Goal: Task Accomplishment & Management: Manage account settings

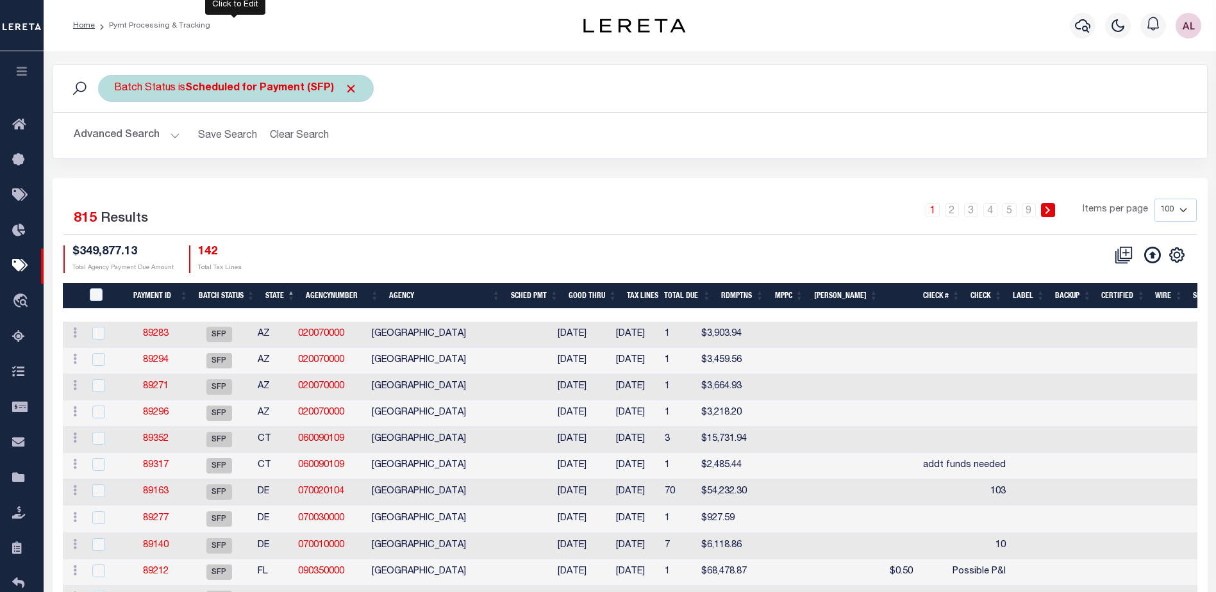
click at [299, 92] on b "Scheduled for Payment (SFP)" at bounding box center [271, 88] width 172 height 10
select select "SFP"
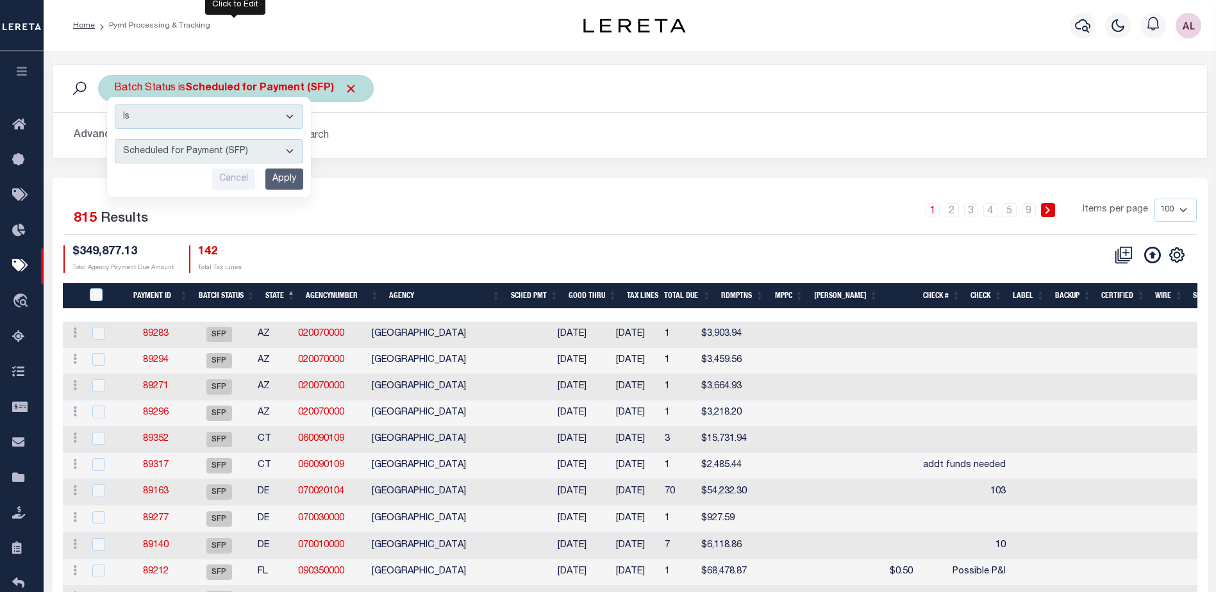
click at [338, 92] on b "Scheduled for Payment (SFP)" at bounding box center [271, 88] width 172 height 10
select select "SFP"
click at [174, 296] on th "Payment ID" at bounding box center [158, 296] width 70 height 26
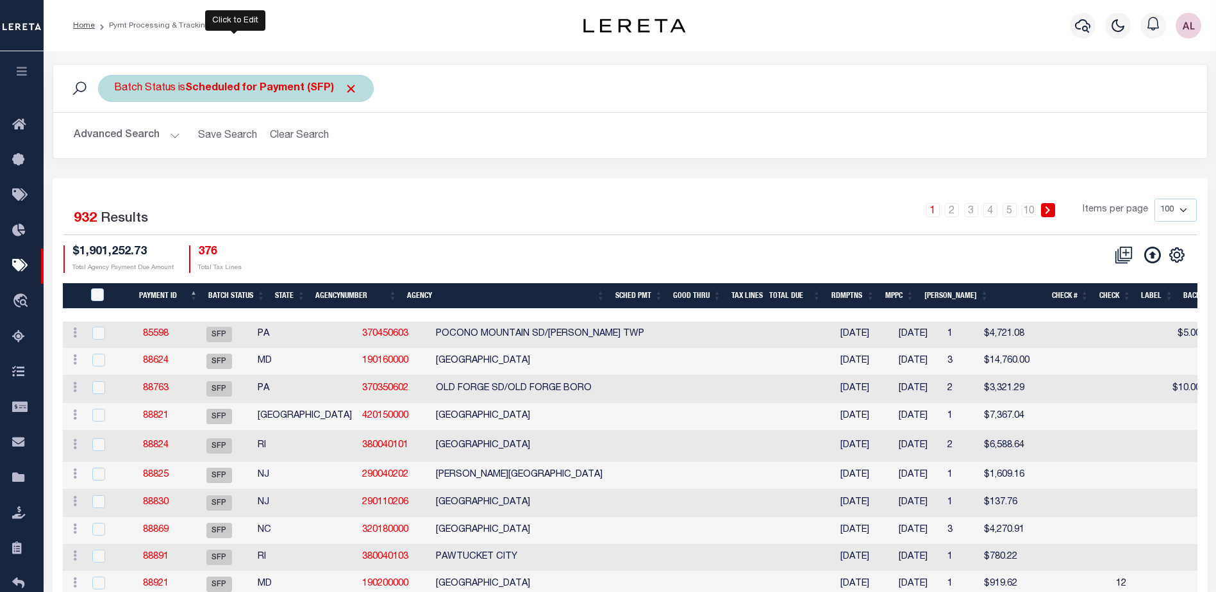
click at [262, 87] on b "Scheduled for Payment (SFP)" at bounding box center [271, 88] width 172 height 10
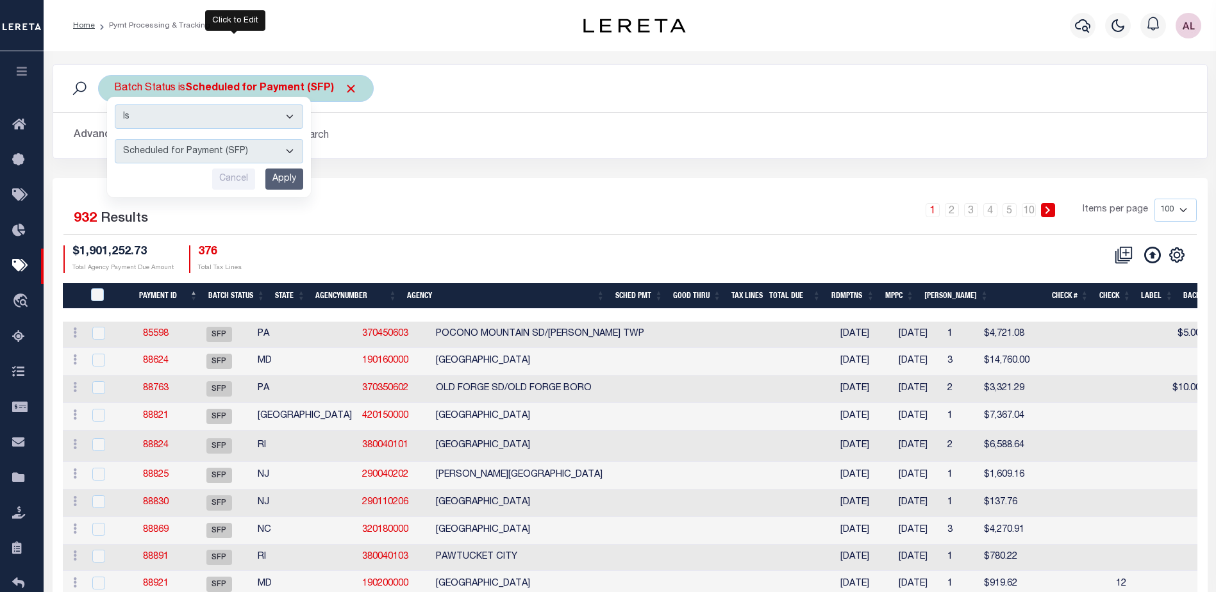
click at [206, 142] on select "Awaiting Funds (AWF) Cleared and Complete (CAC) New Check Needed (NCN) Payment …" at bounding box center [209, 151] width 189 height 24
select select "RFP"
click at [115, 139] on select "Awaiting Funds (AWF) Cleared and Complete (CAC) New Check Needed (NCN) Payment …" at bounding box center [209, 151] width 189 height 24
click at [276, 189] on input "Apply" at bounding box center [284, 179] width 38 height 21
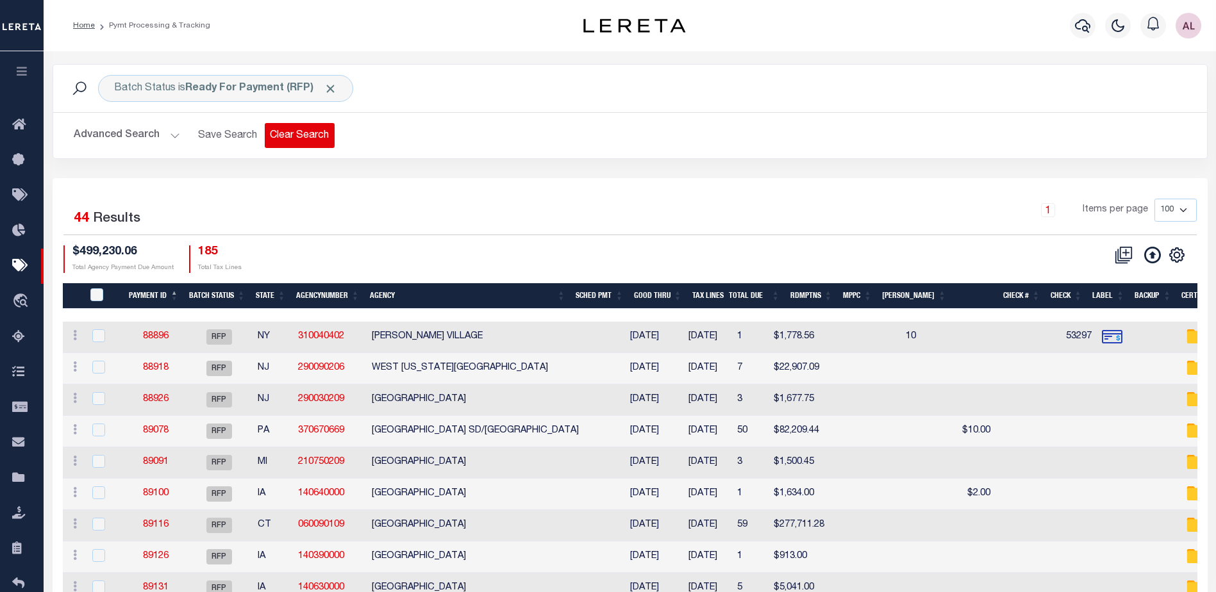
click at [299, 138] on button "Clear Search" at bounding box center [300, 135] width 70 height 25
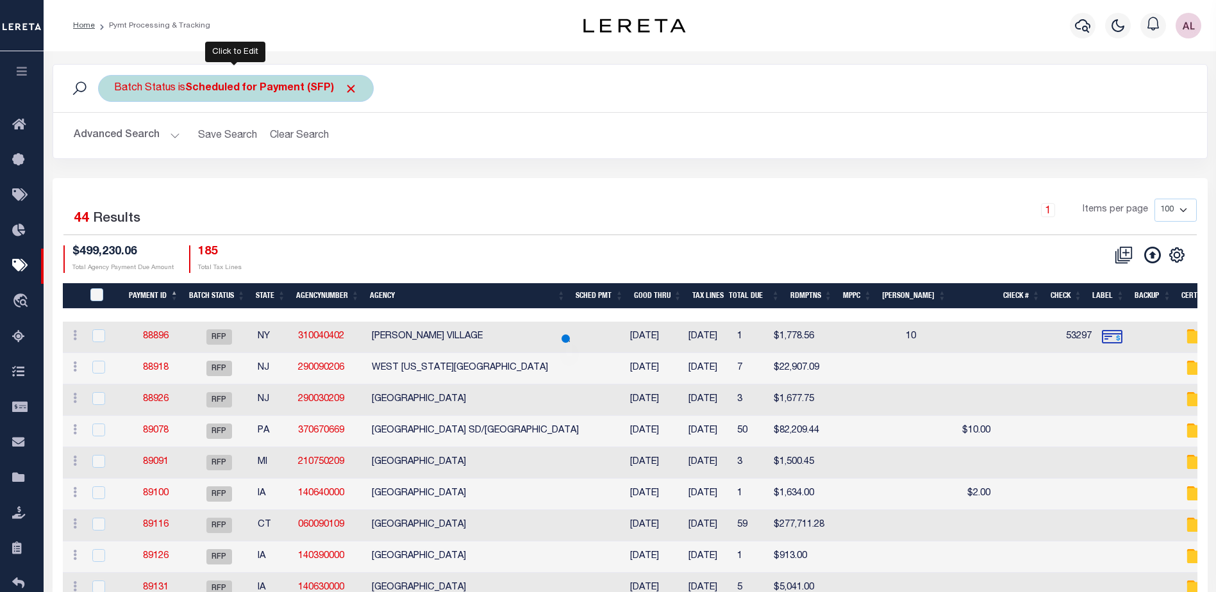
click at [283, 86] on b "Scheduled for Payment (SFP)" at bounding box center [271, 88] width 172 height 10
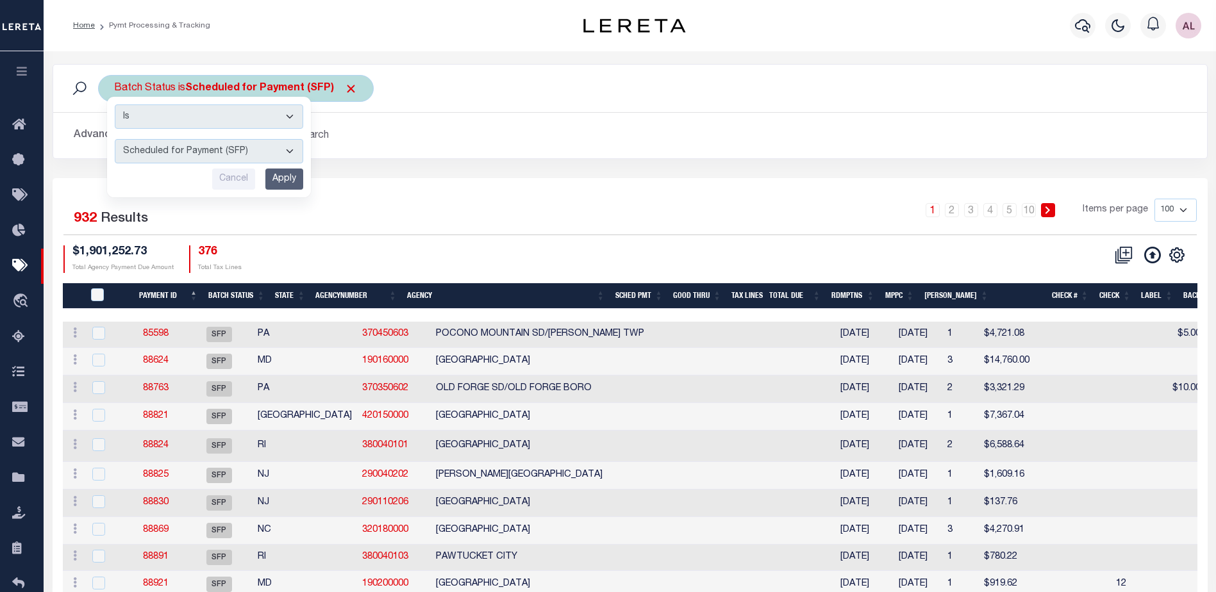
click at [224, 156] on select "Awaiting Funds (AWF) Cleared and Complete (CAC) New Check Needed (NCN) Payment …" at bounding box center [209, 151] width 189 height 24
select select "RFP"
click at [115, 139] on select "Awaiting Funds (AWF) Cleared and Complete (CAC) New Check Needed (NCN) Payment …" at bounding box center [209, 151] width 189 height 24
click at [289, 178] on input "Apply" at bounding box center [284, 179] width 38 height 21
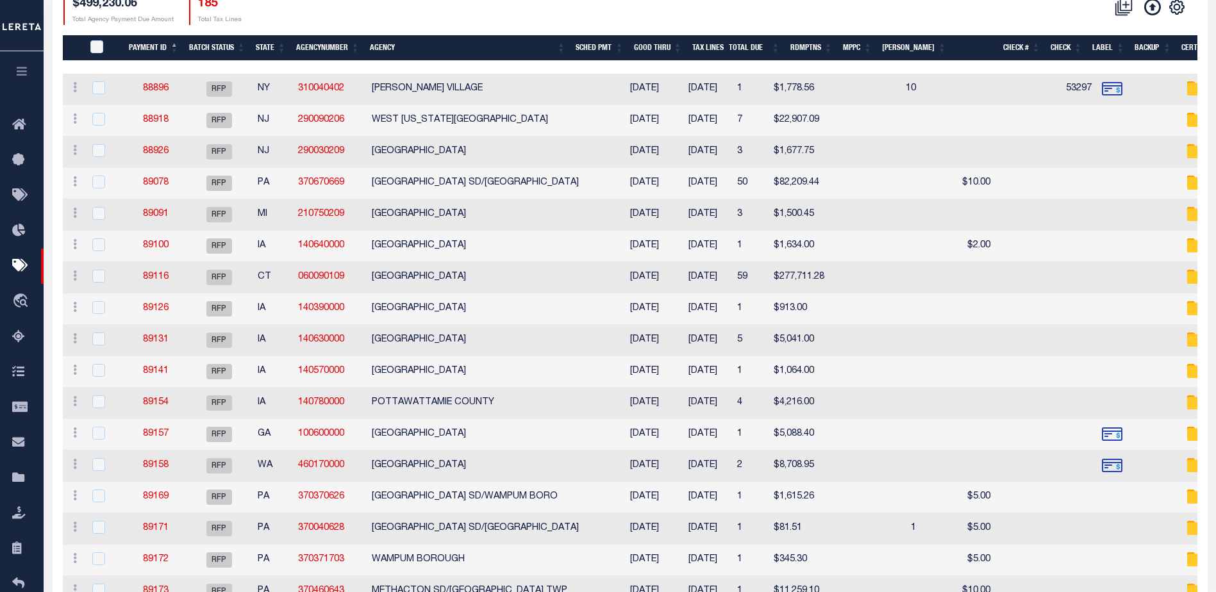
scroll to position [256, 0]
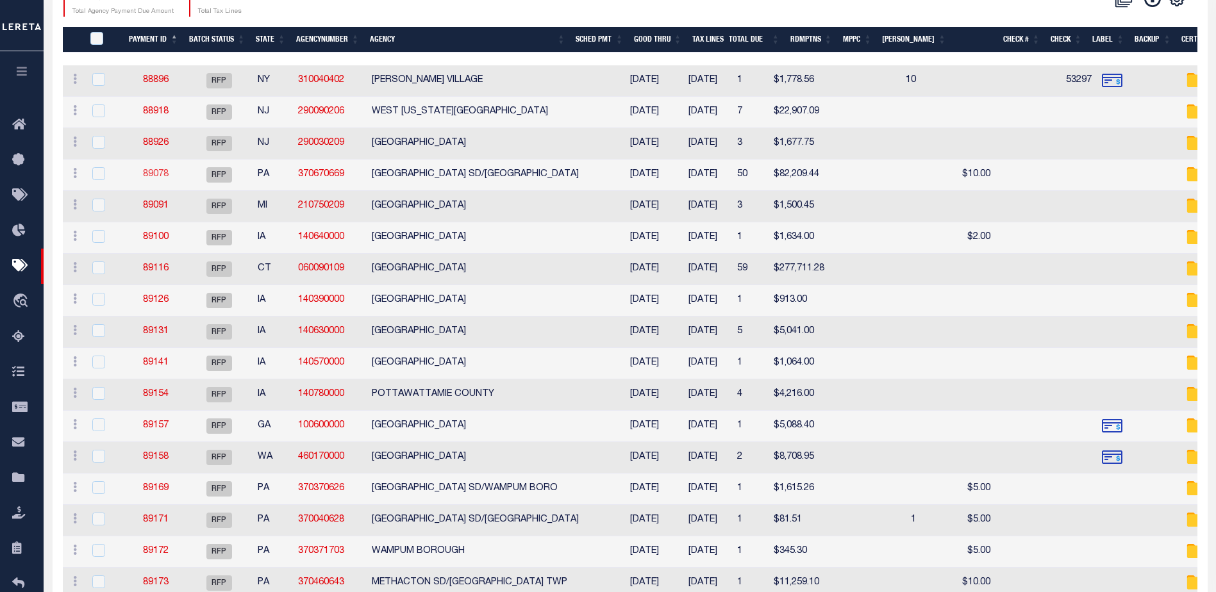
click at [149, 176] on link "89078" at bounding box center [156, 174] width 26 height 9
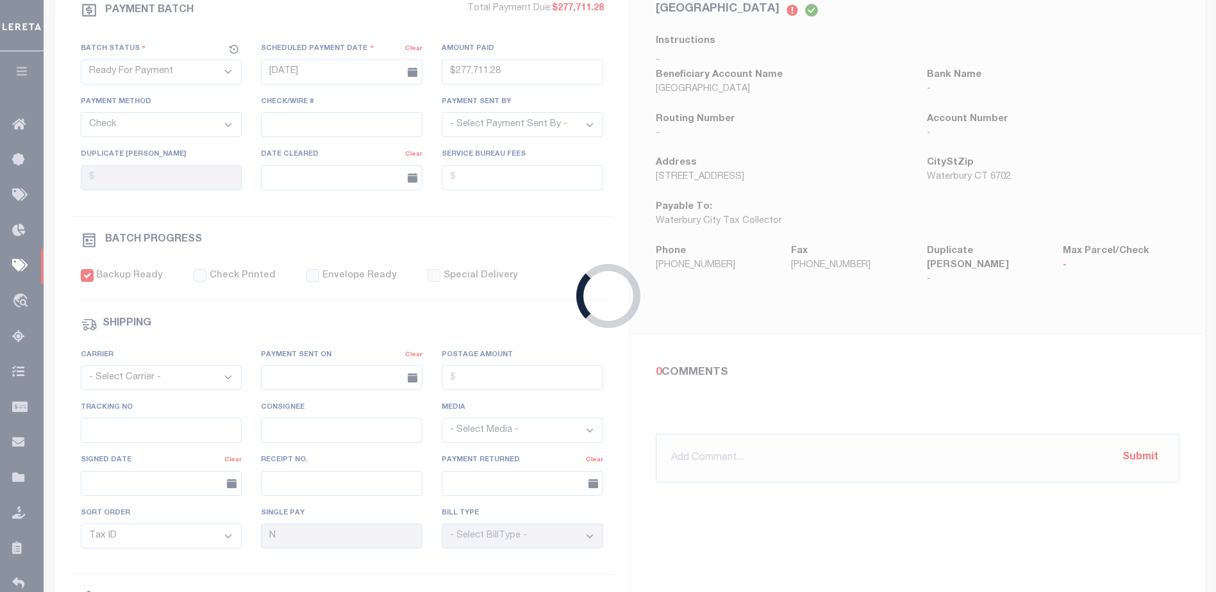
type input "$82,209.44"
select select "[PERSON_NAME]"
type input "$500"
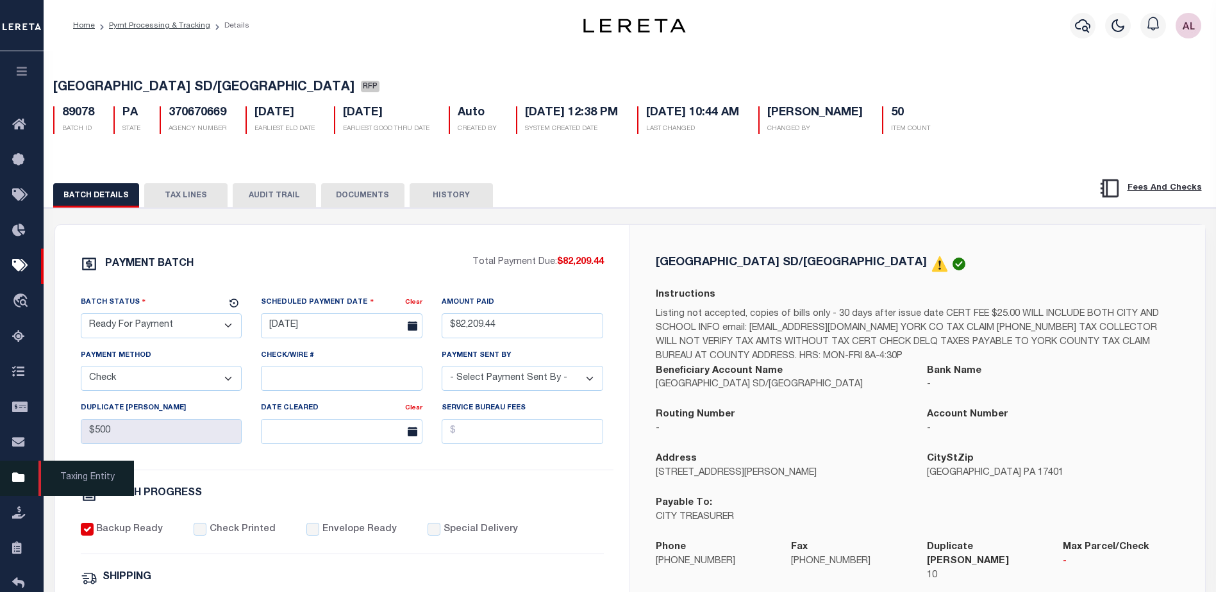
click at [19, 485] on icon at bounding box center [22, 479] width 21 height 16
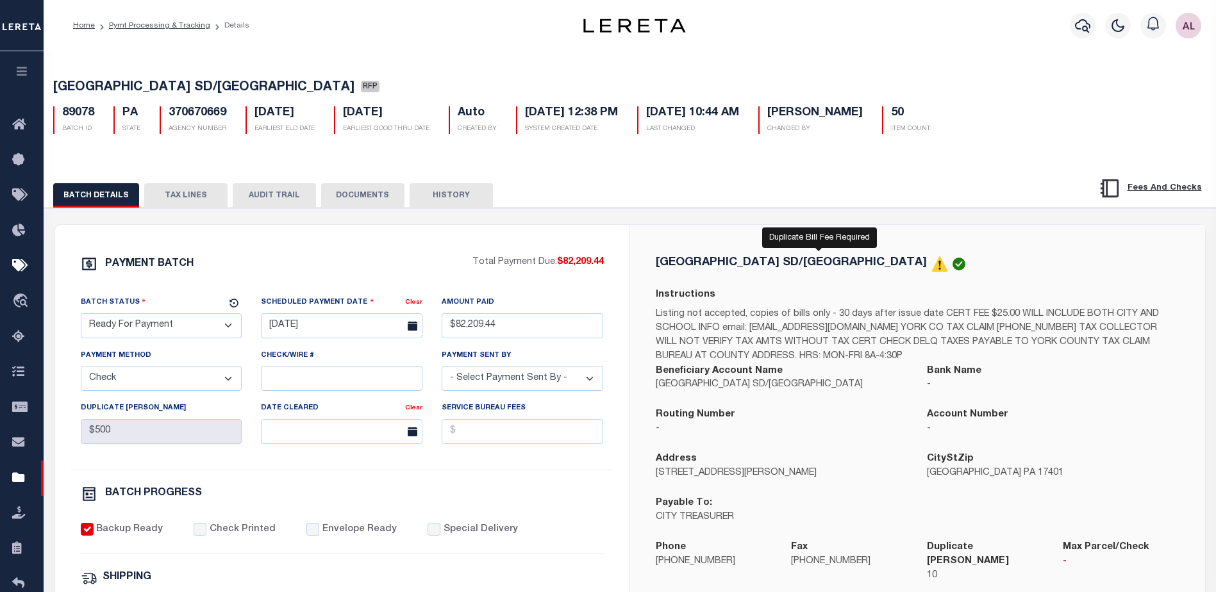
click at [805, 265] on h5 "[GEOGRAPHIC_DATA] SD/[GEOGRAPHIC_DATA]" at bounding box center [791, 263] width 271 height 12
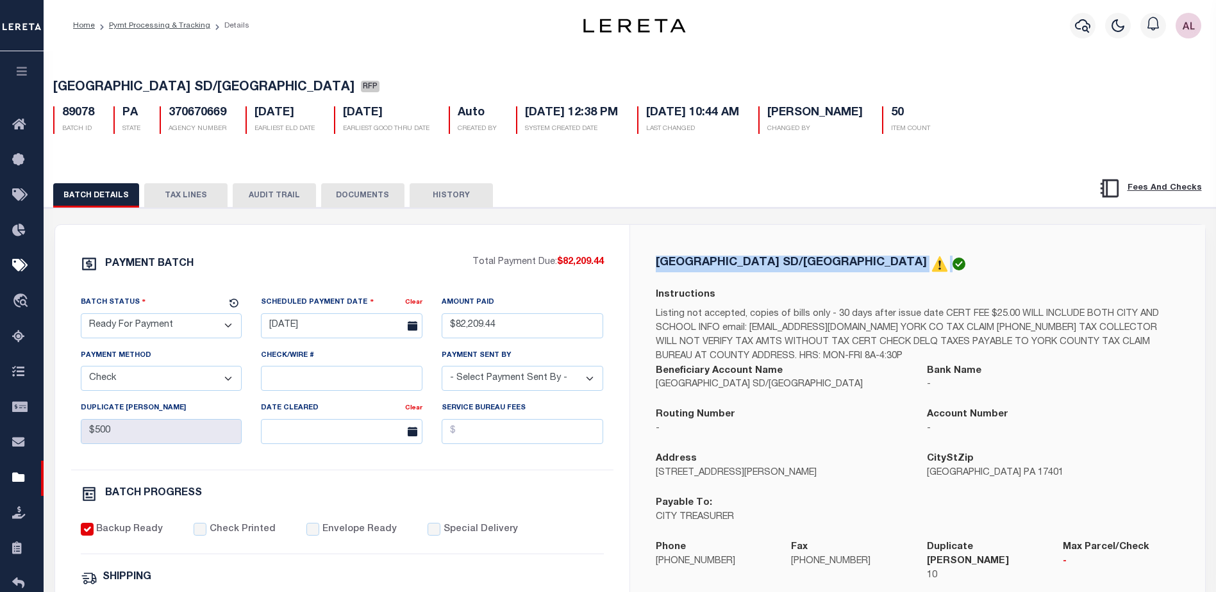
drag, startPoint x: 805, startPoint y: 265, endPoint x: 666, endPoint y: 258, distance: 138.7
click at [666, 258] on h5 "[GEOGRAPHIC_DATA] SD/[GEOGRAPHIC_DATA]" at bounding box center [791, 263] width 271 height 12
copy div "[GEOGRAPHIC_DATA] SD/[GEOGRAPHIC_DATA]"
click at [18, 482] on icon at bounding box center [22, 479] width 21 height 16
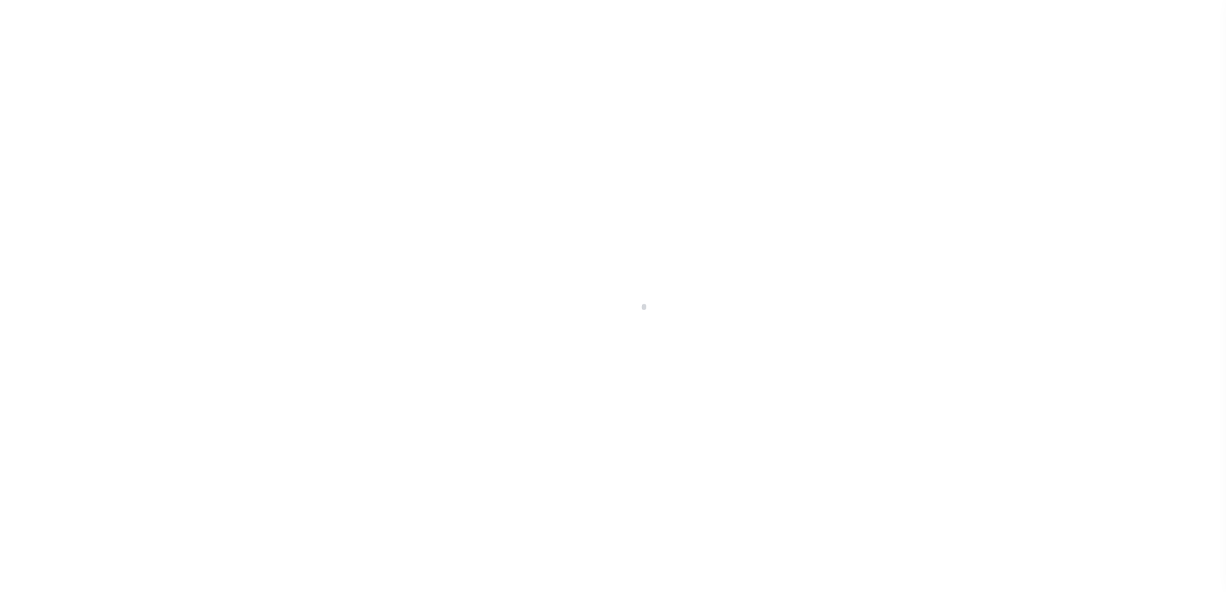
scroll to position [32, 0]
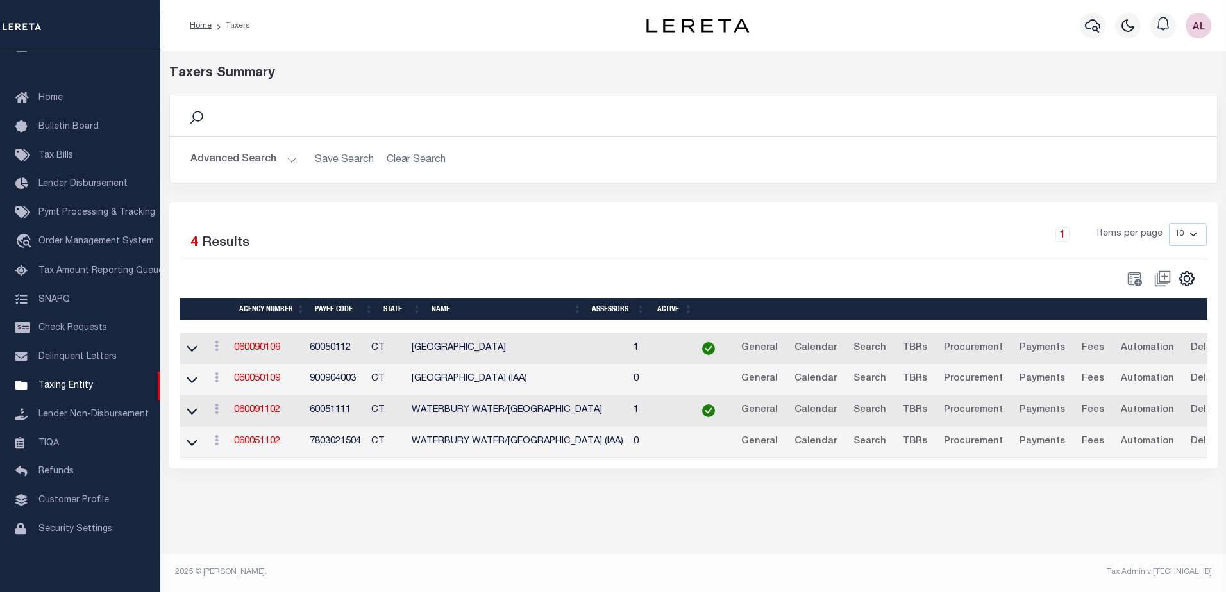
click at [289, 162] on button "Advanced Search" at bounding box center [243, 159] width 106 height 25
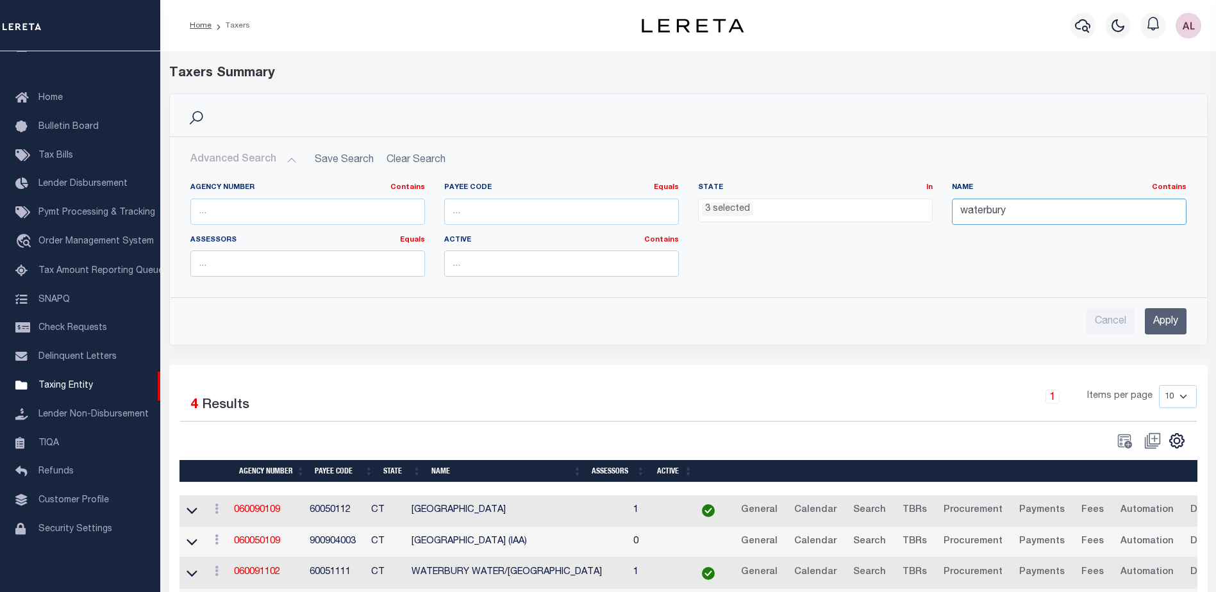
drag, startPoint x: 998, startPoint y: 212, endPoint x: 935, endPoint y: 211, distance: 63.5
click at [935, 211] on div "Agency Number Contains Contains Is Payee Code Equals Equals Is Not Equal To Is …" at bounding box center [689, 235] width 1016 height 105
paste input "YORK CITY SD/YORK CITY"
type input "YORK CITY SD/YORK CITY"
click at [1155, 323] on input "Apply" at bounding box center [1166, 321] width 42 height 26
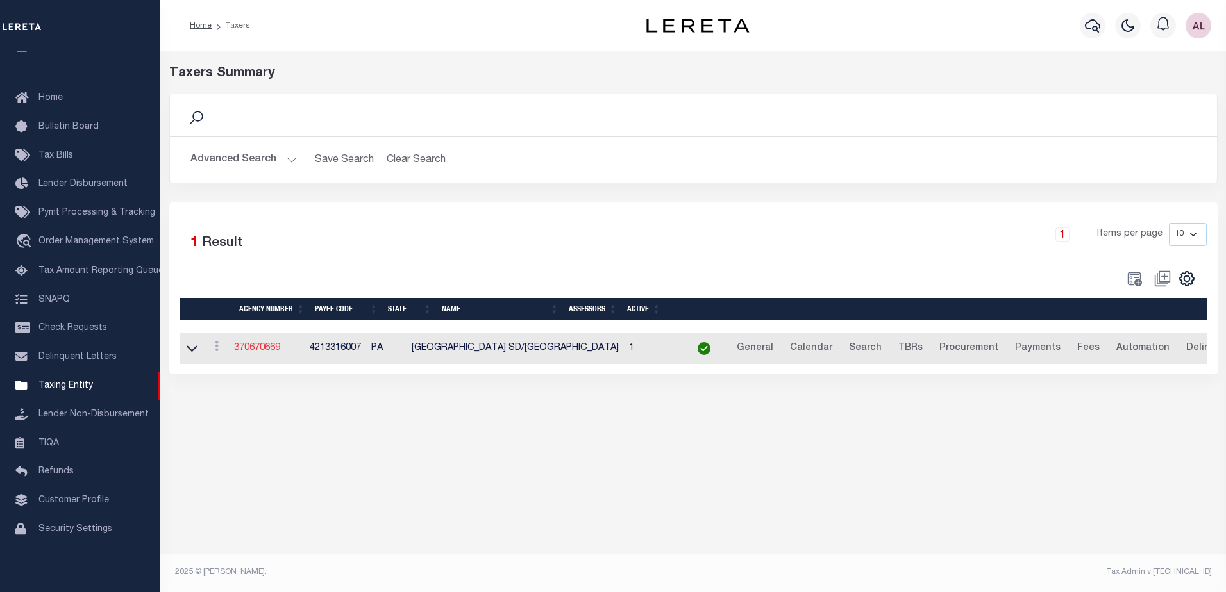
click at [268, 352] on link "370670669" at bounding box center [257, 348] width 46 height 9
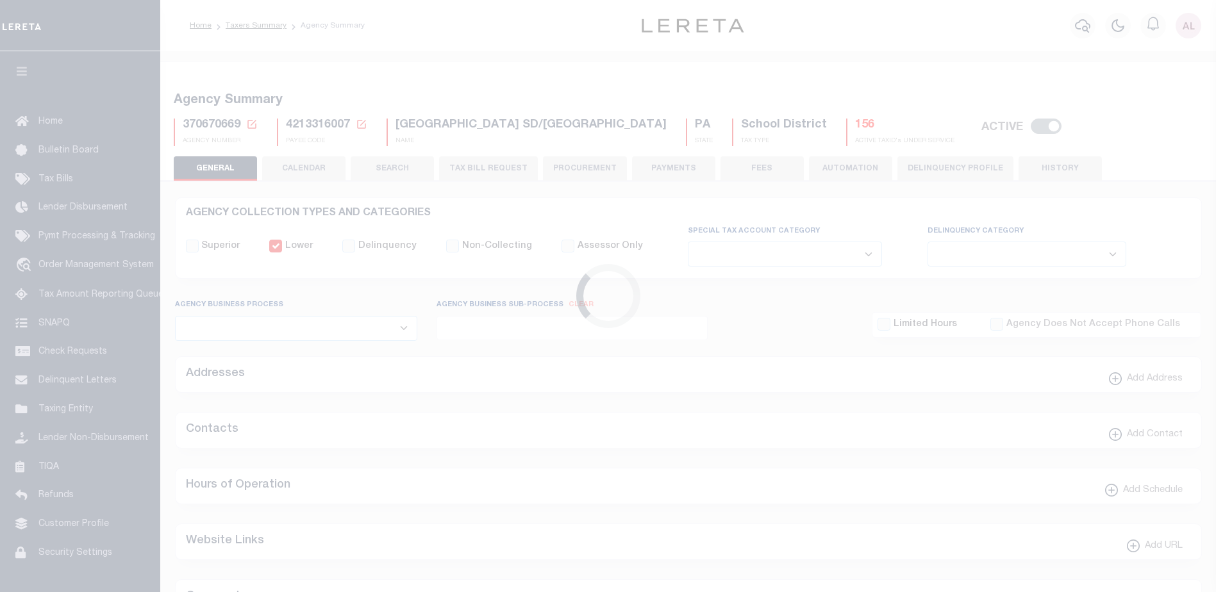
select select
select select "true"
select select "false"
select select "7"
click at [657, 165] on button "PAYMENTS" at bounding box center [673, 168] width 83 height 24
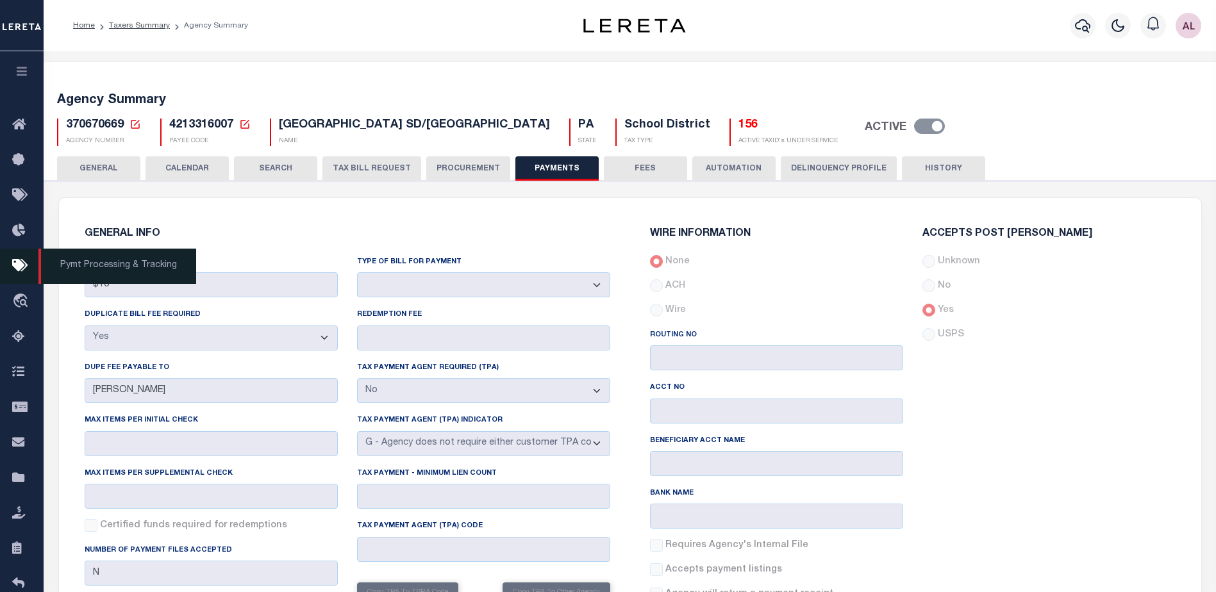
click at [103, 262] on span "Pymt Processing & Tracking" at bounding box center [117, 266] width 158 height 35
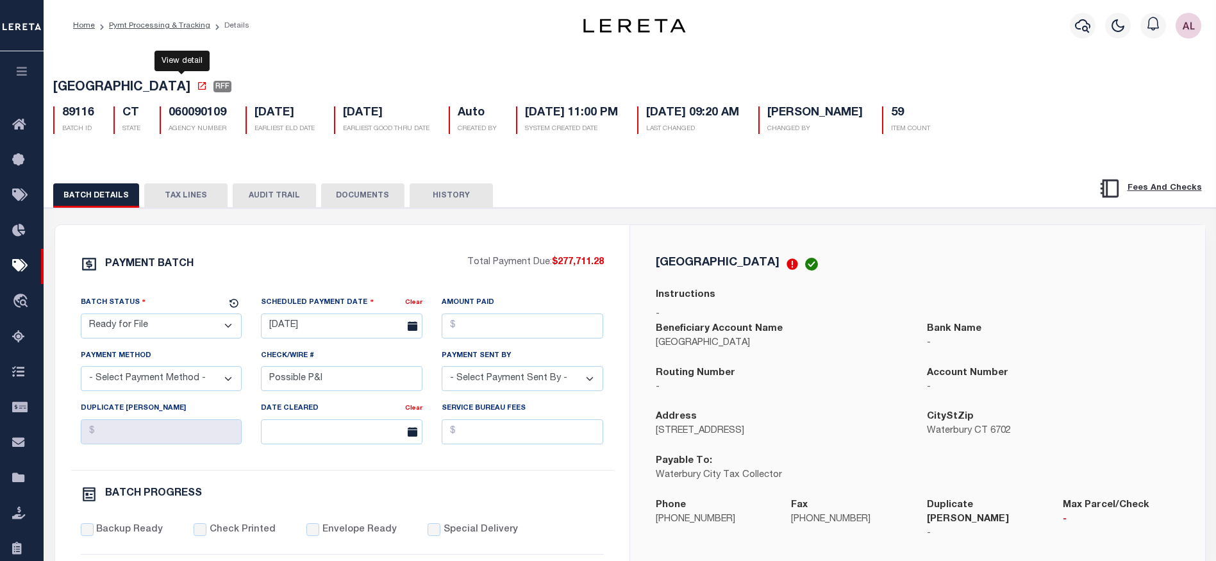
select select "RFF"
click at [19, 484] on icon at bounding box center [22, 479] width 21 height 16
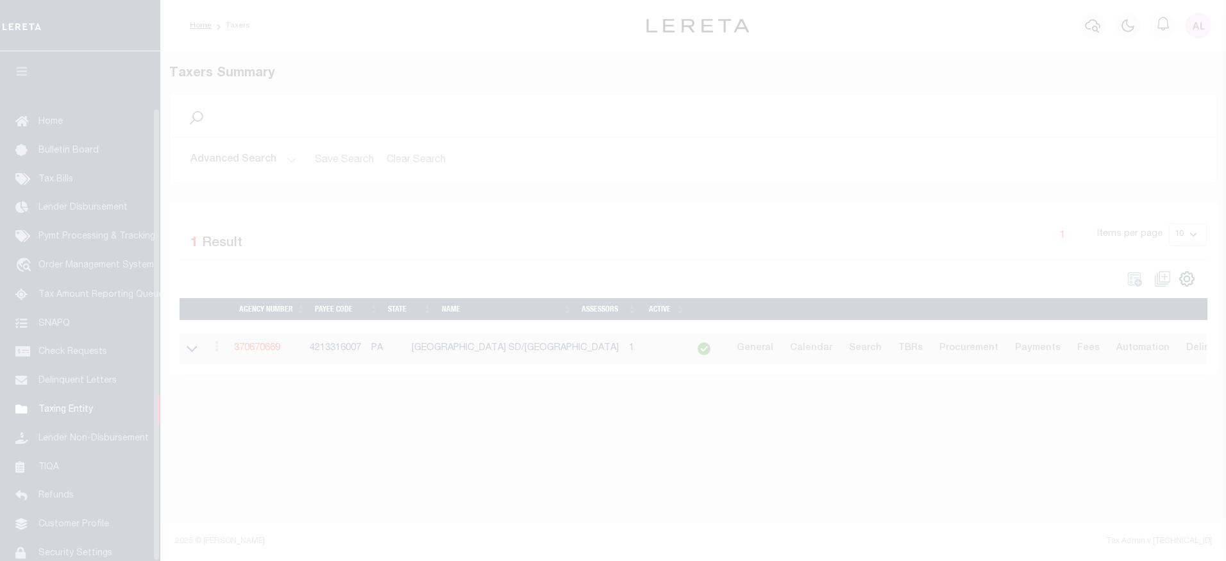
scroll to position [63, 0]
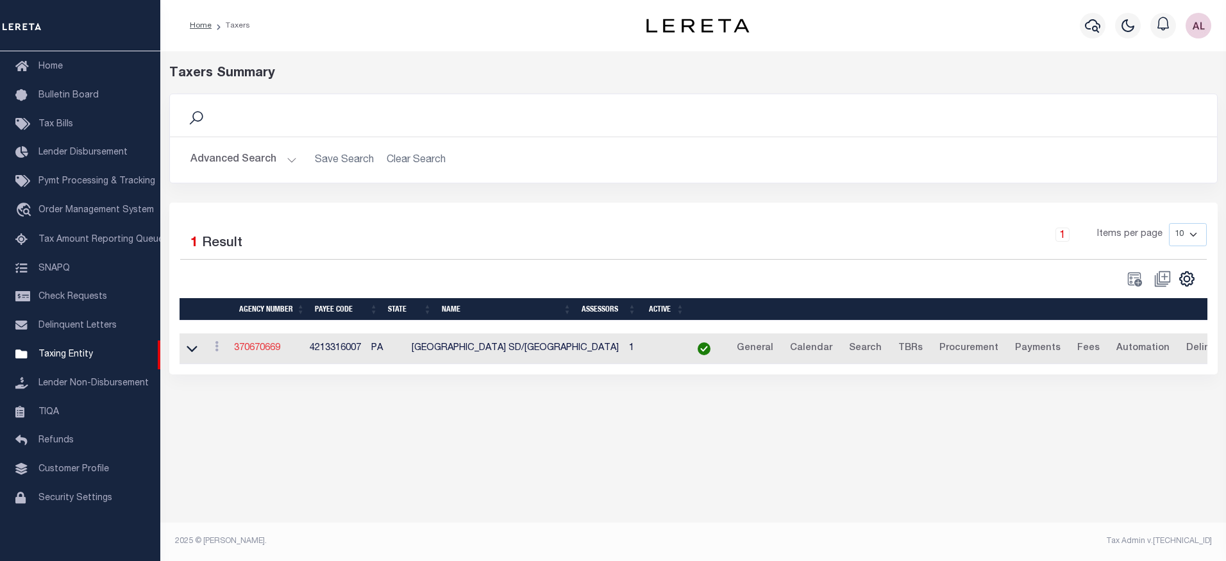
click at [263, 348] on link "370670669" at bounding box center [257, 348] width 46 height 9
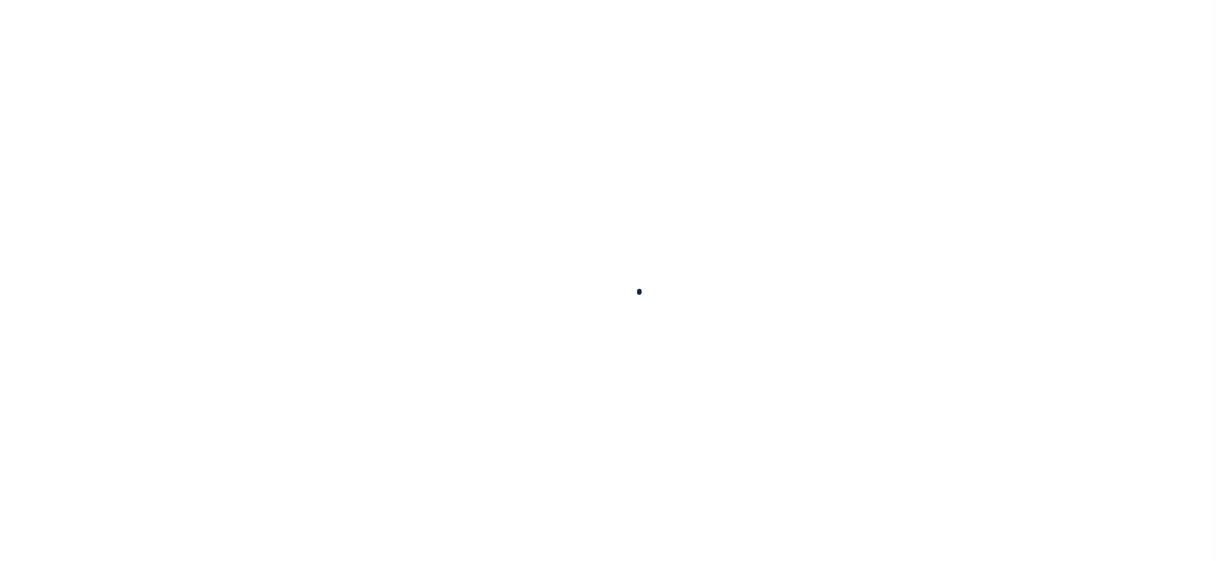
select select
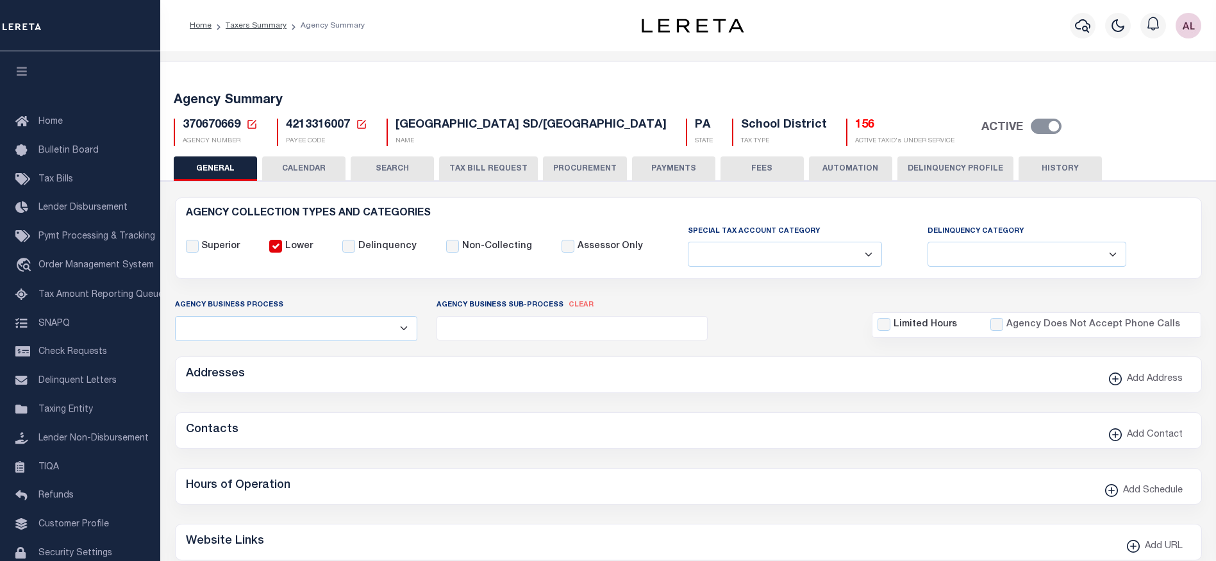
checkbox input "false"
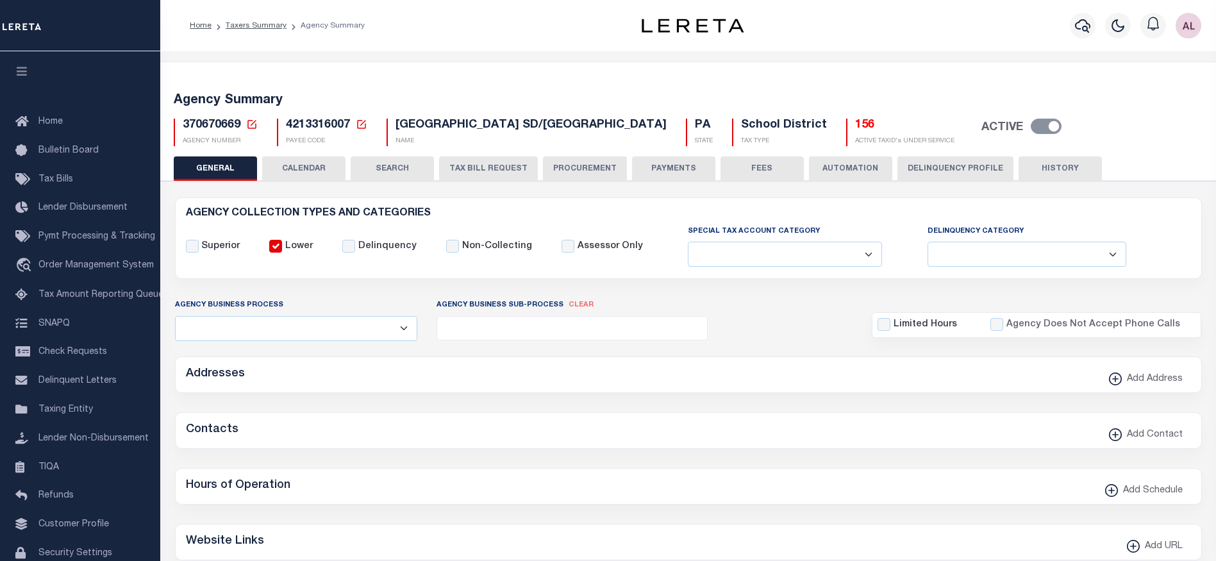
type input "4213316007"
type input "$10"
select select "true"
type input "JOE JEFCOHE"
checkbox input "false"
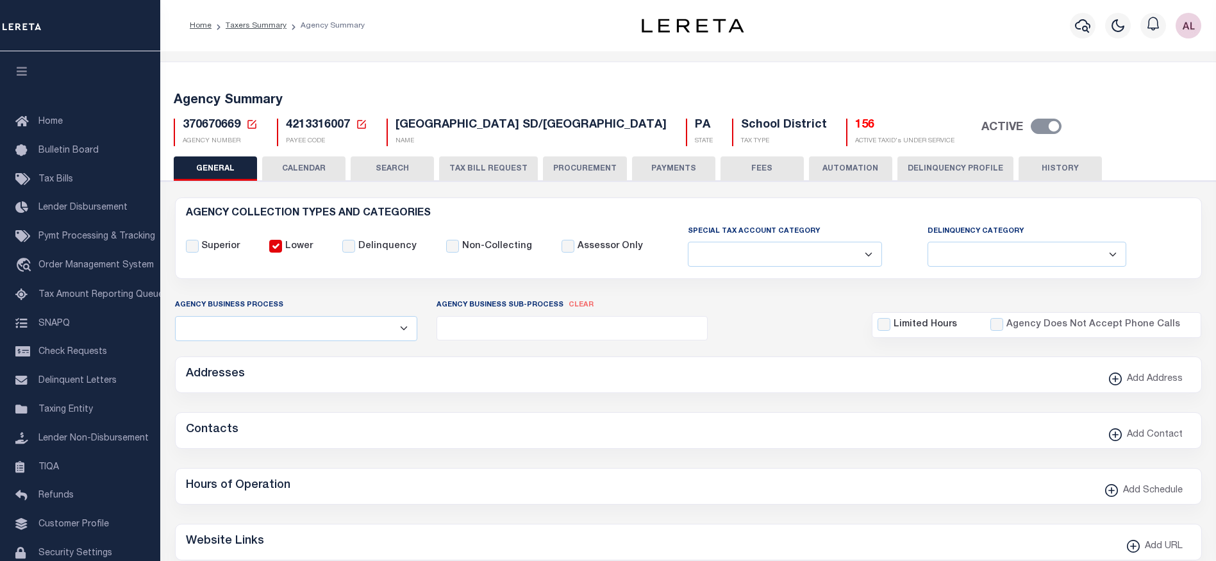
type input "N"
select select "false"
select select "7"
type input "B - Escrow reporting includes - “Delinquent Prior Year(s) Exist”, “Delinquent C…"
radio input "true"
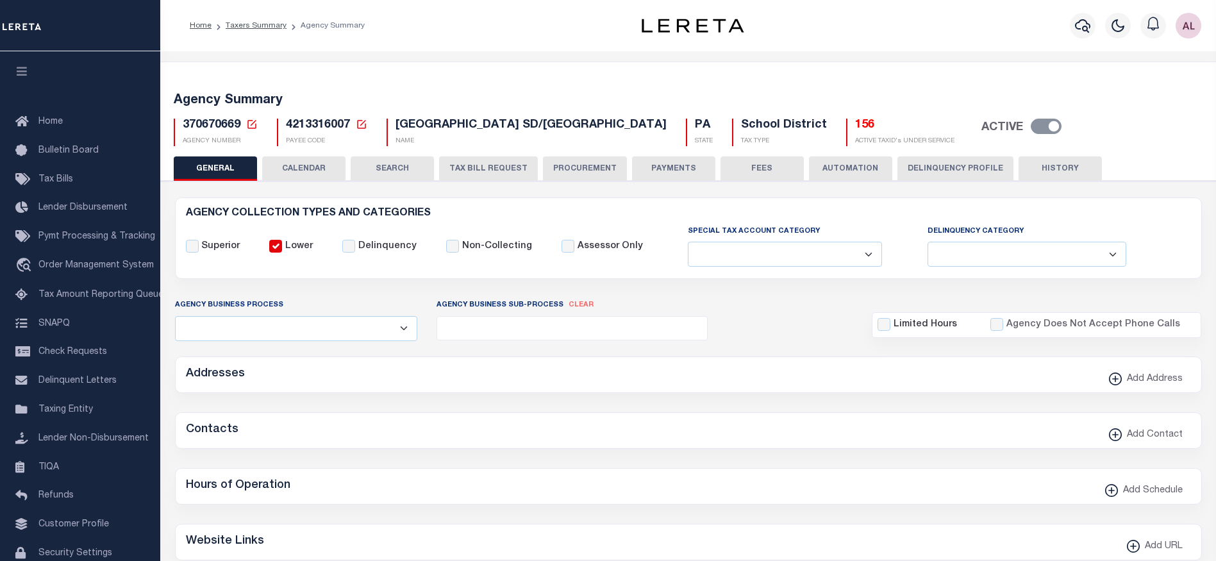
checkbox input "false"
radio input "true"
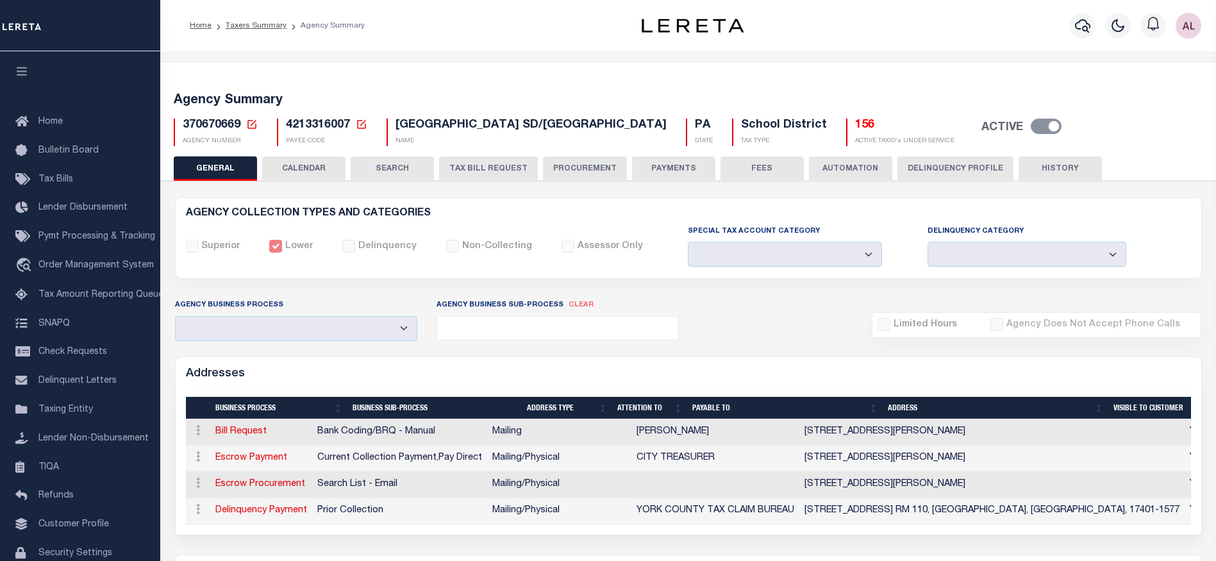
click at [668, 168] on button "PAYMENTS" at bounding box center [673, 168] width 83 height 24
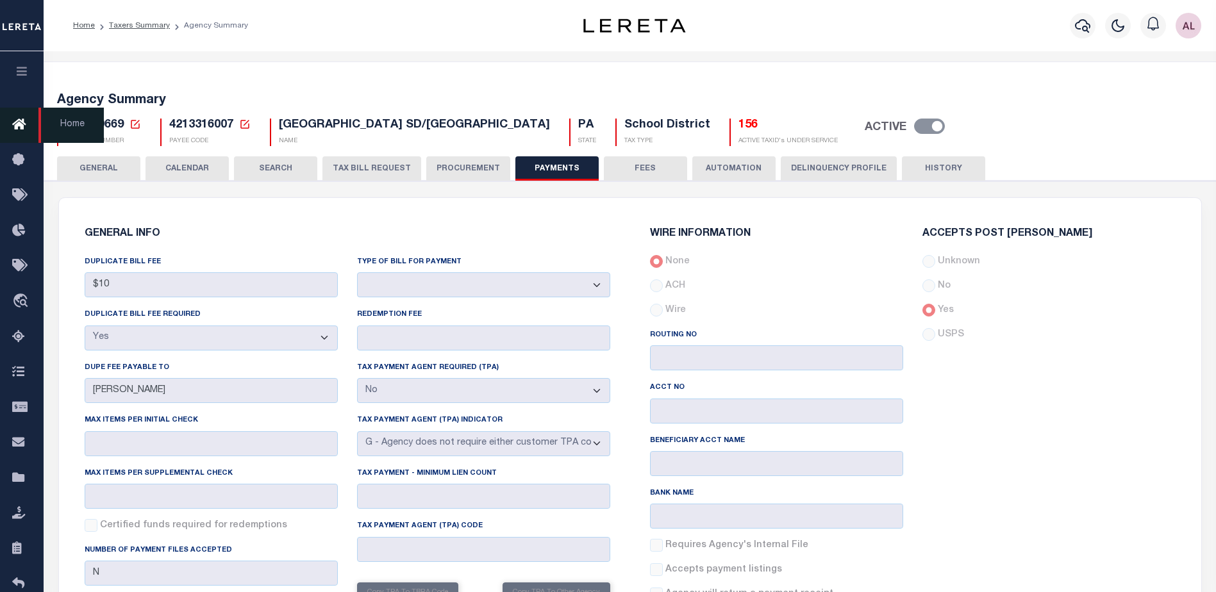
click at [17, 123] on icon at bounding box center [22, 125] width 21 height 16
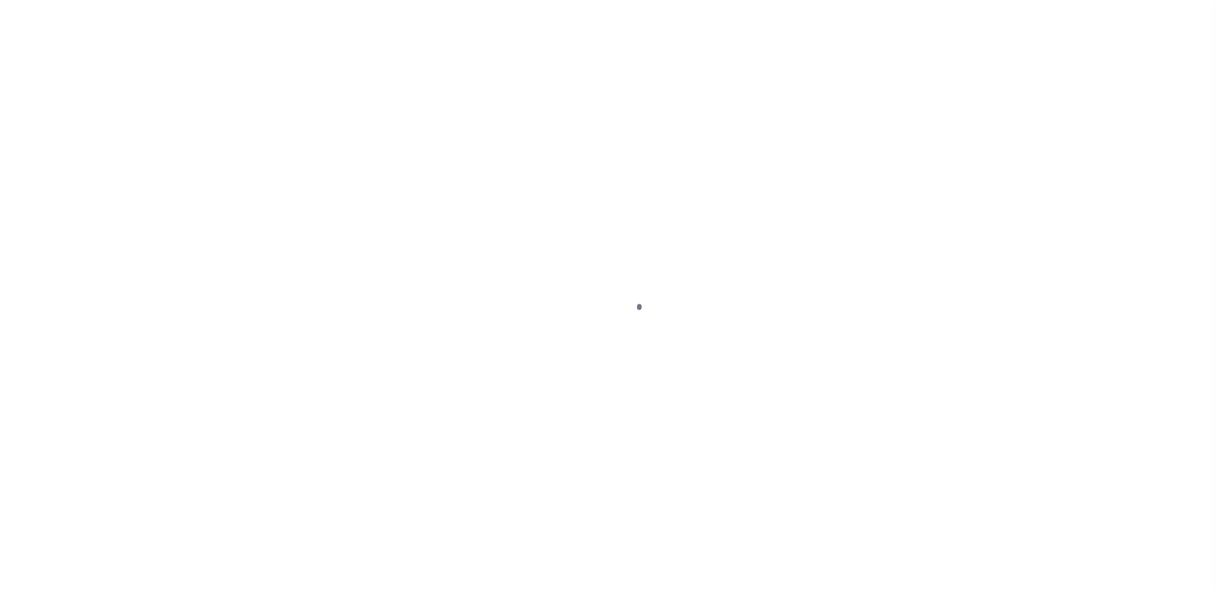
scroll to position [32, 0]
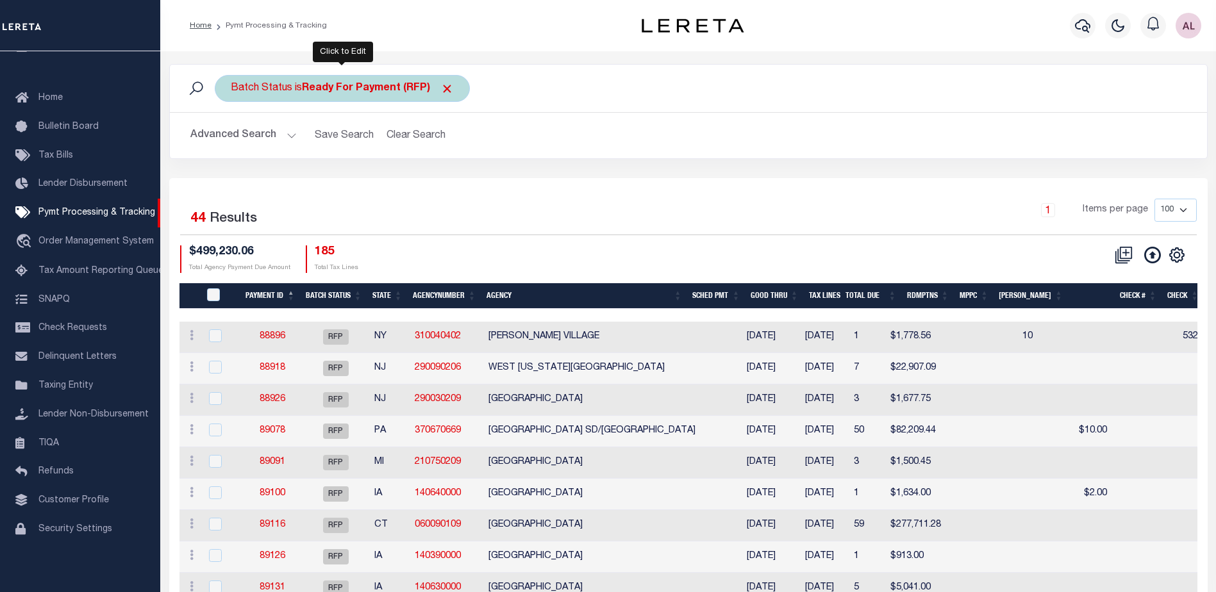
click at [387, 88] on b "Ready For Payment (RFP)" at bounding box center [378, 88] width 152 height 10
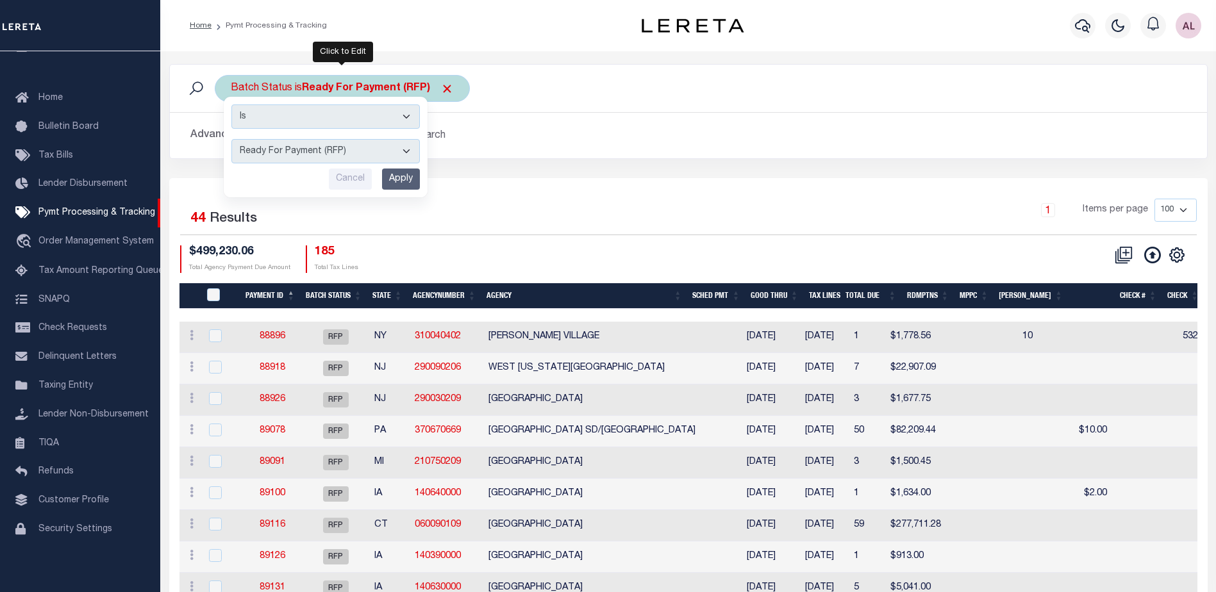
click at [342, 147] on select "Awaiting Funds (AWF) Cleared and Complete (CAC) New Check Needed (NCN) Payment …" at bounding box center [325, 151] width 189 height 24
select select "SFP"
click at [231, 139] on select "Awaiting Funds (AWF) Cleared and Complete (CAC) New Check Needed (NCN) Payment …" at bounding box center [325, 151] width 189 height 24
click at [399, 176] on input "Apply" at bounding box center [401, 179] width 38 height 21
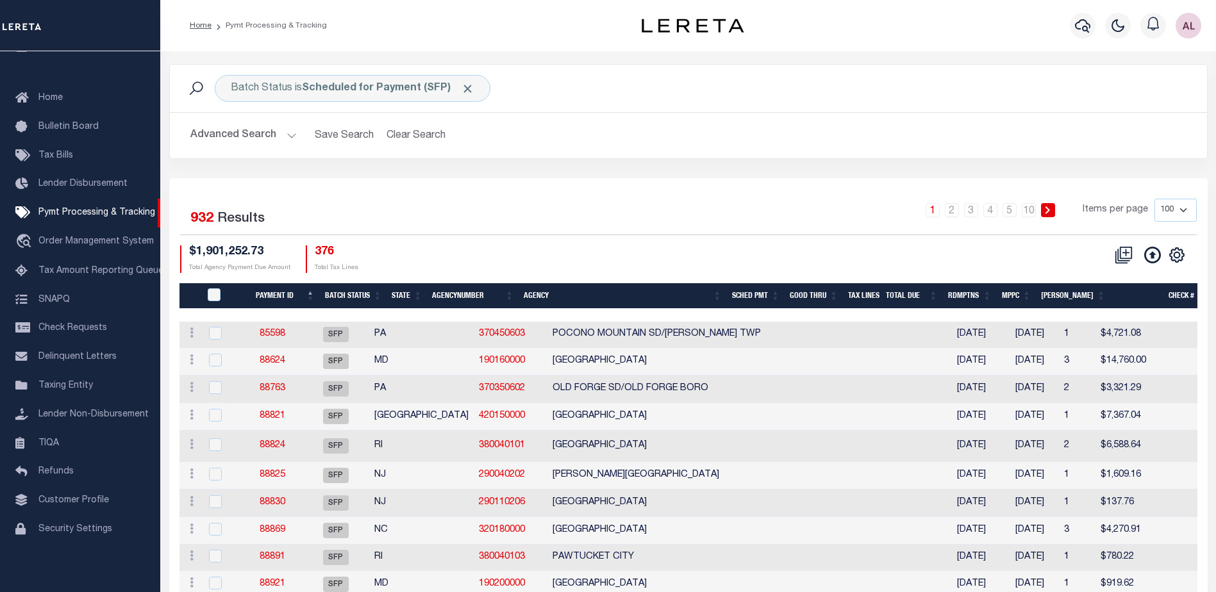
click at [1180, 210] on select "100 200 500 1000" at bounding box center [1176, 210] width 42 height 23
select select "1000"
click at [1155, 199] on select "100 200 500 1000" at bounding box center [1176, 210] width 42 height 23
select select
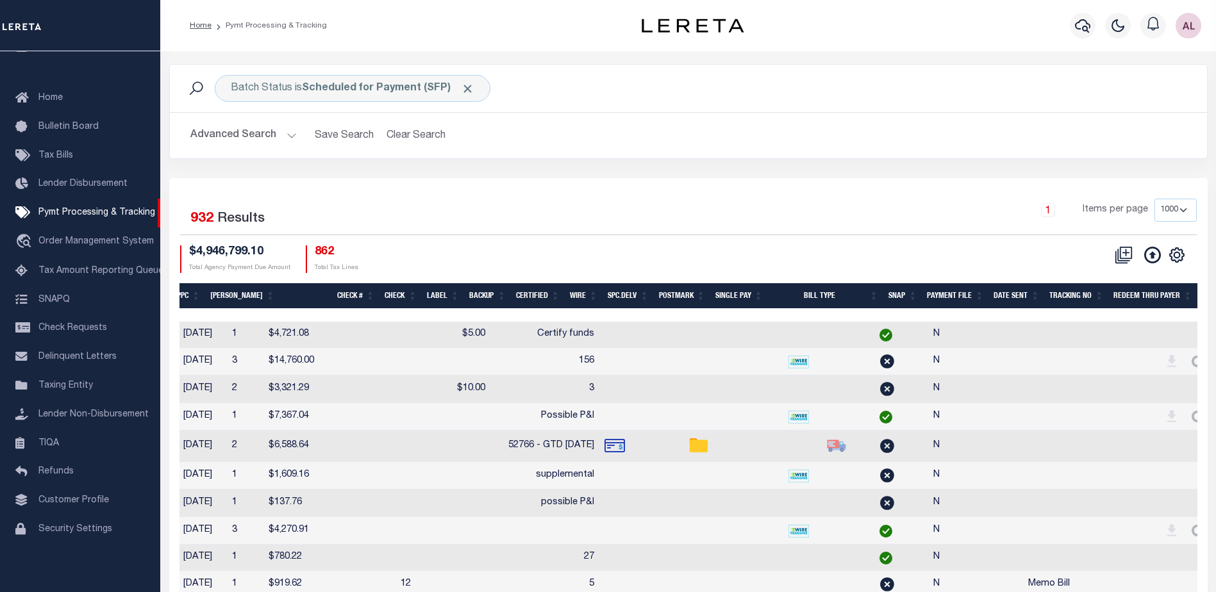
scroll to position [0, 832]
drag, startPoint x: 1177, startPoint y: 251, endPoint x: 1067, endPoint y: 315, distance: 127.6
click at [1177, 251] on icon "" at bounding box center [1177, 255] width 17 height 17
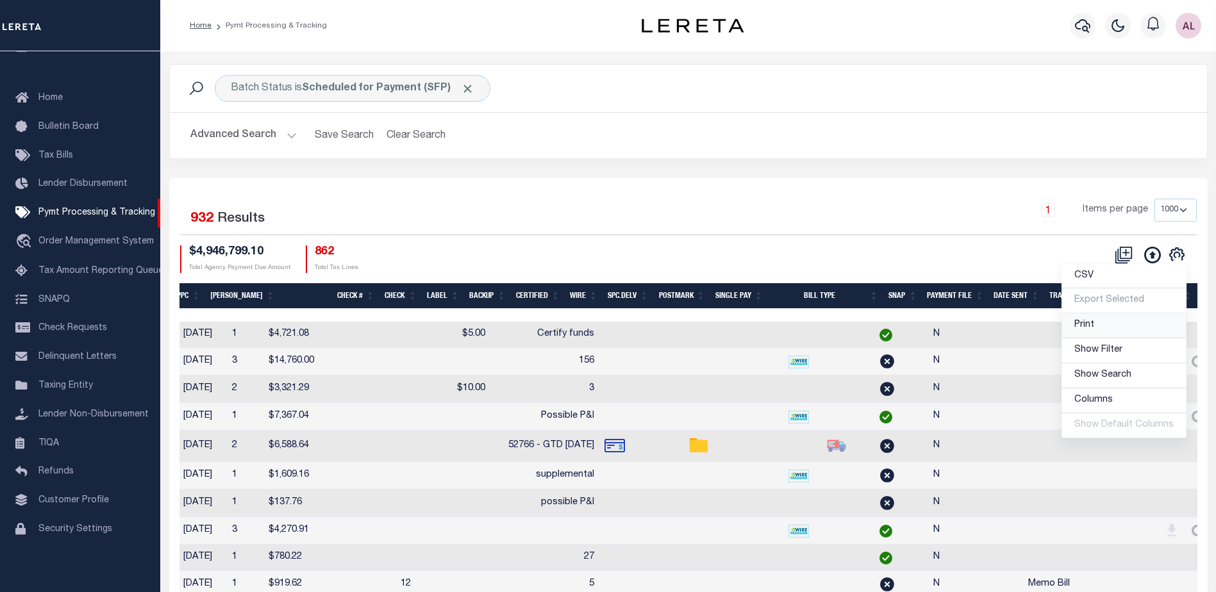
drag, startPoint x: 1093, startPoint y: 323, endPoint x: 798, endPoint y: 295, distance: 296.2
click at [1092, 323] on span "Print" at bounding box center [1085, 325] width 20 height 9
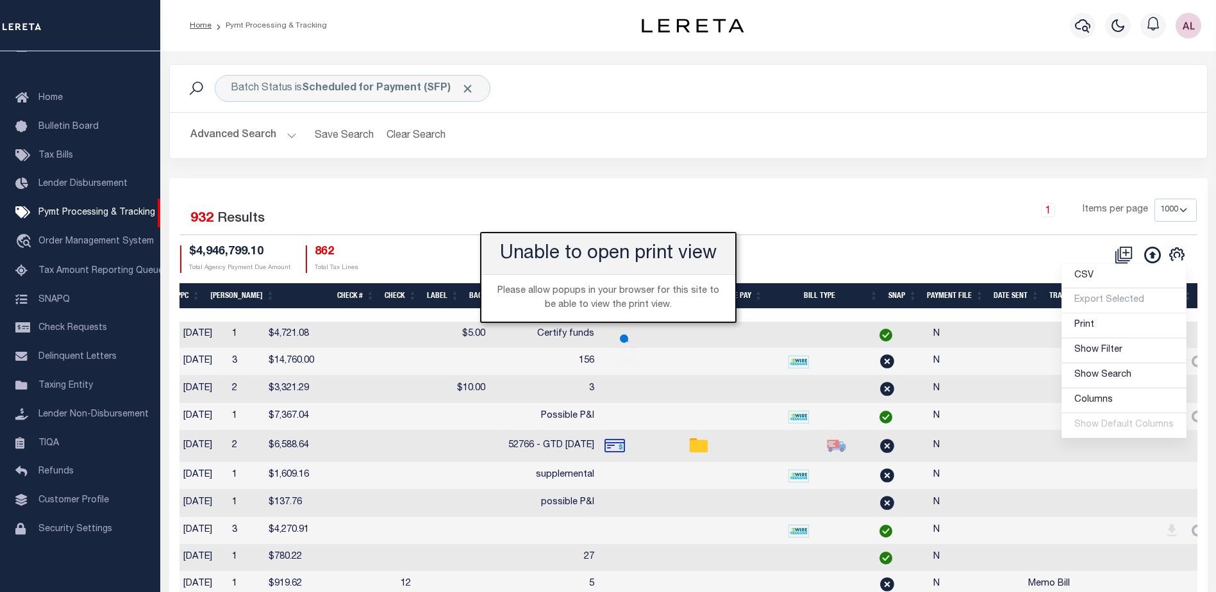
click at [787, 256] on div "CSV Export Selected Print Show Filter Show Search Columns 0: 1: PayeePmtBatchSt…" at bounding box center [943, 260] width 508 height 28
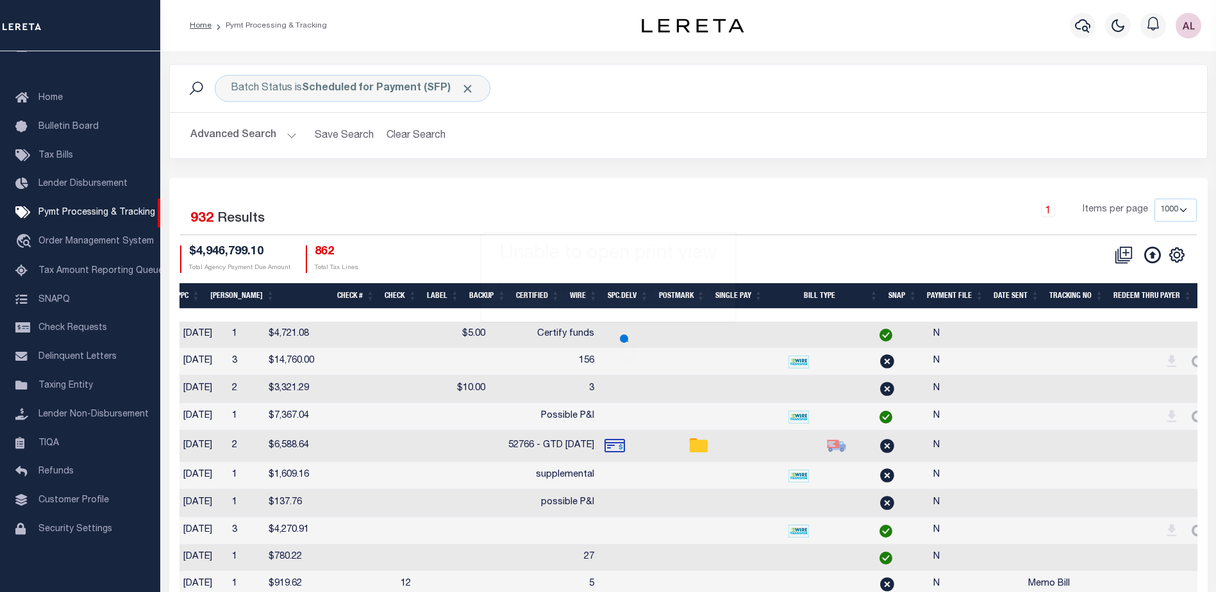
click at [780, 246] on div "CSV Export Selected Print Show Filter Show Search Columns 0: 1: PayeePmtBatchSt…" at bounding box center [943, 260] width 508 height 28
click at [1177, 257] on icon "" at bounding box center [1177, 255] width 17 height 17
click at [0, 0] on span "Show Filter" at bounding box center [0, 0] width 0 height 0
select select
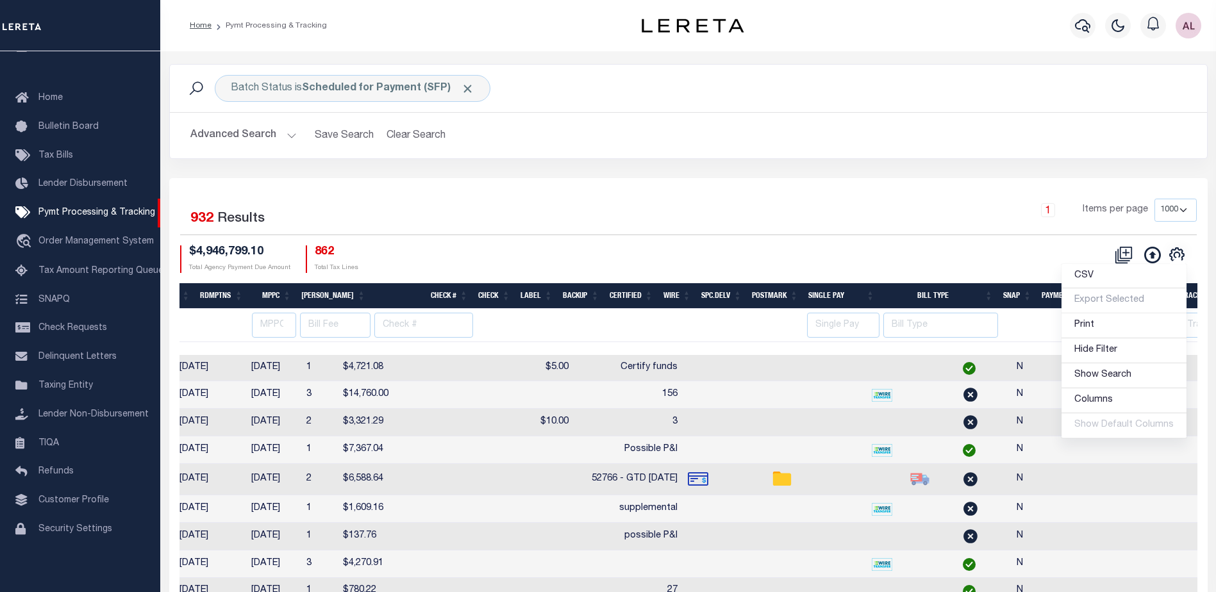
click at [1088, 426] on td at bounding box center [1151, 423] width 127 height 28
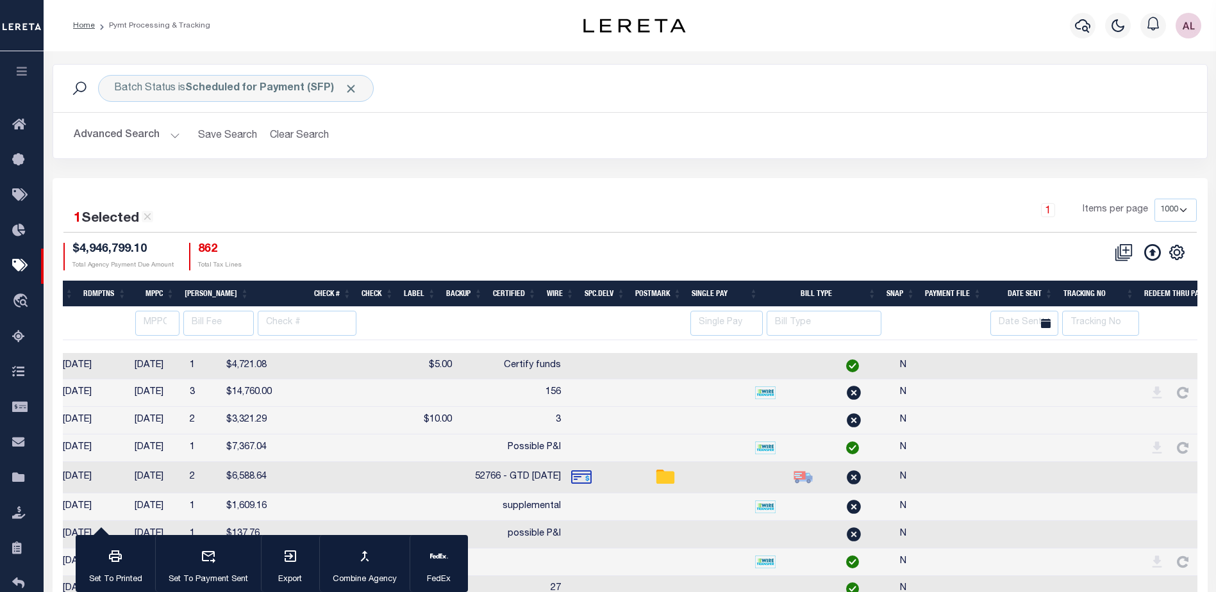
checkbox input "true"
click at [987, 318] on th at bounding box center [953, 323] width 67 height 33
click at [1191, 321] on th at bounding box center [1183, 323] width 88 height 33
click at [1105, 322] on input "text" at bounding box center [1101, 323] width 77 height 25
type input "audria"
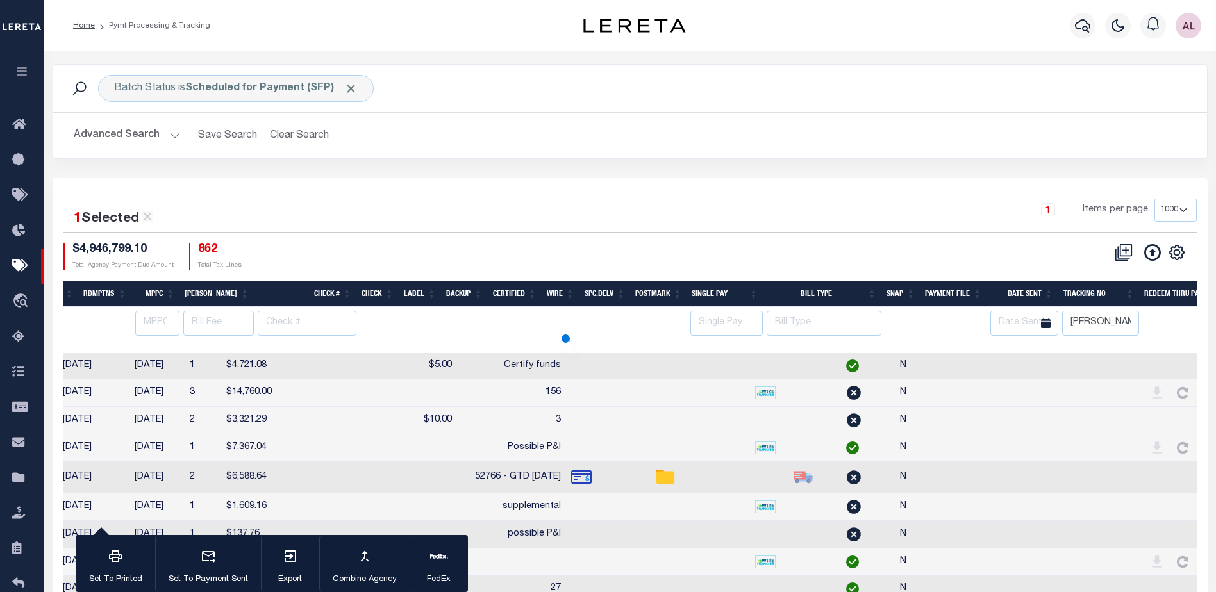
select select
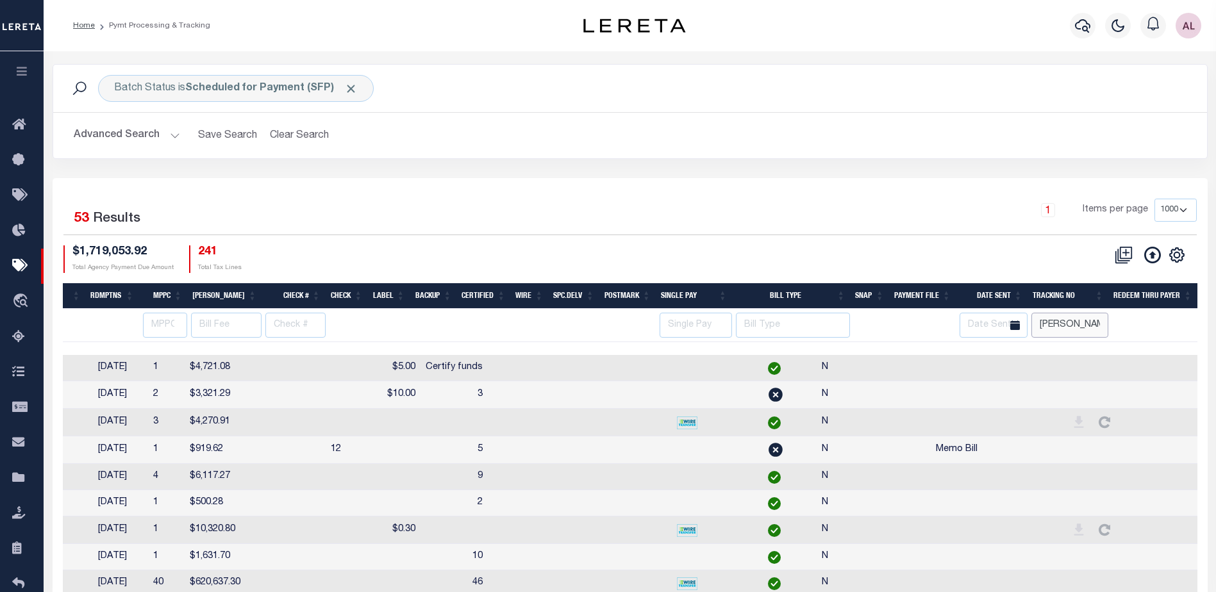
scroll to position [0, 823]
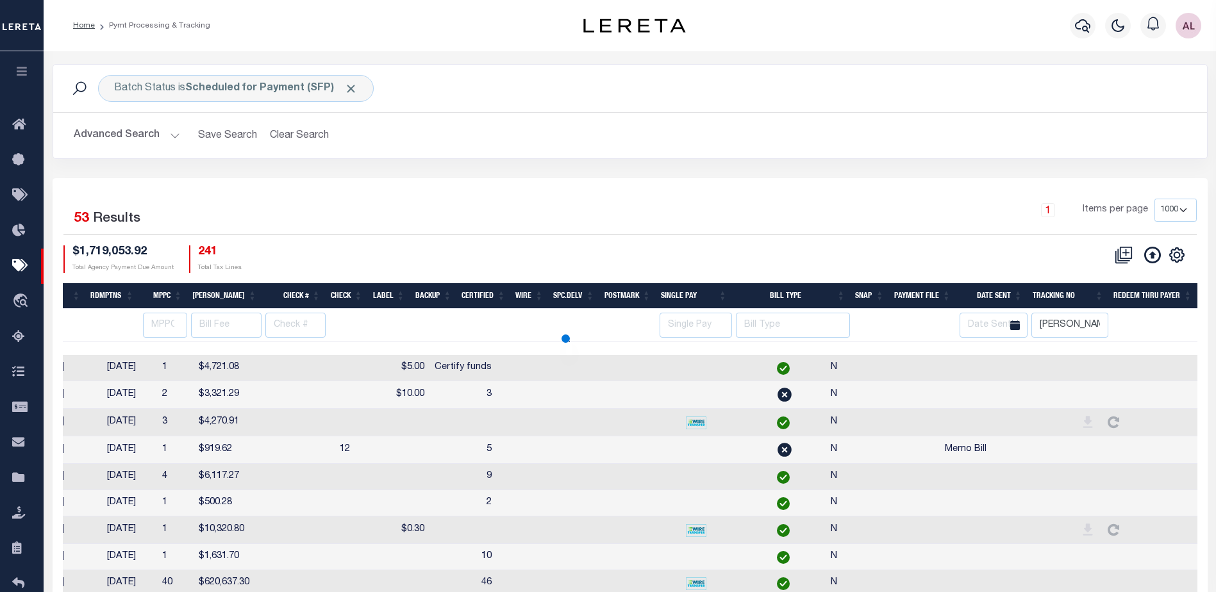
select select
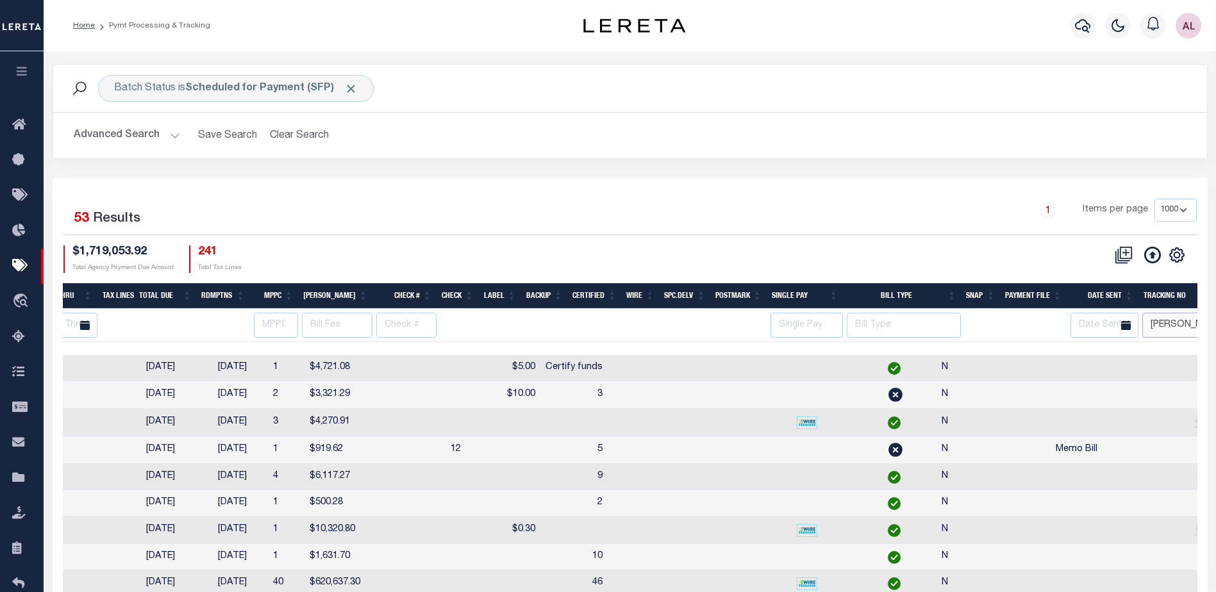
scroll to position [0, 694]
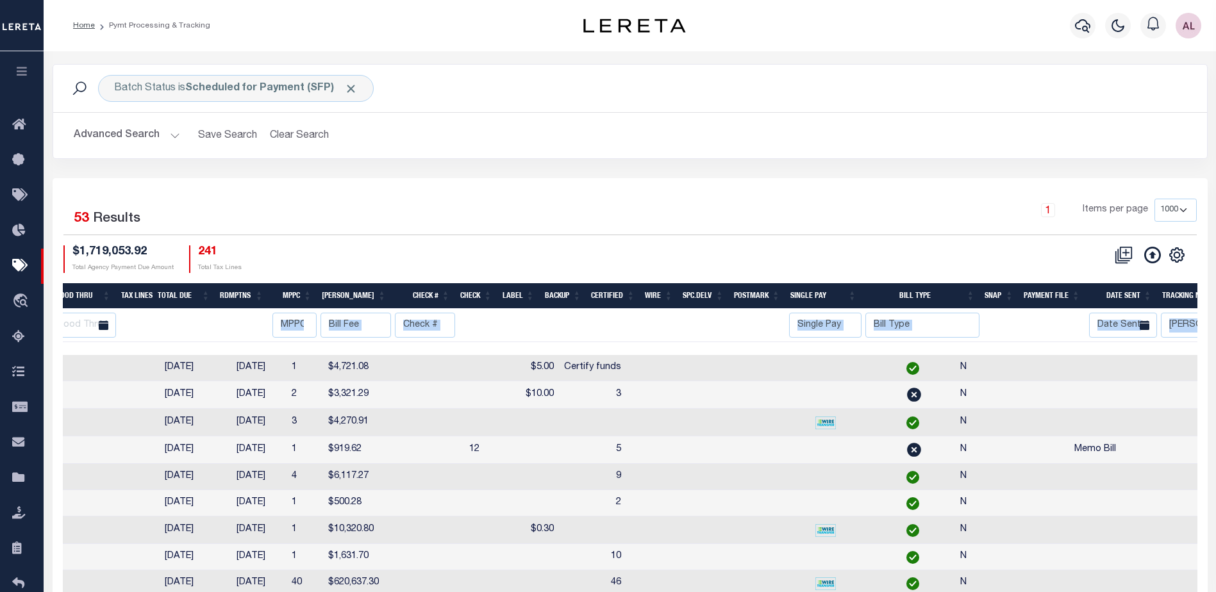
drag, startPoint x: 673, startPoint y: 346, endPoint x: 312, endPoint y: 337, distance: 361.8
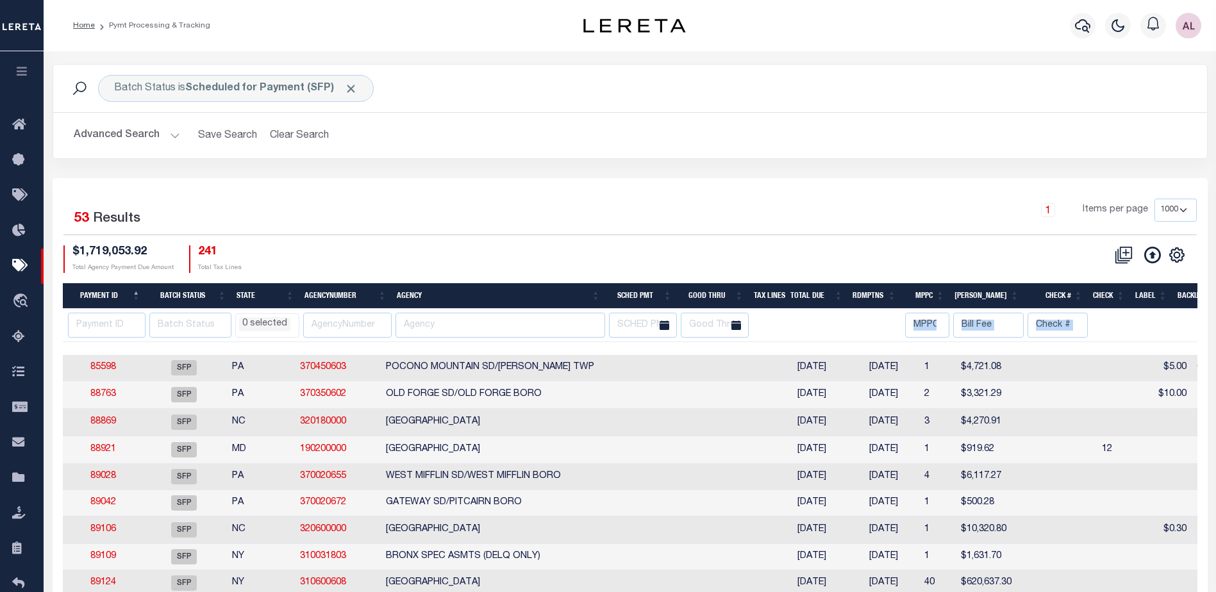
scroll to position [0, 0]
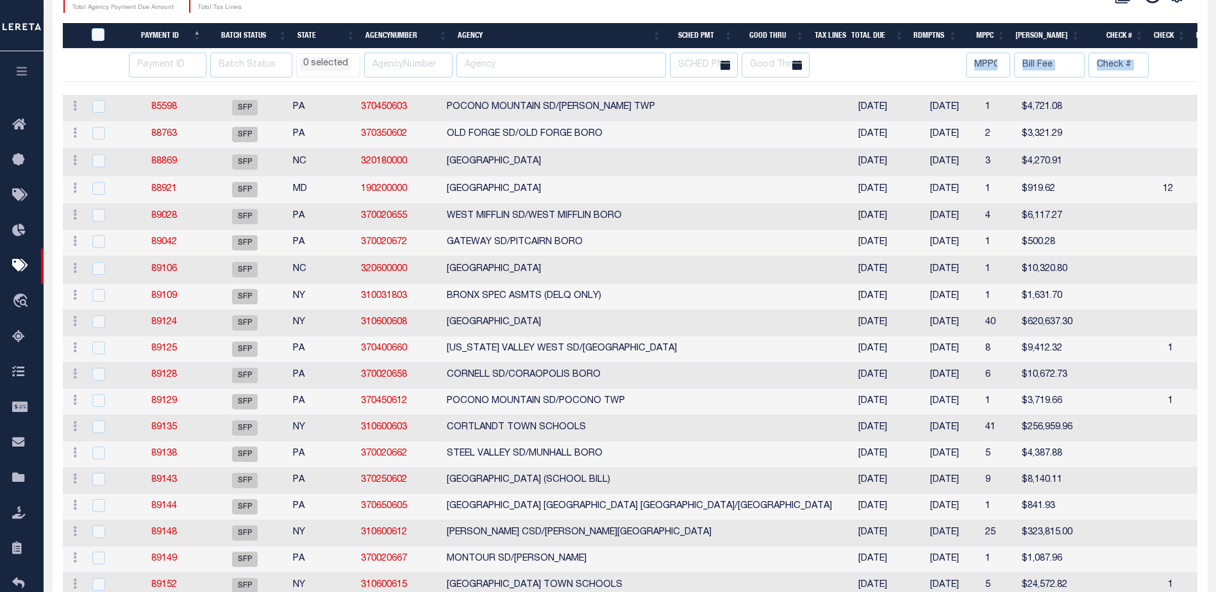
select select
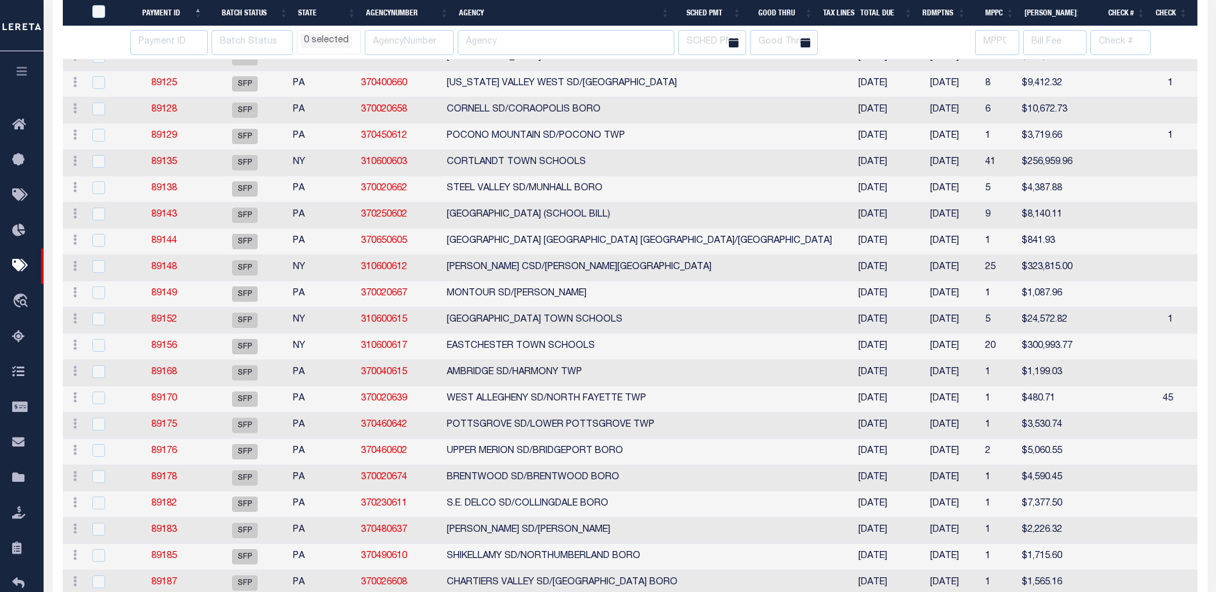
select select
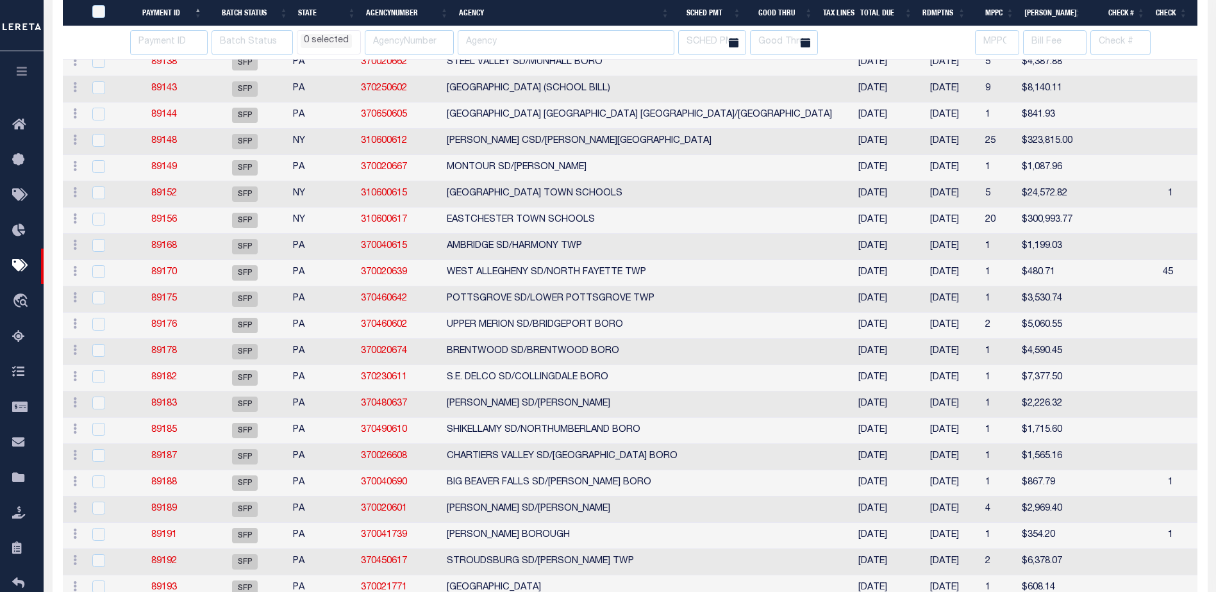
select select
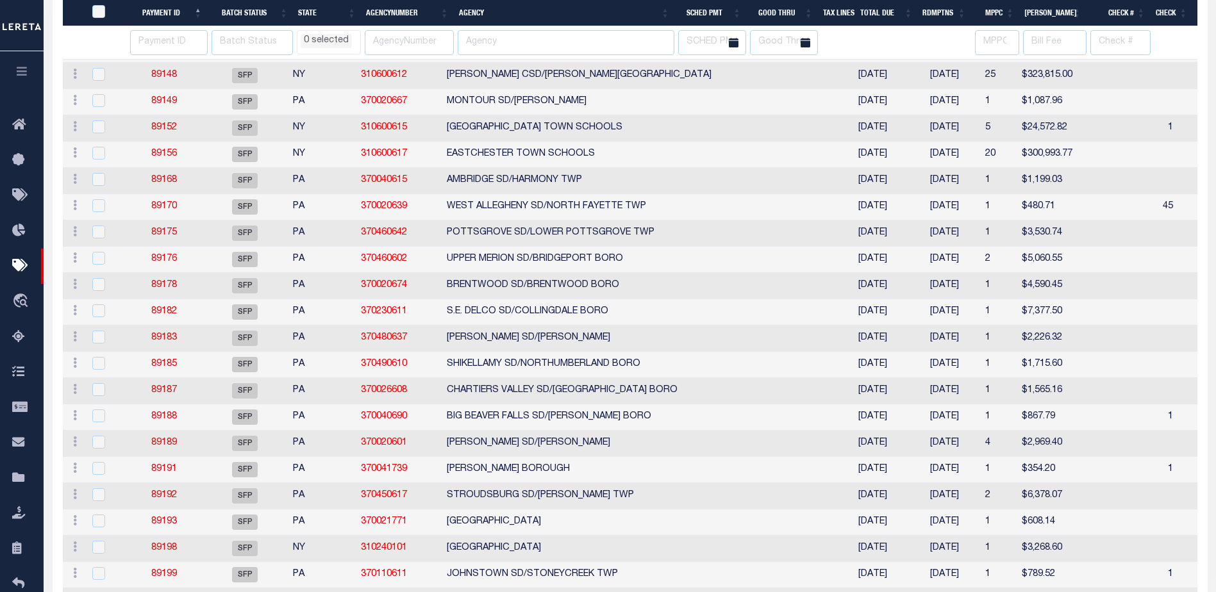
select select
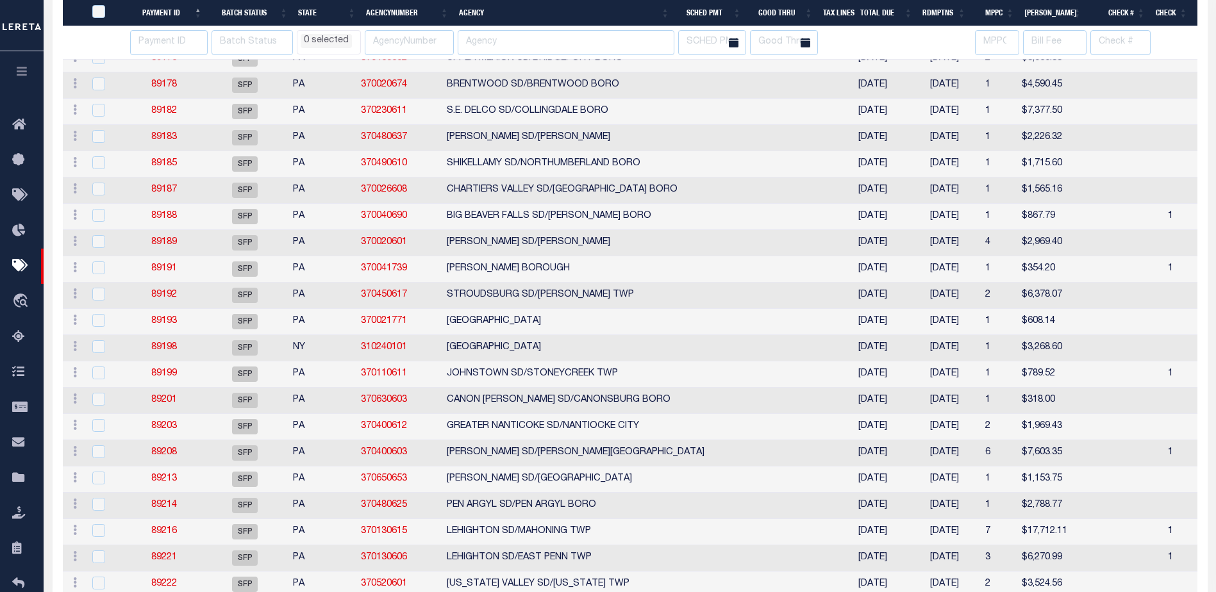
select select
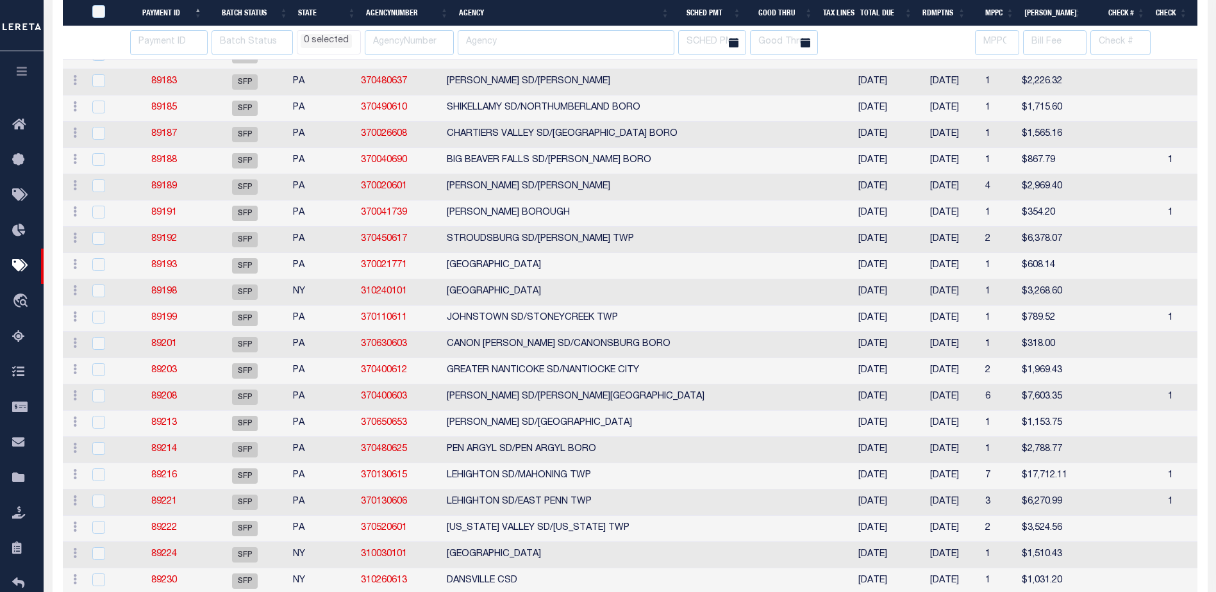
select select
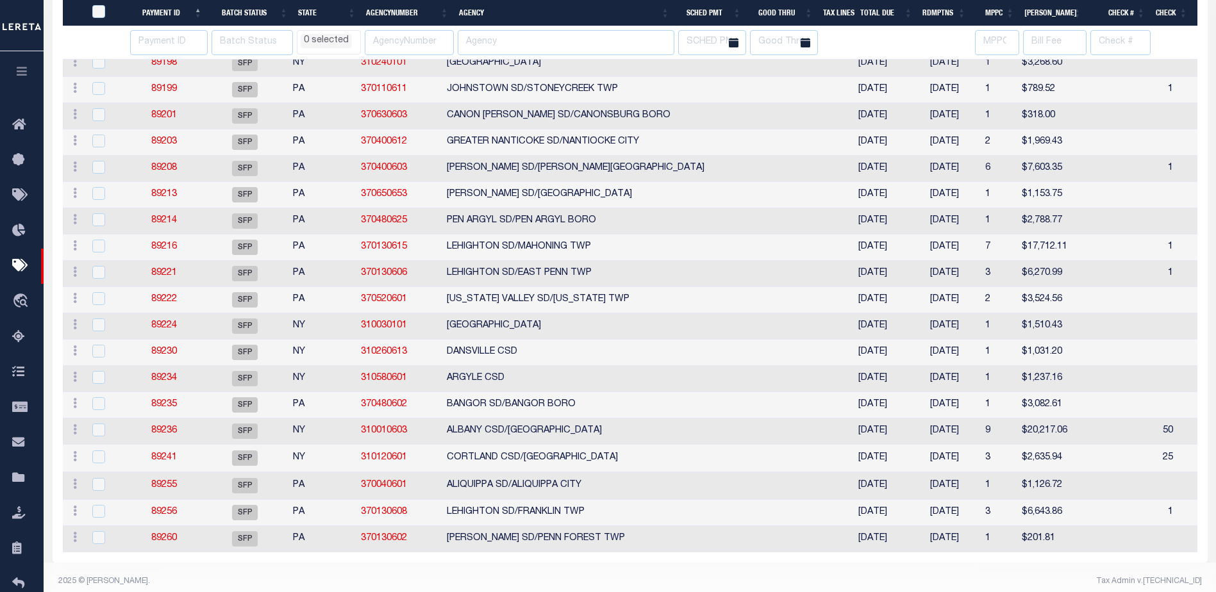
select select
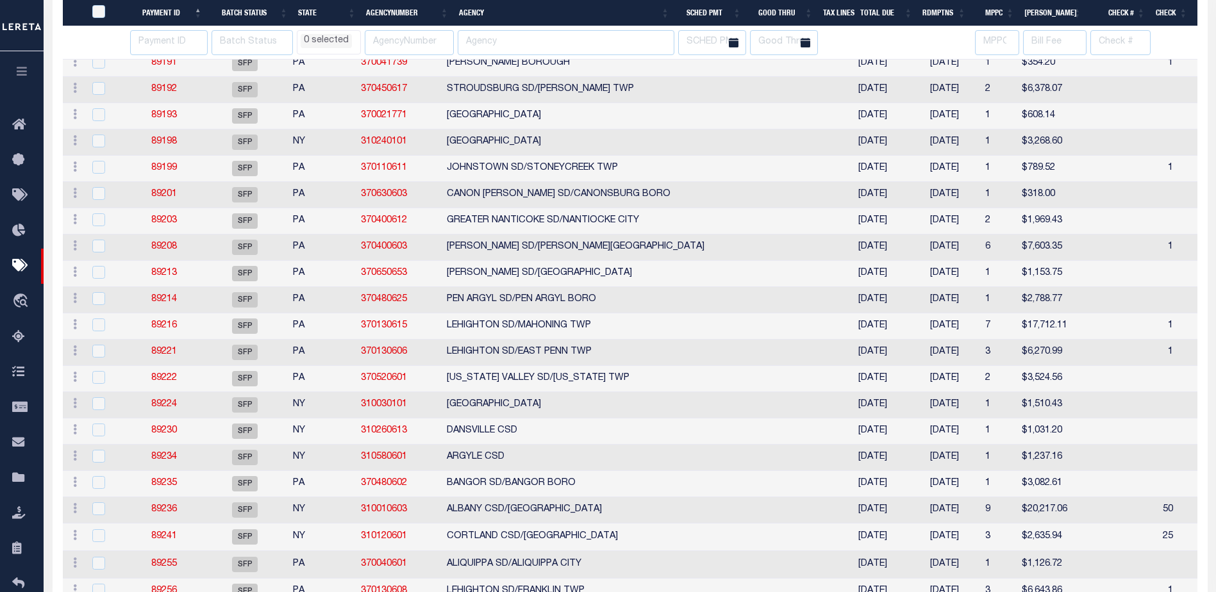
select select
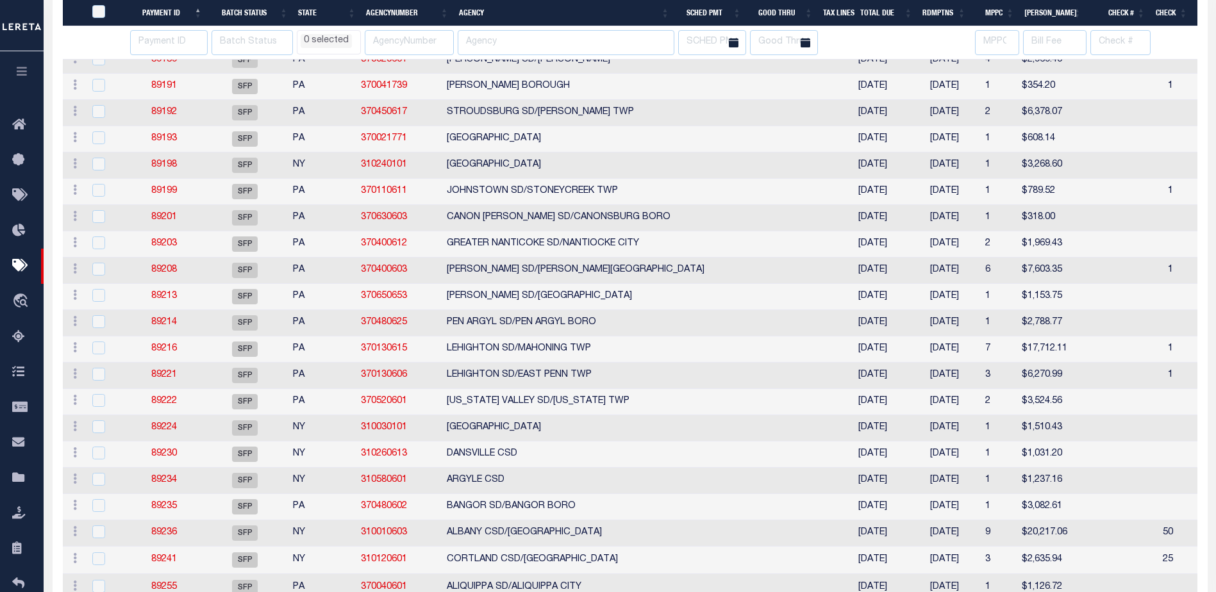
select select
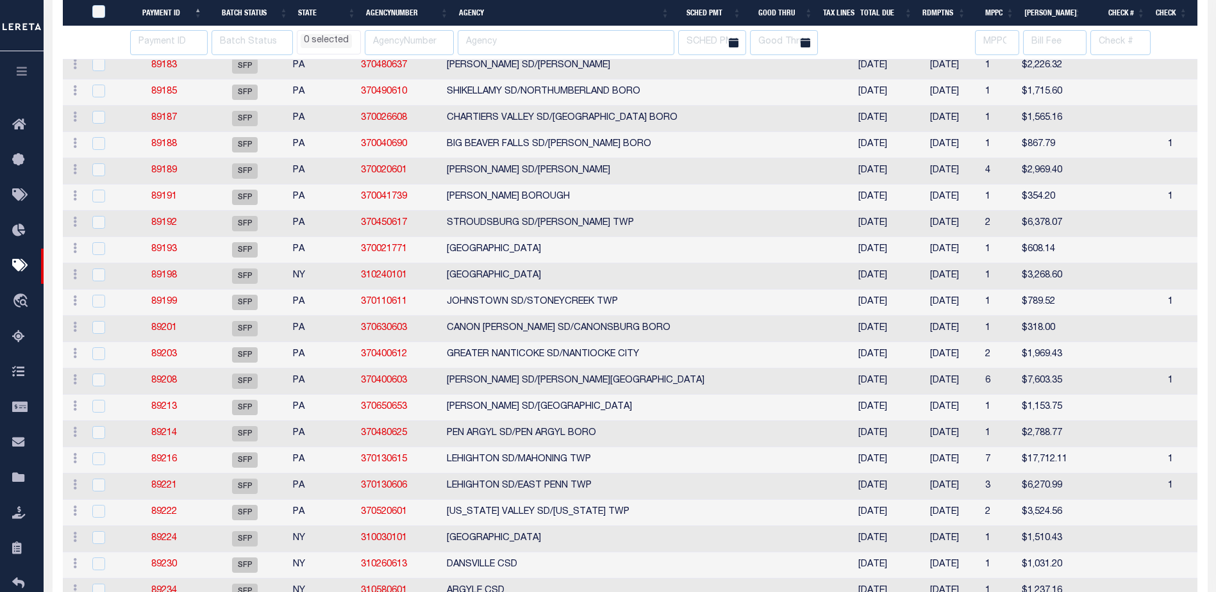
select select
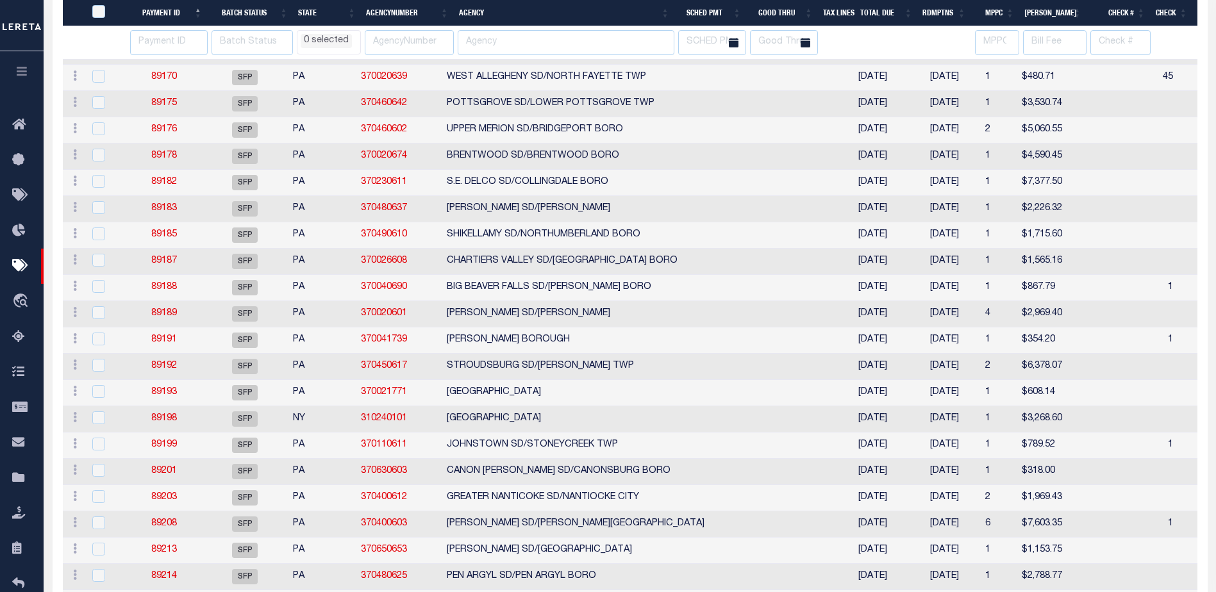
select select
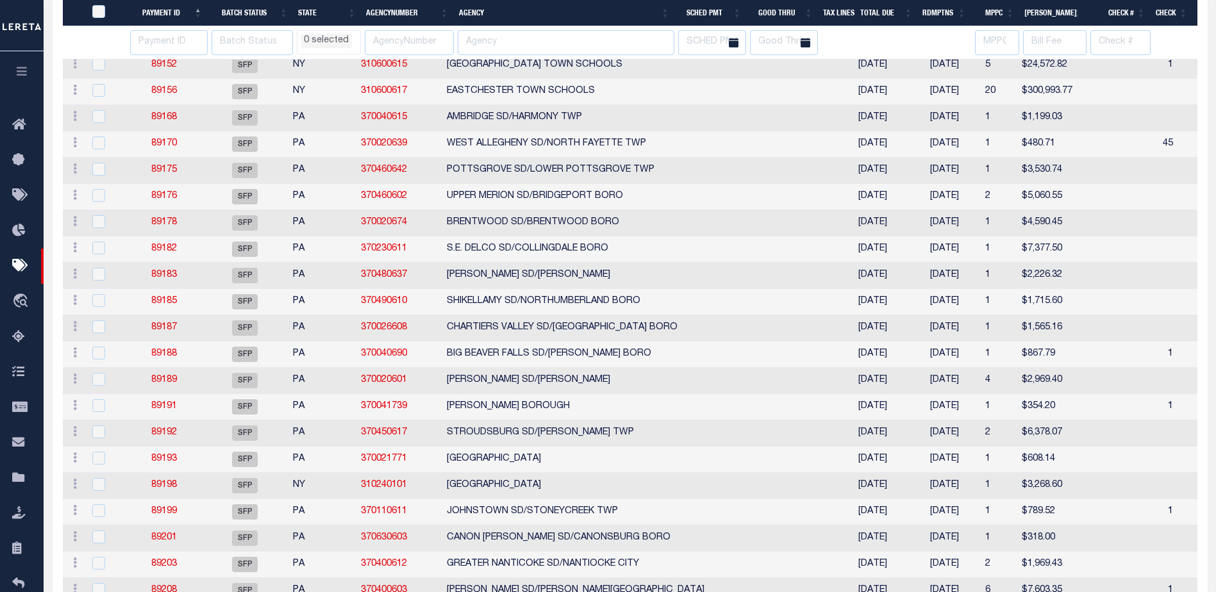
select select
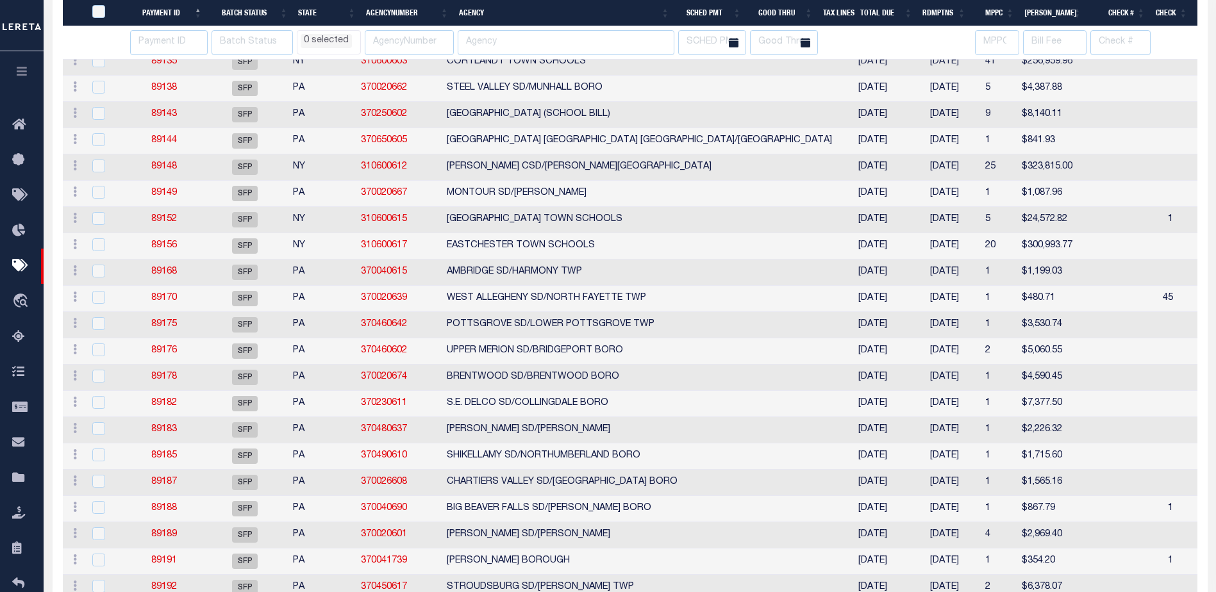
select select
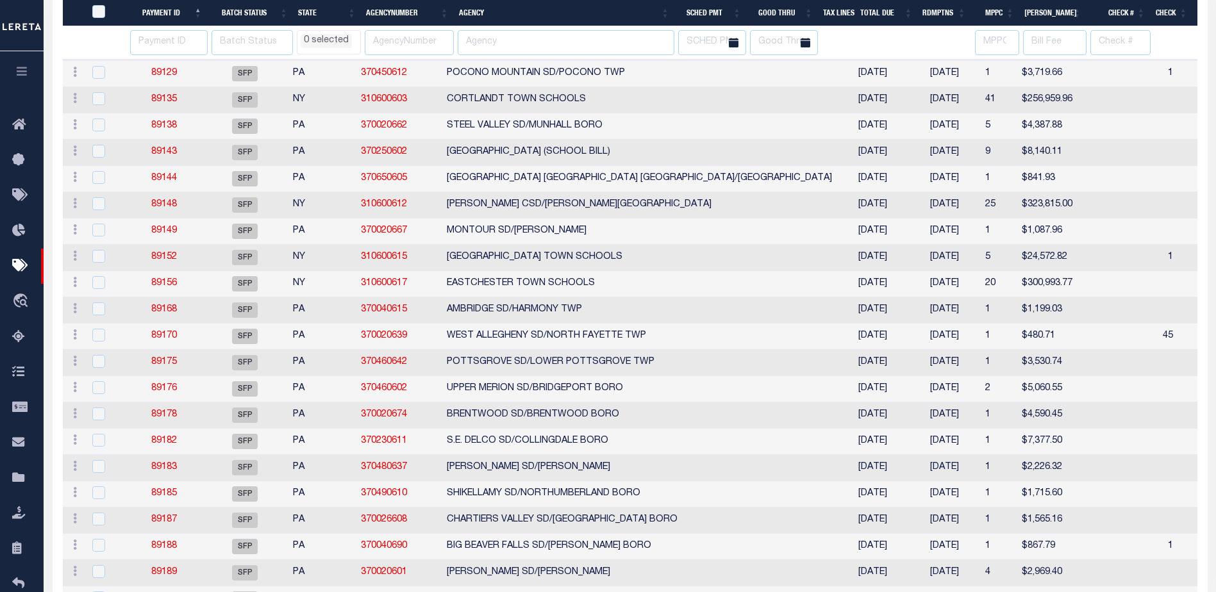
select select
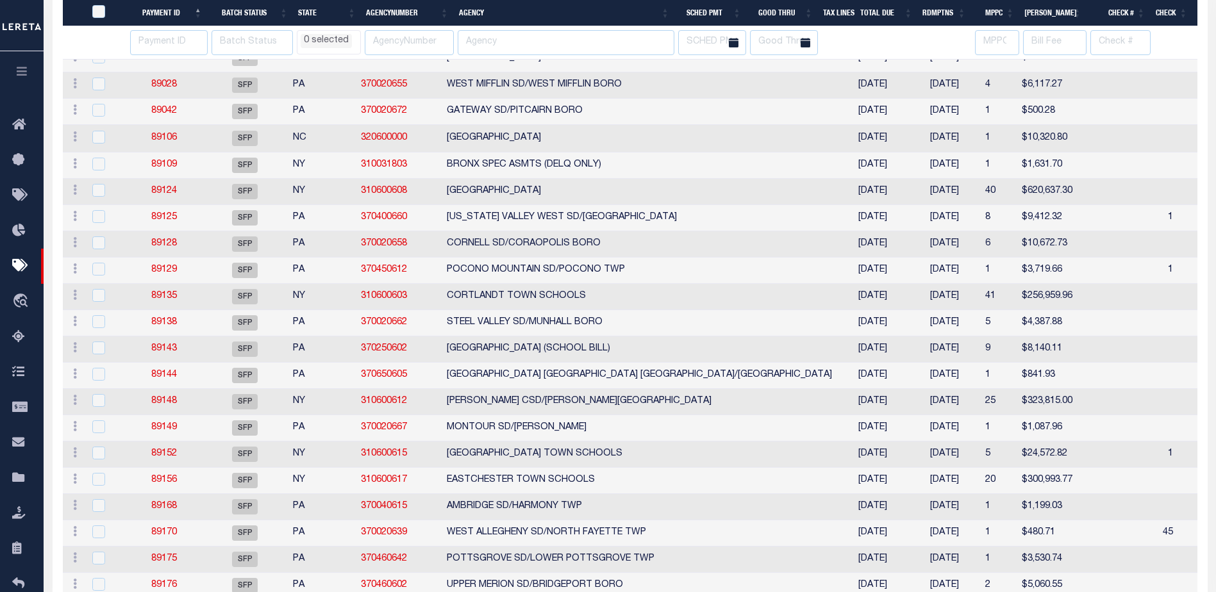
select select
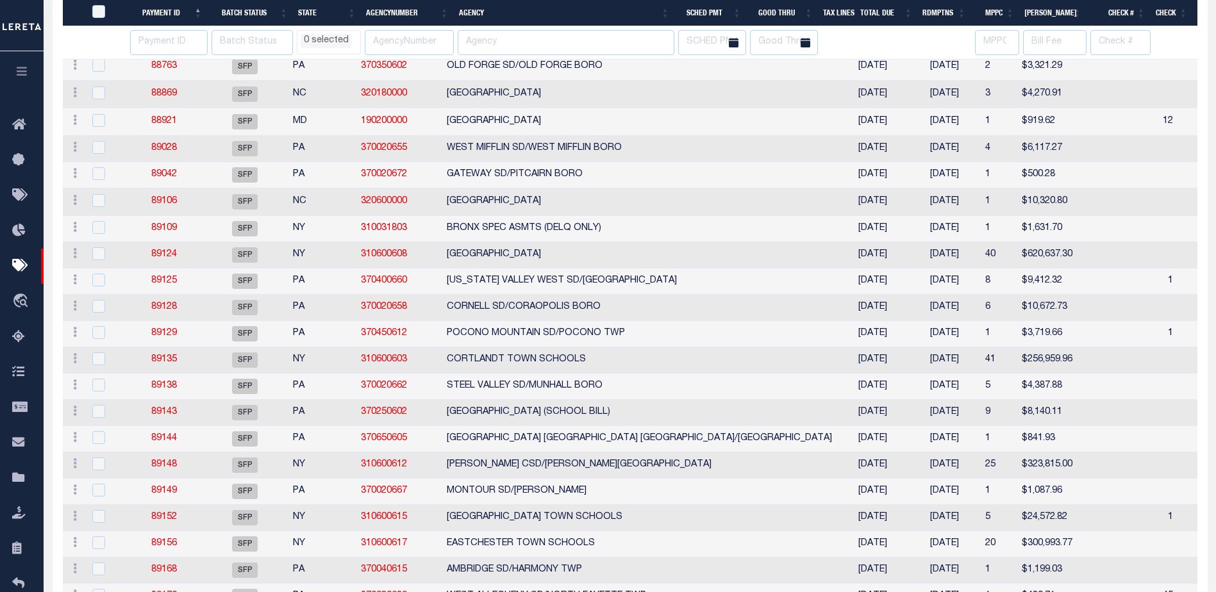
select select
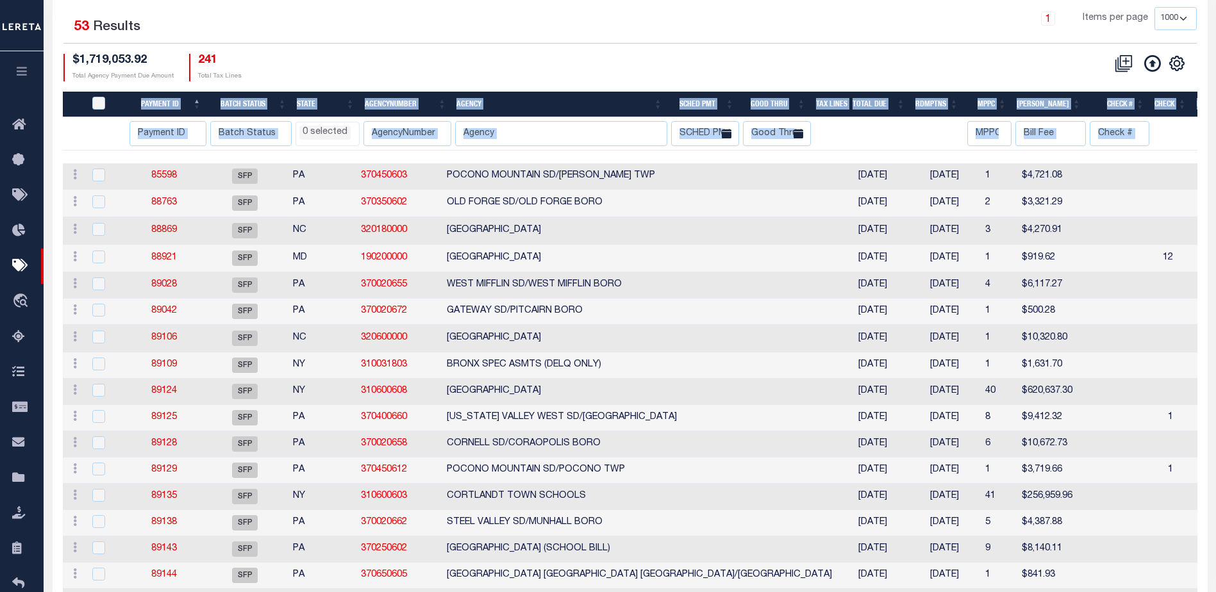
scroll to position [191, 0]
click at [770, 103] on th "Good Thru" at bounding box center [775, 105] width 72 height 26
select select
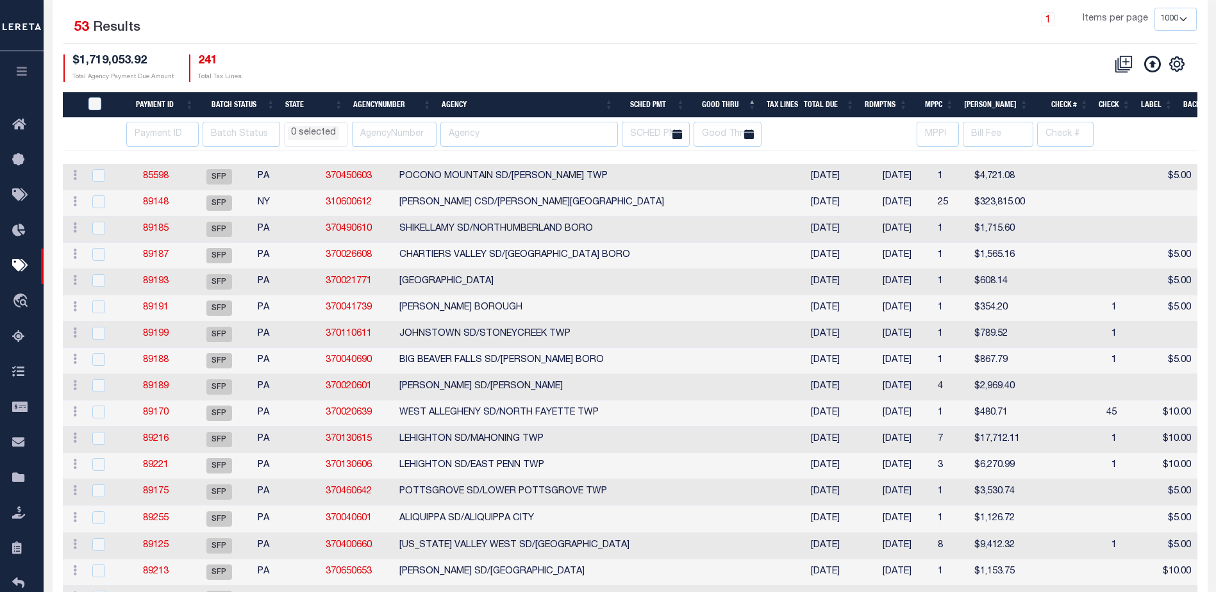
click at [790, 324] on td "08/20/2025" at bounding box center [826, 335] width 72 height 26
checkbox input "true"
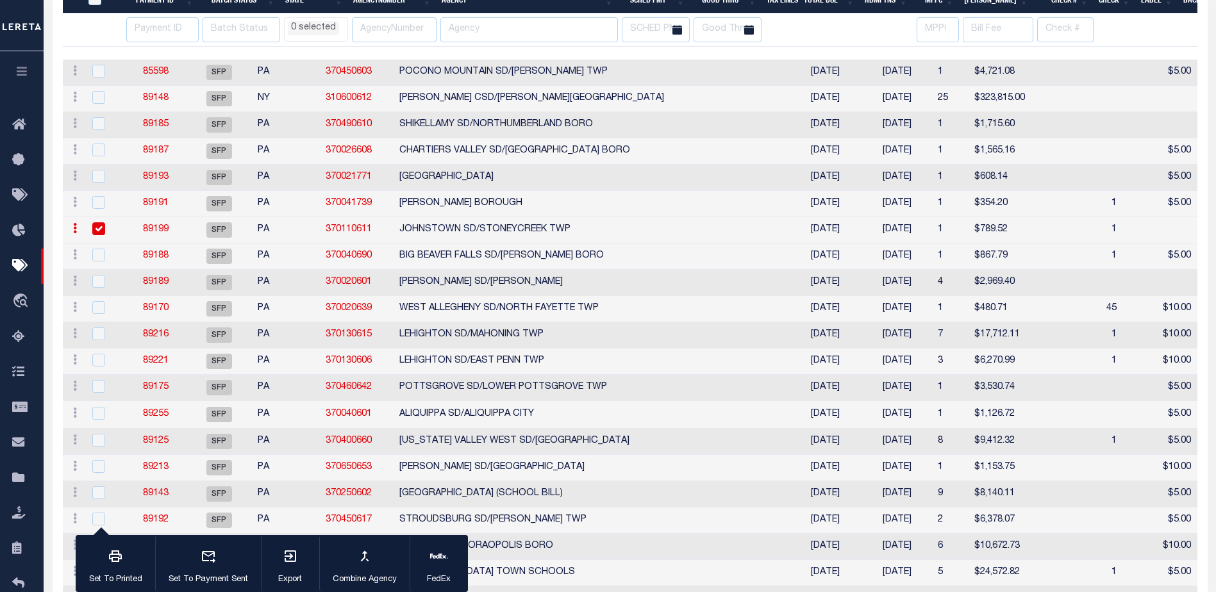
select select
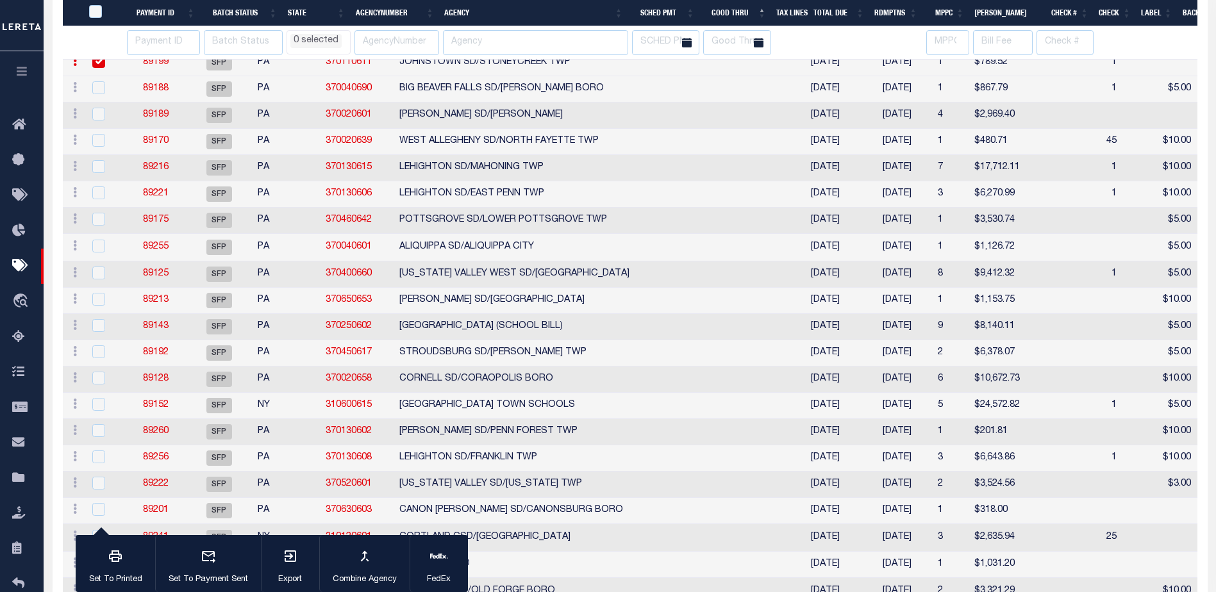
select select
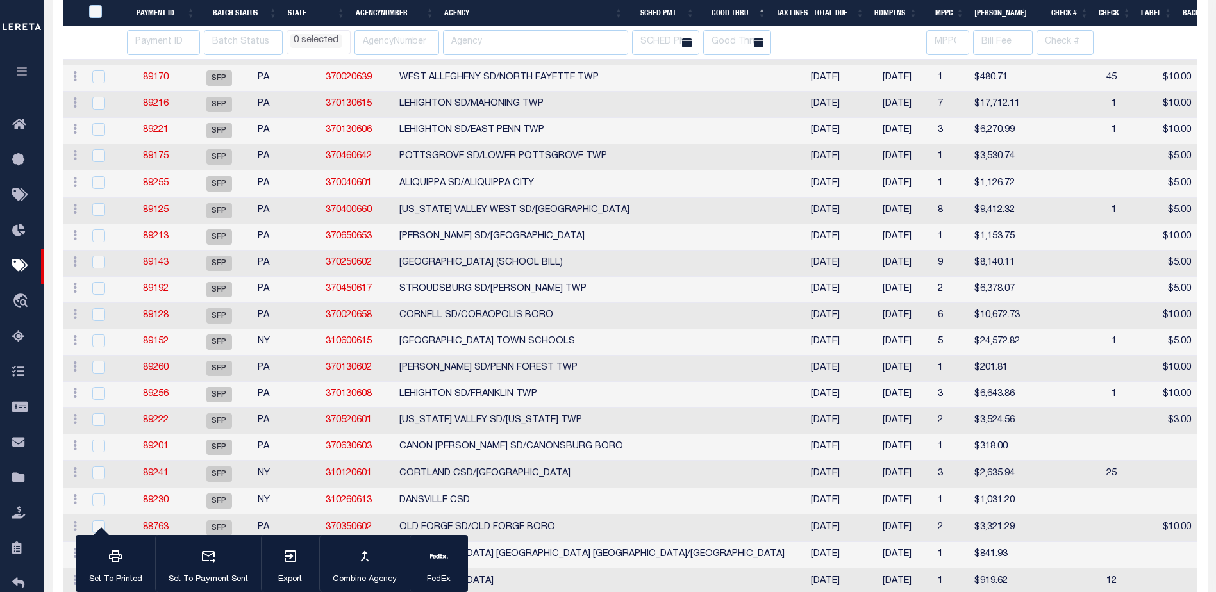
select select
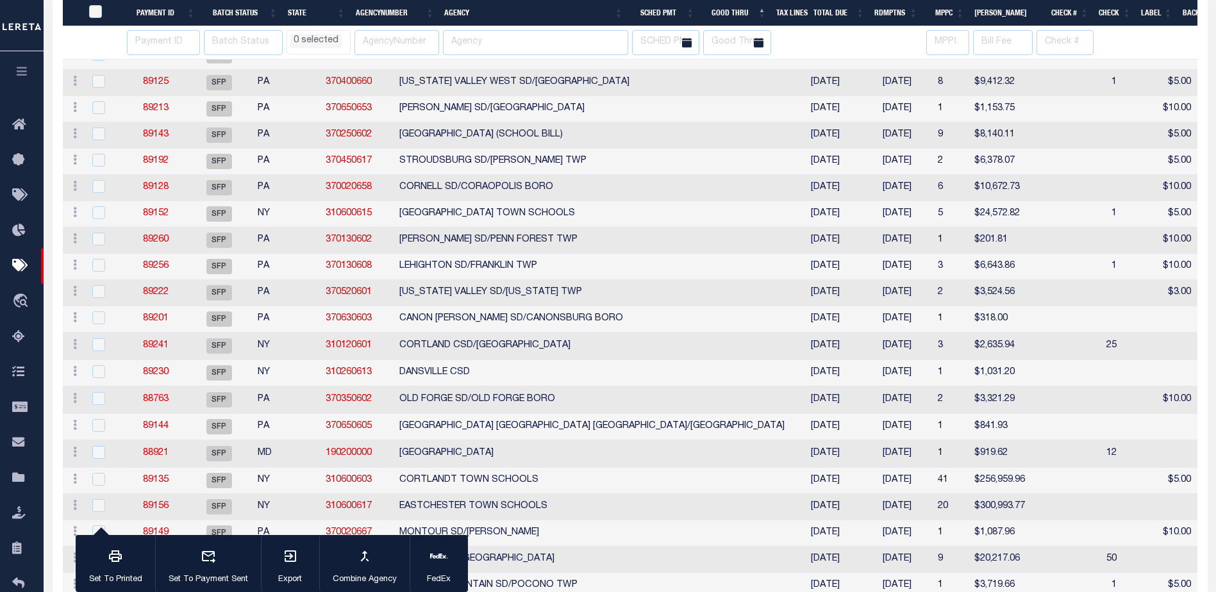
select select
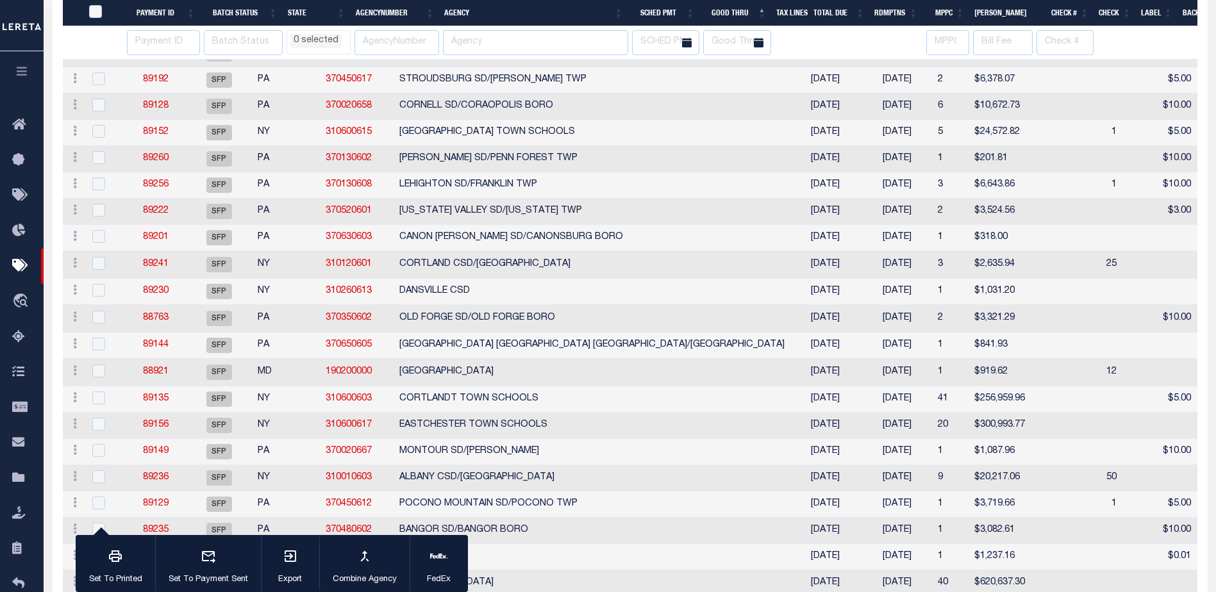
select select
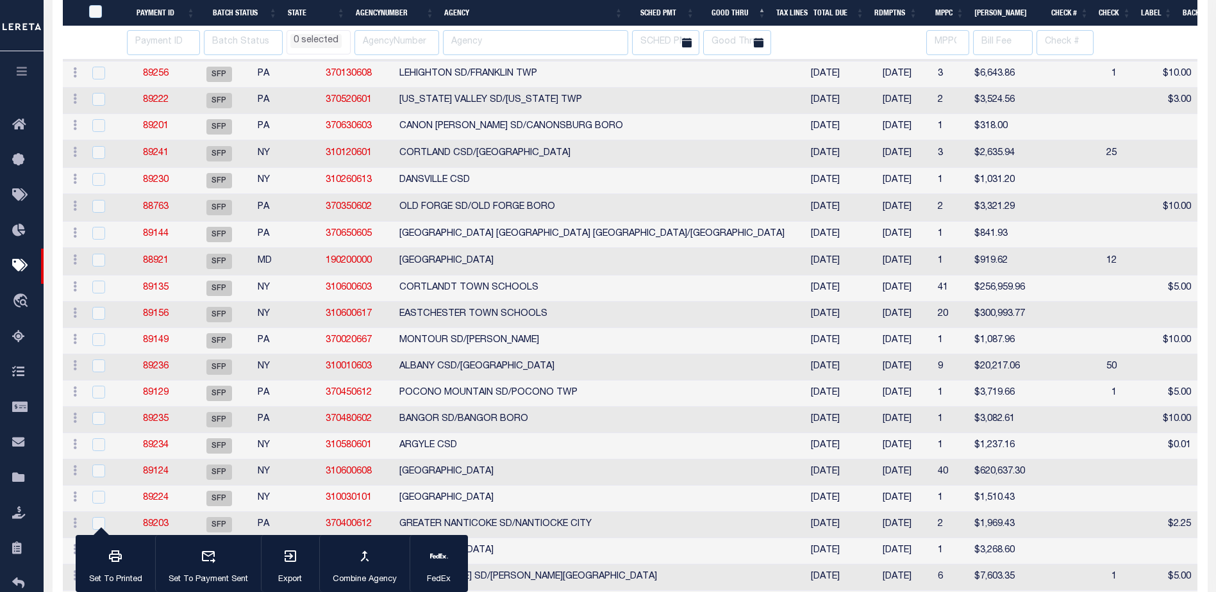
select select
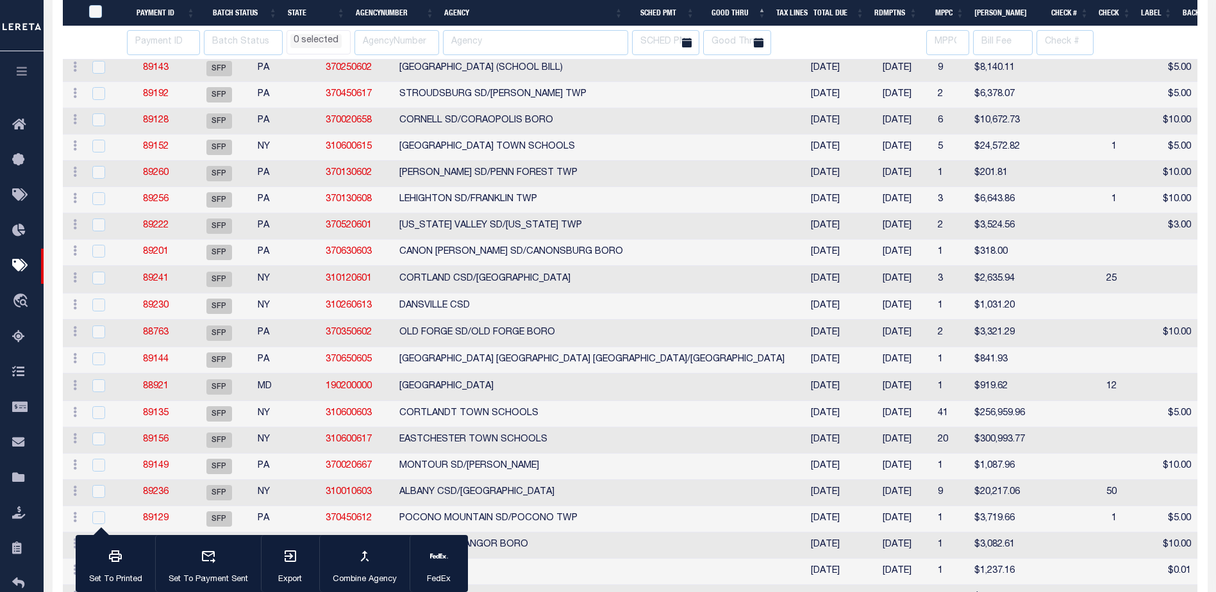
select select
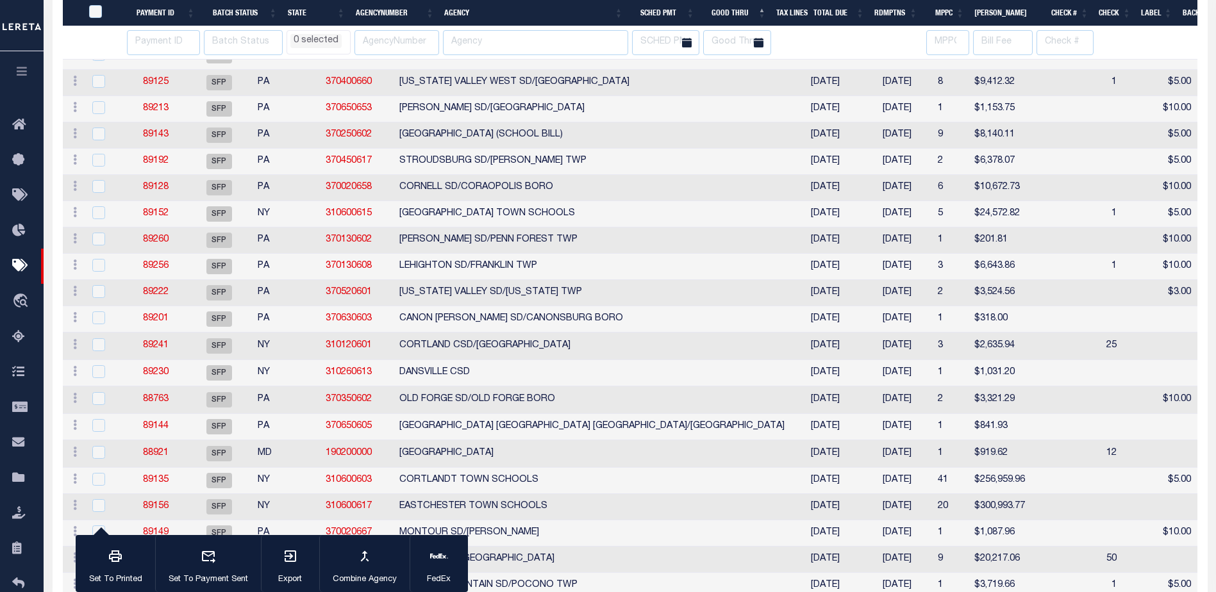
select select
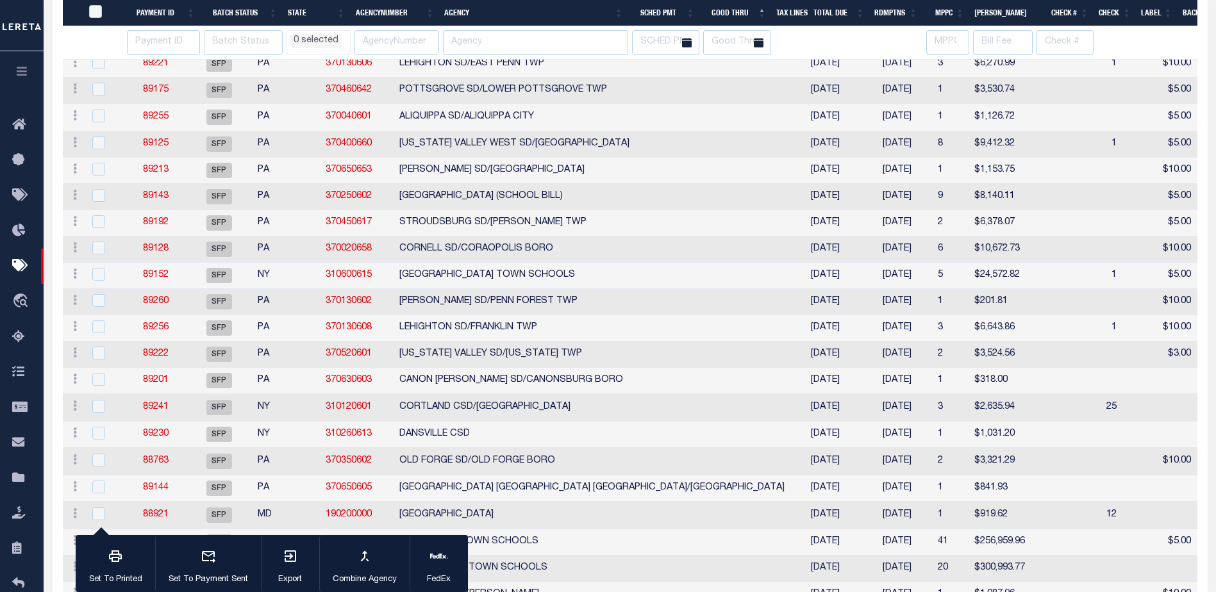
select select
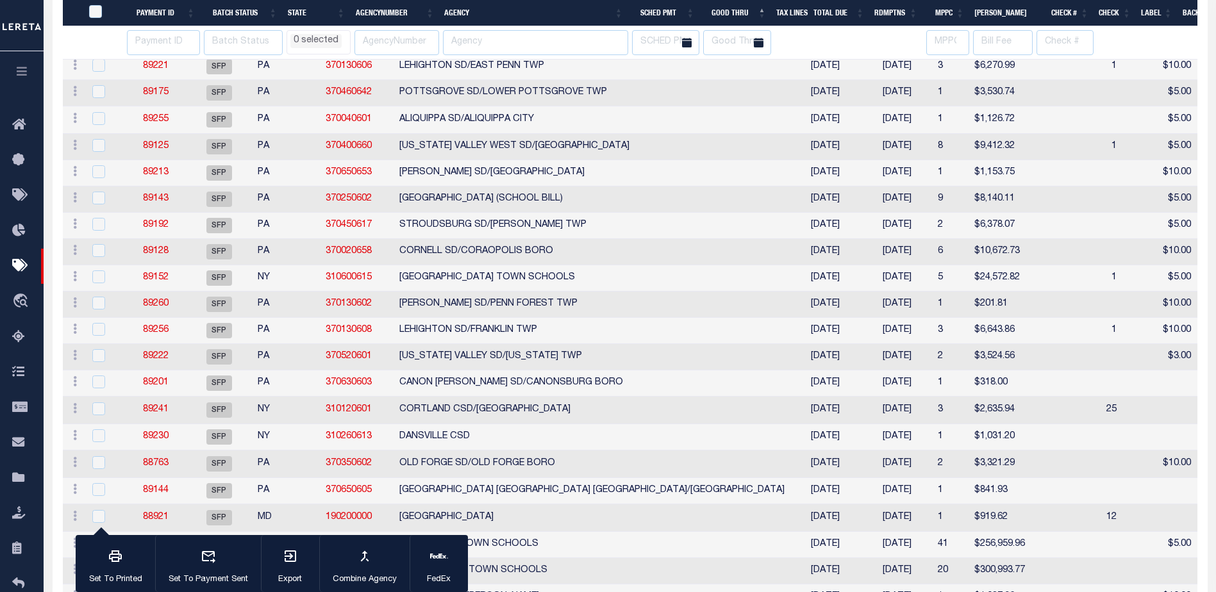
select select
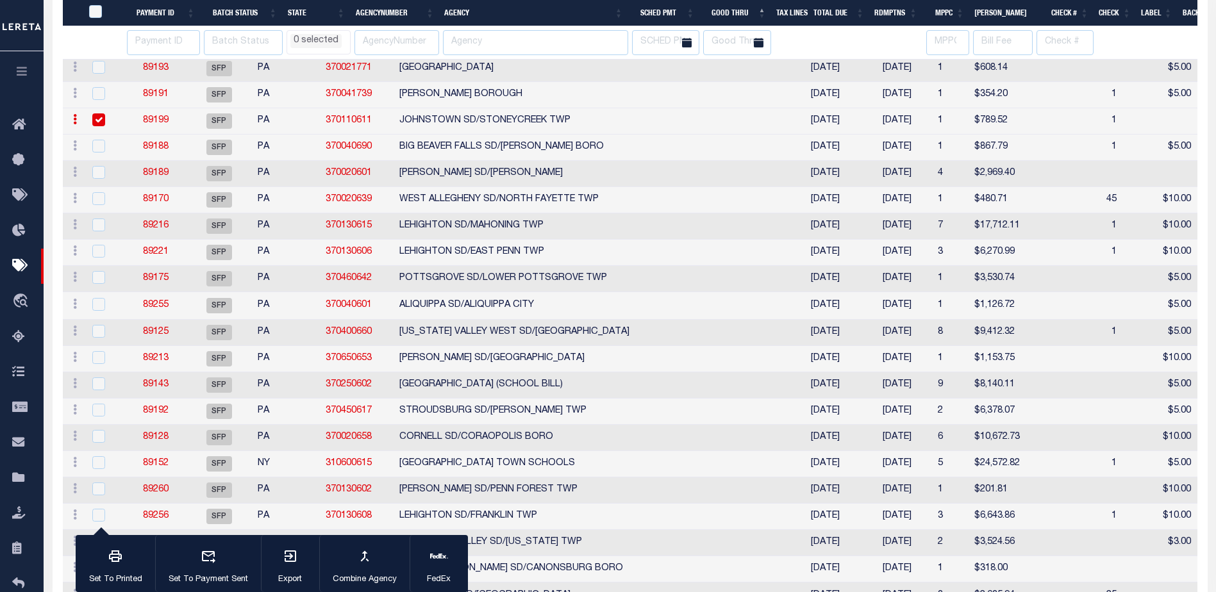
scroll to position [383, 0]
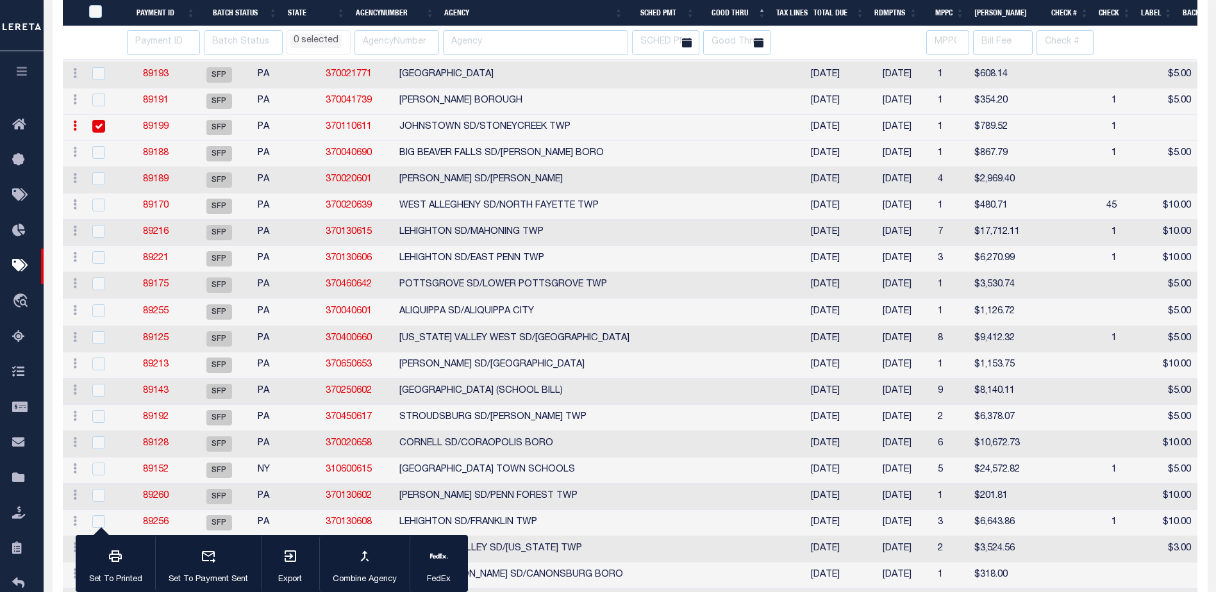
select select
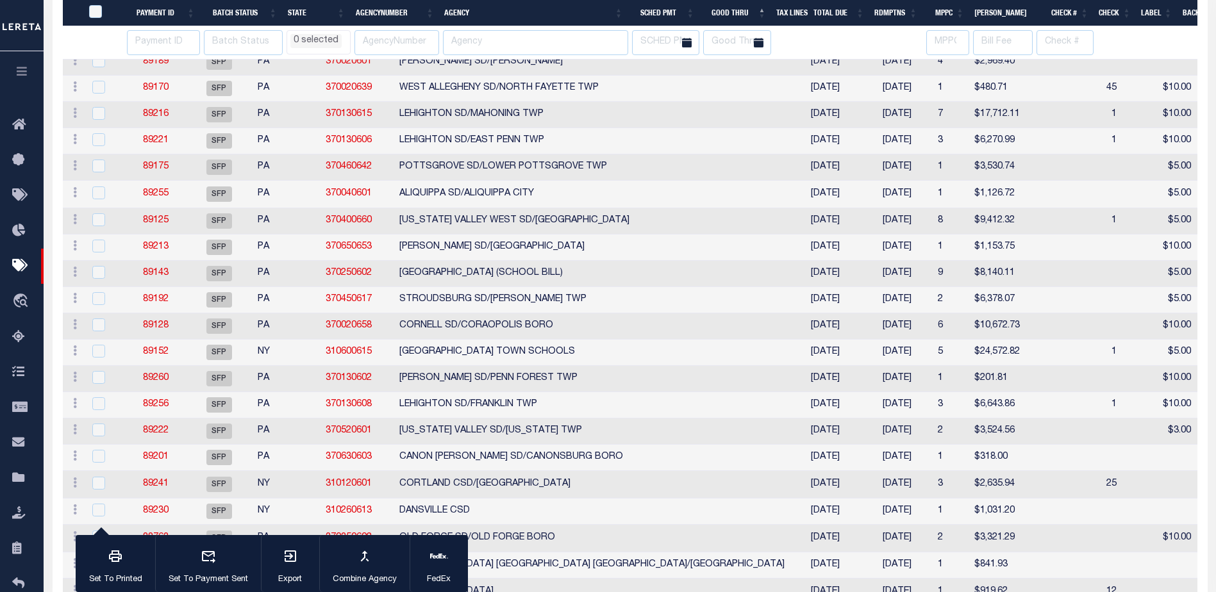
select select
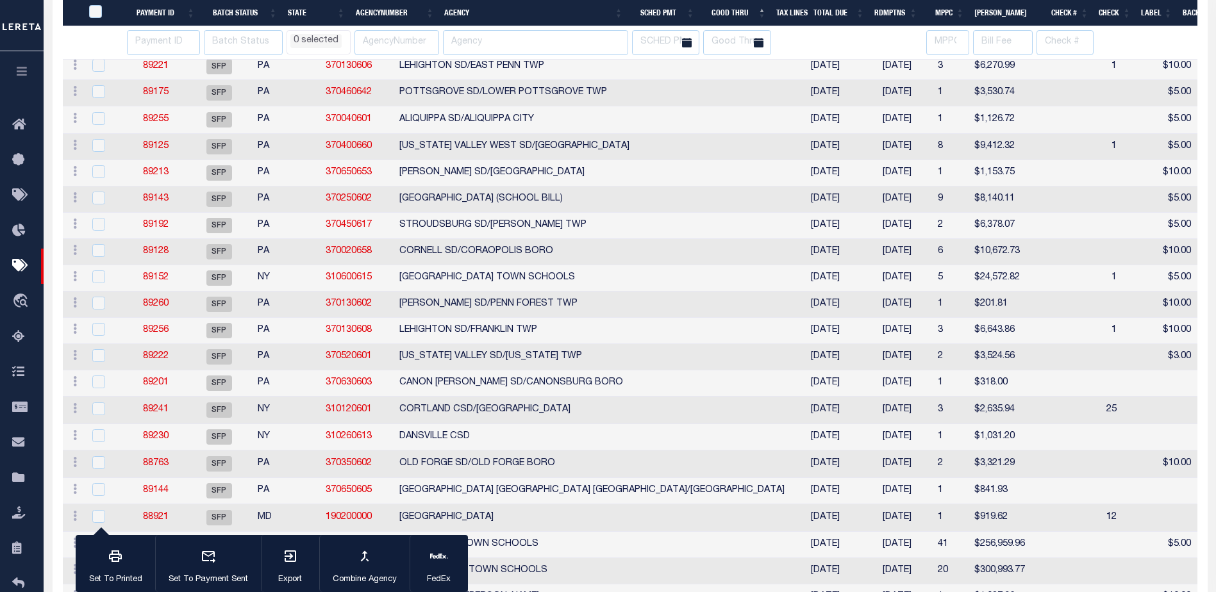
select select
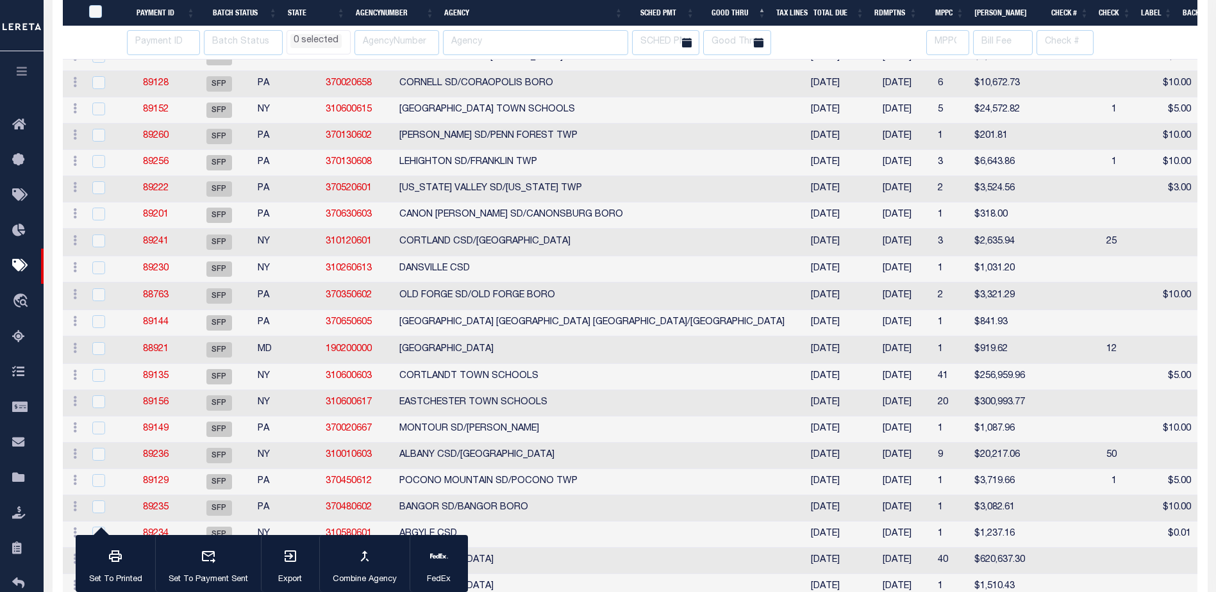
select select
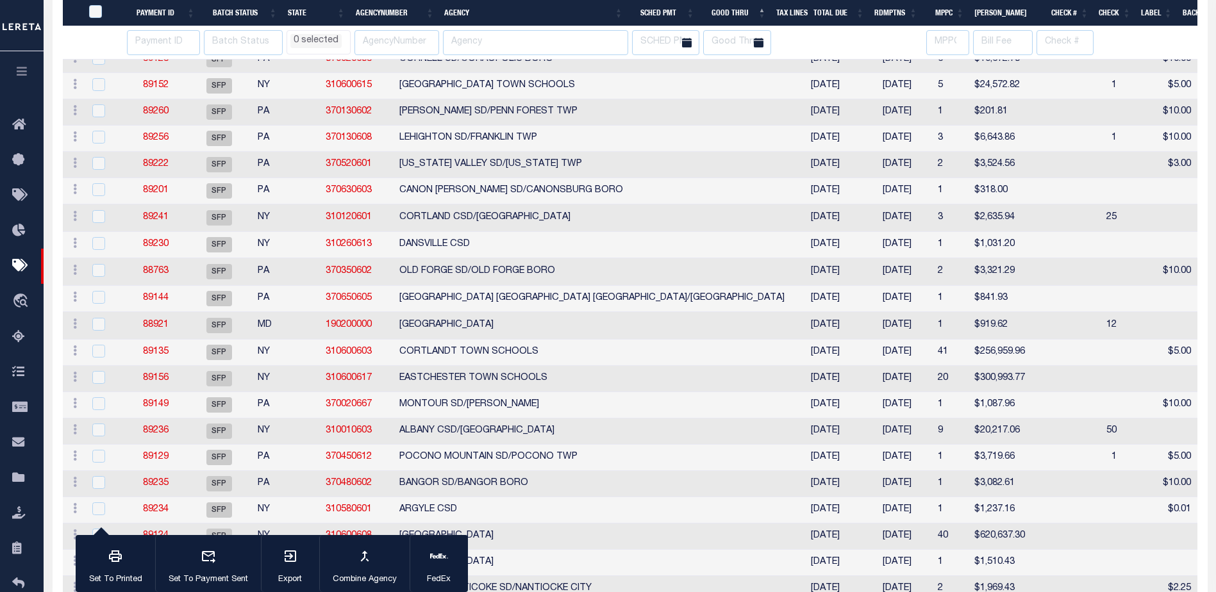
select select
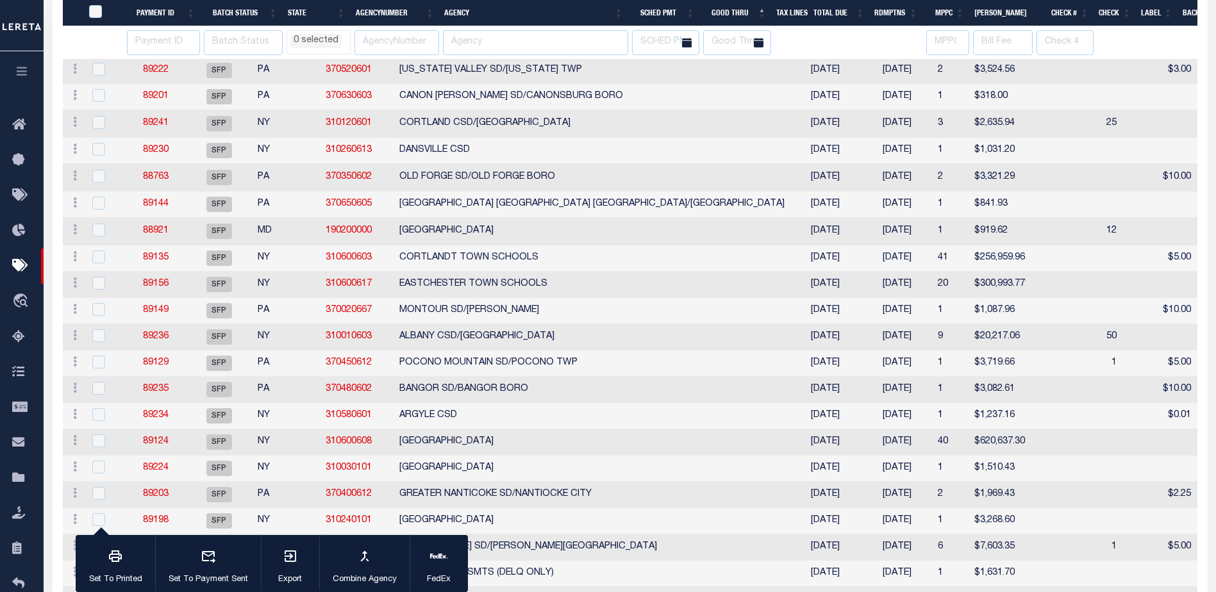
select select
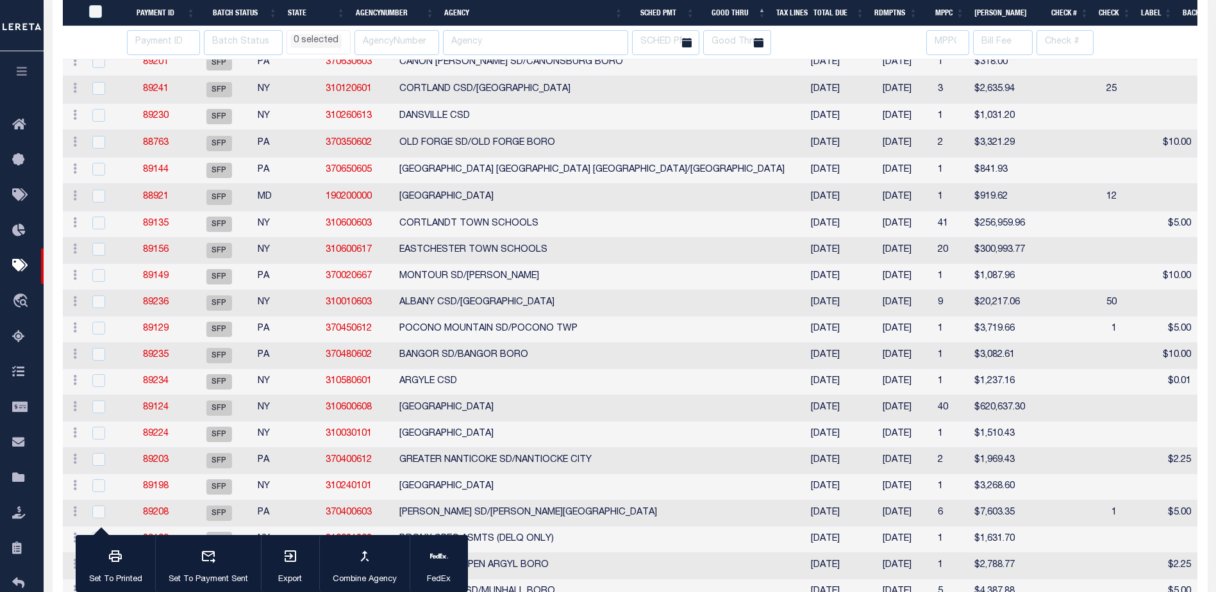
select select
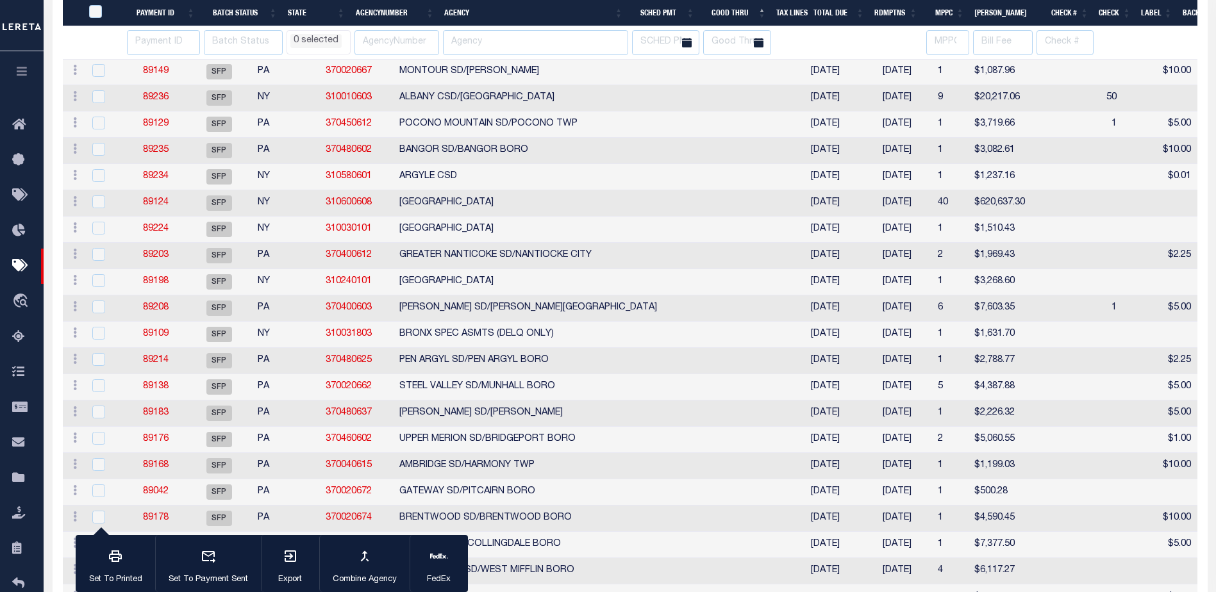
select select
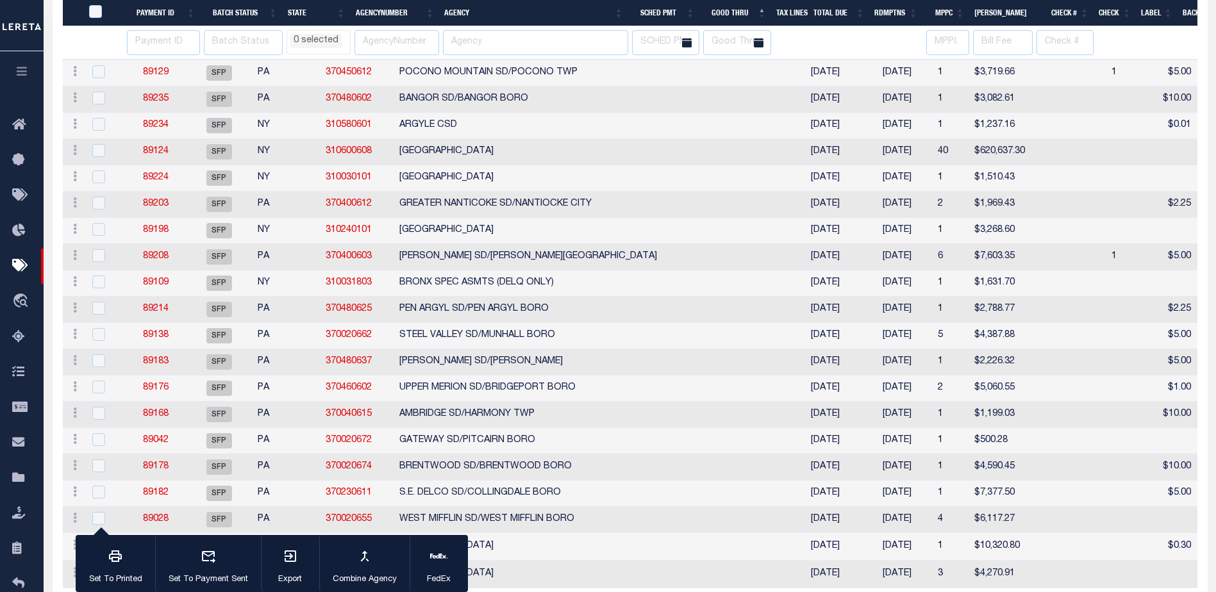
select select
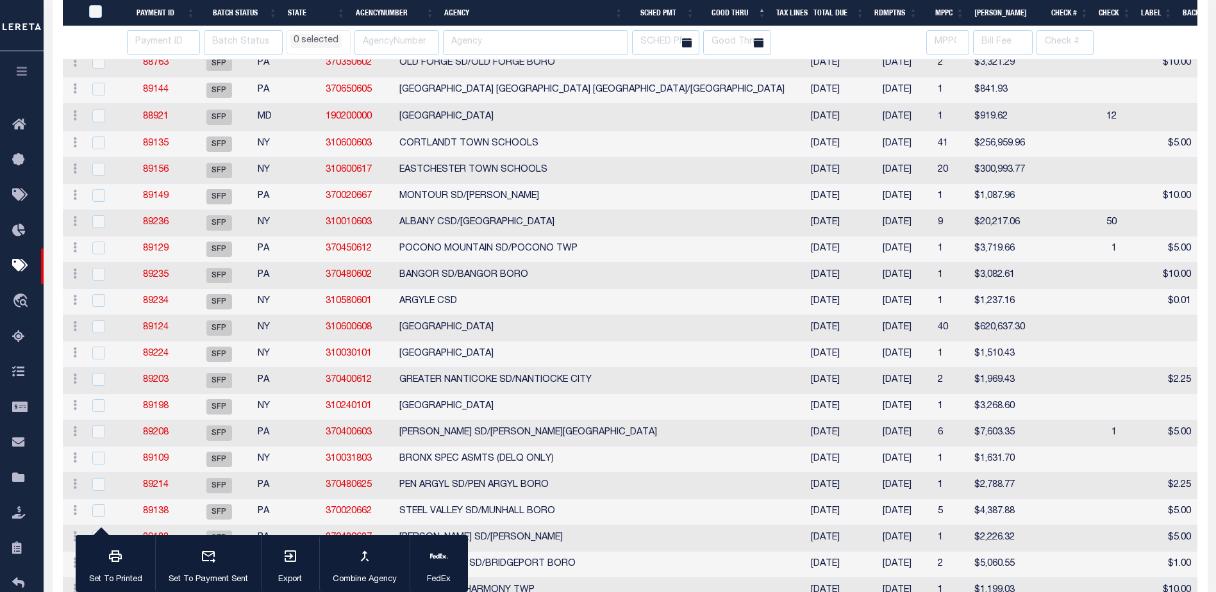
select select
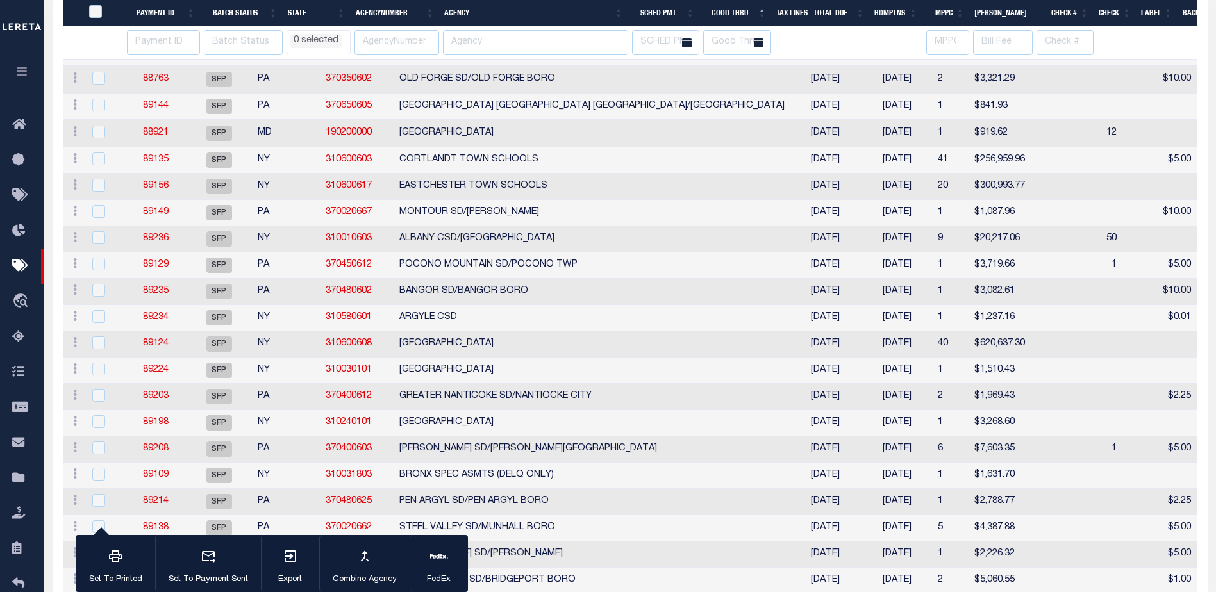
select select
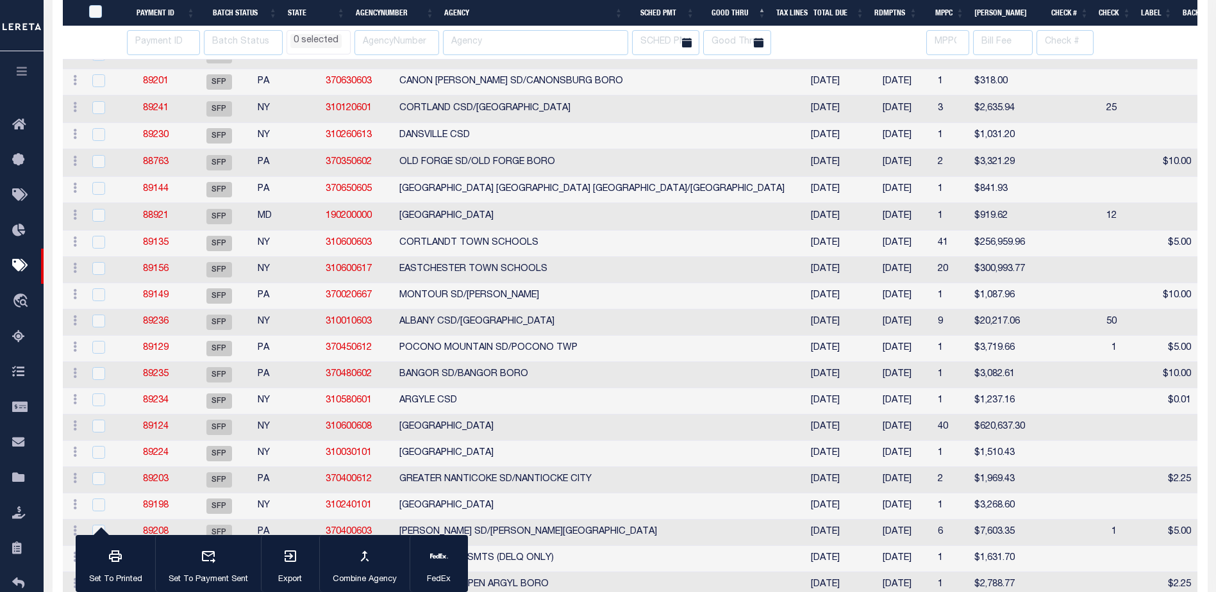
select select
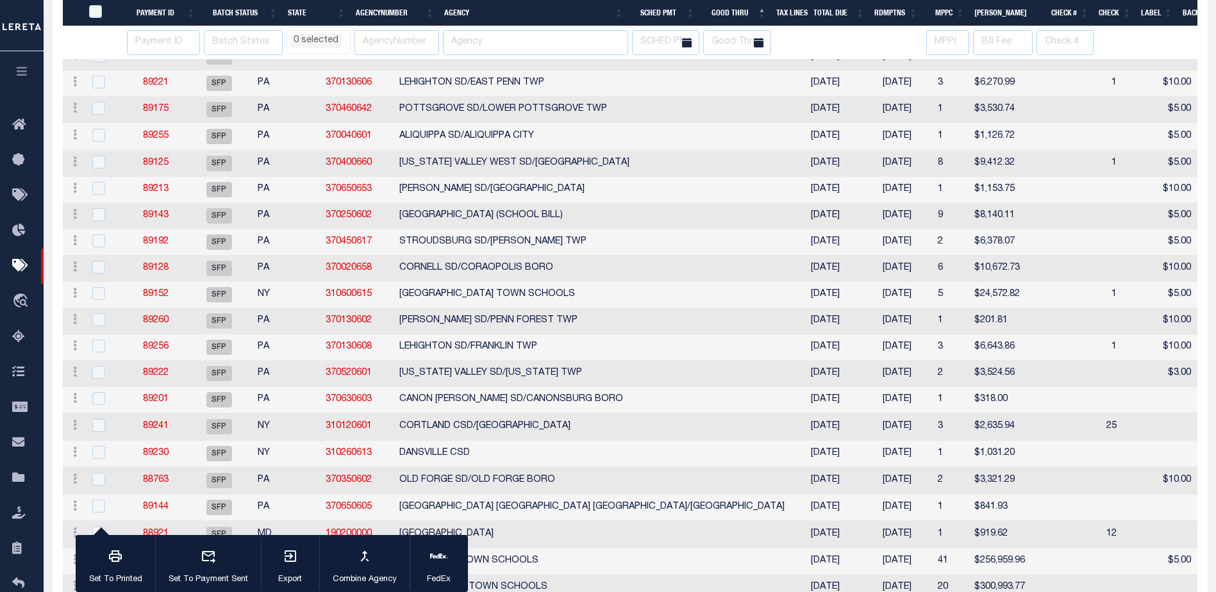
select select
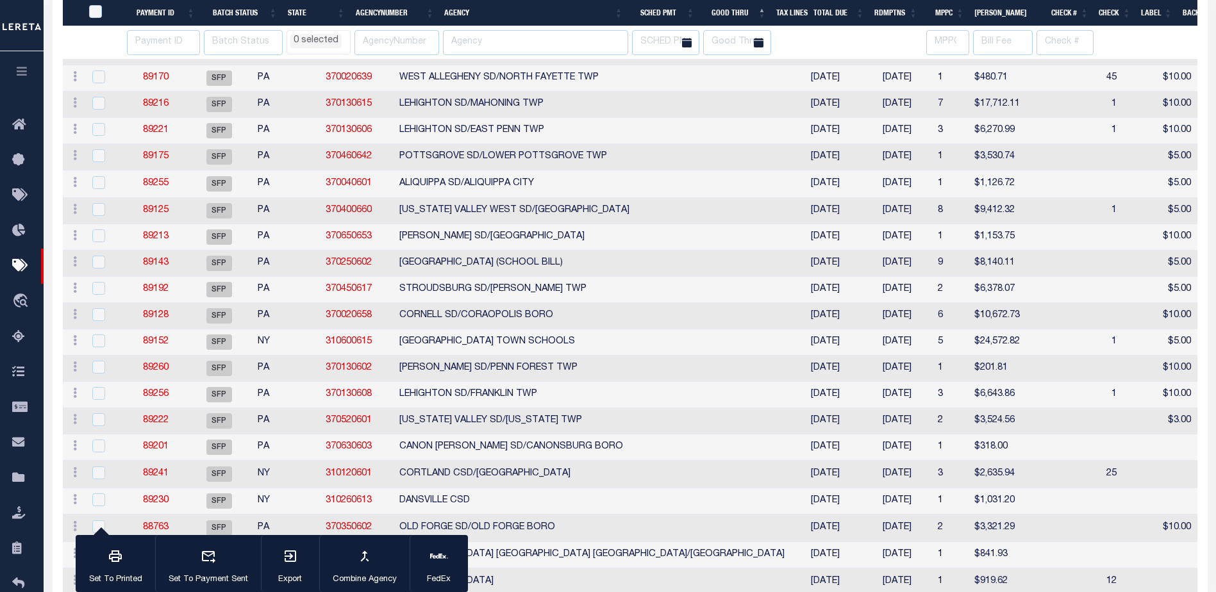
select select
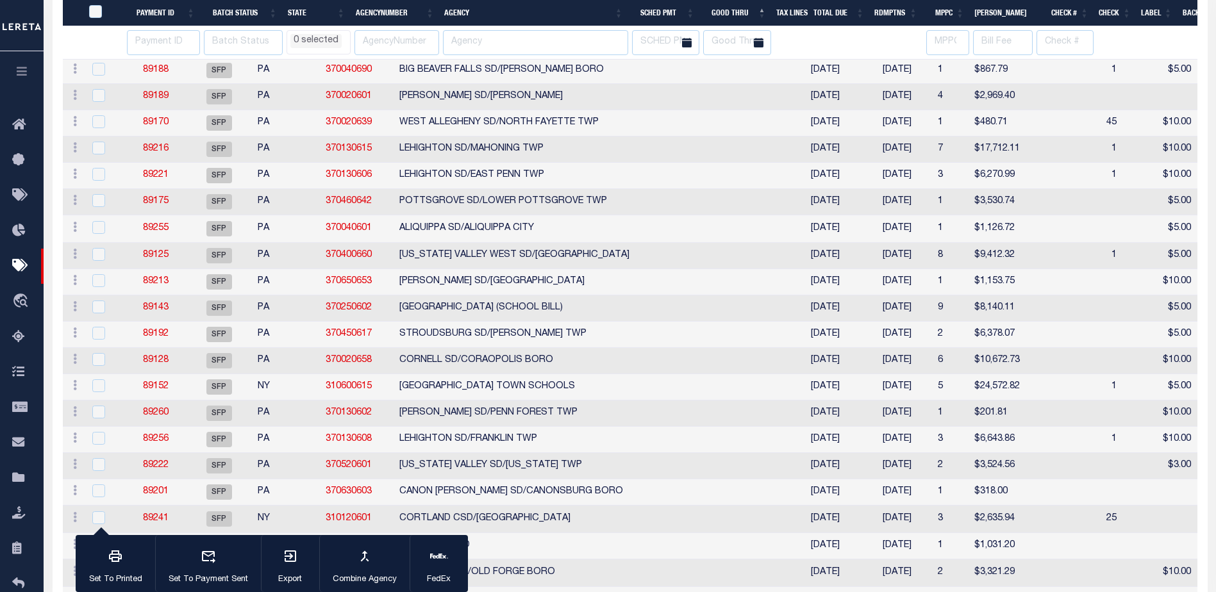
select select
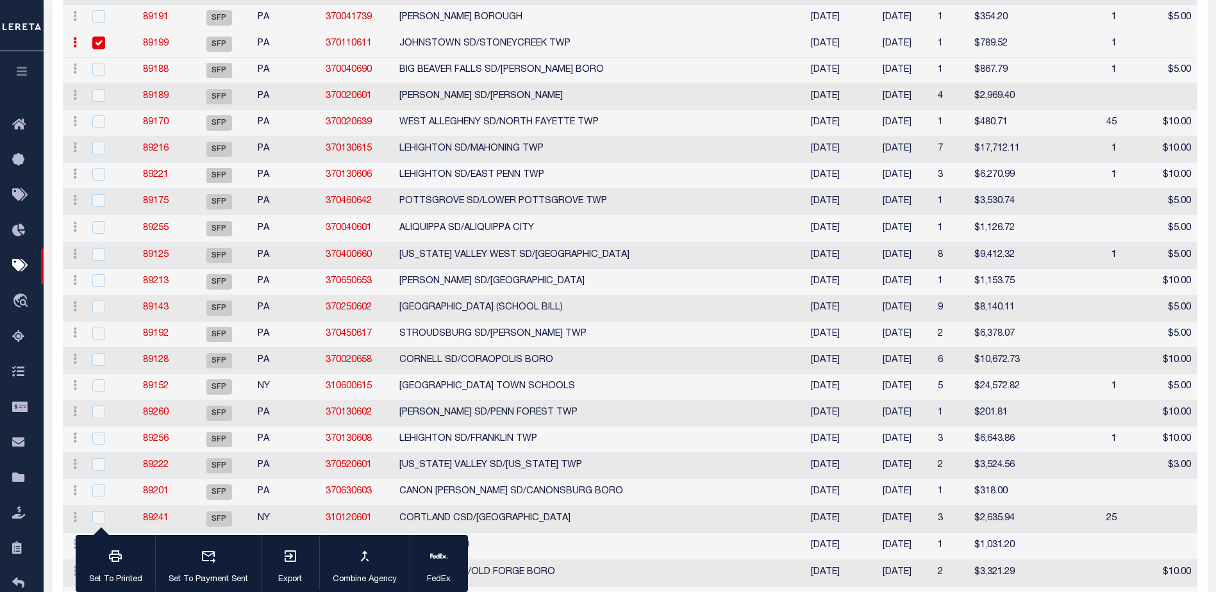
scroll to position [255, 0]
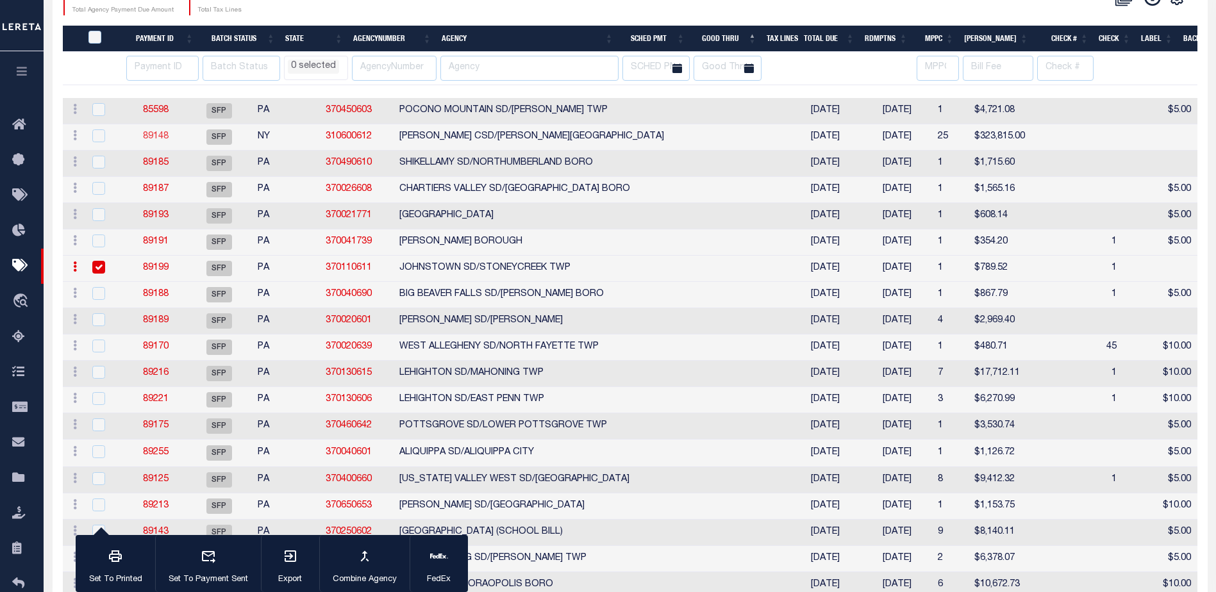
click at [160, 137] on link "89148" at bounding box center [156, 136] width 26 height 9
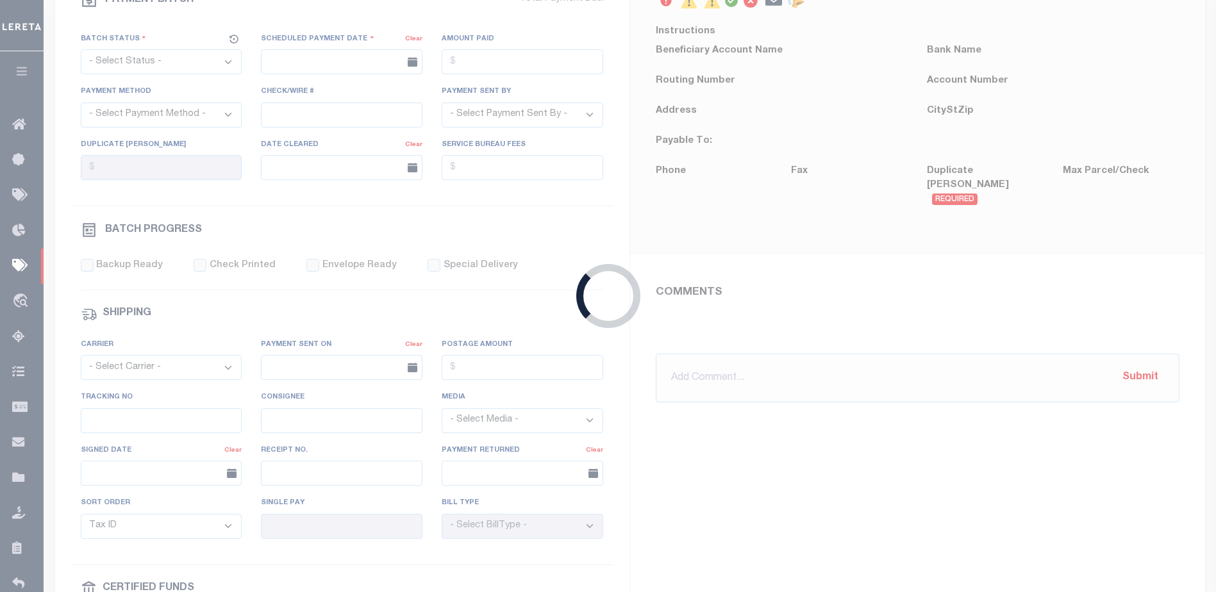
select select "SFP"
type input "09/19/2025"
type input "Audria"
type input "N"
radio input "true"
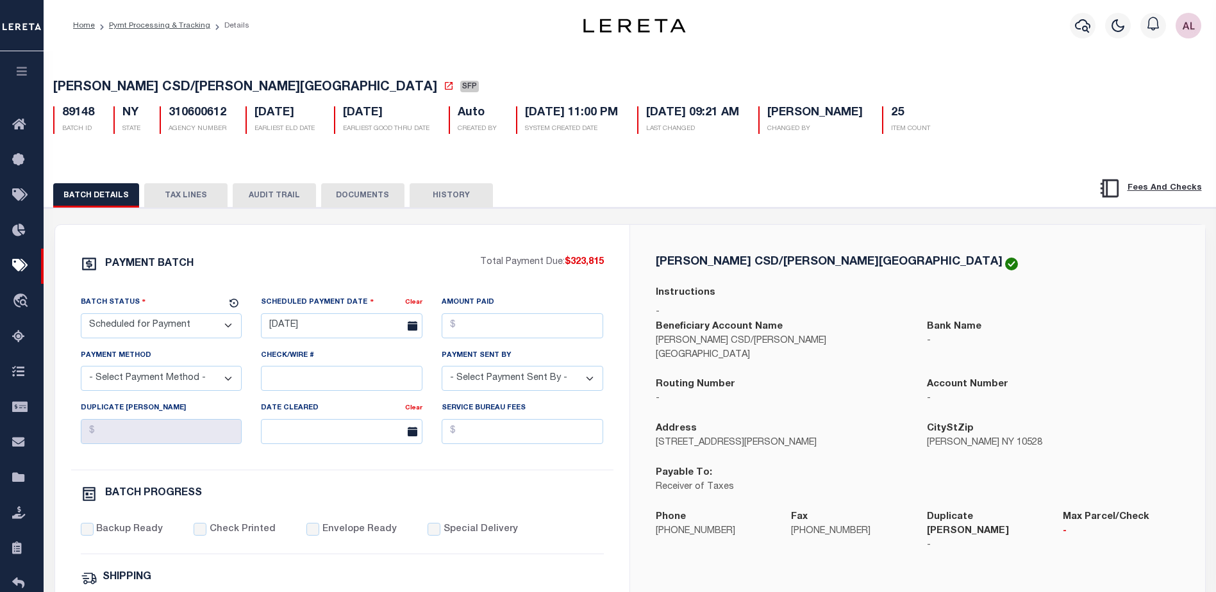
click at [183, 199] on button "TAX LINES" at bounding box center [185, 195] width 83 height 24
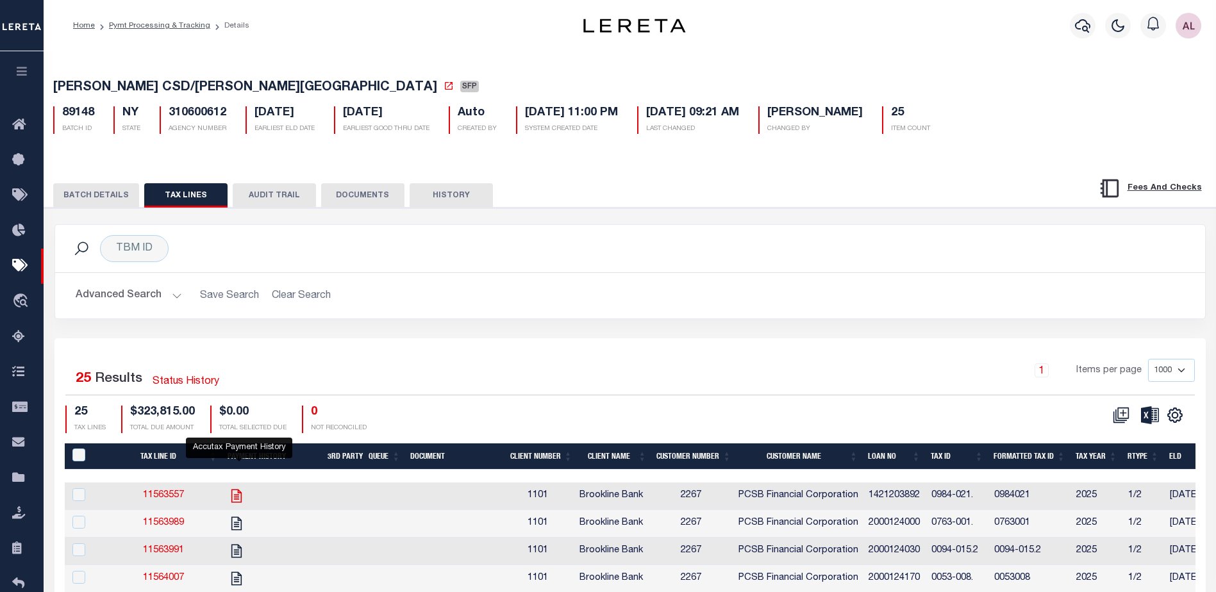
click at [240, 503] on icon "" at bounding box center [236, 495] width 10 height 13
checkbox input "true"
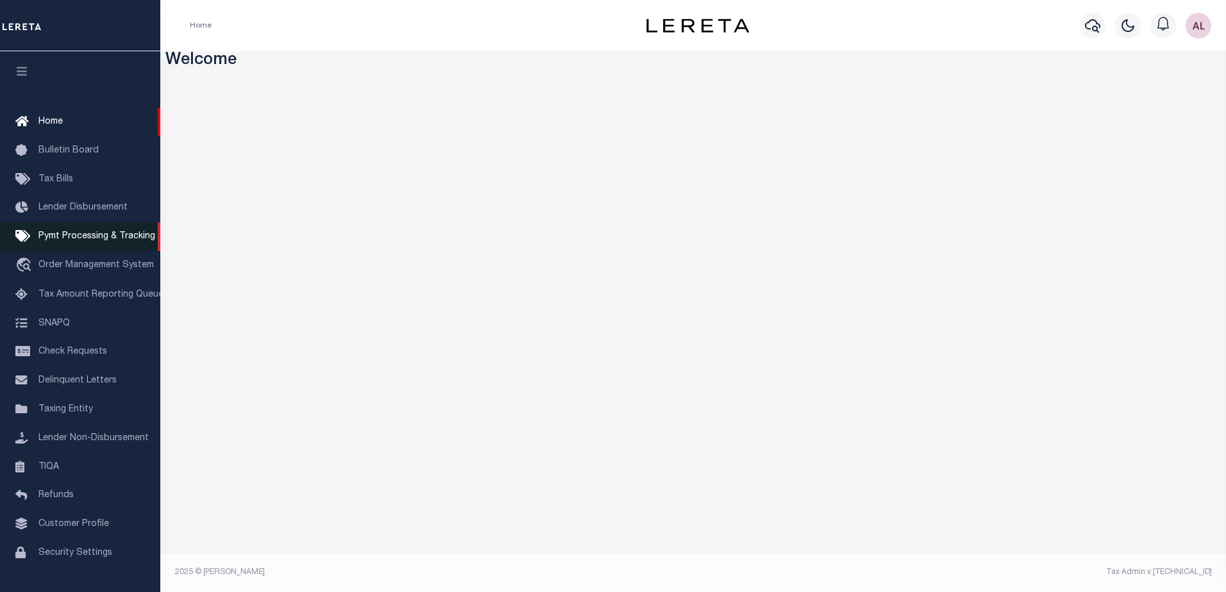
click at [86, 238] on span "Pymt Processing & Tracking" at bounding box center [96, 236] width 117 height 9
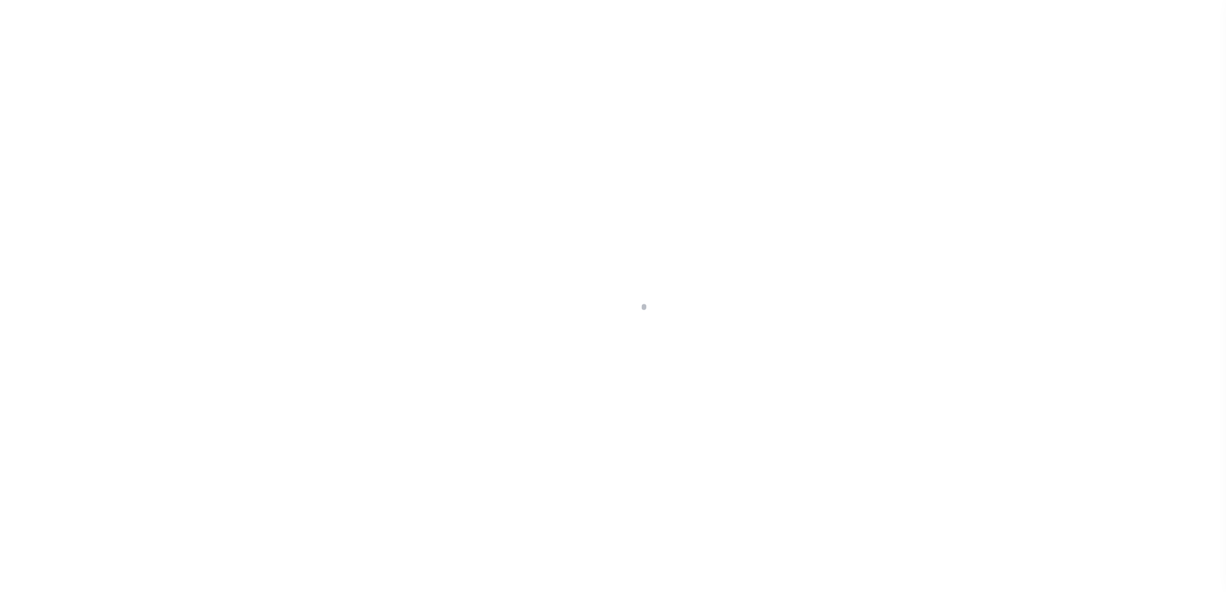
scroll to position [32, 0]
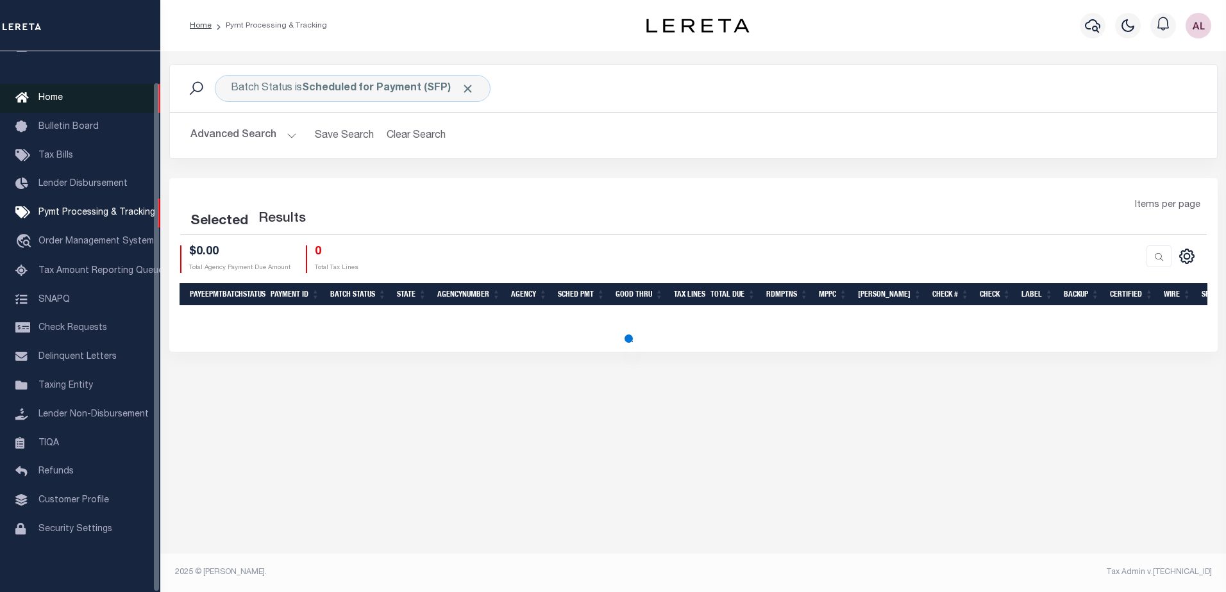
click at [56, 94] on span "Home" at bounding box center [50, 98] width 24 height 9
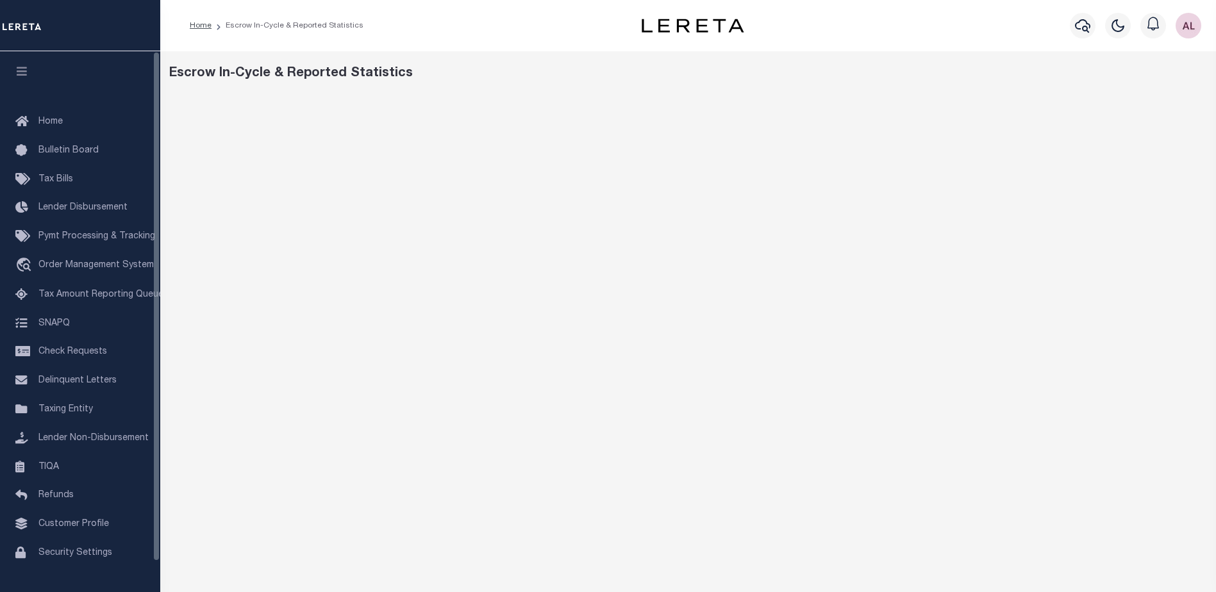
drag, startPoint x: 26, startPoint y: 202, endPoint x: -10, endPoint y: 239, distance: 51.3
drag, startPoint x: -10, startPoint y: 239, endPoint x: 73, endPoint y: 414, distance: 193.6
click at [73, 414] on span "Taxing Entity" at bounding box center [65, 409] width 55 height 9
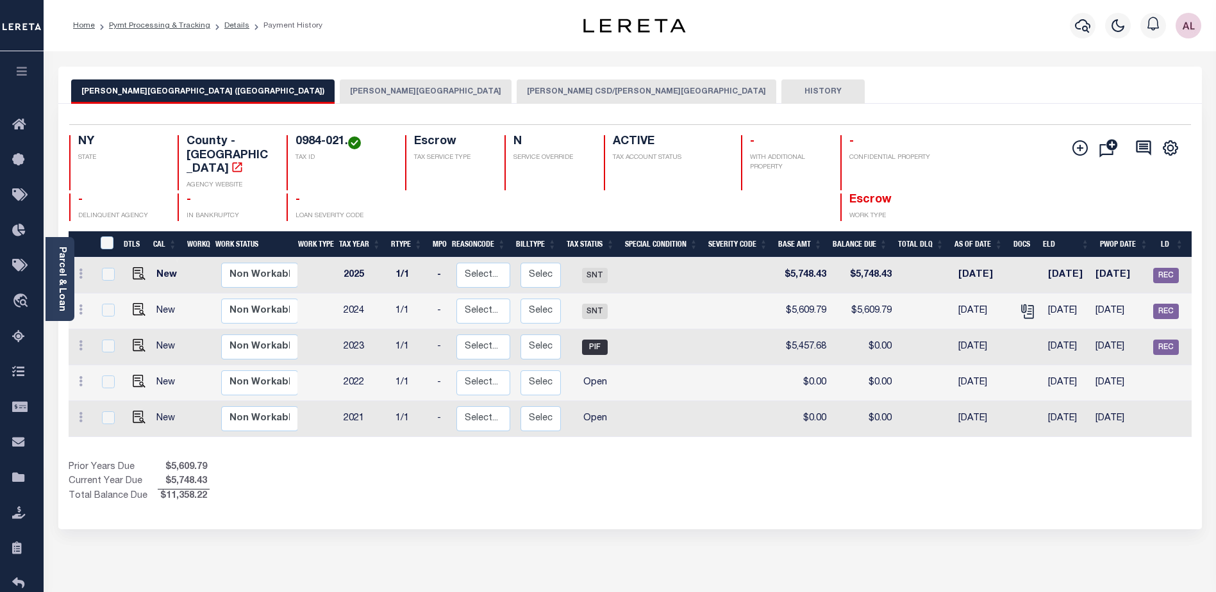
drag, startPoint x: 976, startPoint y: 428, endPoint x: 1109, endPoint y: 428, distance: 133.4
click at [1109, 428] on div "DTLS CAL WorkQ Work Status Work Type Tax Year RType MPO ReasonCode BillType Tax…" at bounding box center [630, 367] width 1123 height 273
click at [517, 90] on button "[PERSON_NAME] CSD/[PERSON_NAME][GEOGRAPHIC_DATA]" at bounding box center [647, 92] width 260 height 24
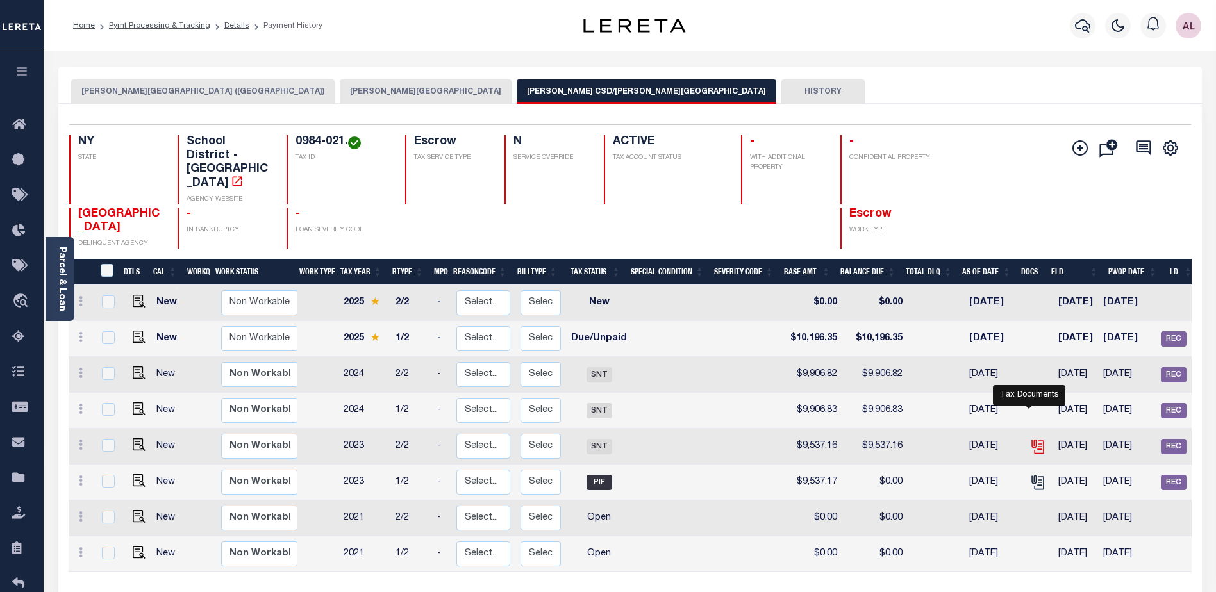
click at [1032, 439] on icon "" at bounding box center [1037, 444] width 10 height 10
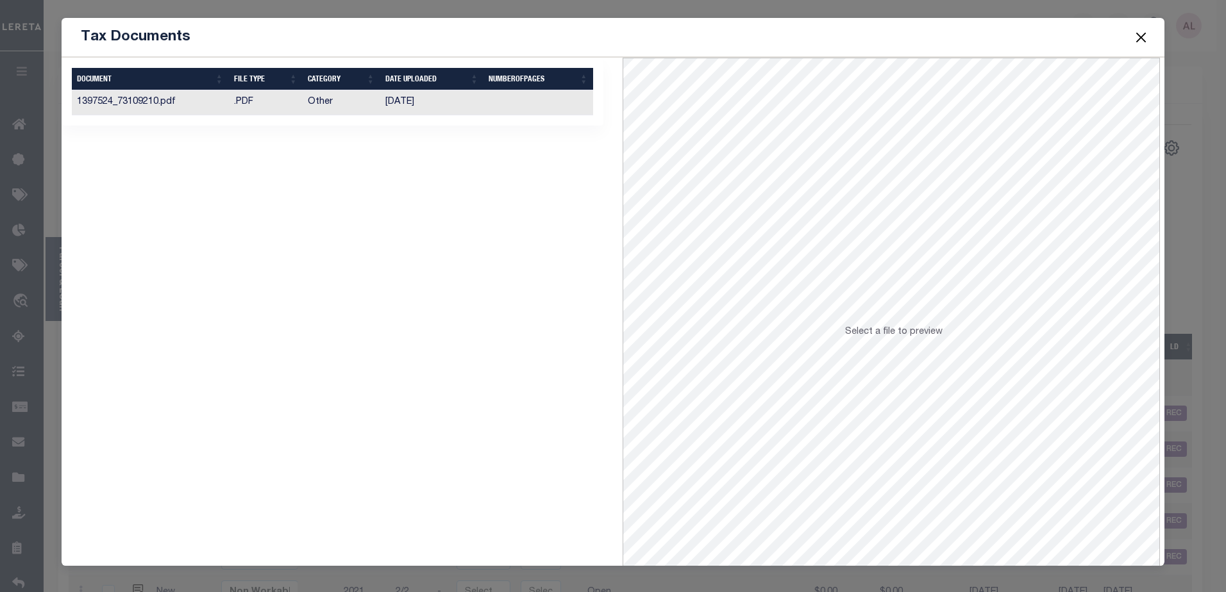
click at [200, 97] on td "1397524_73109210.pdf" at bounding box center [150, 102] width 157 height 25
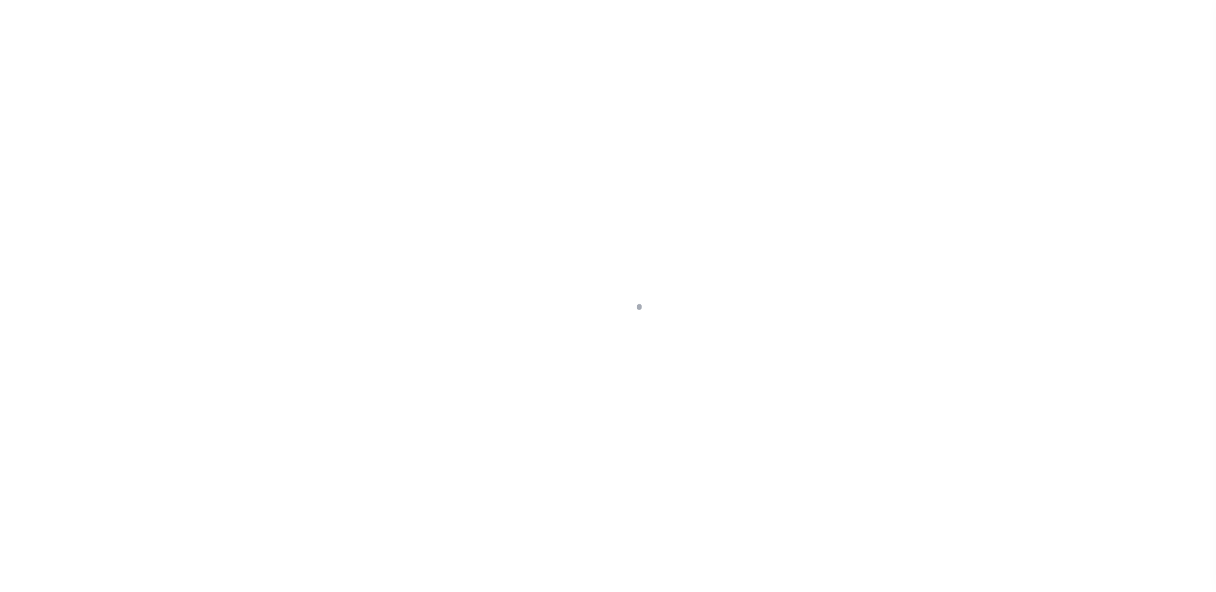
scroll to position [32, 0]
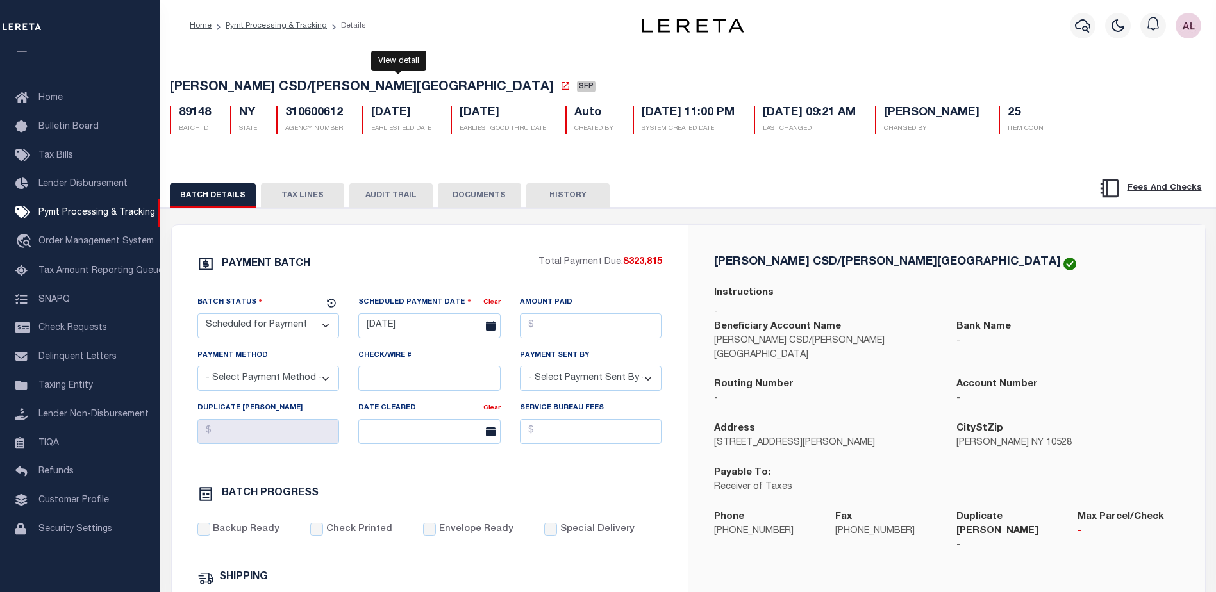
click at [560, 88] on icon at bounding box center [565, 86] width 10 height 10
drag, startPoint x: 280, startPoint y: 332, endPoint x: 273, endPoint y: 316, distance: 17.2
click at [280, 332] on select "- Select Status - Scheduled for Payment Ready For Payment Payment Sent Cleared …" at bounding box center [268, 326] width 142 height 25
select select "RFP"
click at [197, 316] on select "- Select Status - Scheduled for Payment Ready For Payment Payment Sent Cleared …" at bounding box center [268, 326] width 142 height 25
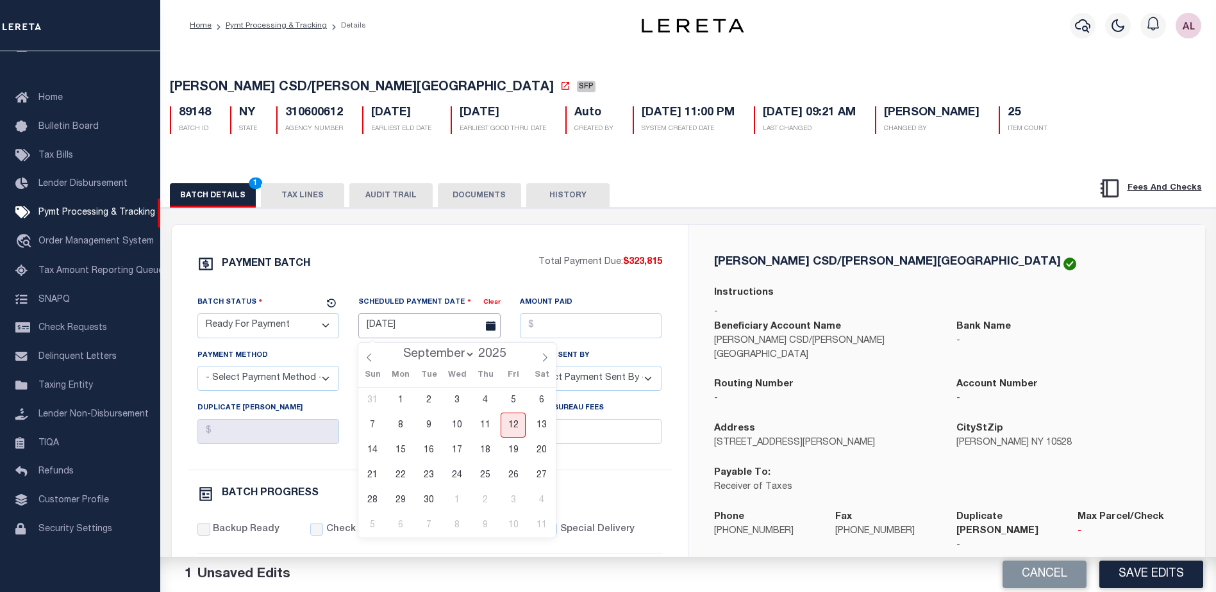
click at [415, 324] on input "[DATE]" at bounding box center [429, 326] width 142 height 25
click at [510, 419] on span "12" at bounding box center [513, 425] width 25 height 25
type input "[DATE]"
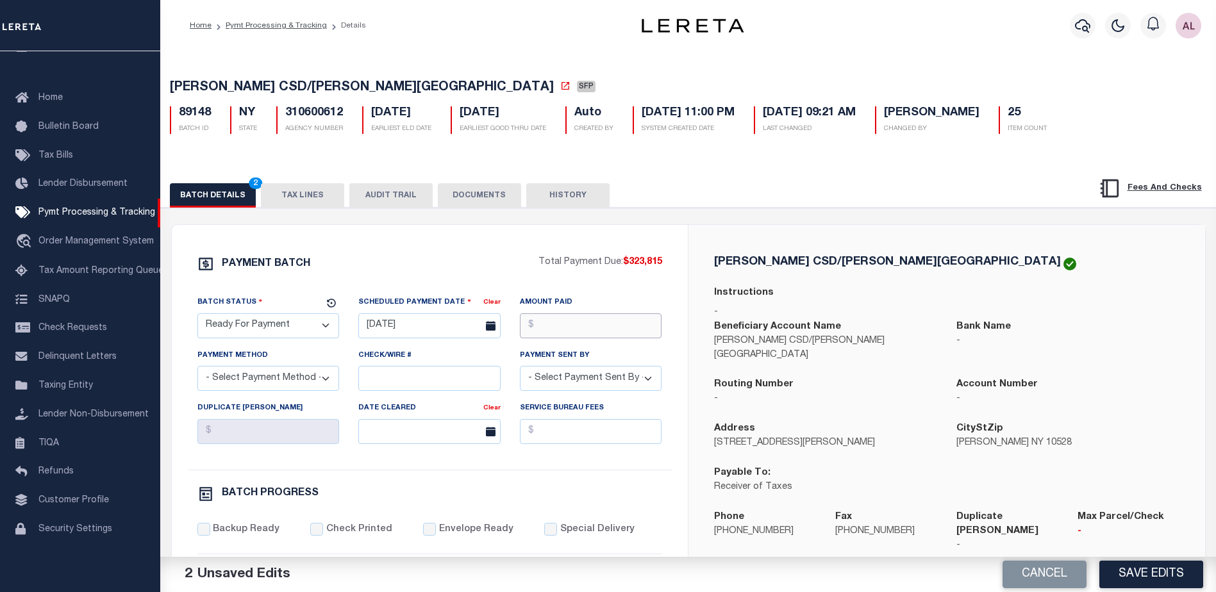
click at [557, 332] on input "Amount Paid" at bounding box center [591, 326] width 142 height 25
type input "$323,815.00"
click at [249, 380] on select "- Select Payment Method - ACH Certified Check Check Direct Deposit Wire Transfer" at bounding box center [268, 378] width 142 height 25
select select "CHK"
click at [197, 370] on select "- Select Payment Method - ACH Certified Check Check Direct Deposit Wire Transfer" at bounding box center [268, 378] width 142 height 25
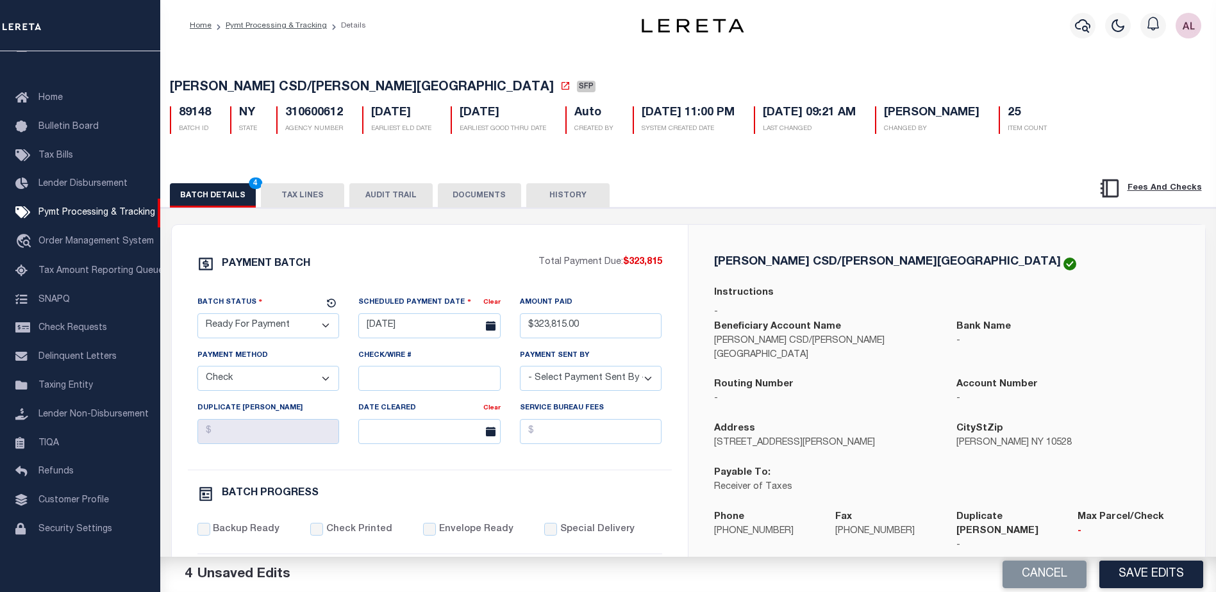
click at [597, 378] on select "- Select Payment Sent By - [PERSON_NAME] [PERSON_NAME] [PERSON_NAME] [PERSON_NA…" at bounding box center [591, 378] width 142 height 25
select select "[PERSON_NAME]"
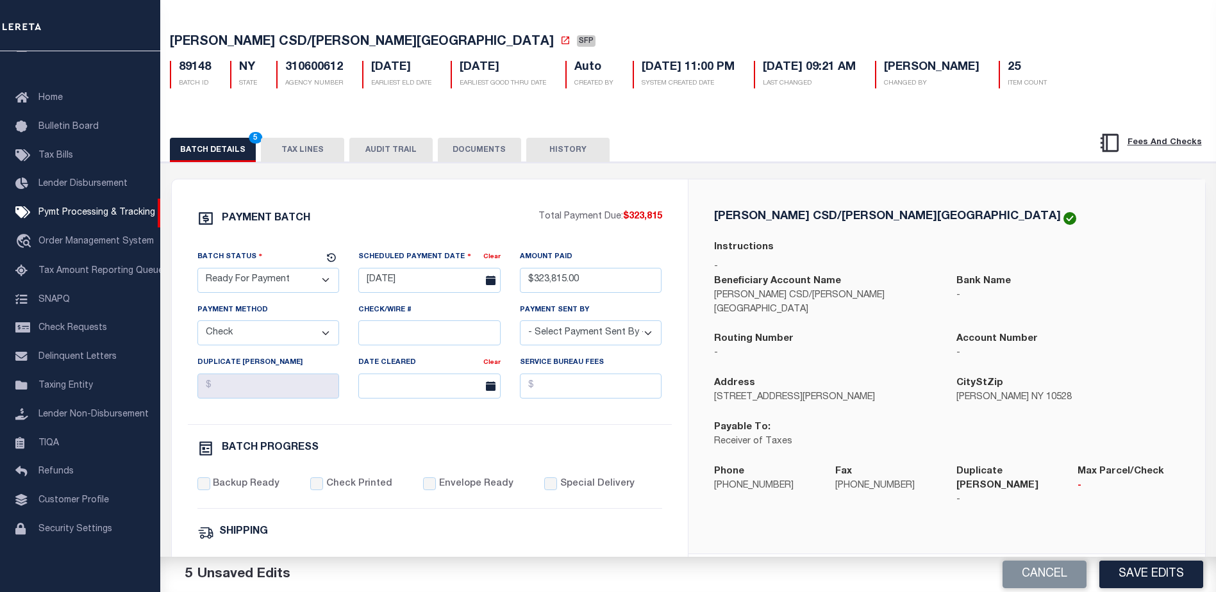
scroll to position [128, 0]
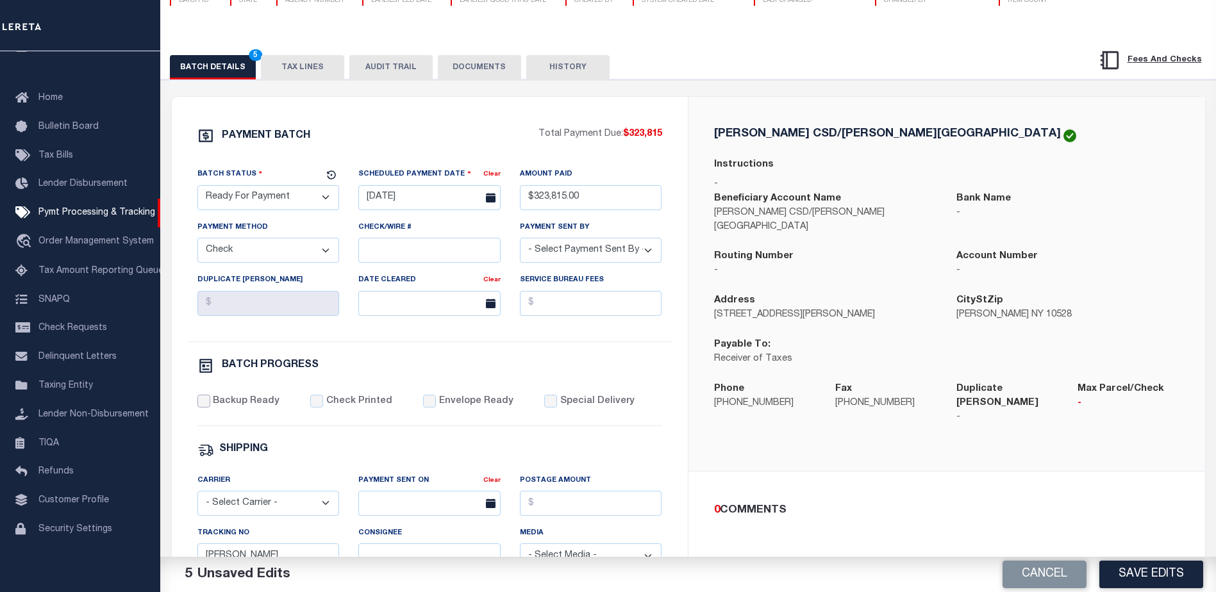
click at [208, 407] on input "Backup Ready" at bounding box center [203, 401] width 13 height 13
checkbox input "true"
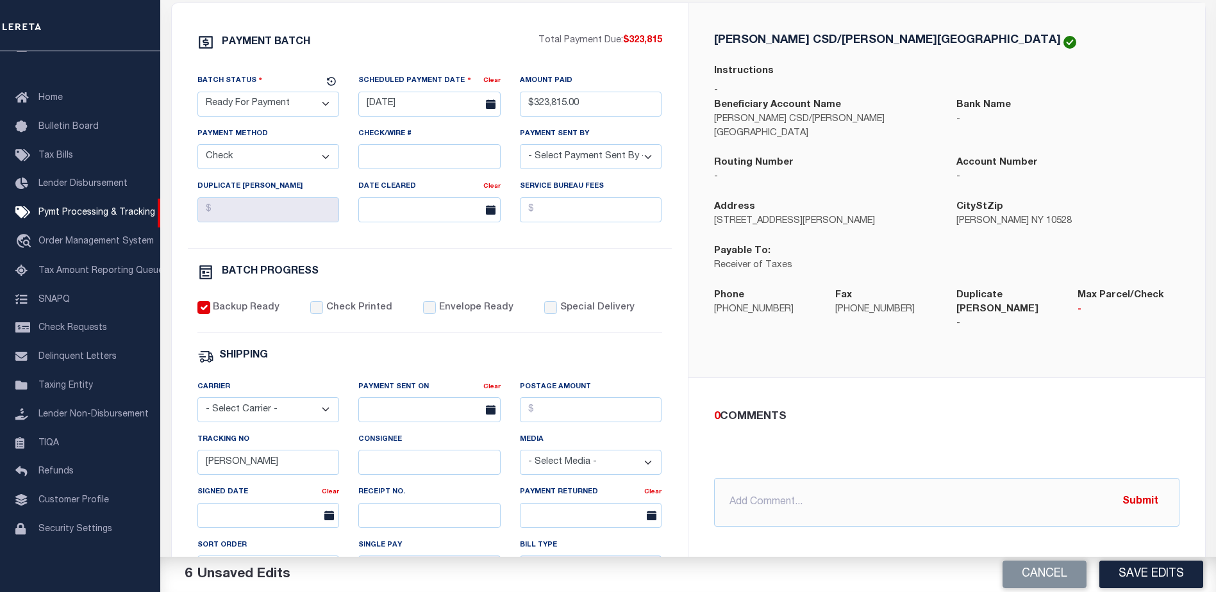
scroll to position [256, 0]
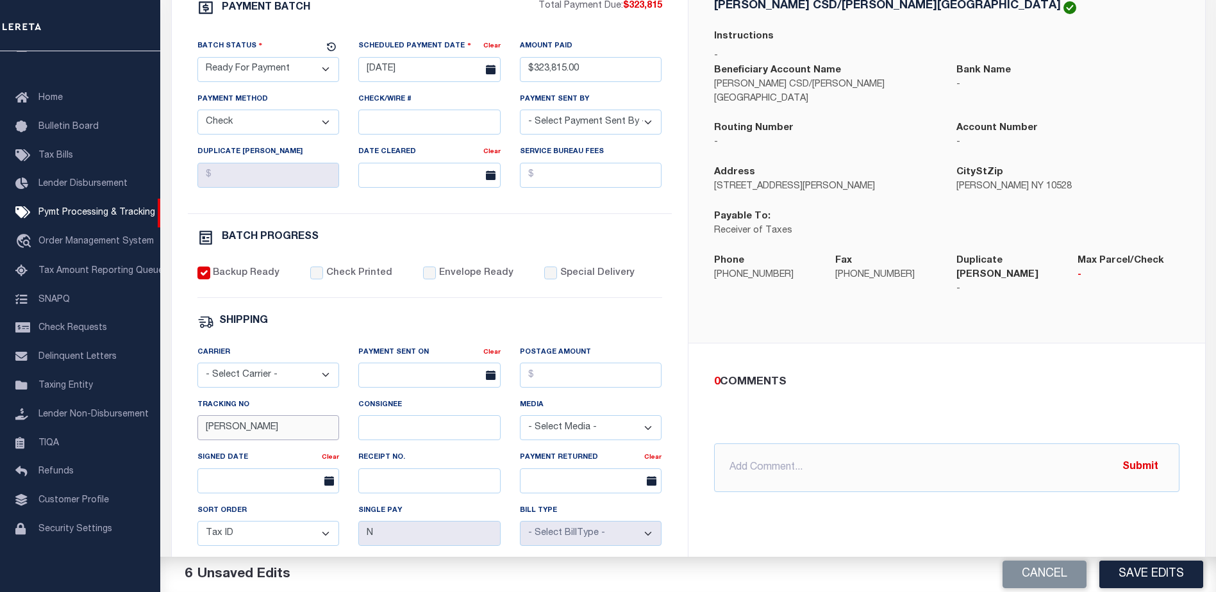
drag, startPoint x: 242, startPoint y: 439, endPoint x: 161, endPoint y: 439, distance: 81.4
click at [161, 439] on div "PAYMENT BATCH Total Payment Due: $323,815 Batch Status" at bounding box center [689, 366] width 1068 height 830
click at [887, 516] on div "[PERSON_NAME] CSD/[PERSON_NAME][GEOGRAPHIC_DATA] Instructions - Beneficiary Acc…" at bounding box center [947, 344] width 517 height 750
click at [1148, 571] on button "Save Edits" at bounding box center [1152, 575] width 104 height 28
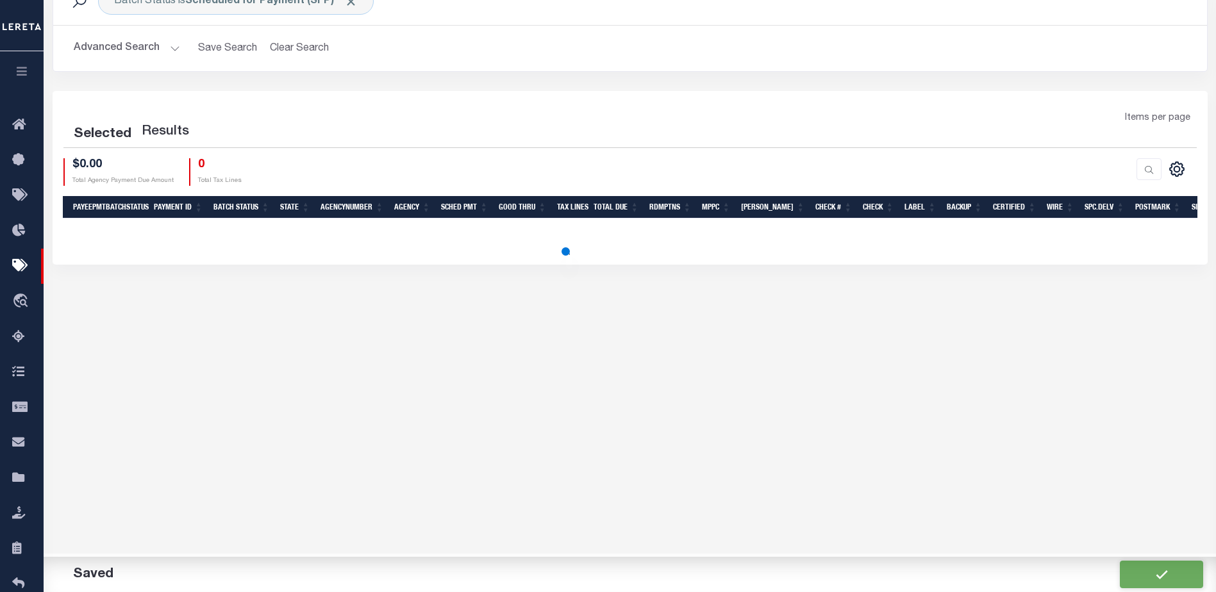
scroll to position [53, 0]
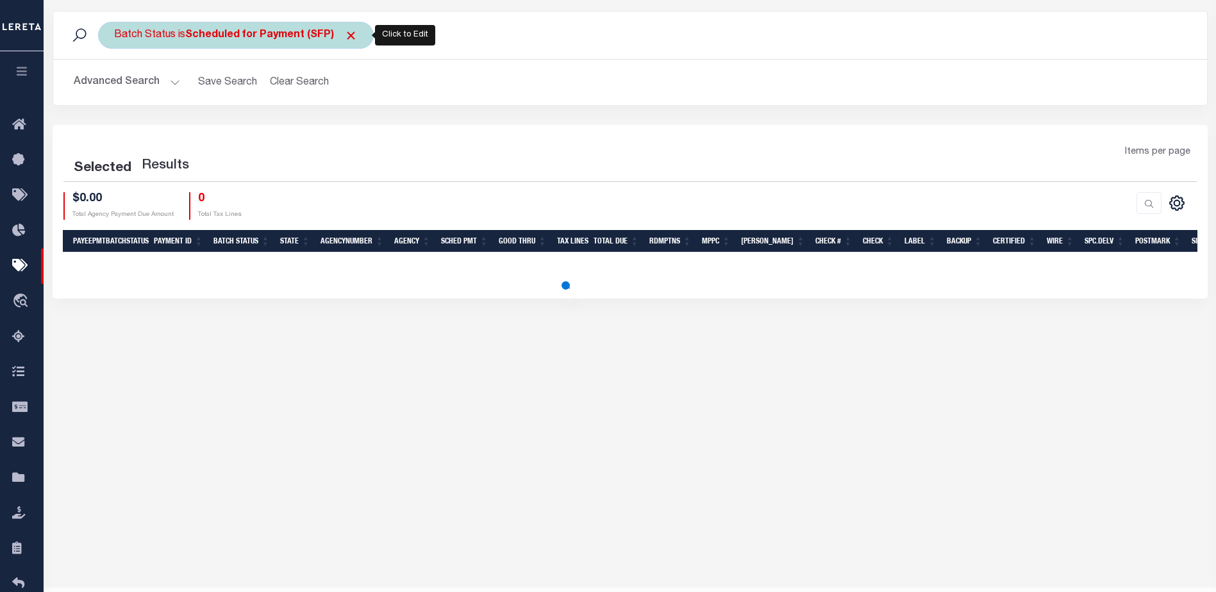
click at [281, 38] on b "Scheduled for Payment (SFP)" at bounding box center [271, 35] width 172 height 10
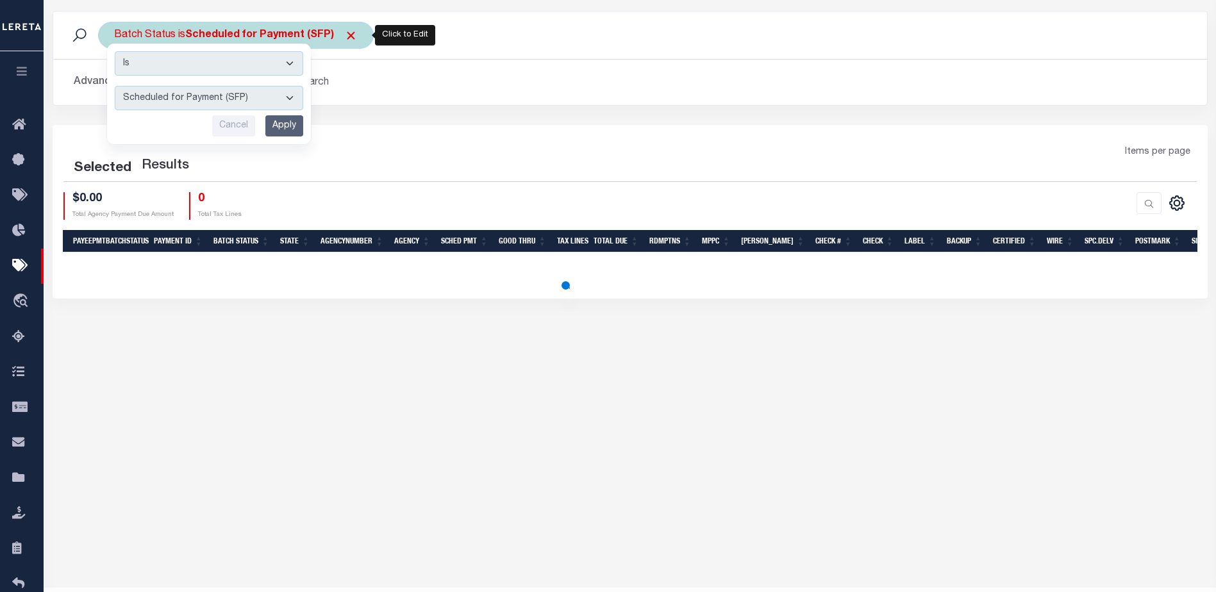
click at [214, 103] on select "Awaiting Funds (AWF) Cleared and Complete (CAC) New Check Needed (NCN) Payment …" at bounding box center [209, 98] width 189 height 24
select select "RFP"
click at [115, 86] on select "Awaiting Funds (AWF) Cleared and Complete (CAC) New Check Needed (NCN) Payment …" at bounding box center [209, 98] width 189 height 24
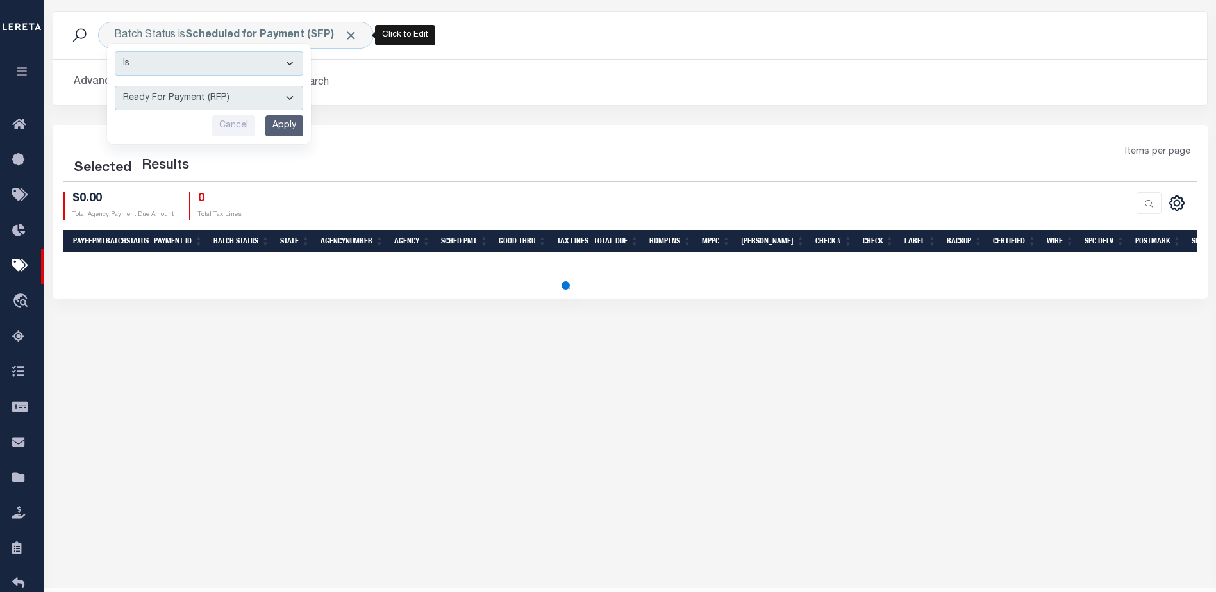
click at [292, 124] on input "Apply" at bounding box center [284, 125] width 38 height 21
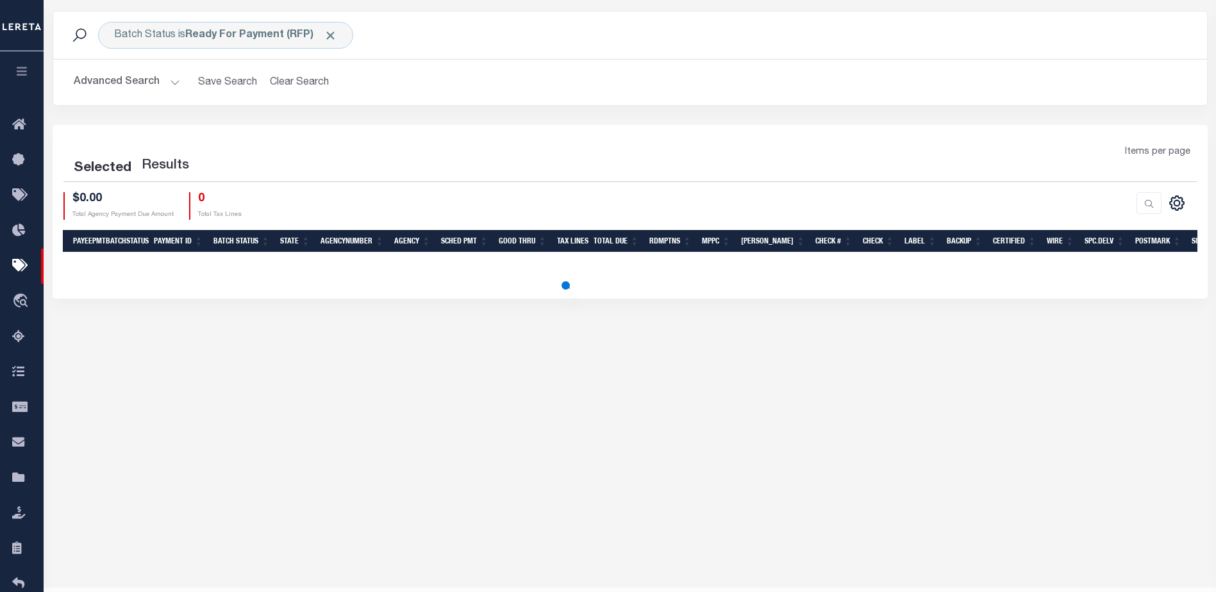
select select "1000"
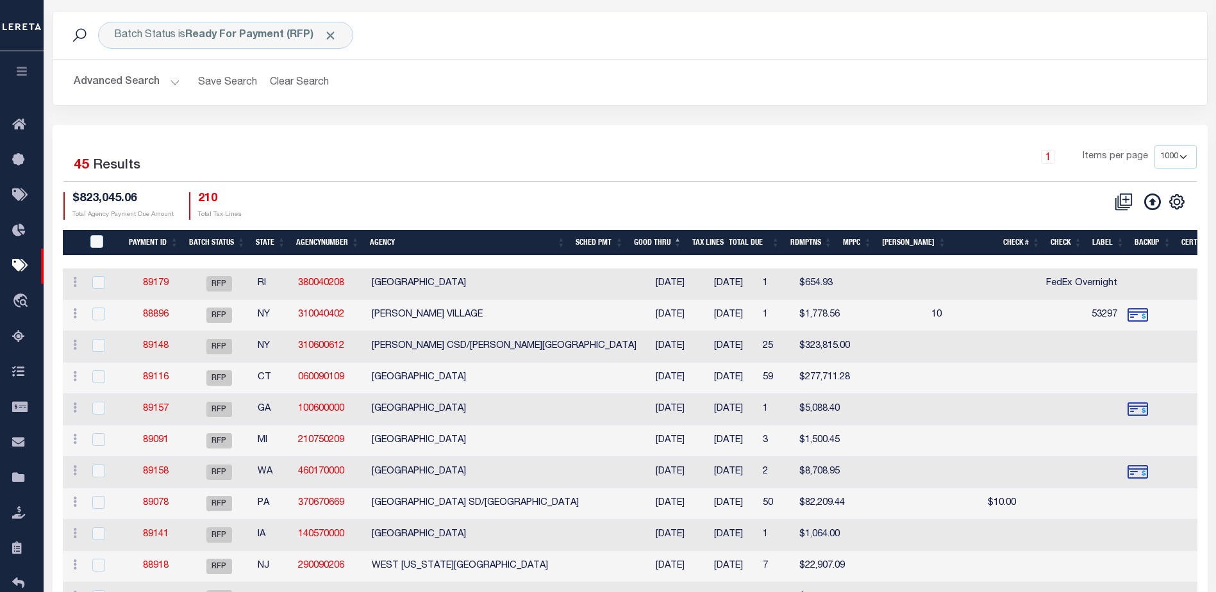
click at [435, 243] on th "Agency" at bounding box center [468, 243] width 206 height 26
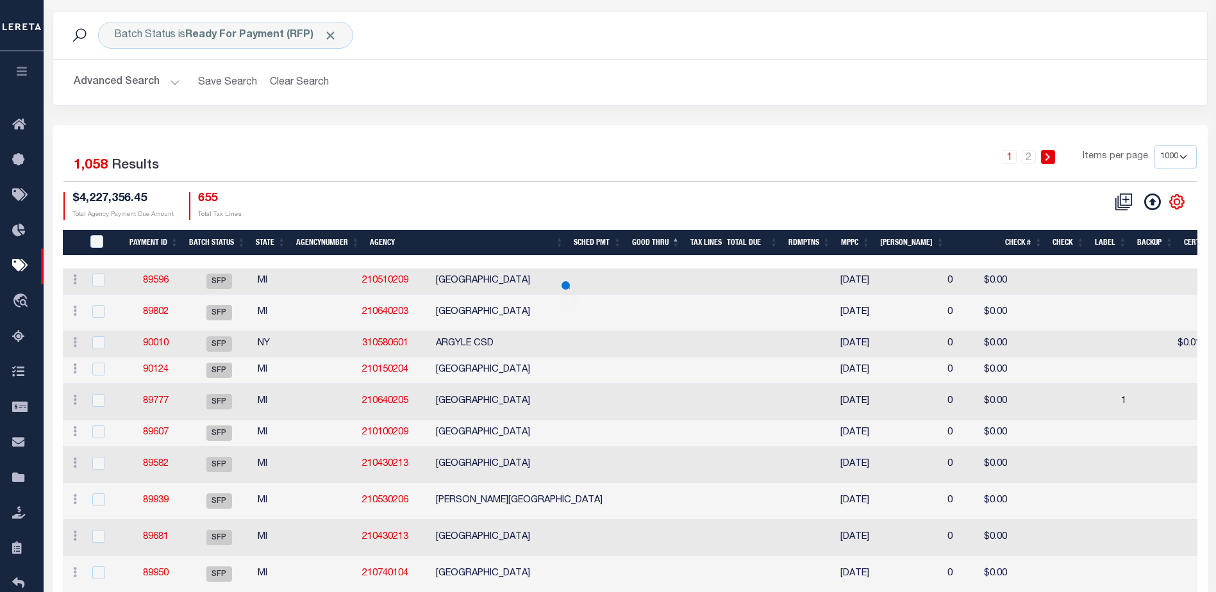
click at [1184, 155] on select "100 200 500 1000" at bounding box center [1176, 157] width 42 height 23
click at [1182, 158] on select "100 200 500 1000" at bounding box center [1176, 157] width 42 height 23
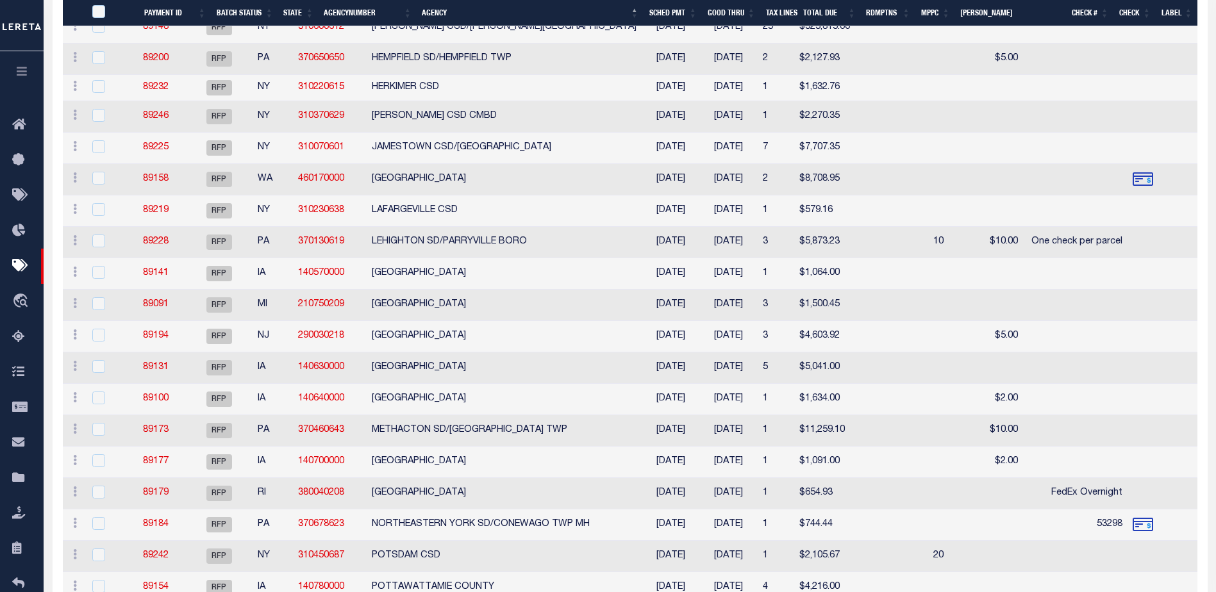
scroll to position [1183, 0]
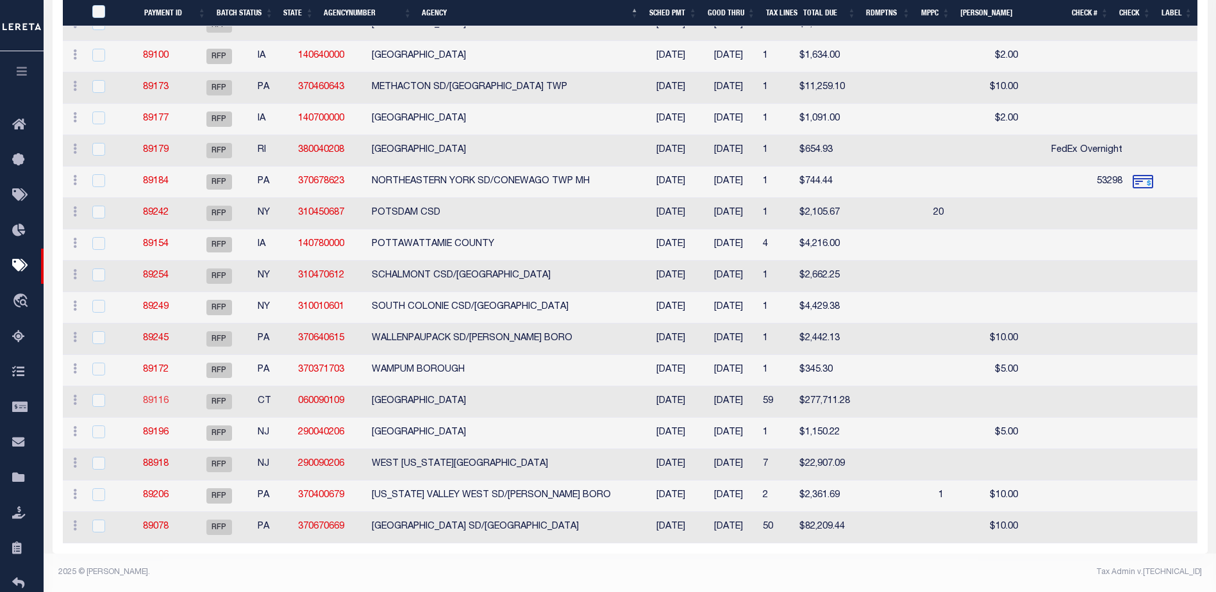
click at [163, 397] on link "89116" at bounding box center [156, 401] width 26 height 9
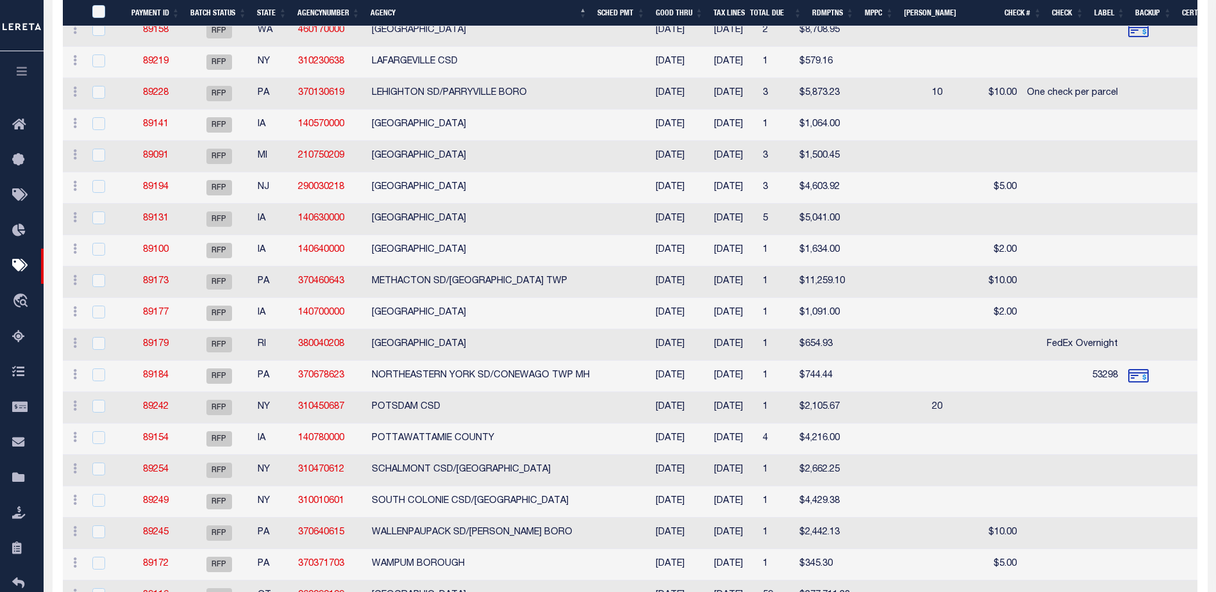
scroll to position [1183, 0]
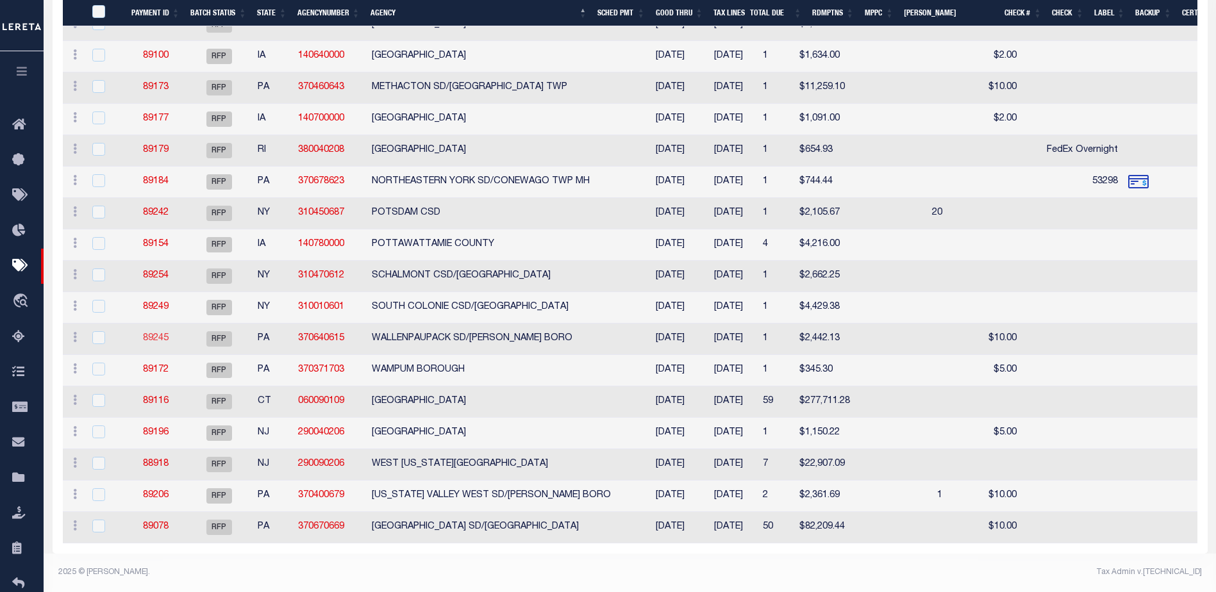
click at [153, 334] on link "89245" at bounding box center [156, 338] width 26 height 9
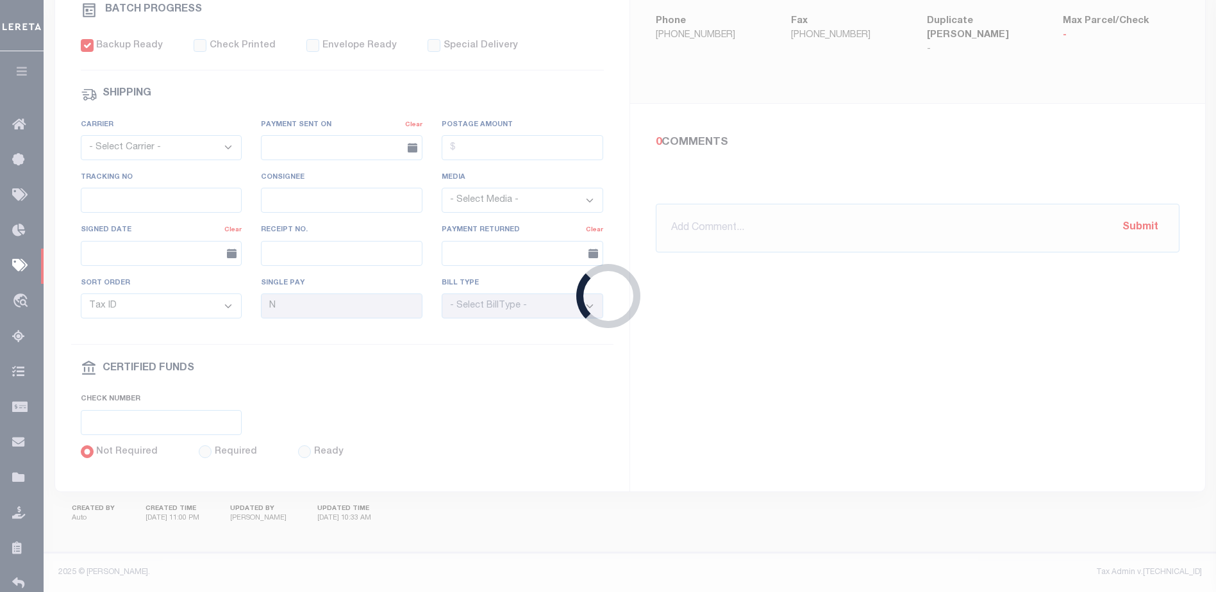
type input "$2,442.13"
type input "$10"
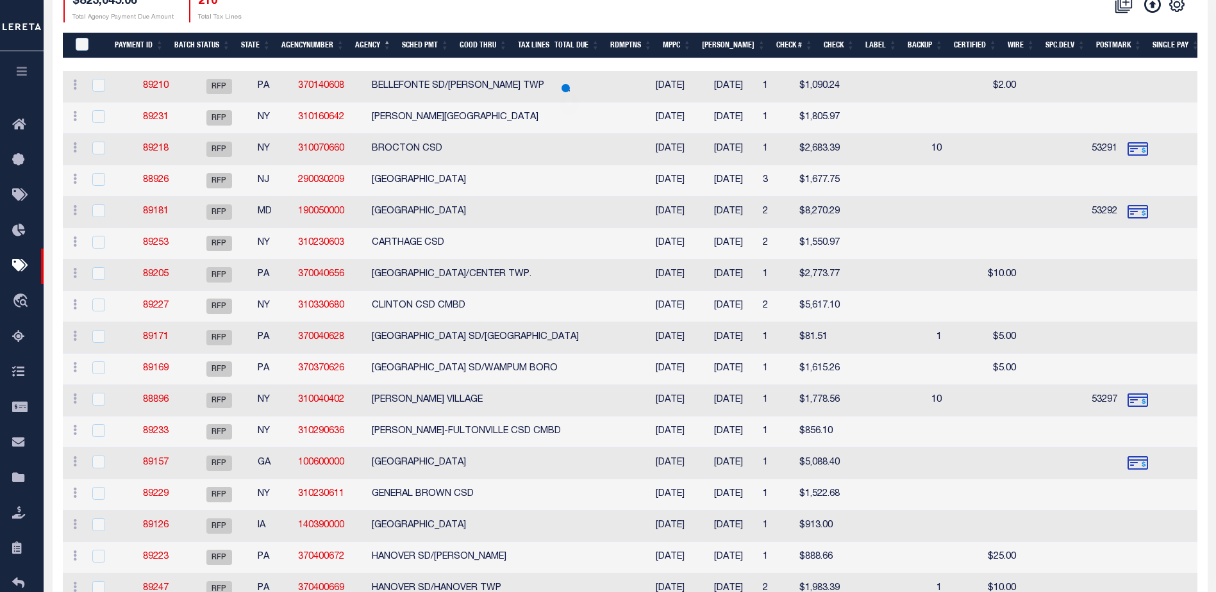
scroll to position [311, 0]
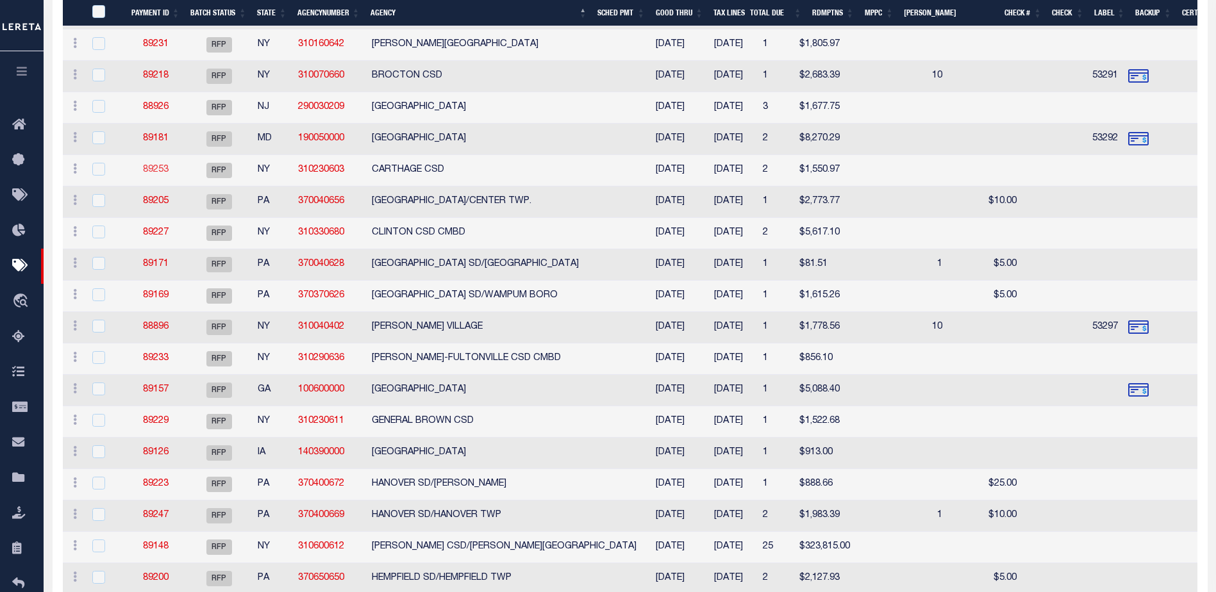
click at [154, 171] on link "89253" at bounding box center [156, 169] width 26 height 9
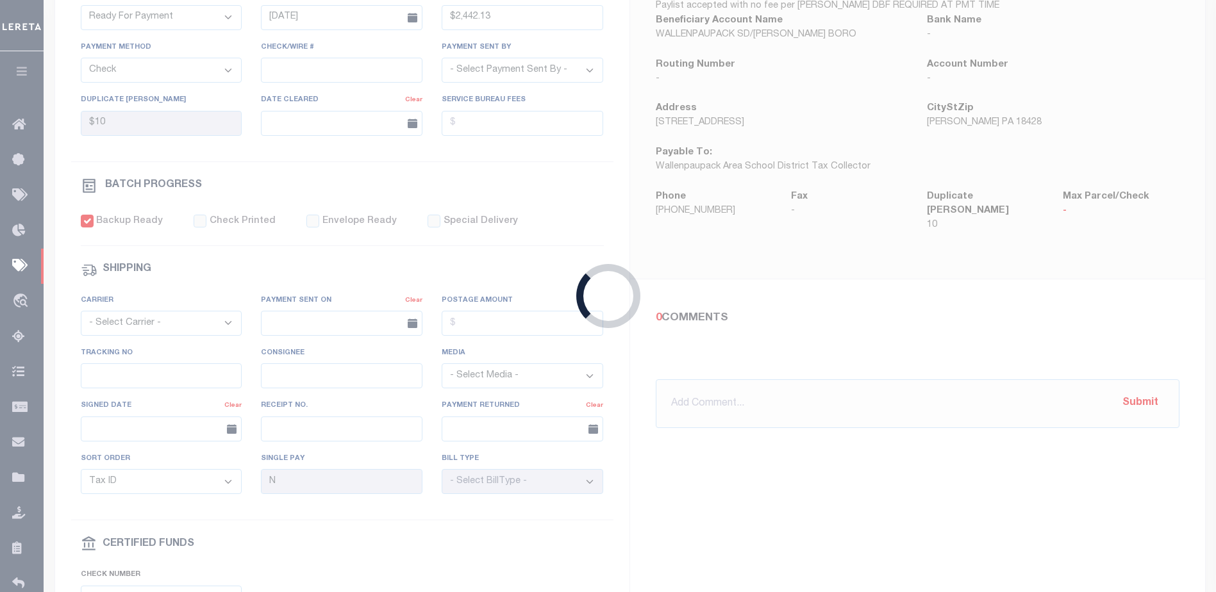
type input "$1,550.97"
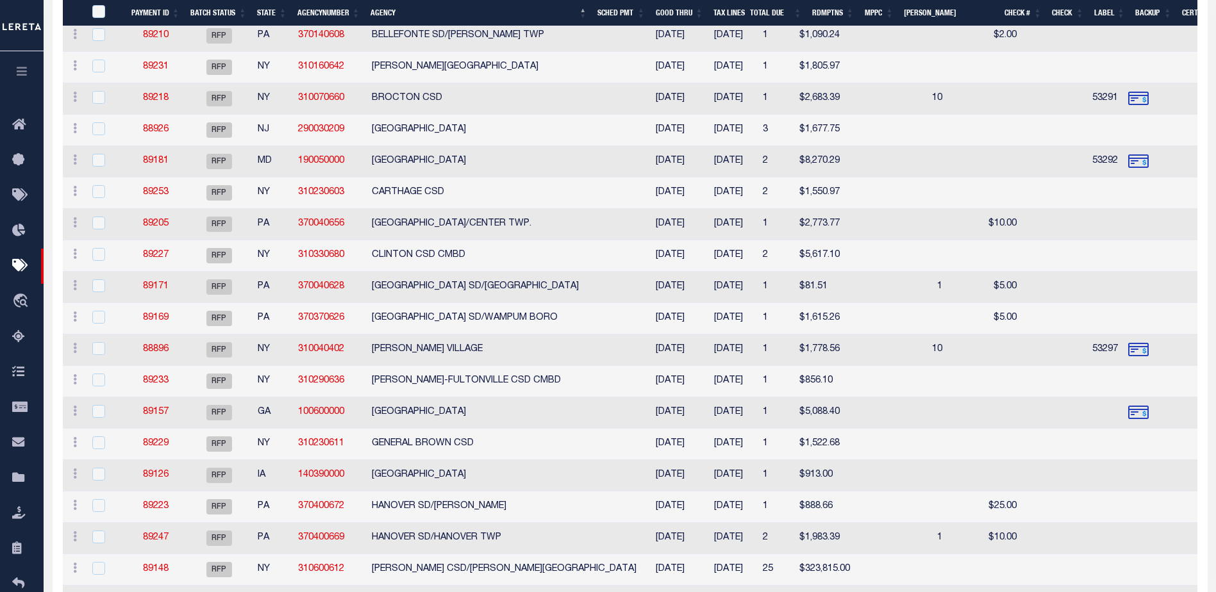
scroll to position [304, 0]
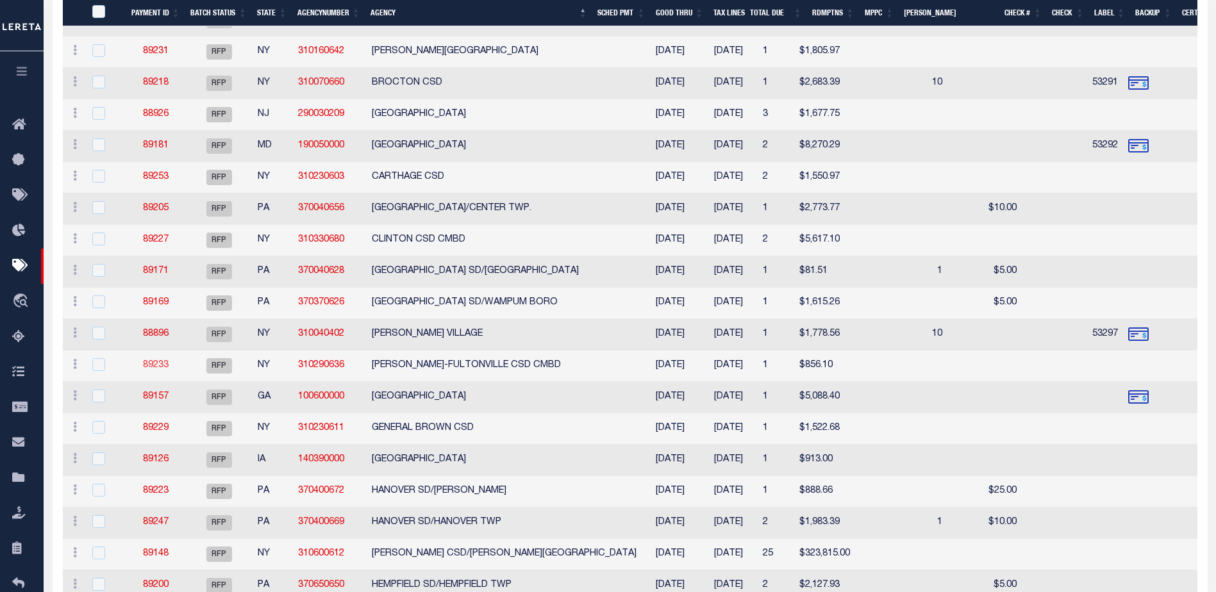
click at [150, 365] on link "89233" at bounding box center [156, 365] width 26 height 9
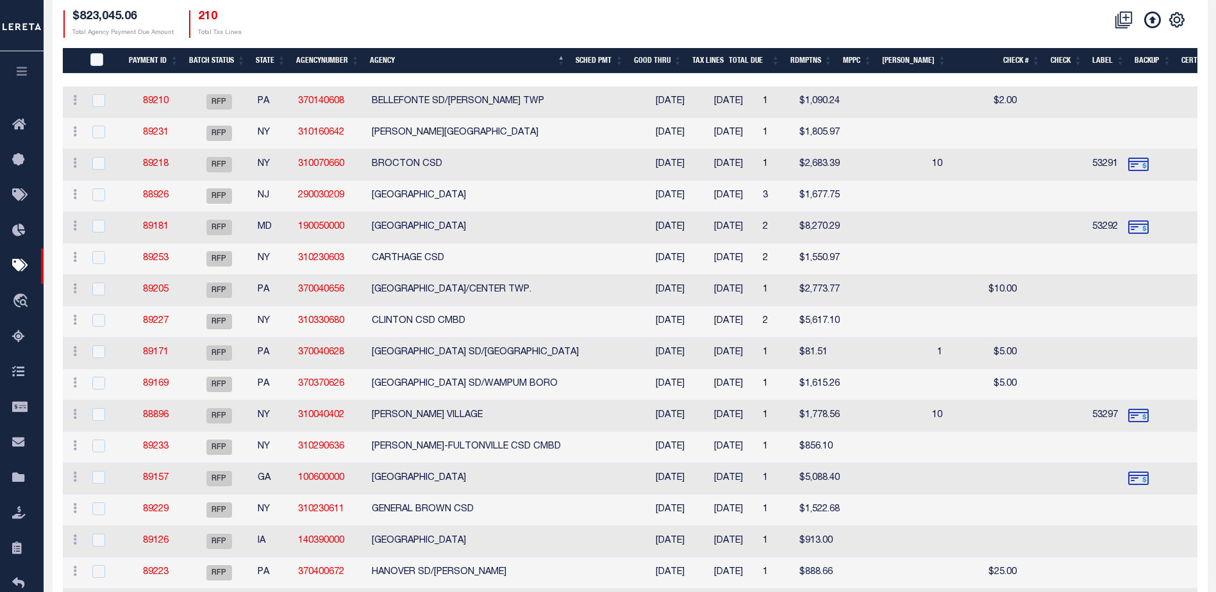
scroll to position [109, 0]
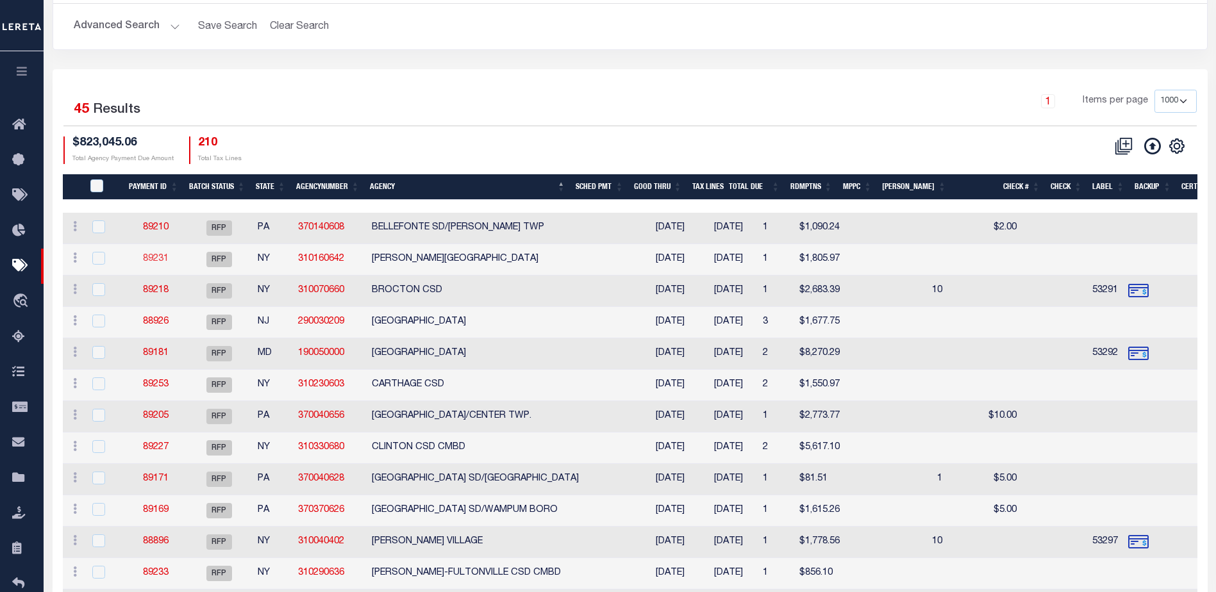
click at [156, 255] on link "89231" at bounding box center [156, 259] width 26 height 9
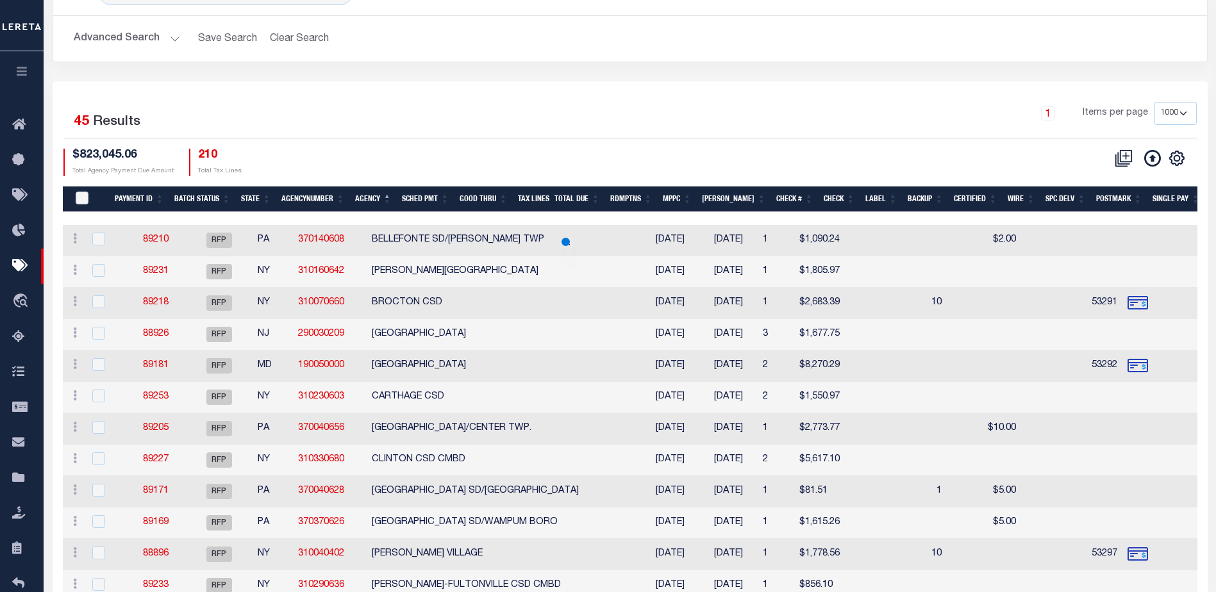
scroll to position [109, 0]
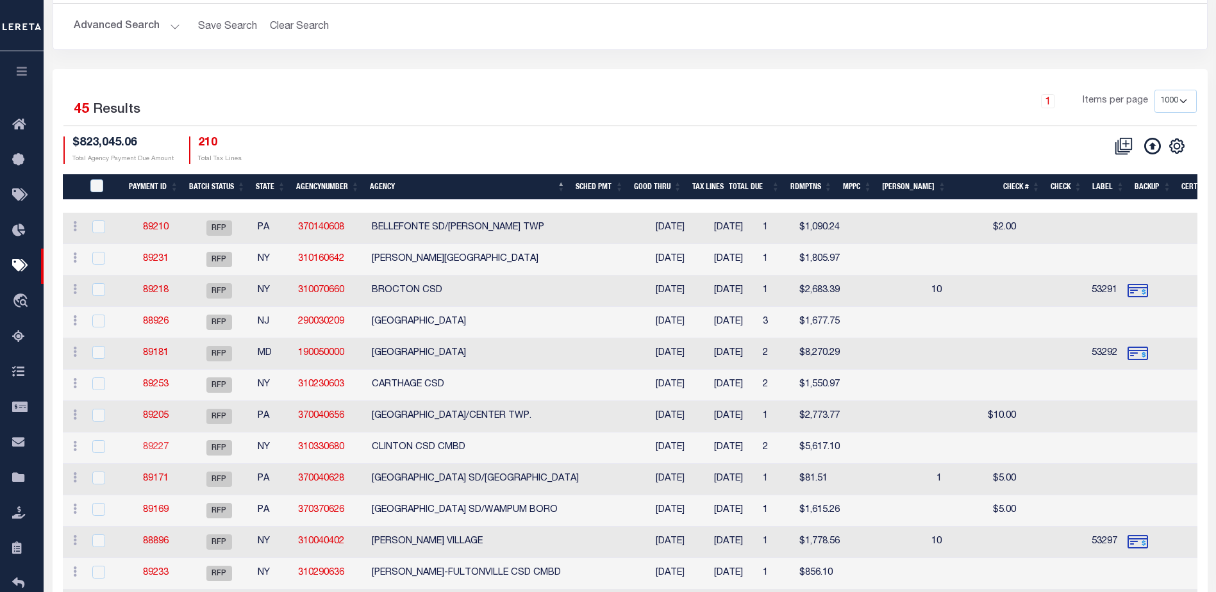
click at [151, 448] on link "89227" at bounding box center [156, 447] width 26 height 9
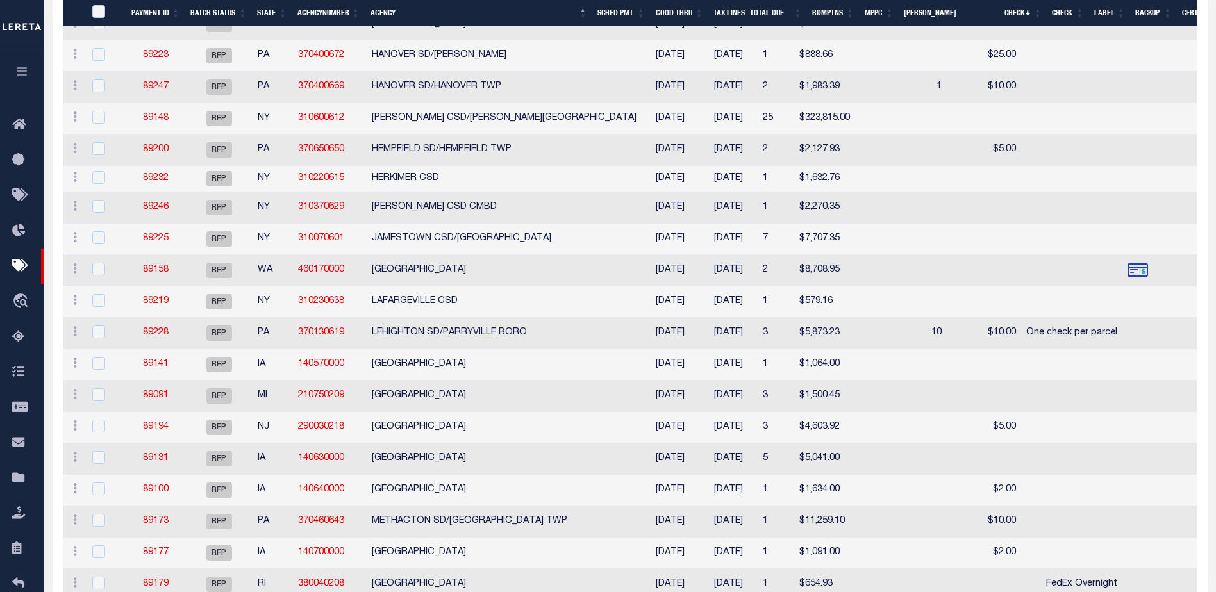
scroll to position [814, 0]
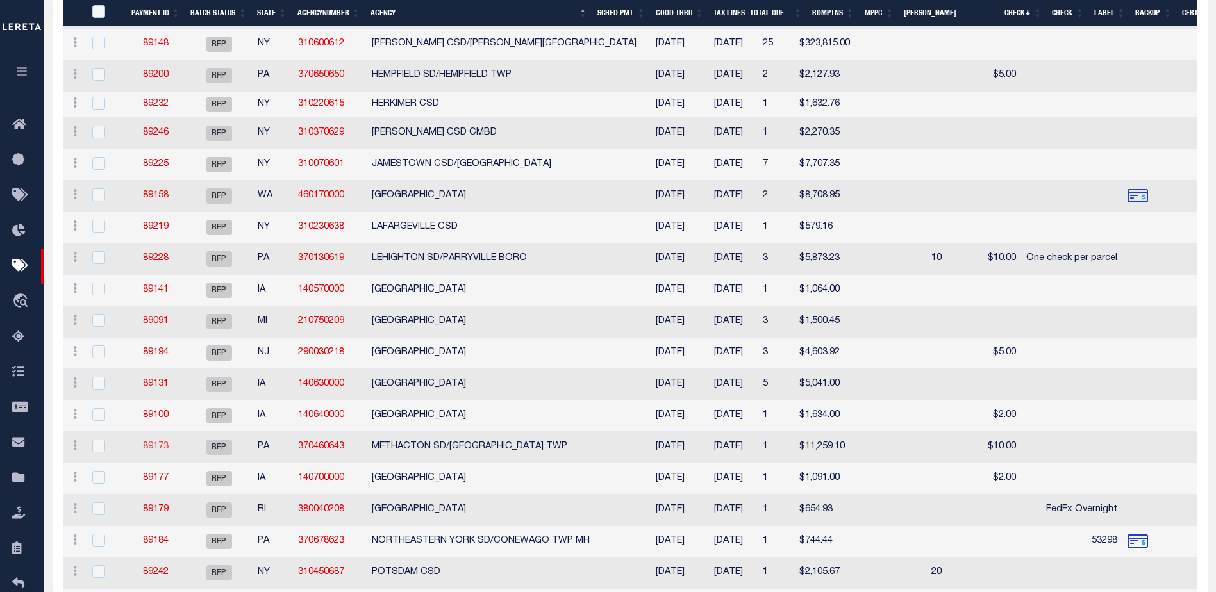
click at [158, 449] on link "89173" at bounding box center [156, 446] width 26 height 9
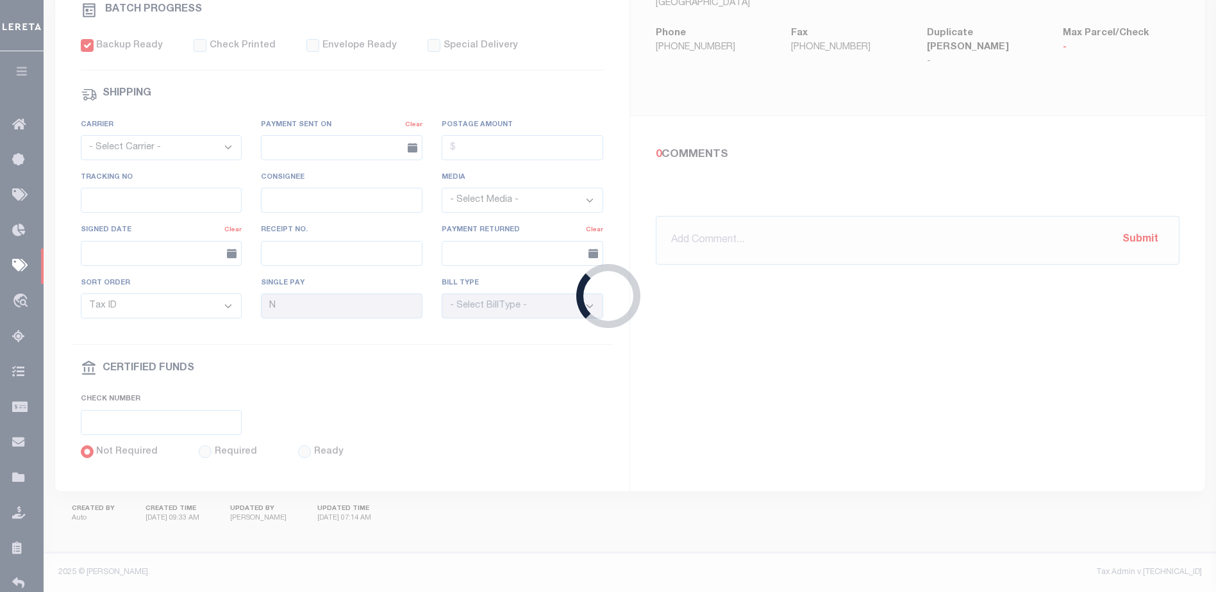
type input "$11,259.1"
type input "$10"
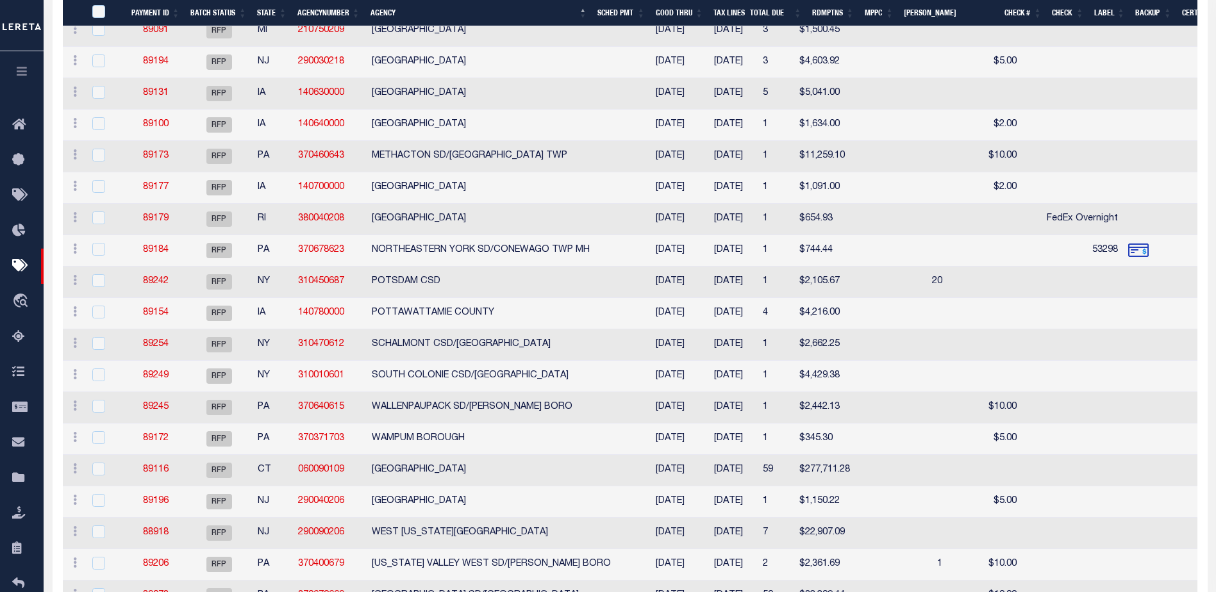
scroll to position [1183, 0]
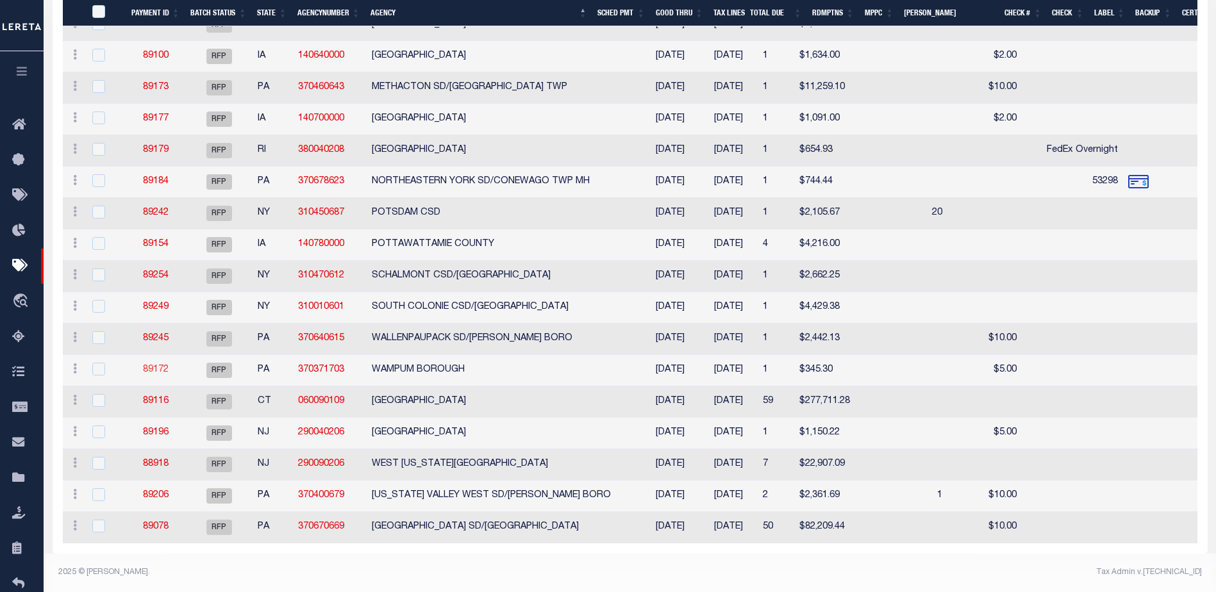
click at [158, 365] on link "89172" at bounding box center [156, 369] width 26 height 9
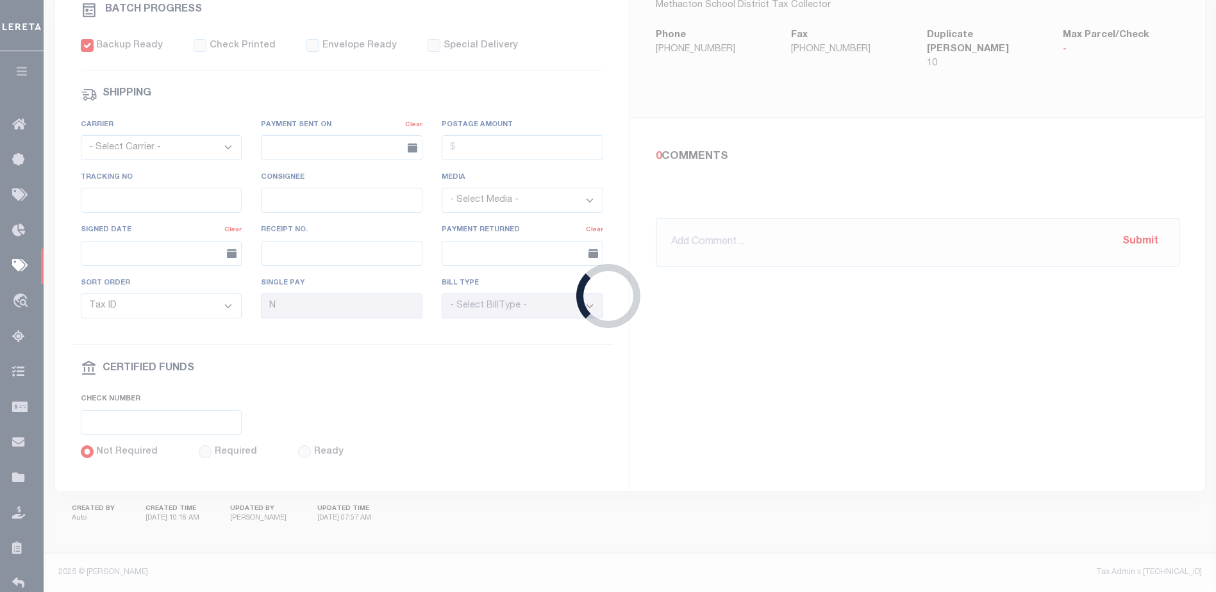
type input "$345.3"
type input "$5"
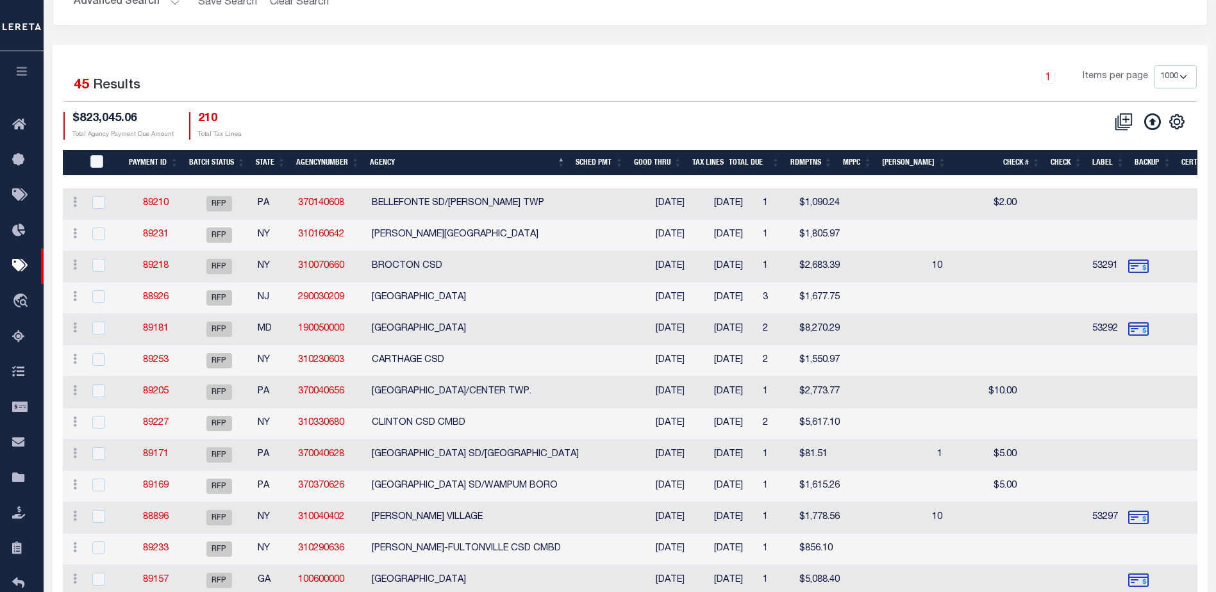
scroll to position [119, 0]
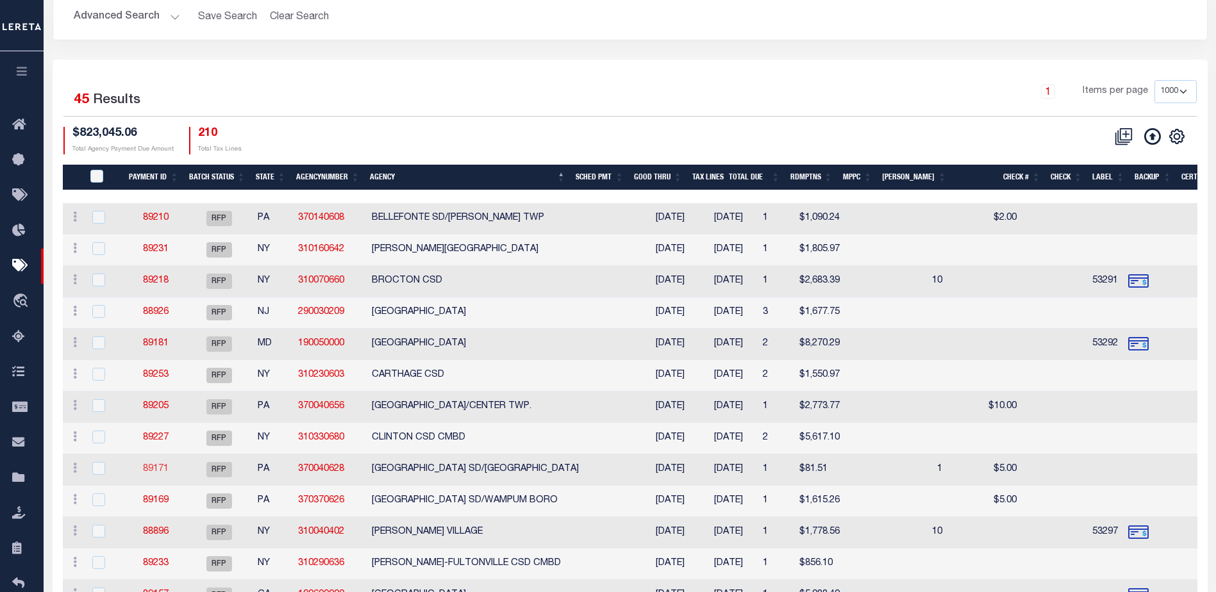
click at [157, 468] on link "89171" at bounding box center [156, 469] width 26 height 9
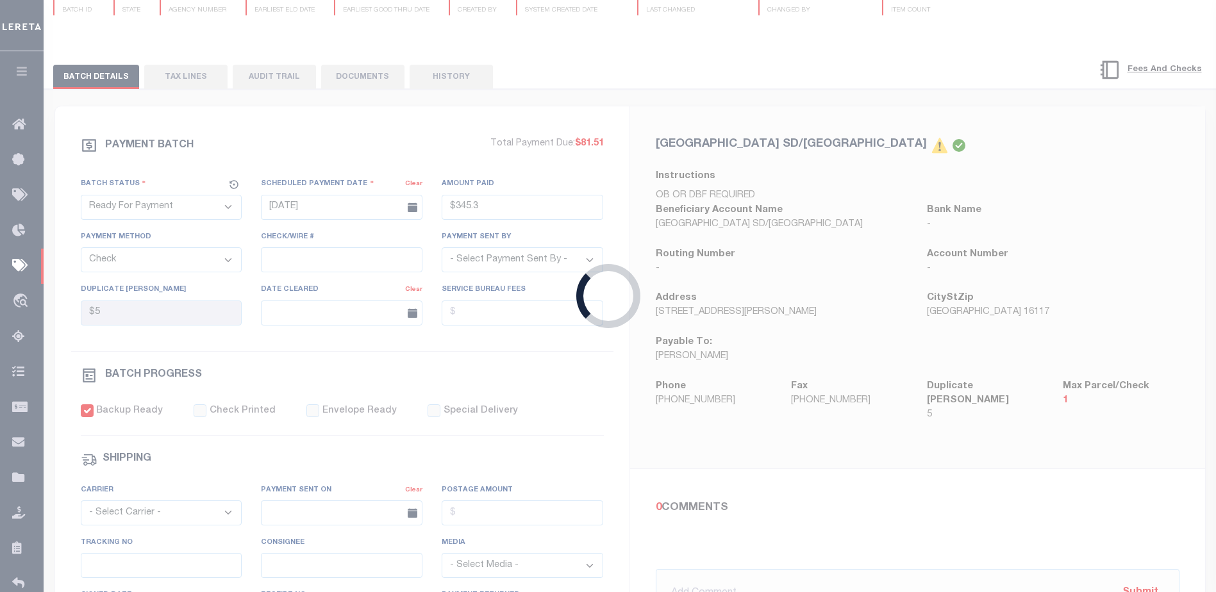
type input "$81.51"
type input "$5"
select select "38"
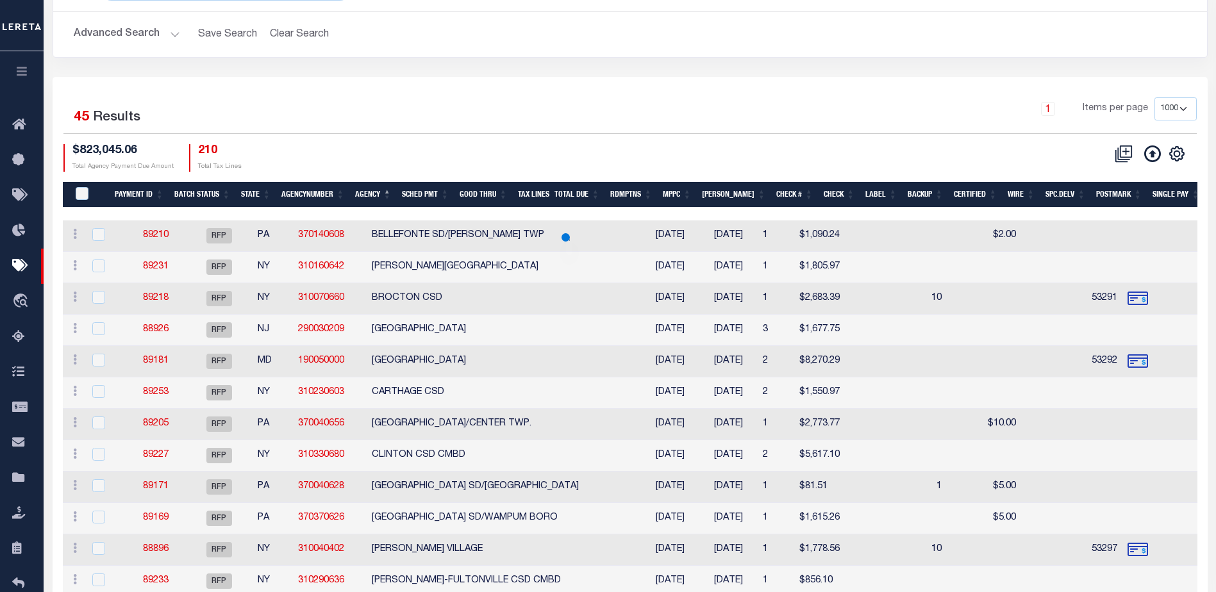
scroll to position [119, 0]
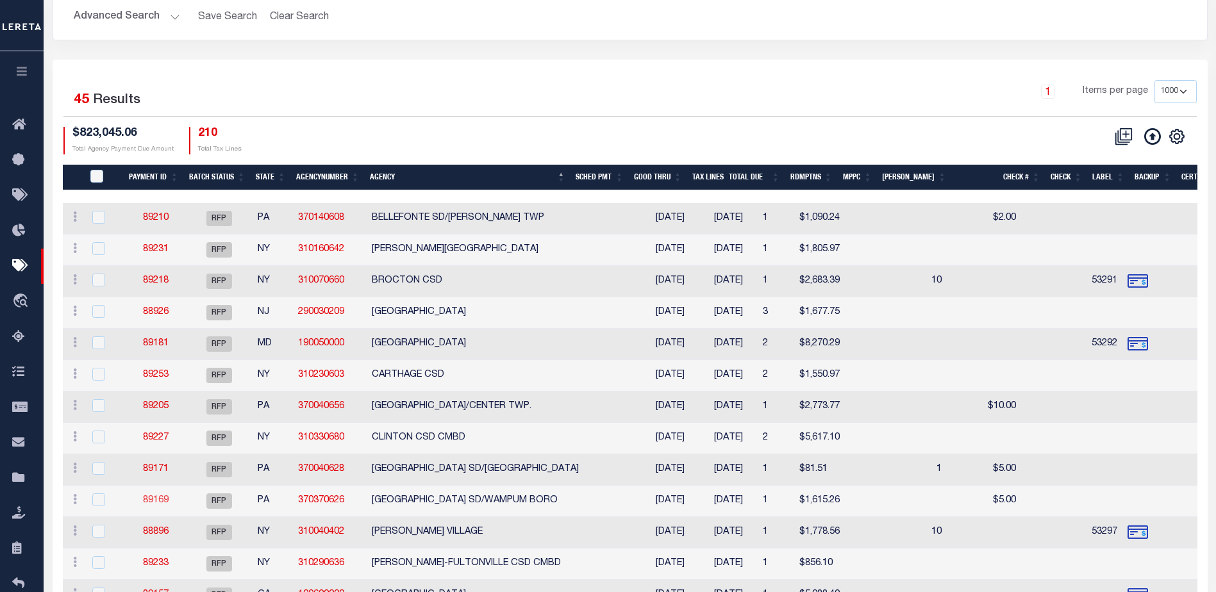
click at [153, 497] on link "89169" at bounding box center [156, 500] width 26 height 9
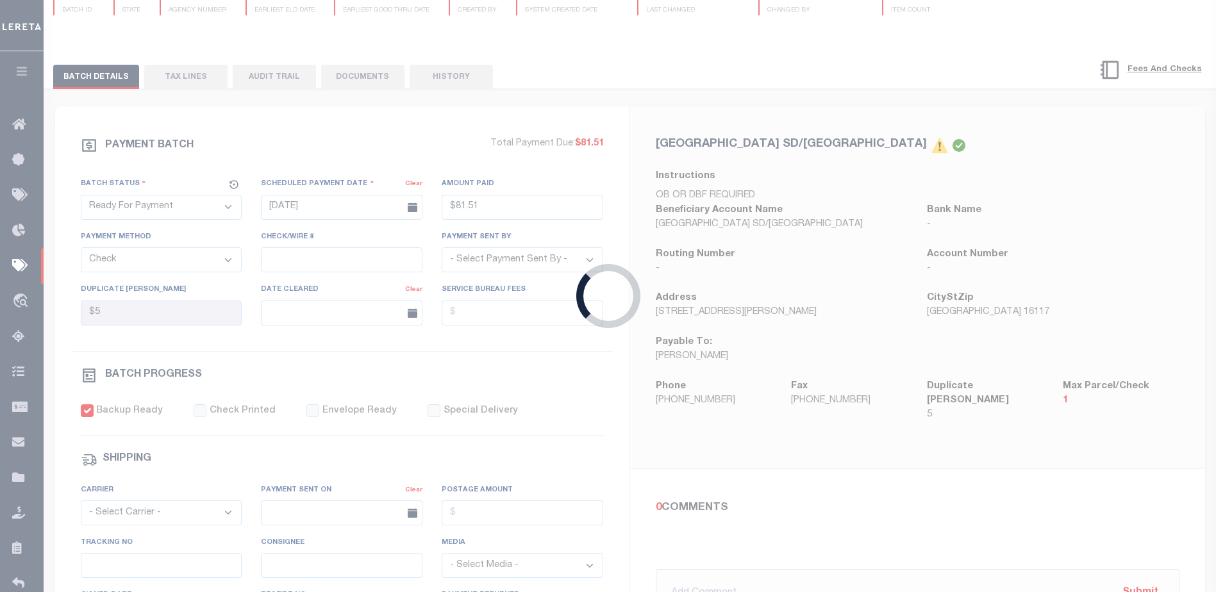
type input "$1,615.26"
type input "$5"
select select
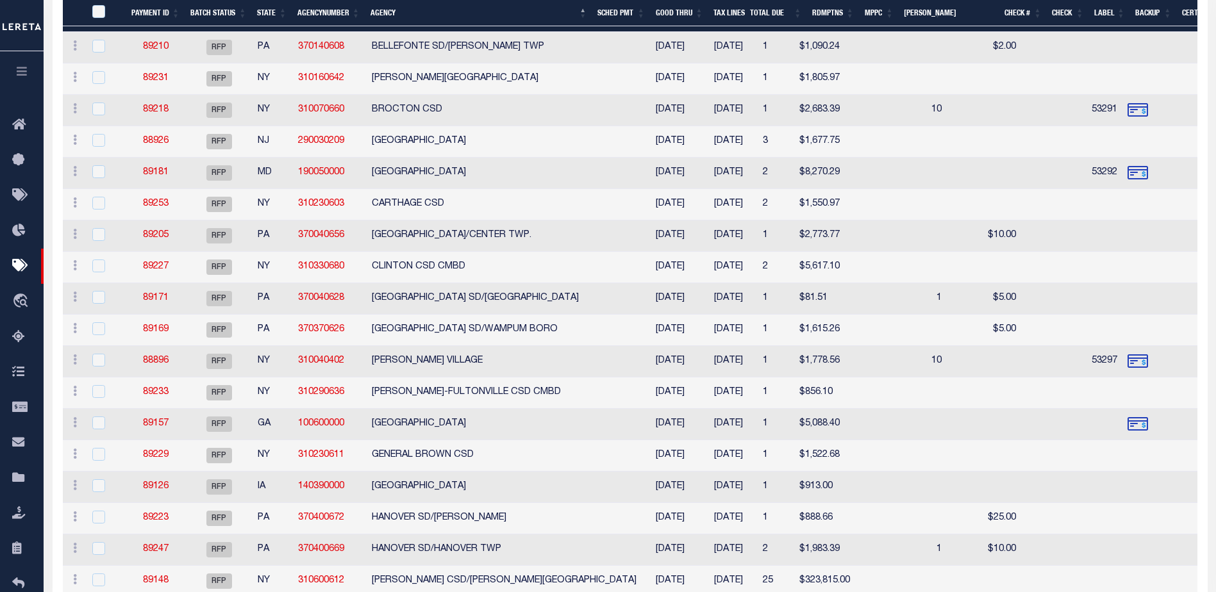
scroll to position [311, 0]
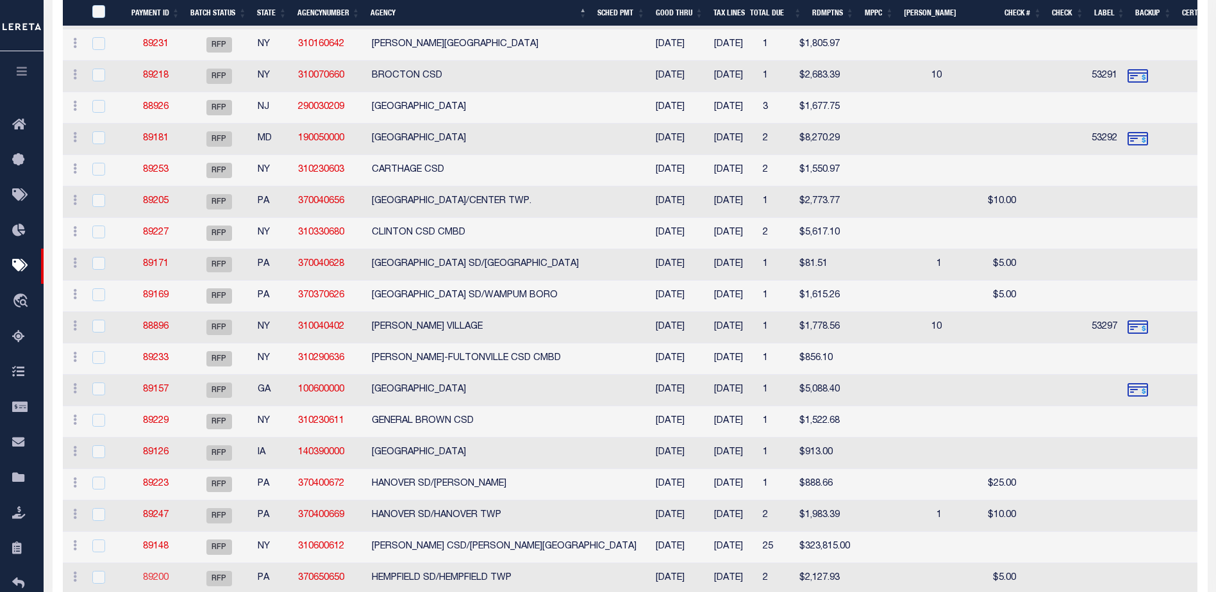
click at [164, 578] on link "89200" at bounding box center [156, 578] width 26 height 9
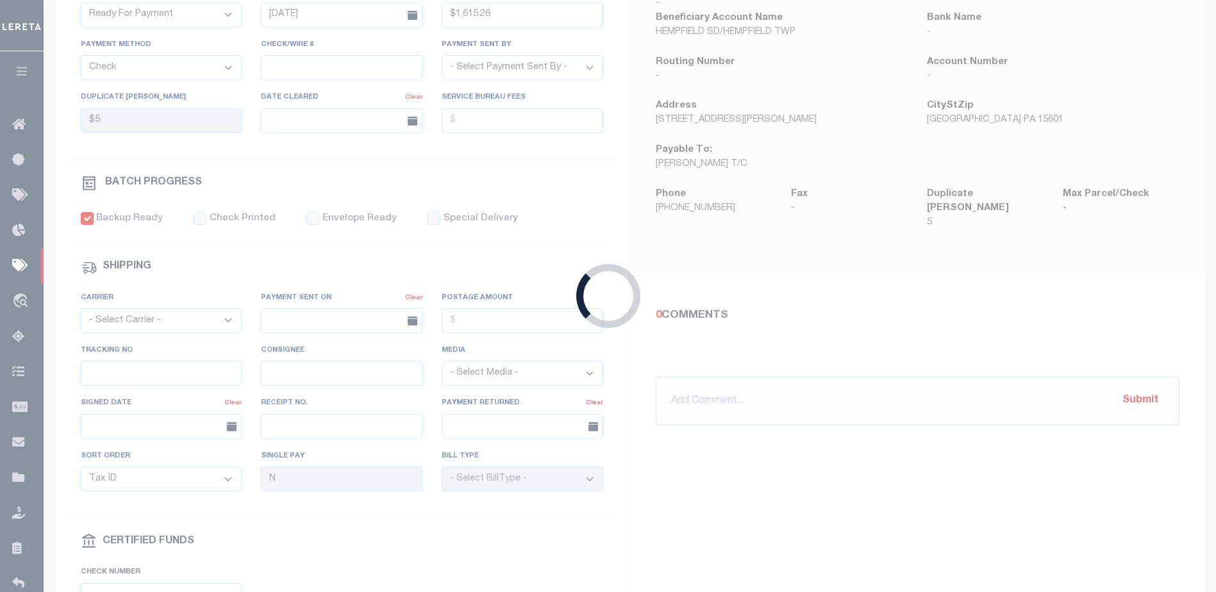
type input "$2,127.93"
type input "$10"
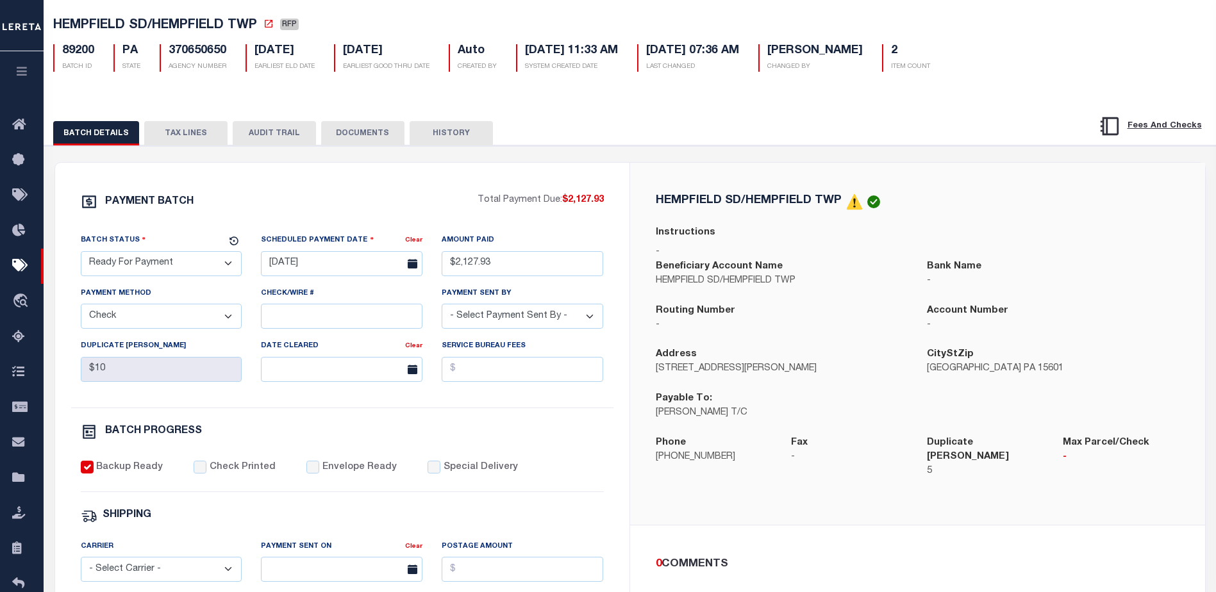
scroll to position [64, 0]
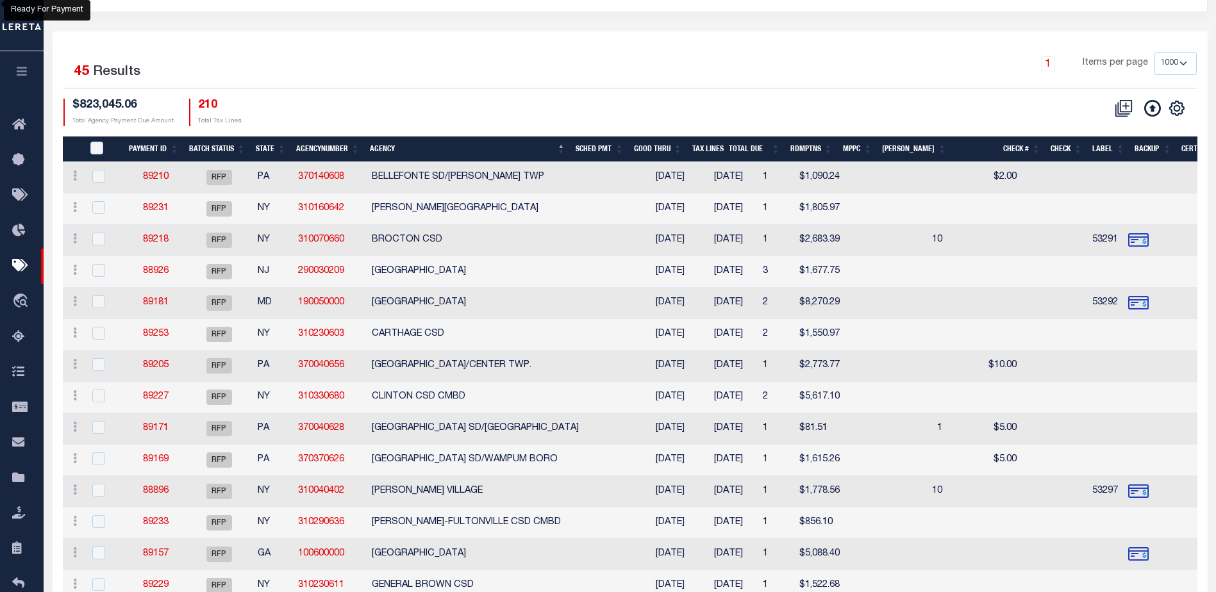
scroll to position [119, 0]
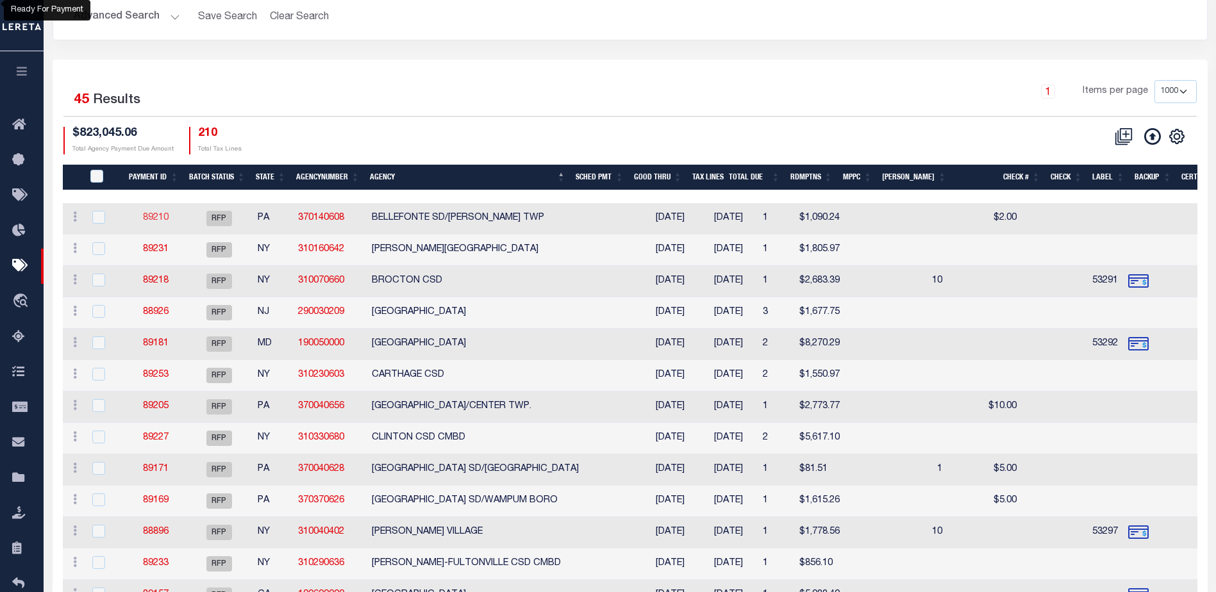
click at [154, 214] on link "89210" at bounding box center [156, 218] width 26 height 9
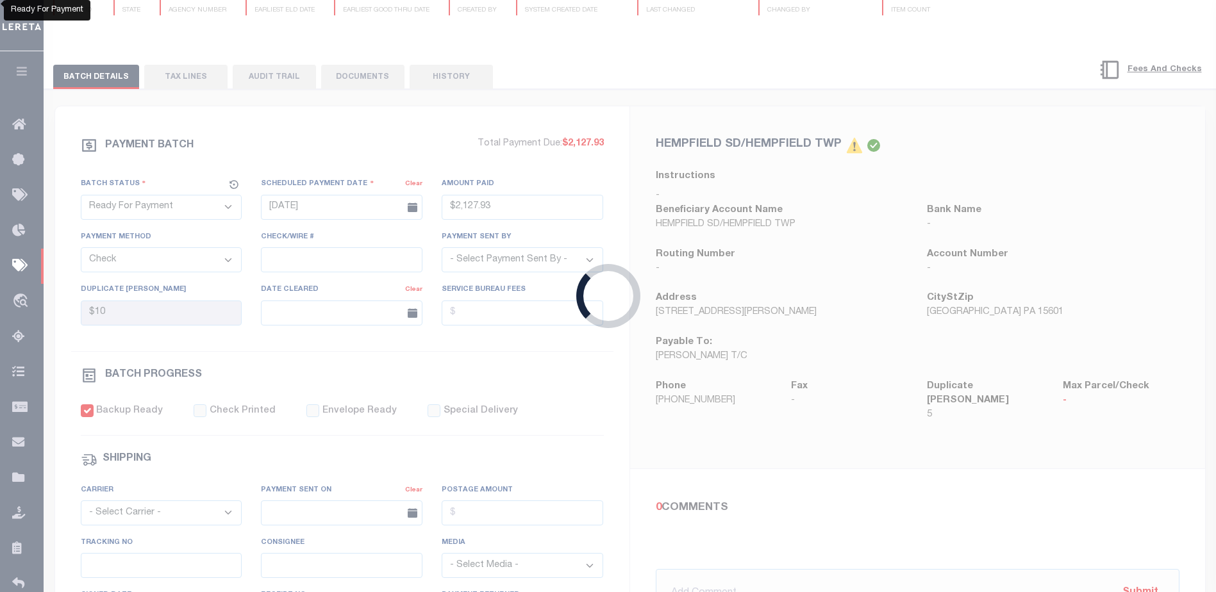
type input "$1,090.24"
type input "$2"
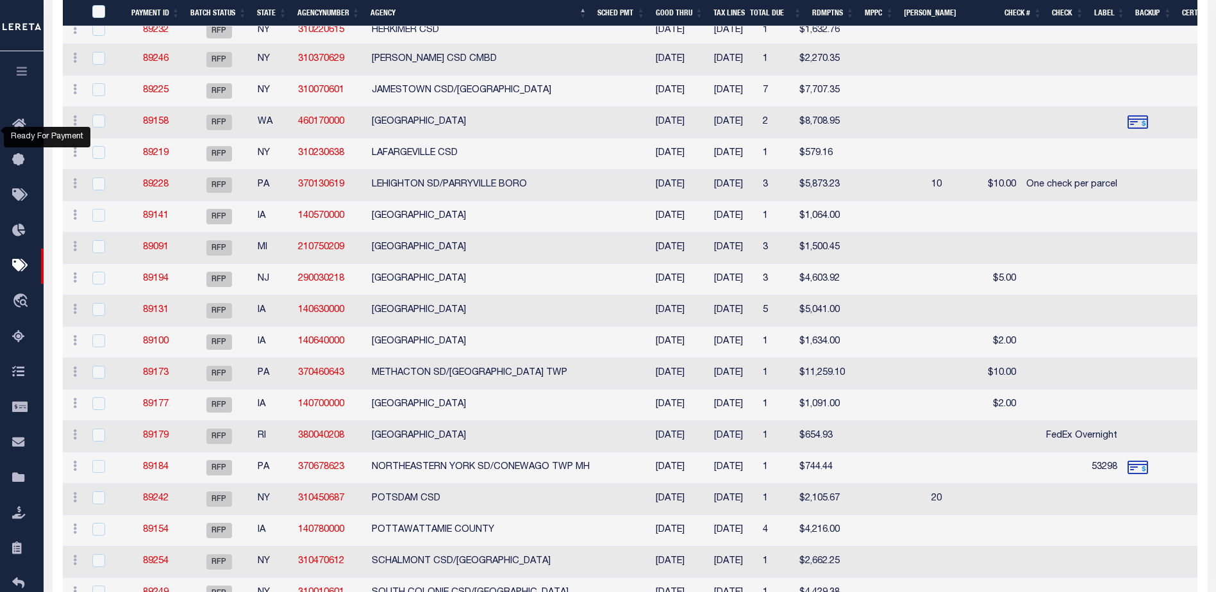
scroll to position [1183, 0]
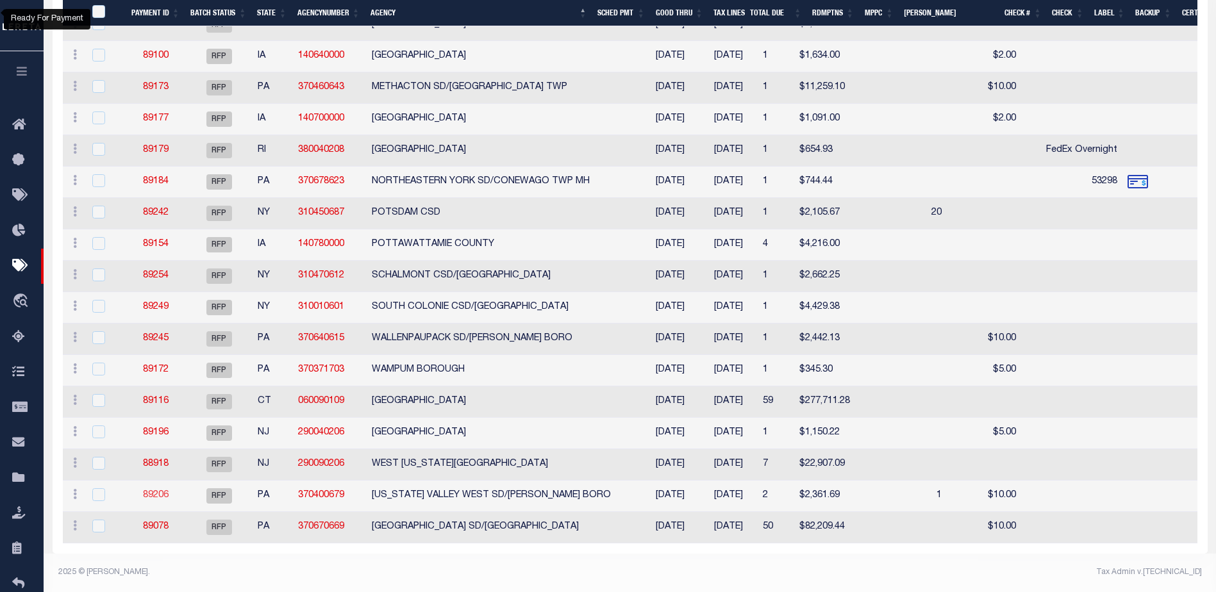
click at [154, 491] on link "89206" at bounding box center [156, 495] width 26 height 9
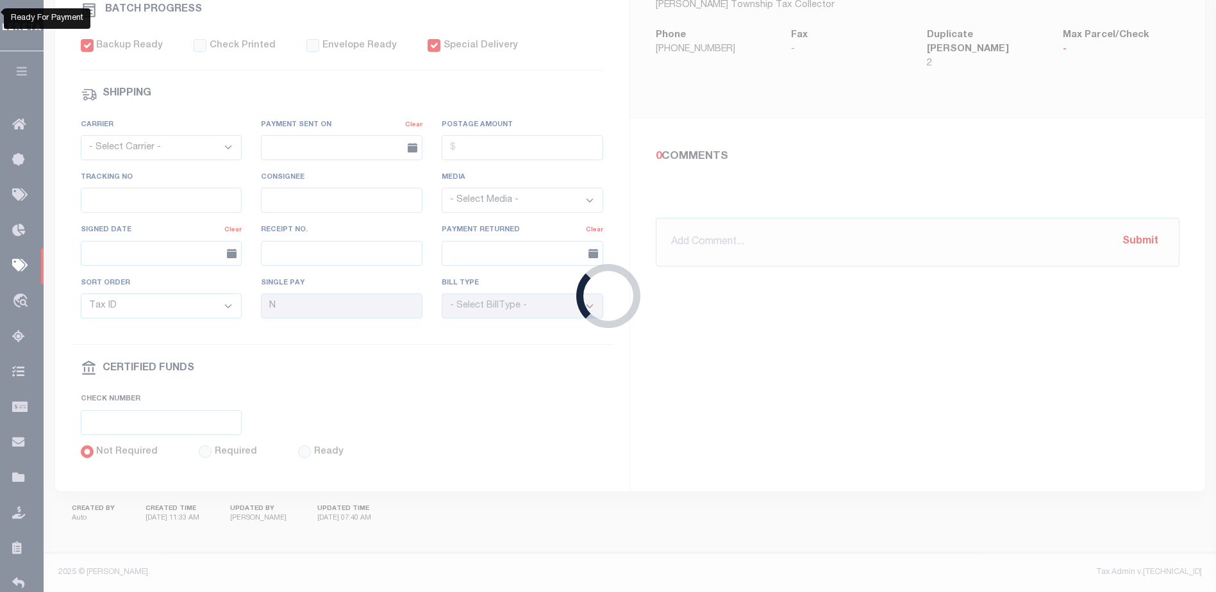
type input "$2,361.69"
type input "$20"
checkbox input "true"
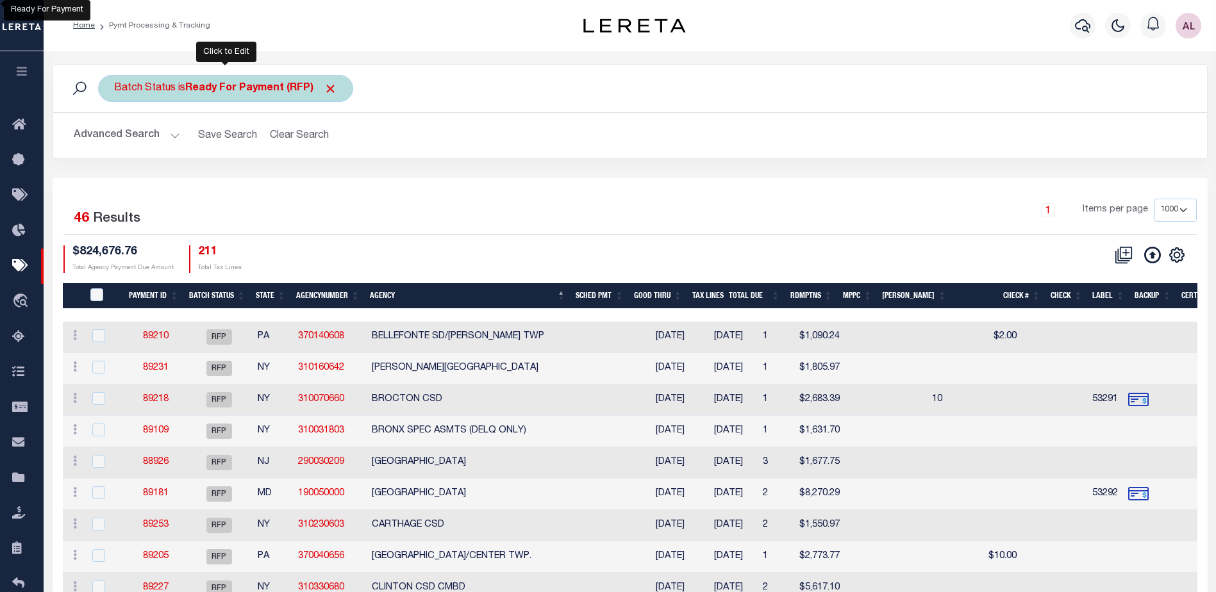
click at [273, 85] on b "Ready For Payment (RFP)" at bounding box center [261, 88] width 152 height 10
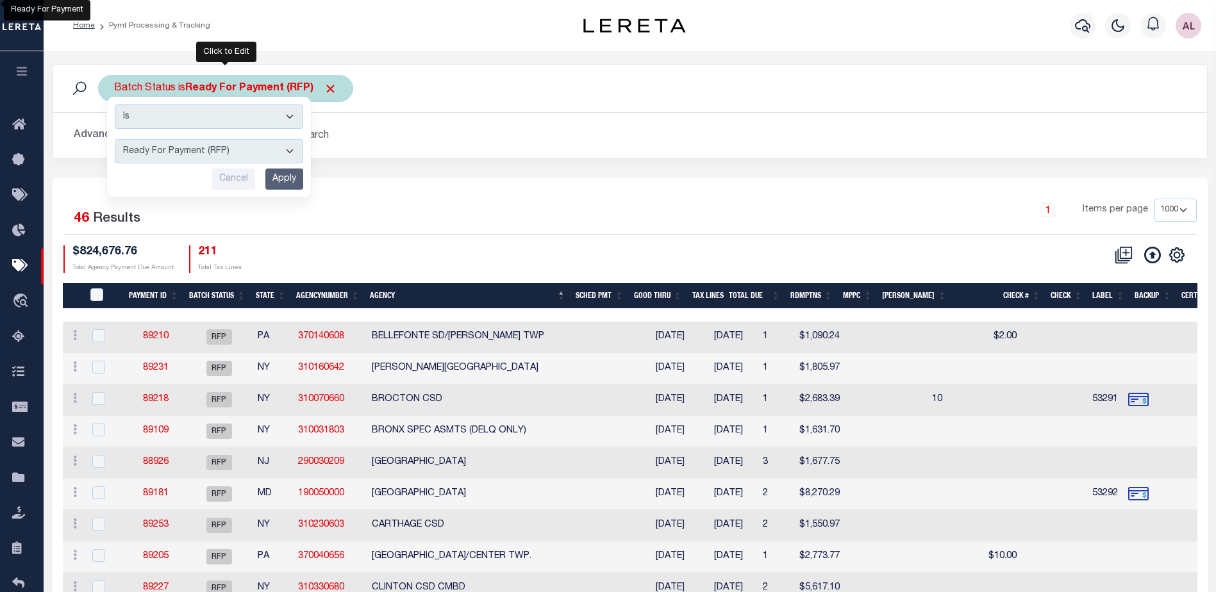
click at [230, 149] on select "Awaiting Funds (AWF) Cleared and Complete (CAC) New Check Needed (NCN) Payment …" at bounding box center [209, 151] width 189 height 24
select select "SFP"
click at [115, 139] on select "Awaiting Funds (AWF) Cleared and Complete (CAC) New Check Needed (NCN) Payment …" at bounding box center [209, 151] width 189 height 24
click at [282, 180] on input "Apply" at bounding box center [284, 179] width 38 height 21
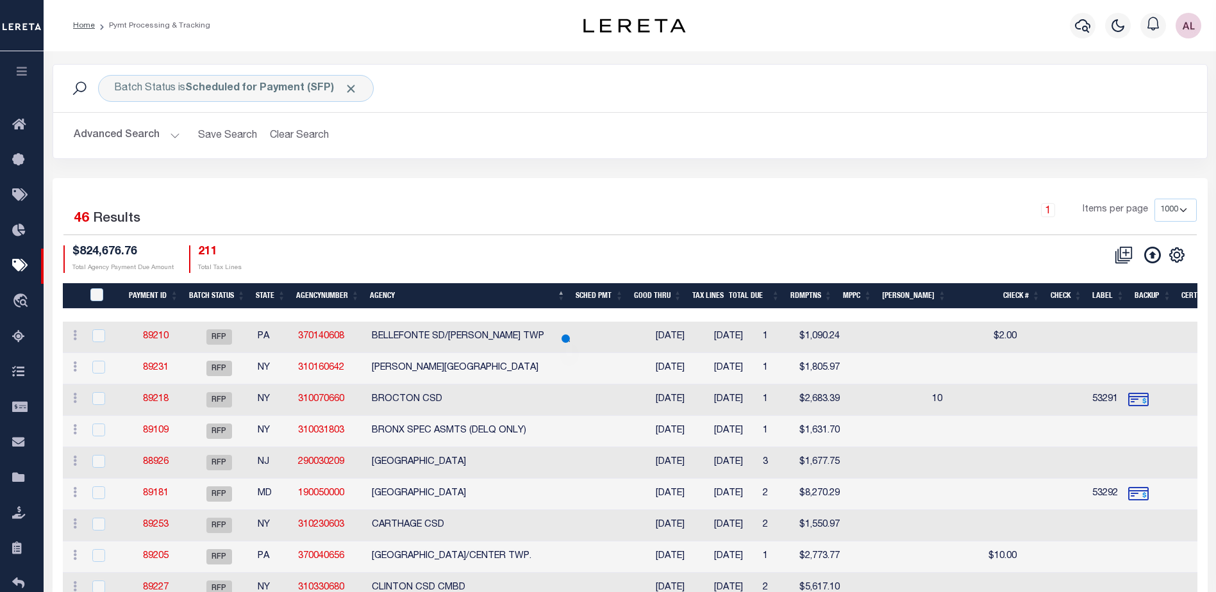
select select
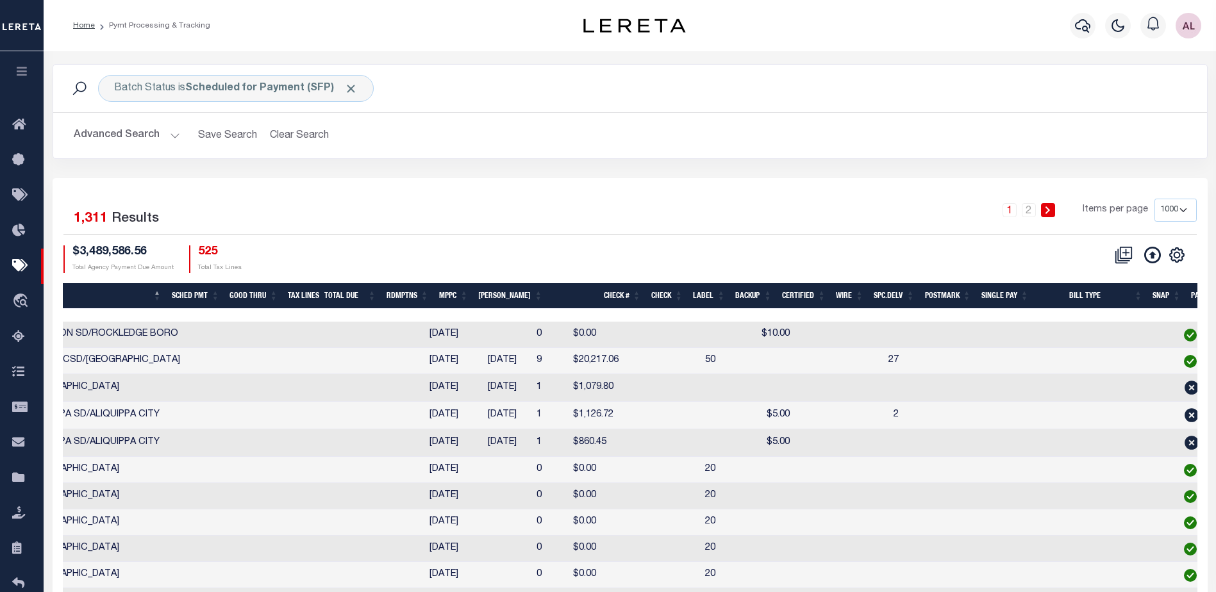
scroll to position [0, 421]
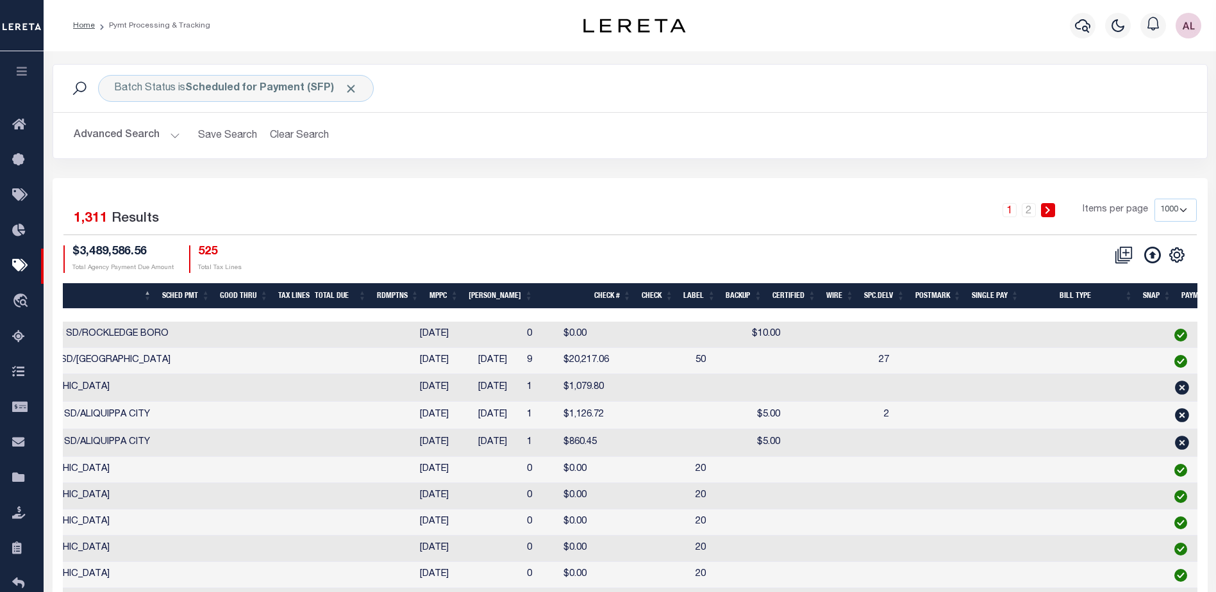
click at [1181, 210] on select "100 200 500 1000" at bounding box center [1176, 210] width 42 height 23
click at [1155, 199] on select "100 200 500 1000" at bounding box center [1176, 210] width 42 height 23
click at [877, 215] on div "1 2 Items per page 100 200 500 1000" at bounding box center [774, 215] width 846 height 33
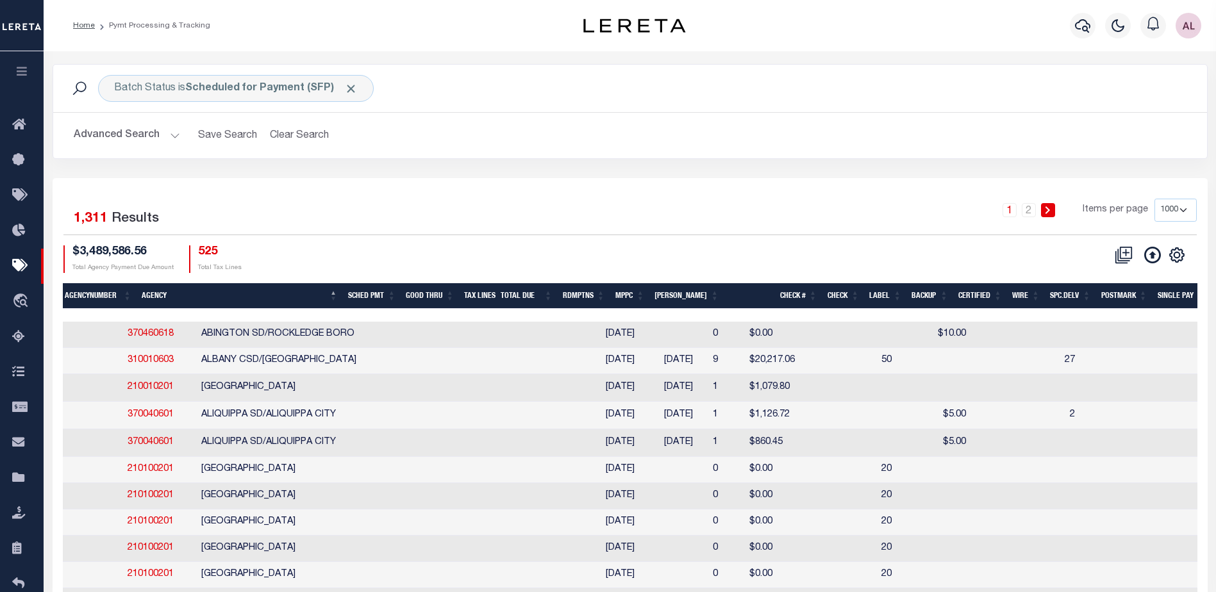
scroll to position [0, 67]
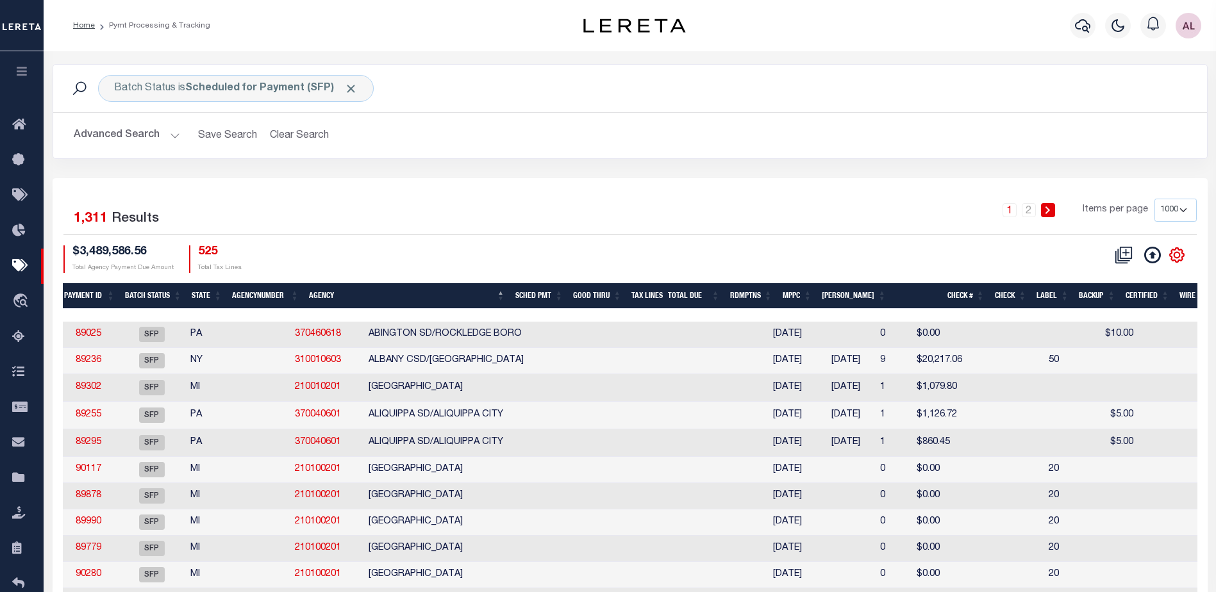
click at [1176, 256] on icon "" at bounding box center [1177, 255] width 17 height 17
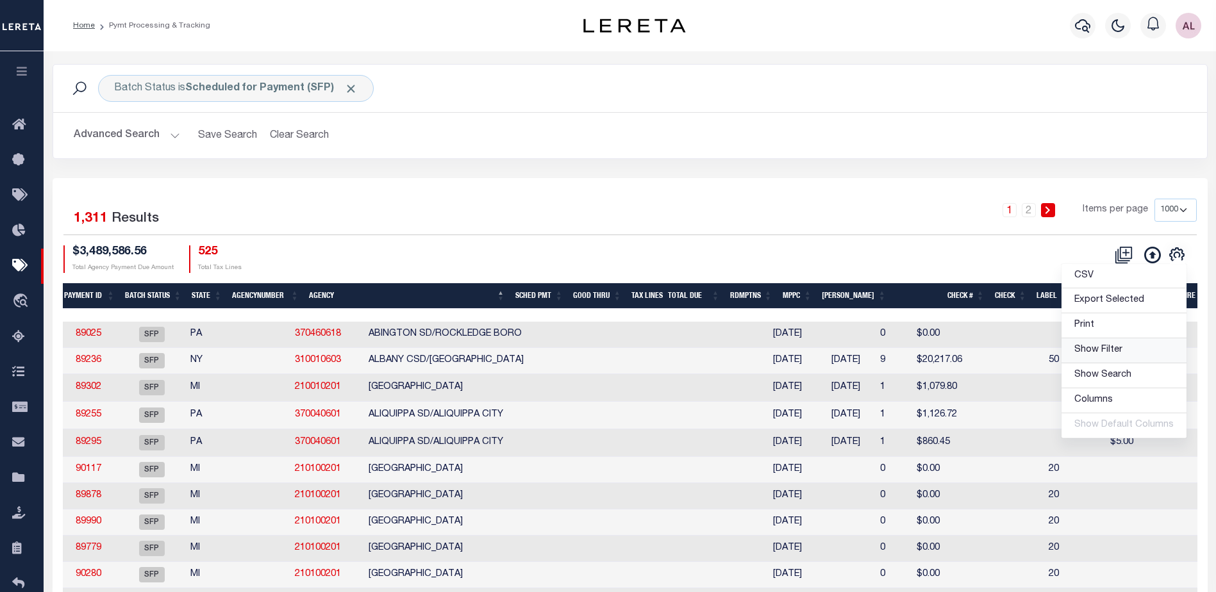
drag, startPoint x: 1094, startPoint y: 348, endPoint x: 1031, endPoint y: 419, distance: 94.9
click at [1092, 348] on span "Show Filter" at bounding box center [1099, 350] width 48 height 9
click at [0, 0] on tr "AK AL AR AZ CA CO CT DC DE FL GA GU HI IA ID IL IN KS KY LA MA MD ME MI MN MO M…" at bounding box center [0, 0] width 0 height 0
click at [843, 240] on div "1 Selected 1,311 Results 1 2 Items per page 100 200 500 1000 $3,489,586.56 Tota…" at bounding box center [630, 236] width 1154 height 74
select select
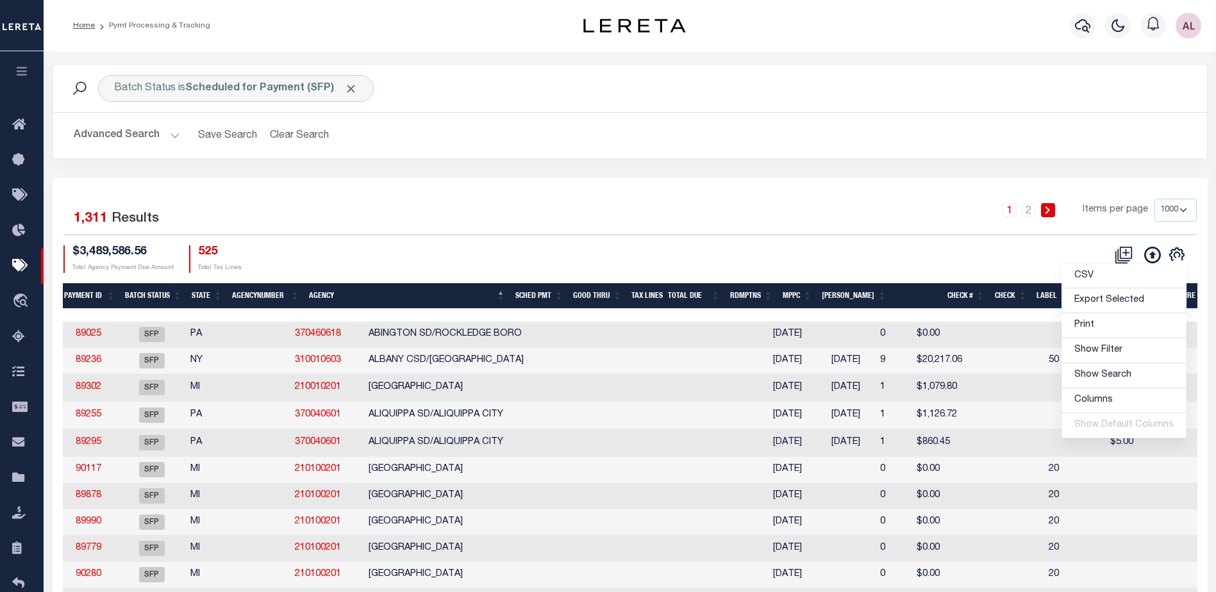
select select
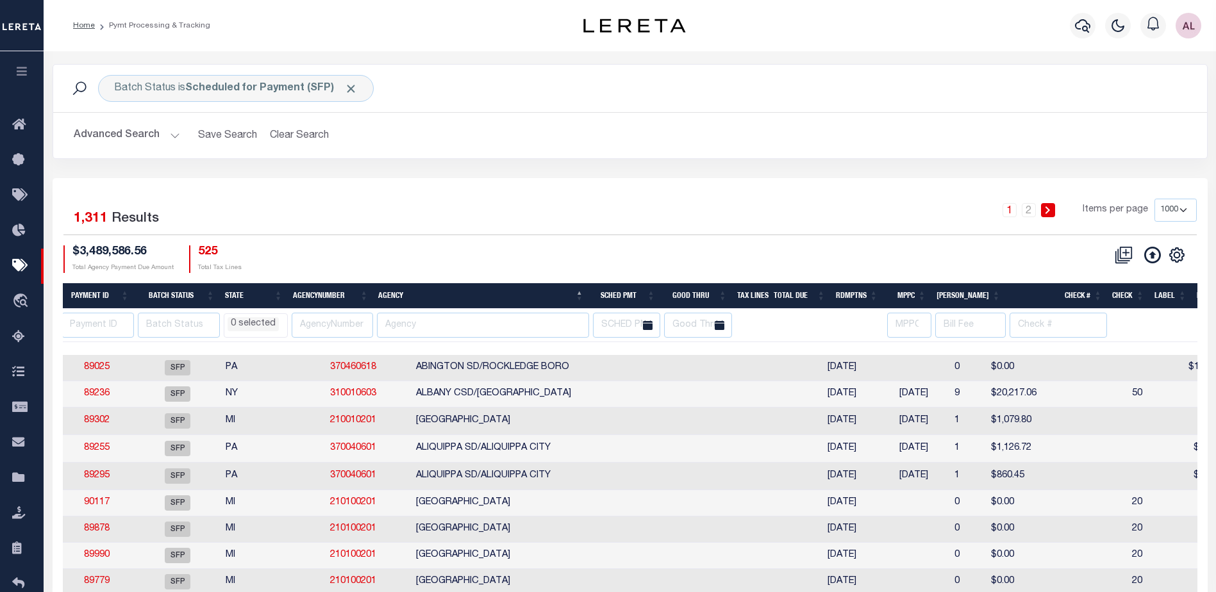
scroll to position [0, 848]
checkbox input "true"
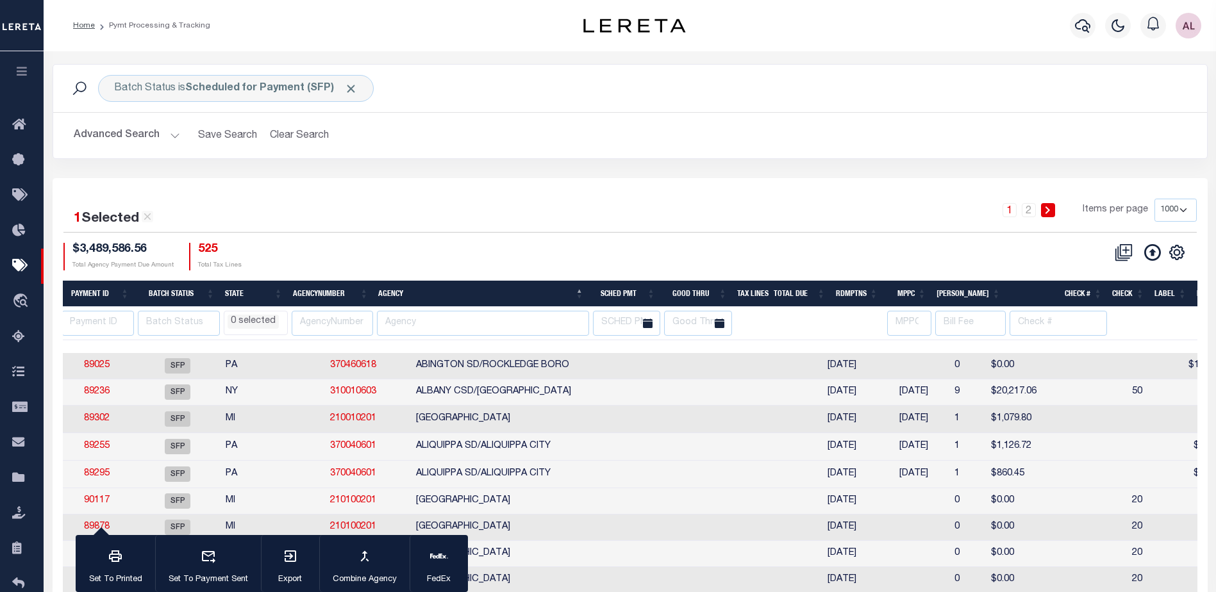
scroll to position [0, 67]
drag, startPoint x: 774, startPoint y: 355, endPoint x: 1158, endPoint y: 340, distance: 384.4
click at [1188, 342] on div at bounding box center [987, 346] width 1983 height 13
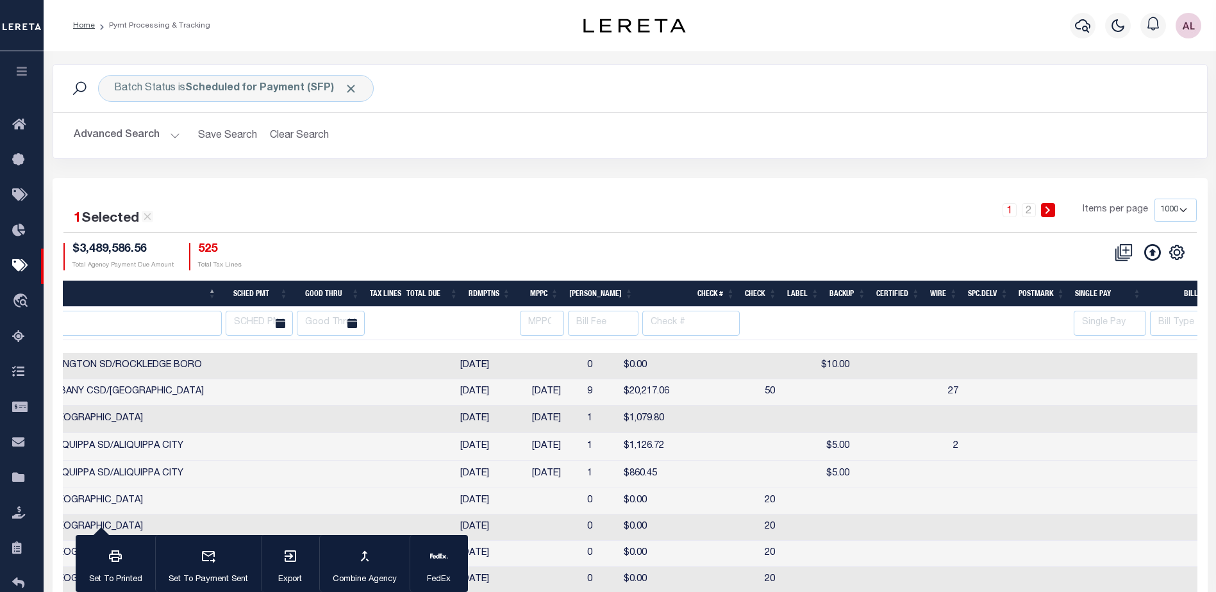
scroll to position [0, 848]
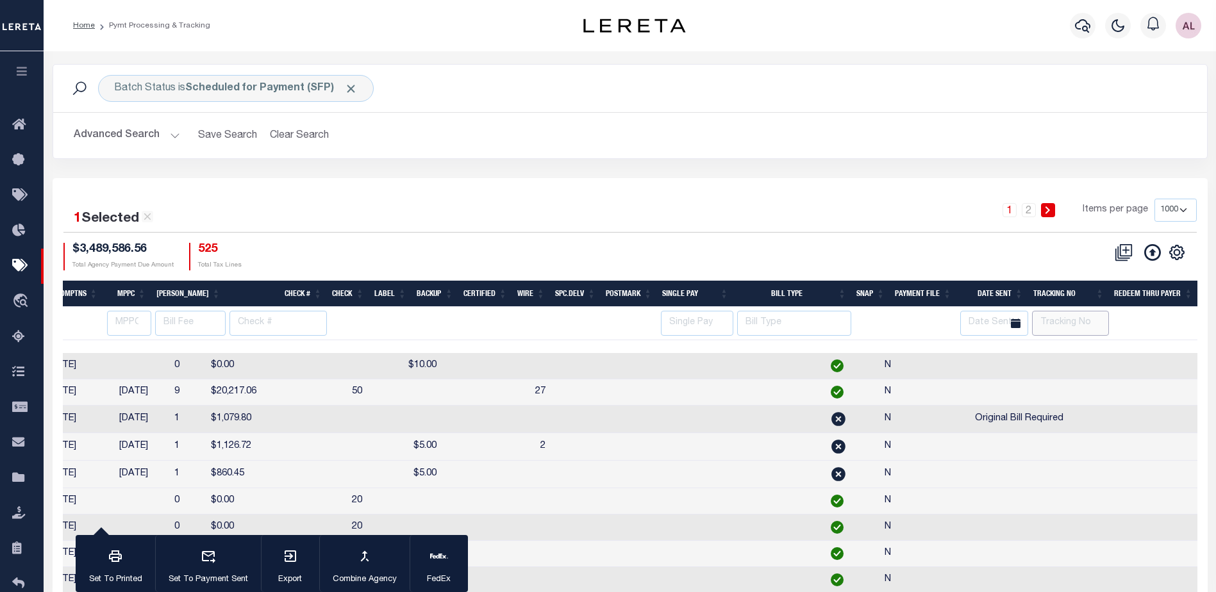
click at [1064, 322] on input "text" at bounding box center [1070, 323] width 77 height 25
type input "[PERSON_NAME]"
select select
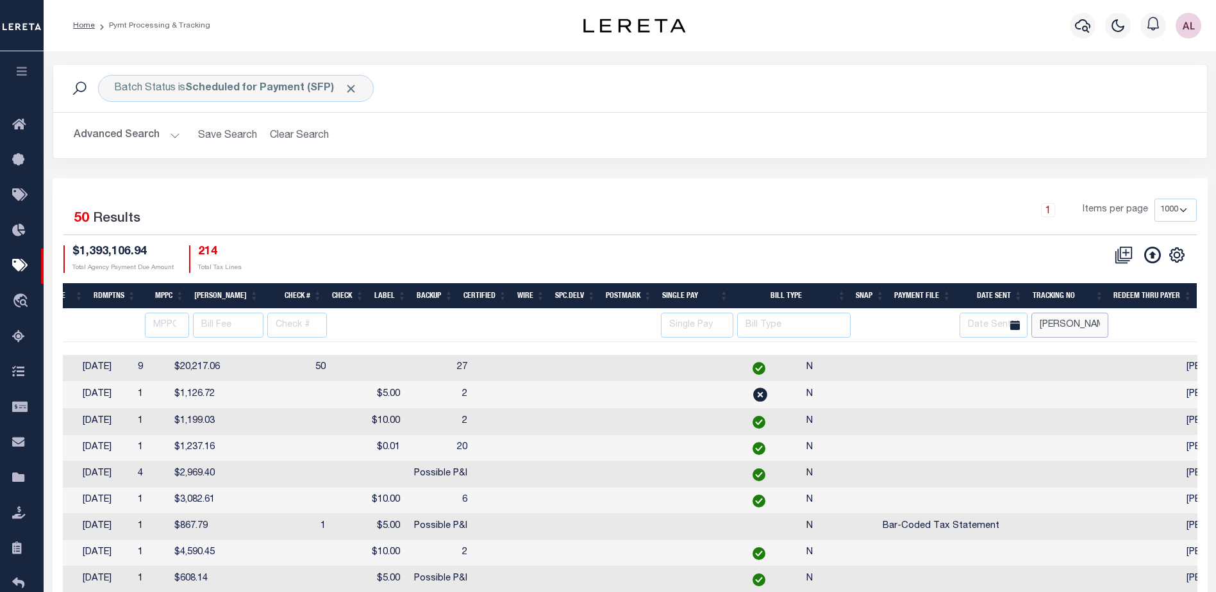
scroll to position [0, 806]
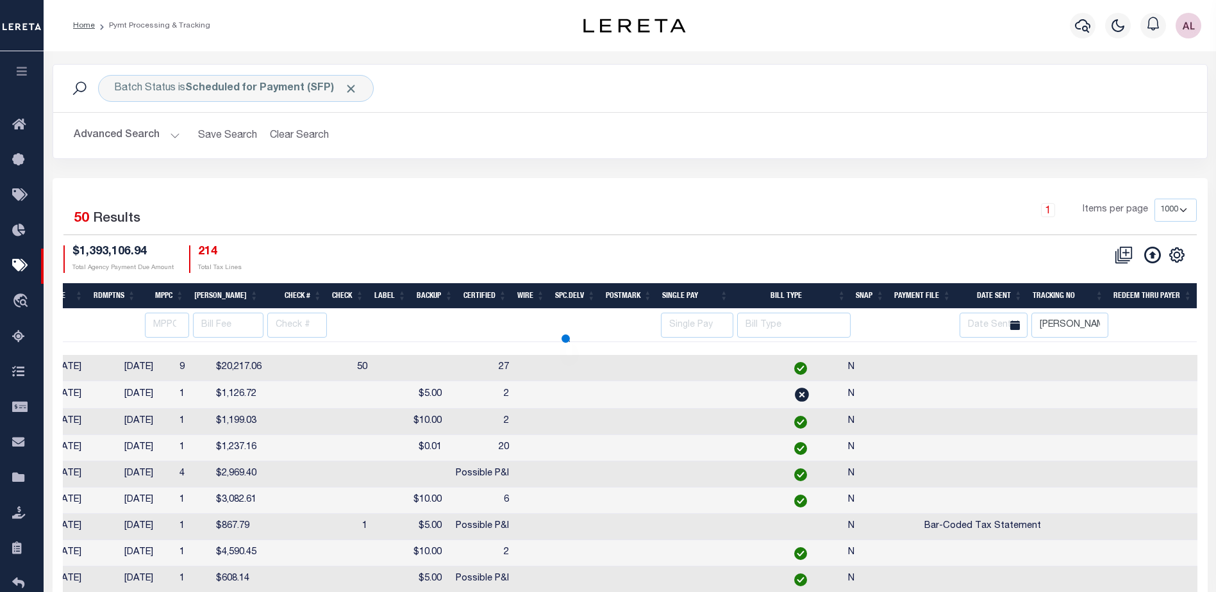
select select
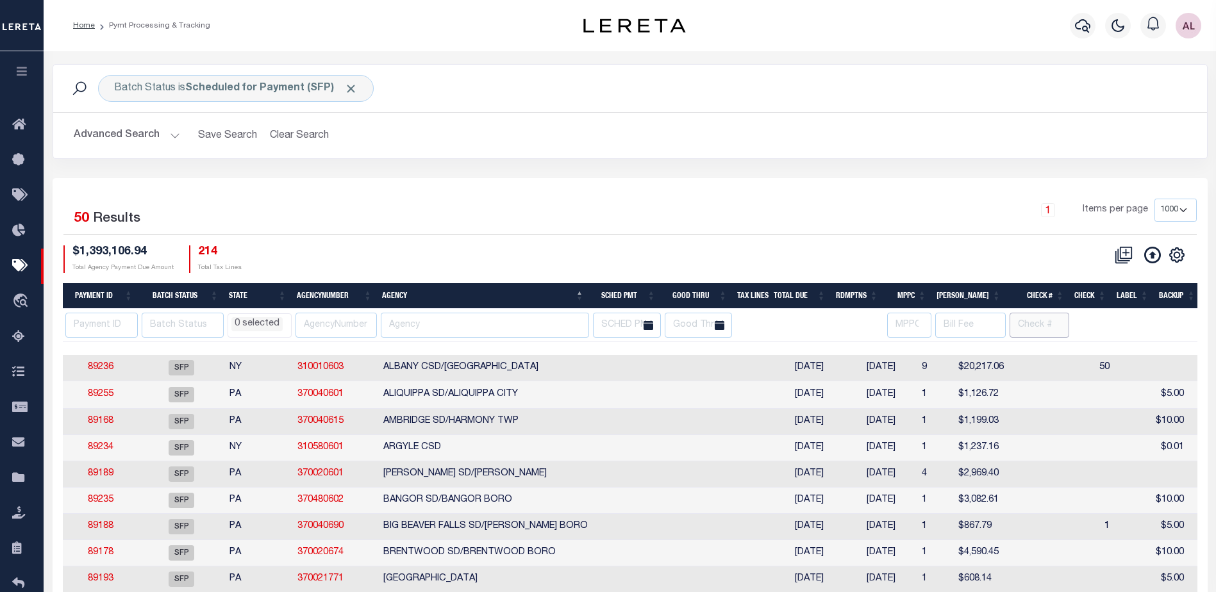
click at [1037, 325] on input "text" at bounding box center [1040, 325] width 60 height 25
type input "poss"
select select
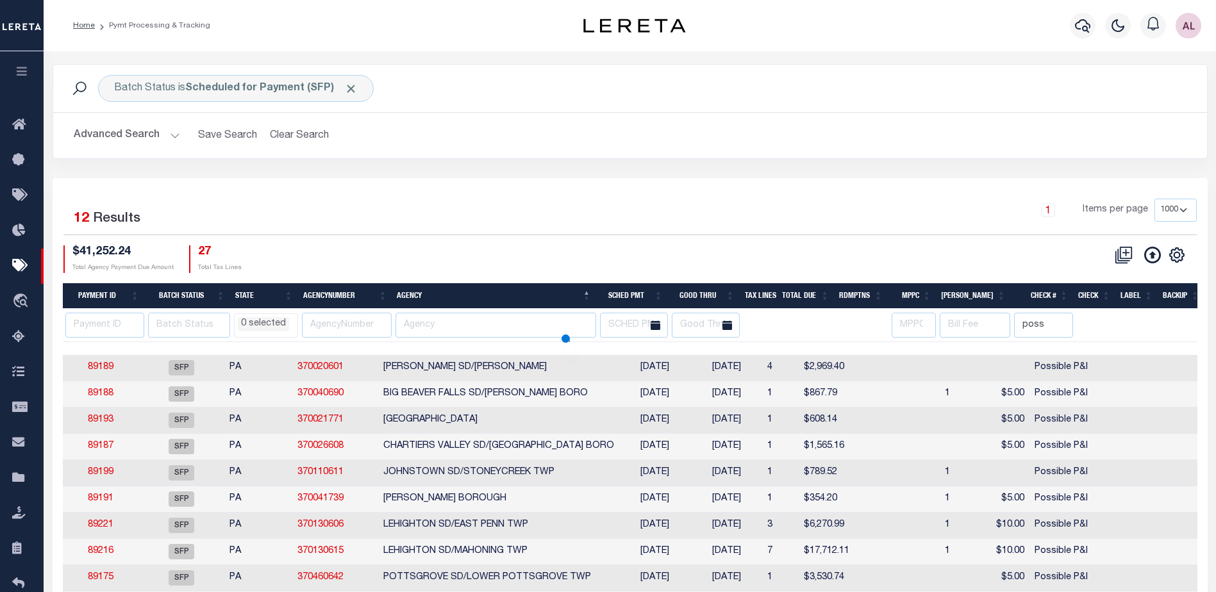
select select
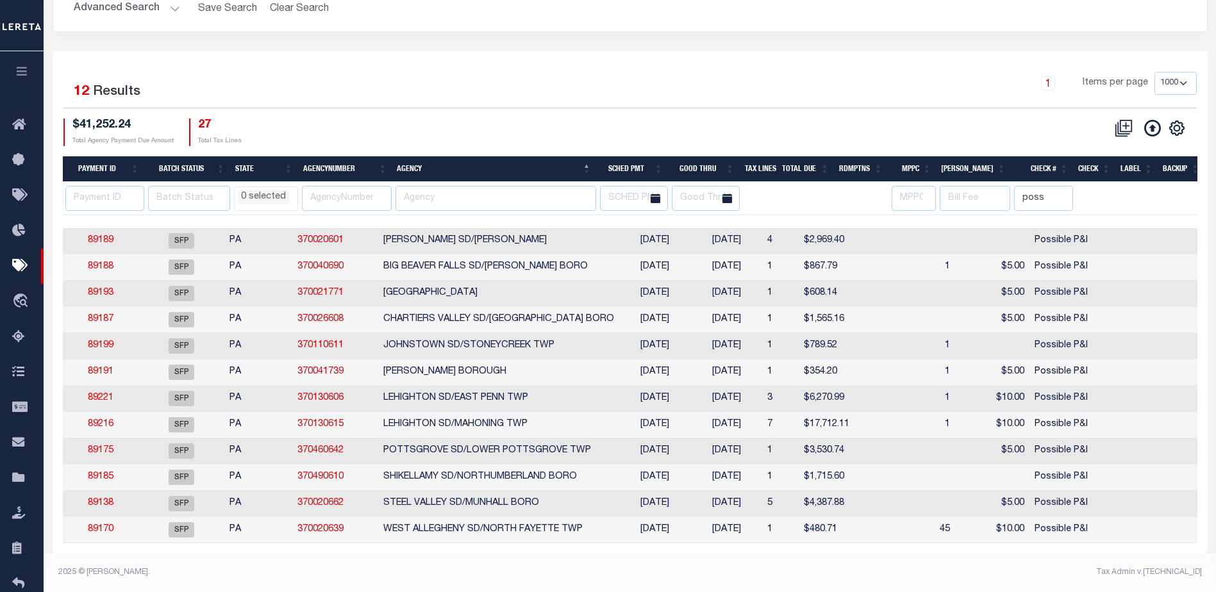
click at [225, 255] on td "SFP" at bounding box center [182, 268] width 86 height 26
checkbox input "true"
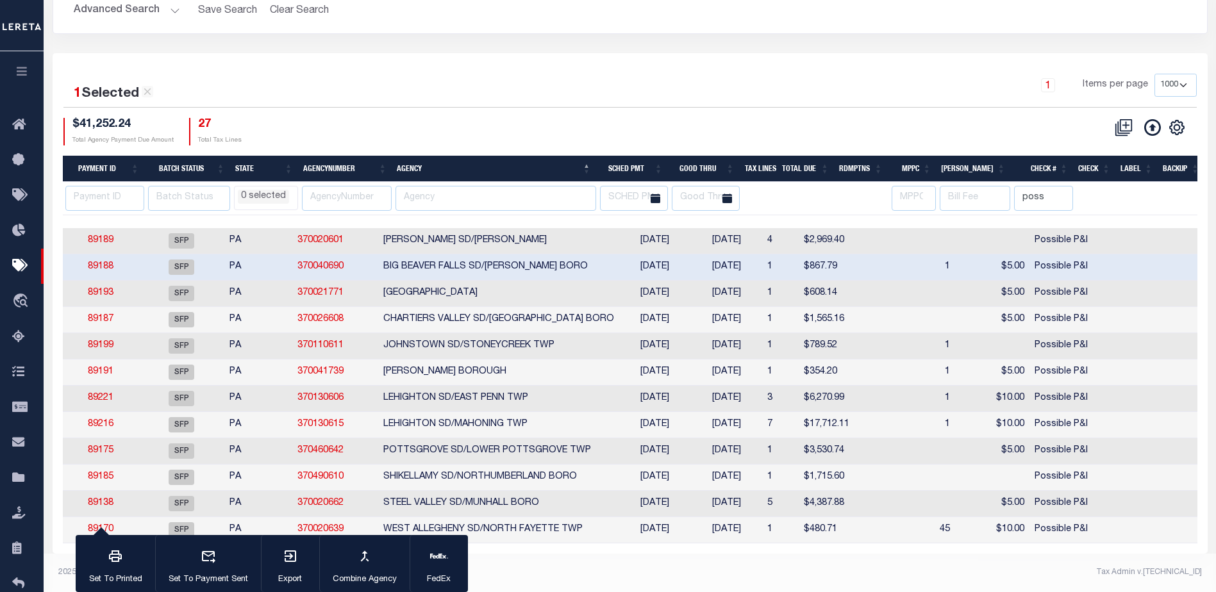
scroll to position [134, 0]
click at [602, 310] on td "CHARTIERS VALLEY SD/BRIDGEVILLE BORO" at bounding box center [498, 320] width 241 height 26
checkbox input "true"
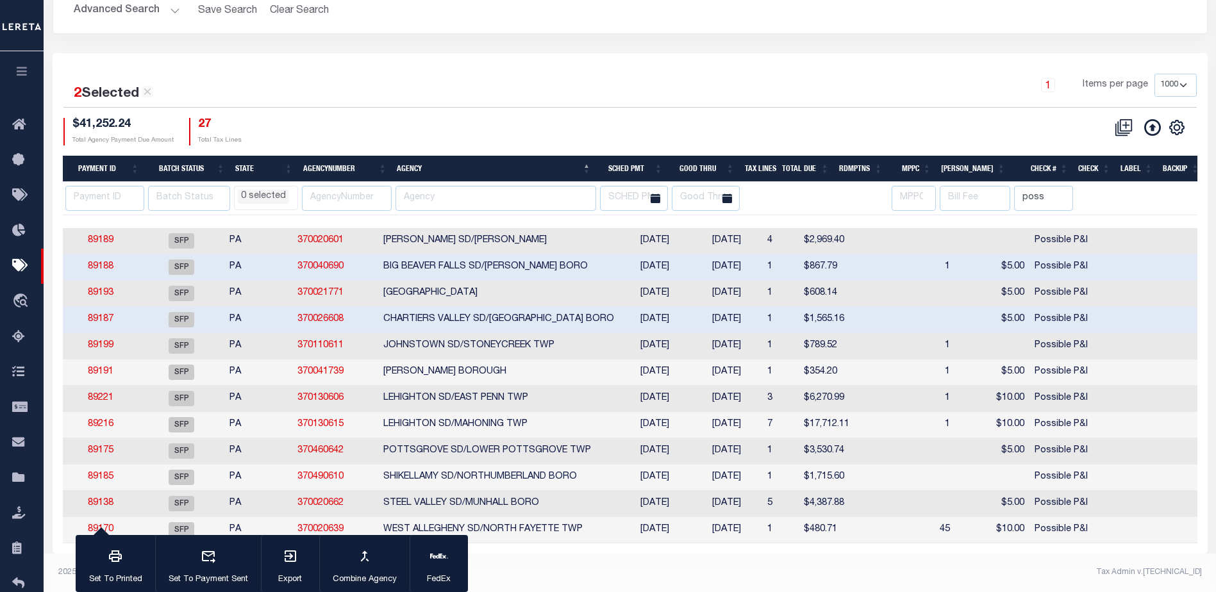
click at [594, 333] on td "JOHNSTOWN SD/STONEYCREEK TWP" at bounding box center [498, 346] width 241 height 26
checkbox input "true"
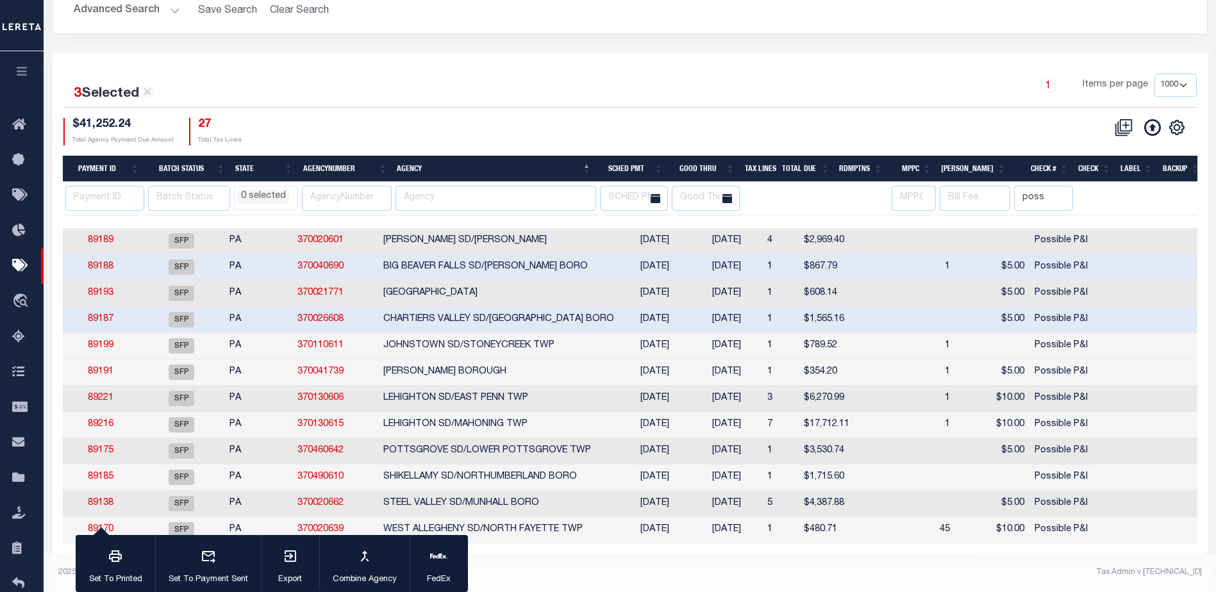
click at [838, 362] on td "$354.20" at bounding box center [827, 373] width 56 height 26
checkbox input "true"
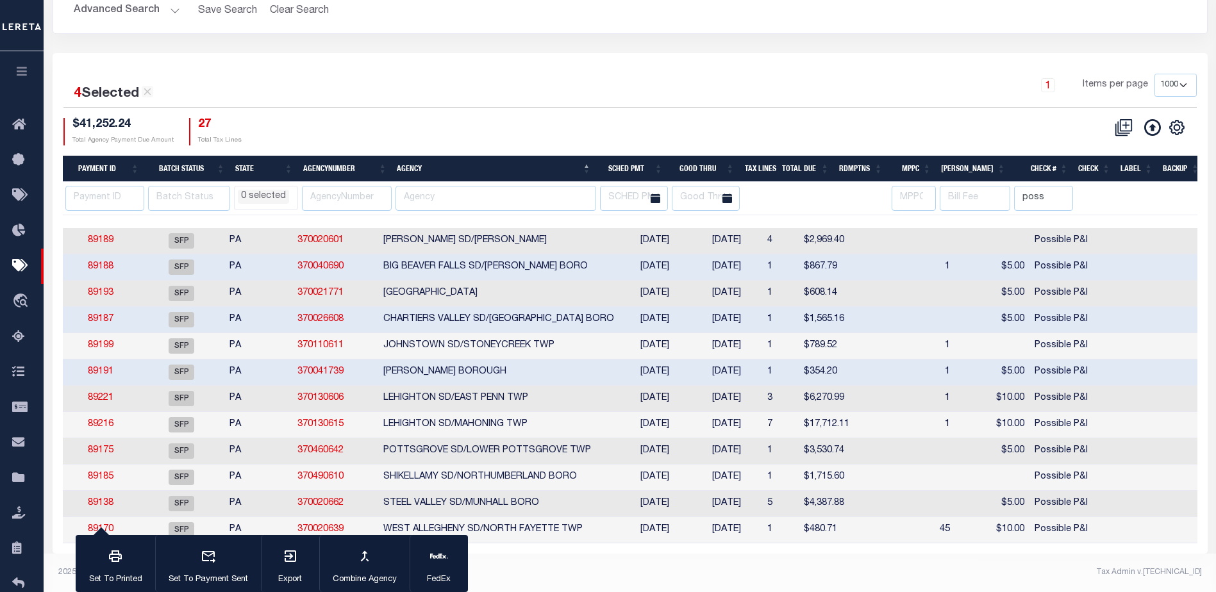
click at [766, 392] on td "3" at bounding box center [780, 399] width 37 height 26
checkbox input "true"
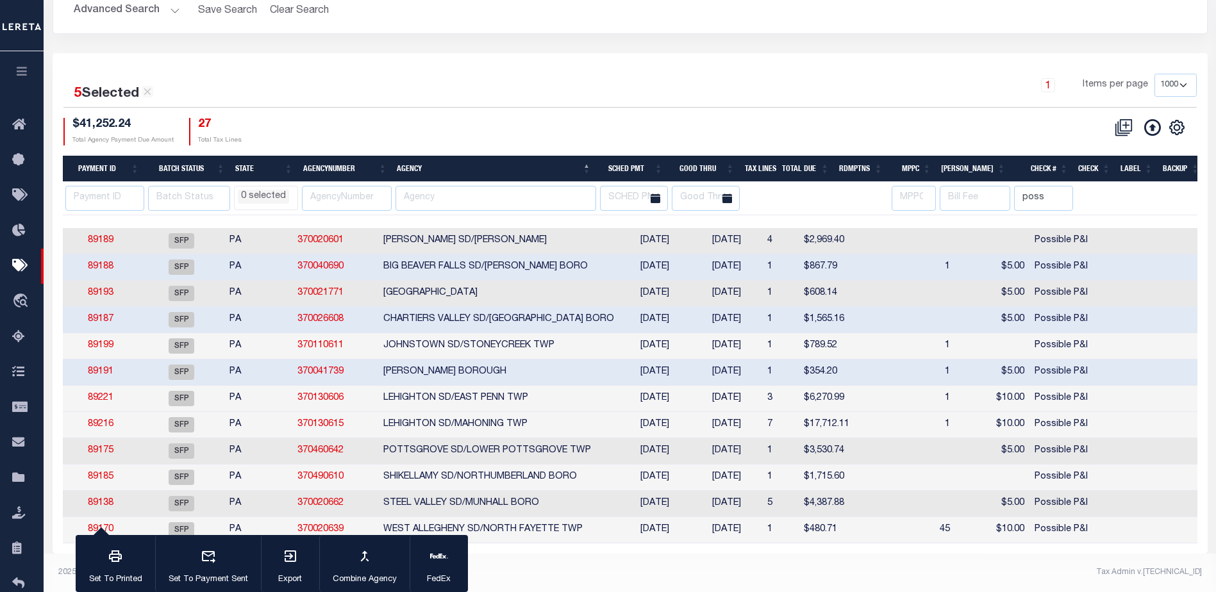
click at [768, 415] on td "7" at bounding box center [780, 425] width 37 height 26
checkbox input "true"
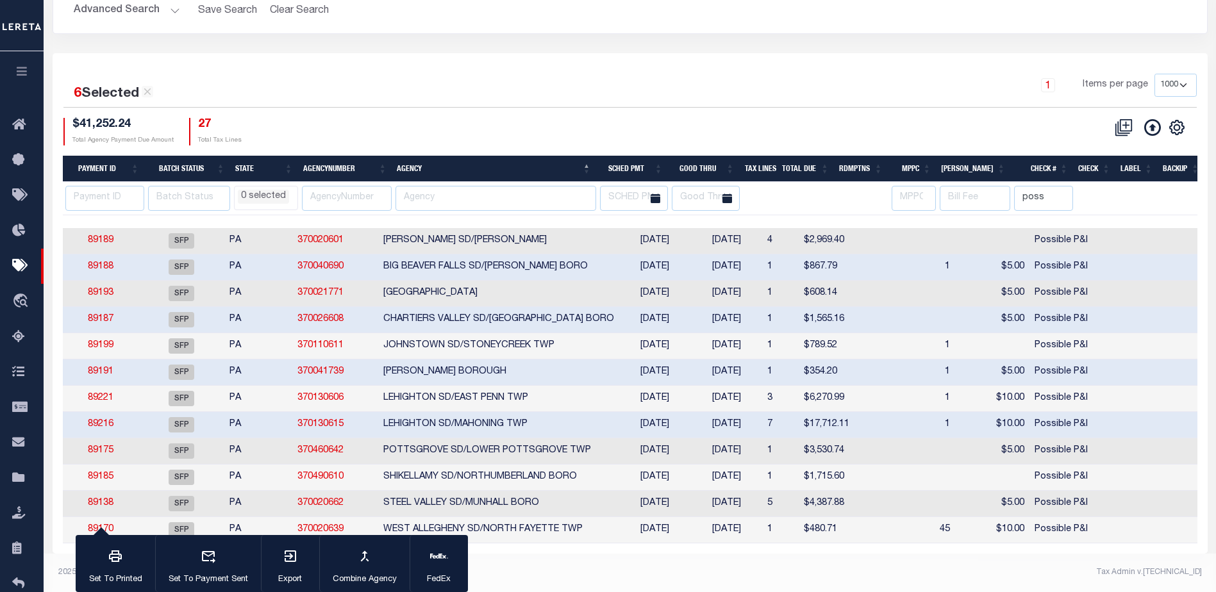
click at [782, 439] on td "1" at bounding box center [780, 452] width 37 height 26
checkbox input "true"
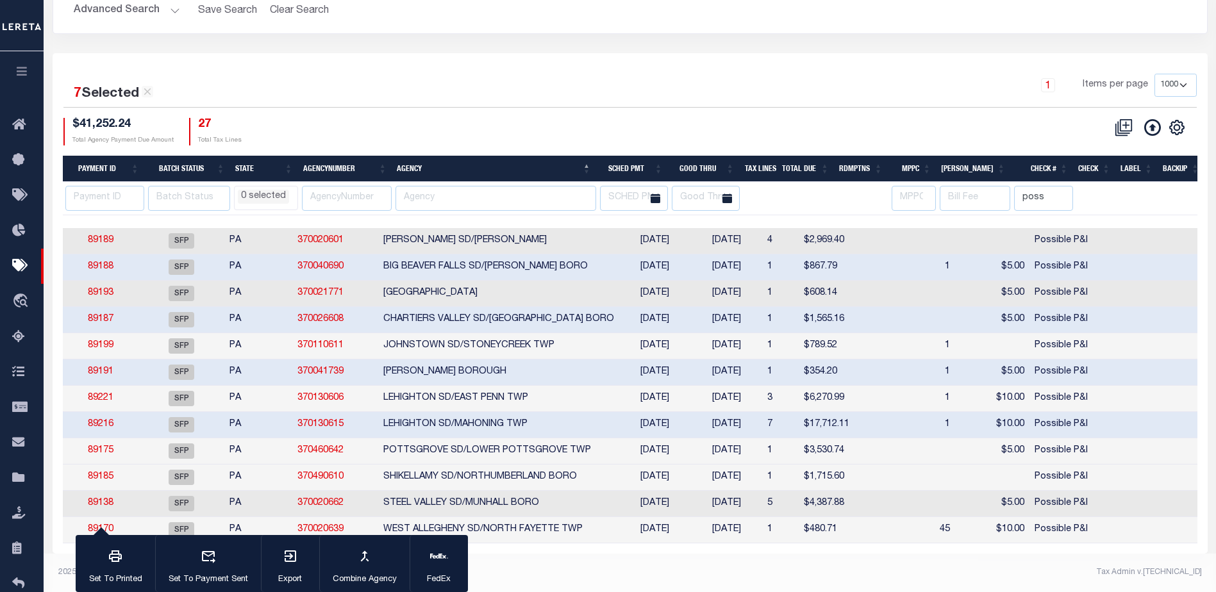
click at [691, 469] on td "08/29/2025" at bounding box center [727, 478] width 72 height 26
checkbox input "true"
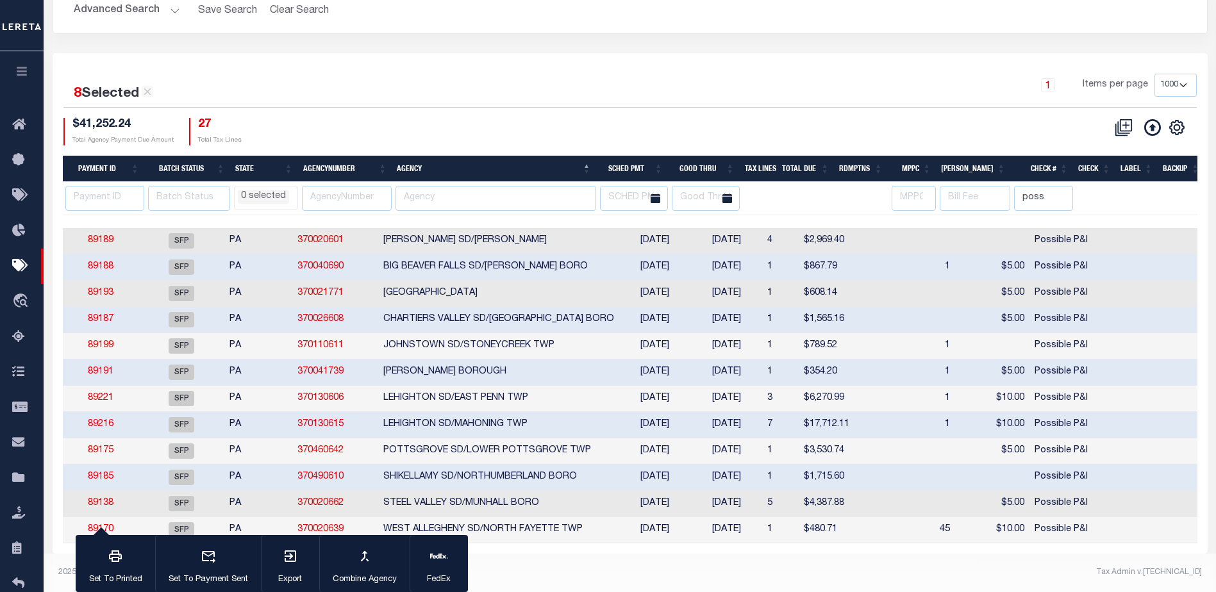
click at [871, 528] on td at bounding box center [881, 530] width 53 height 26
checkbox input "true"
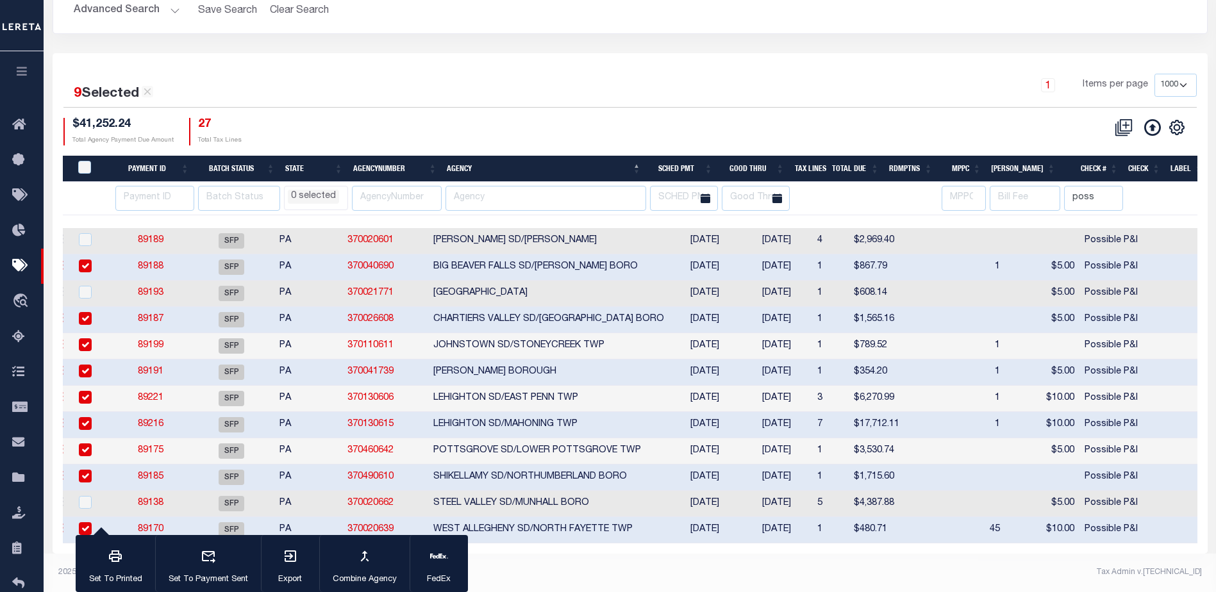
scroll to position [0, 0]
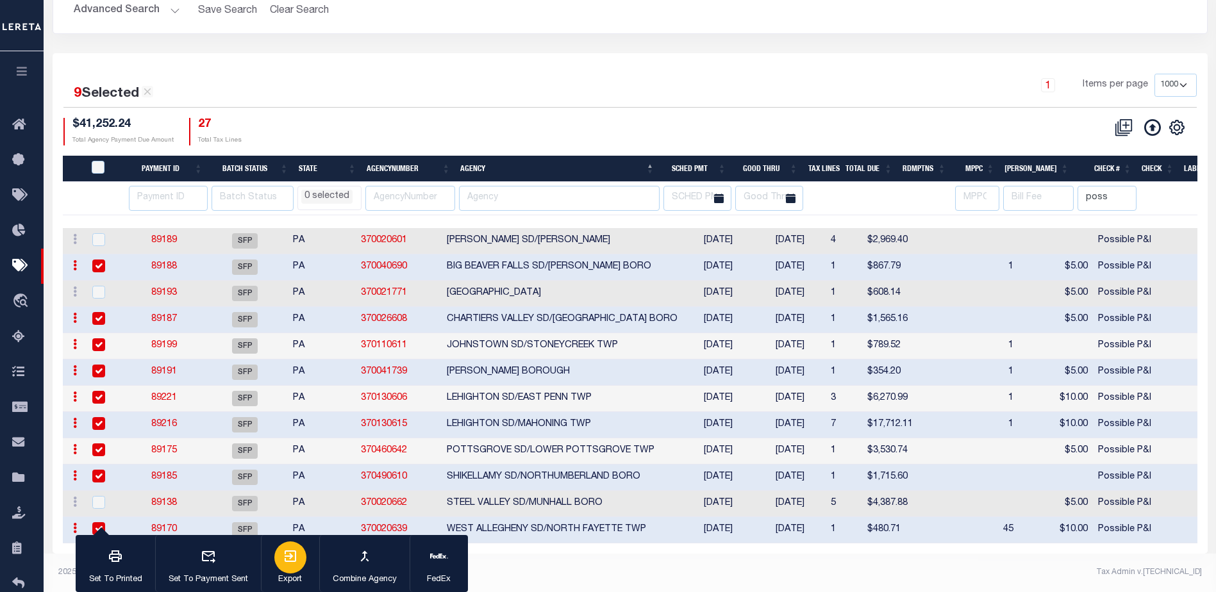
click at [286, 561] on icon "button" at bounding box center [290, 556] width 15 height 15
click at [169, 262] on link "89188" at bounding box center [164, 266] width 26 height 9
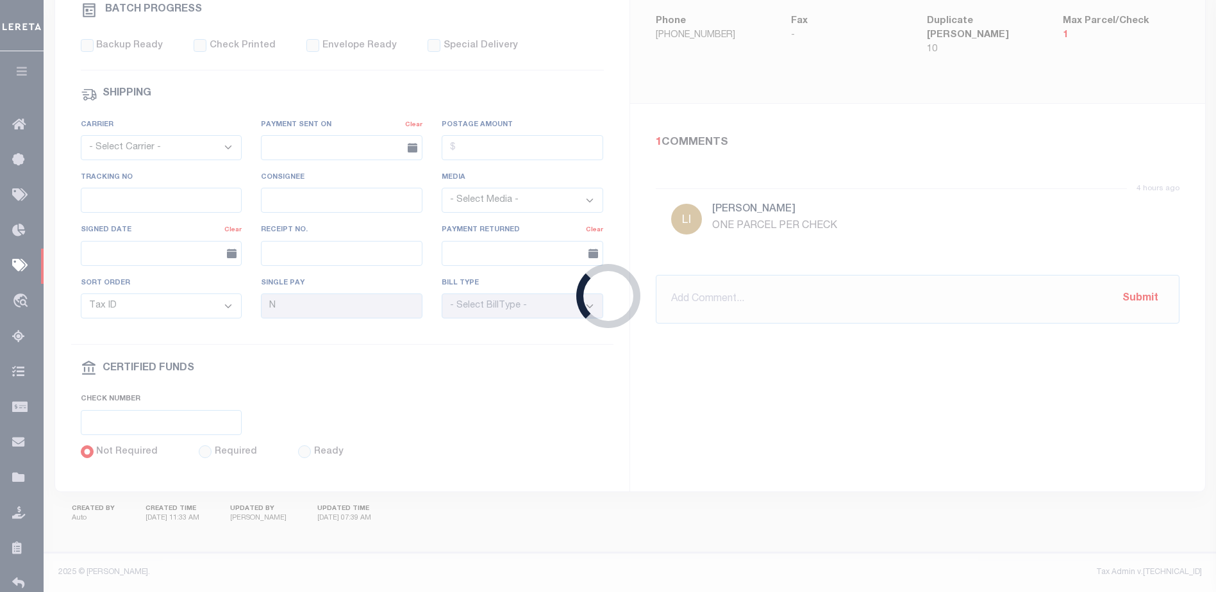
select select "SFP"
type input "08/20/2025"
select select
type input "Possible P&I"
select select
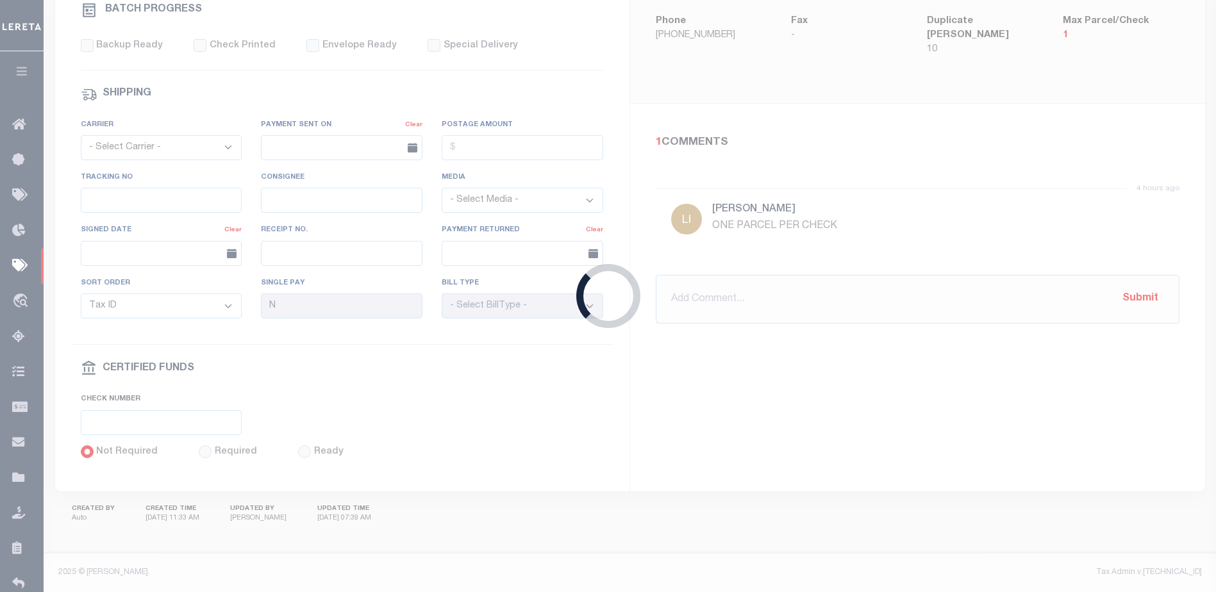
checkbox input "false"
type input "Audria"
select select "35"
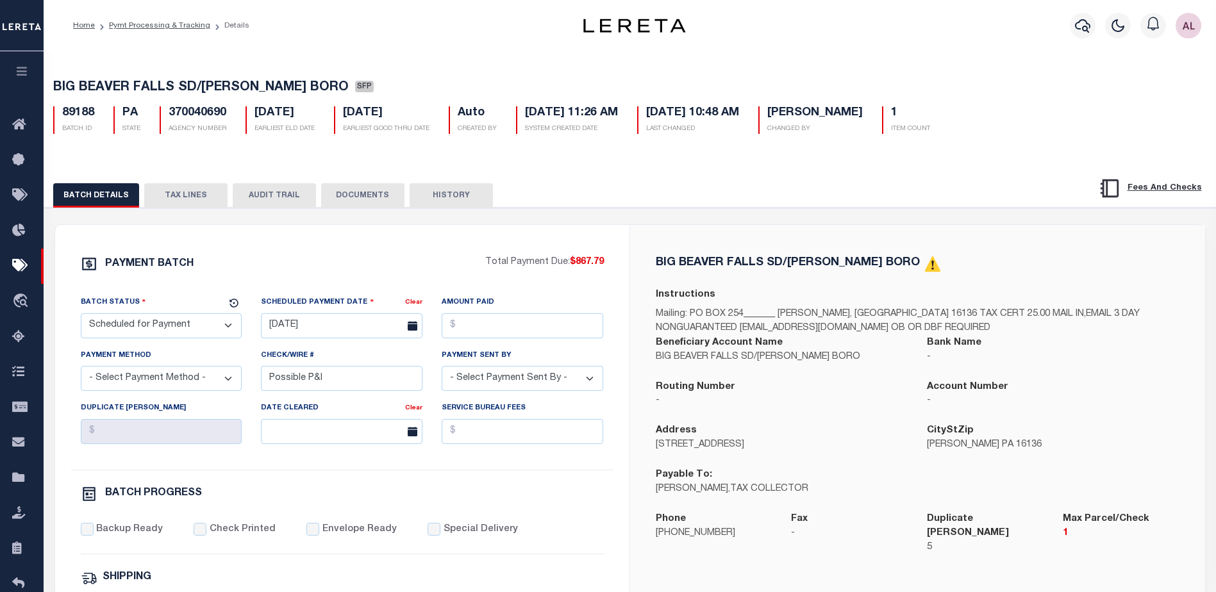
click at [197, 195] on button "TAX LINES" at bounding box center [185, 195] width 83 height 24
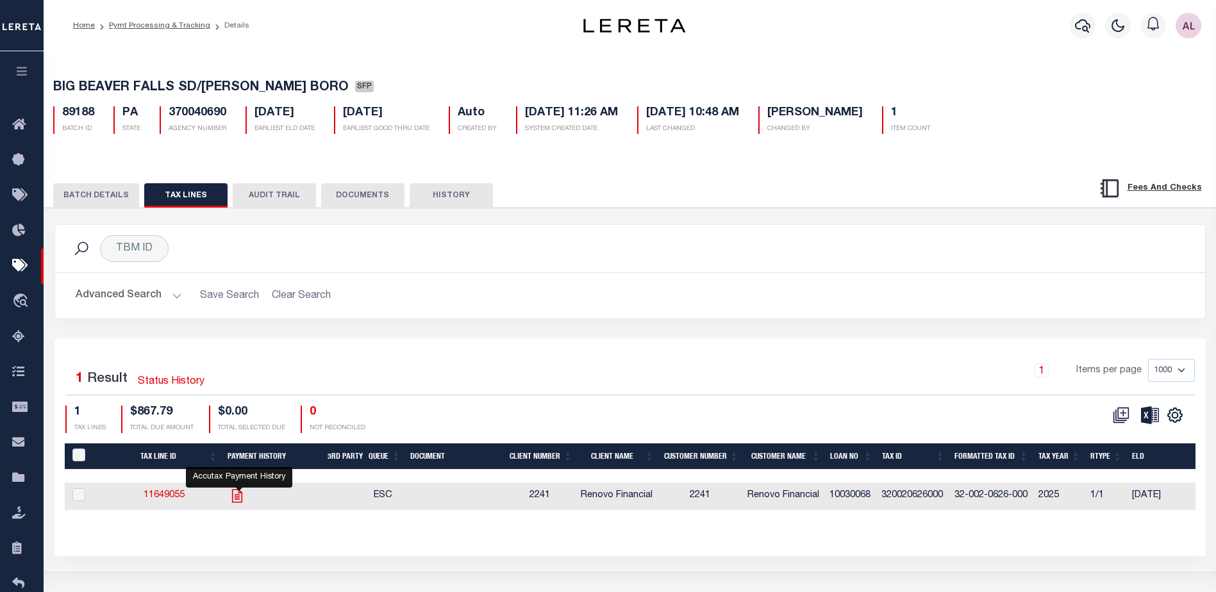
click at [243, 498] on icon "" at bounding box center [237, 496] width 17 height 17
checkbox input "true"
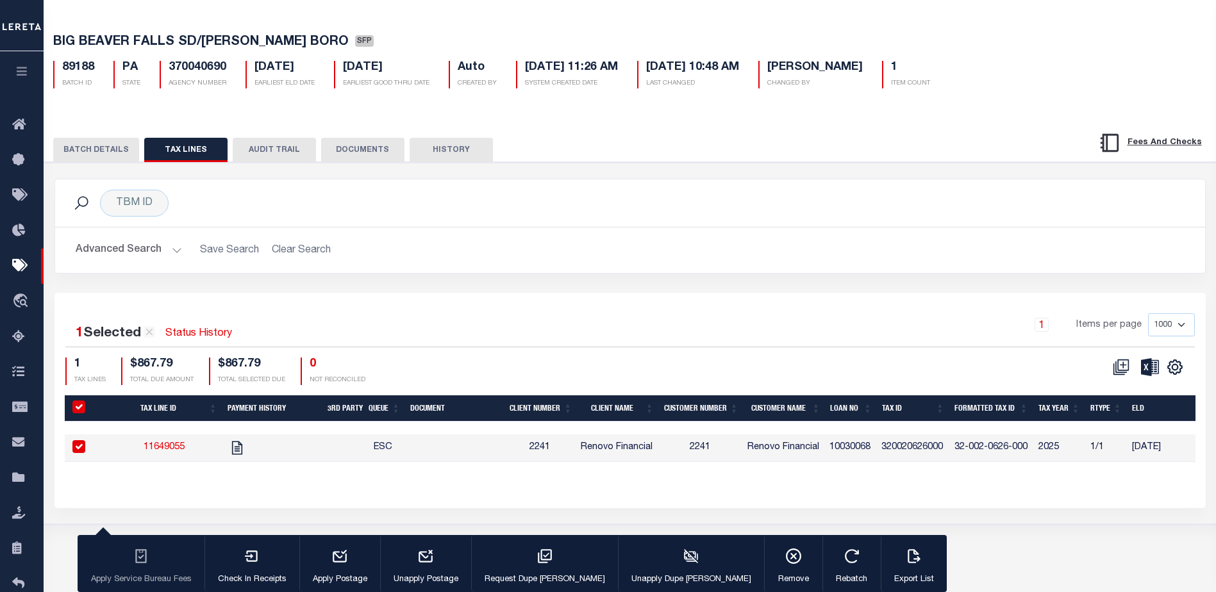
select select
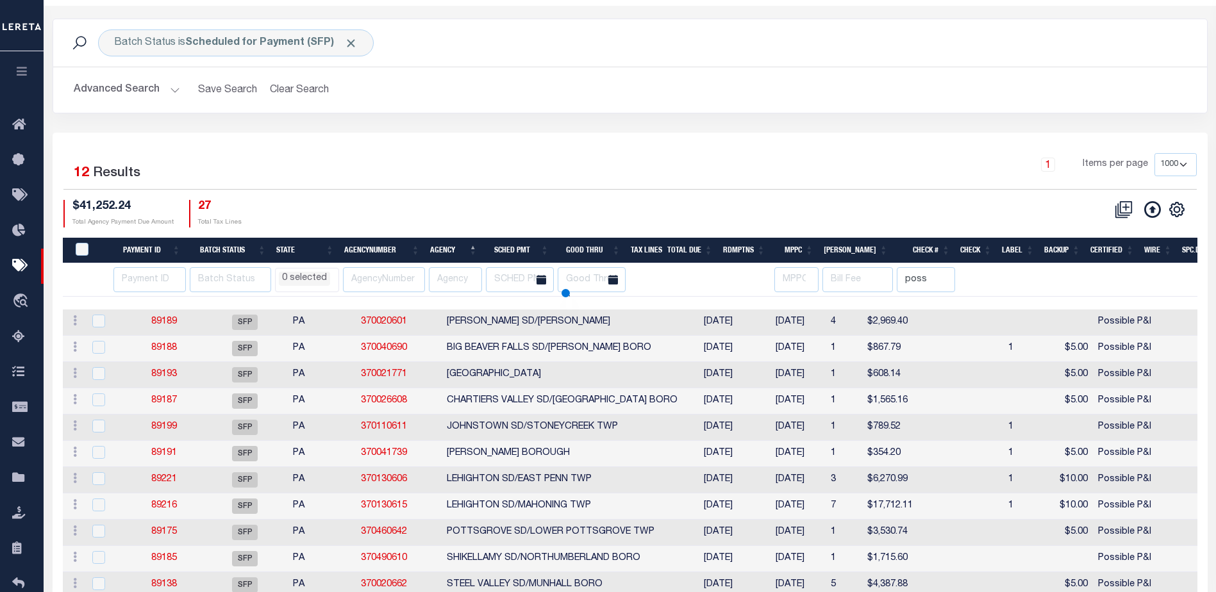
scroll to position [87, 0]
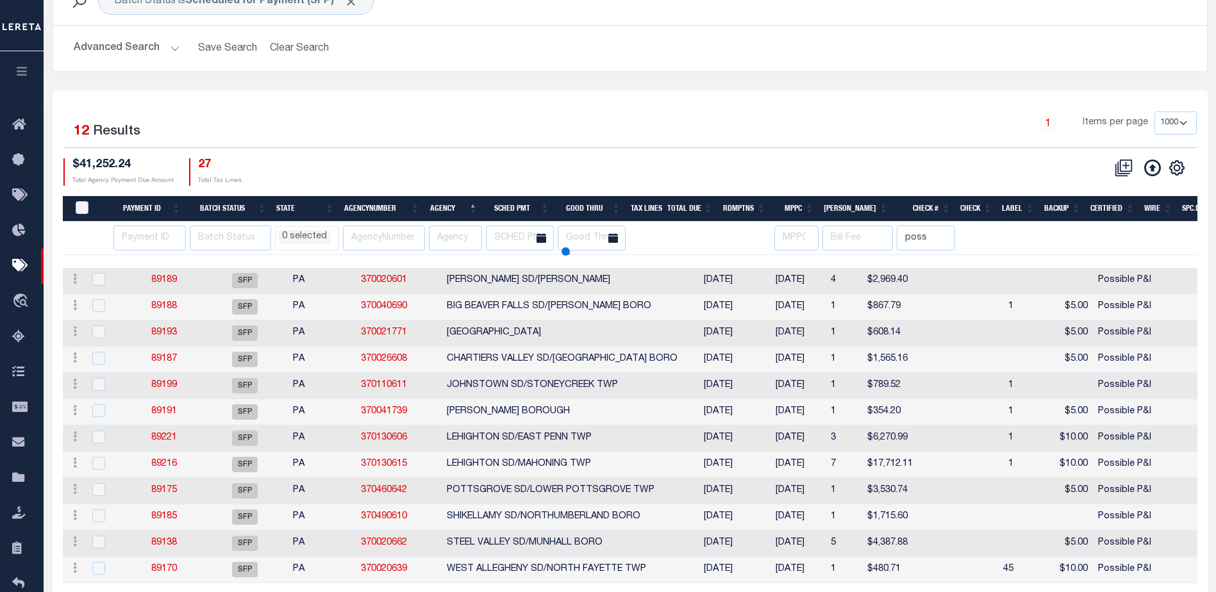
select select
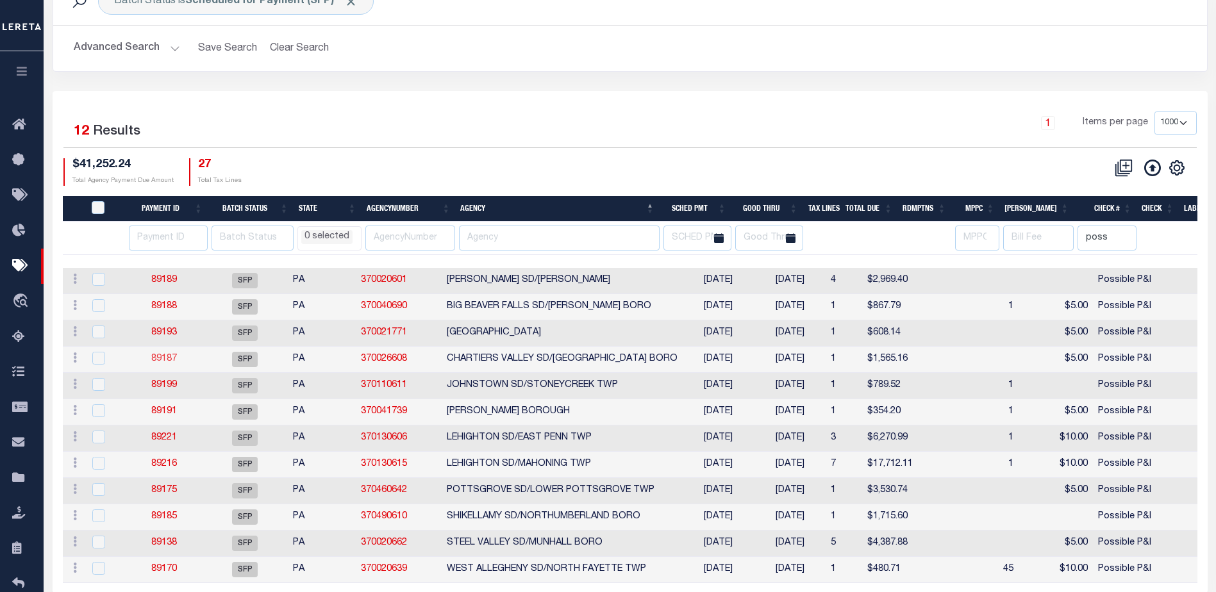
click at [174, 358] on link "89187" at bounding box center [164, 359] width 26 height 9
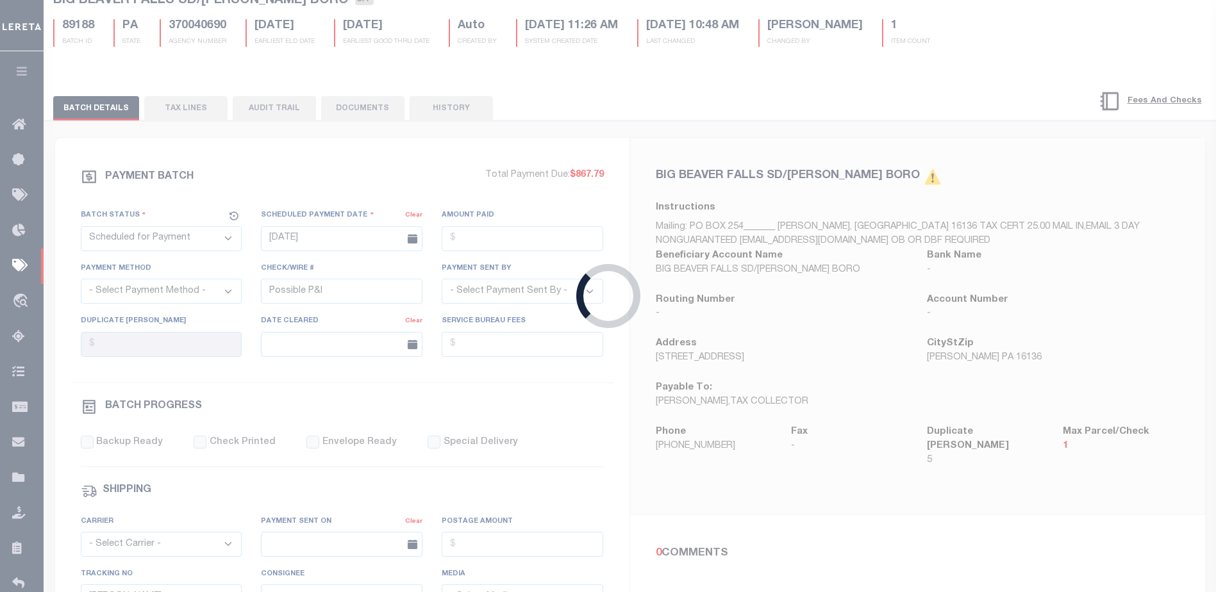
select select
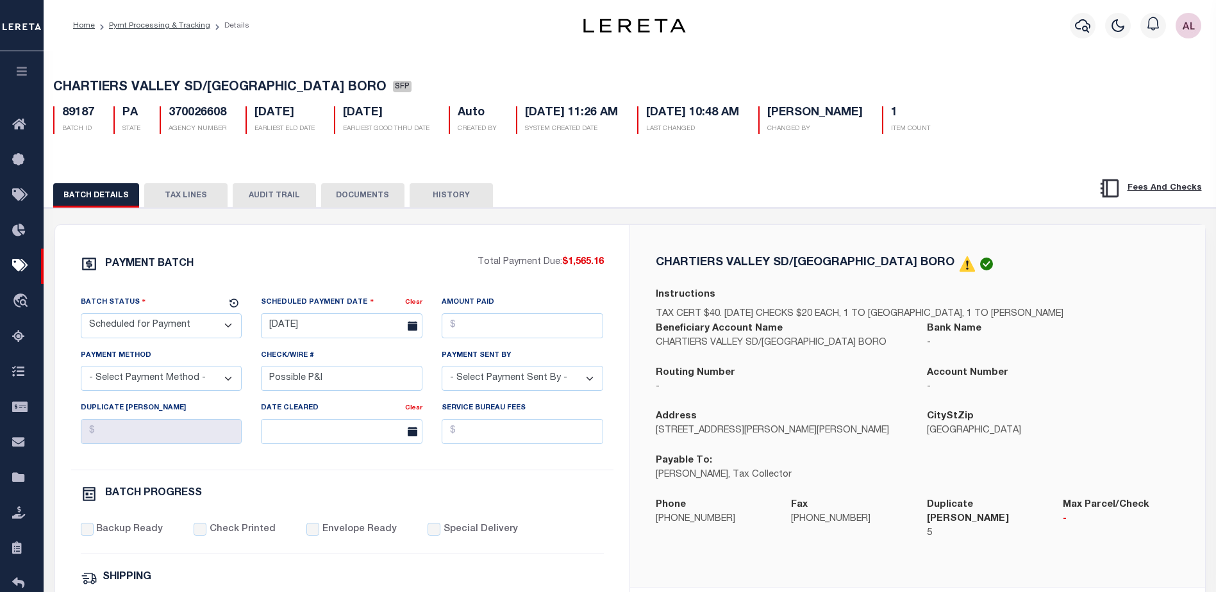
click at [194, 192] on button "TAX LINES" at bounding box center [185, 195] width 83 height 24
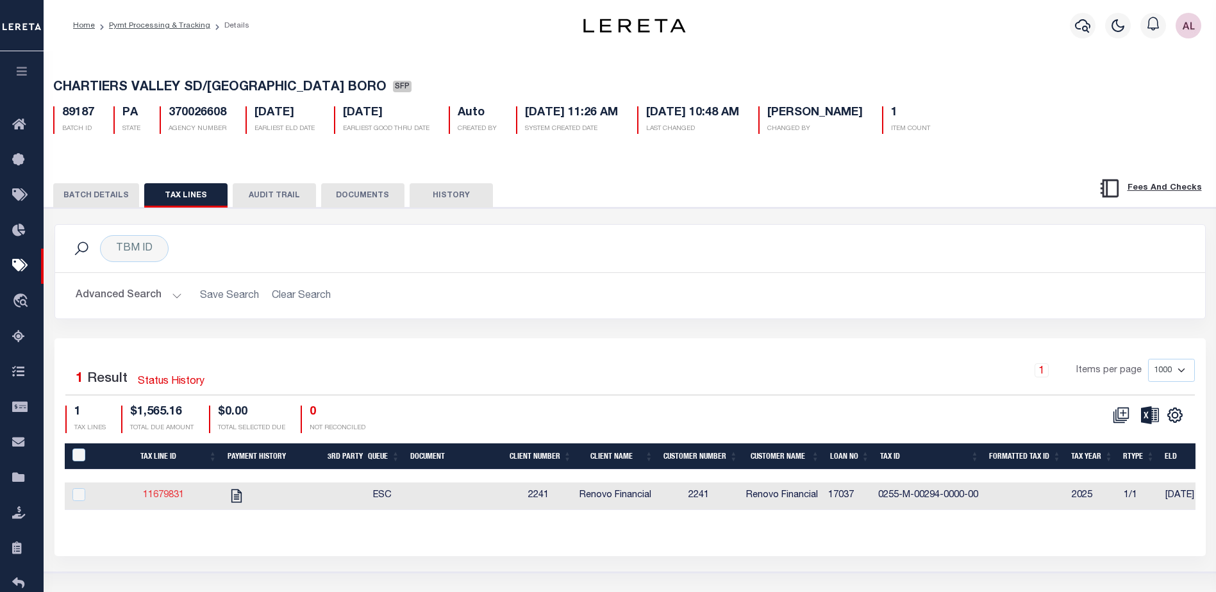
click at [158, 498] on link "11679831" at bounding box center [163, 495] width 41 height 9
checkbox input "true"
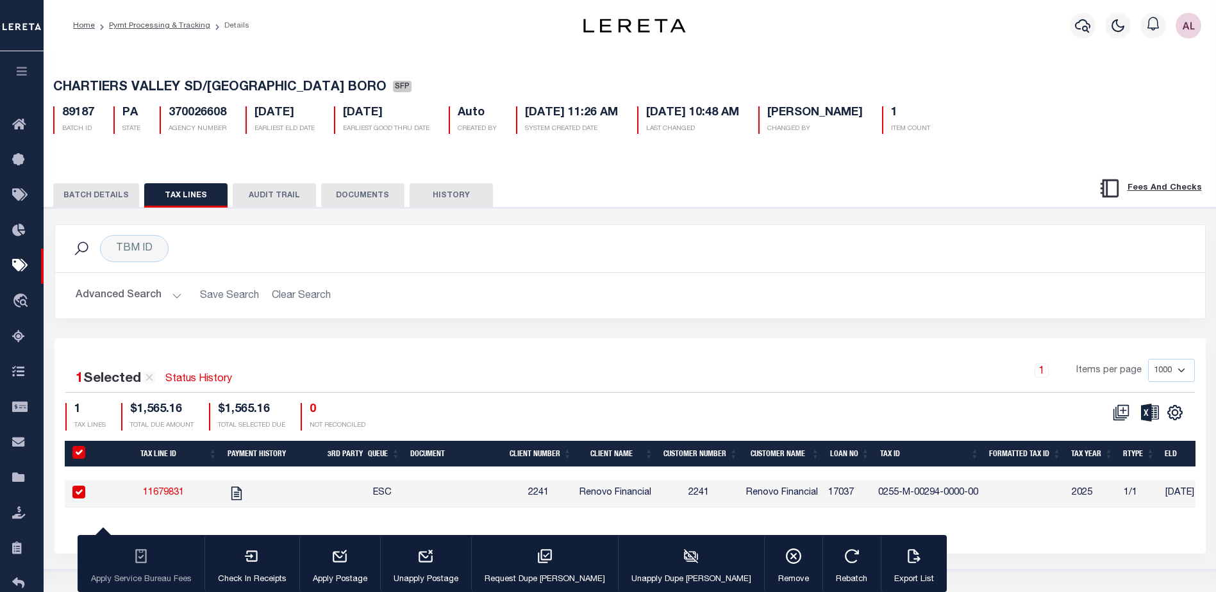
select select
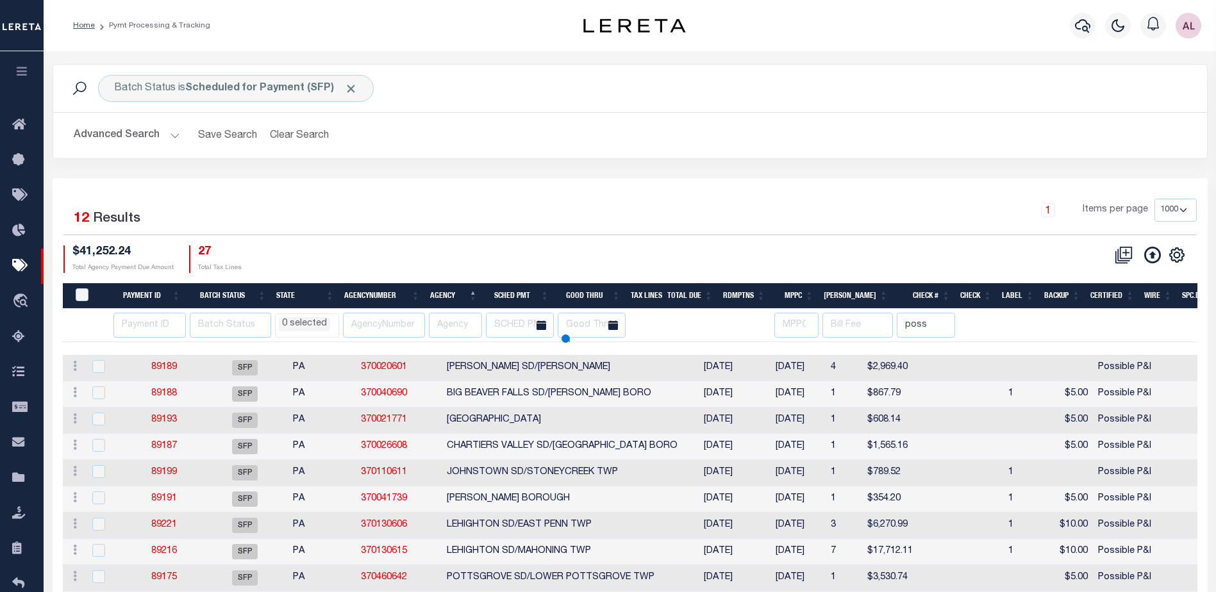
scroll to position [87, 0]
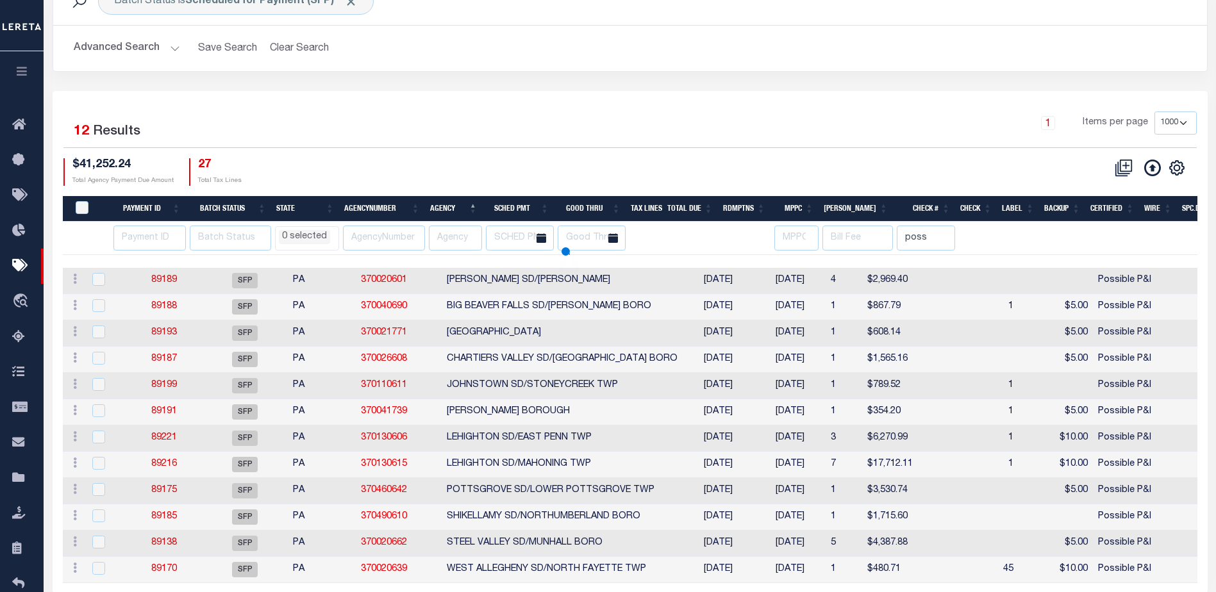
select select
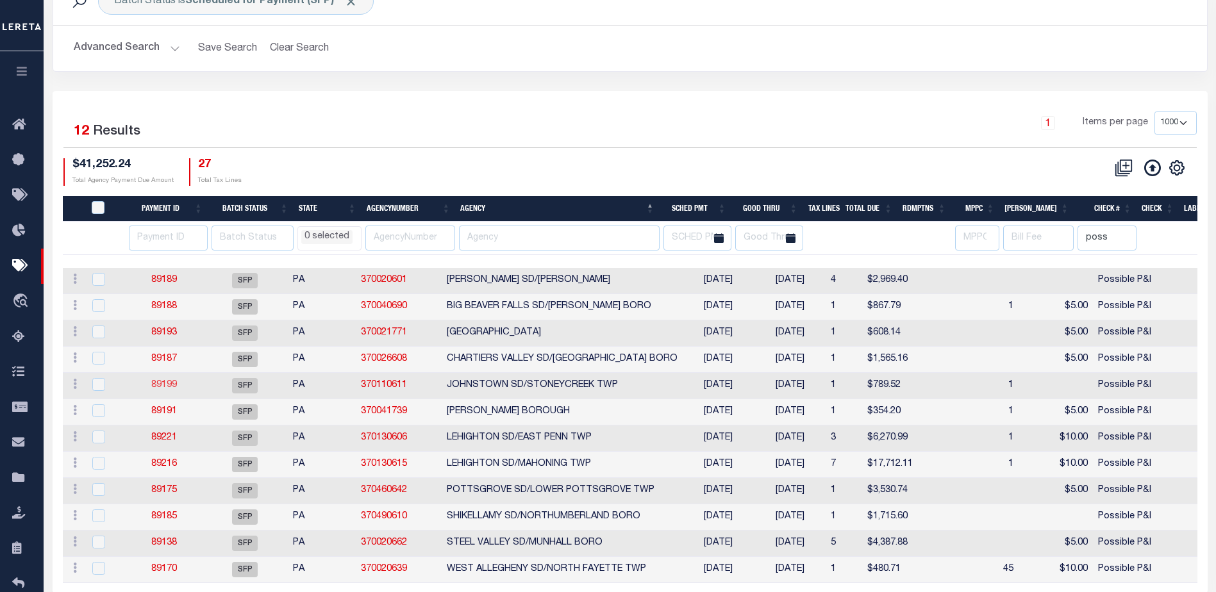
click at [165, 382] on link "89199" at bounding box center [164, 385] width 26 height 9
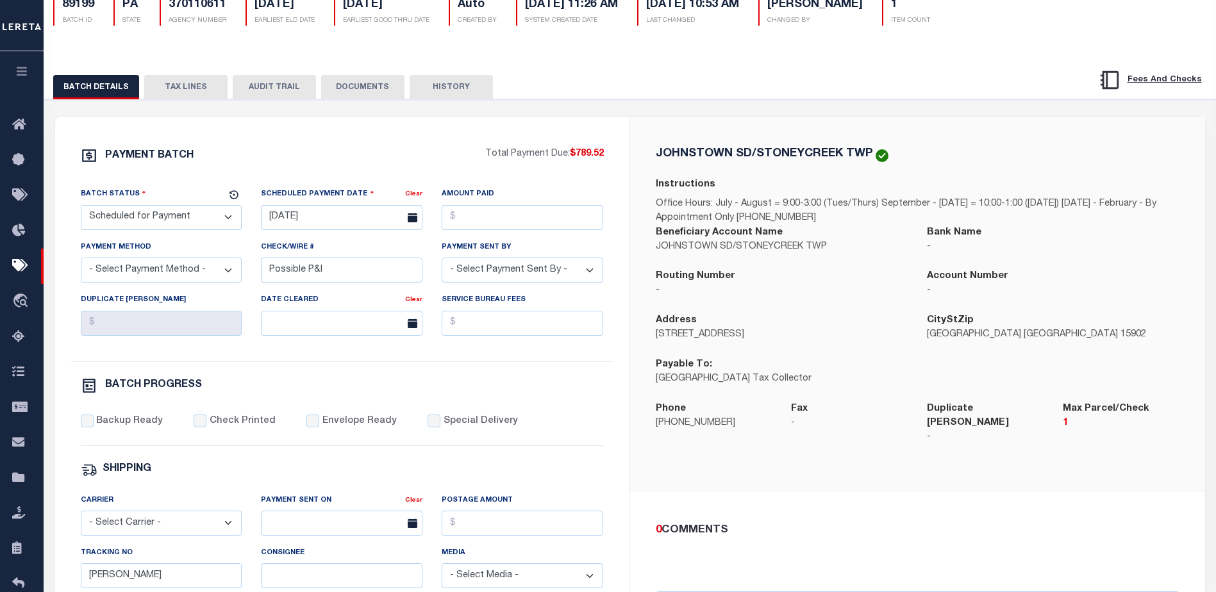
scroll to position [64, 0]
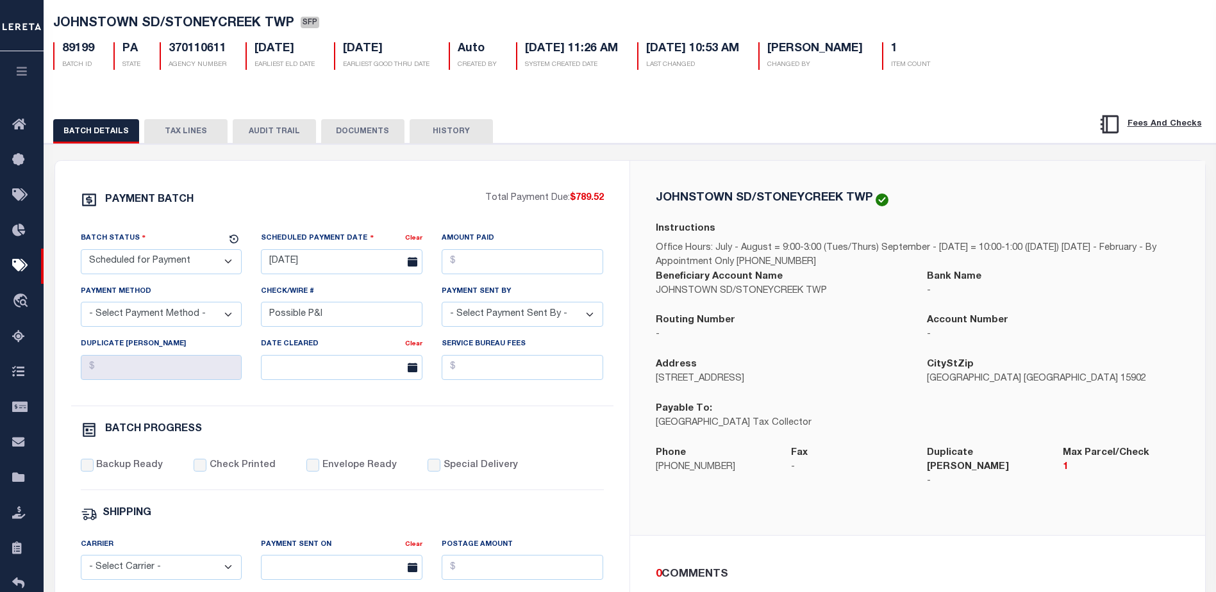
click at [181, 126] on button "TAX LINES" at bounding box center [185, 131] width 83 height 24
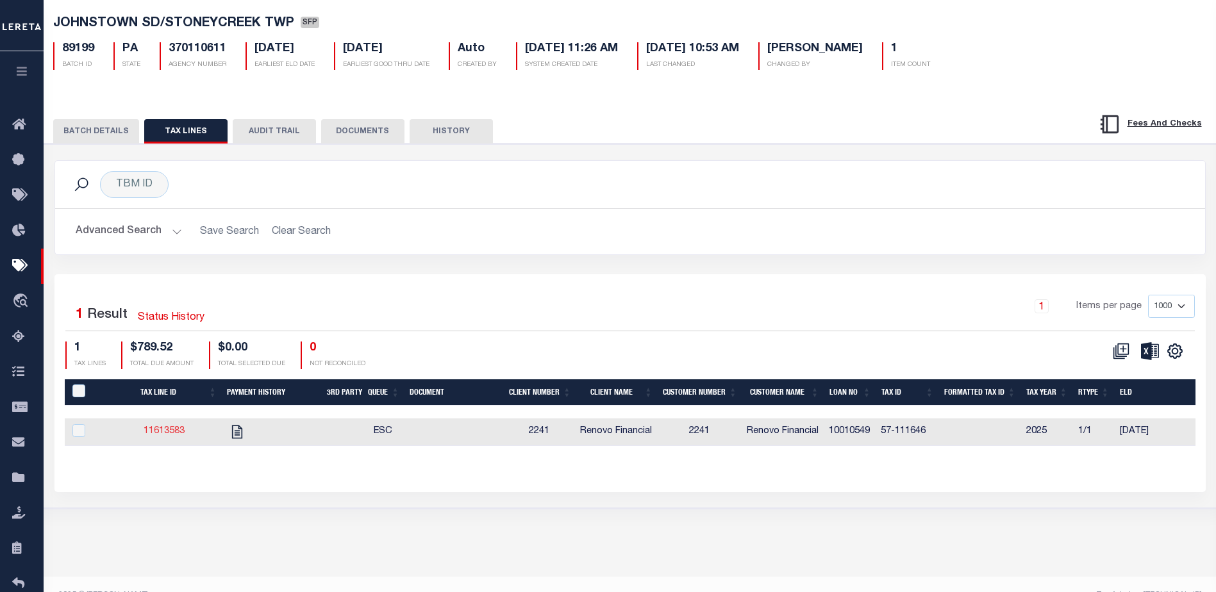
click at [158, 433] on link "11613583" at bounding box center [164, 431] width 41 height 9
checkbox input "true"
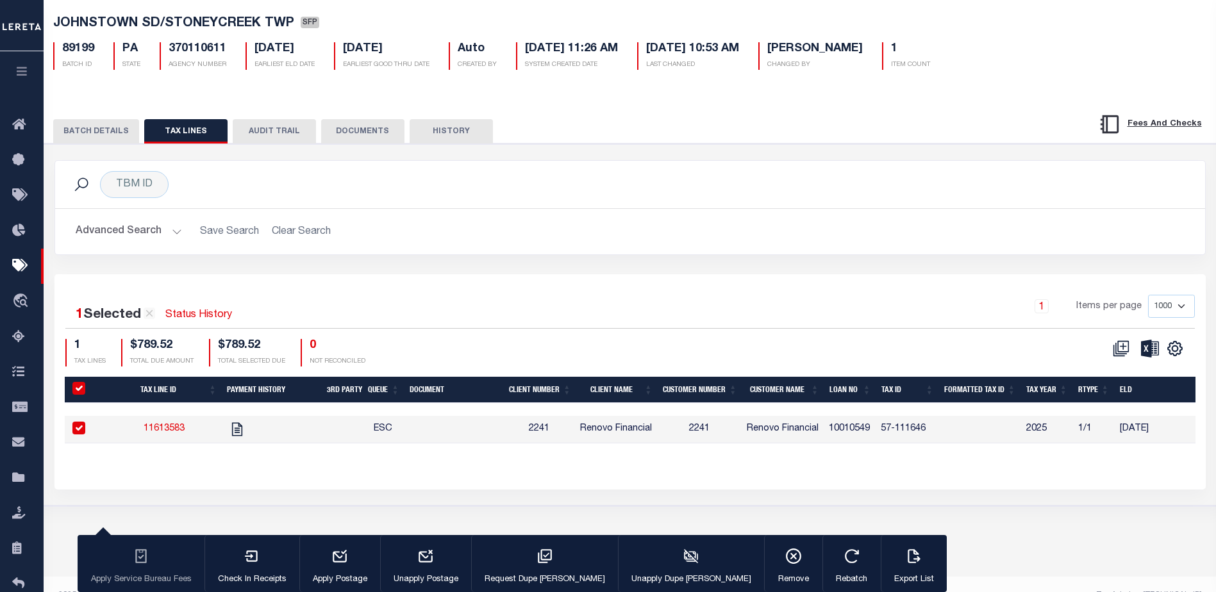
click at [102, 133] on button "BATCH DETAILS" at bounding box center [96, 131] width 86 height 24
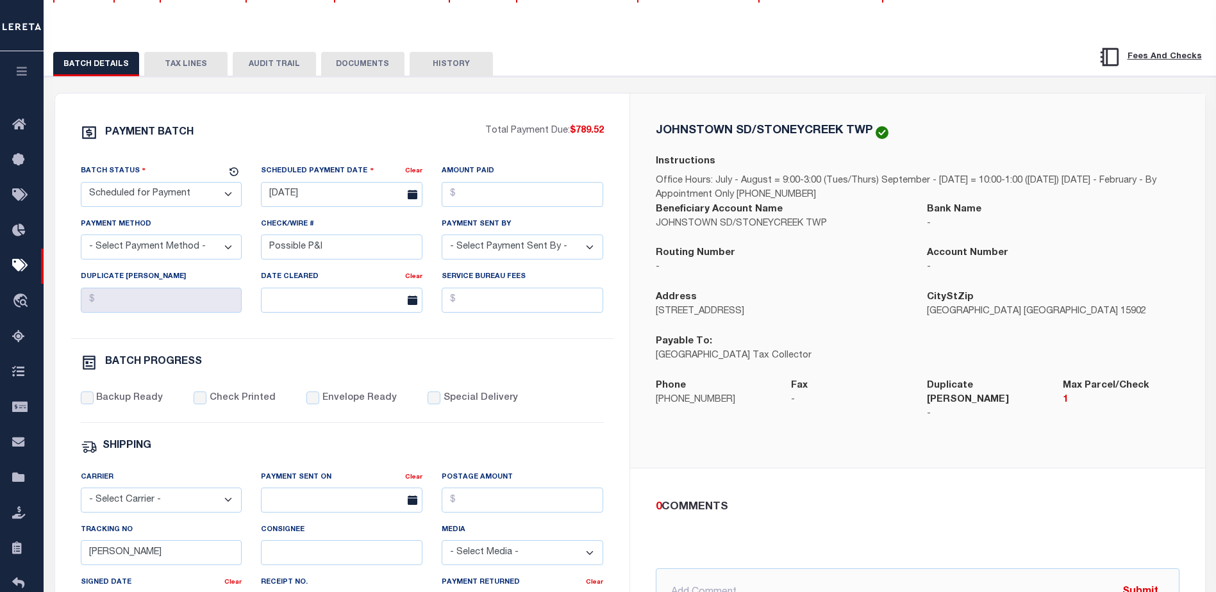
scroll to position [128, 0]
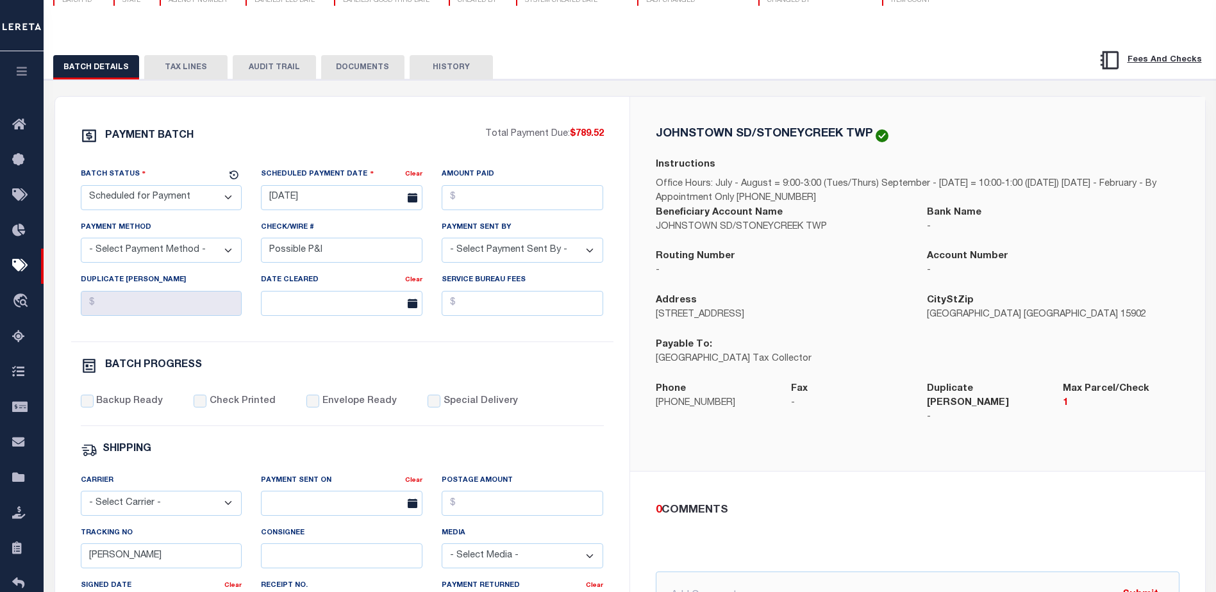
click at [193, 64] on button "TAX LINES" at bounding box center [185, 67] width 83 height 24
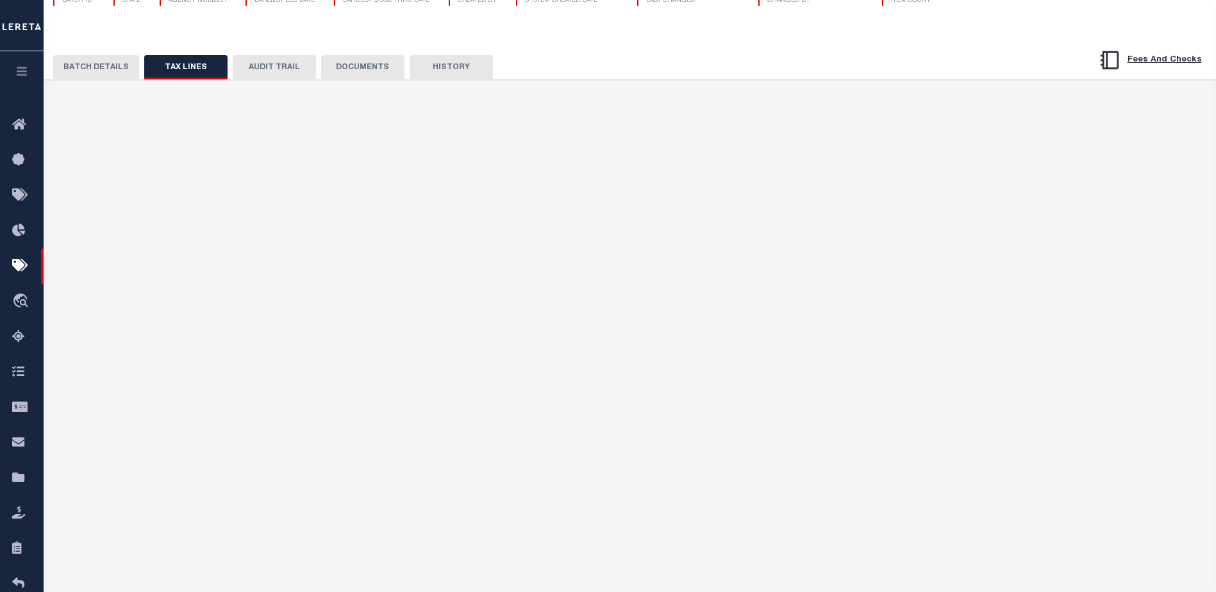
scroll to position [87, 0]
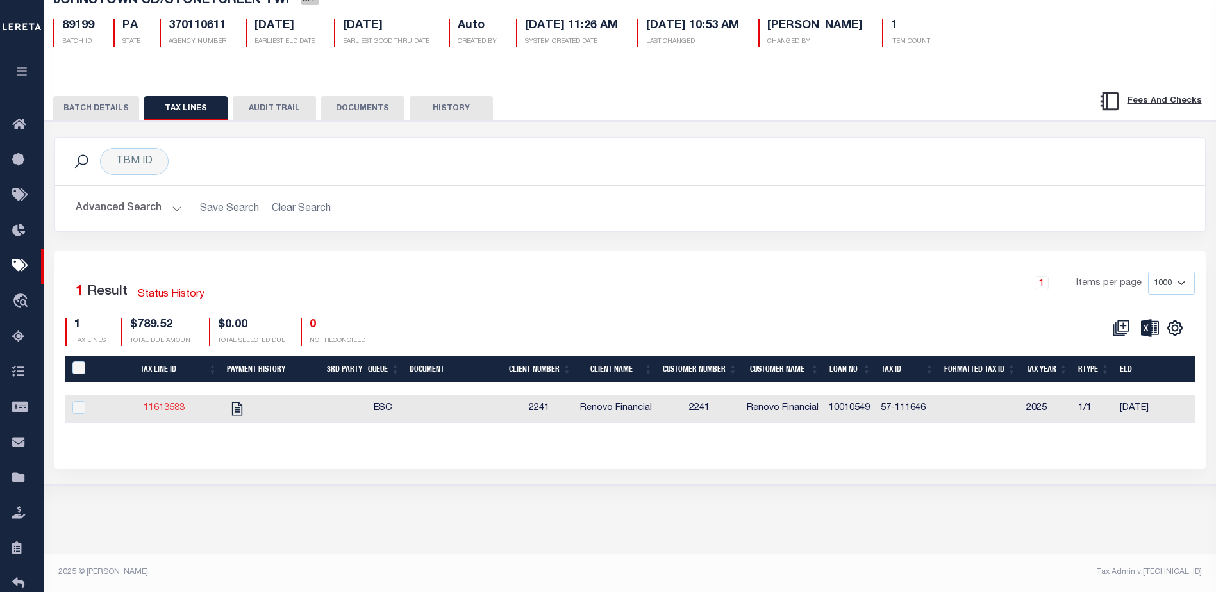
click at [165, 412] on link "11613583" at bounding box center [164, 408] width 41 height 9
checkbox input "true"
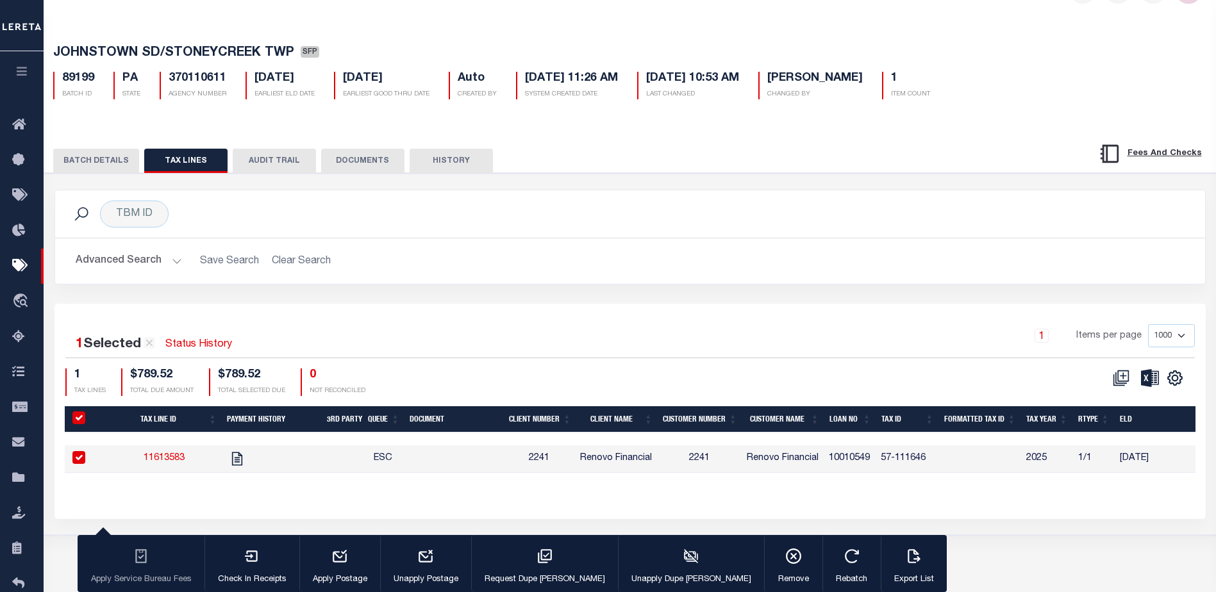
scroll to position [23, 0]
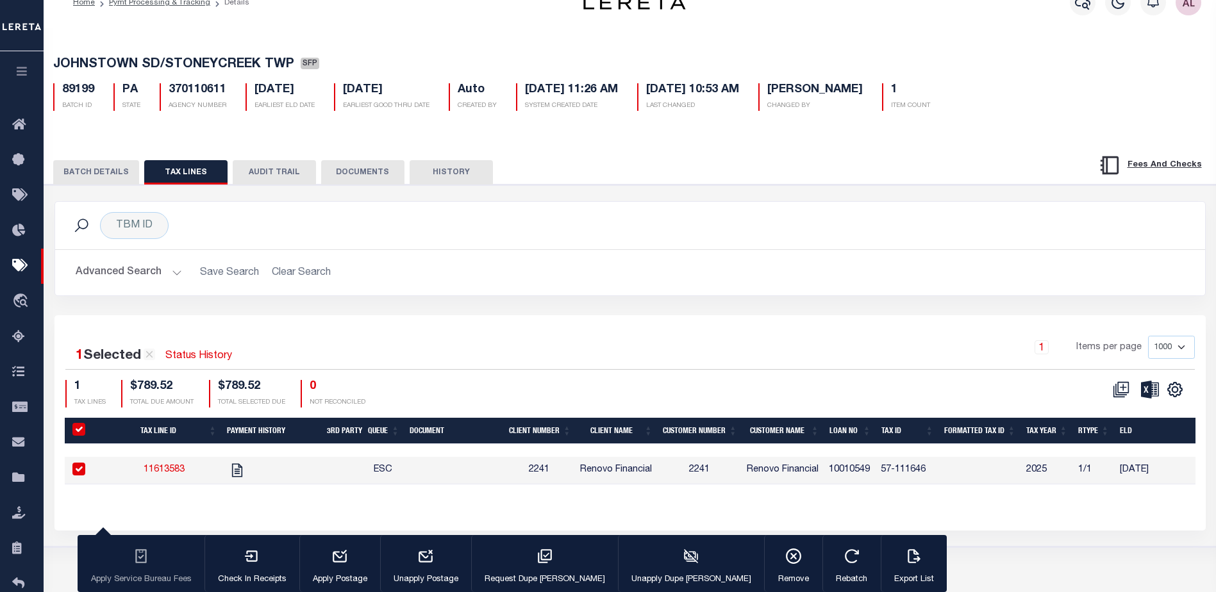
select select
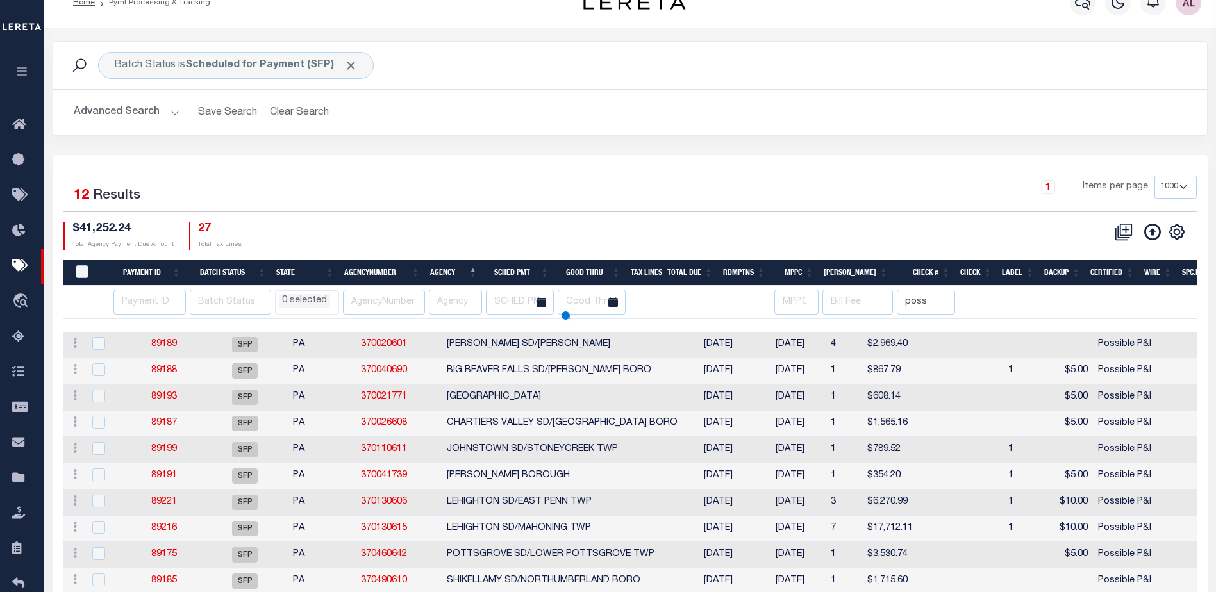
scroll to position [87, 0]
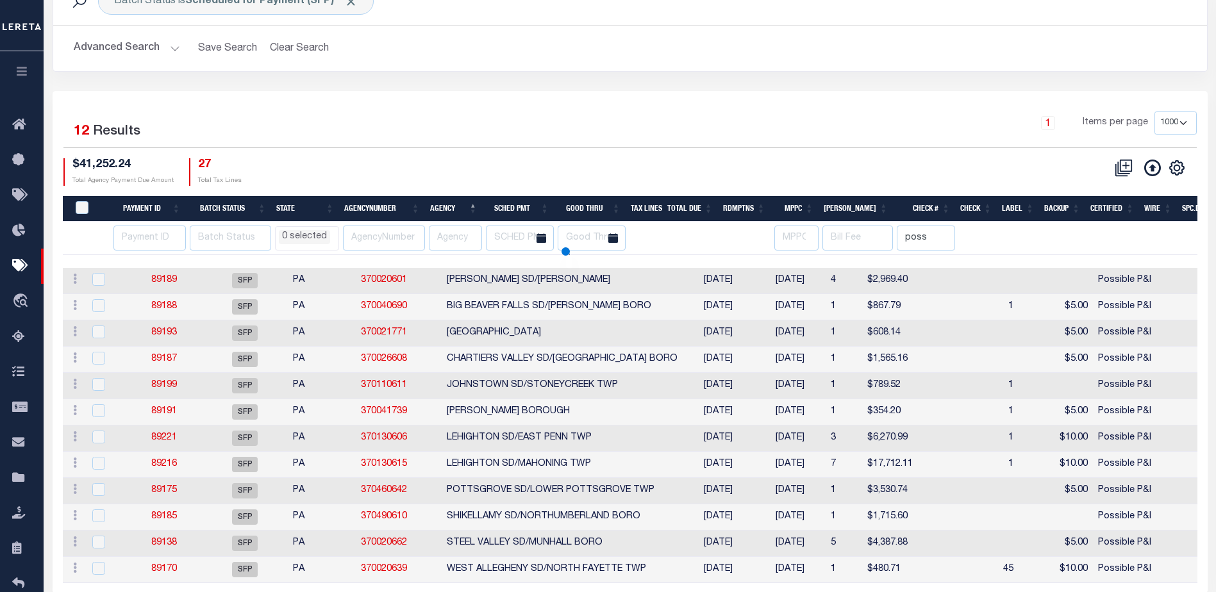
select select
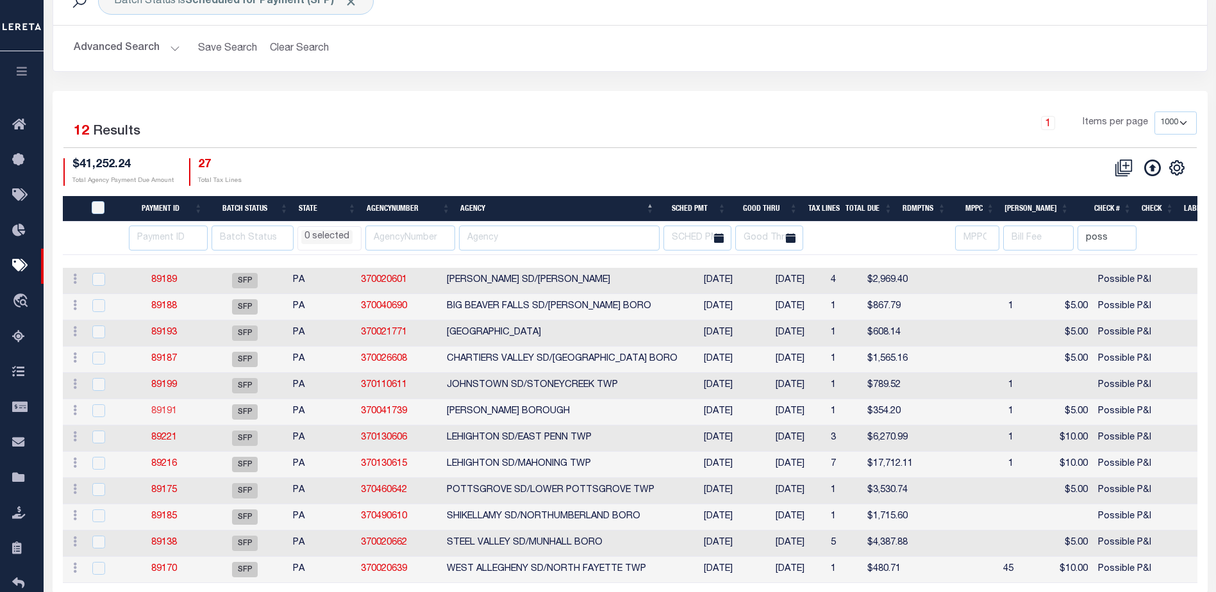
click at [164, 412] on link "89191" at bounding box center [164, 411] width 26 height 9
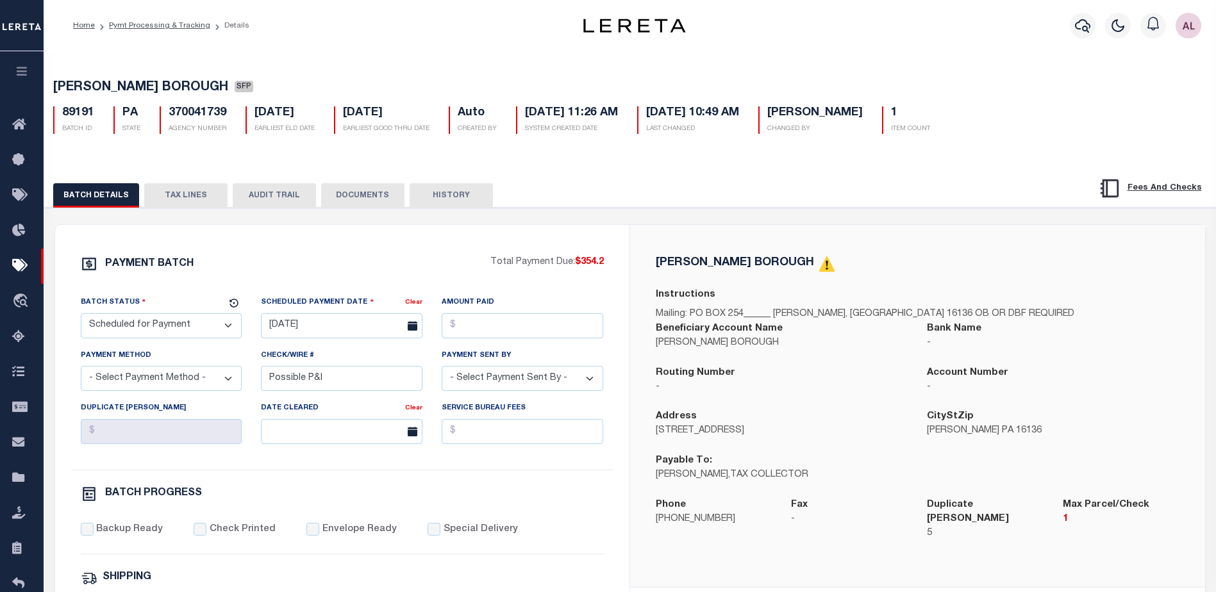
click at [171, 190] on button "TAX LINES" at bounding box center [185, 195] width 83 height 24
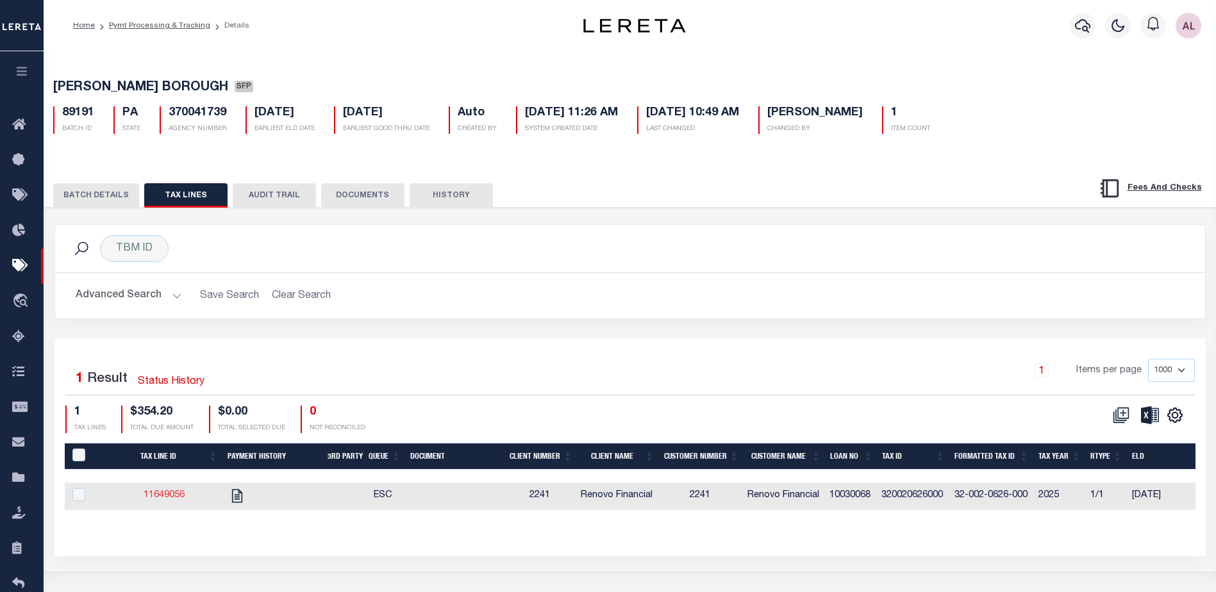
click at [167, 495] on link "11649056" at bounding box center [164, 495] width 41 height 9
checkbox input "true"
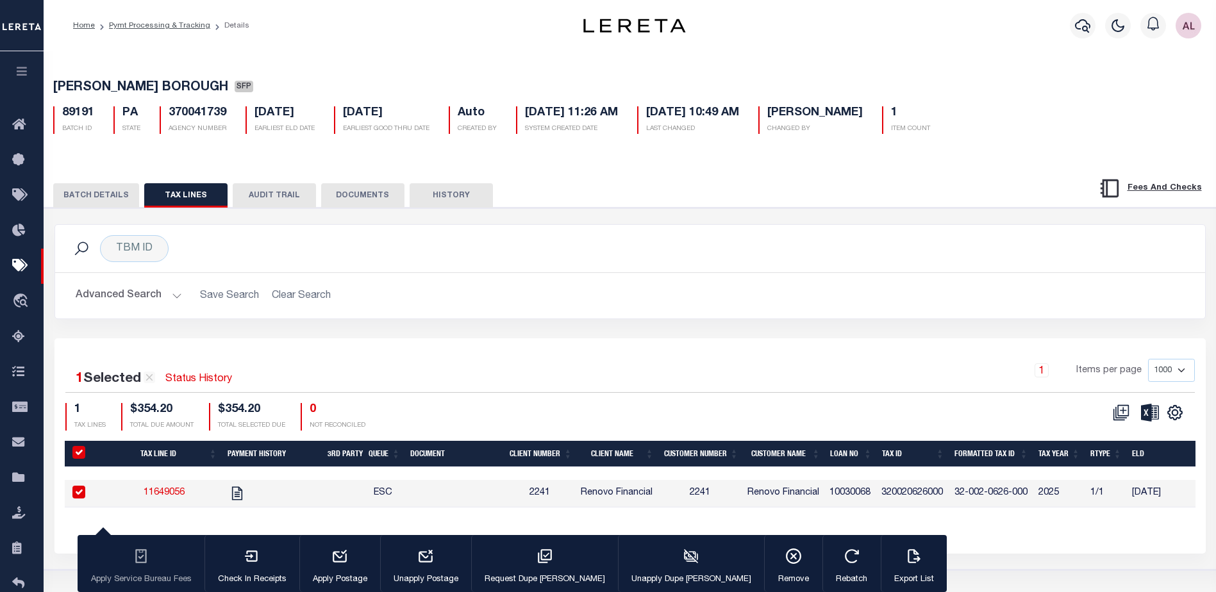
select select
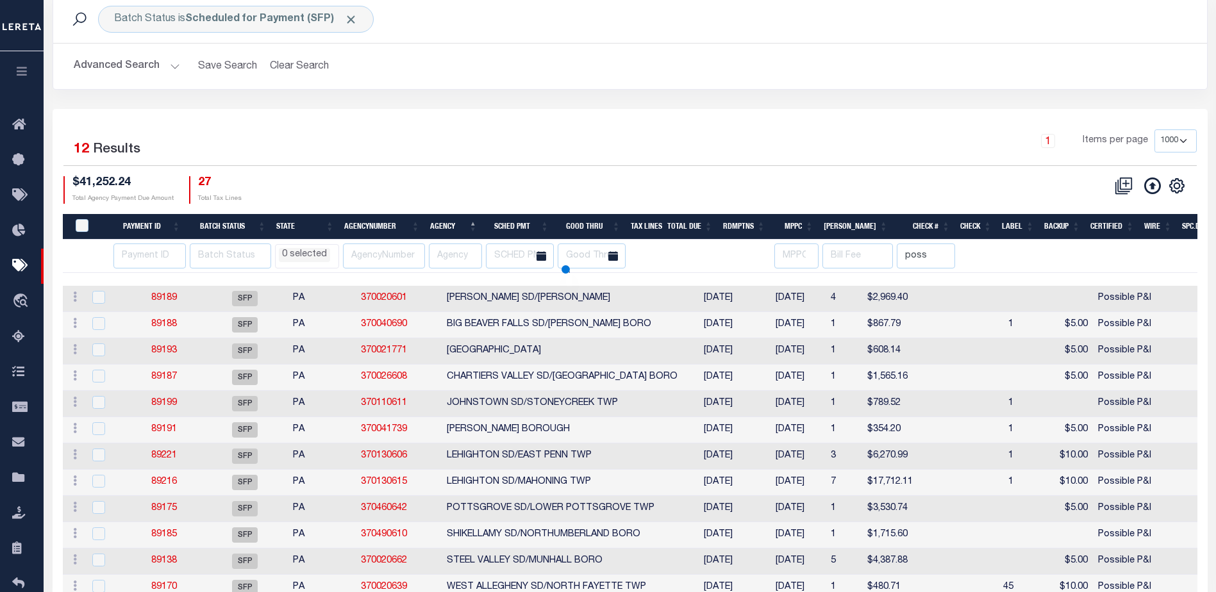
scroll to position [87, 0]
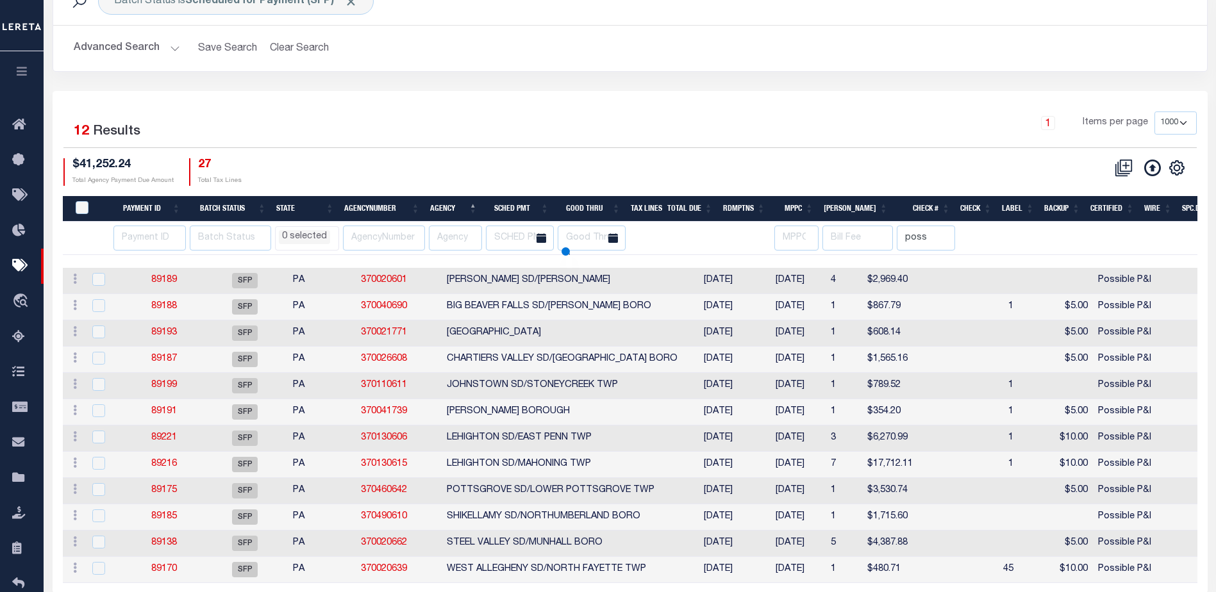
select select
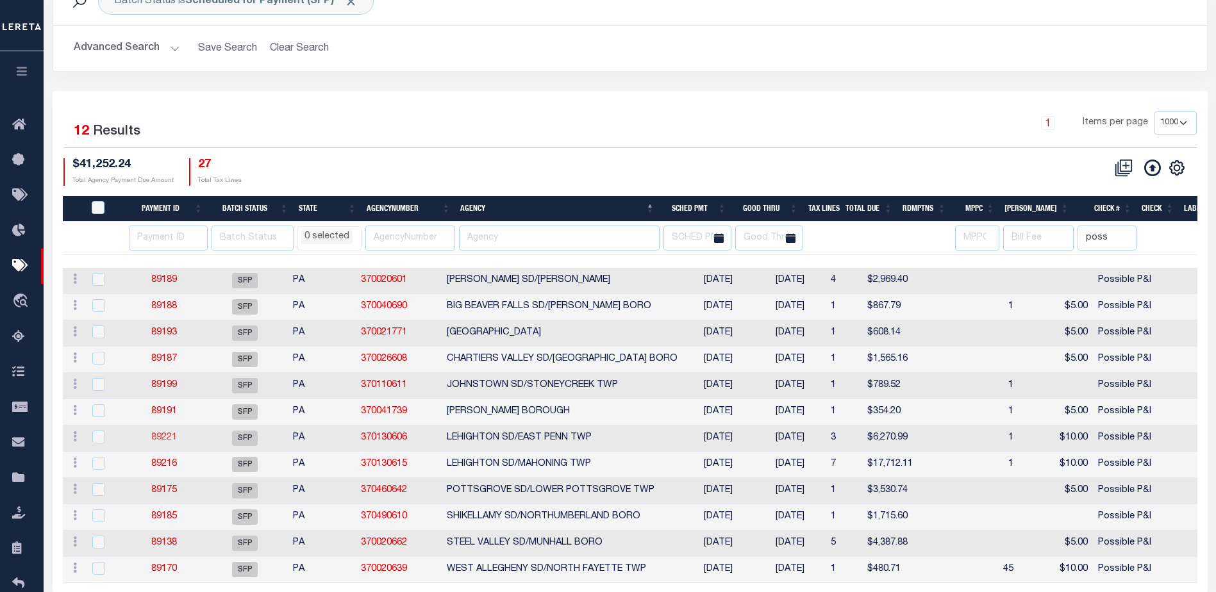
click at [173, 439] on link "89221" at bounding box center [164, 437] width 26 height 9
type input "09/19/2025"
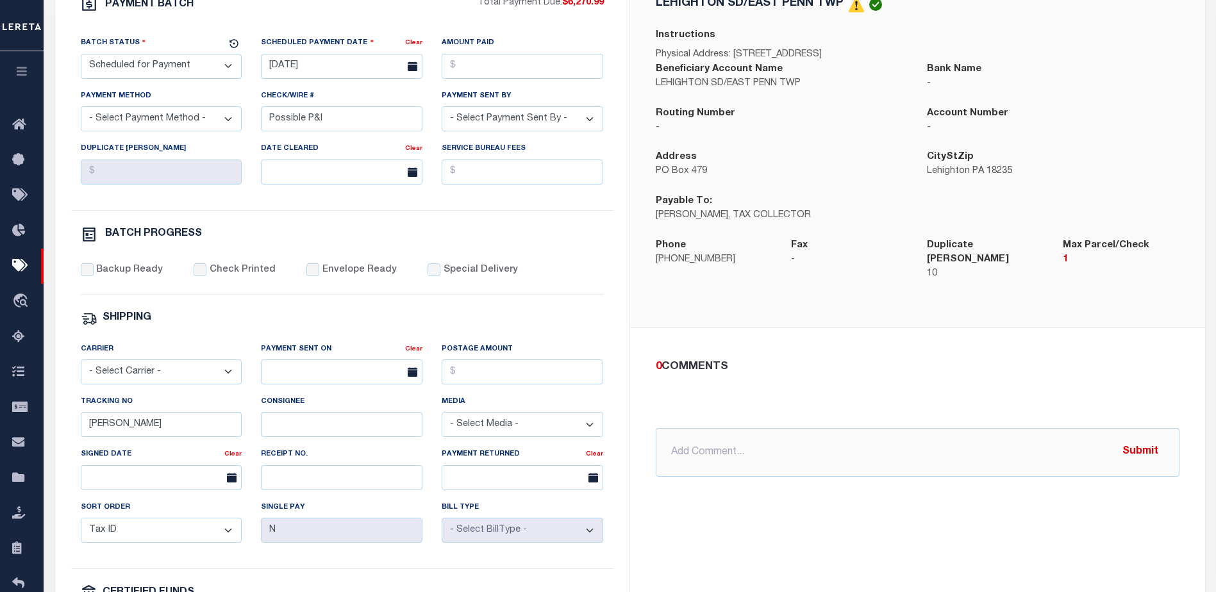
scroll to position [192, 0]
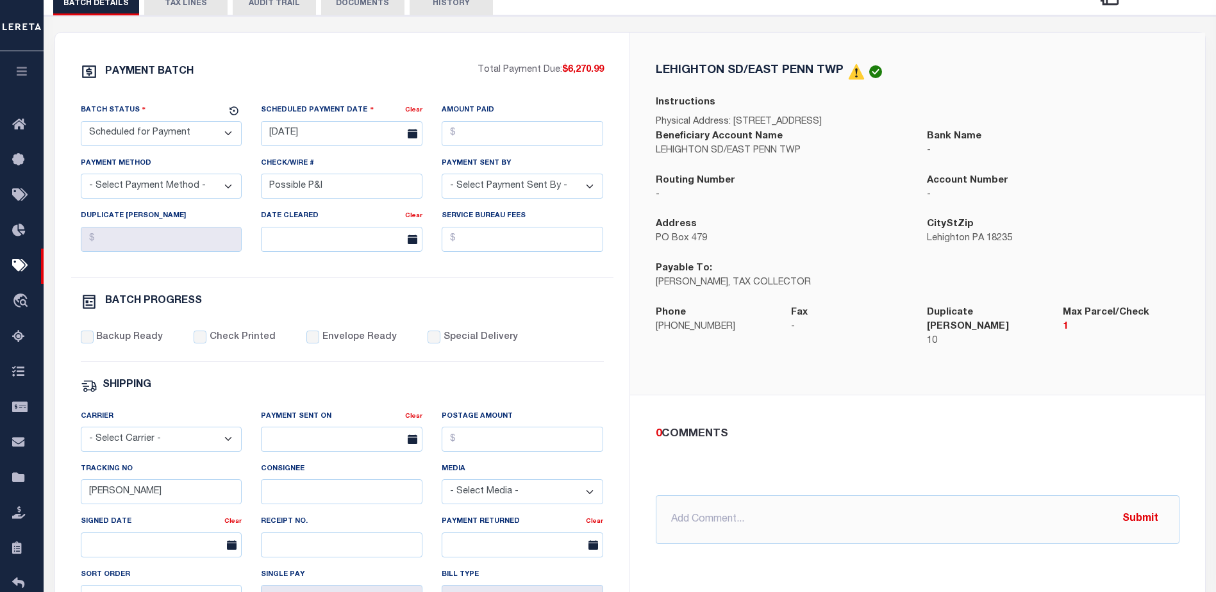
click at [205, 10] on button "TAX LINES" at bounding box center [185, 3] width 83 height 24
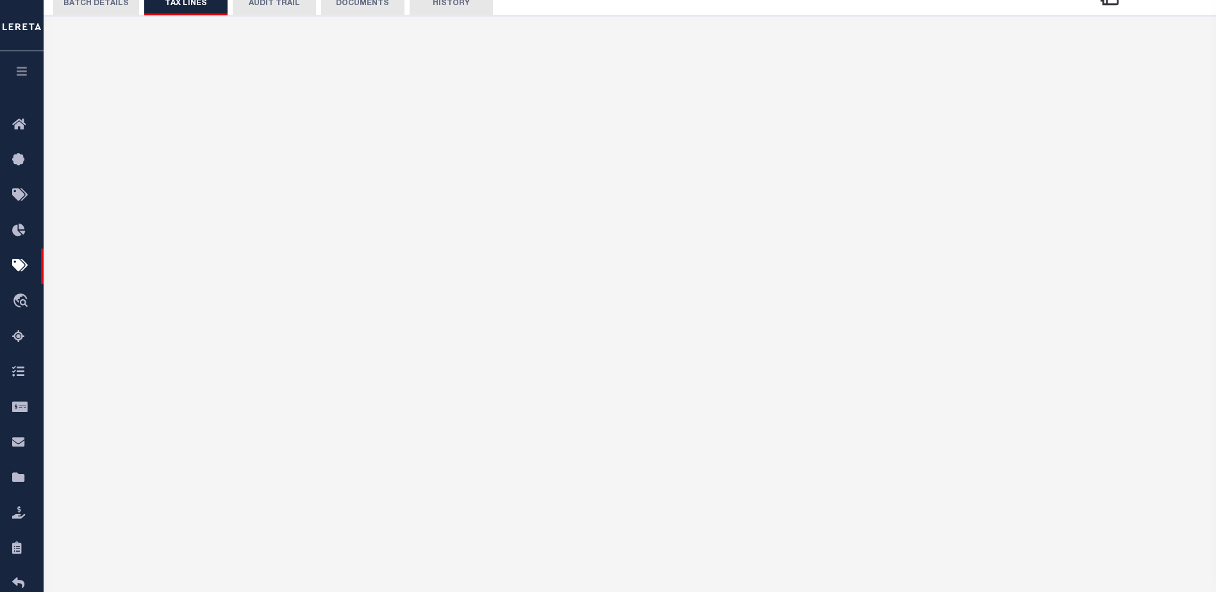
scroll to position [88, 0]
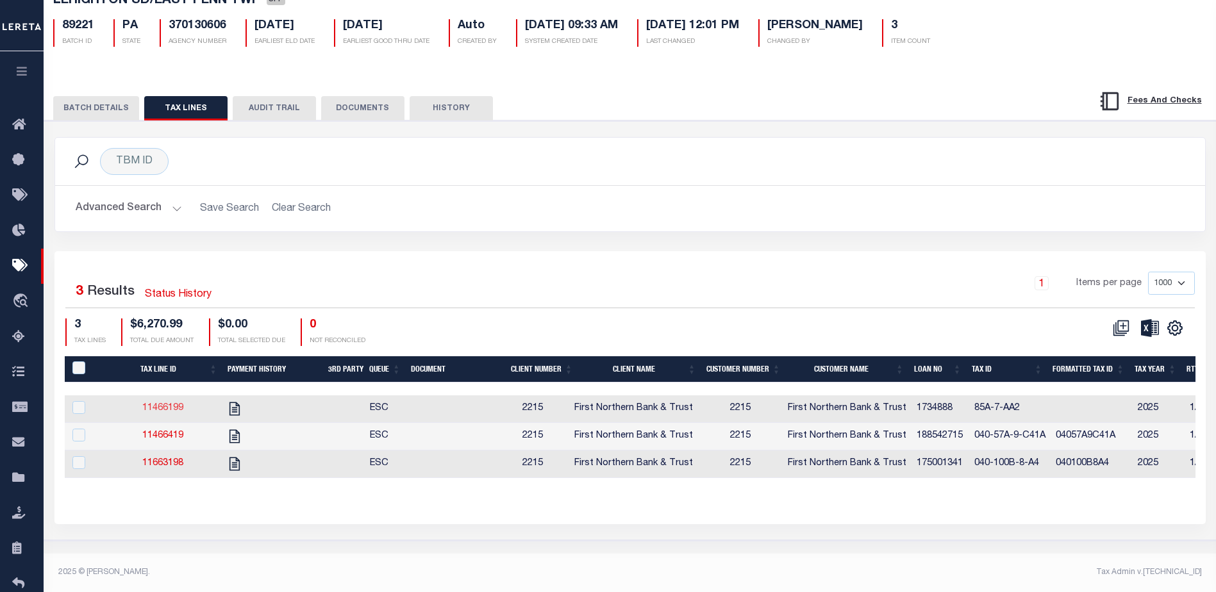
click at [169, 410] on link "11466199" at bounding box center [162, 408] width 41 height 9
checkbox input "false"
checkbox input "true"
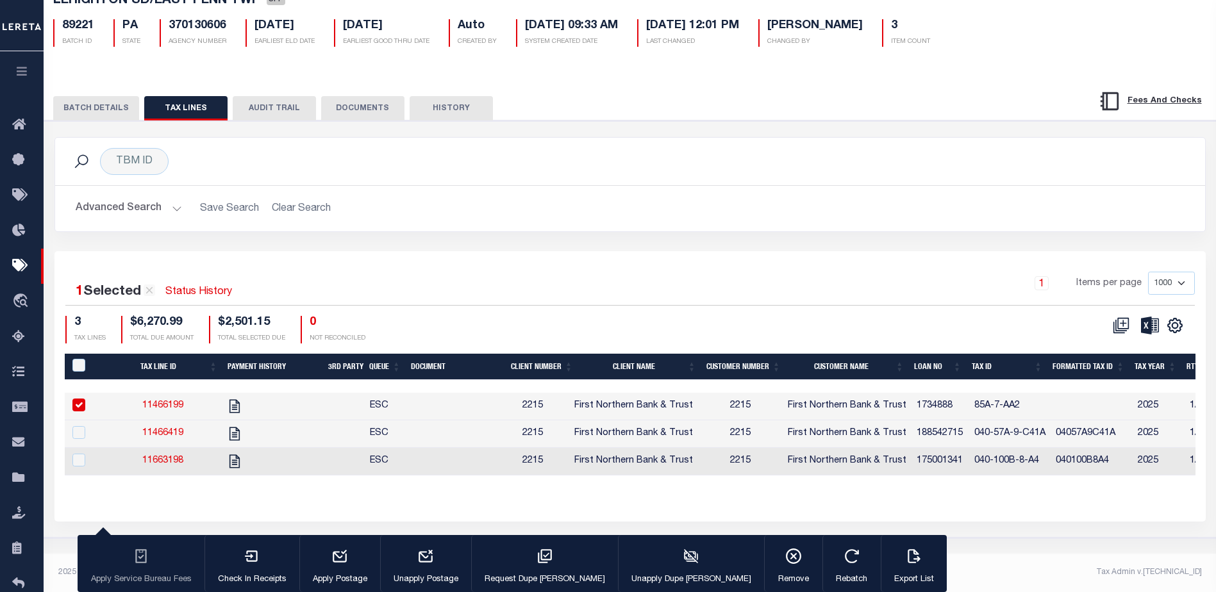
scroll to position [87, 0]
click at [164, 438] on link "11466419" at bounding box center [162, 433] width 41 height 9
checkbox input "true"
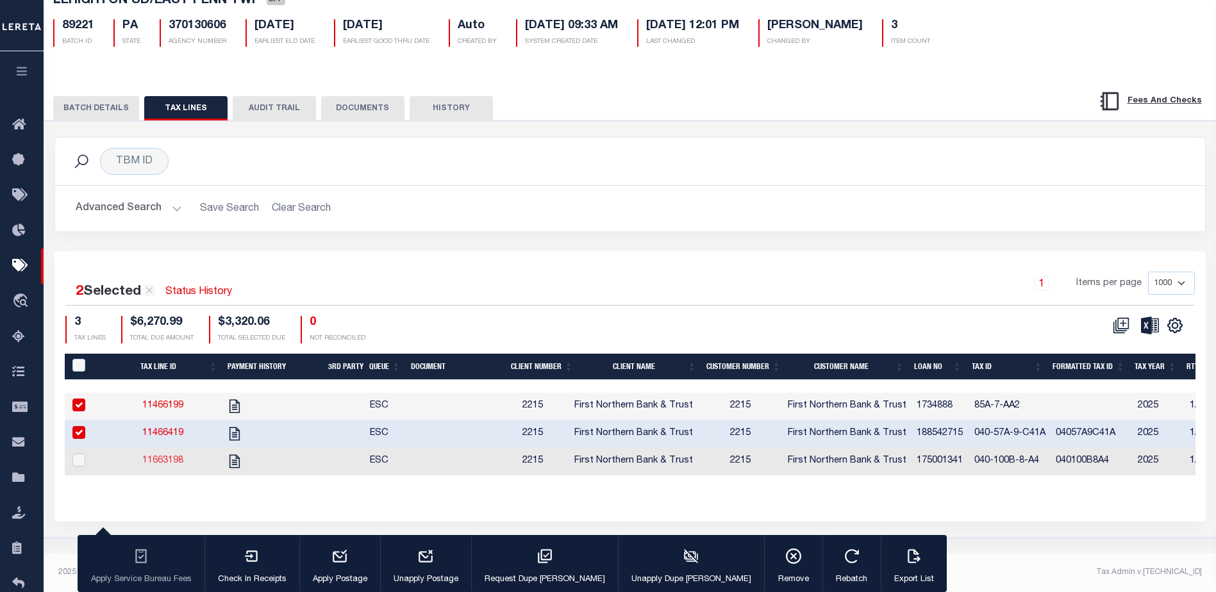
click at [177, 464] on link "11663198" at bounding box center [162, 461] width 41 height 9
checkbox input "true"
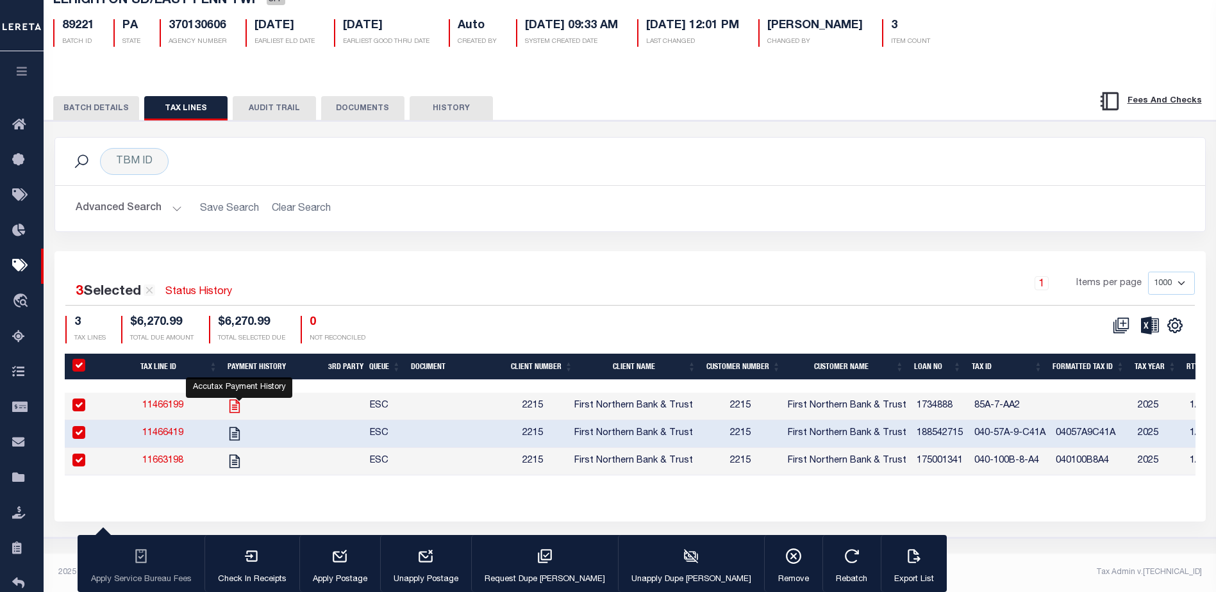
click at [240, 405] on icon "" at bounding box center [234, 406] width 17 height 17
checkbox input "false"
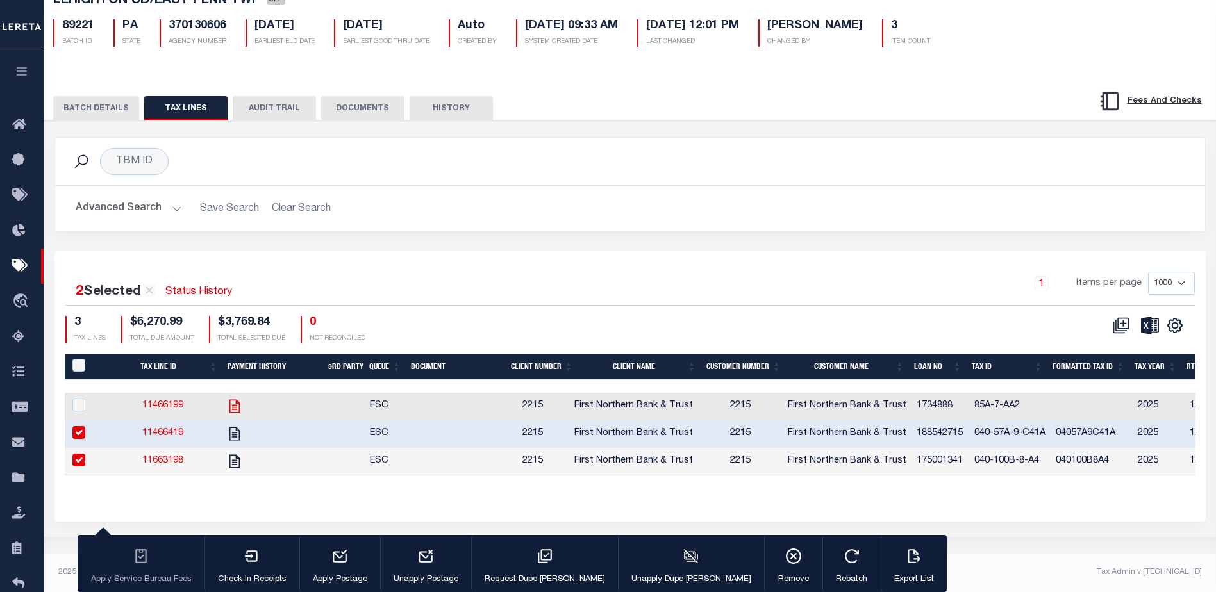
select select
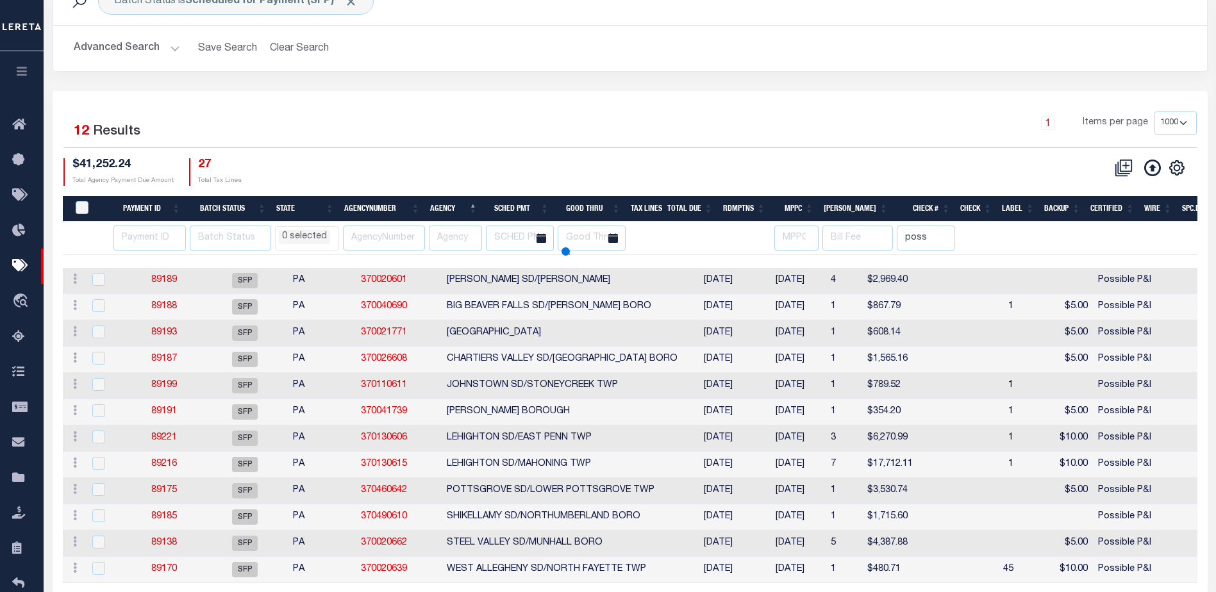
scroll to position [137, 0]
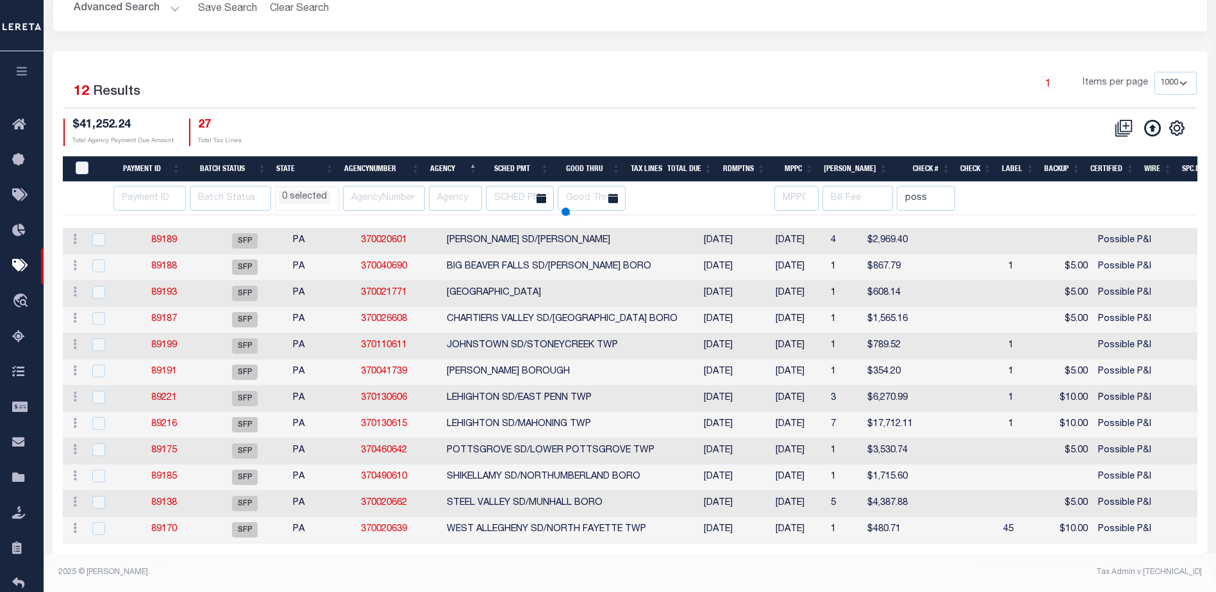
select select
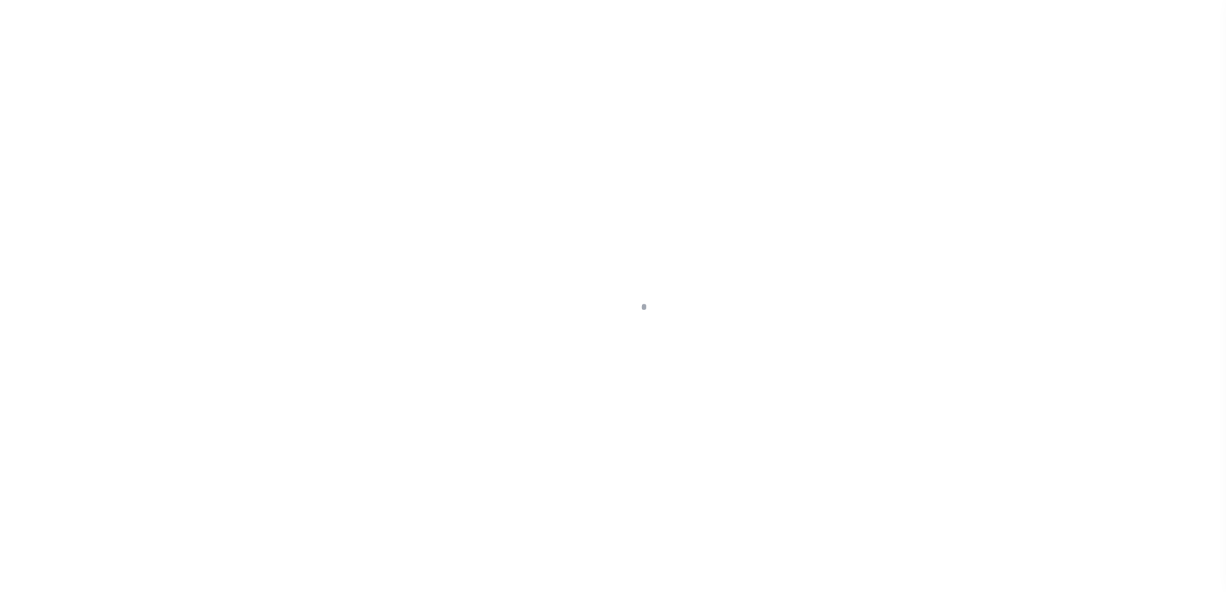
scroll to position [32, 0]
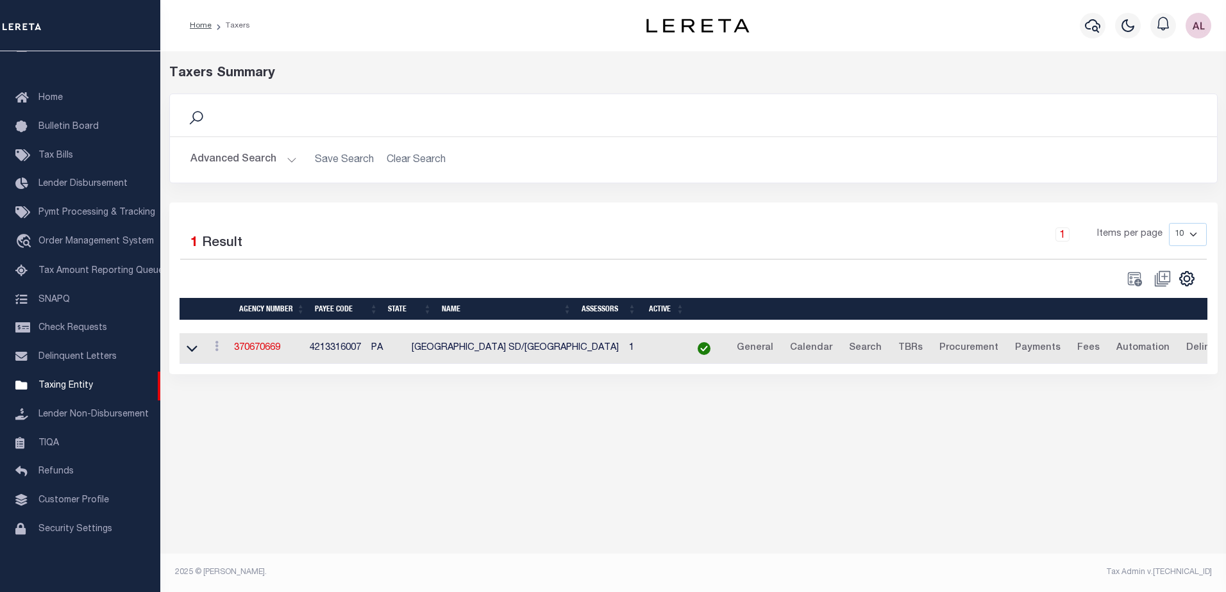
click at [289, 157] on button "Advanced Search" at bounding box center [243, 159] width 106 height 25
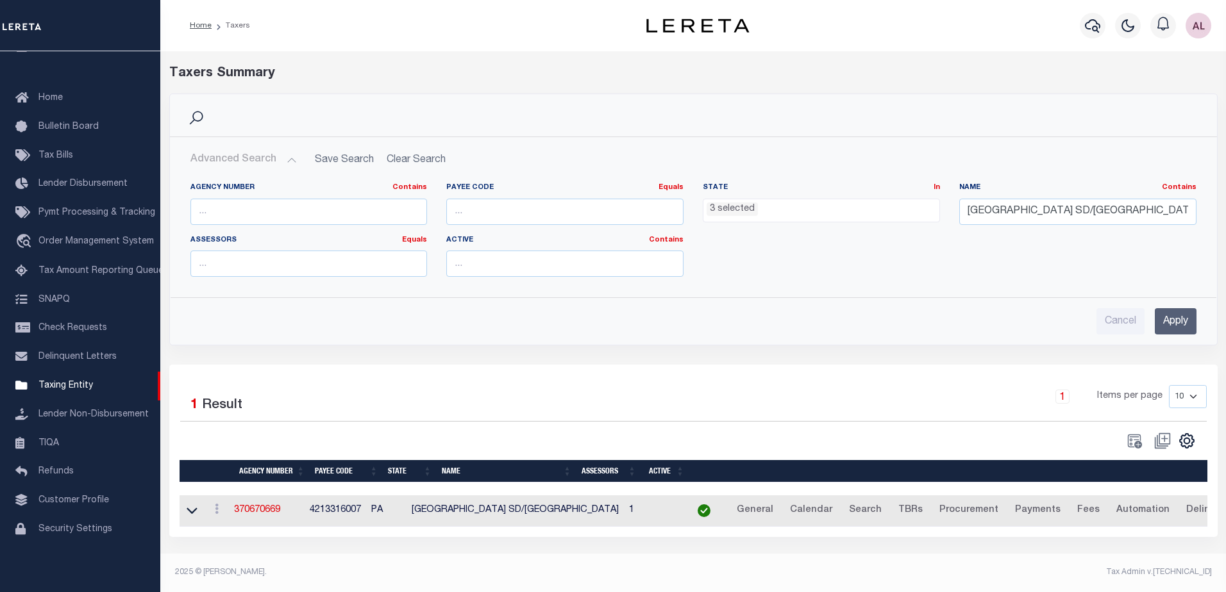
click at [730, 216] on li "3 selected" at bounding box center [732, 210] width 51 height 14
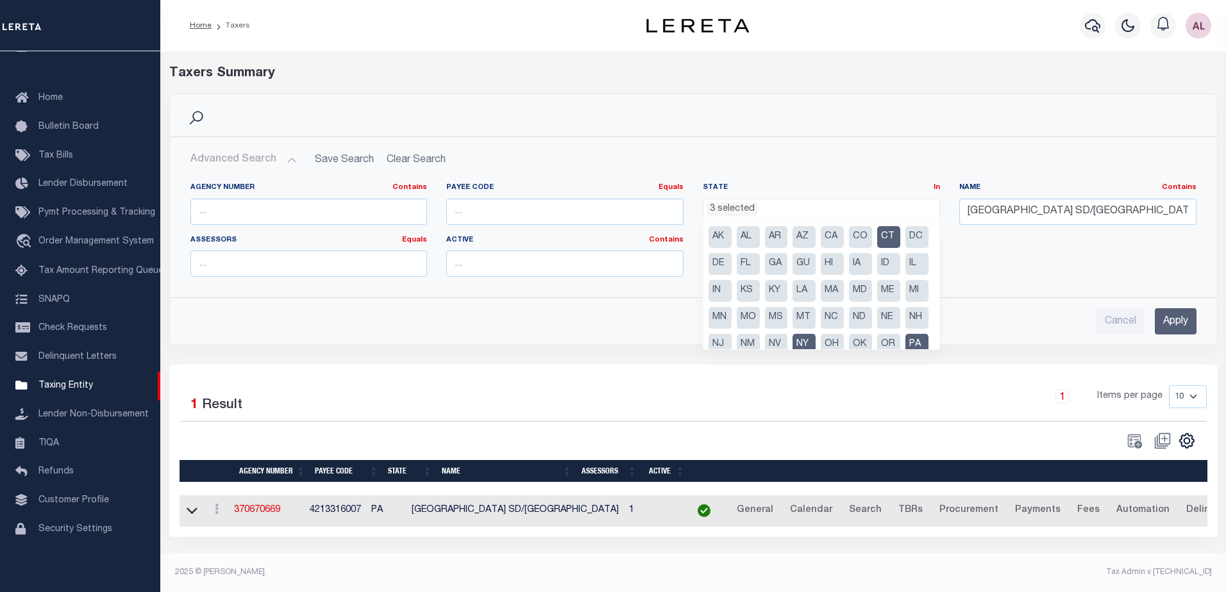
click at [887, 235] on li "CT" at bounding box center [888, 237] width 23 height 22
select select "NY"
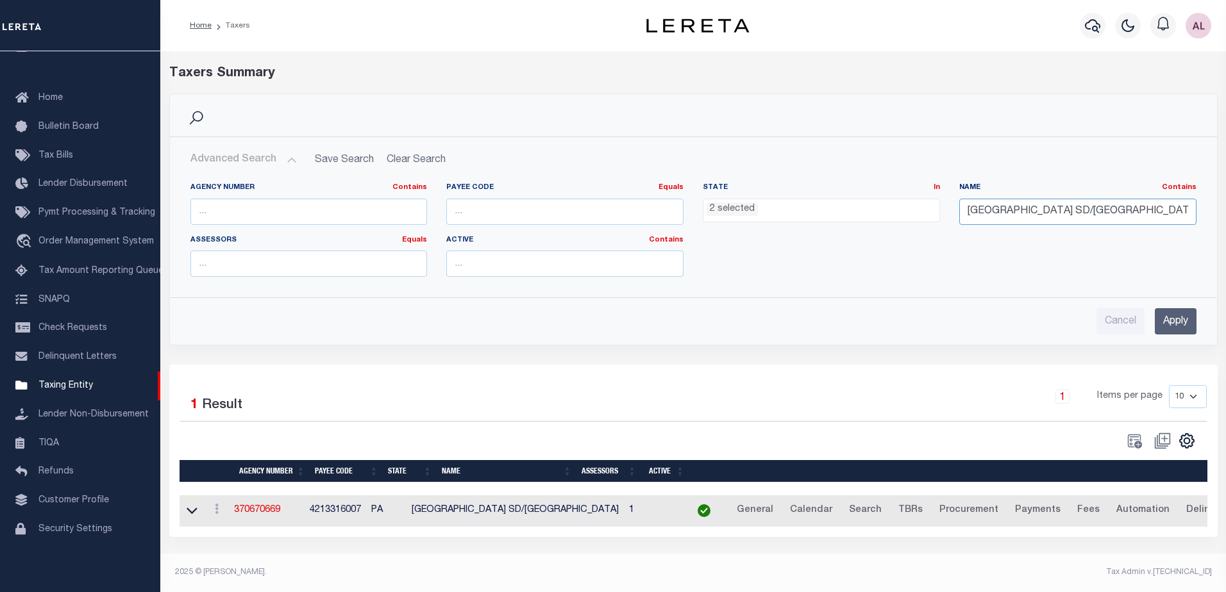
drag, startPoint x: 1106, startPoint y: 210, endPoint x: 898, endPoint y: 206, distance: 208.4
click at [898, 206] on div "Agency Number Contains Contains Is Payee Code Equals Equals Is Not Equal To Is …" at bounding box center [693, 235] width 1025 height 105
type input "[PERSON_NAME] csd"
click at [1166, 319] on input "Apply" at bounding box center [1176, 321] width 42 height 26
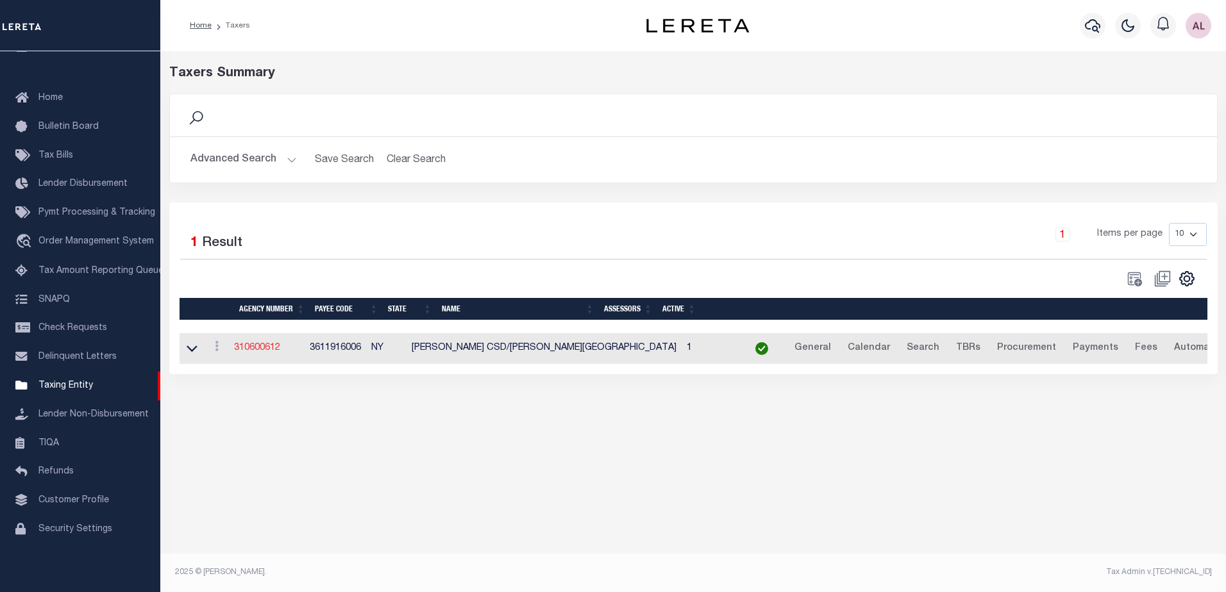
click at [257, 348] on link "310600612" at bounding box center [257, 348] width 46 height 9
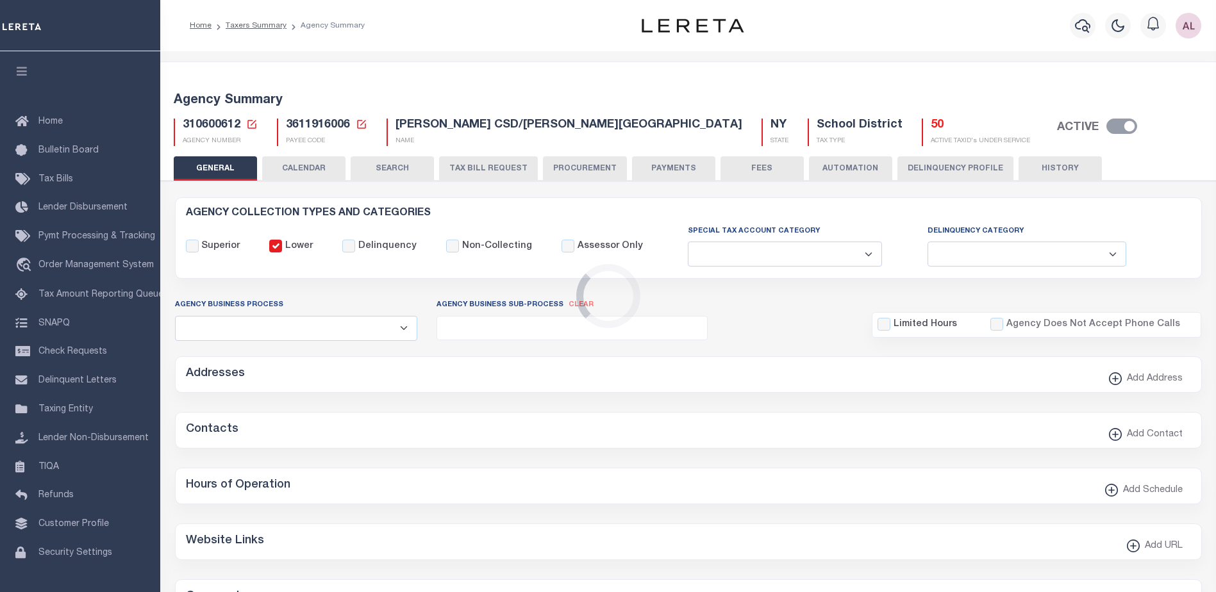
select select
select select "false"
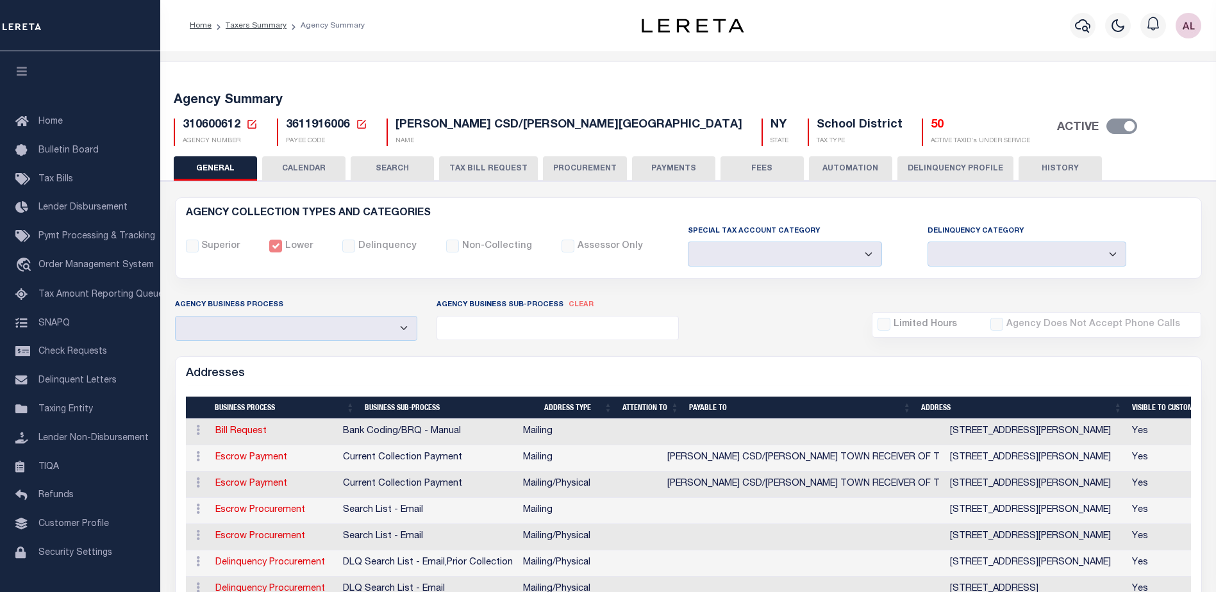
click at [676, 165] on button "PAYMENTS" at bounding box center [673, 168] width 83 height 24
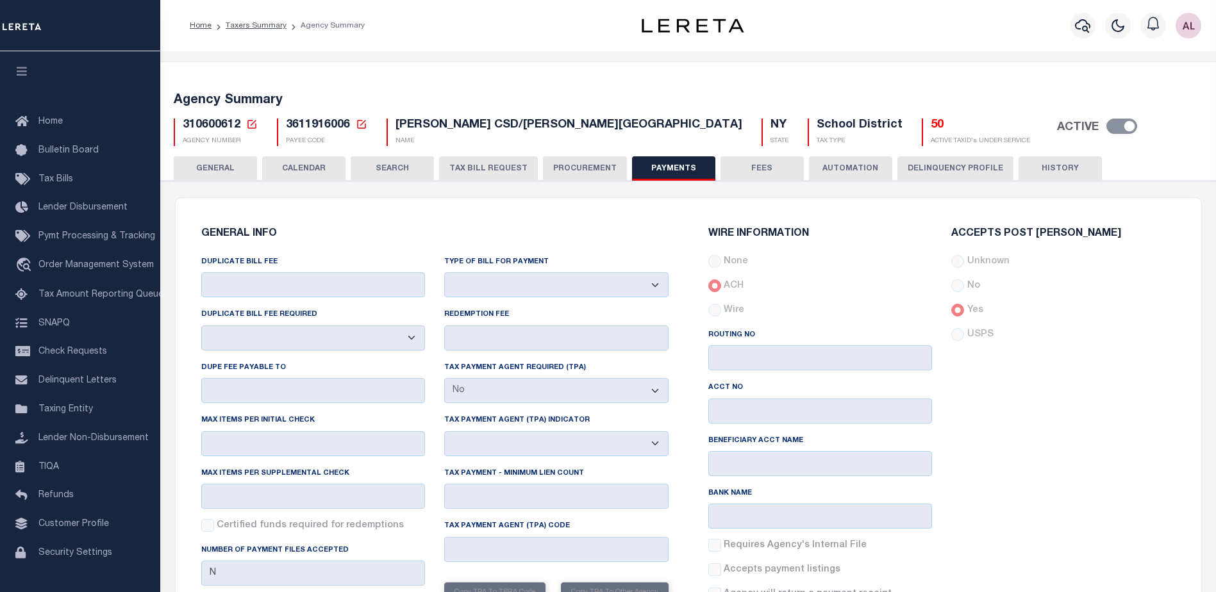
click at [855, 163] on button "AUTOMATION" at bounding box center [850, 168] width 83 height 24
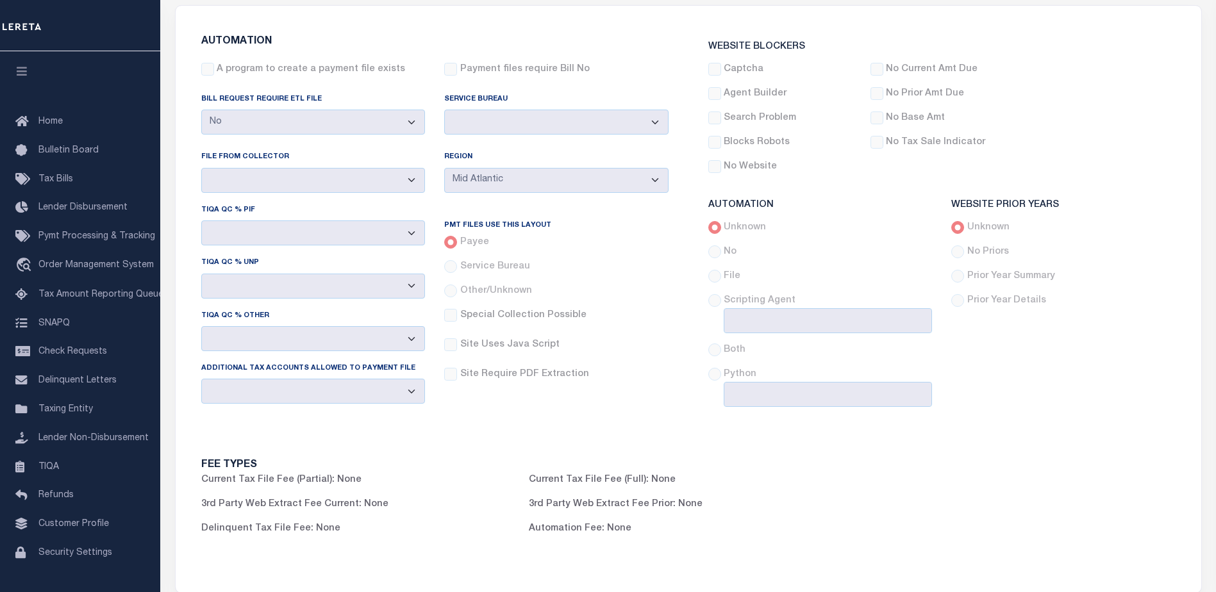
scroll to position [64, 0]
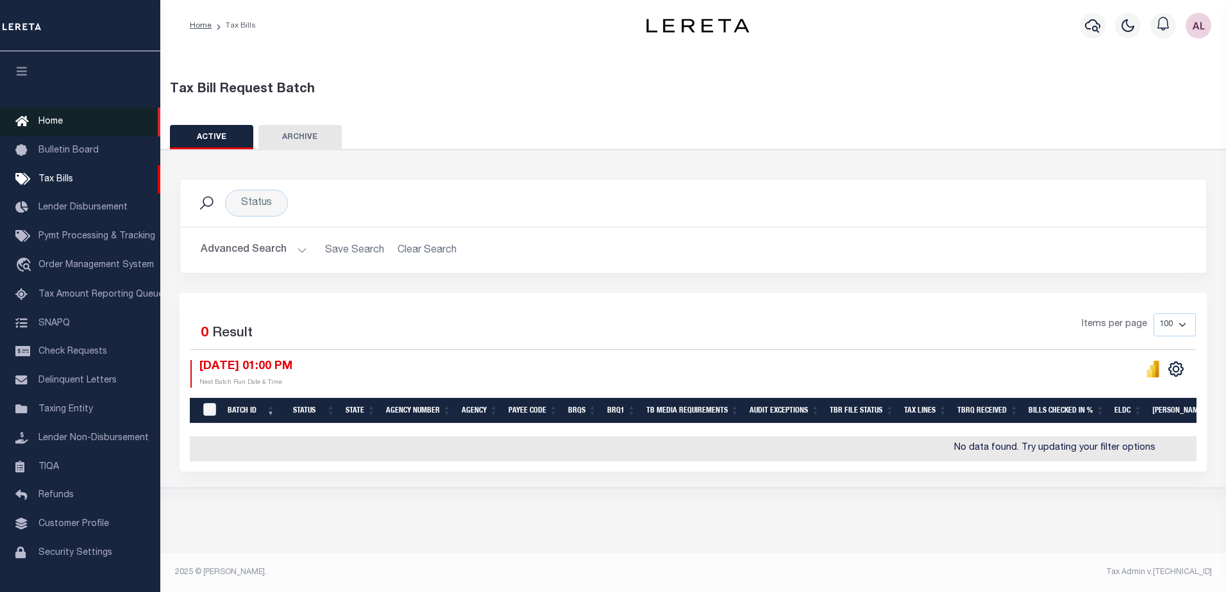
click at [51, 119] on span "Home" at bounding box center [50, 121] width 24 height 9
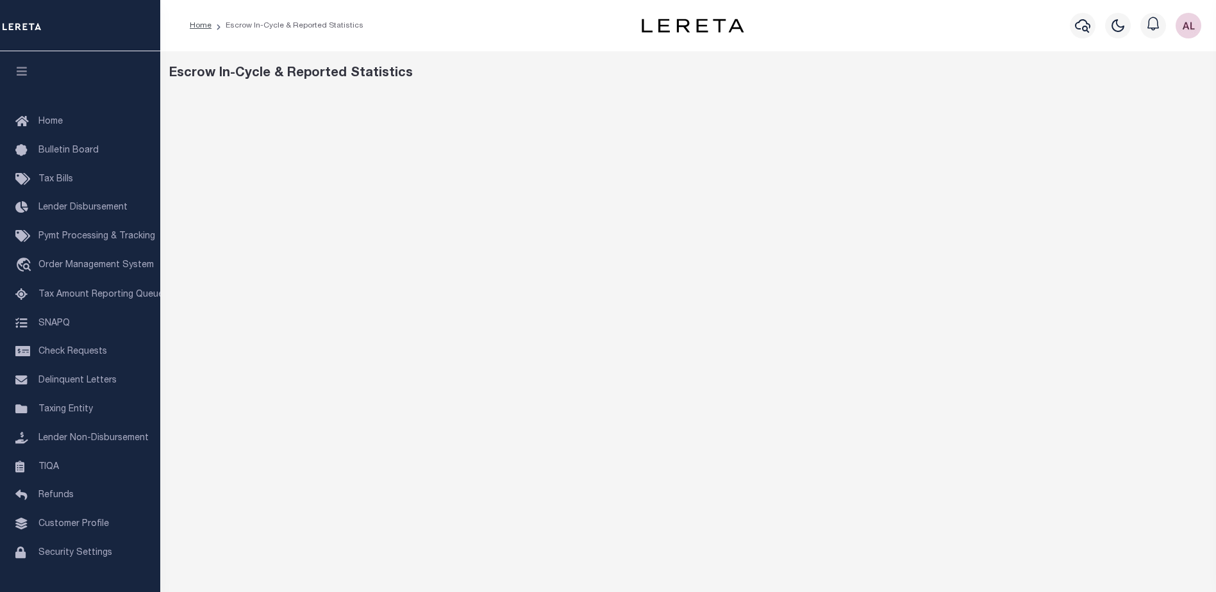
scroll to position [2, 0]
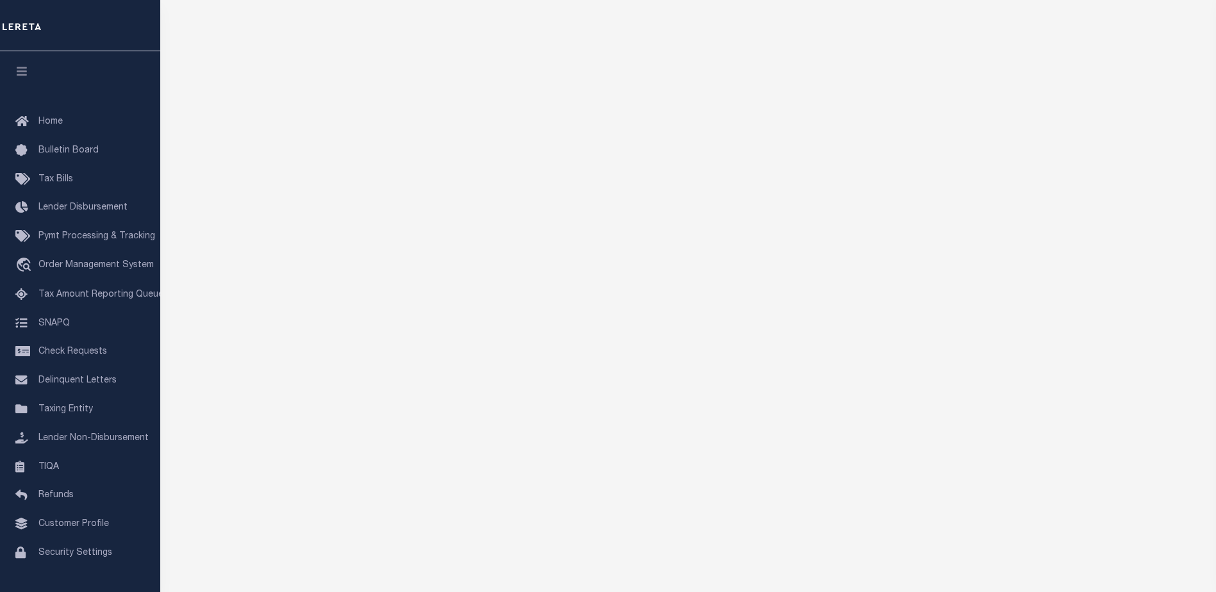
scroll to position [19, 0]
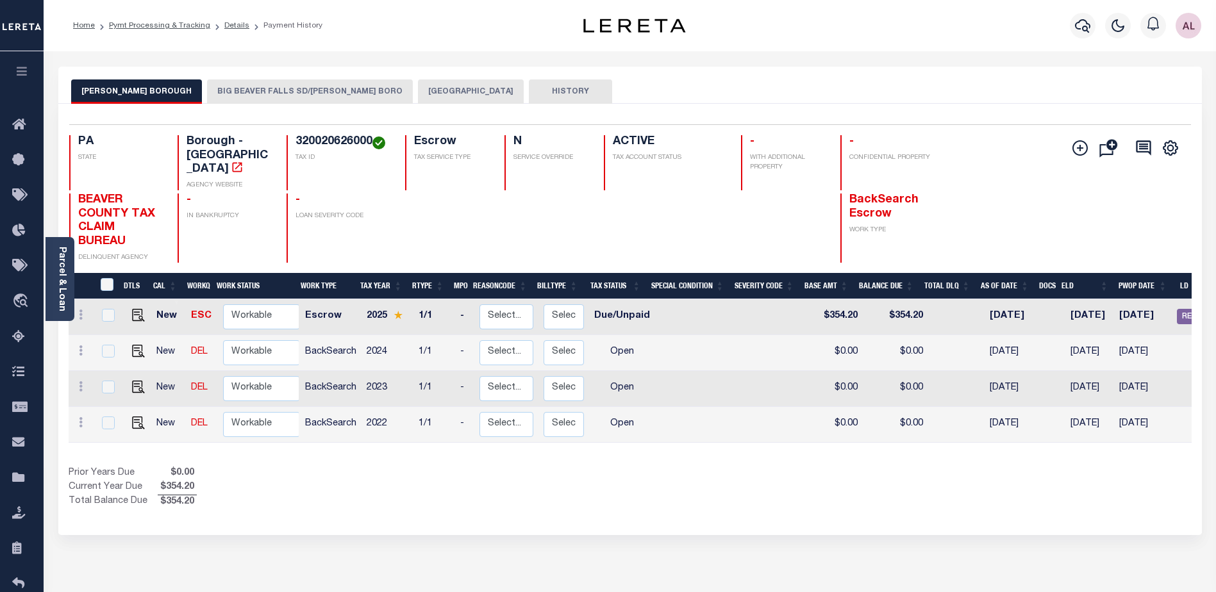
click at [274, 96] on button "BIG BEAVER FALLS SD/[PERSON_NAME] BORO" at bounding box center [310, 92] width 206 height 24
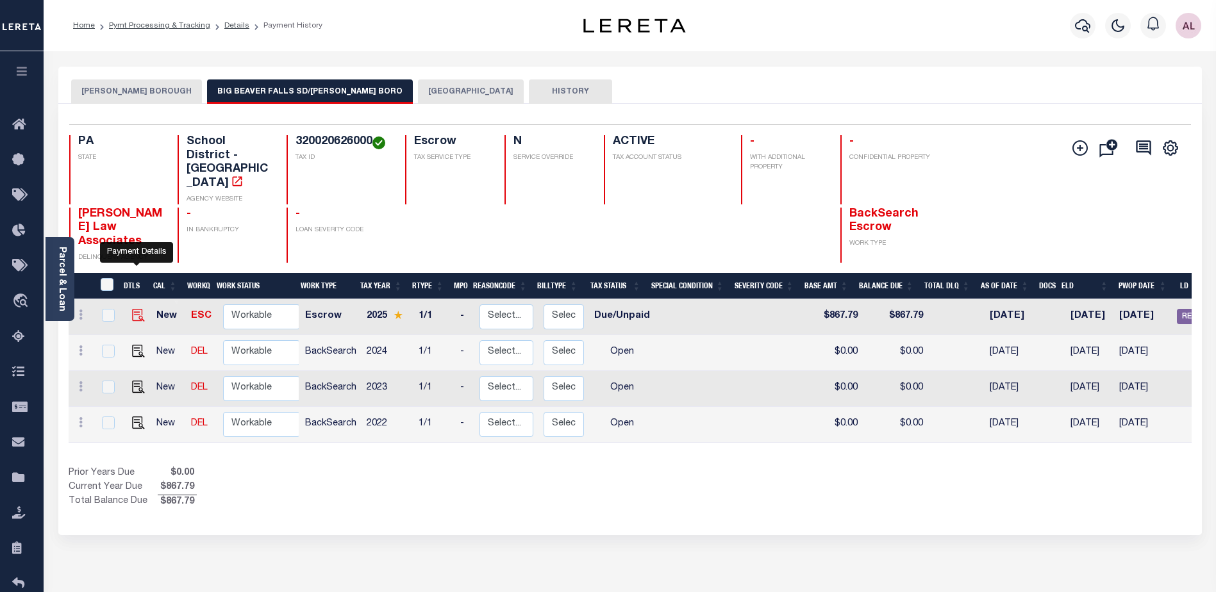
click at [137, 309] on img "" at bounding box center [138, 315] width 13 height 13
checkbox input "true"
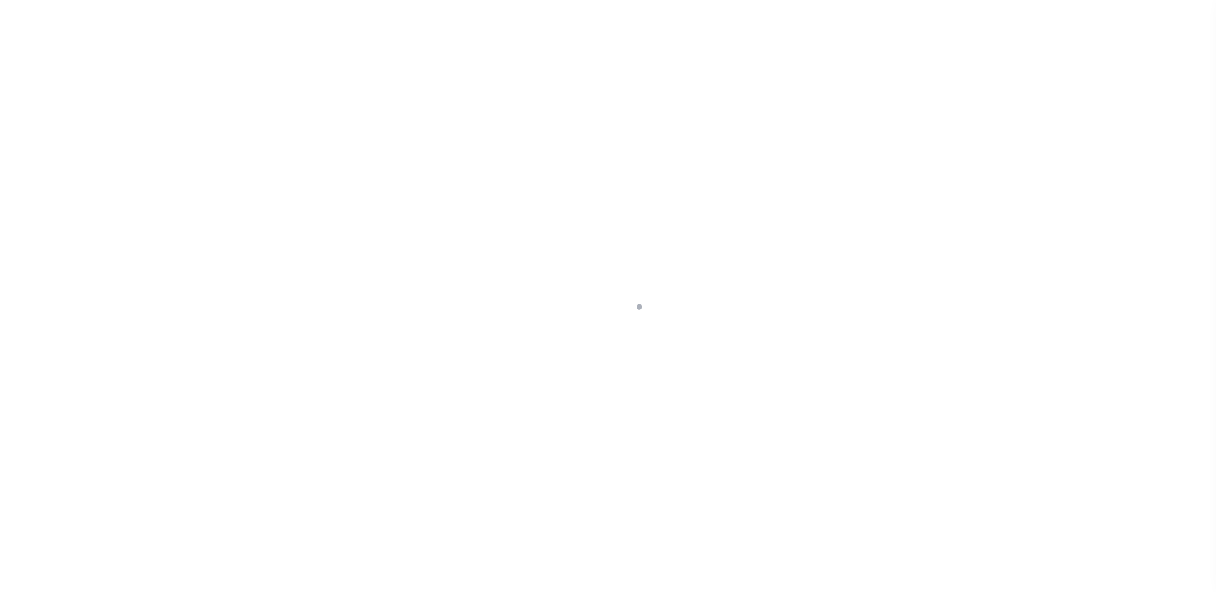
select select "DUE"
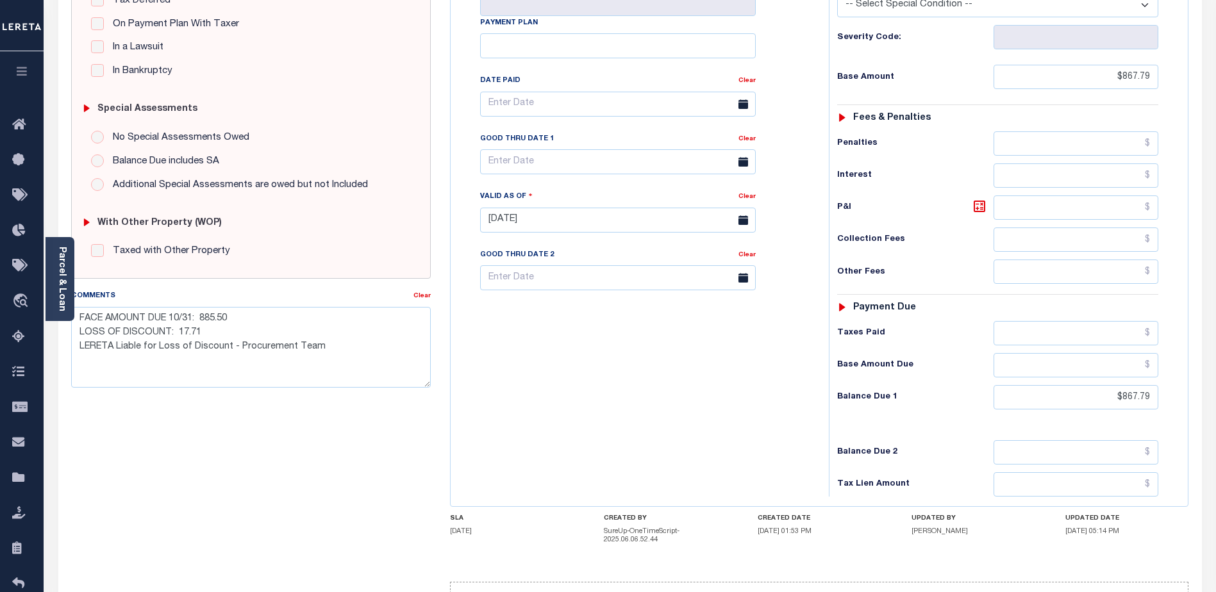
scroll to position [360, 0]
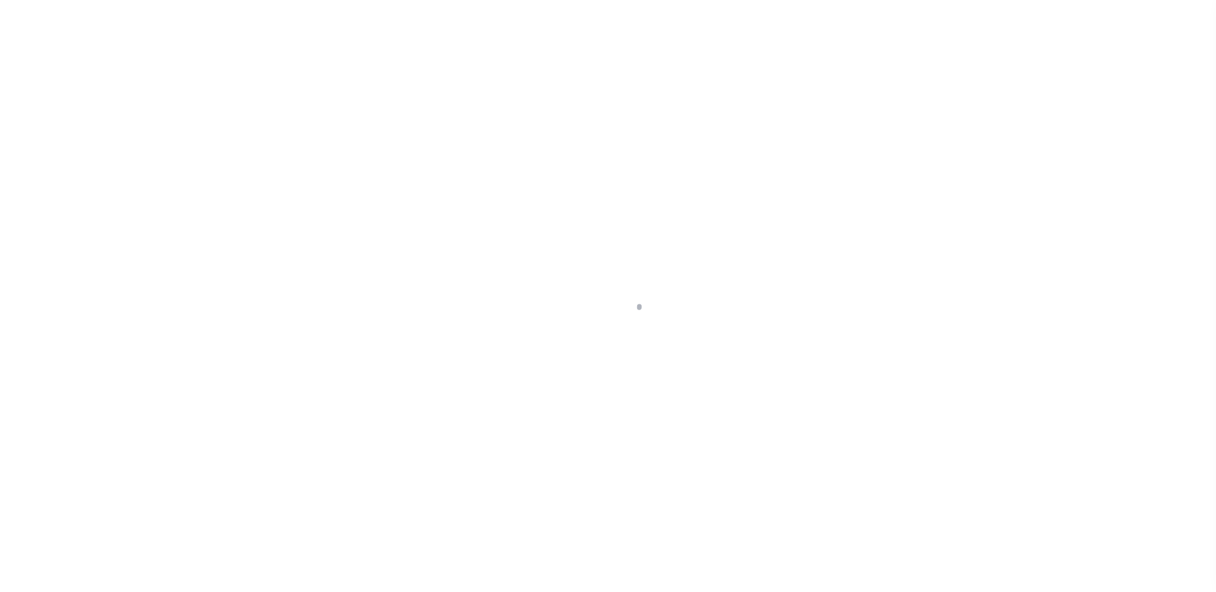
select select "DUE"
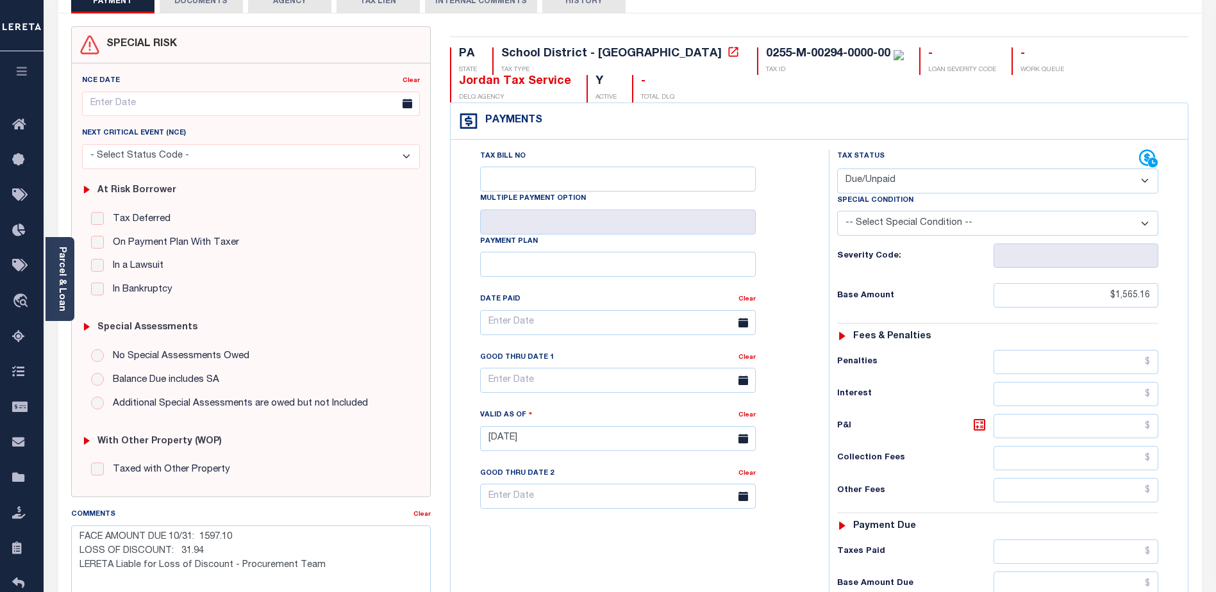
scroll to position [256, 0]
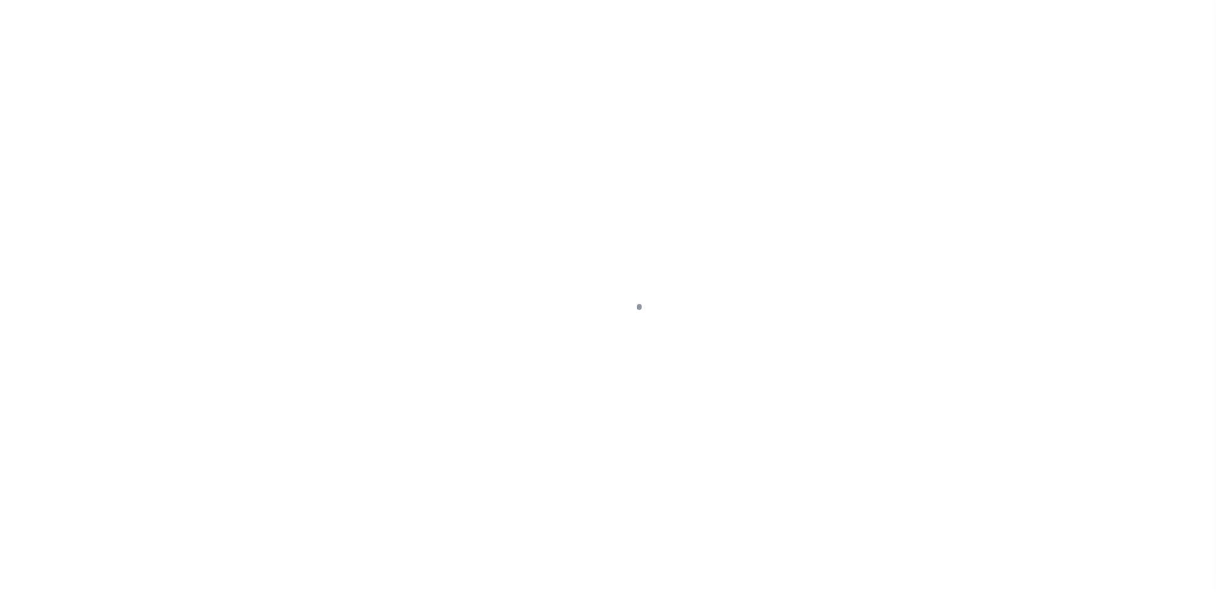
select select "DUE"
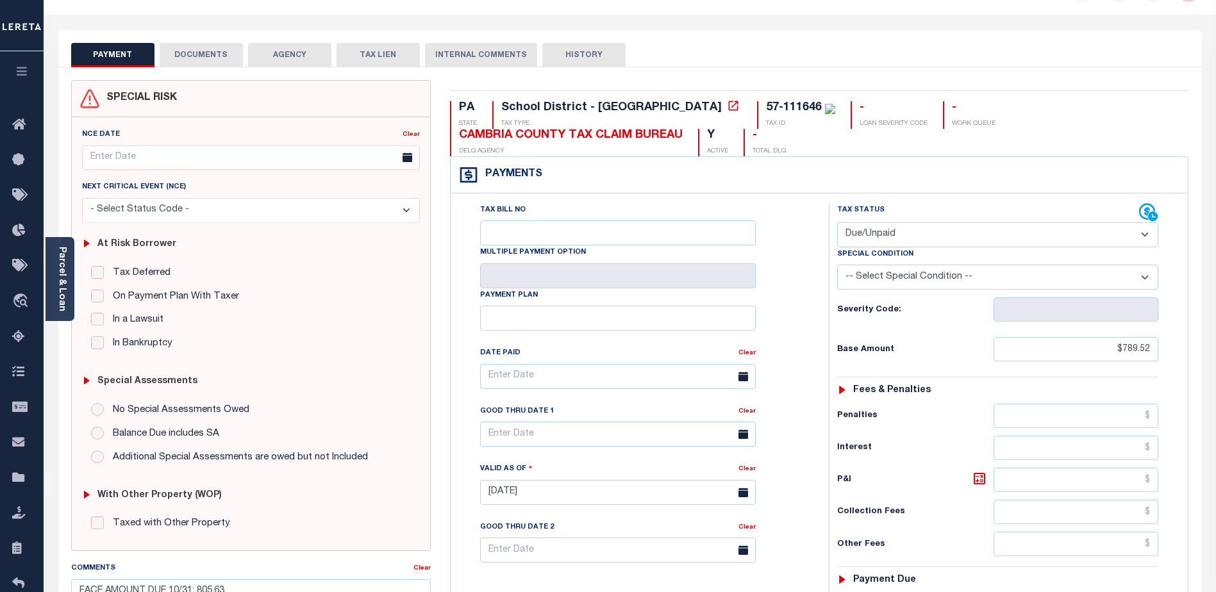
scroll to position [256, 0]
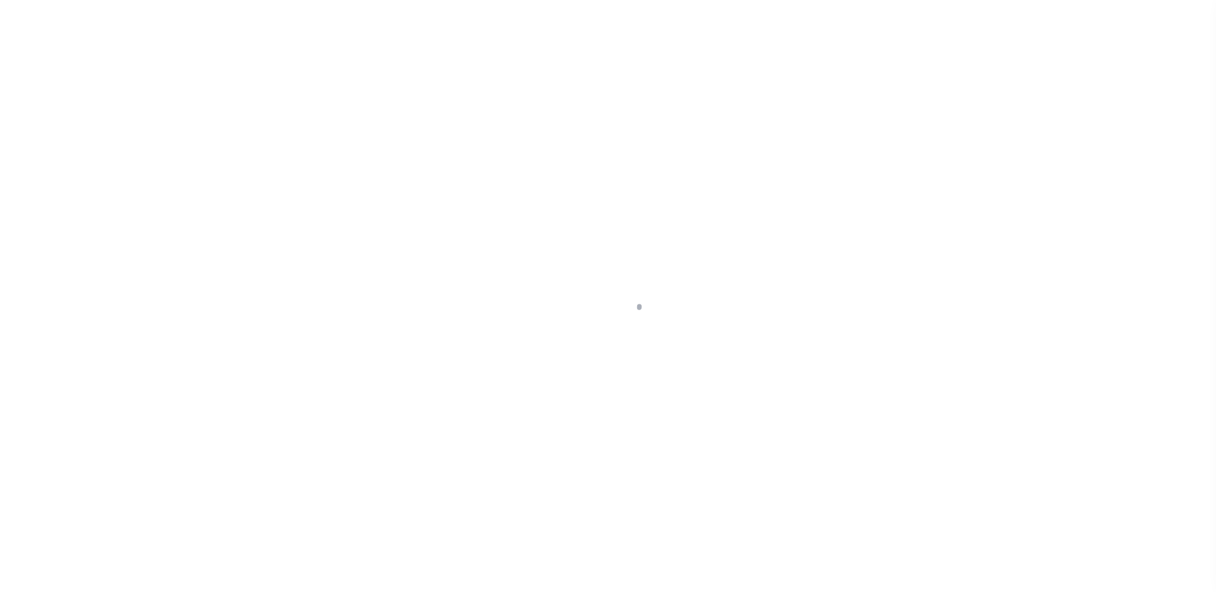
select select "DUE"
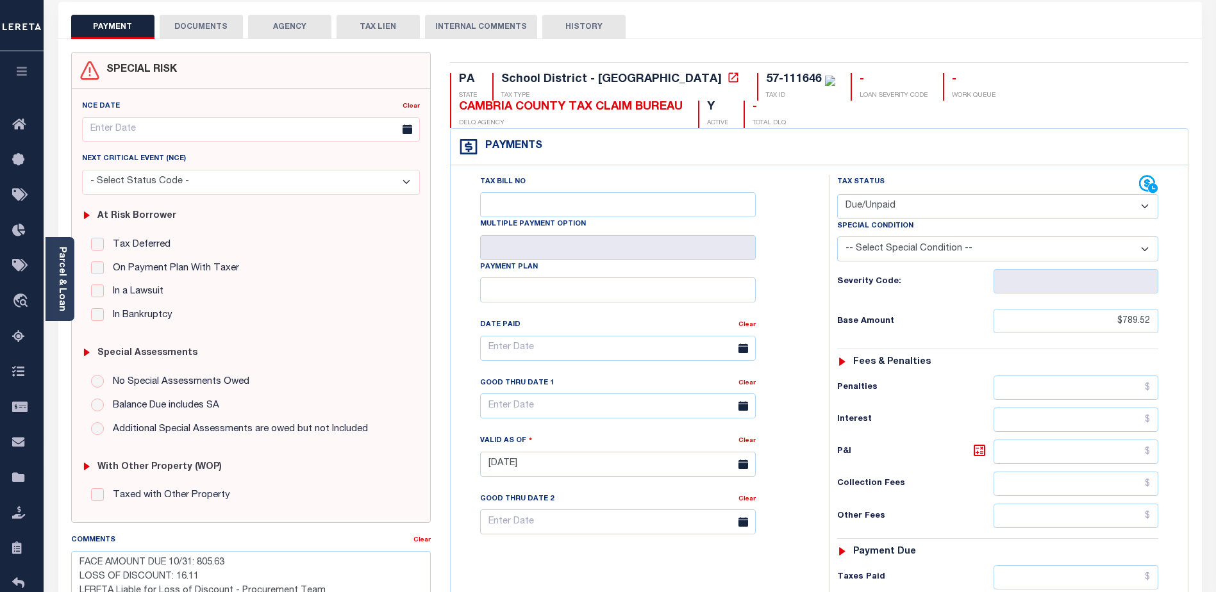
scroll to position [192, 0]
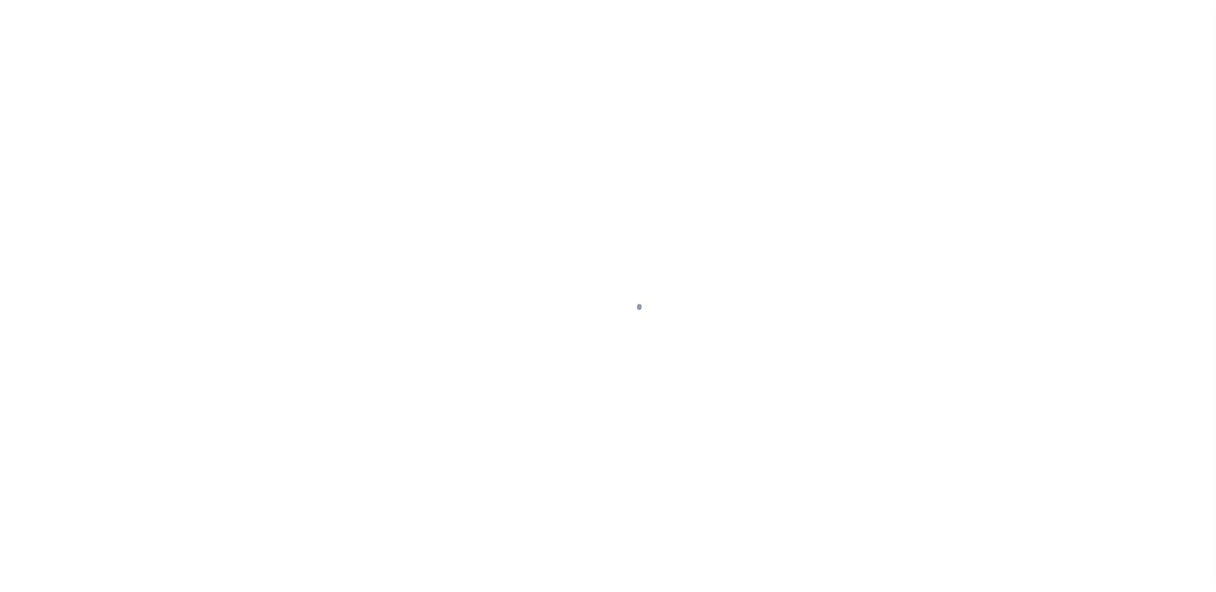
select select "DUE"
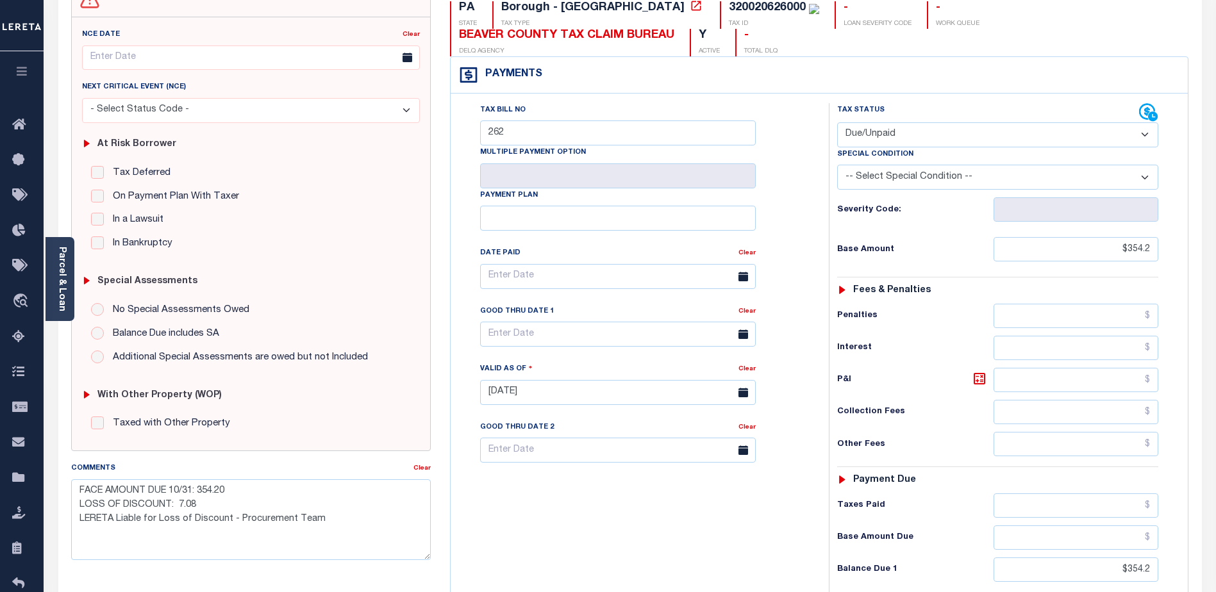
scroll to position [256, 0]
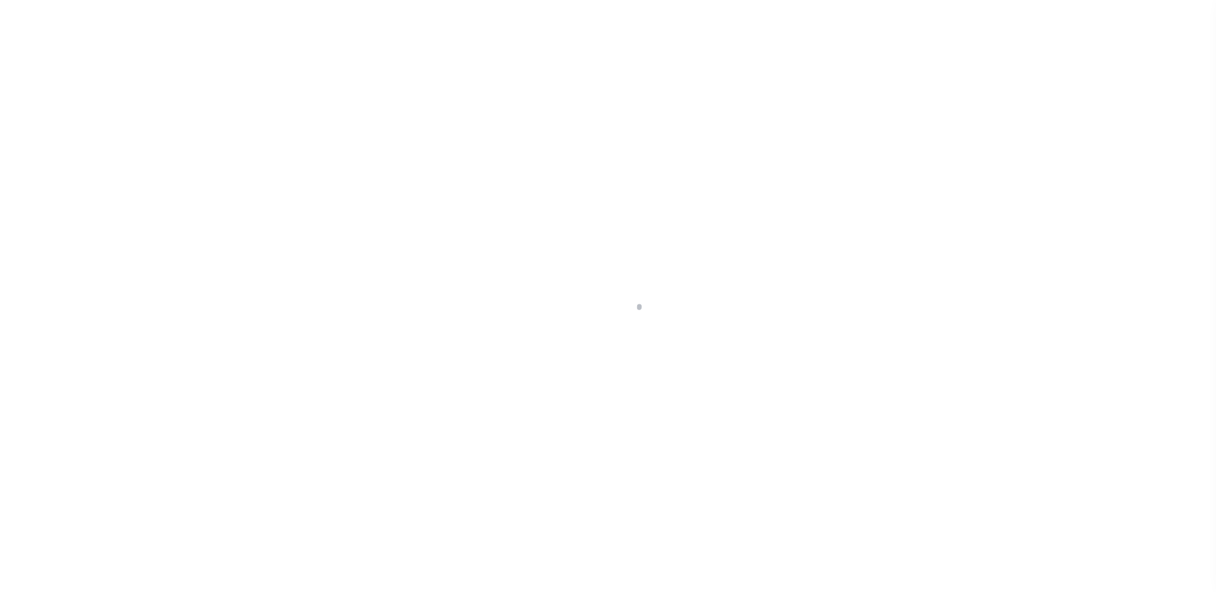
select select "DUE"
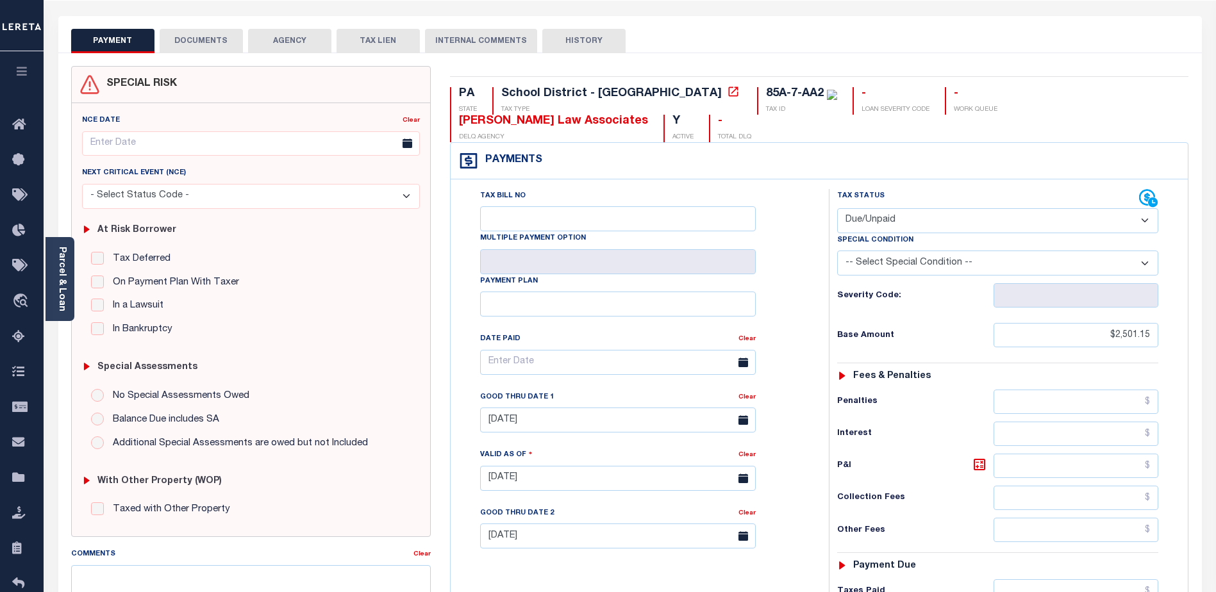
scroll to position [192, 0]
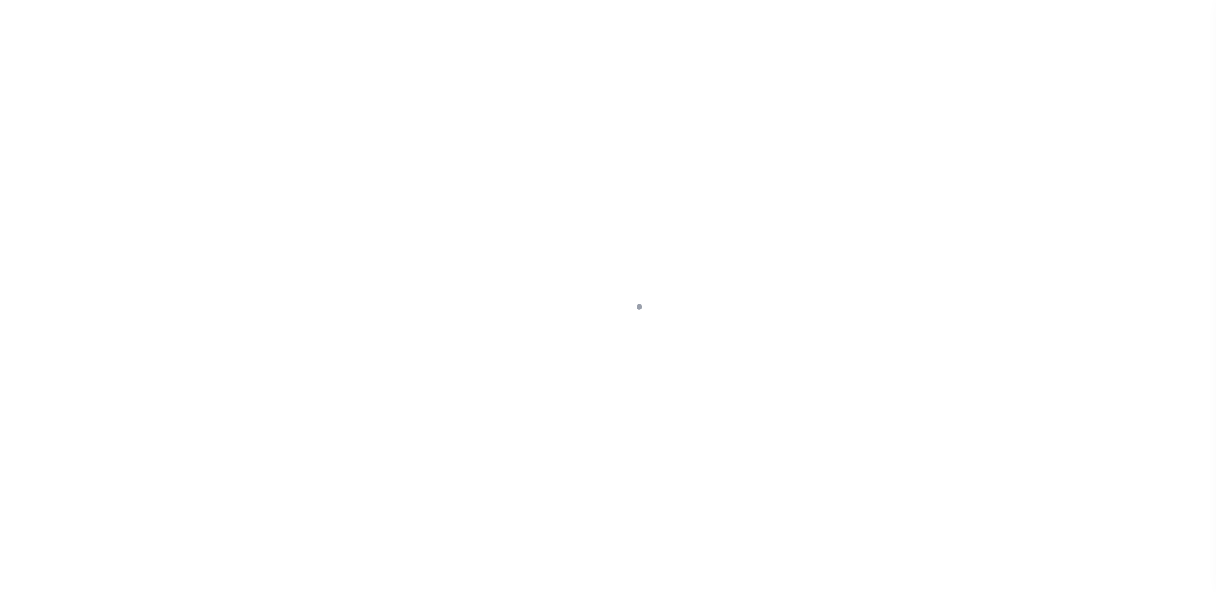
select select "DUE"
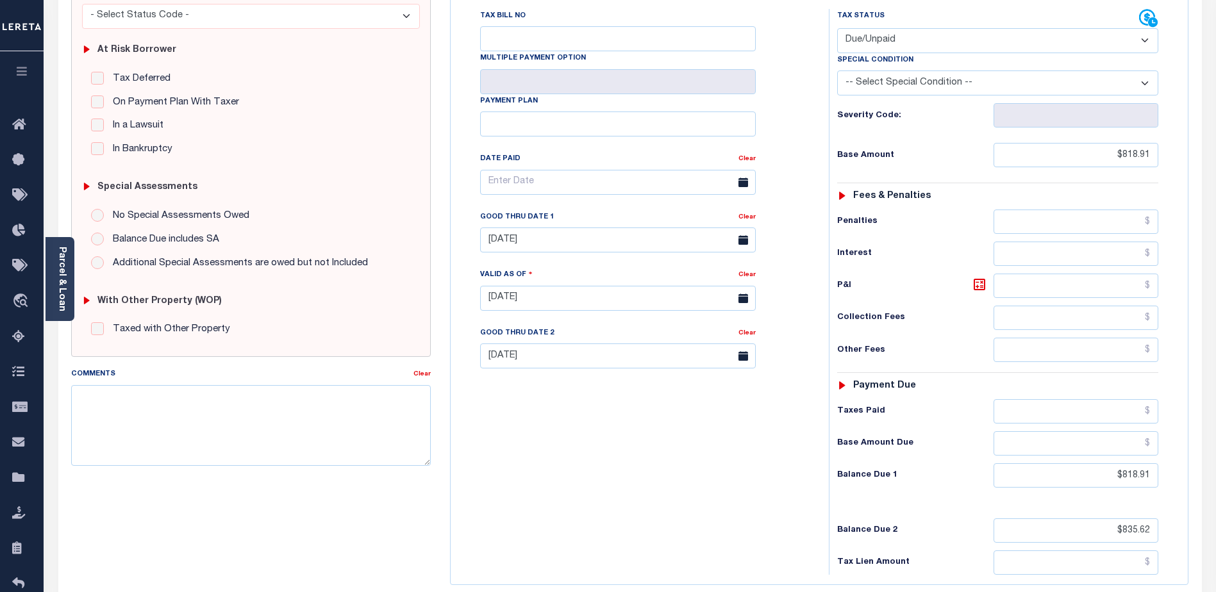
scroll to position [256, 0]
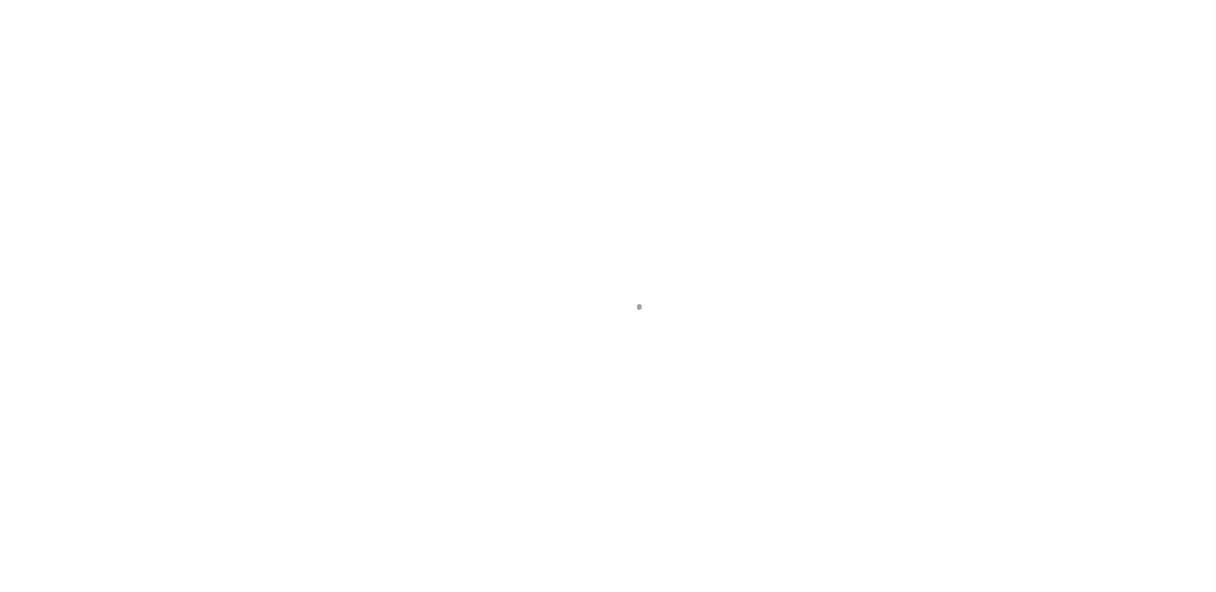
select select "DUE"
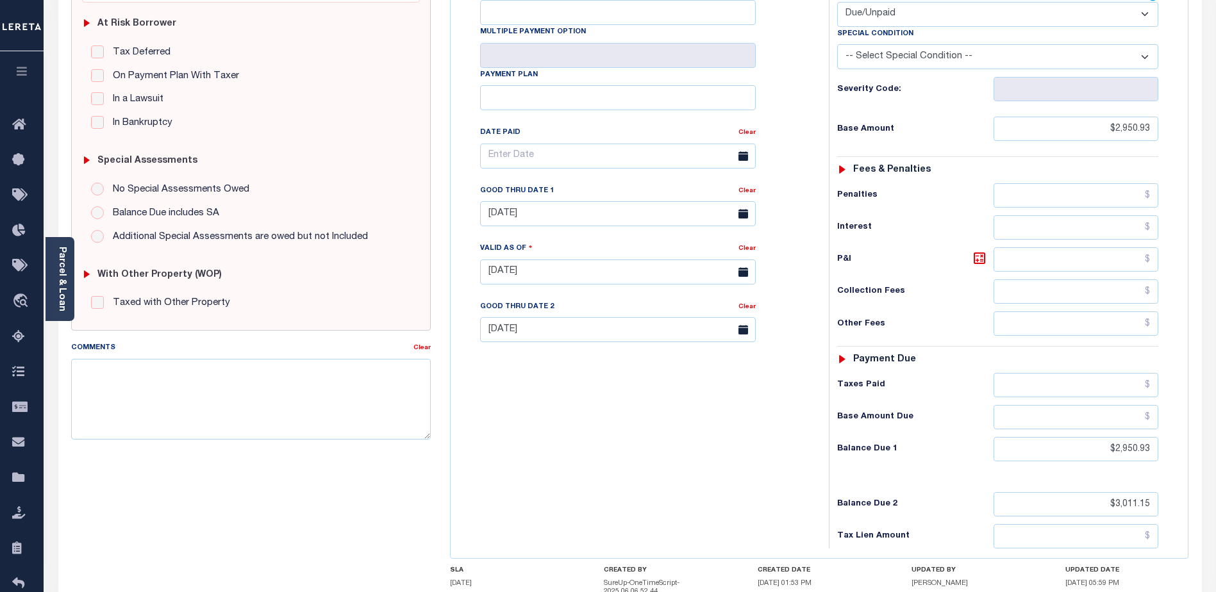
scroll to position [256, 0]
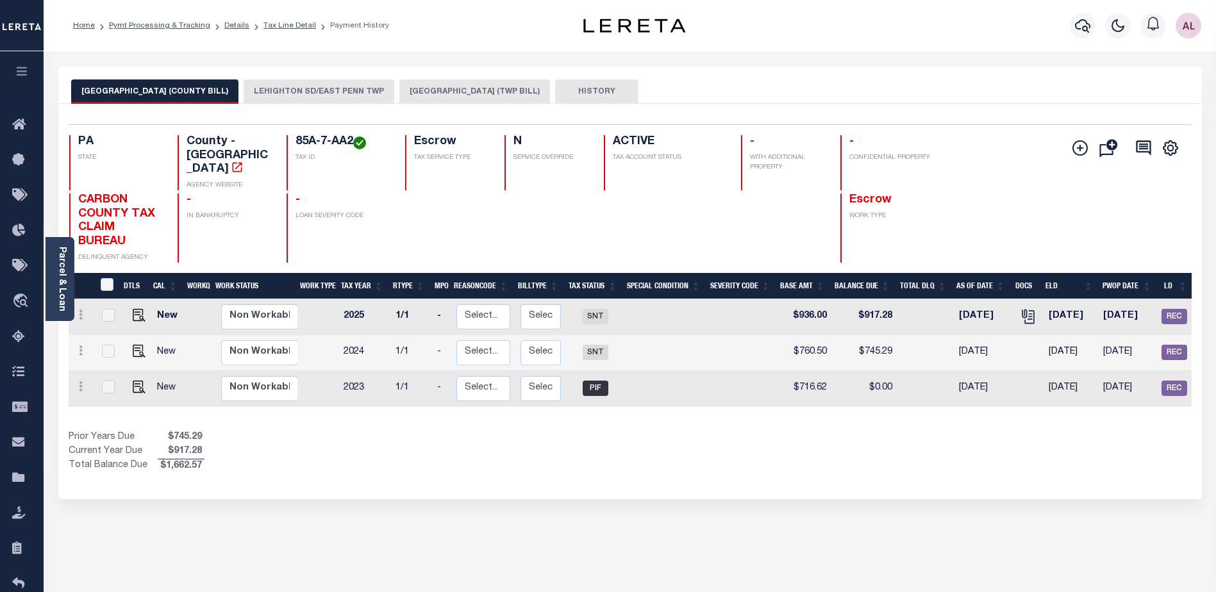
click at [340, 88] on button "LEHIGHTON SD/EAST PENN TWP" at bounding box center [319, 92] width 151 height 24
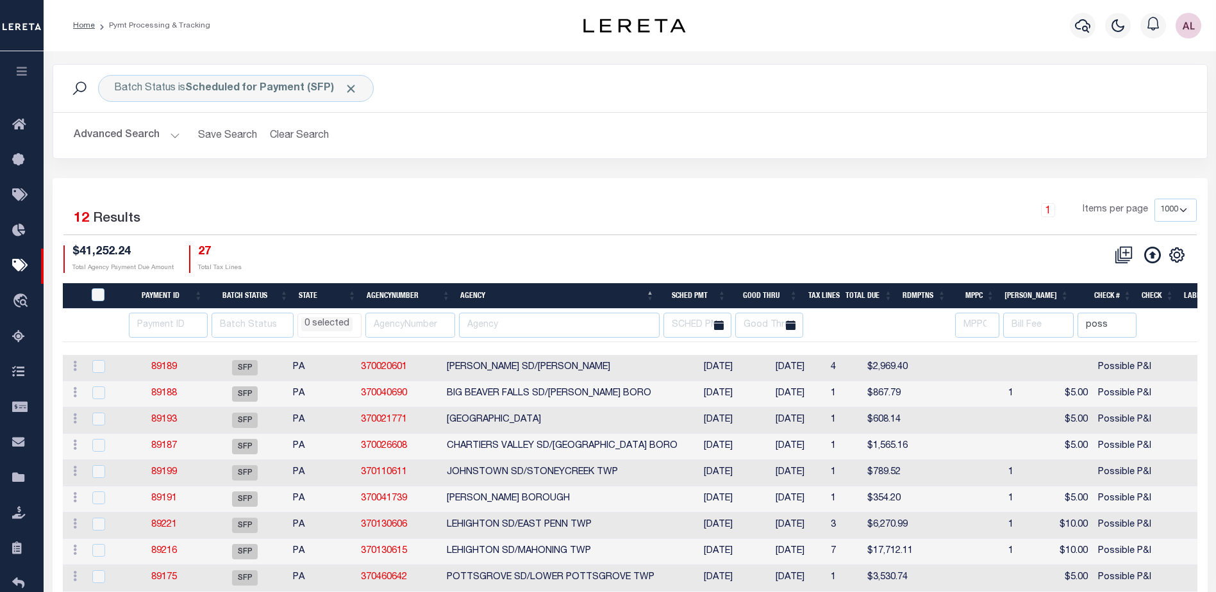
select select "1000"
select select
select select "SFP"
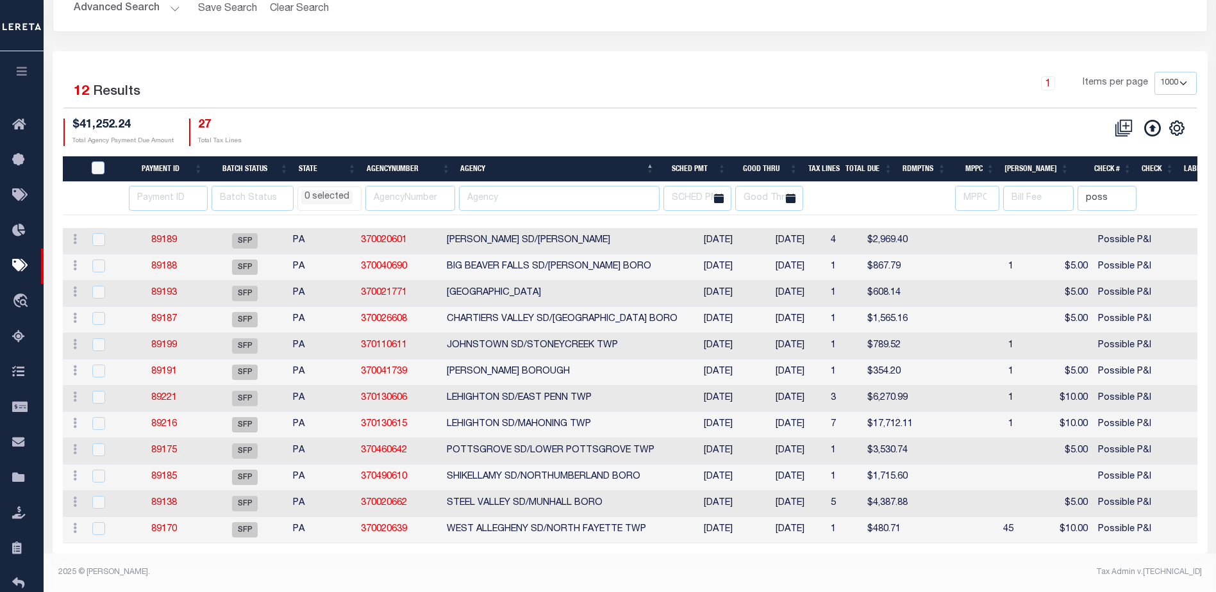
scroll to position [137, 0]
click at [172, 412] on td "89216" at bounding box center [164, 425] width 76 height 26
checkbox input "true"
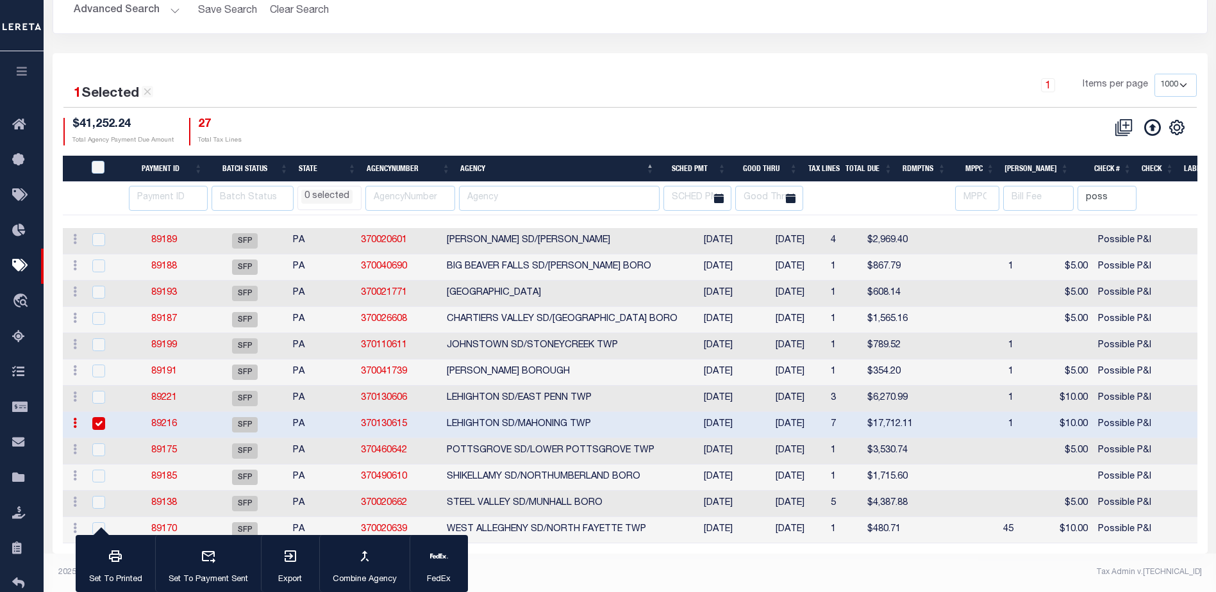
click at [171, 420] on link "89216" at bounding box center [164, 424] width 26 height 9
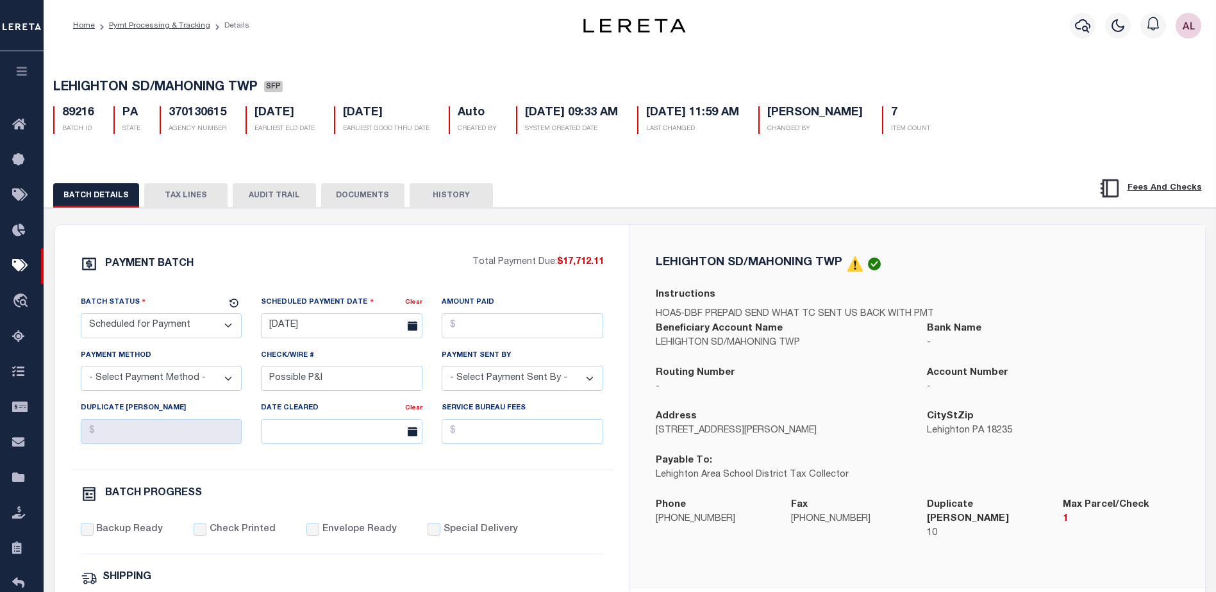
click at [199, 197] on button "TAX LINES" at bounding box center [185, 195] width 83 height 24
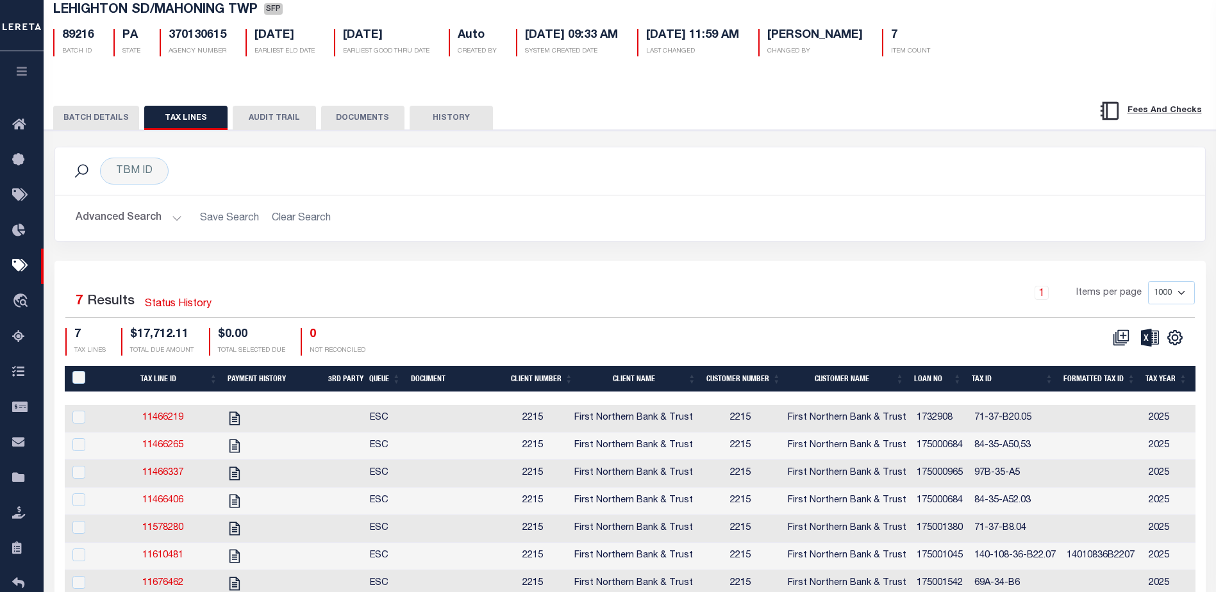
scroll to position [128, 0]
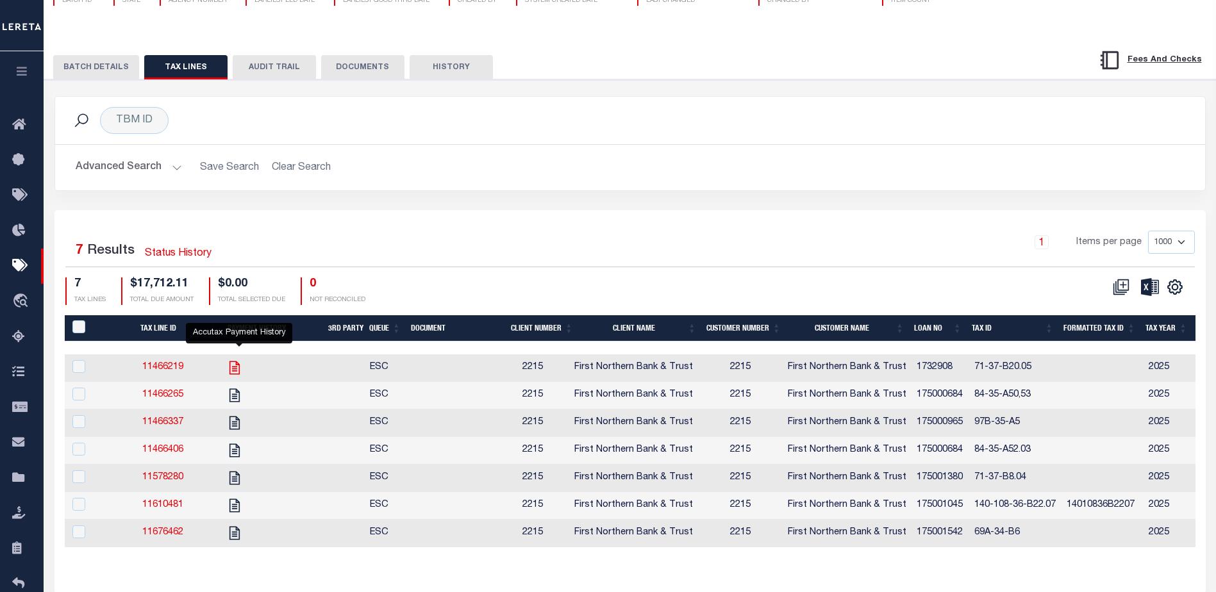
click at [238, 373] on icon "" at bounding box center [234, 368] width 17 height 17
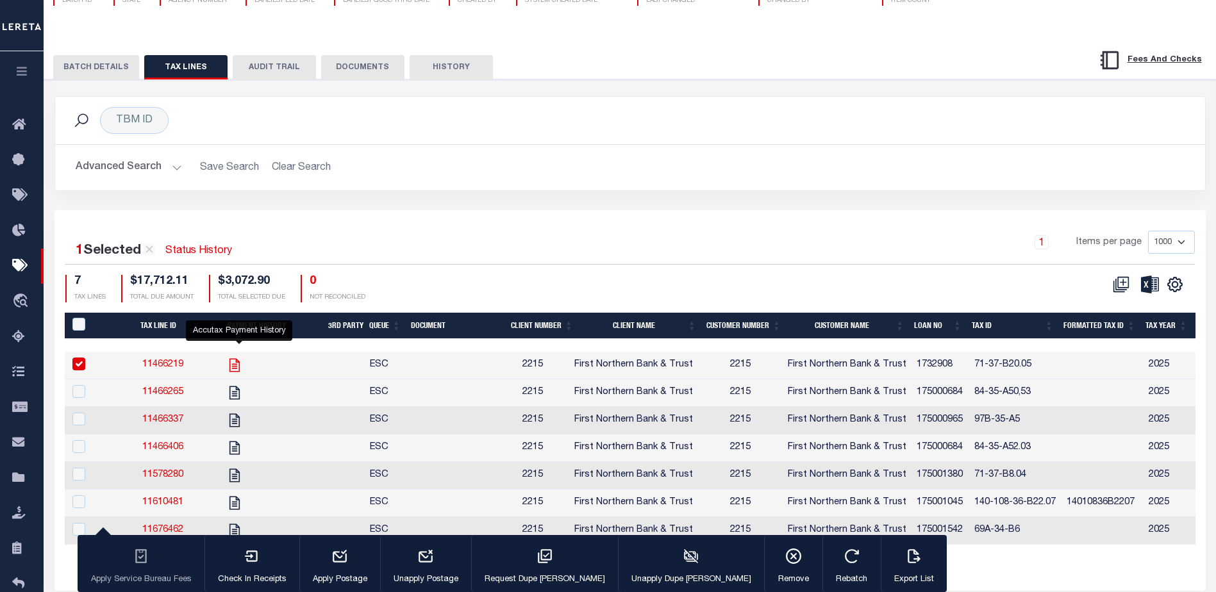
click at [240, 372] on icon "" at bounding box center [235, 365] width 10 height 13
checkbox input "false"
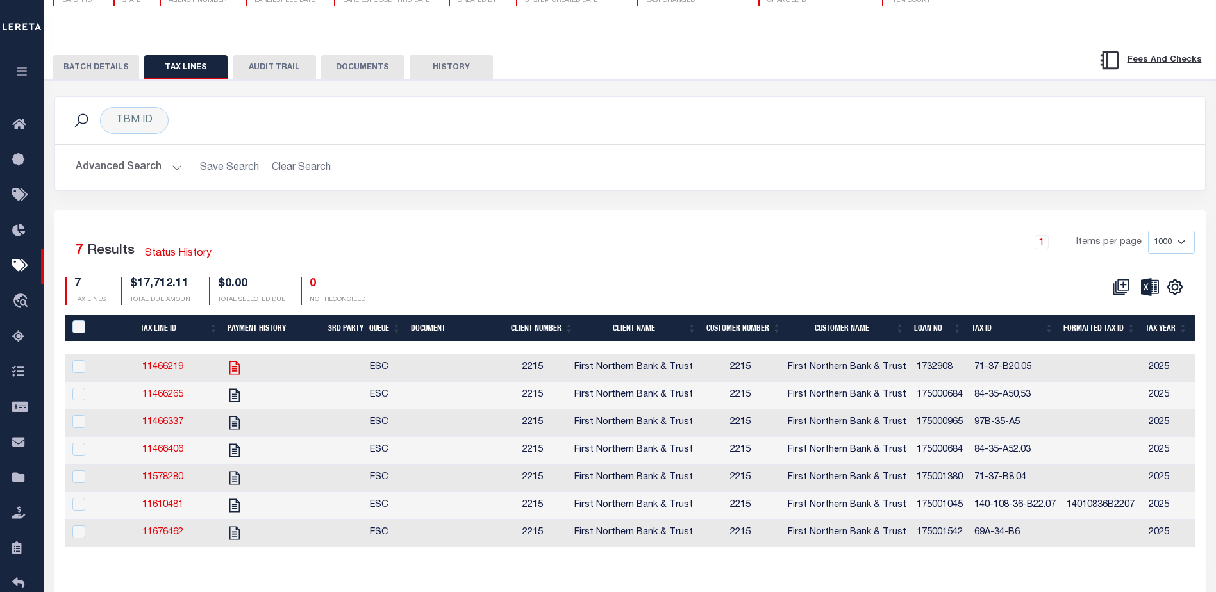
select select
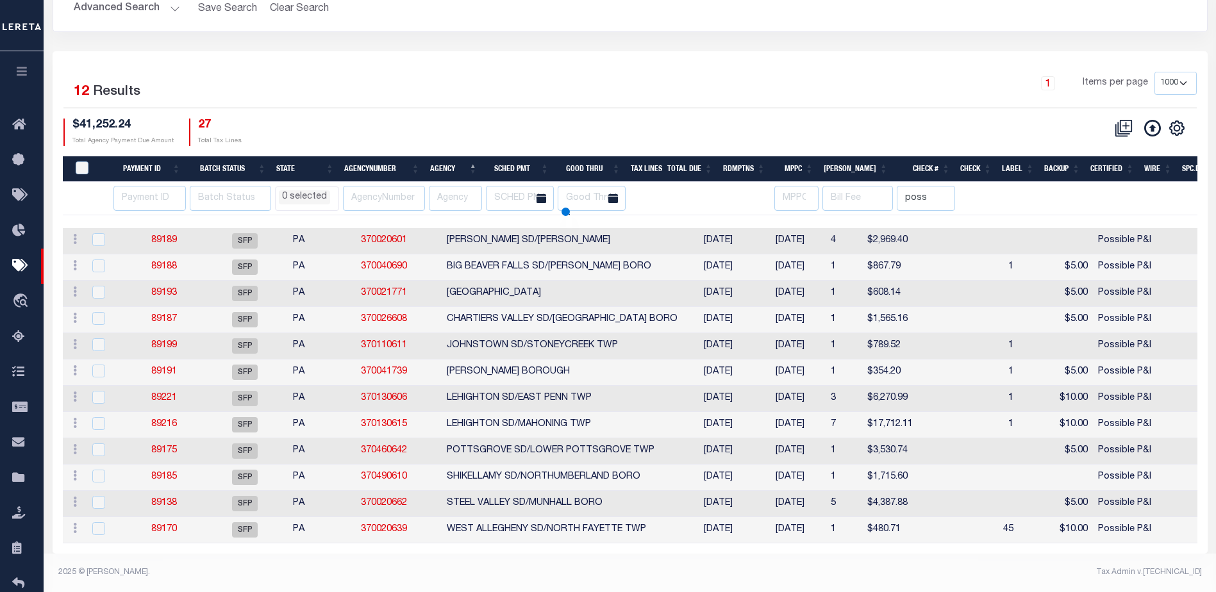
scroll to position [134, 0]
select select
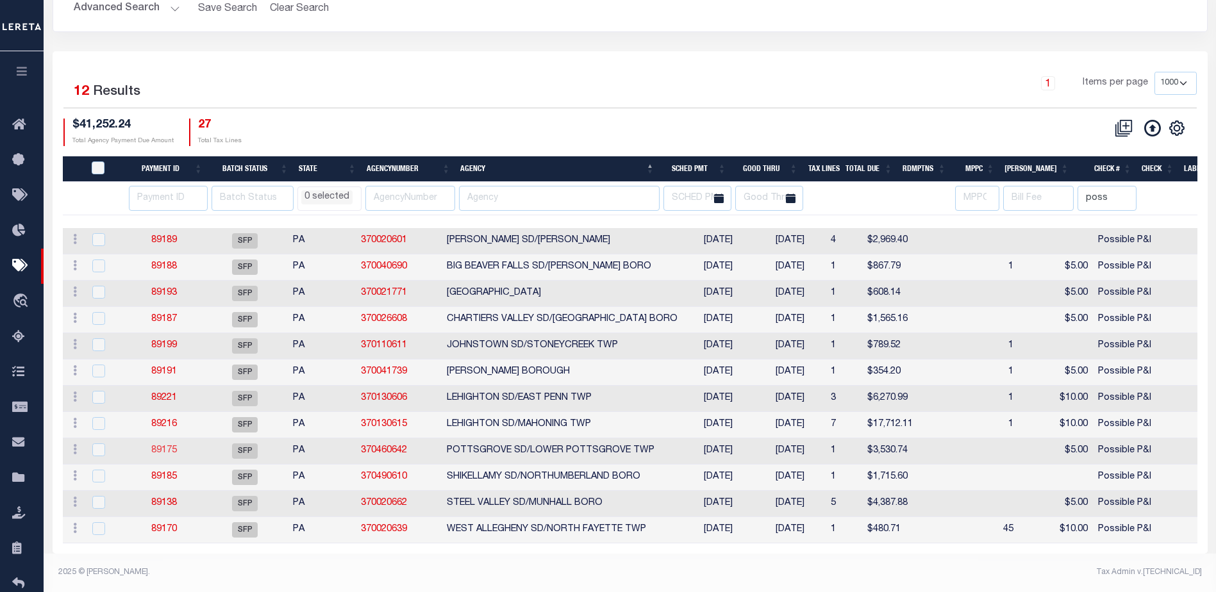
click at [177, 447] on link "89175" at bounding box center [164, 450] width 26 height 9
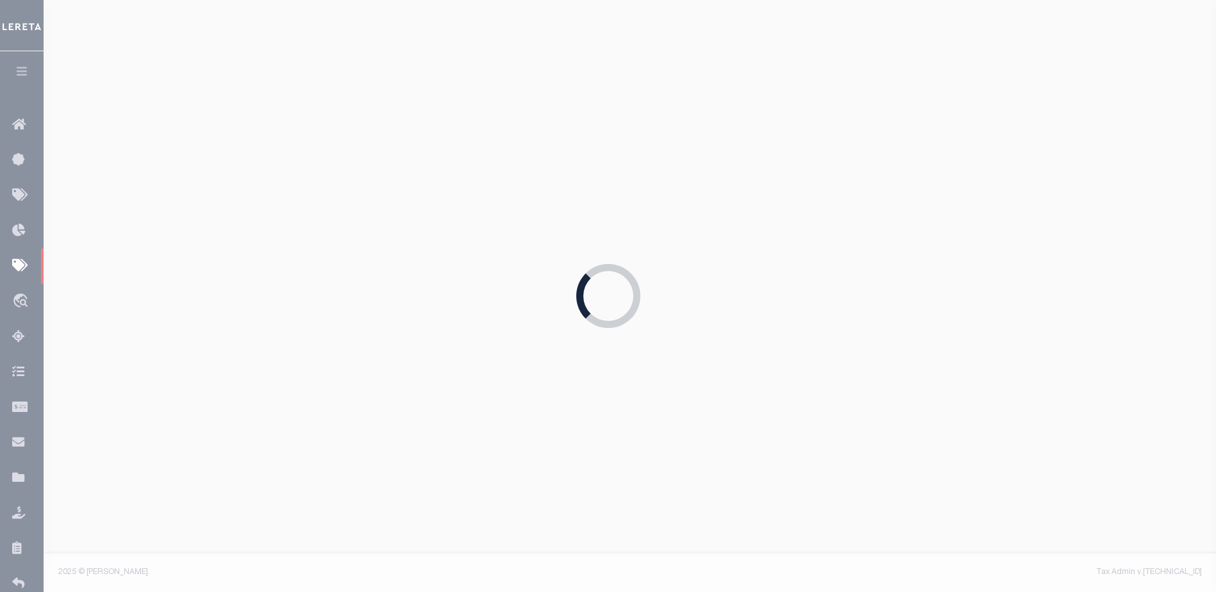
type input "[DATE]"
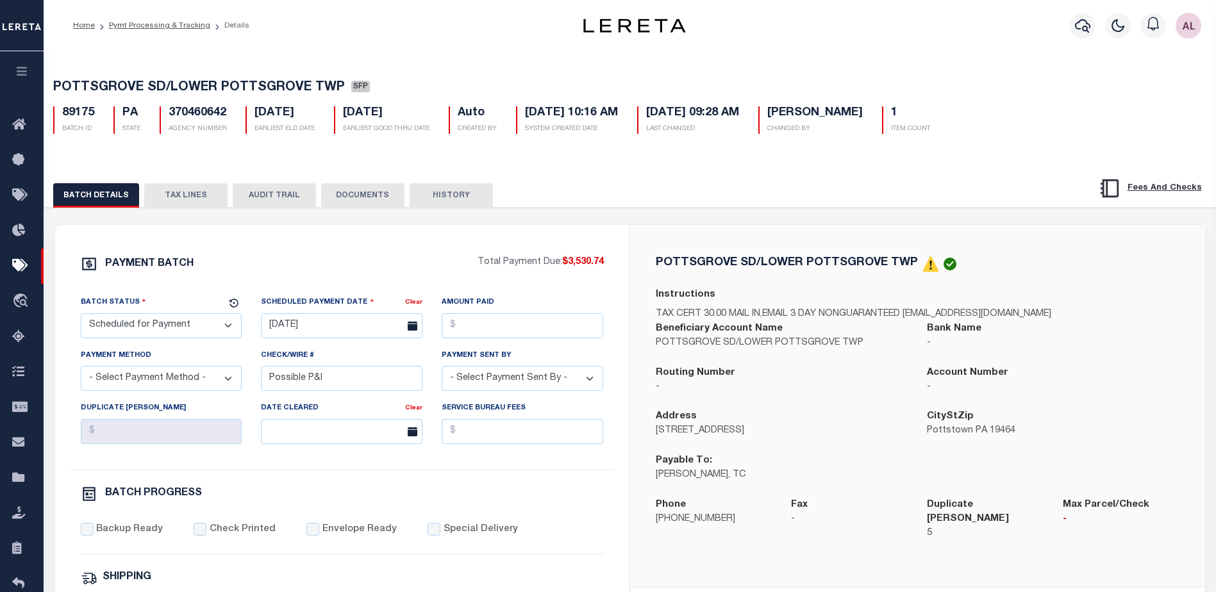
click at [197, 199] on button "TAX LINES" at bounding box center [185, 195] width 83 height 24
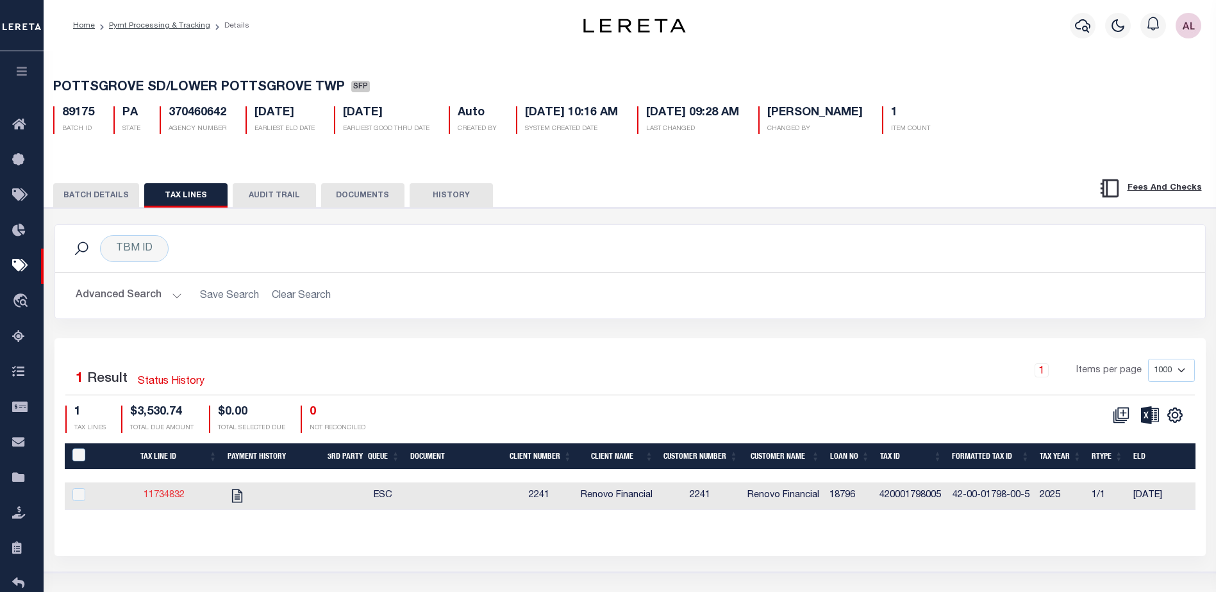
click at [166, 494] on link "11734832" at bounding box center [164, 495] width 41 height 9
checkbox input "true"
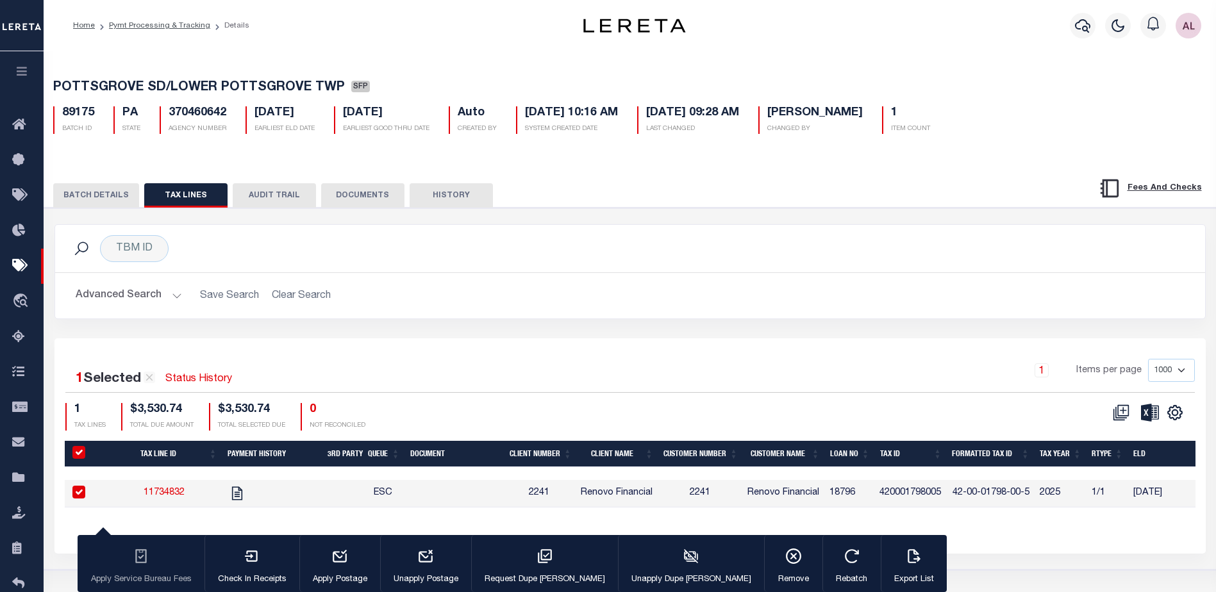
select select
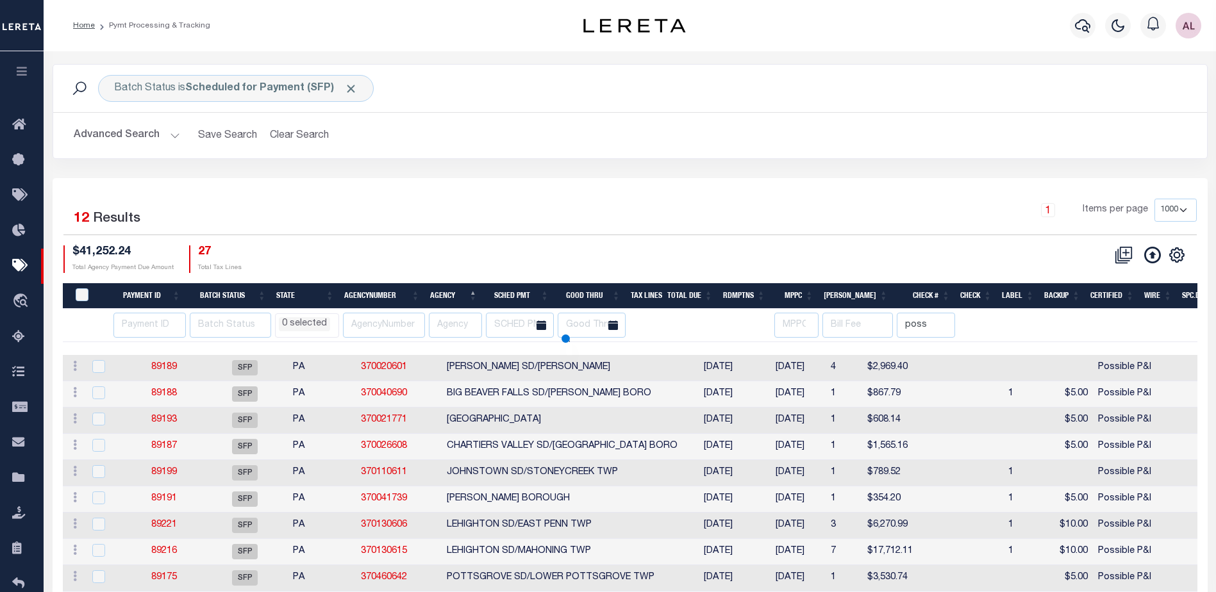
scroll to position [87, 0]
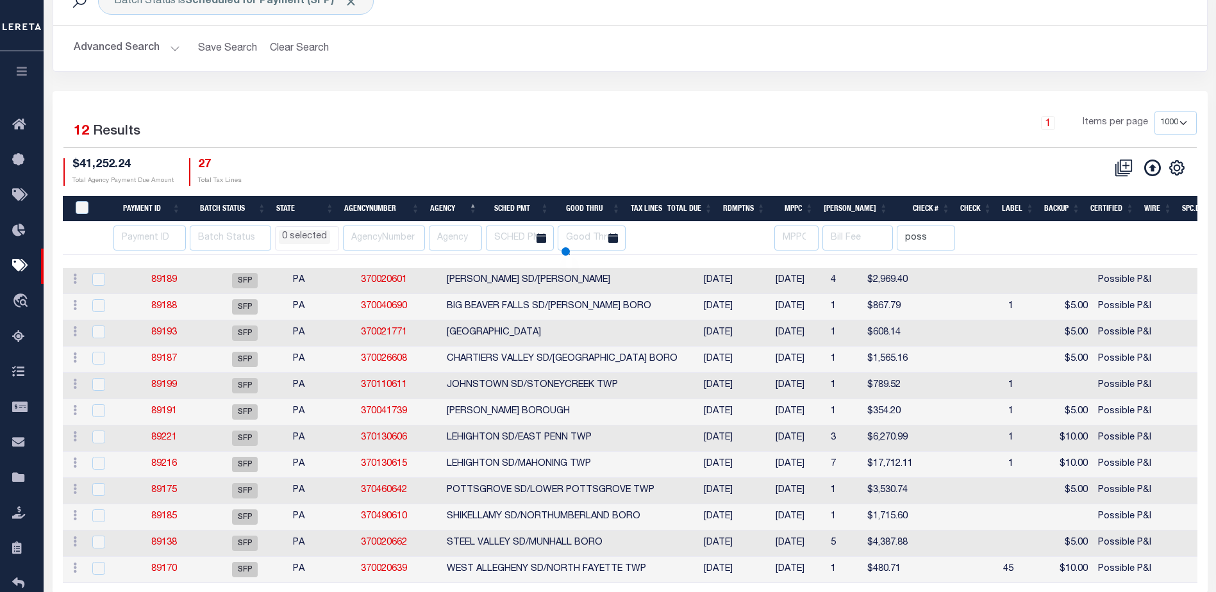
select select
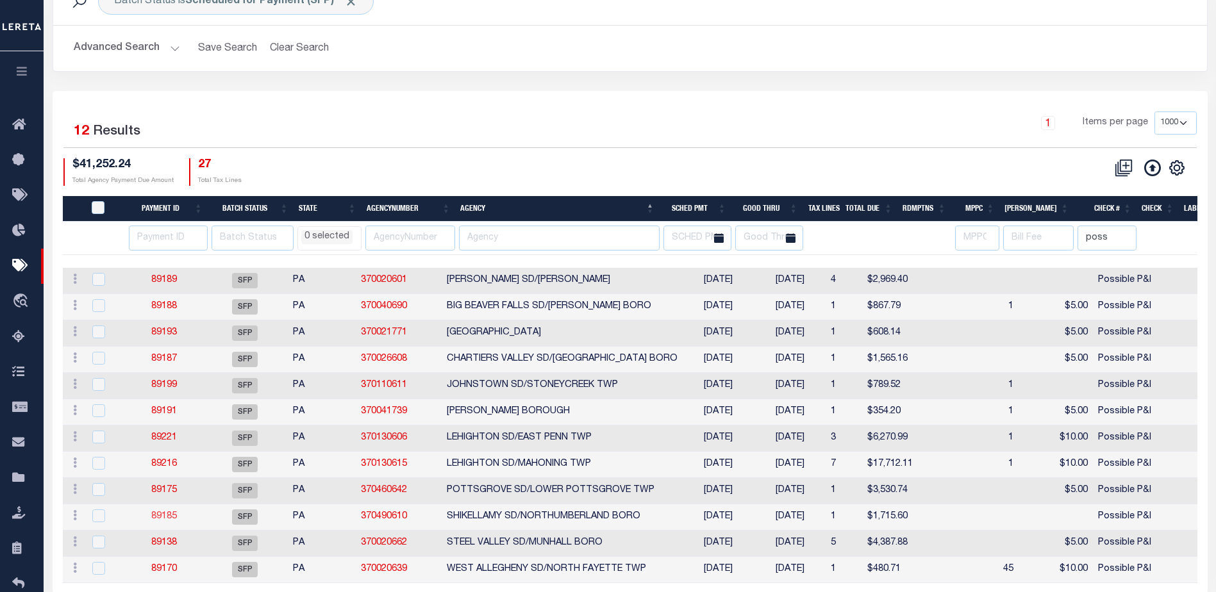
click at [177, 513] on link "89185" at bounding box center [164, 516] width 26 height 9
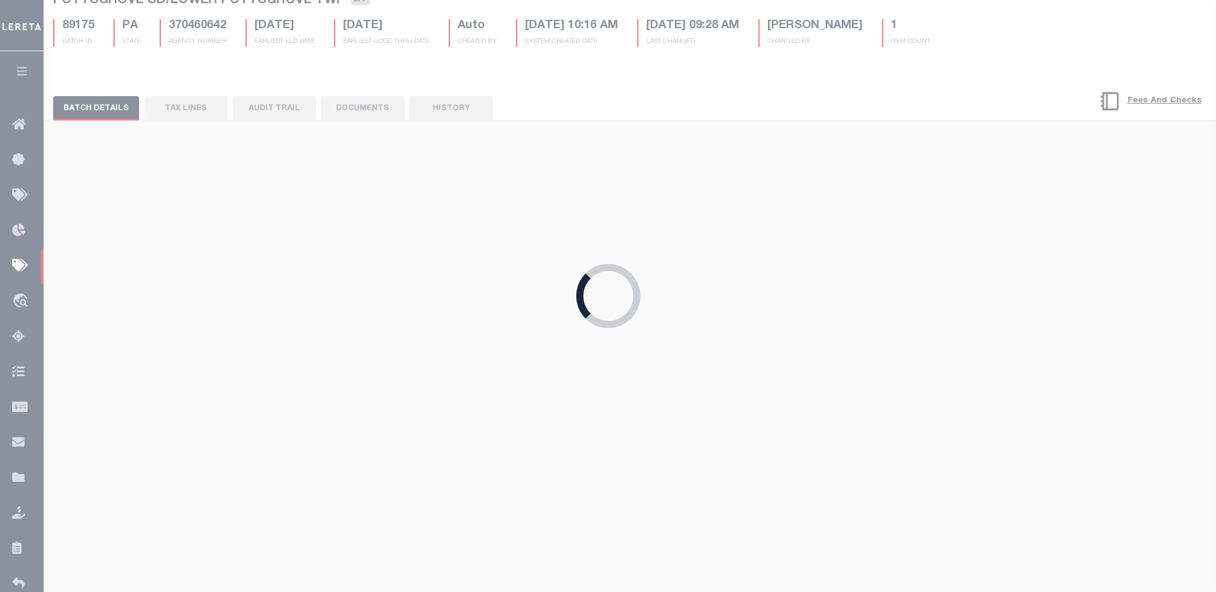
type input "[DATE]"
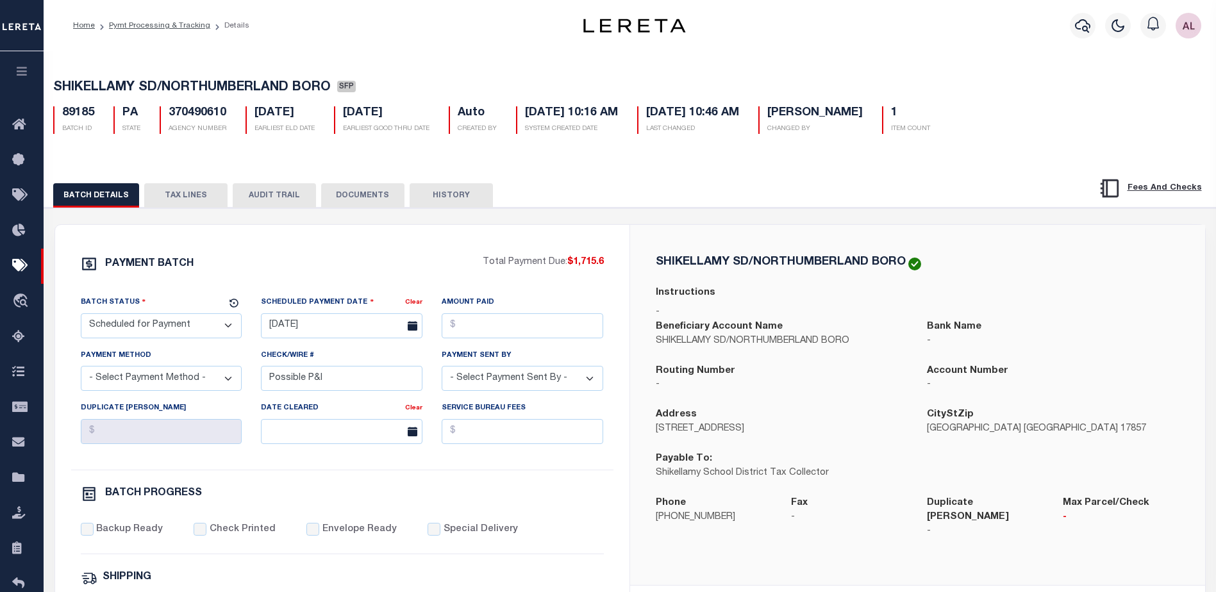
click at [177, 191] on button "TAX LINES" at bounding box center [185, 195] width 83 height 24
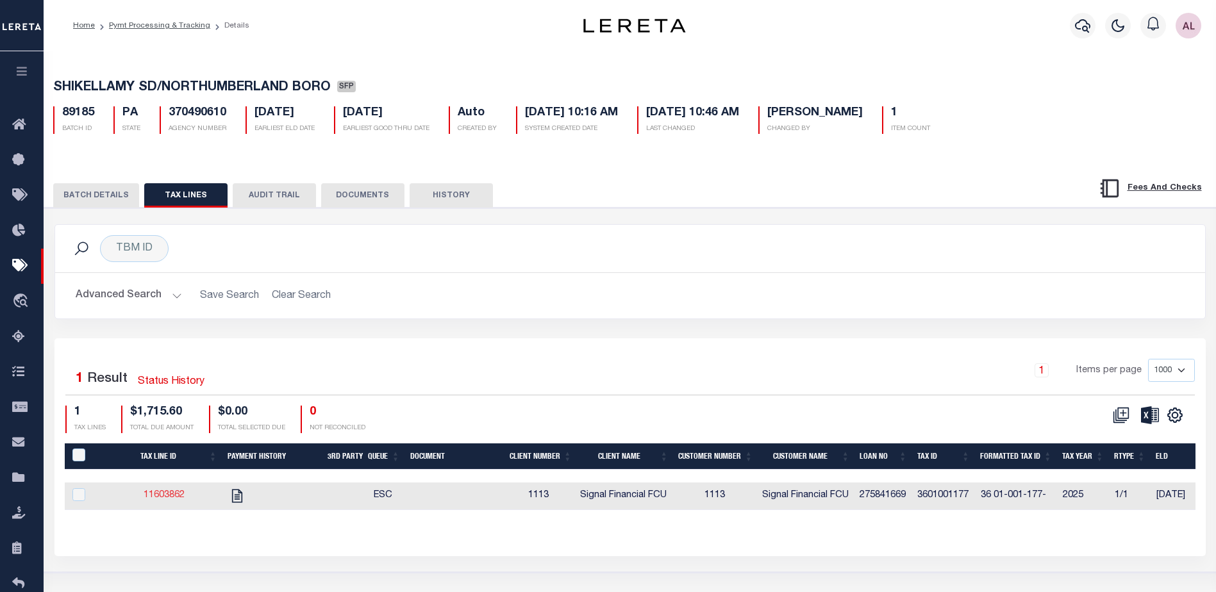
click at [164, 496] on link "11603862" at bounding box center [164, 495] width 41 height 9
checkbox input "true"
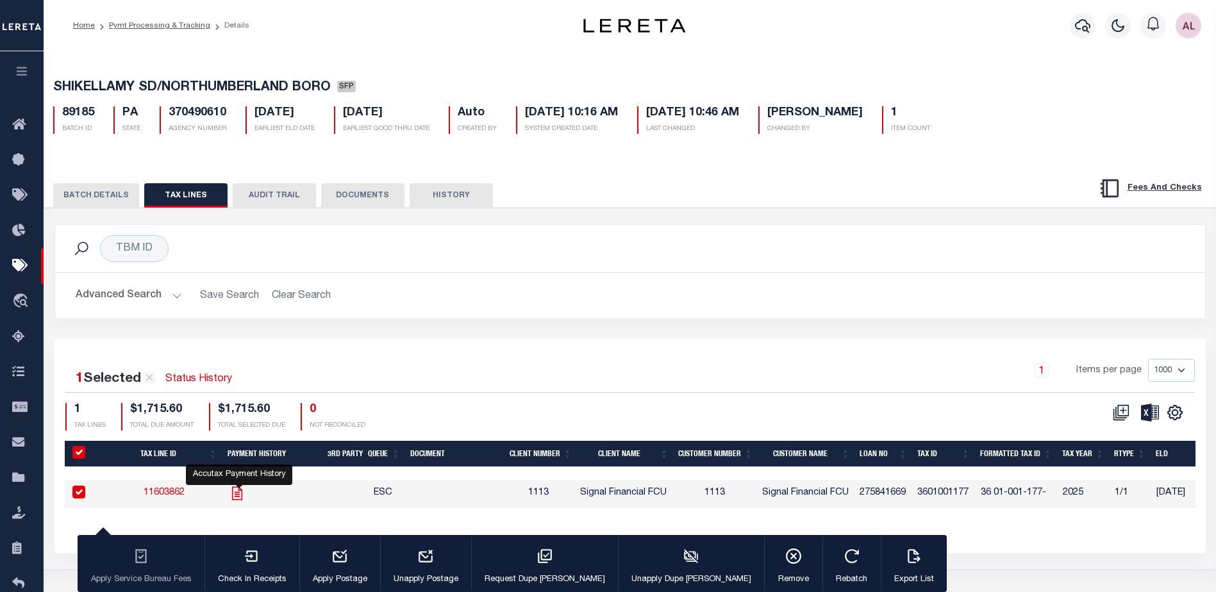
click at [239, 491] on icon "" at bounding box center [236, 493] width 10 height 13
checkbox input "false"
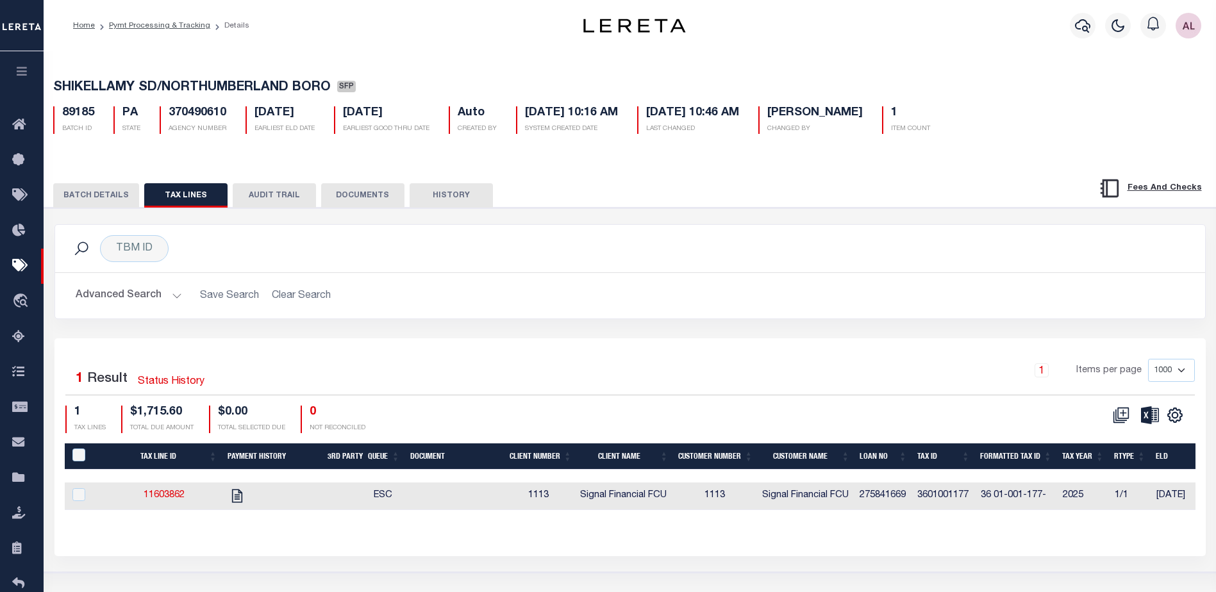
select select
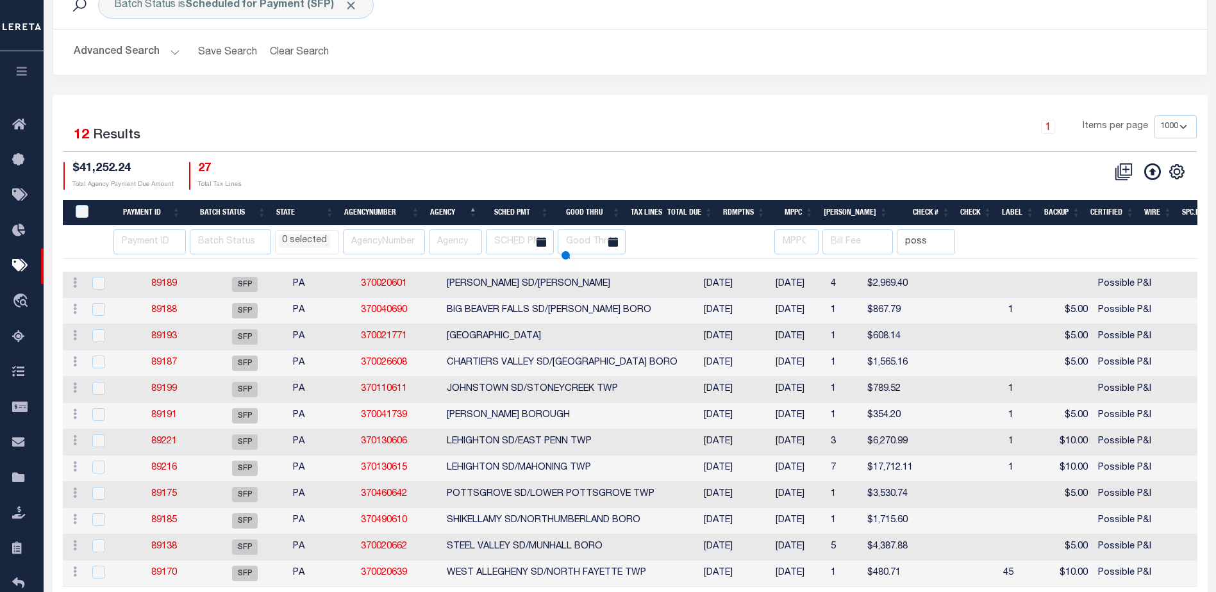
scroll to position [87, 0]
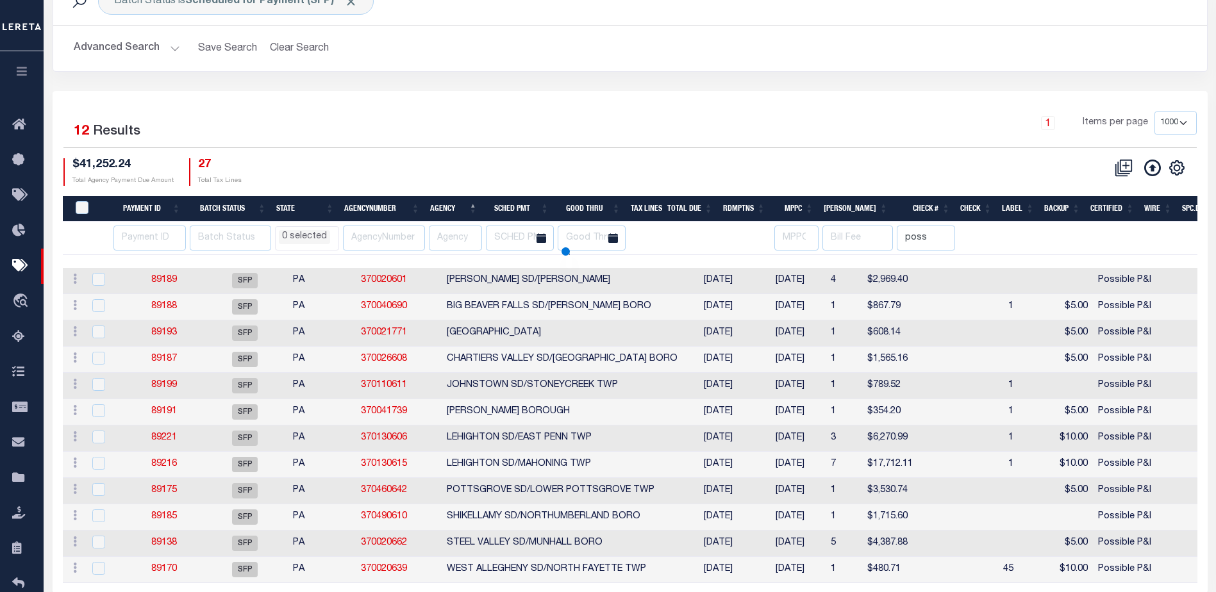
select select
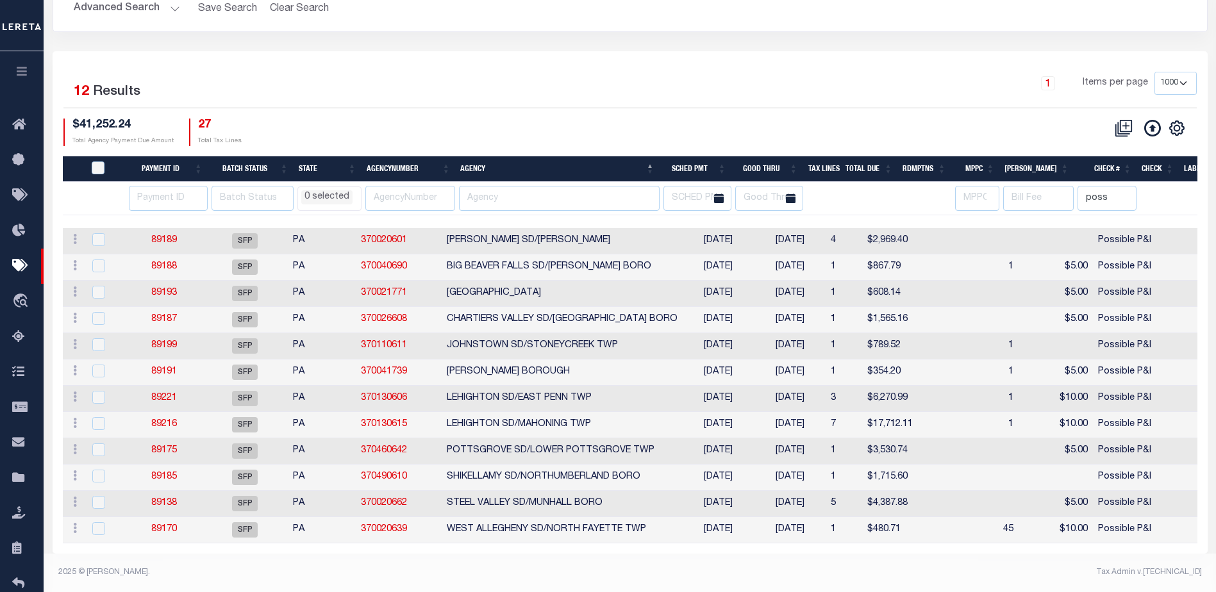
scroll to position [137, 0]
click at [169, 525] on link "89170" at bounding box center [164, 529] width 26 height 9
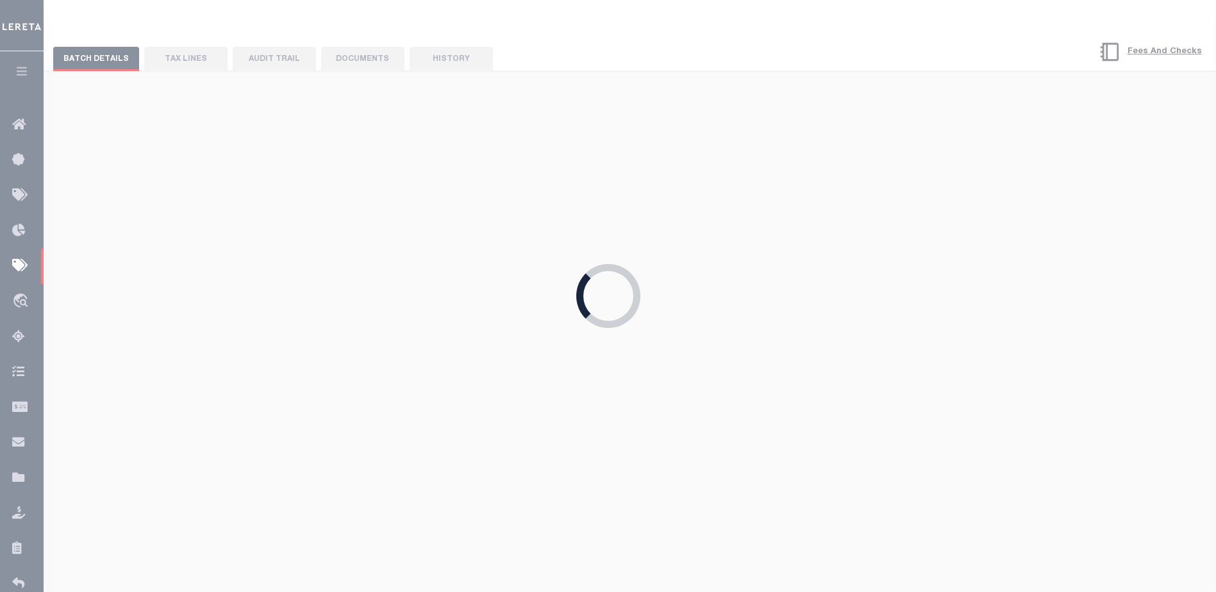
select select "37"
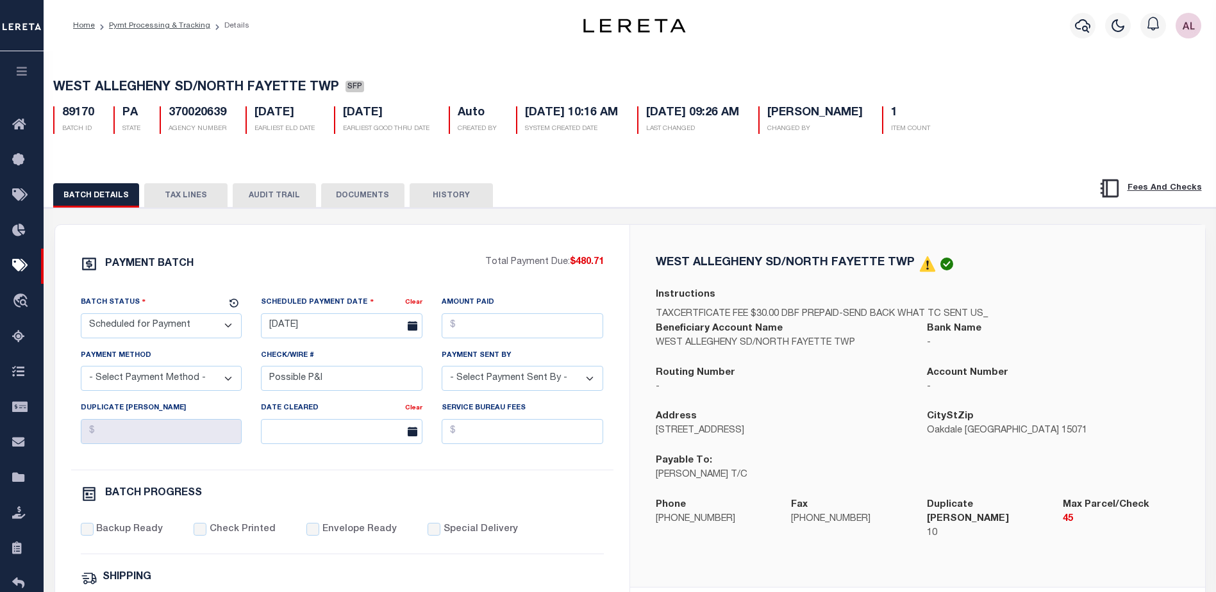
click at [180, 192] on button "TAX LINES" at bounding box center [185, 195] width 83 height 24
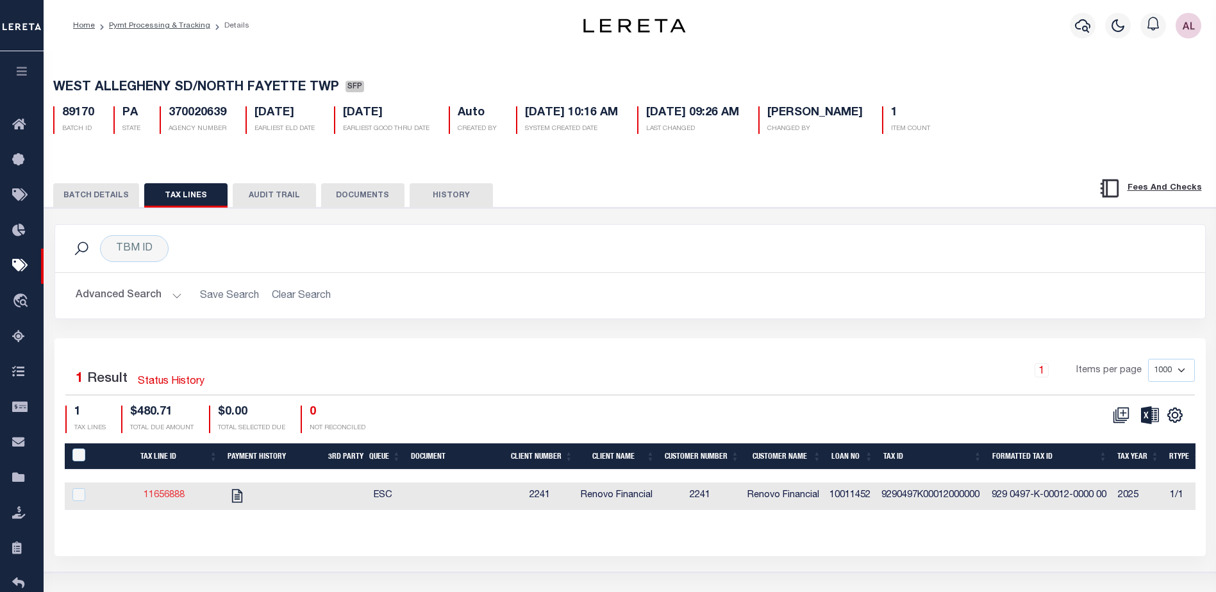
click at [155, 500] on link "11656888" at bounding box center [164, 495] width 41 height 9
checkbox input "true"
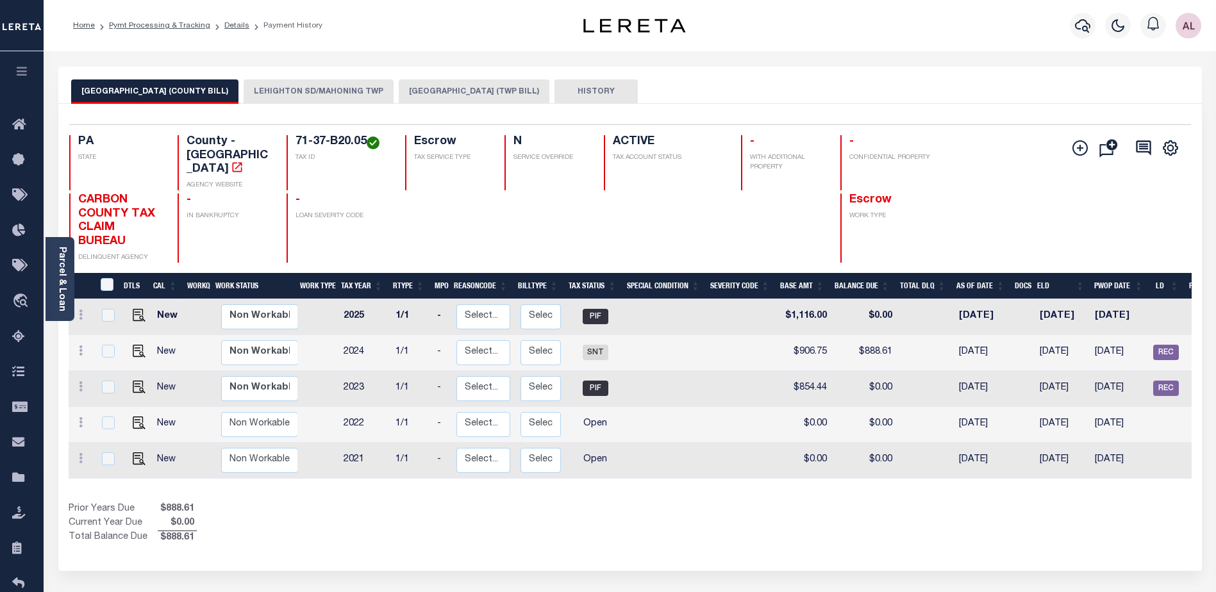
click at [310, 94] on button "LEHIGHTON SD/MAHONING TWP" at bounding box center [319, 92] width 150 height 24
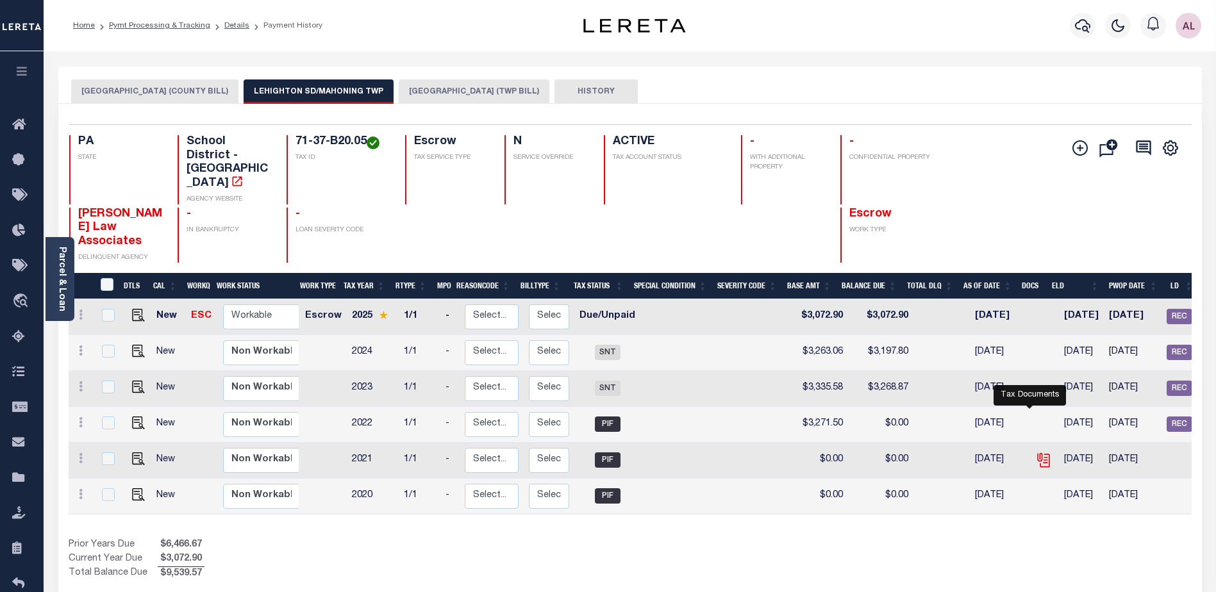
click at [1038, 453] on icon "" at bounding box center [1043, 458] width 10 height 10
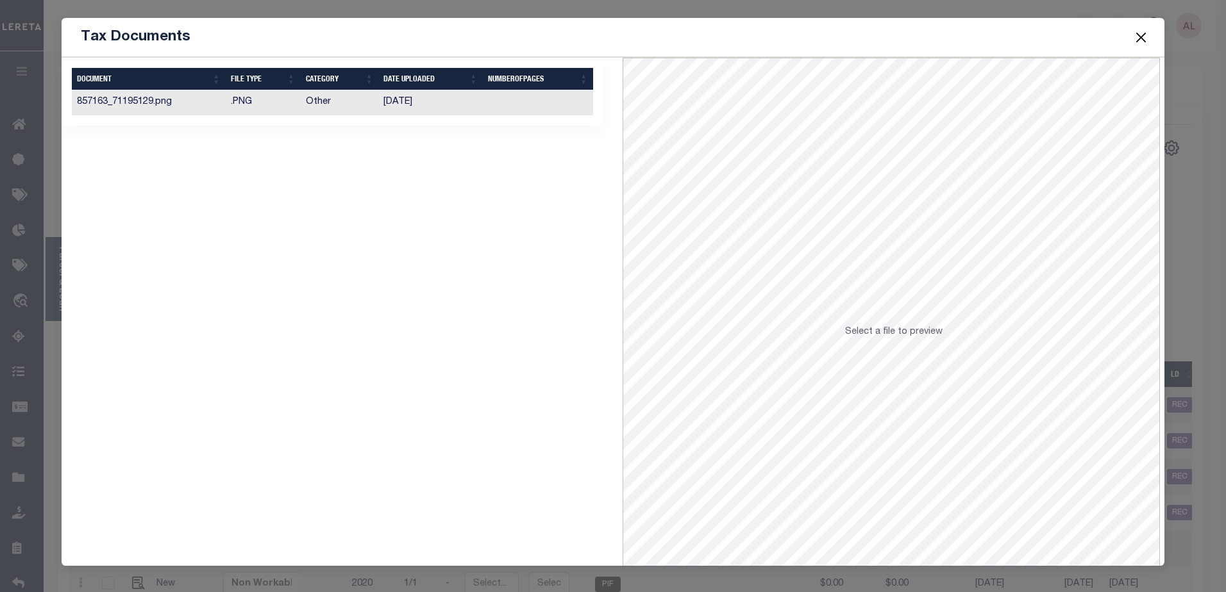
click at [208, 110] on td "857163_71195129.png" at bounding box center [149, 102] width 154 height 25
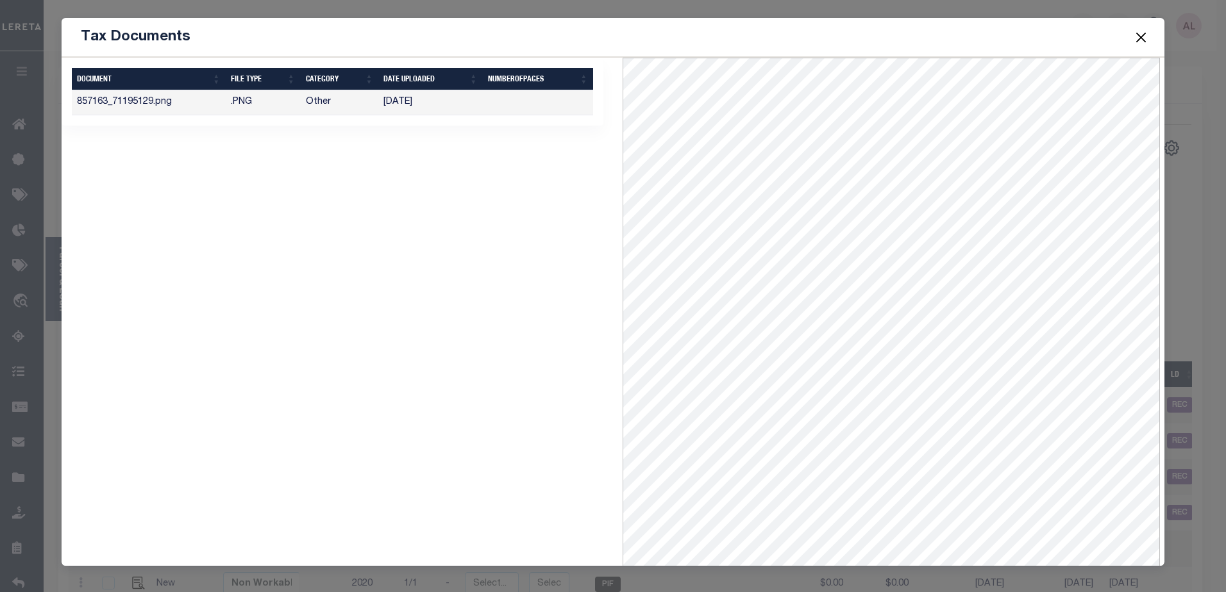
click at [1138, 40] on button "Close" at bounding box center [1140, 37] width 17 height 17
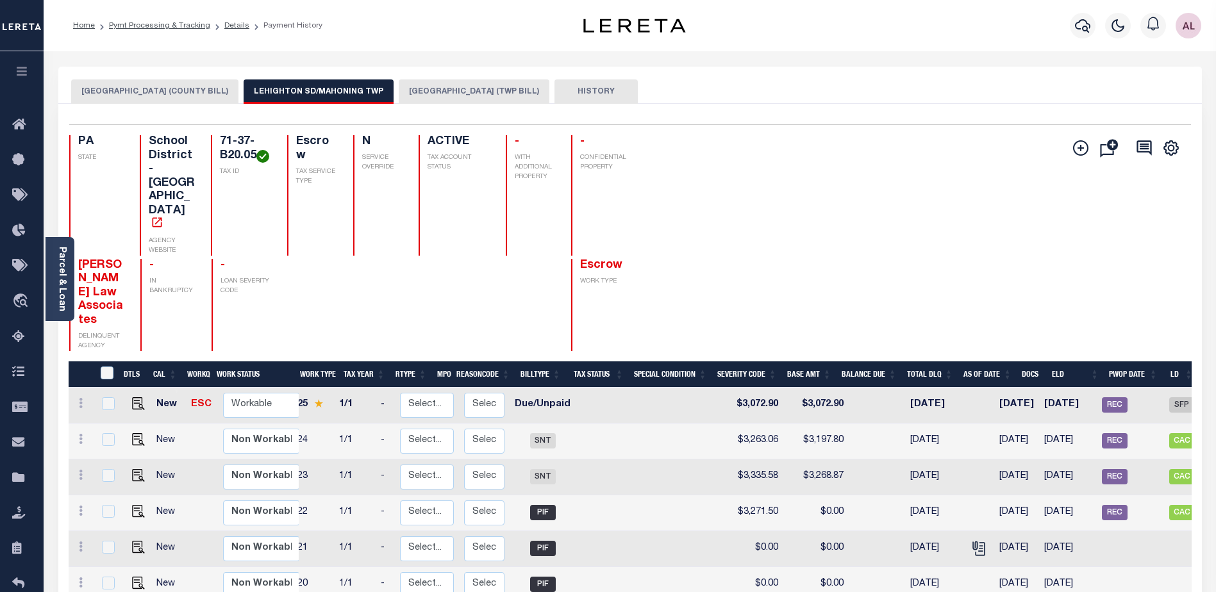
scroll to position [0, 65]
click at [133, 398] on img "" at bounding box center [138, 404] width 13 height 13
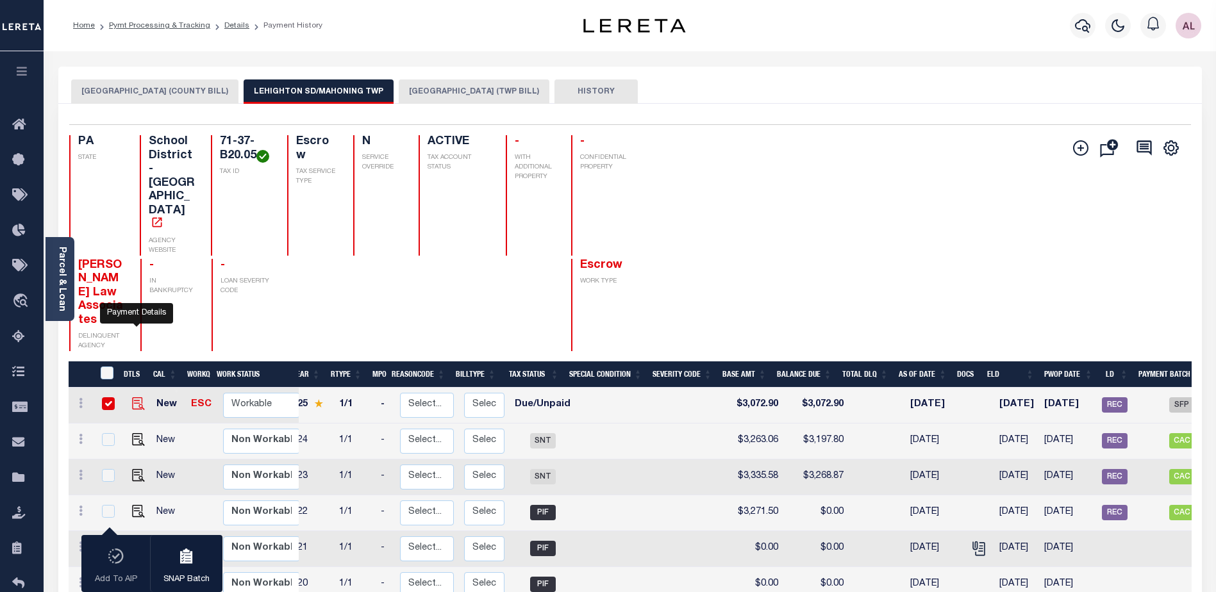
checkbox input "true"
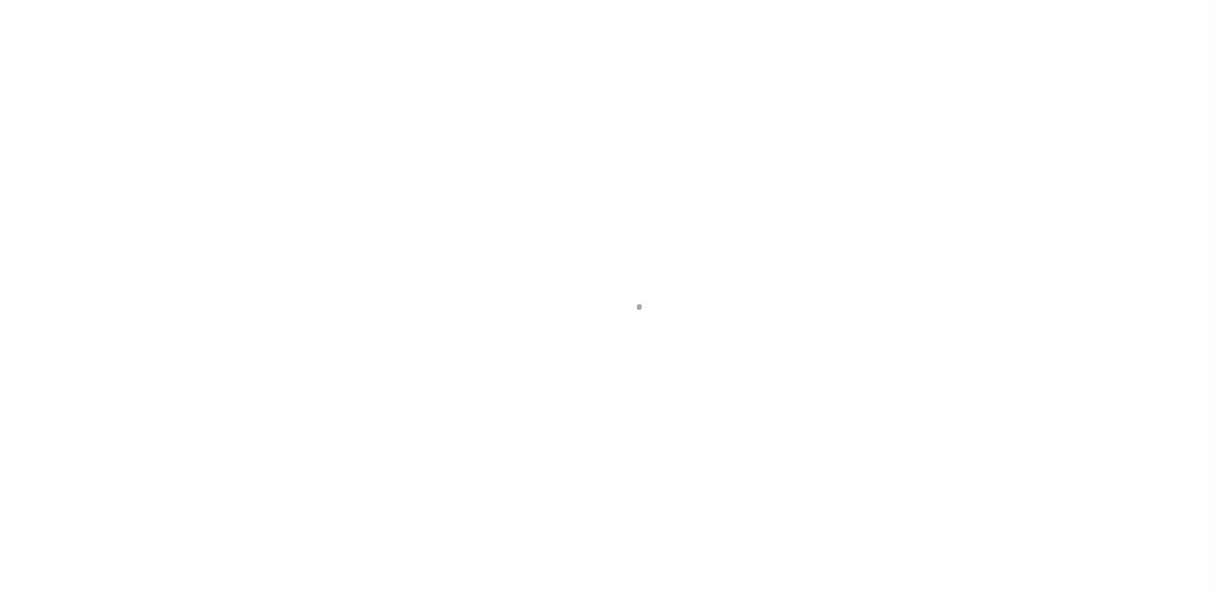
select select "DUE"
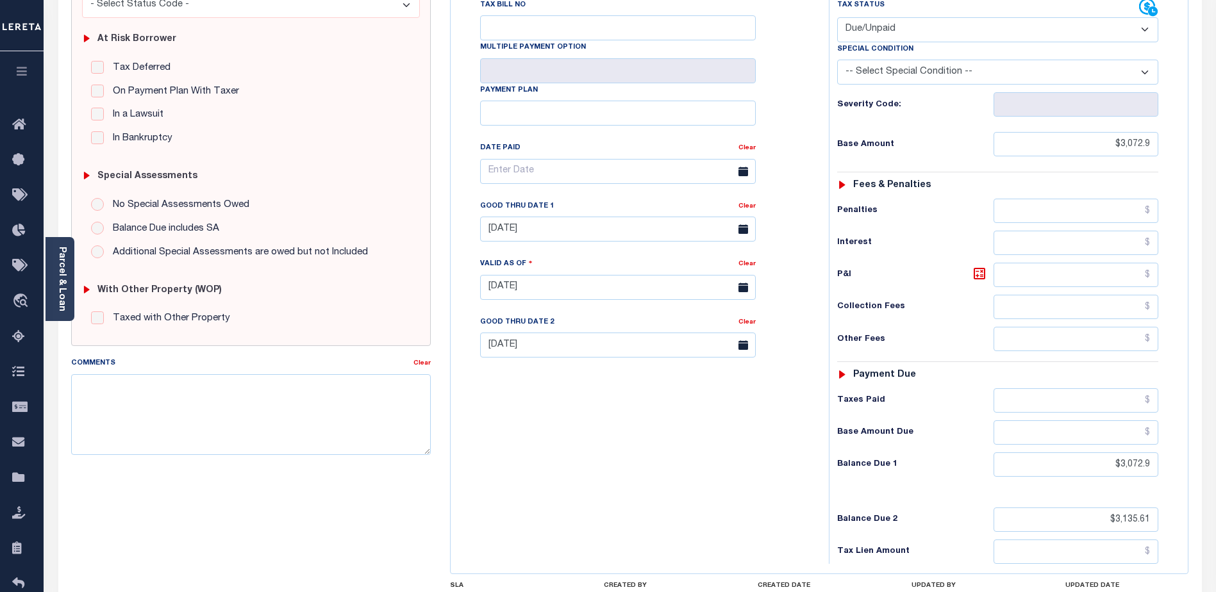
scroll to position [321, 0]
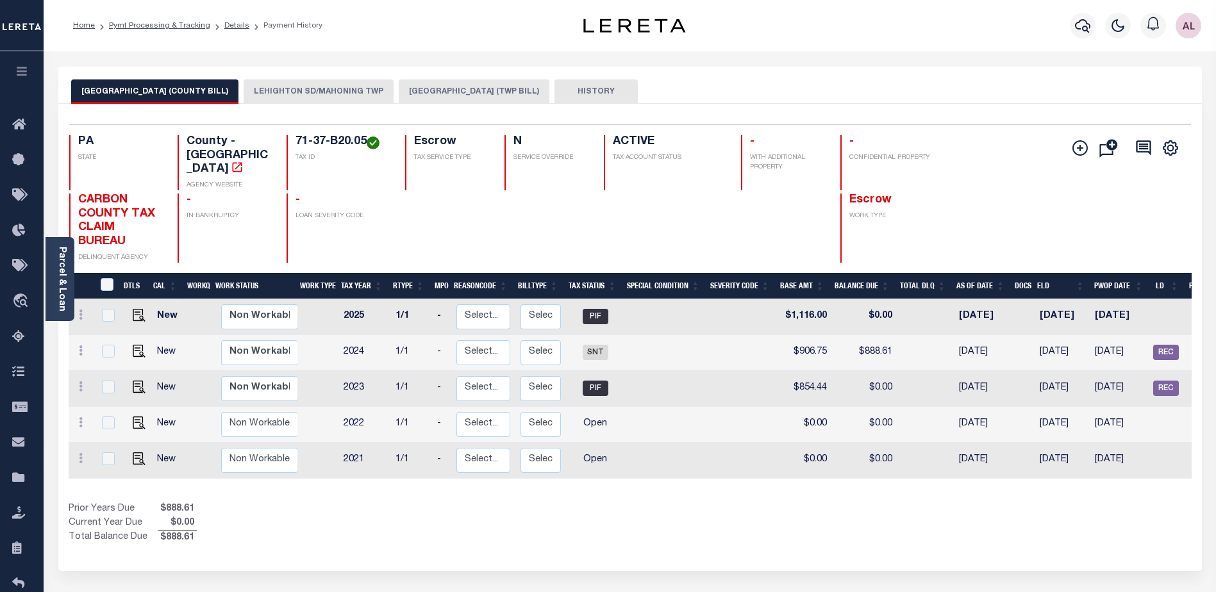
click at [333, 89] on button "LEHIGHTON SD/MAHONING TWP" at bounding box center [319, 92] width 150 height 24
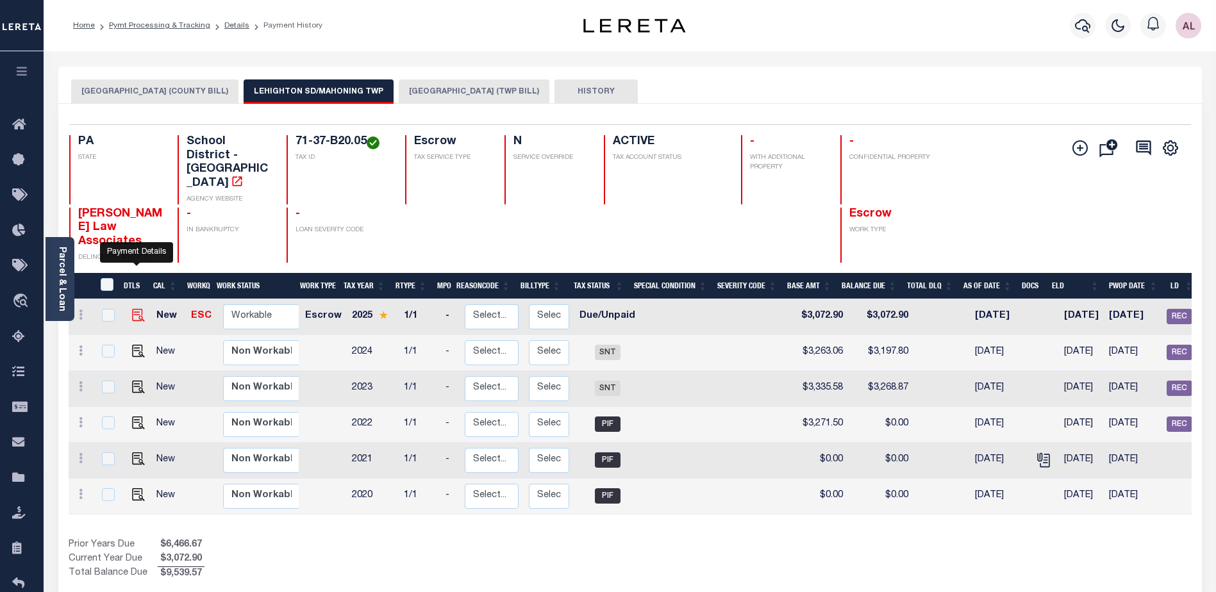
click at [133, 309] on img "" at bounding box center [138, 315] width 13 height 13
checkbox input "true"
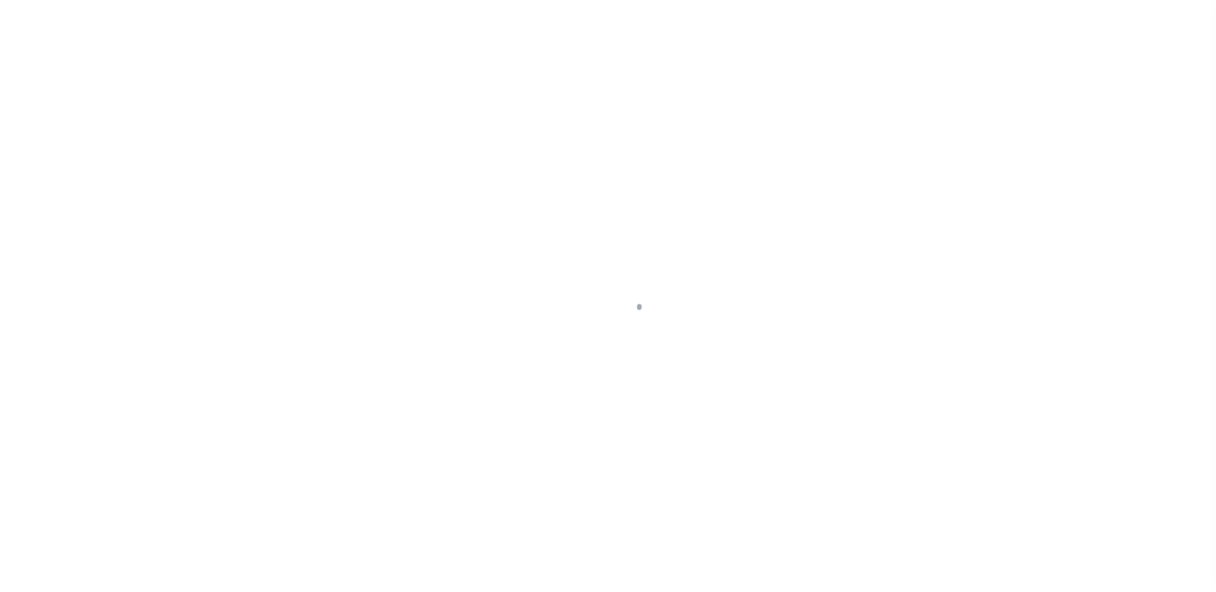
select select "DUE"
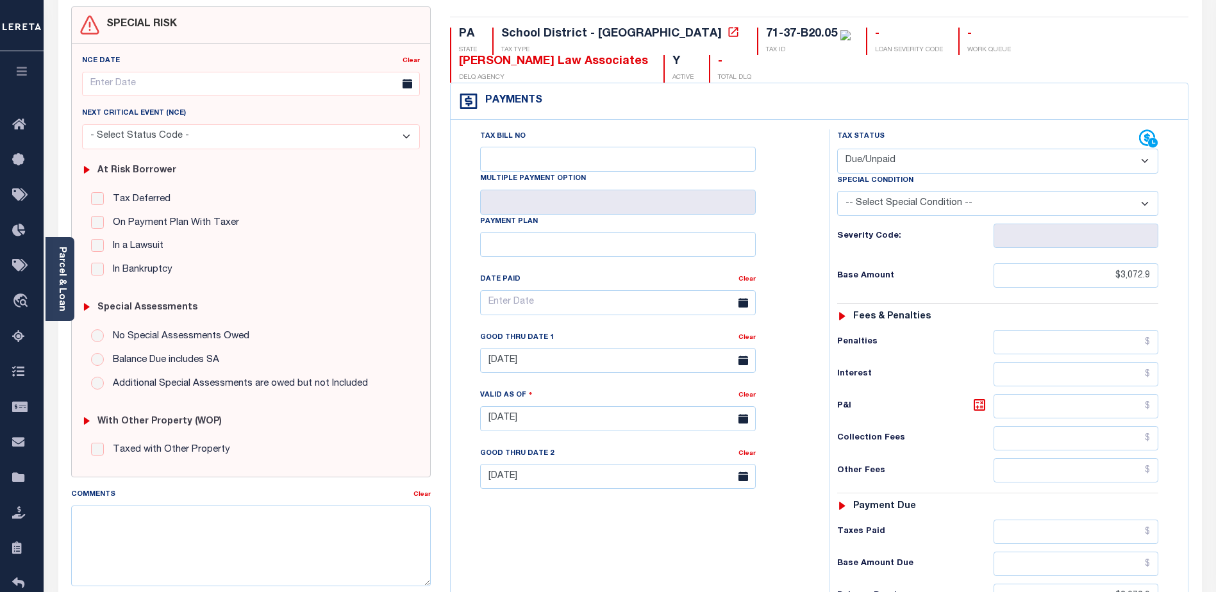
scroll to position [192, 0]
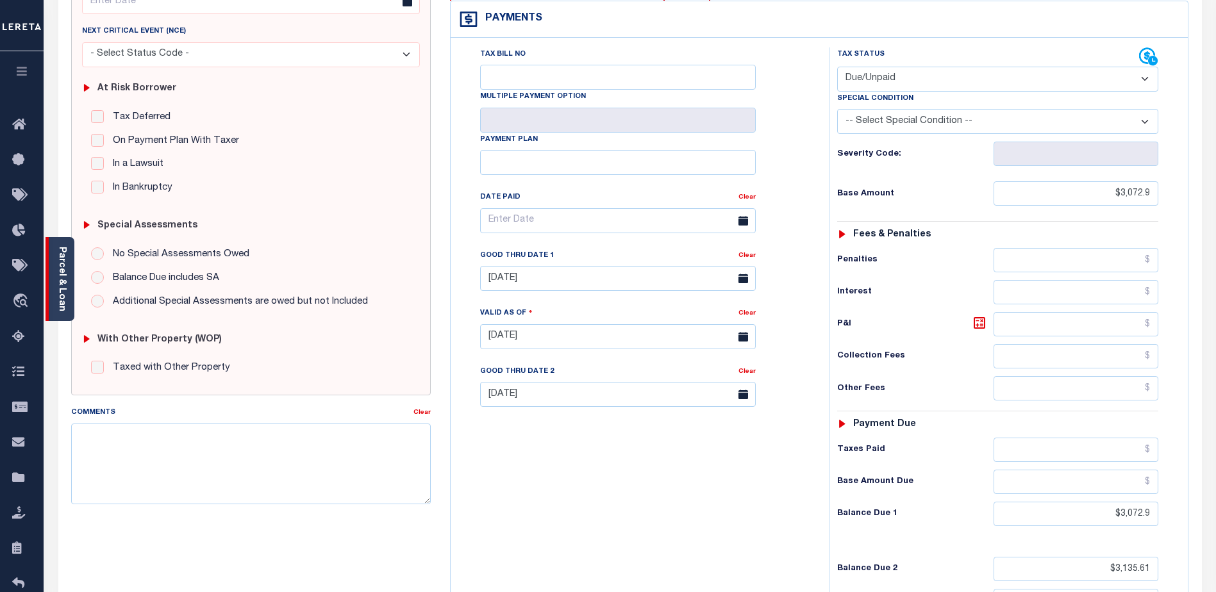
click at [57, 282] on link "Parcel & Loan" at bounding box center [61, 279] width 9 height 65
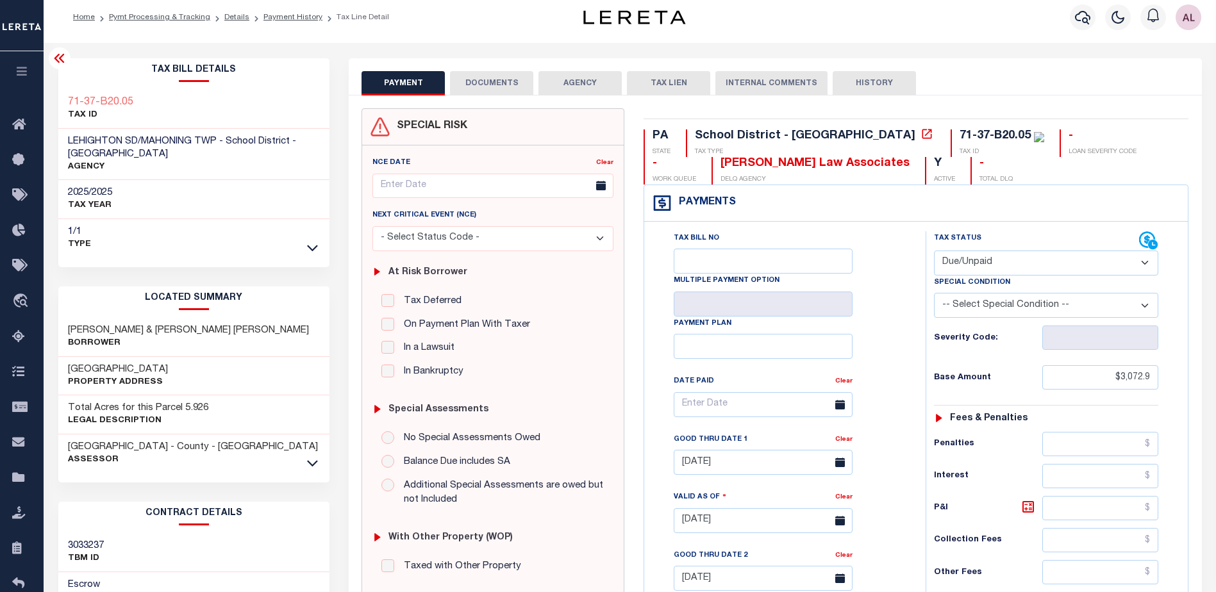
scroll to position [0, 0]
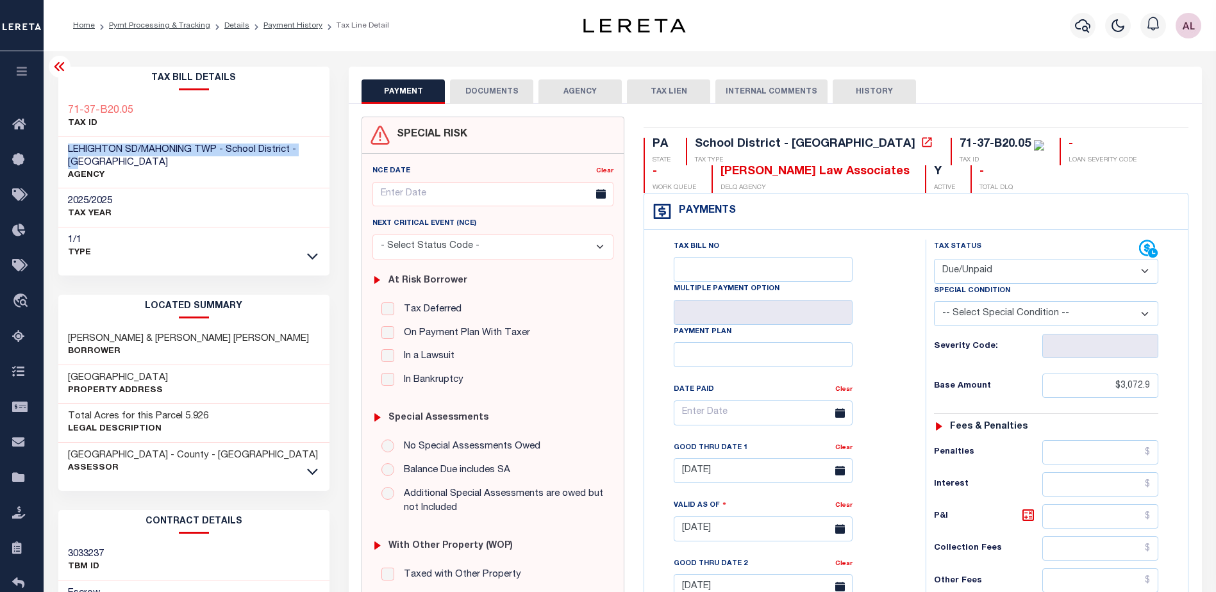
drag, startPoint x: 319, startPoint y: 151, endPoint x: 65, endPoint y: 149, distance: 254.6
click at [65, 149] on div "LEHIGHTON SD/MAHONING TWP - School District - PA AGENCY" at bounding box center [194, 163] width 272 height 52
copy span "LEHIGHTON SD/MAHONING TWP - School District - PA"
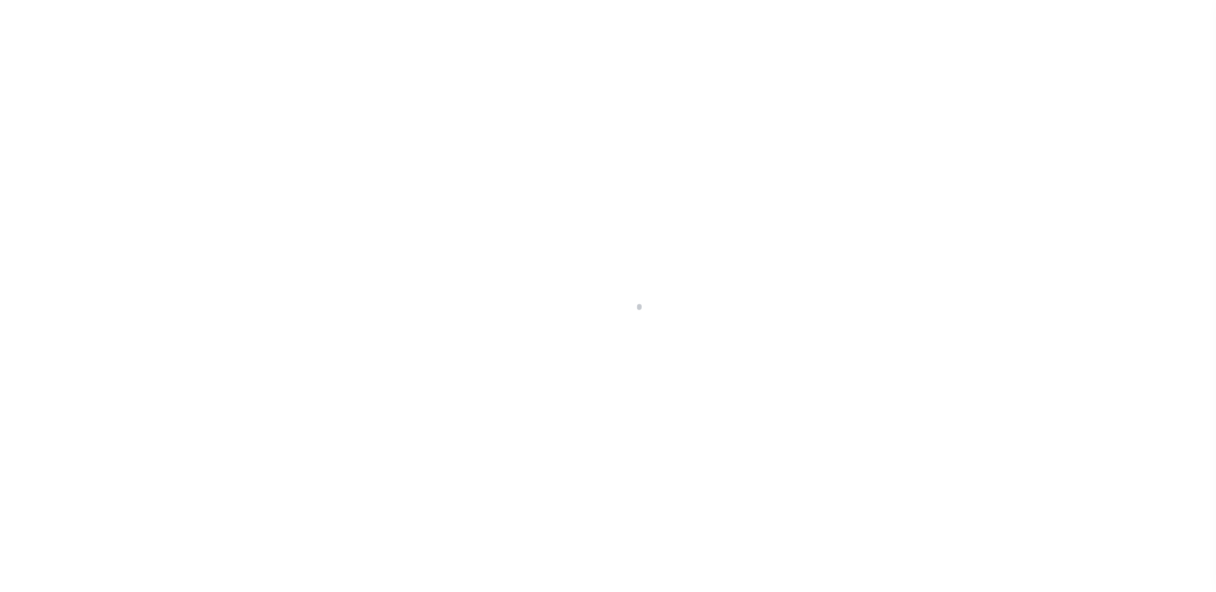
select select "DUE"
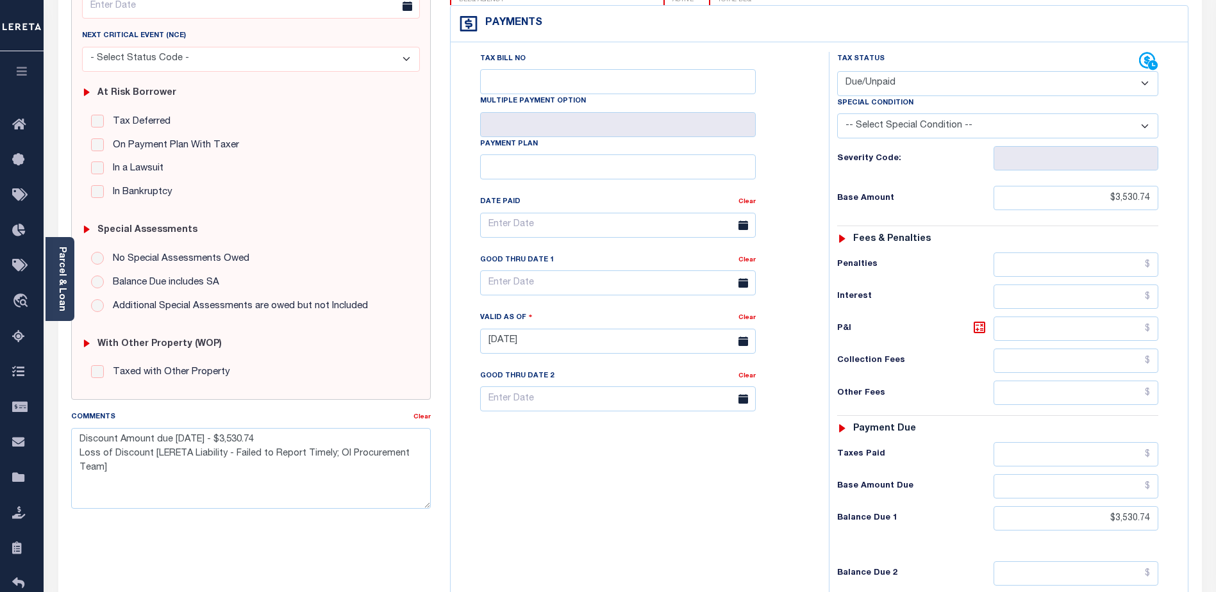
scroll to position [192, 0]
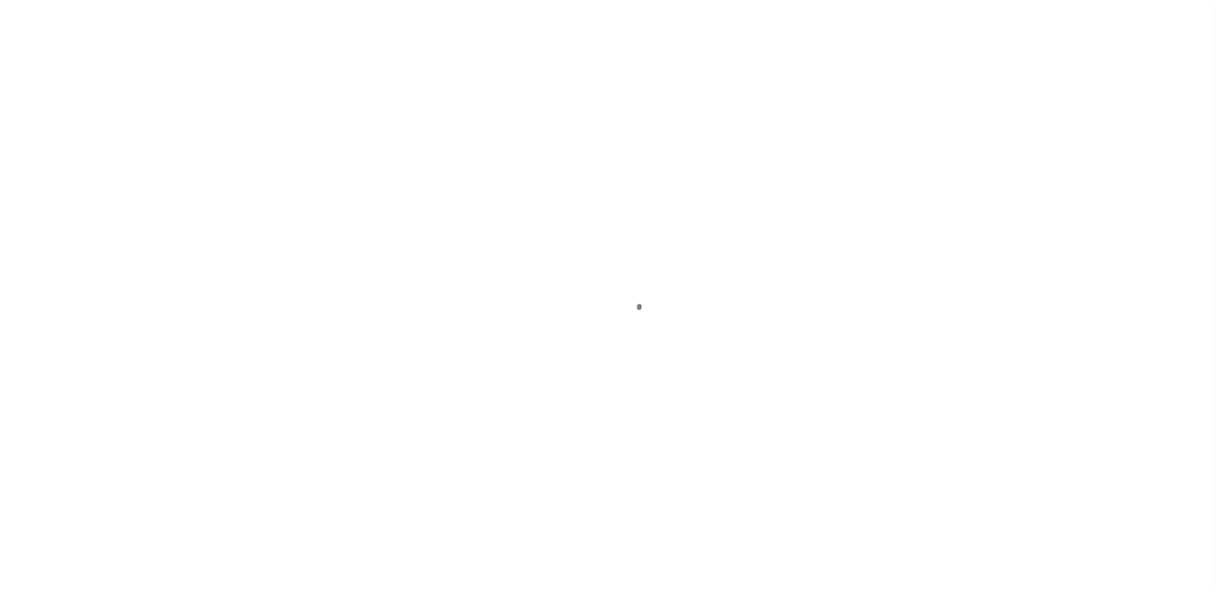
select select "PYD"
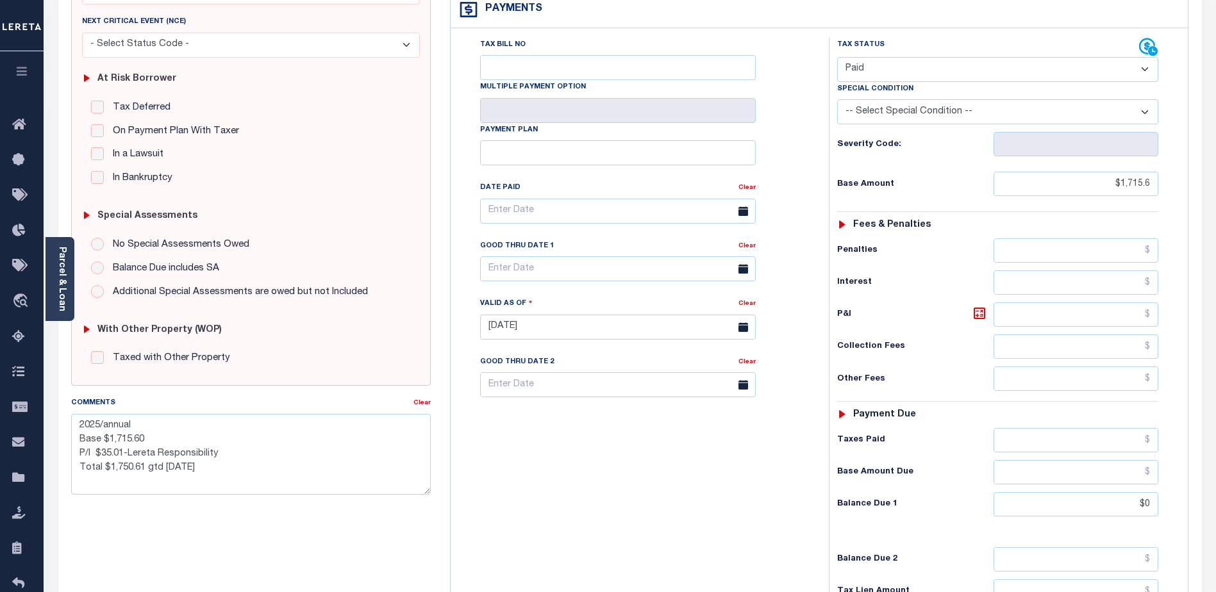
scroll to position [192, 0]
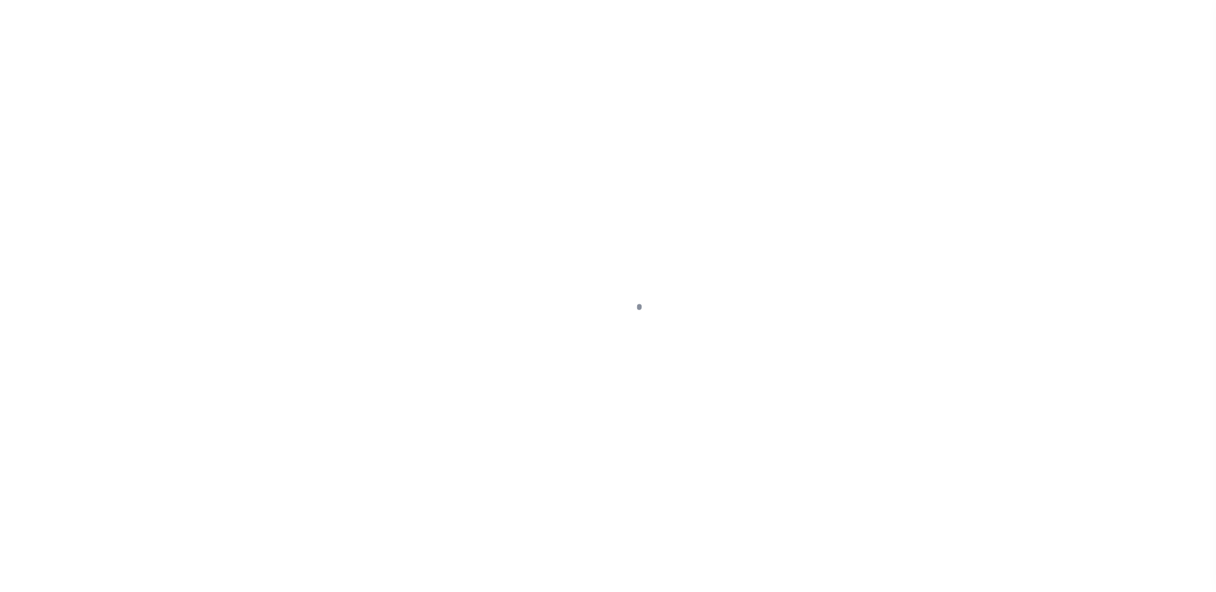
select select "DUE"
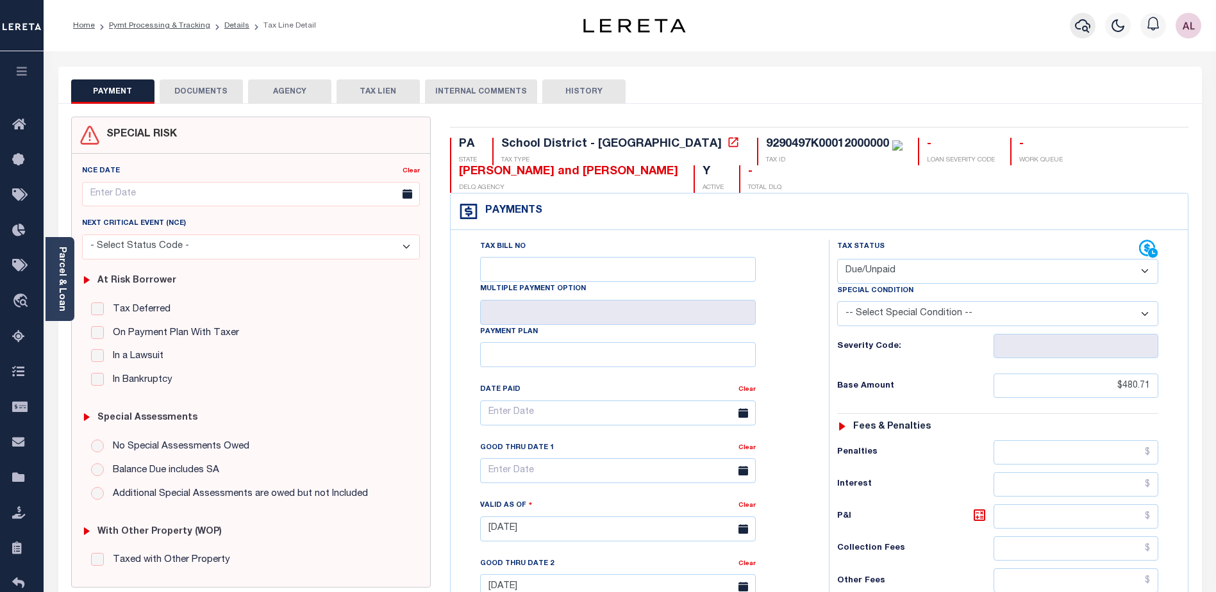
click at [1079, 29] on icon "button" at bounding box center [1082, 25] width 15 height 13
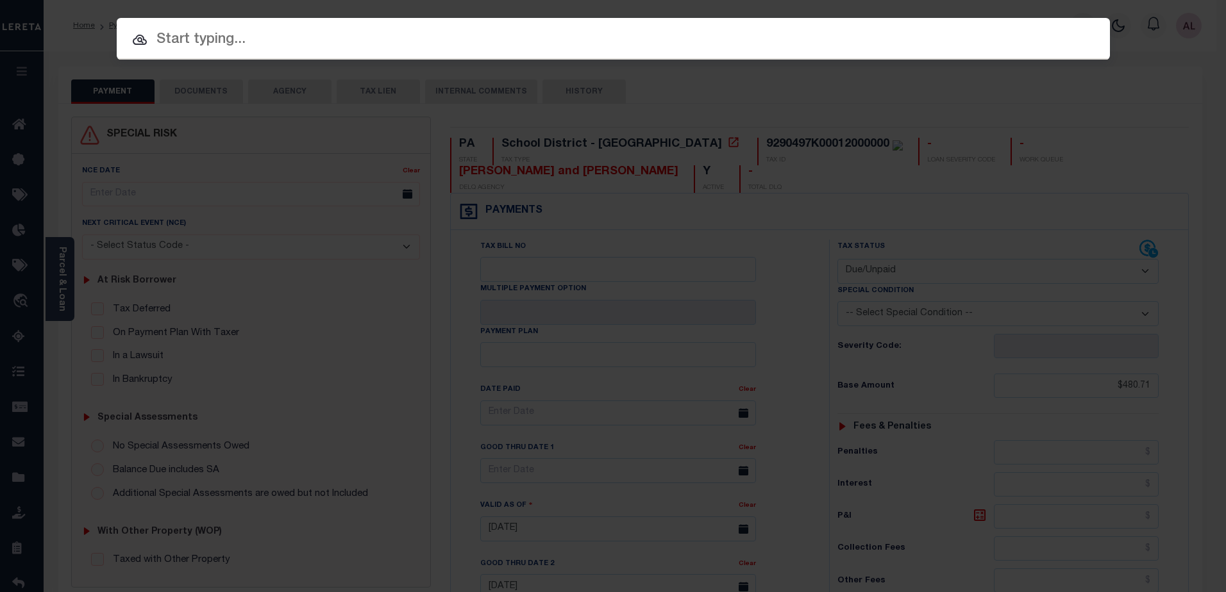
click at [364, 44] on input "text" at bounding box center [613, 40] width 993 height 22
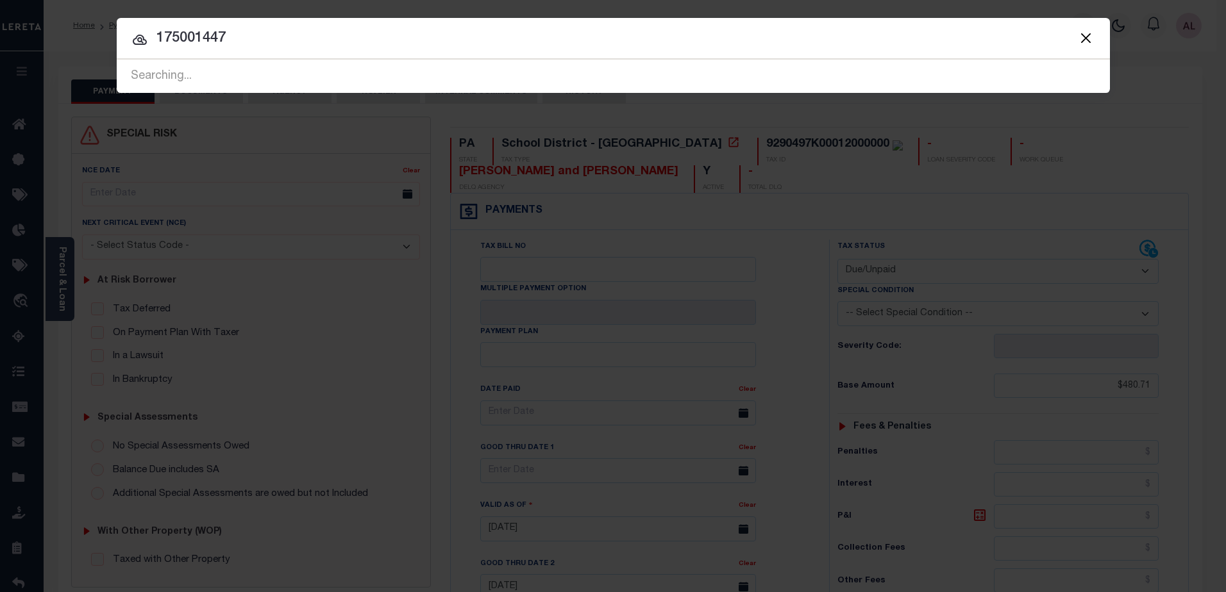
type input "175001447"
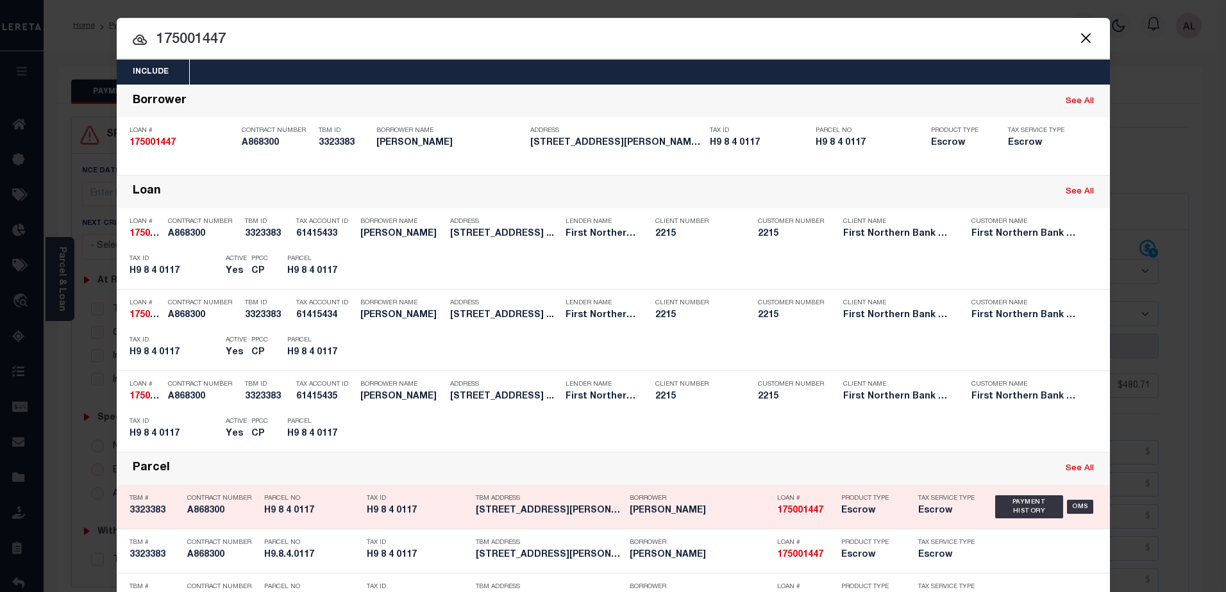
click at [847, 514] on h5 "Escrow" at bounding box center [870, 511] width 58 height 11
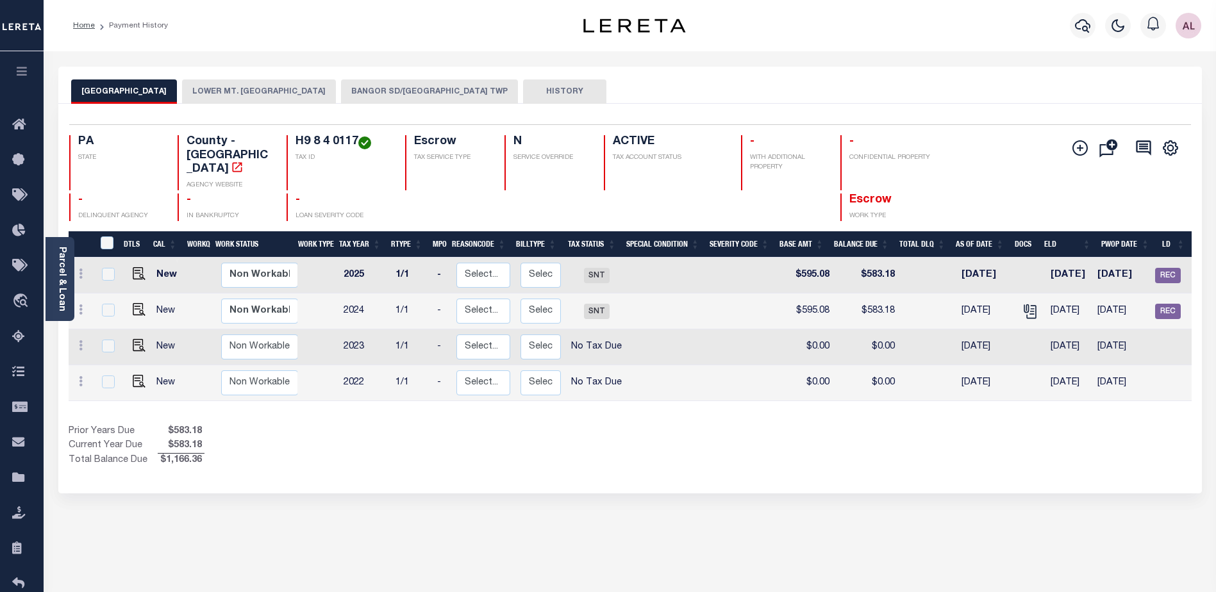
click at [385, 92] on button "BANGOR SD/[GEOGRAPHIC_DATA] TWP" at bounding box center [429, 92] width 177 height 24
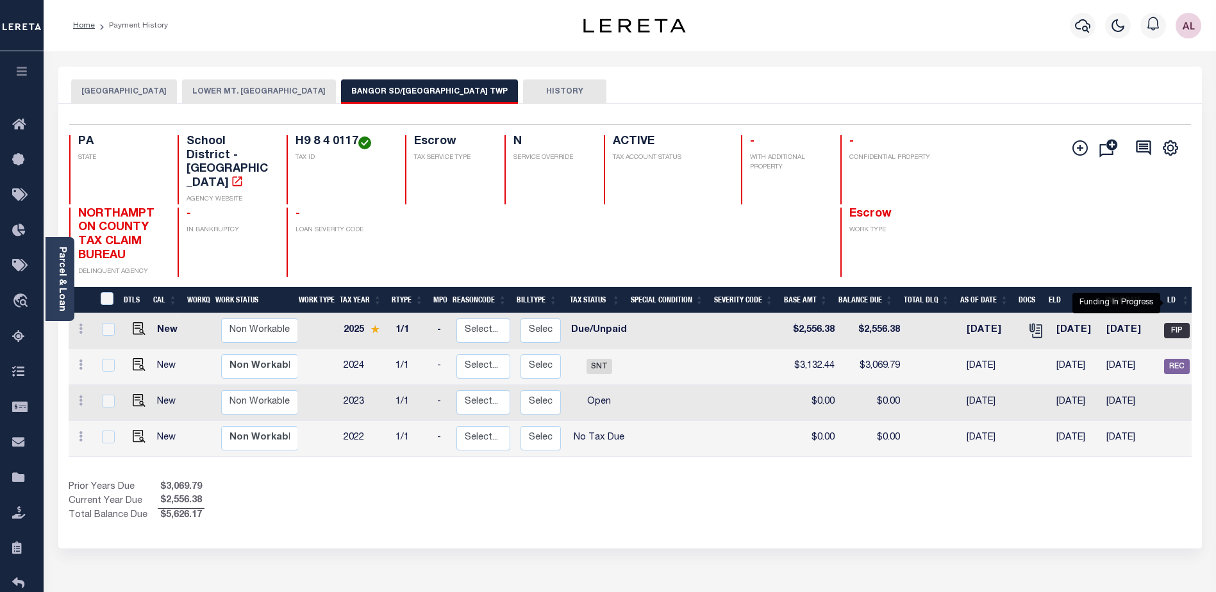
click at [1182, 323] on span "FIP" at bounding box center [1177, 330] width 26 height 15
checkbox input "true"
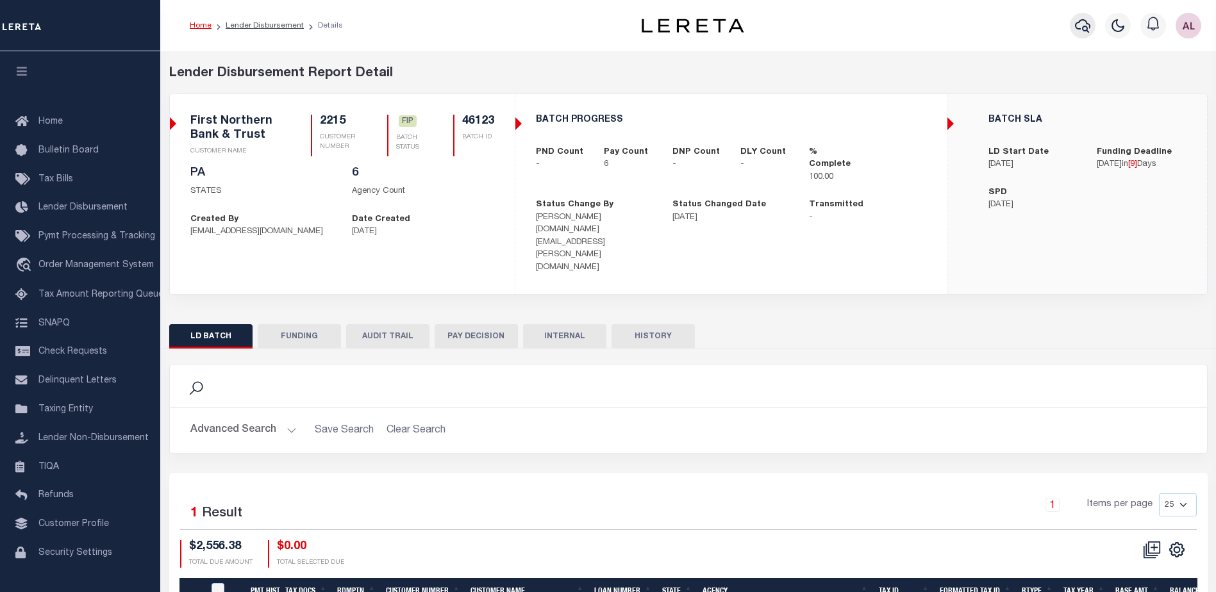
click at [1083, 24] on icon "button" at bounding box center [1082, 25] width 15 height 15
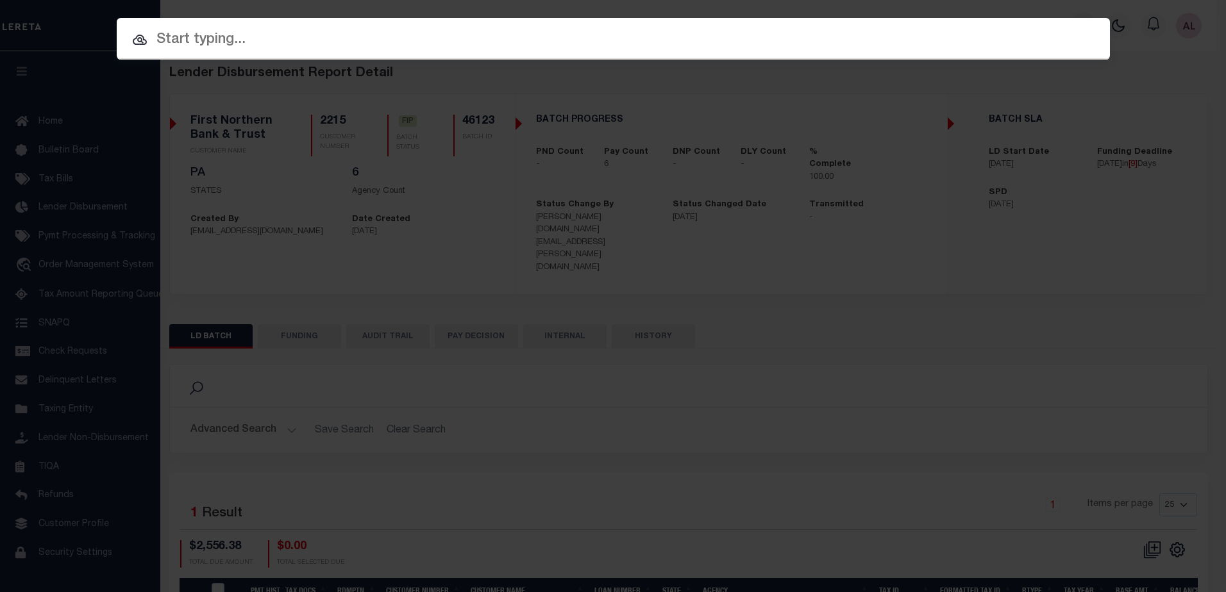
click at [375, 37] on input "text" at bounding box center [613, 40] width 993 height 22
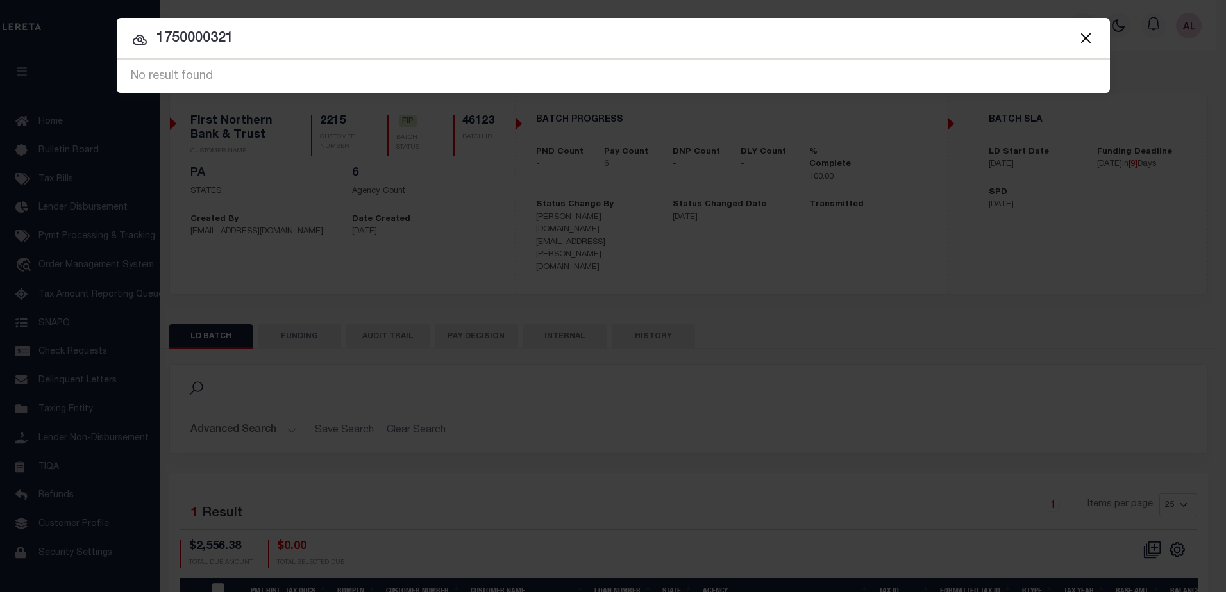
click at [205, 38] on input "1750000321" at bounding box center [613, 39] width 993 height 22
type input "175000321"
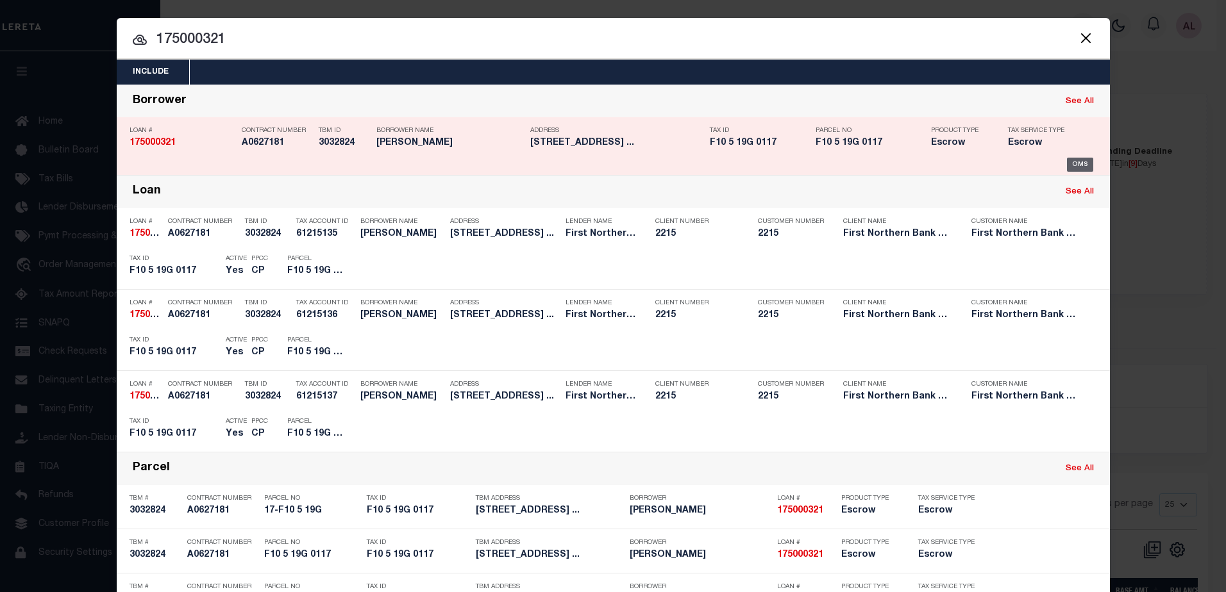
click at [1071, 162] on div "OMS" at bounding box center [1080, 165] width 26 height 14
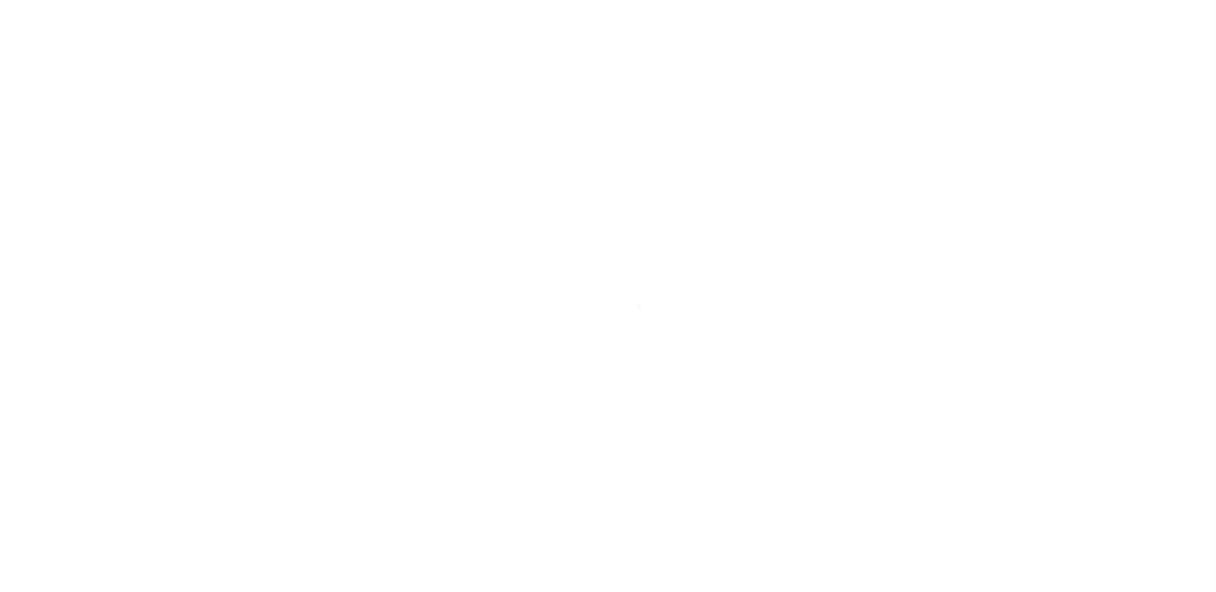
select select "Escrow"
type input "[STREET_ADDRESS]"
type input "17-F10 5 19G"
select select
type input "[GEOGRAPHIC_DATA] PA 18013"
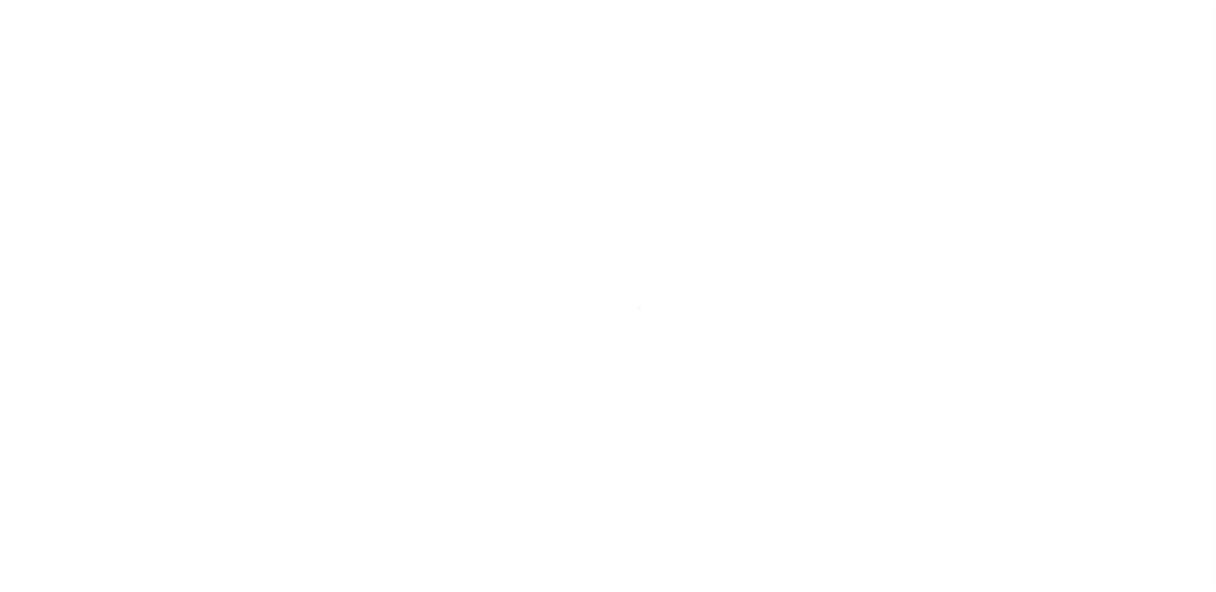
type input "PA"
select select
type textarea "Liability subject to parcel provided"
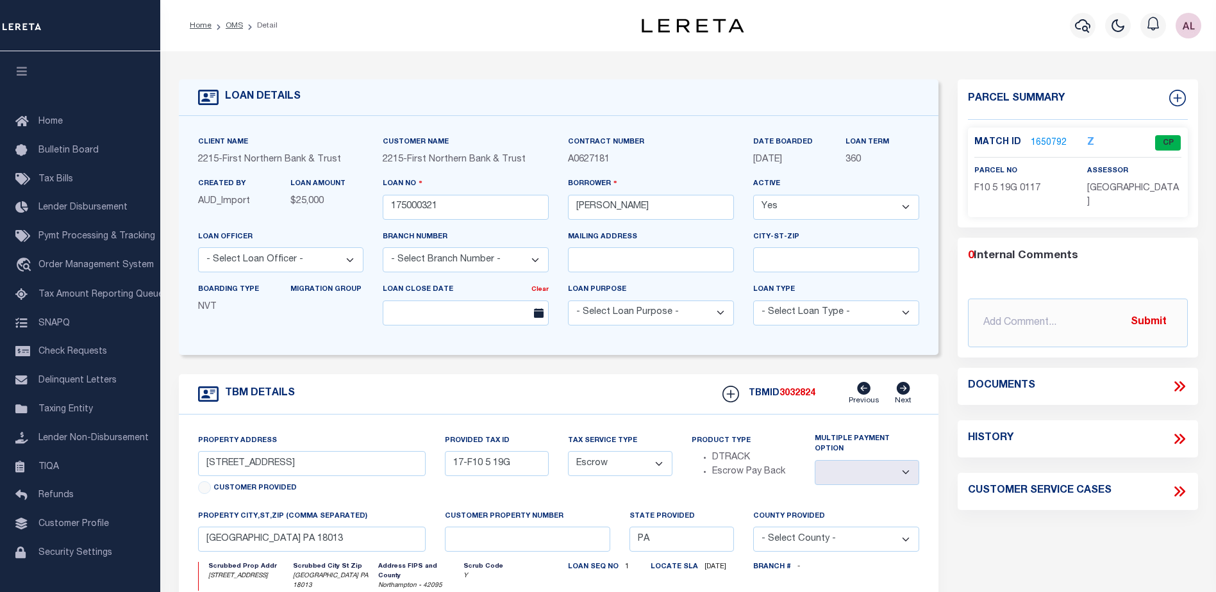
click at [1047, 140] on link "1650792" at bounding box center [1049, 143] width 36 height 13
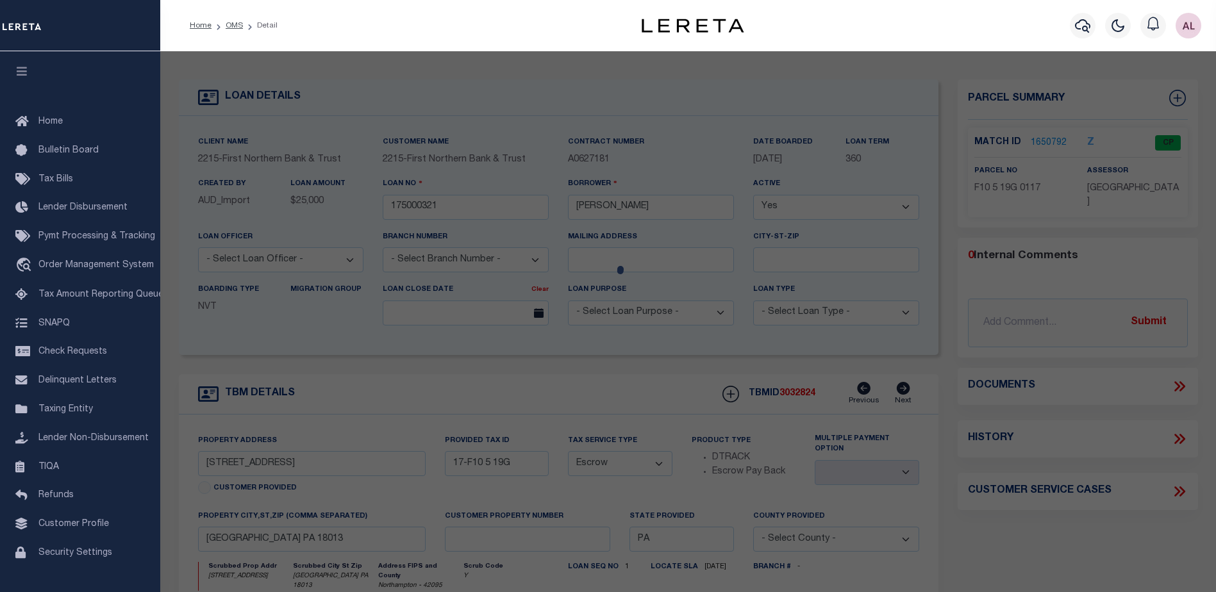
checkbox input "false"
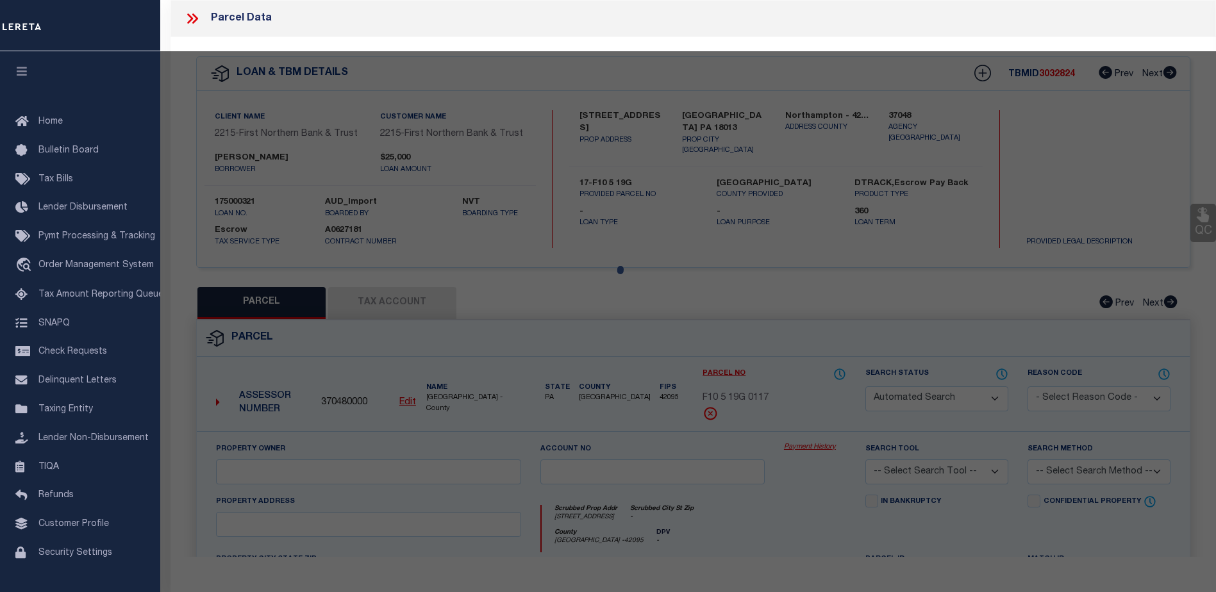
select select "CP"
type input "FOLK JESSICA L & PATRICK O,"
select select
type input "9395 SPRING BROOK DR"
checkbox input "false"
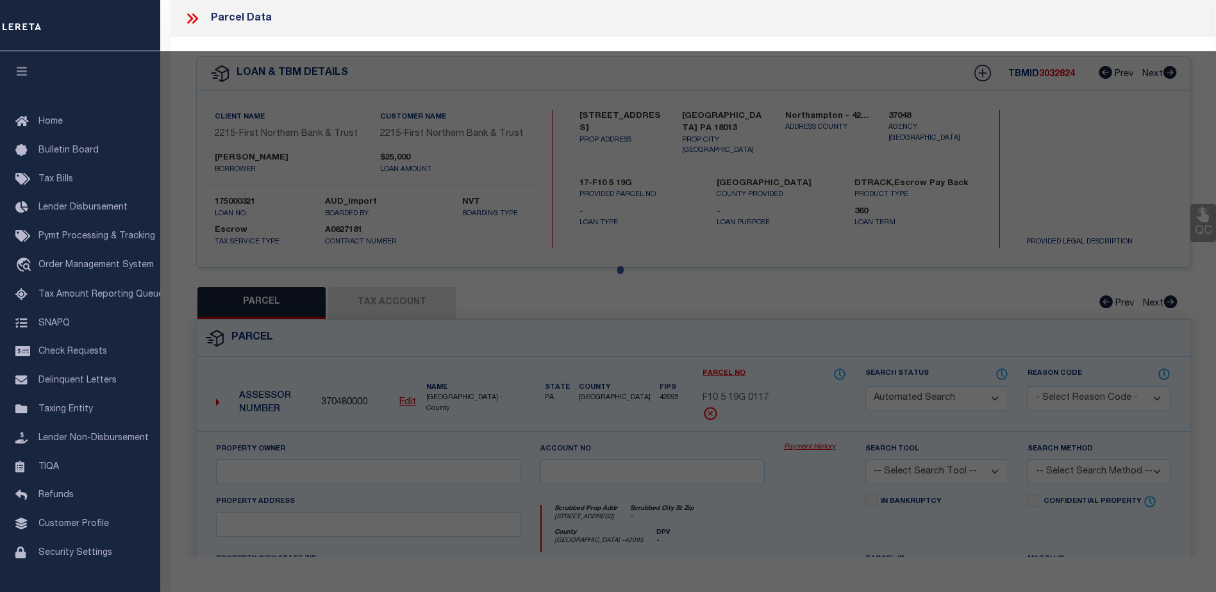
type input "PA"
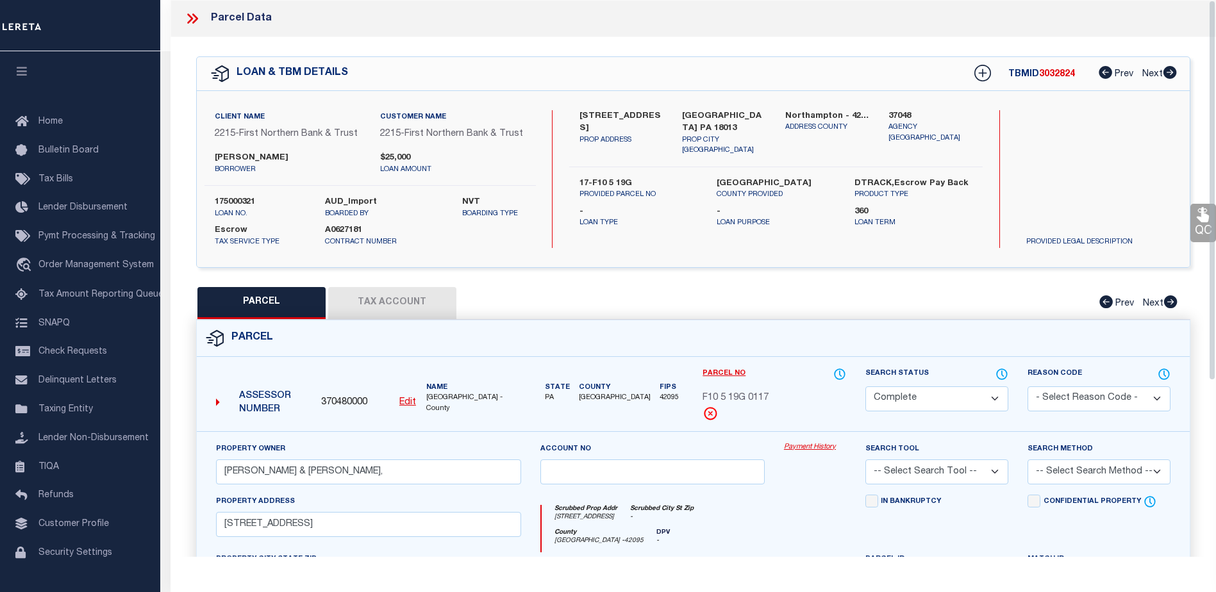
click at [814, 444] on link "Payment History" at bounding box center [815, 447] width 62 height 11
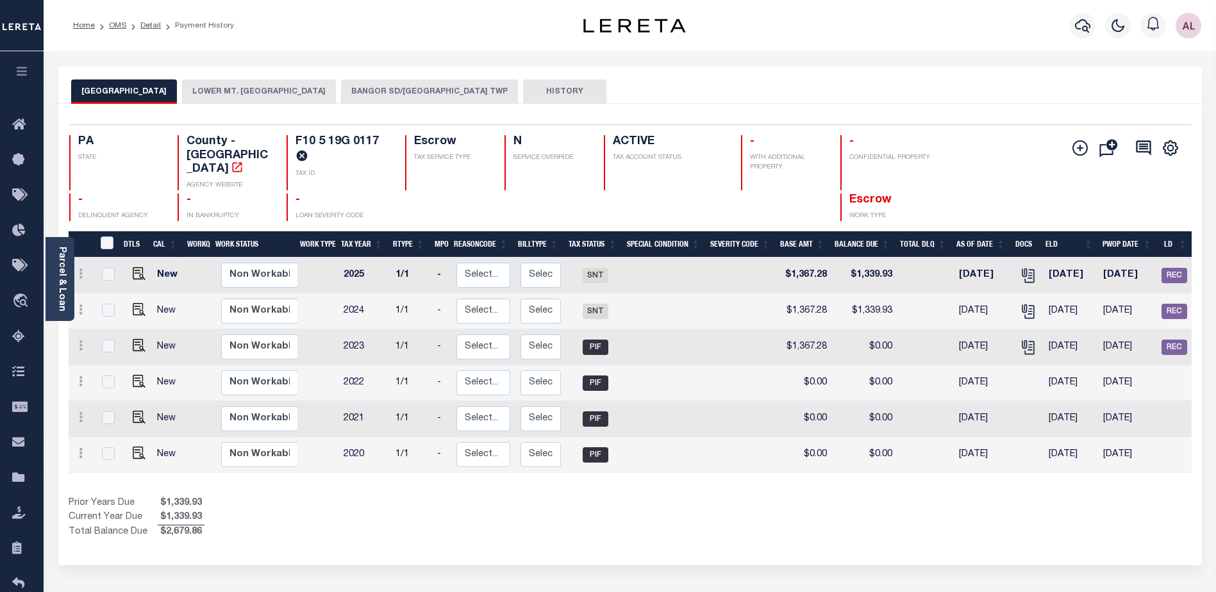
click at [410, 95] on button "BANGOR SD/[GEOGRAPHIC_DATA] TWP" at bounding box center [429, 92] width 177 height 24
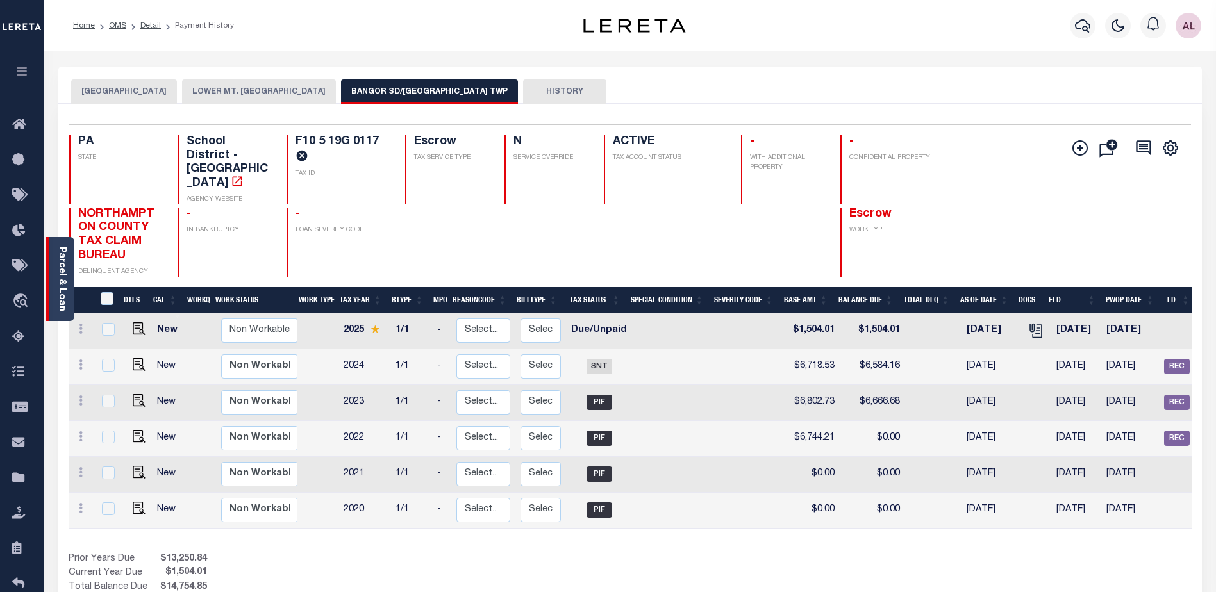
click at [58, 259] on link "Parcel & Loan" at bounding box center [61, 279] width 9 height 65
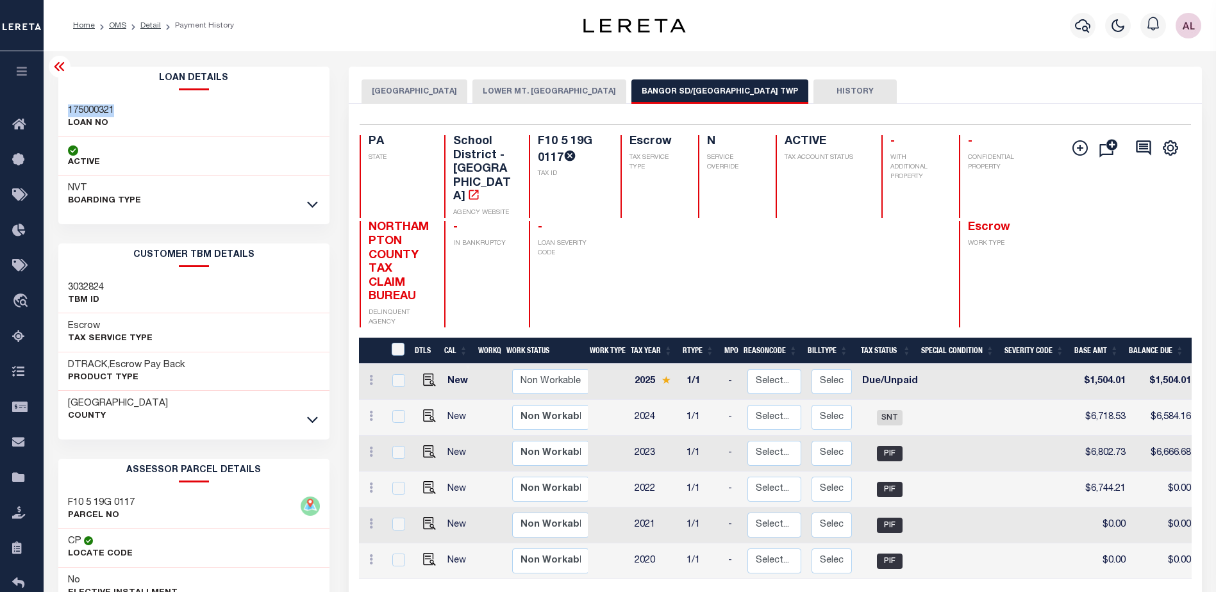
drag, startPoint x: 123, startPoint y: 110, endPoint x: 65, endPoint y: 107, distance: 57.8
click at [65, 107] on div "175000321 LOAN NO" at bounding box center [194, 117] width 272 height 39
copy h3 "175000321"
click at [1085, 23] on icon "button" at bounding box center [1082, 25] width 15 height 15
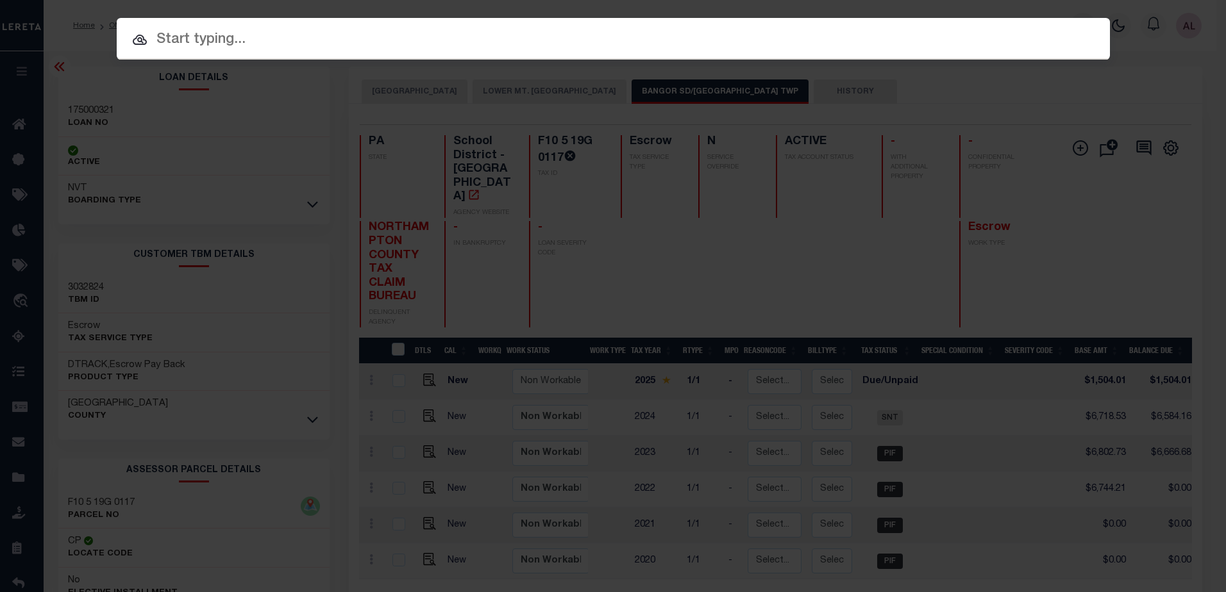
click at [191, 37] on input "text" at bounding box center [613, 40] width 993 height 22
click at [198, 25] on div at bounding box center [613, 38] width 993 height 41
click at [288, 33] on input "text" at bounding box center [613, 40] width 993 height 22
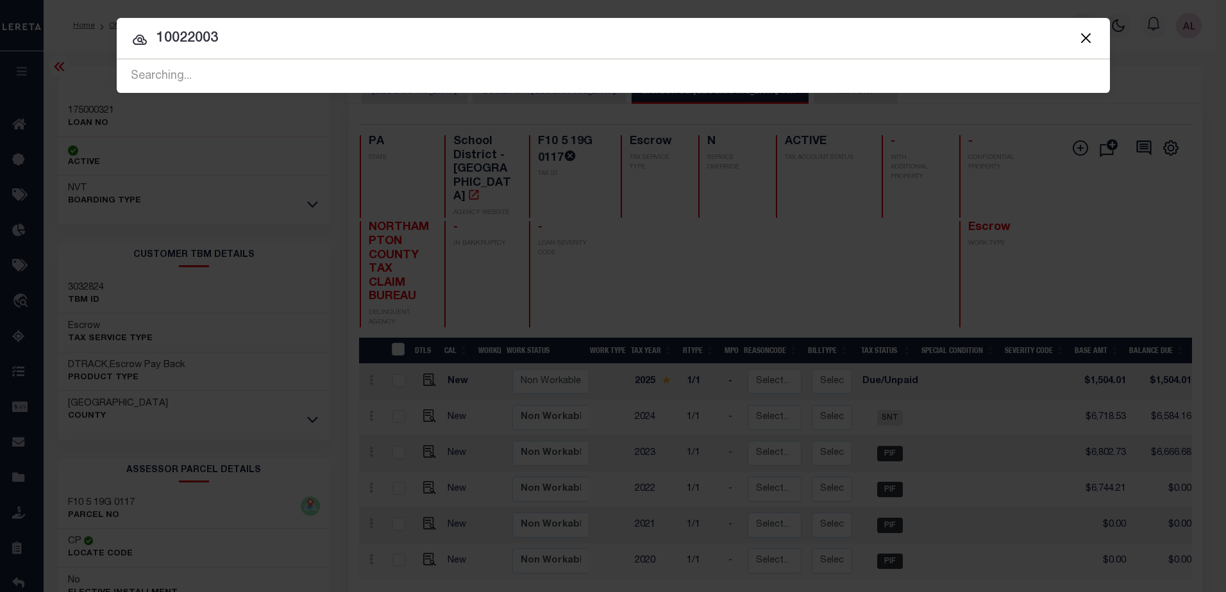
type input "10022003"
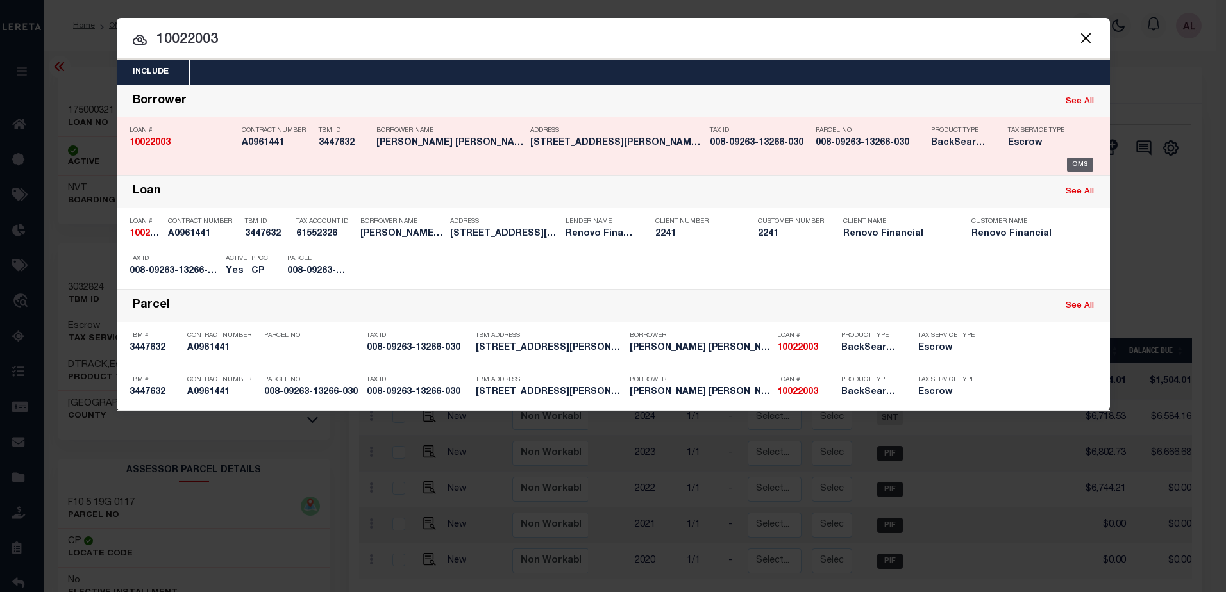
click at [1079, 162] on div "OMS" at bounding box center [1080, 165] width 26 height 14
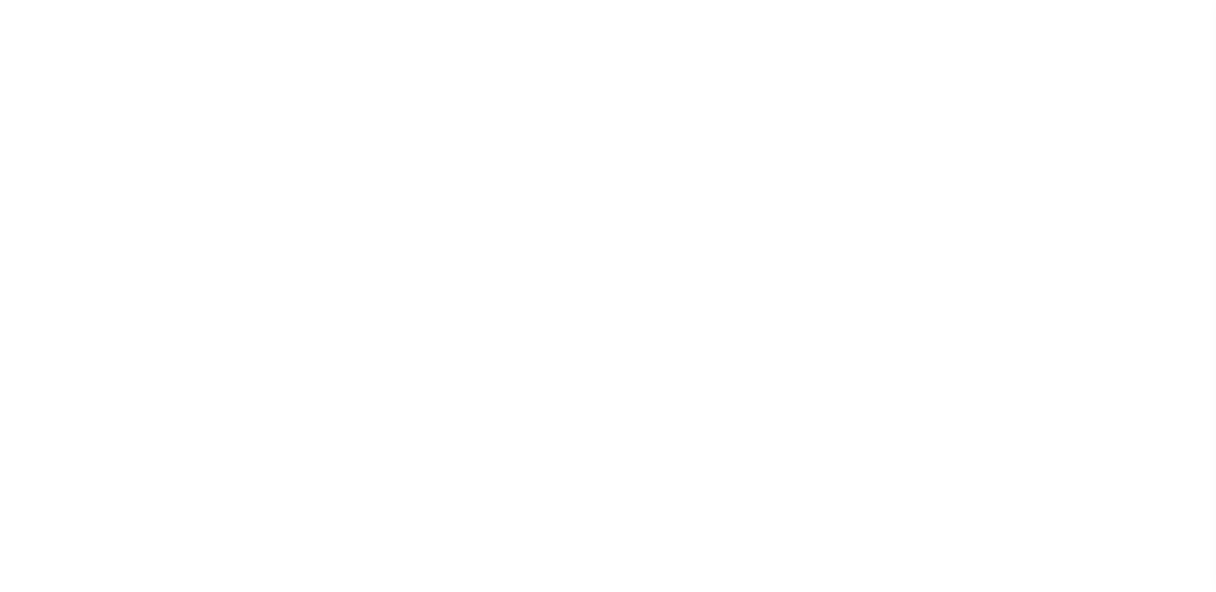
select select "400"
select select "Escrow"
type input "[STREET_ADDRESS][PERSON_NAME]"
select select
type input "[GEOGRAPHIC_DATA]"
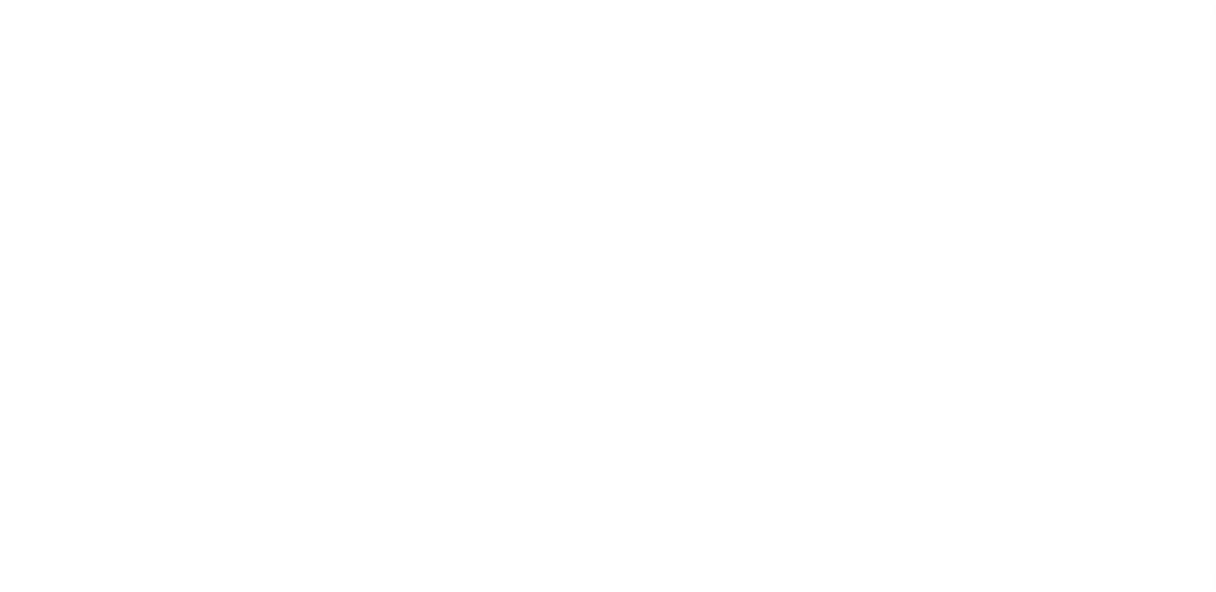
type input "a0kUS00000BoWhV"
type input "OH"
select select
select select "25067"
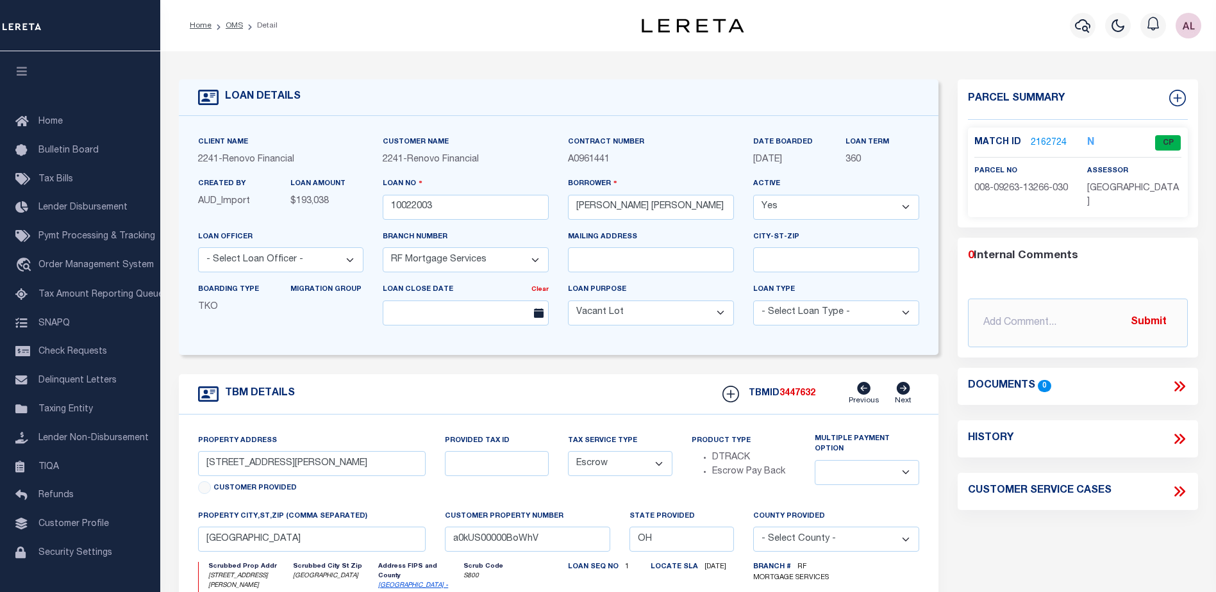
click at [1042, 140] on link "2162724" at bounding box center [1049, 143] width 36 height 13
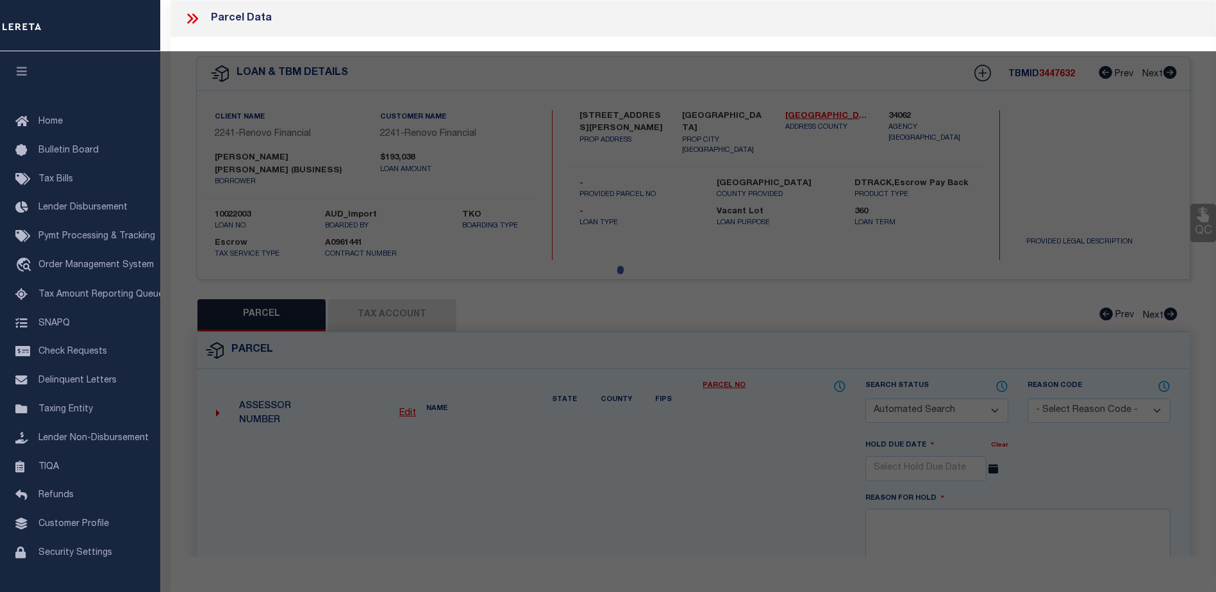
checkbox input "false"
select select "CP"
type input "HUGHES,RAYMOND JOHN III"
select select "ATL"
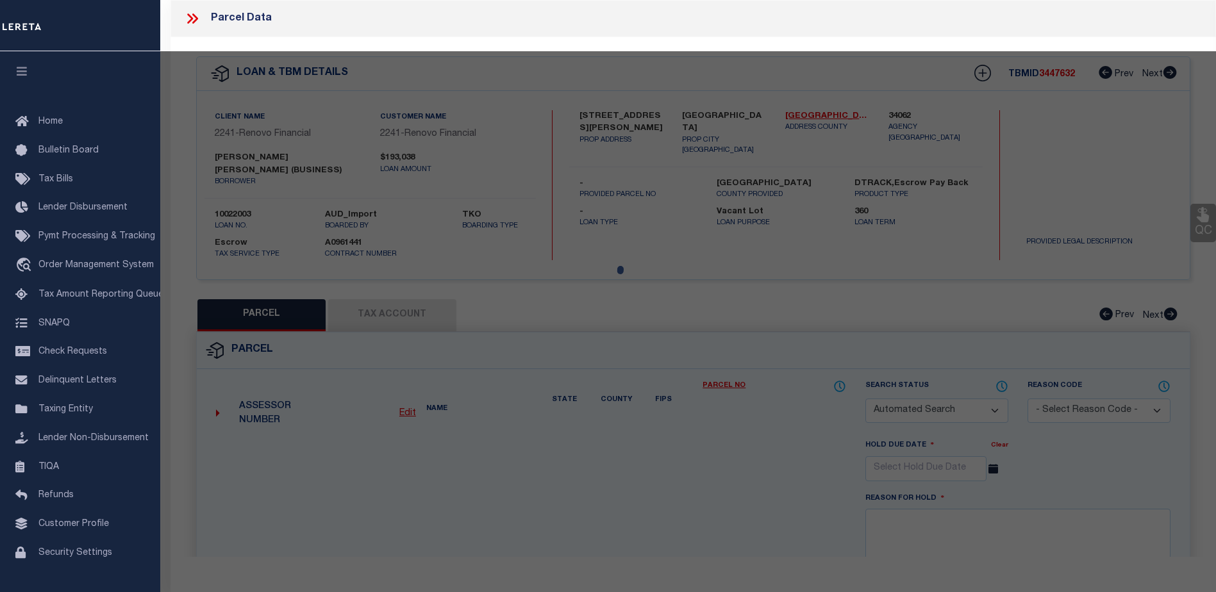
select select "ADD"
type input "[STREET_ADDRESS][PERSON_NAME]"
checkbox input "false"
type input "[GEOGRAPHIC_DATA]"
type textarea "UNIT 6516HH BLDG 103-105 GREEN COVE CONDOMINIUM I 2ND AMENDMENT 1987"
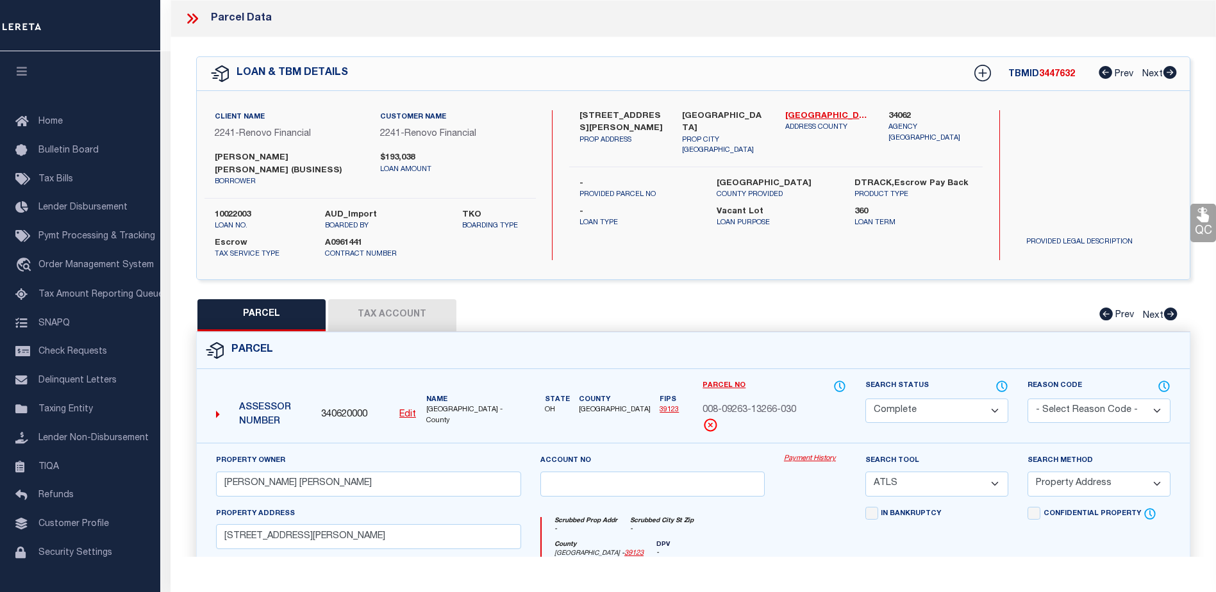
click at [808, 462] on link "Payment History" at bounding box center [815, 459] width 62 height 11
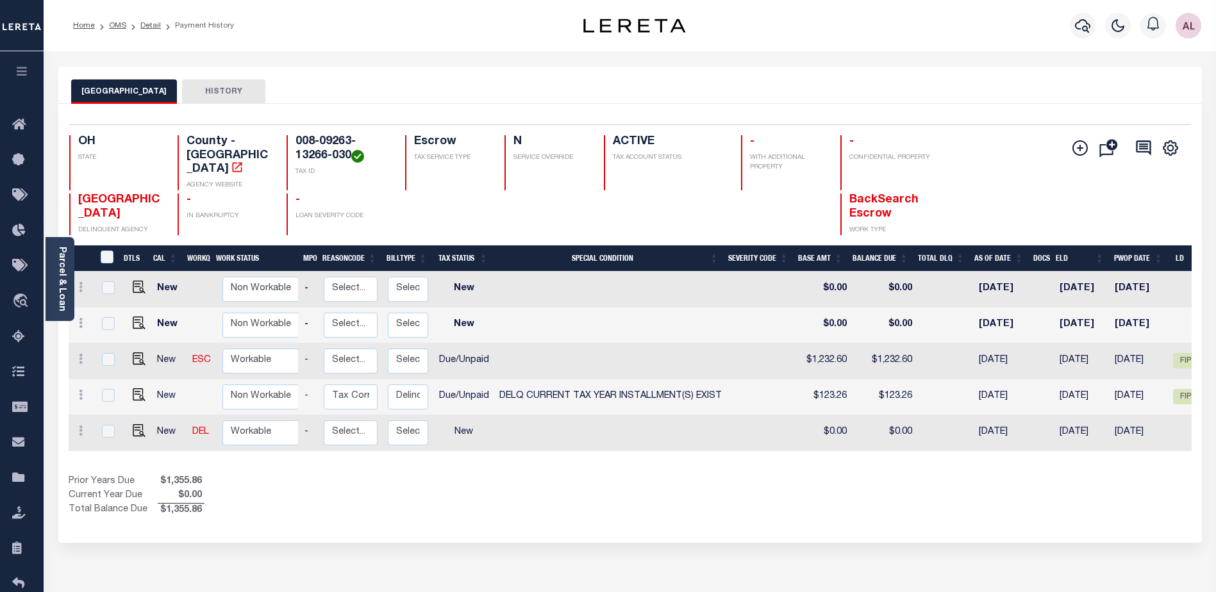
scroll to position [0, 153]
click at [1180, 353] on span "FIP" at bounding box center [1186, 360] width 26 height 15
checkbox input "true"
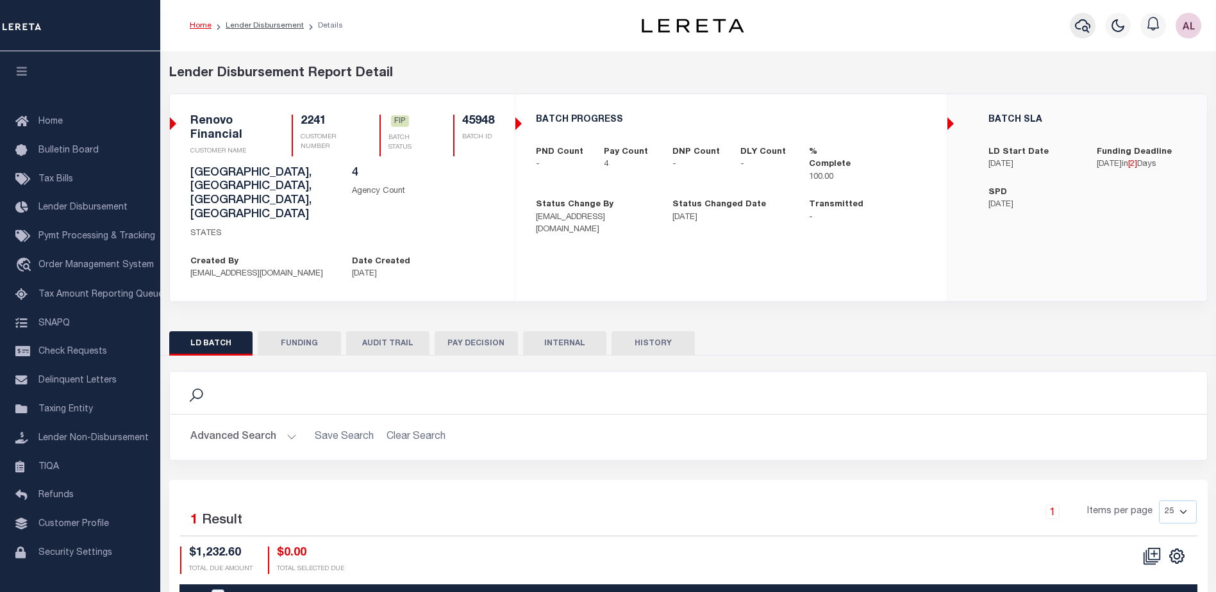
click at [1079, 26] on icon "button" at bounding box center [1082, 25] width 15 height 15
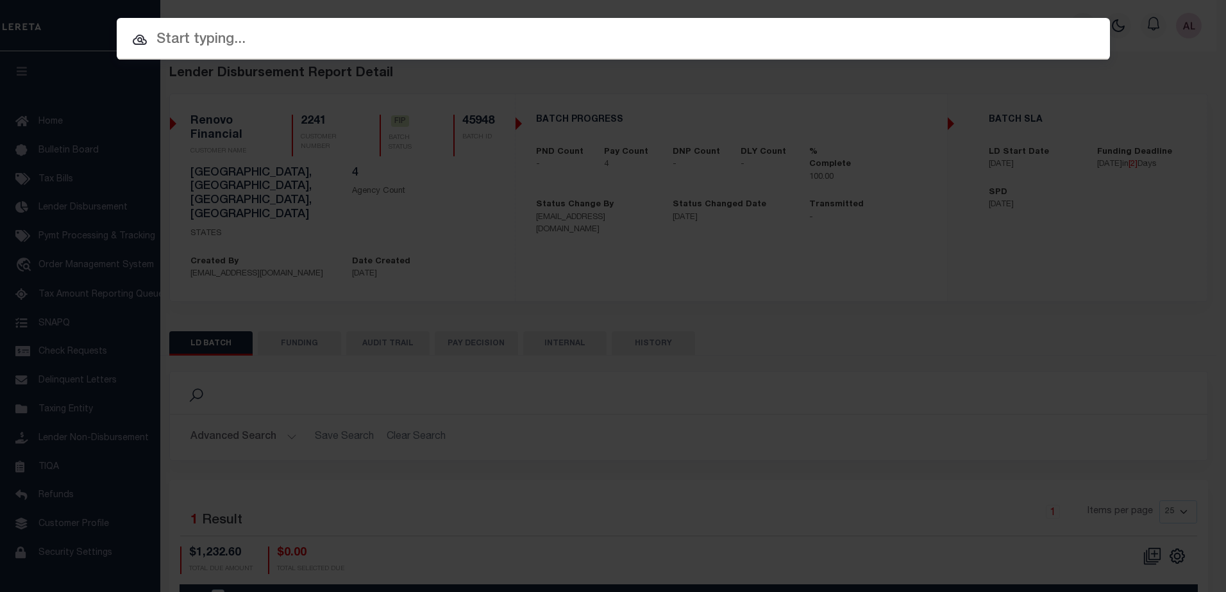
click at [181, 41] on input "text" at bounding box center [613, 40] width 993 height 22
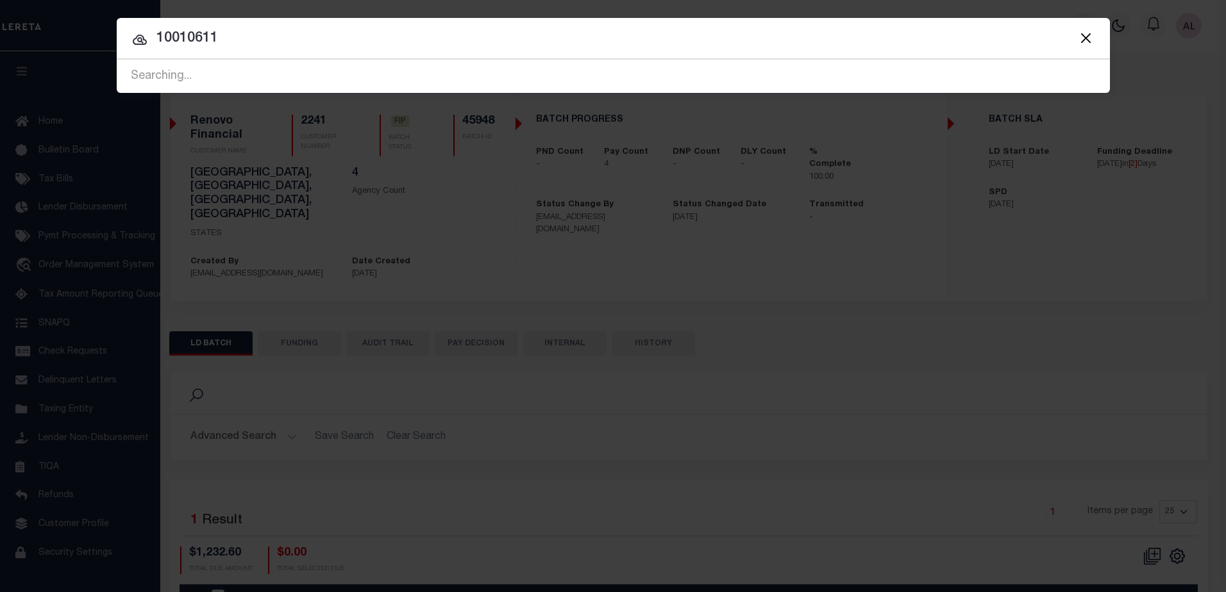
type input "10010611"
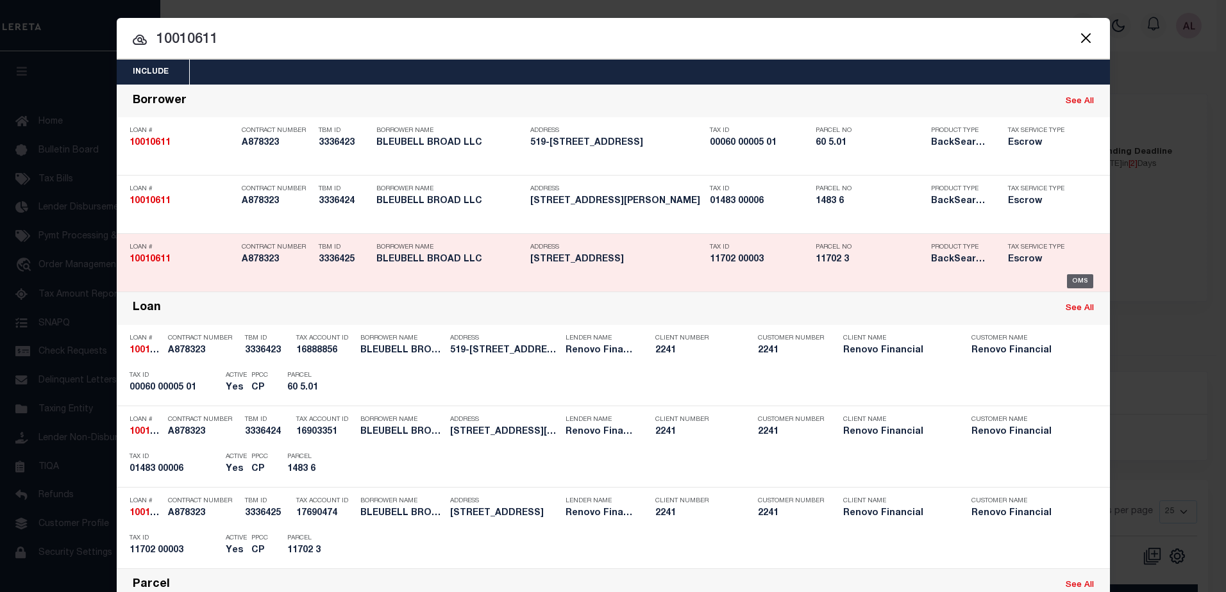
click at [1075, 282] on div "OMS" at bounding box center [1080, 281] width 26 height 14
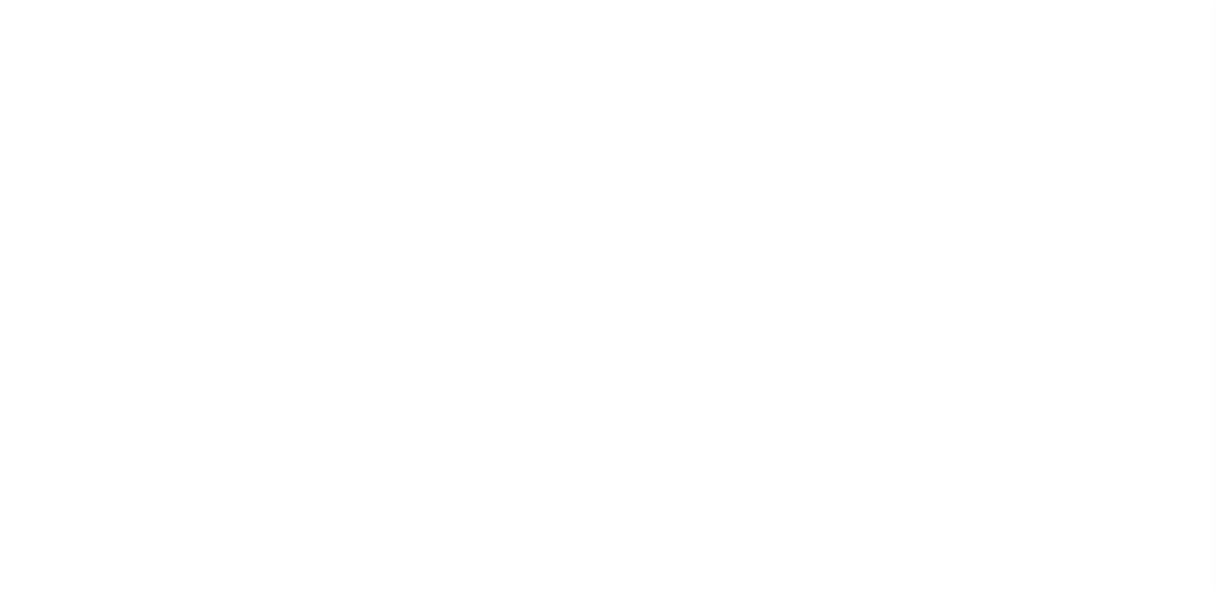
select select "25067"
select select "10"
select select "Escrow"
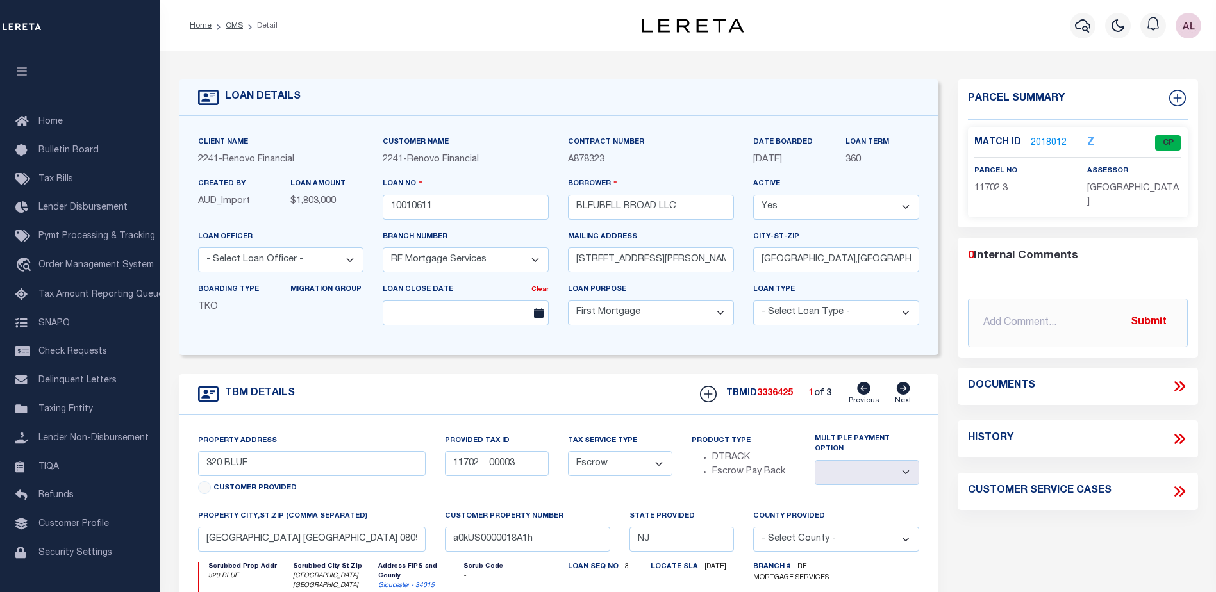
click at [1046, 143] on link "2018012" at bounding box center [1049, 143] width 36 height 13
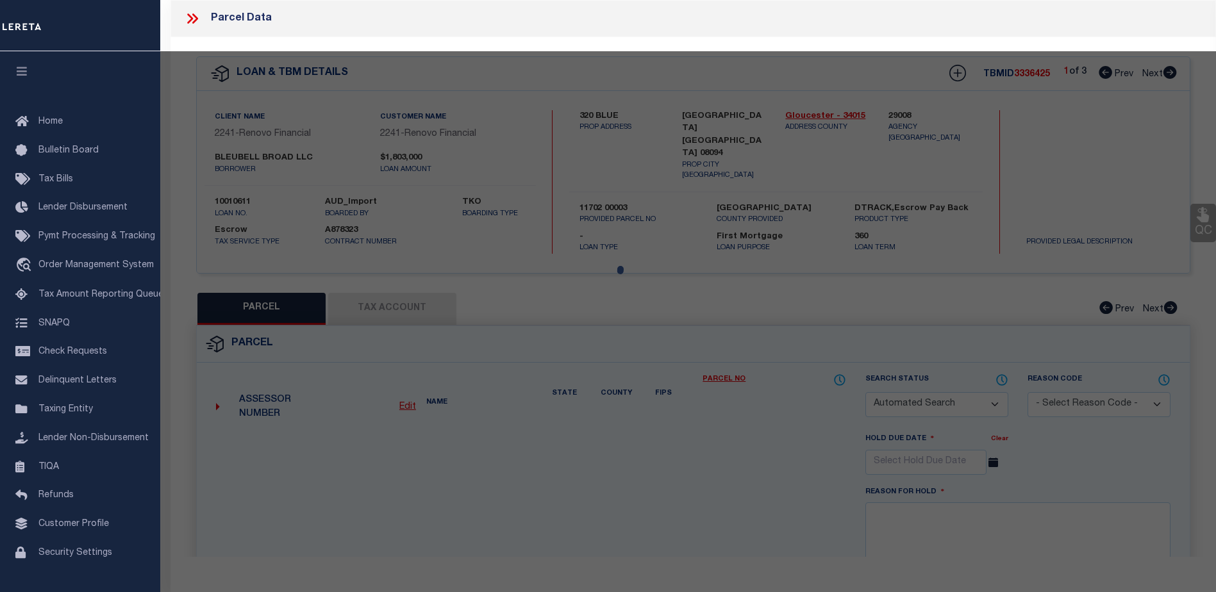
checkbox input "false"
select select "CP"
type input "BLEUBELL BROAD LLC"
select select
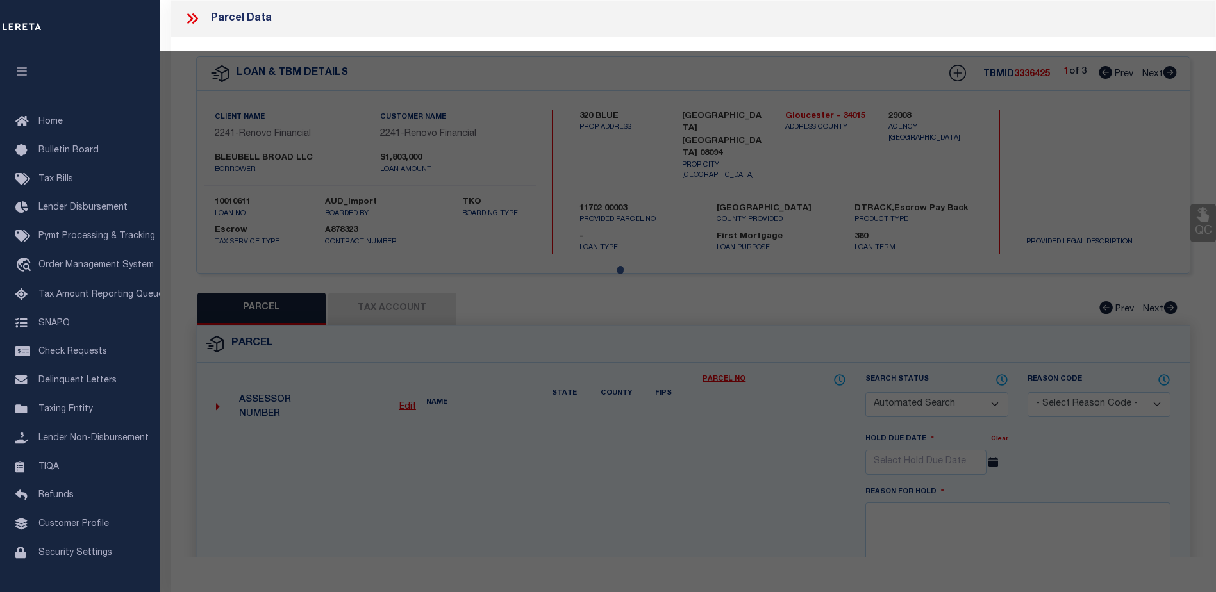
type input "357 S MAIN ST"
checkbox input "false"
type input "[GEOGRAPHIC_DATA] [GEOGRAPHIC_DATA] 08094"
type textarea ".099AC"
type textarea "TaxID Special Project"
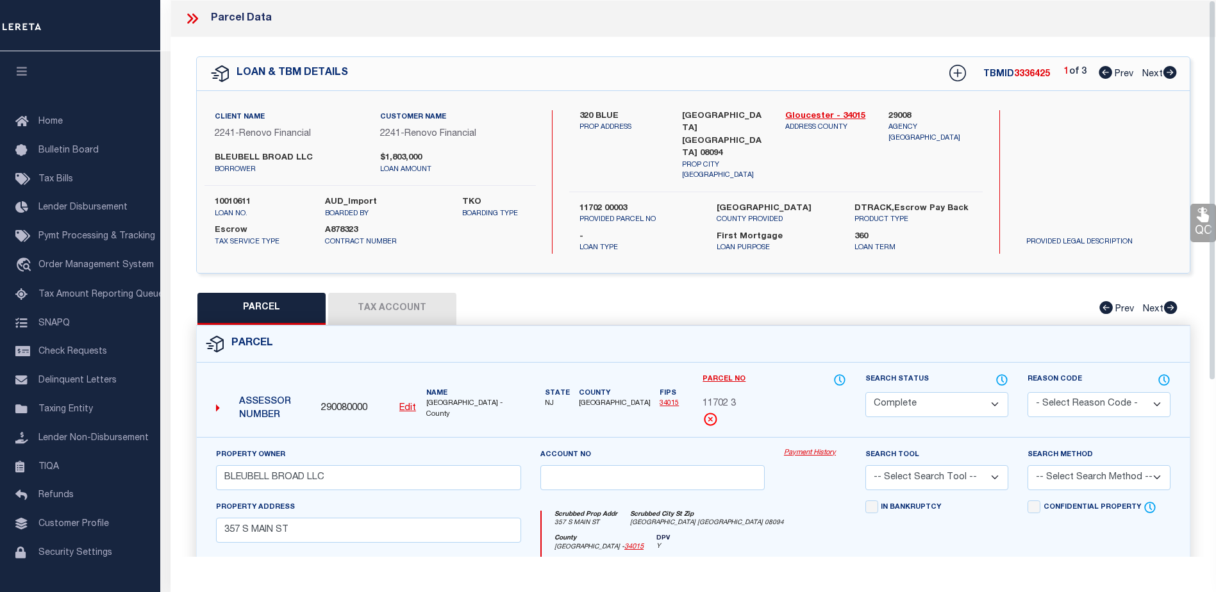
click at [810, 448] on link "Payment History" at bounding box center [815, 453] width 62 height 11
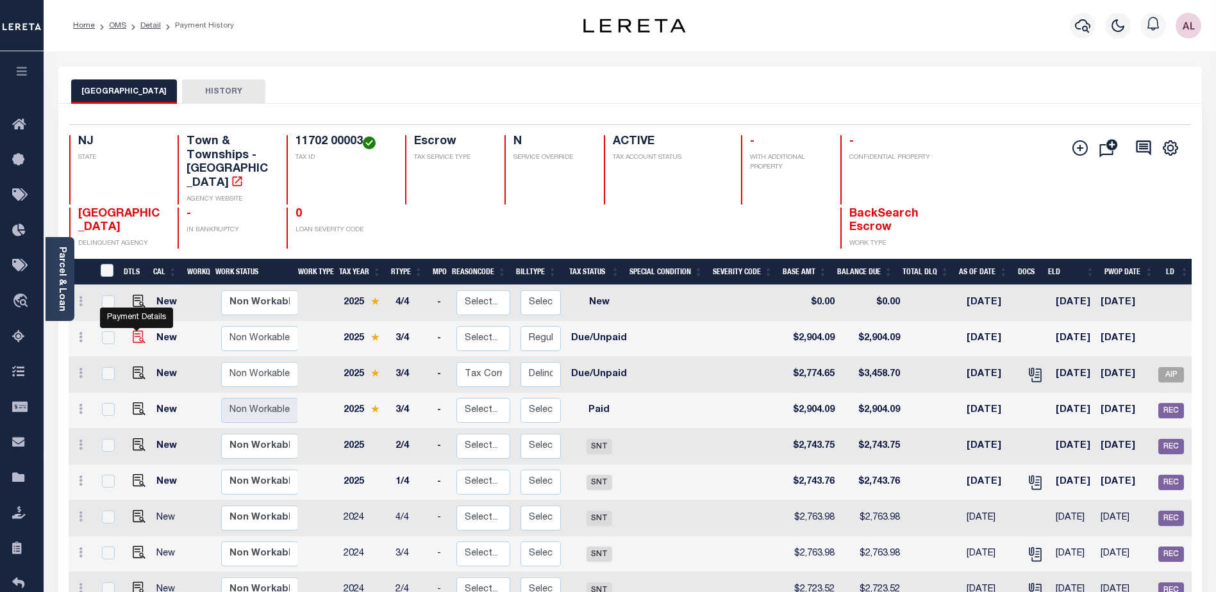
click at [135, 331] on img "" at bounding box center [139, 337] width 13 height 13
checkbox input "true"
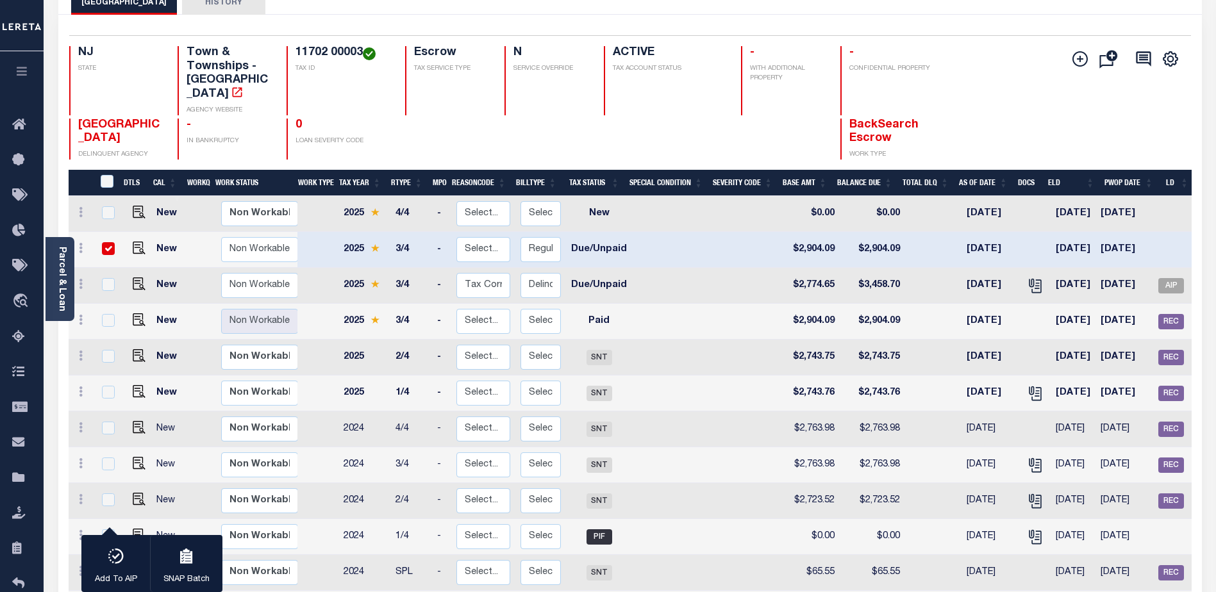
scroll to position [88, 0]
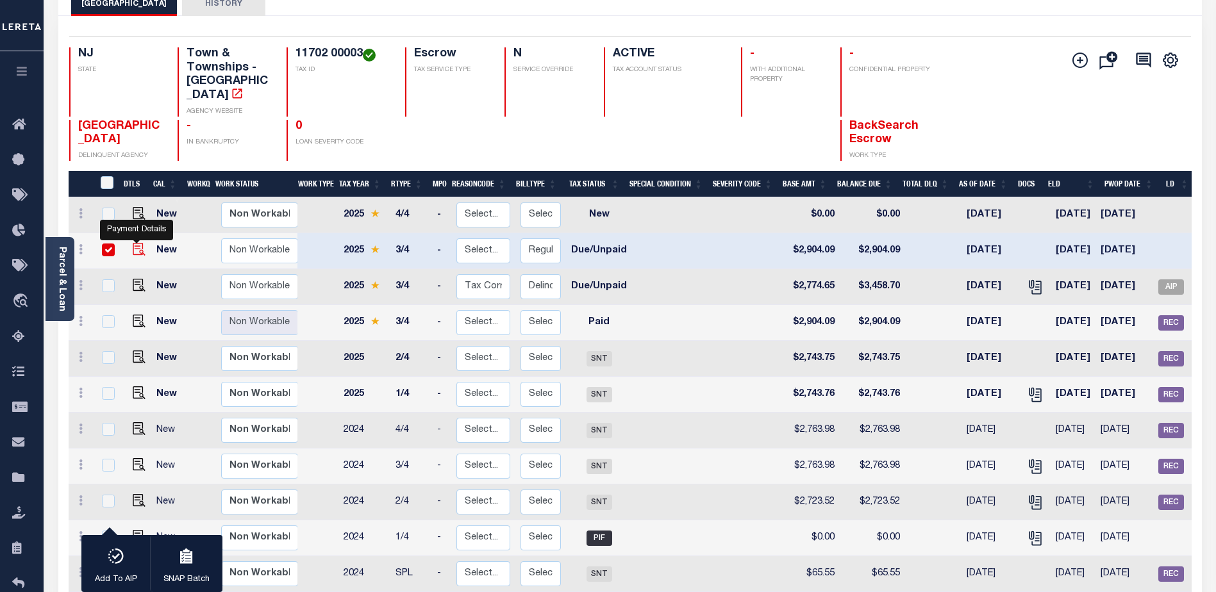
click at [134, 243] on img "" at bounding box center [139, 249] width 13 height 13
checkbox input "false"
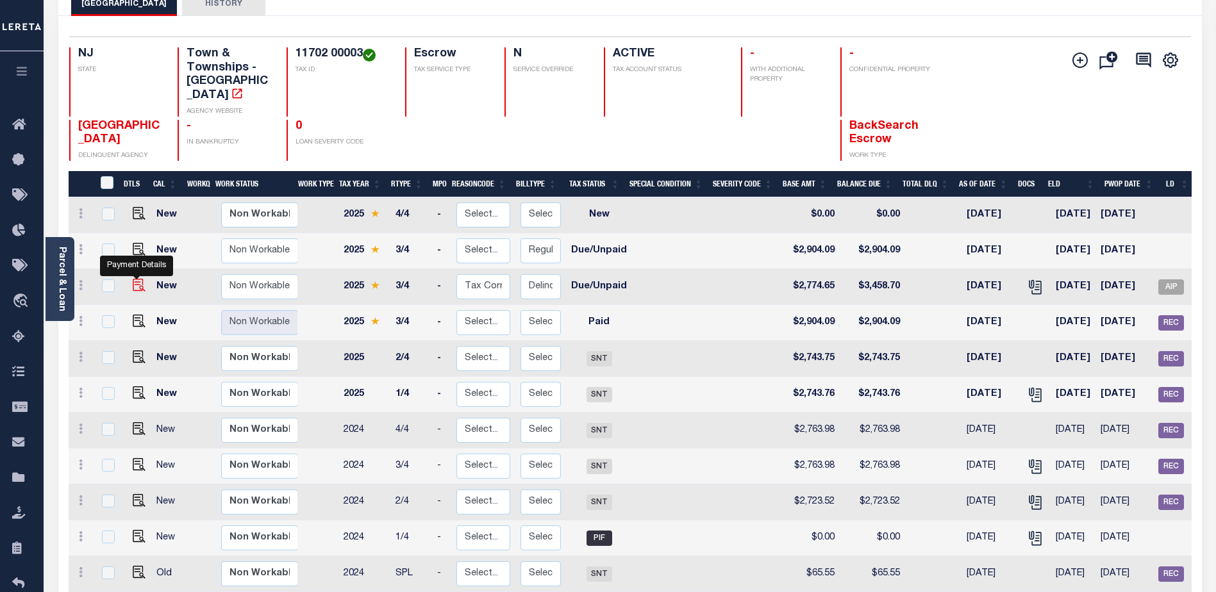
click at [133, 279] on img "" at bounding box center [139, 285] width 13 height 13
checkbox input "true"
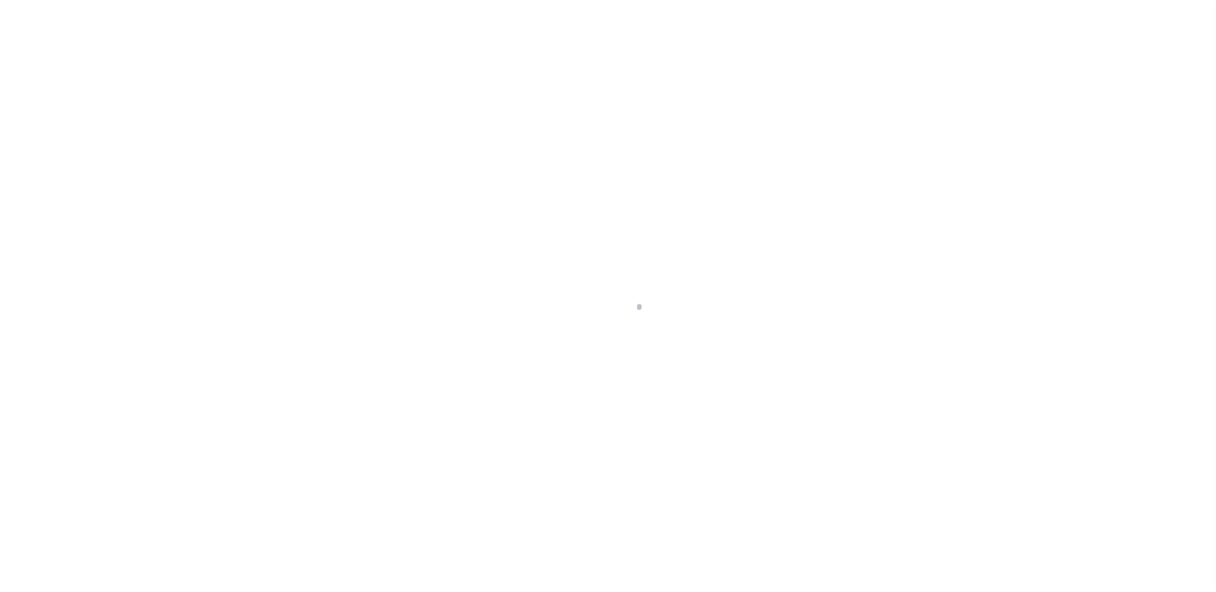
select select "DUE"
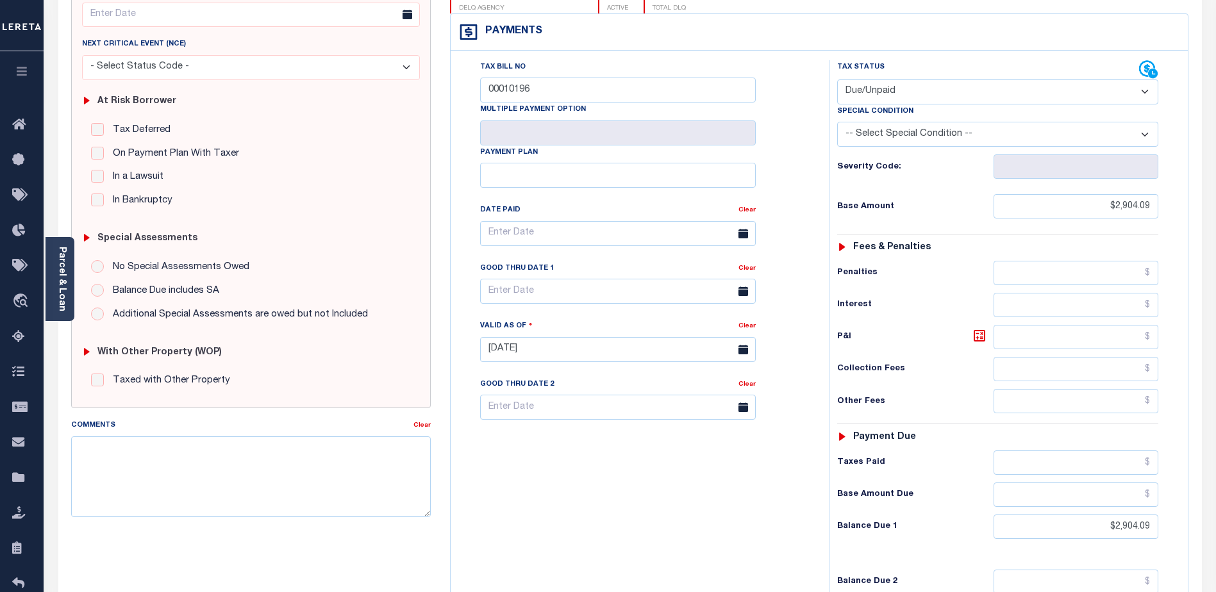
scroll to position [159, 0]
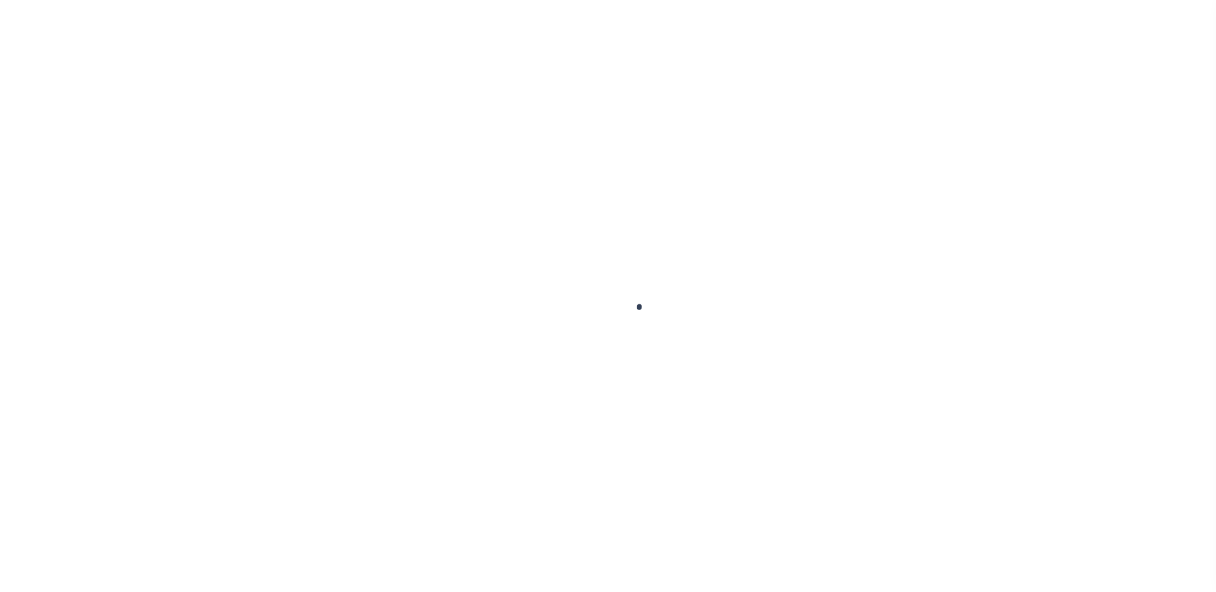
select select "DUE"
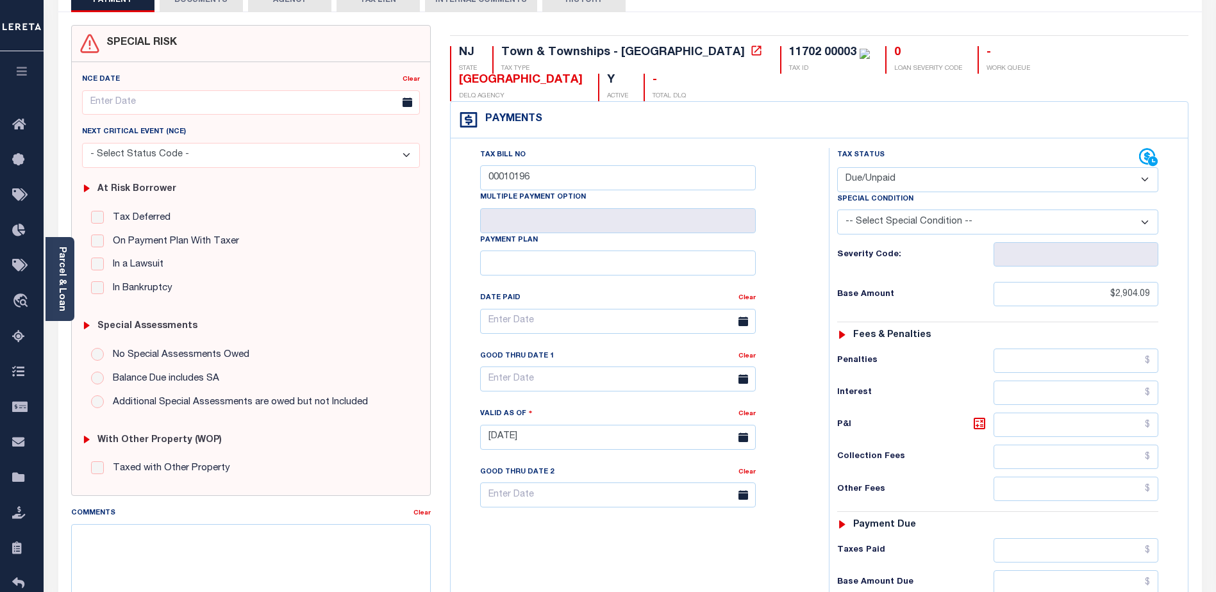
scroll to position [256, 0]
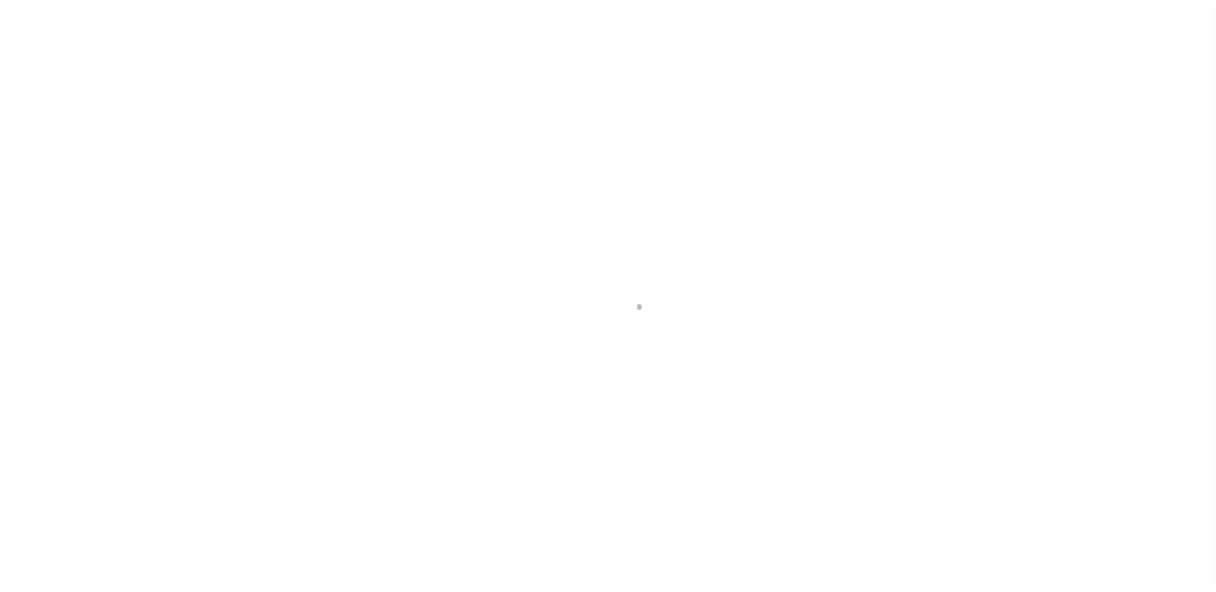
select select "DUE"
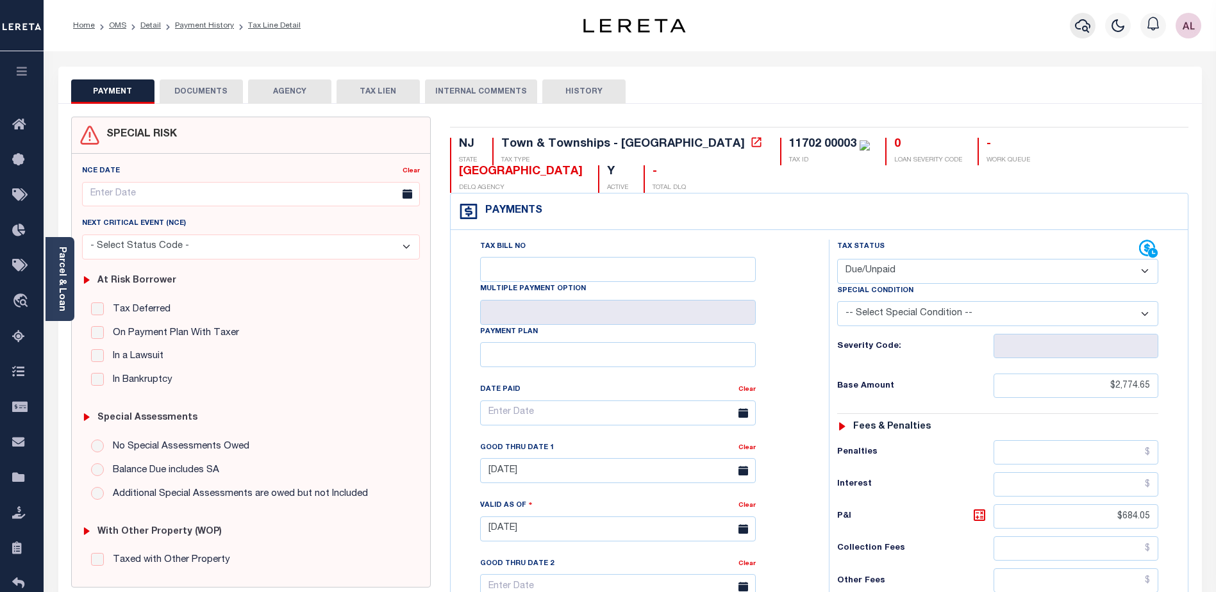
click at [1084, 26] on icon "button" at bounding box center [1082, 25] width 15 height 15
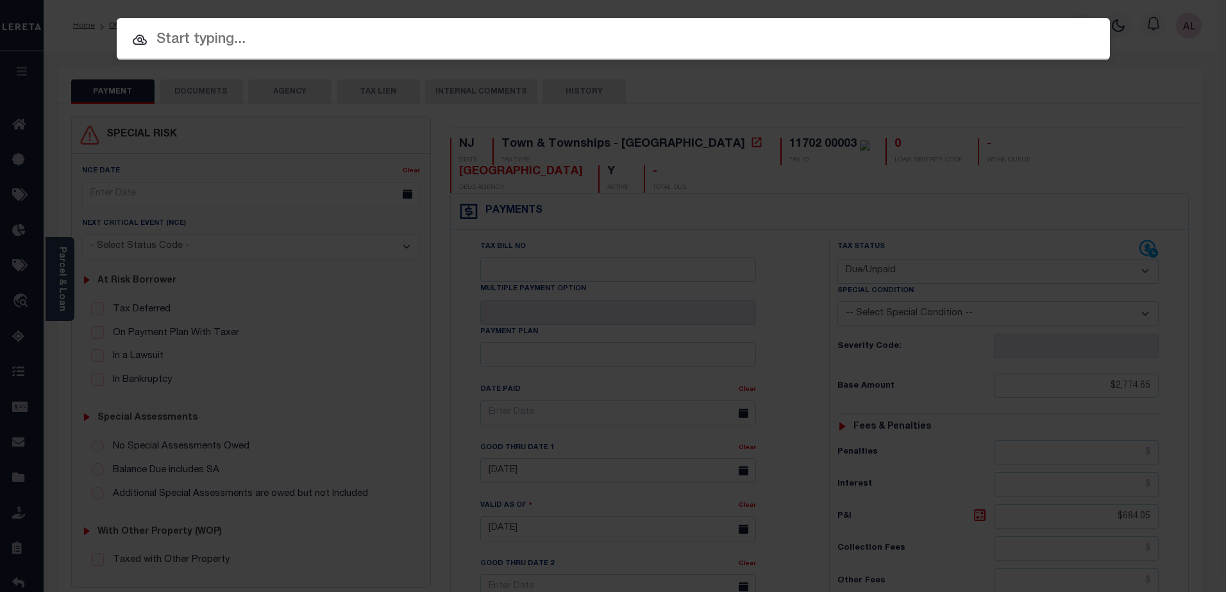
click at [154, 37] on input "text" at bounding box center [613, 40] width 993 height 22
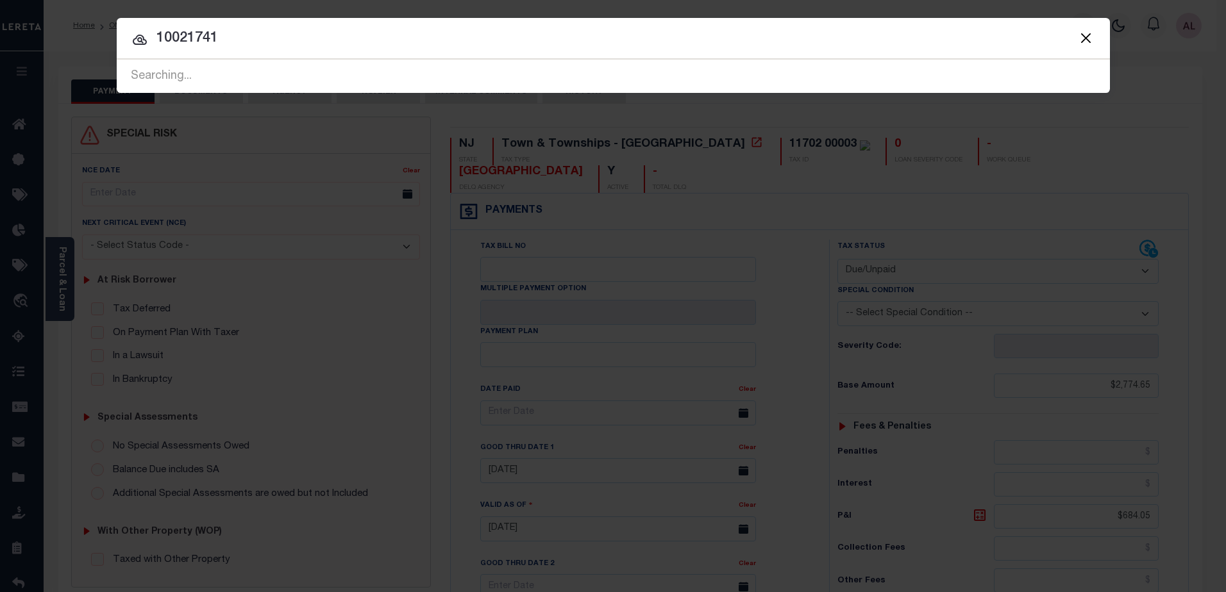
type input "10021741"
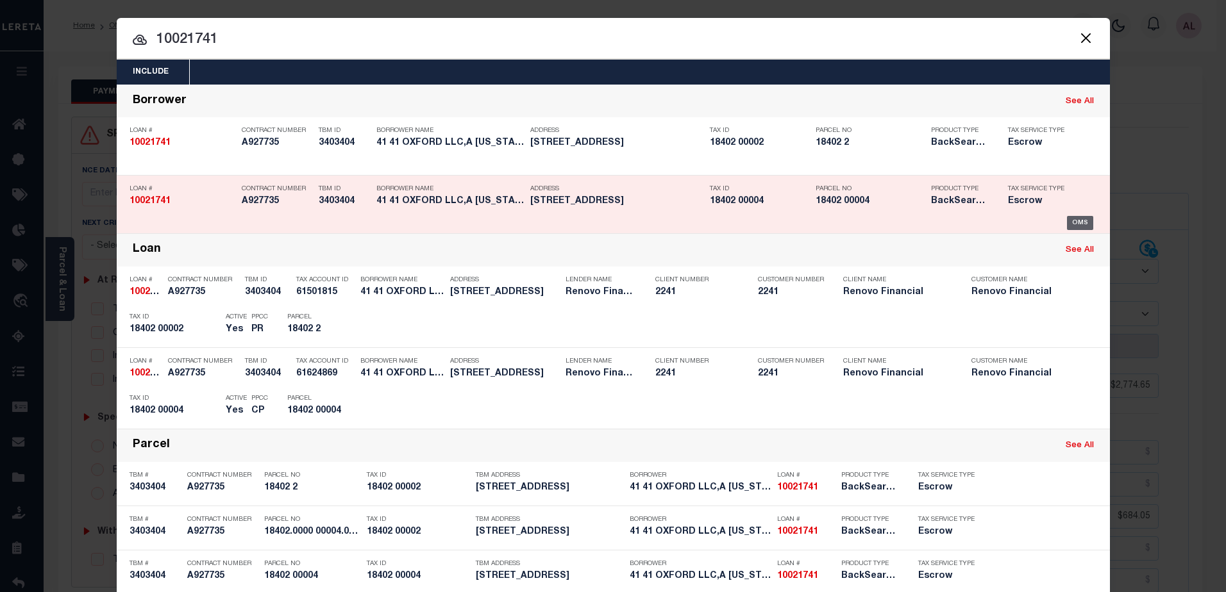
click at [1077, 223] on div "OMS" at bounding box center [1080, 223] width 26 height 14
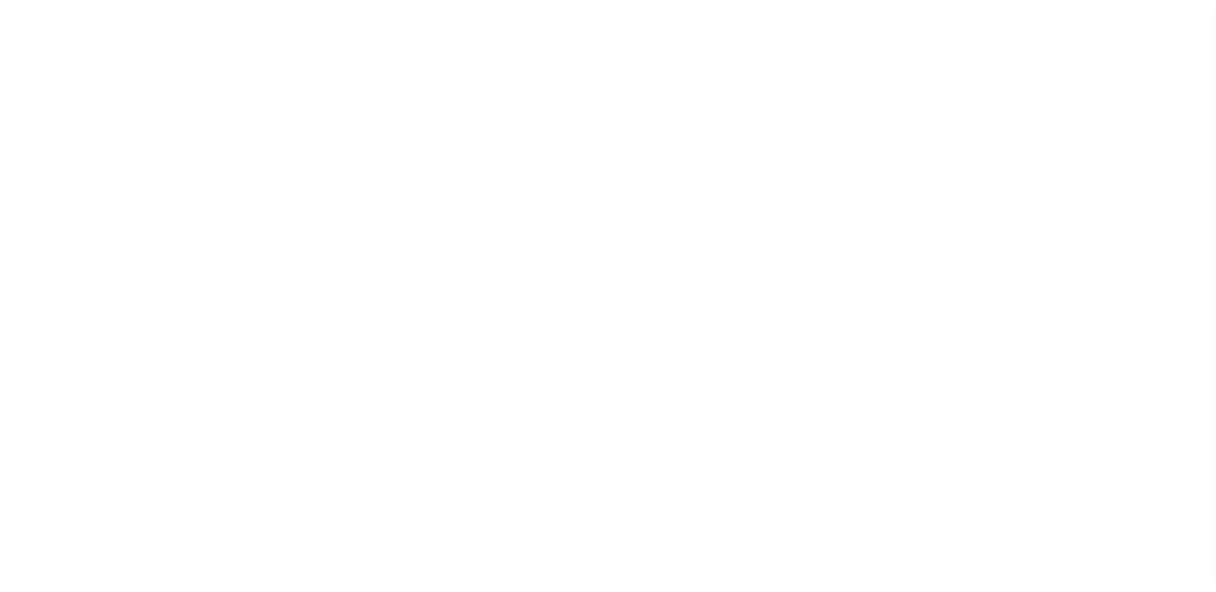
select select "25067"
select select "10"
select select "Escrow"
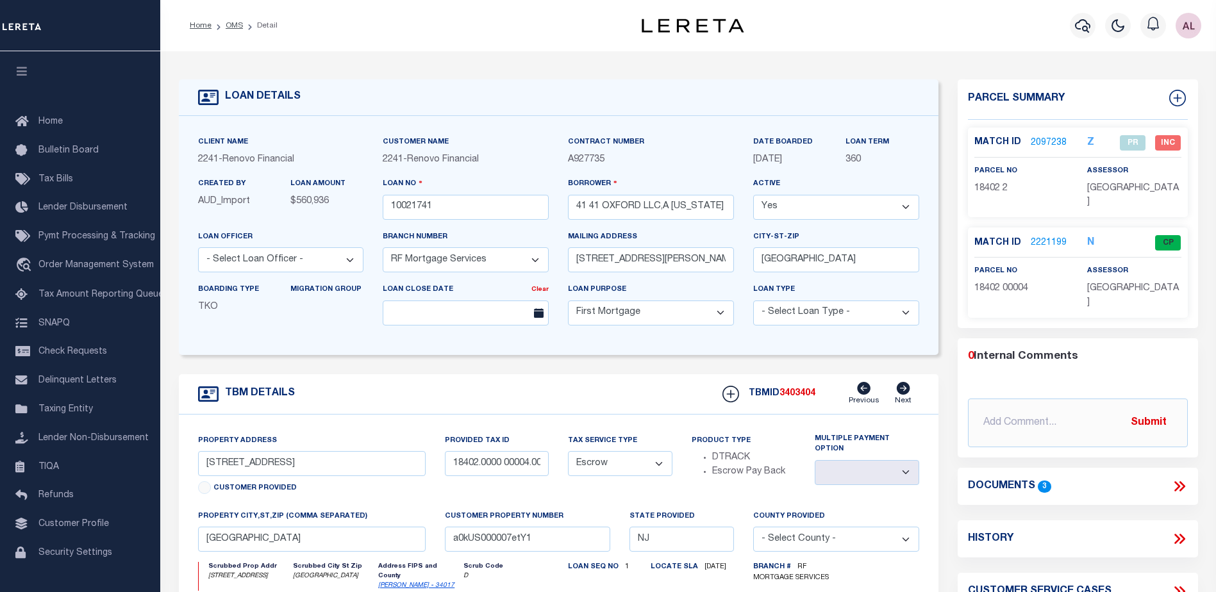
click at [1048, 237] on link "2221199" at bounding box center [1049, 243] width 36 height 13
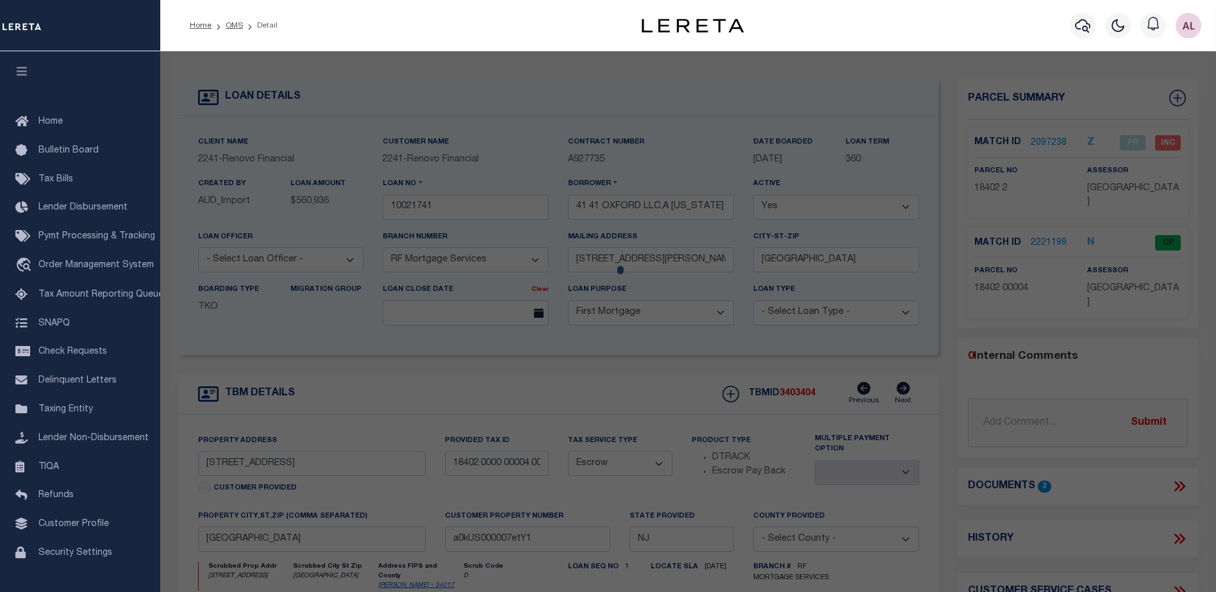
checkbox input "false"
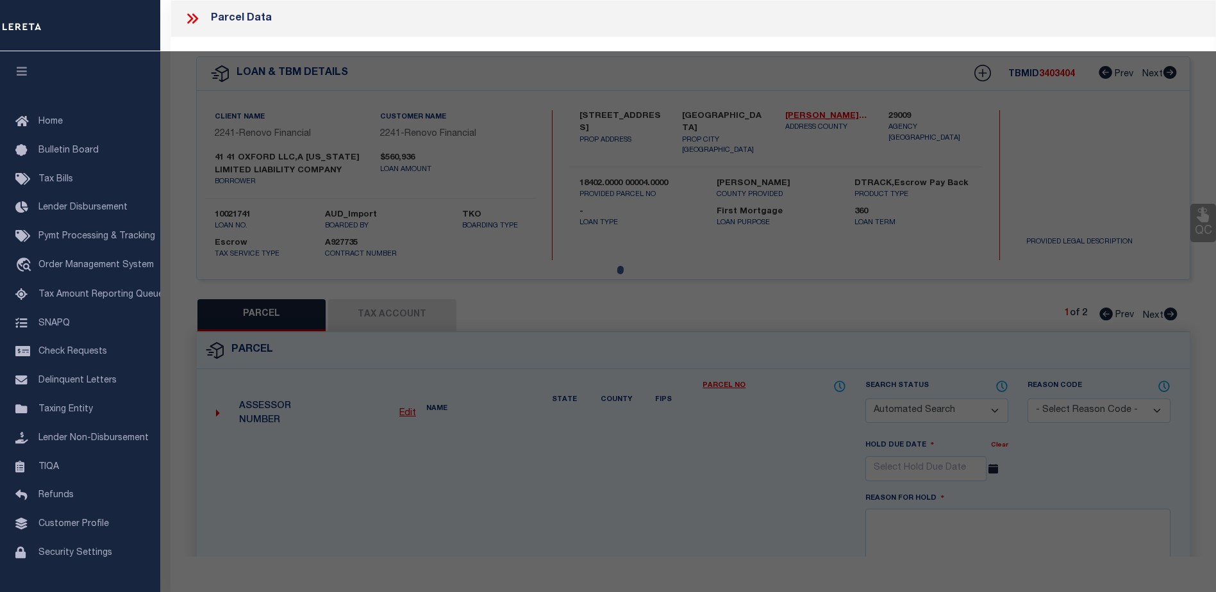
select select "CP"
select select "AGF"
select select
checkbox input "false"
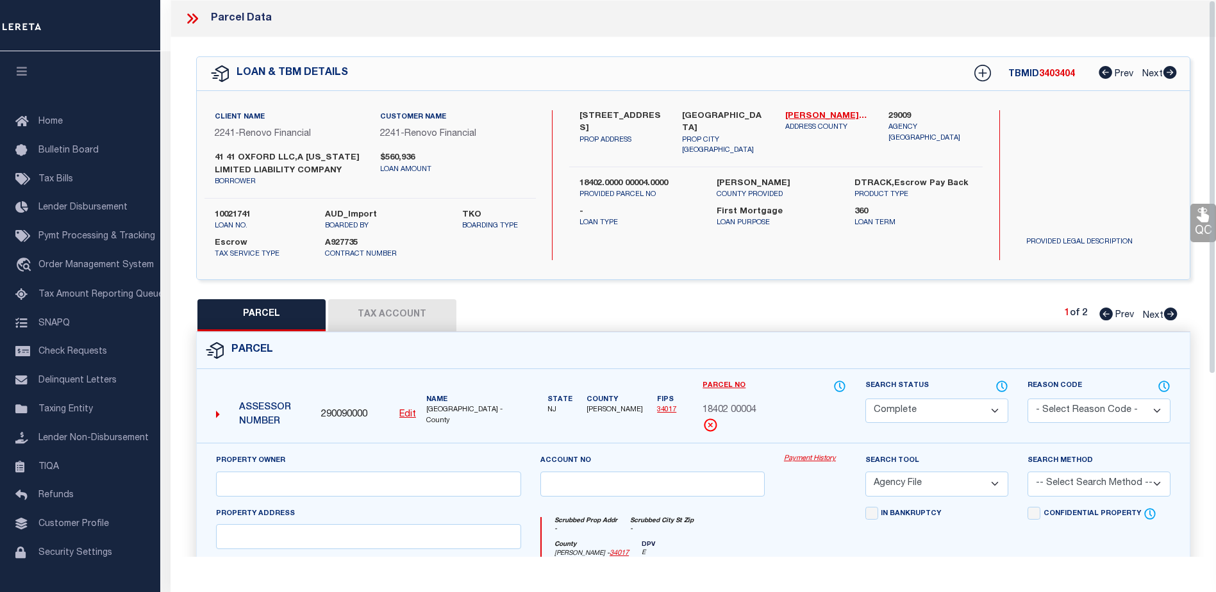
click at [812, 456] on link "Payment History" at bounding box center [815, 459] width 62 height 11
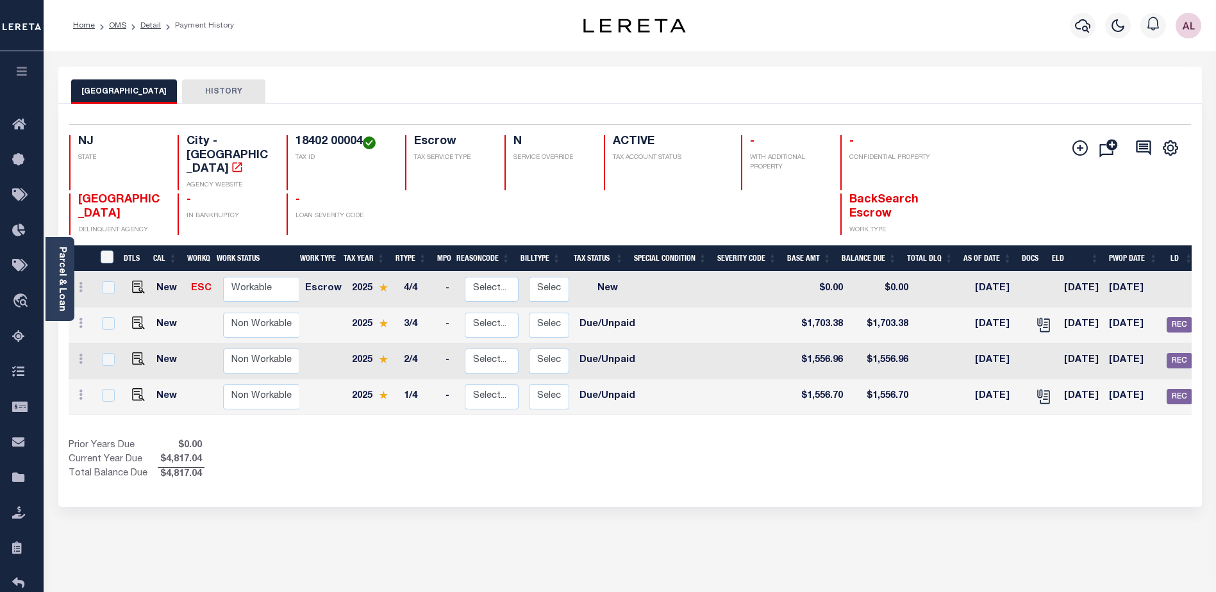
scroll to position [0, 143]
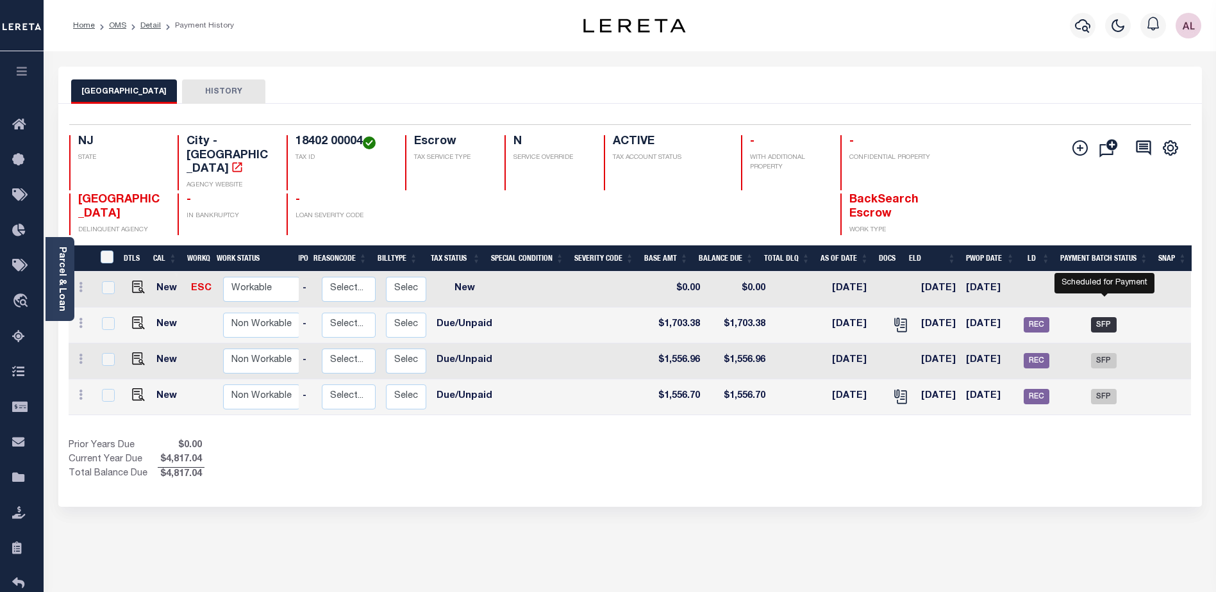
click at [1107, 317] on span "SFP" at bounding box center [1104, 324] width 26 height 15
checkbox input "true"
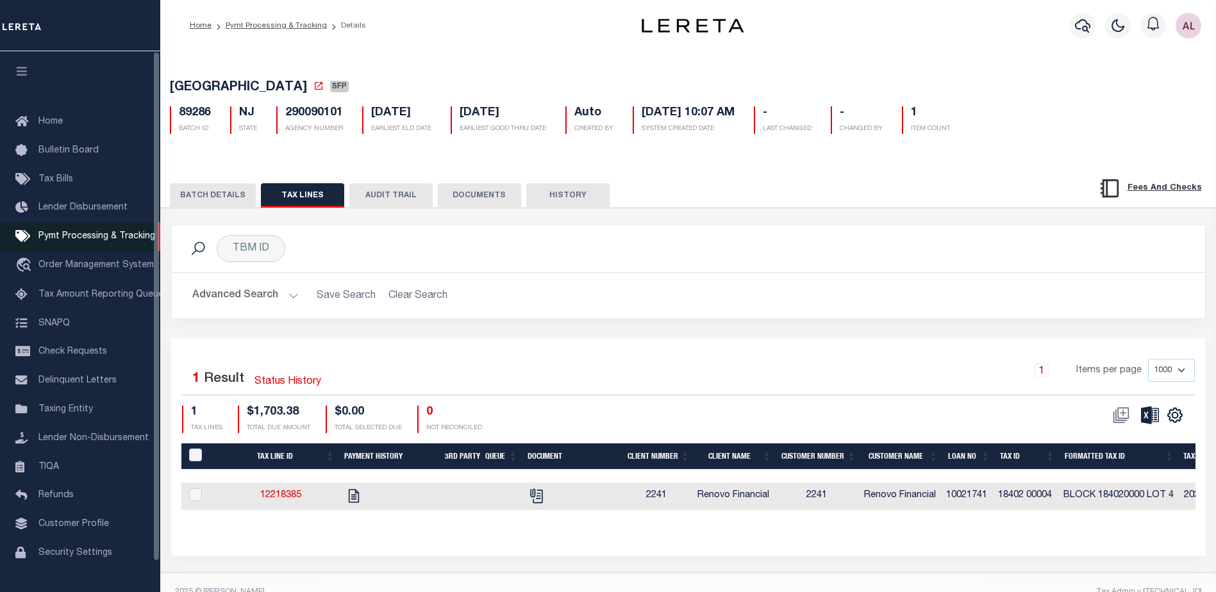
click at [61, 239] on span "Pymt Processing & Tracking" at bounding box center [96, 236] width 117 height 9
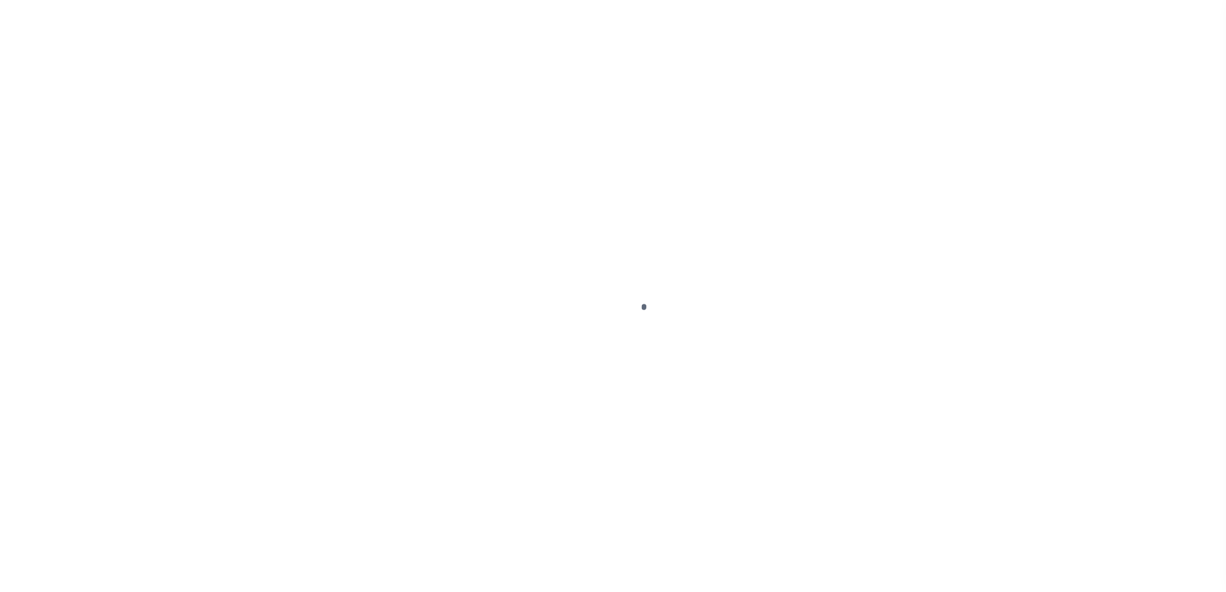
scroll to position [32, 0]
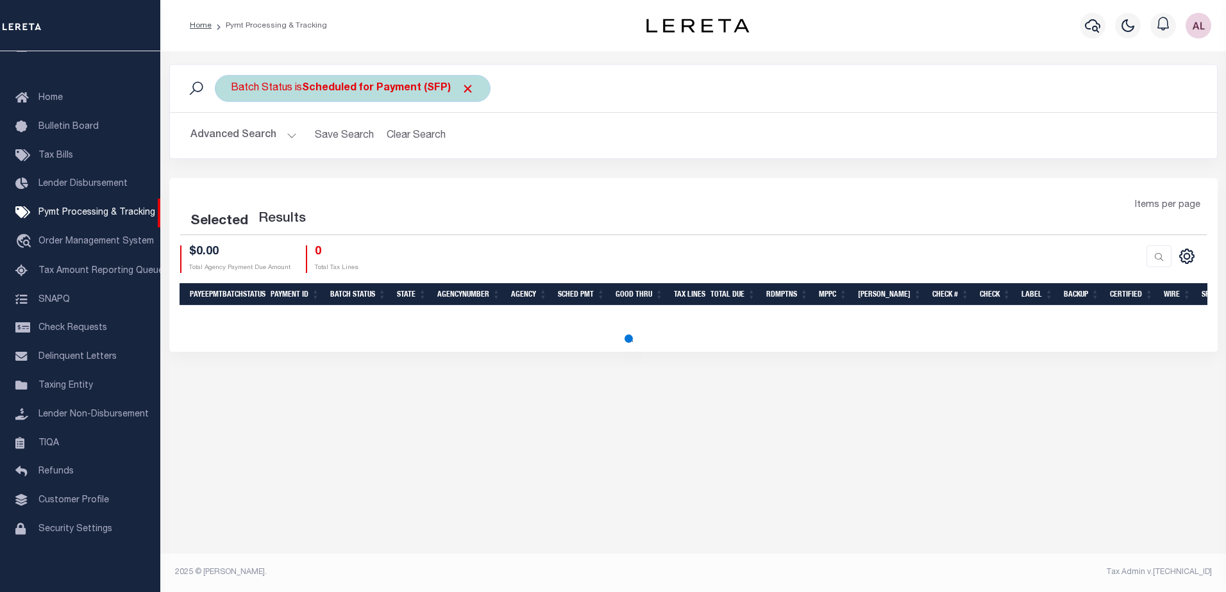
click at [289, 138] on button "Advanced Search" at bounding box center [243, 135] width 106 height 25
click at [295, 132] on h2 "Advanced Search Save Search Clear Search PayeeSearchTable_dynamictable_____Defa…" at bounding box center [693, 135] width 1027 height 25
select select "1000"
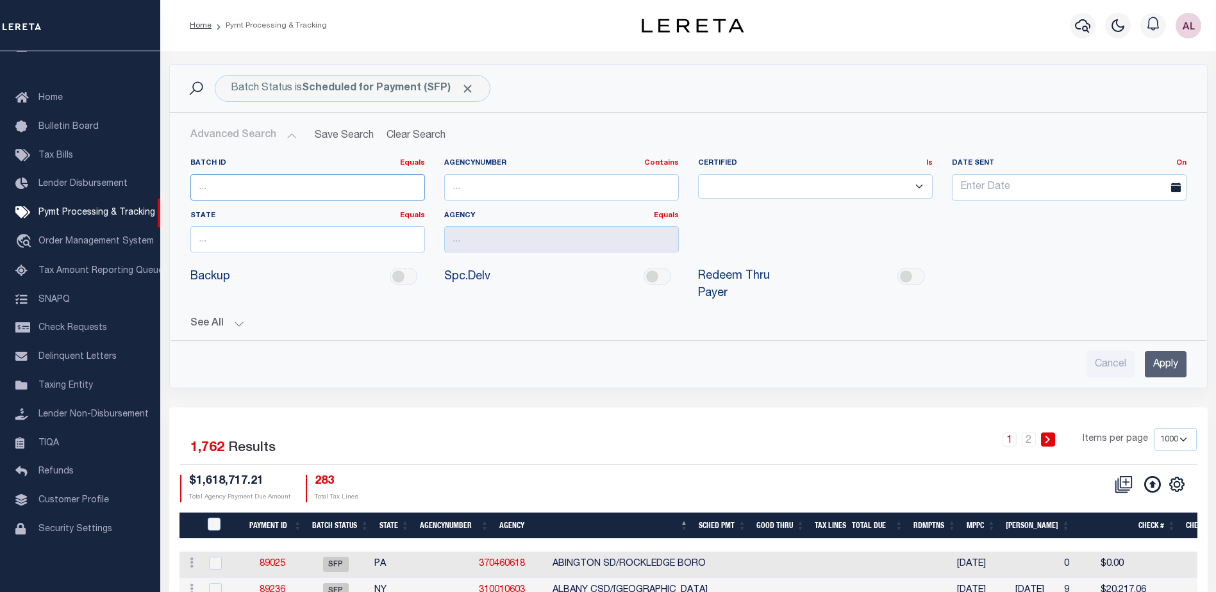
click at [319, 190] on input "number" at bounding box center [307, 187] width 235 height 26
type input "89298"
drag, startPoint x: 1163, startPoint y: 349, endPoint x: 1085, endPoint y: 336, distance: 79.4
click at [1163, 351] on input "Apply" at bounding box center [1166, 364] width 42 height 26
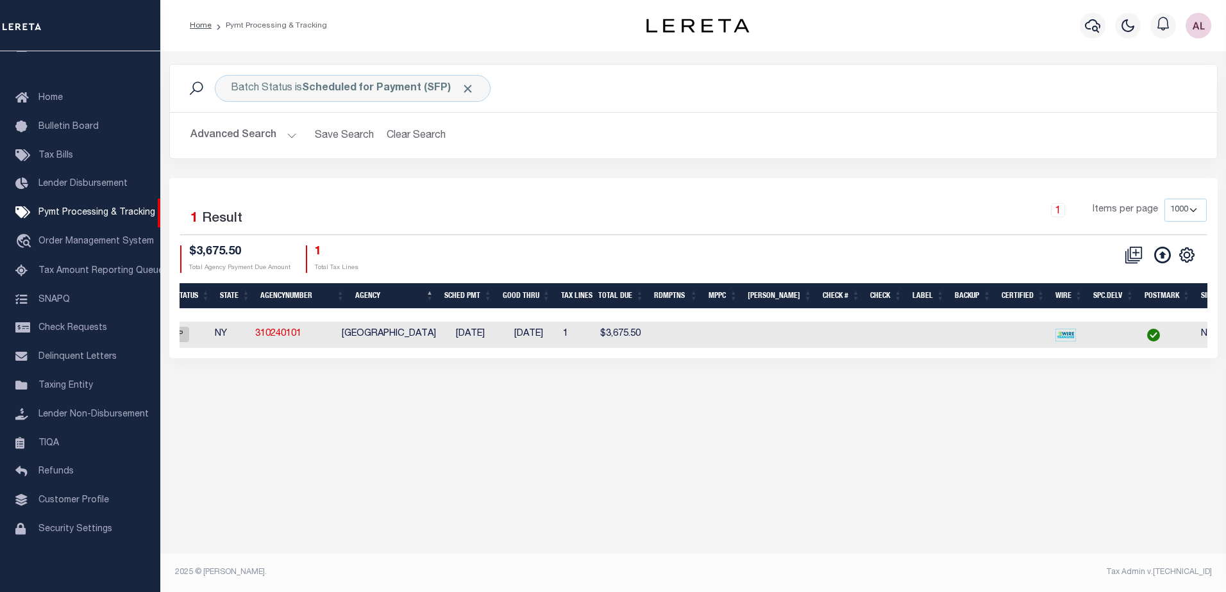
scroll to position [0, 159]
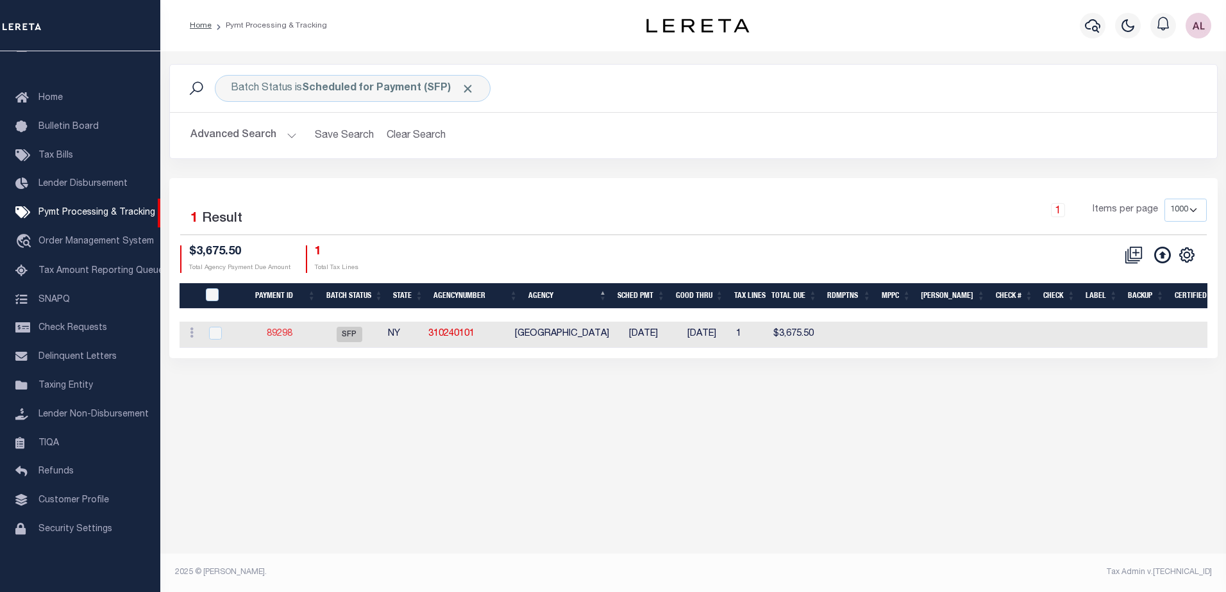
click at [280, 335] on link "89298" at bounding box center [280, 334] width 26 height 9
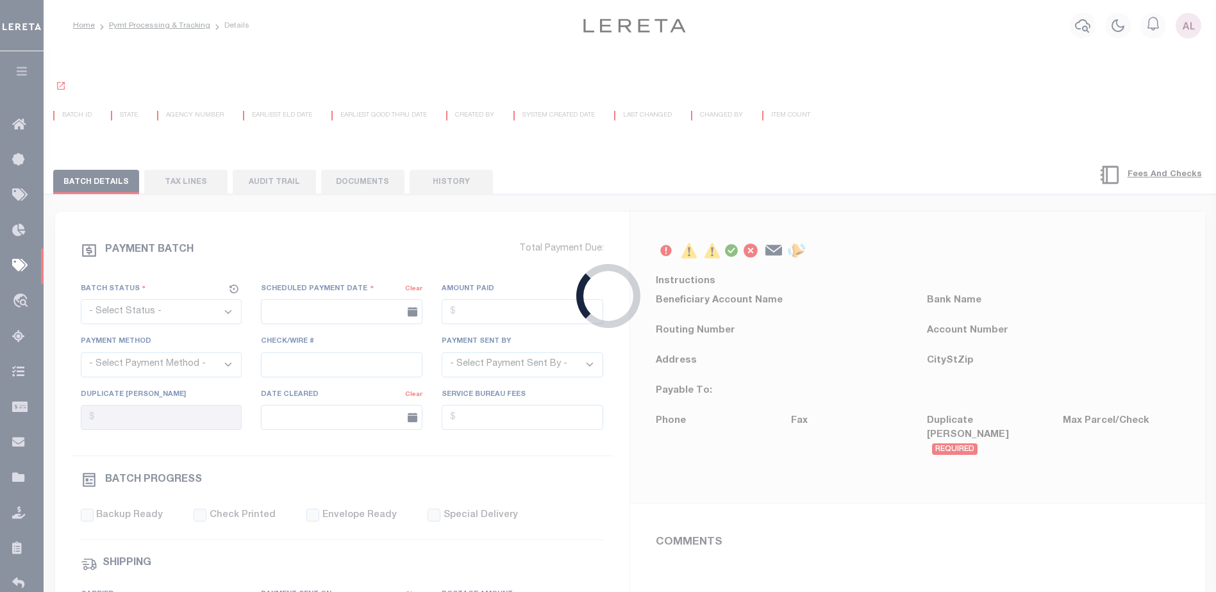
select select "SFP"
type input "[DATE]"
type input "N"
radio input "true"
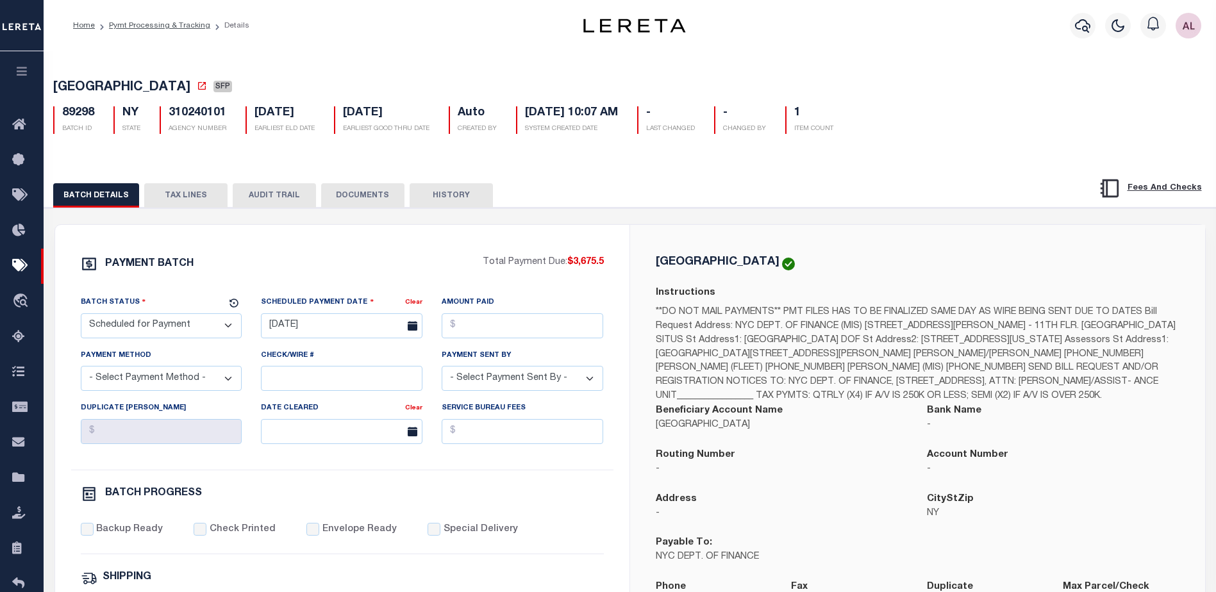
click at [190, 196] on button "TAX LINES" at bounding box center [185, 195] width 83 height 24
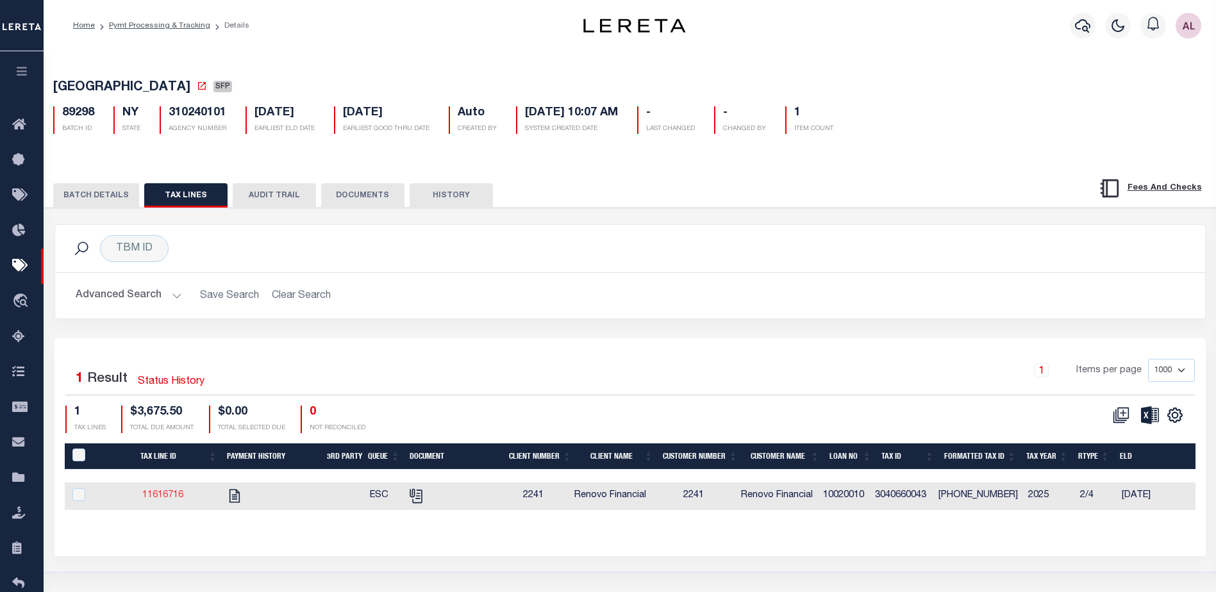
click at [162, 494] on link "11616716" at bounding box center [162, 495] width 41 height 9
checkbox input "true"
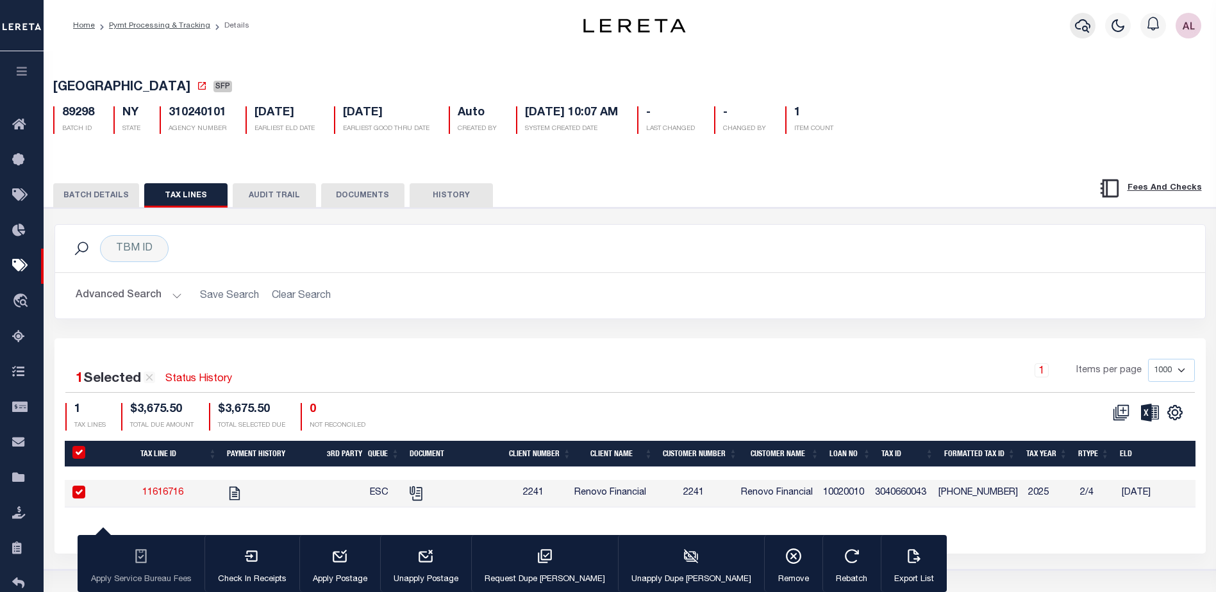
click at [1084, 28] on icon "button" at bounding box center [1082, 25] width 15 height 13
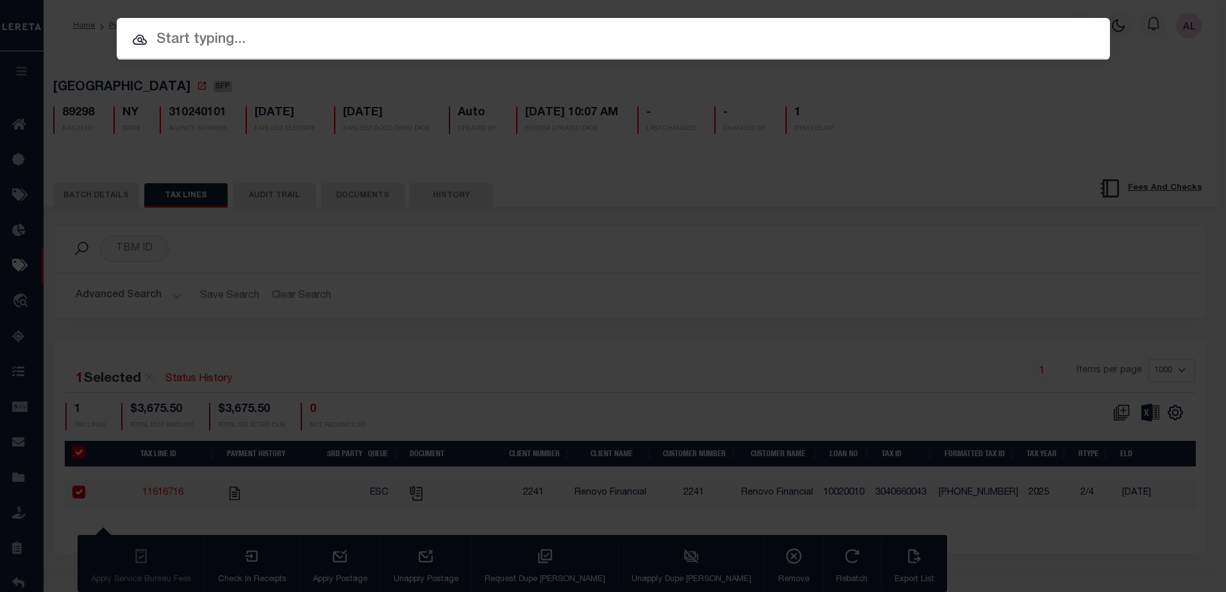
click at [200, 42] on input "text" at bounding box center [613, 40] width 993 height 22
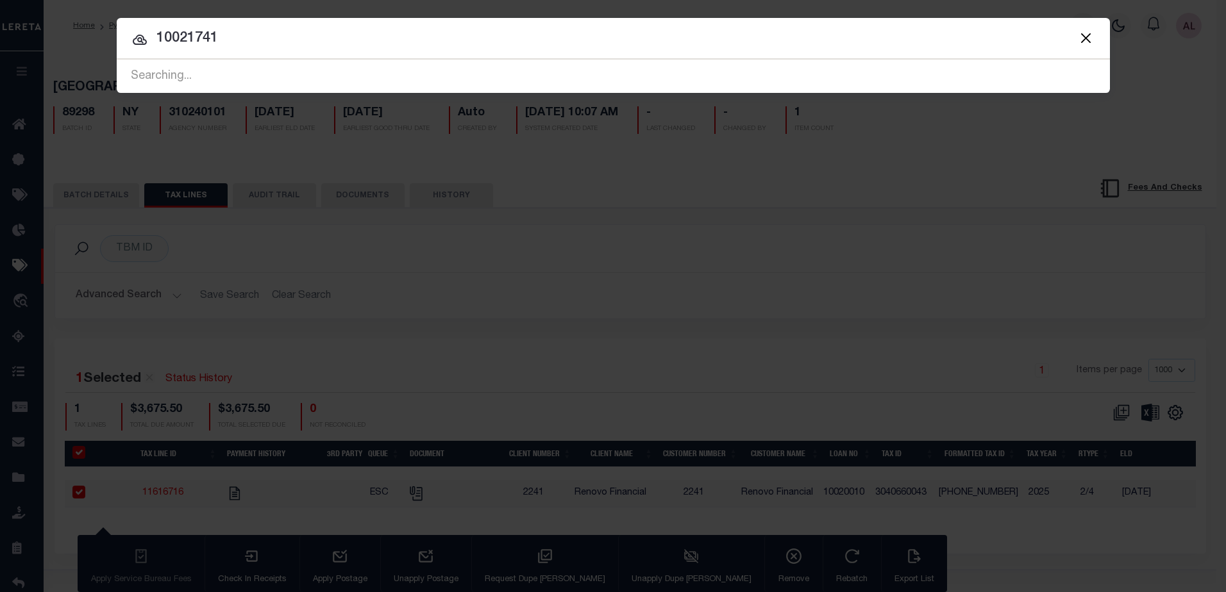
type input "10021741"
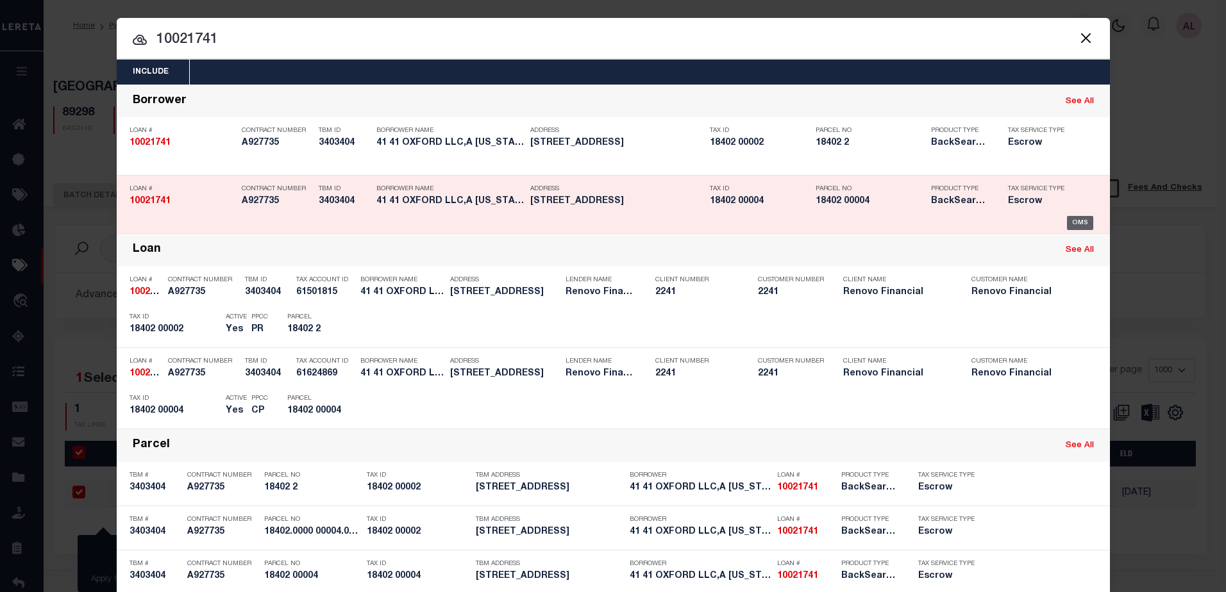
click at [1070, 219] on div "OMS" at bounding box center [1080, 223] width 26 height 14
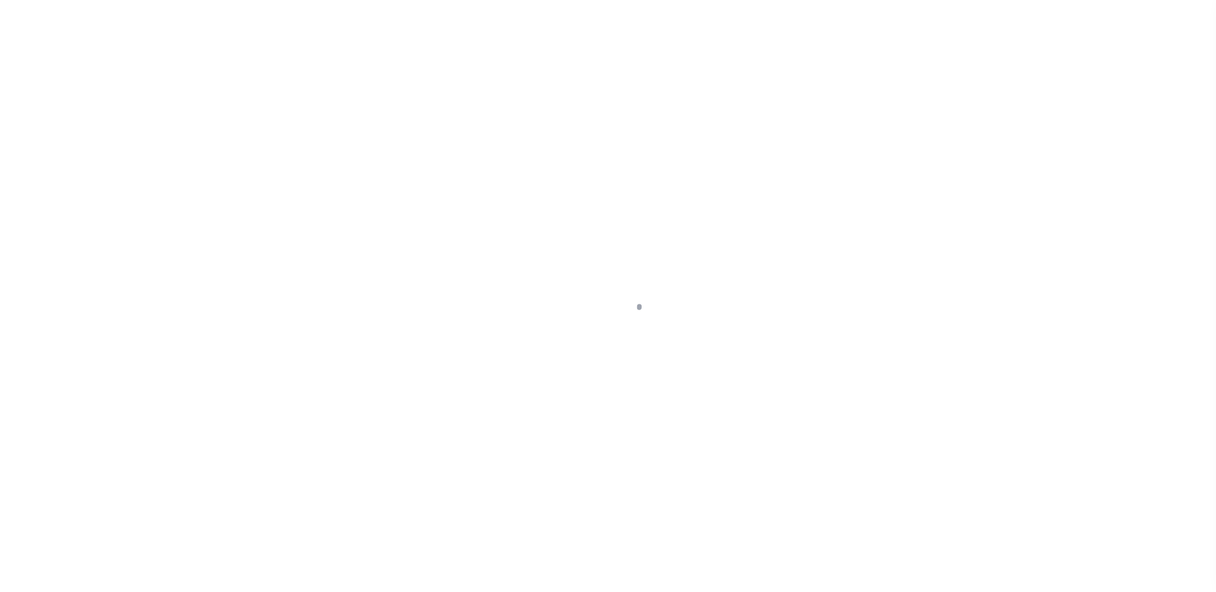
select select "DUE"
select select "25067"
select select "10"
select select "Escrow"
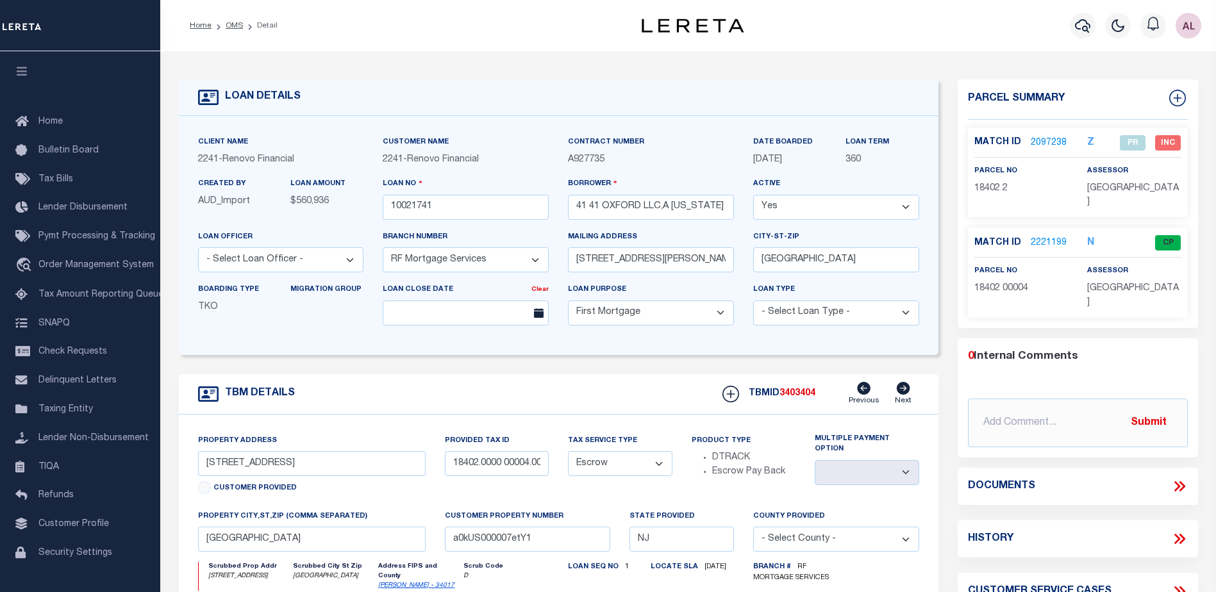
click at [1038, 237] on link "2221199" at bounding box center [1049, 243] width 36 height 13
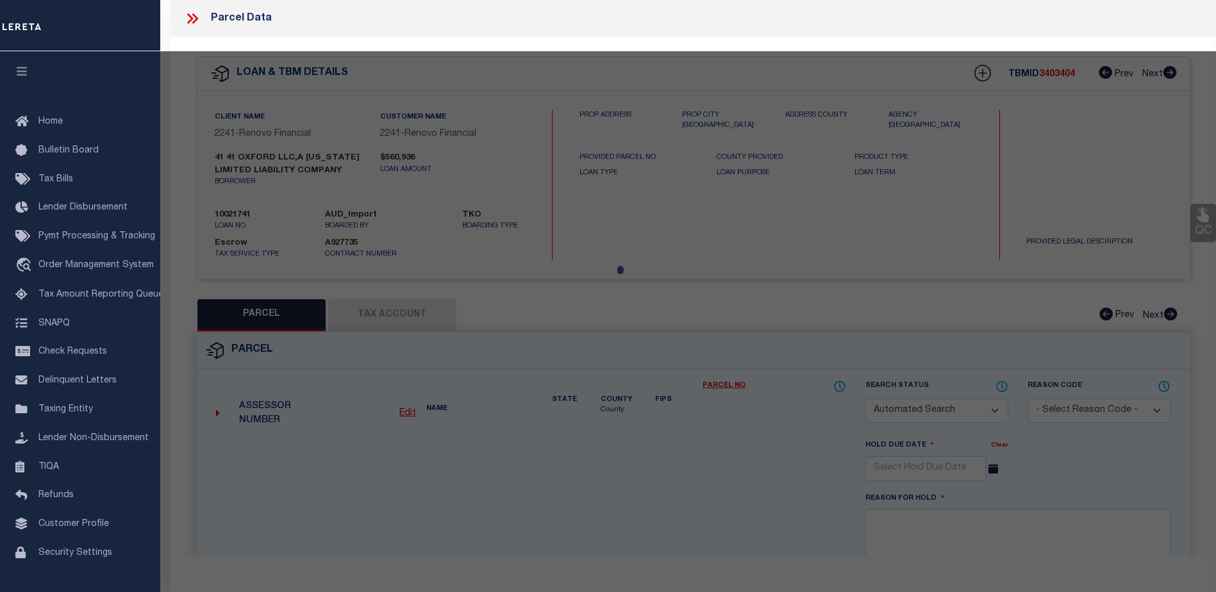
checkbox input "false"
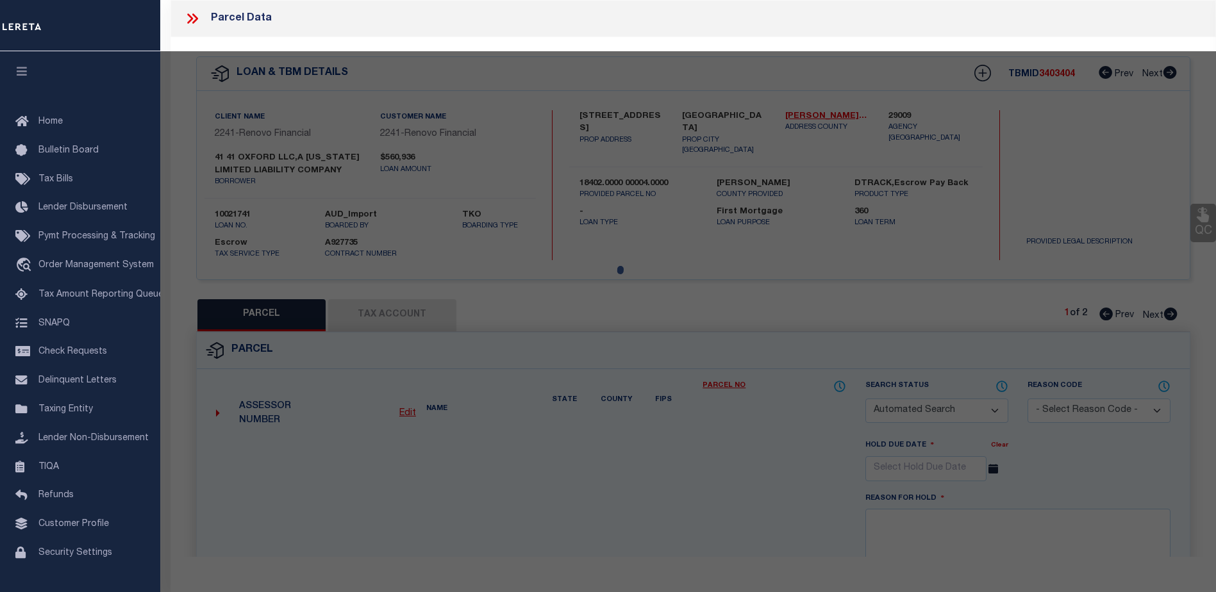
select select "CP"
select select "AGF"
select select
checkbox input "false"
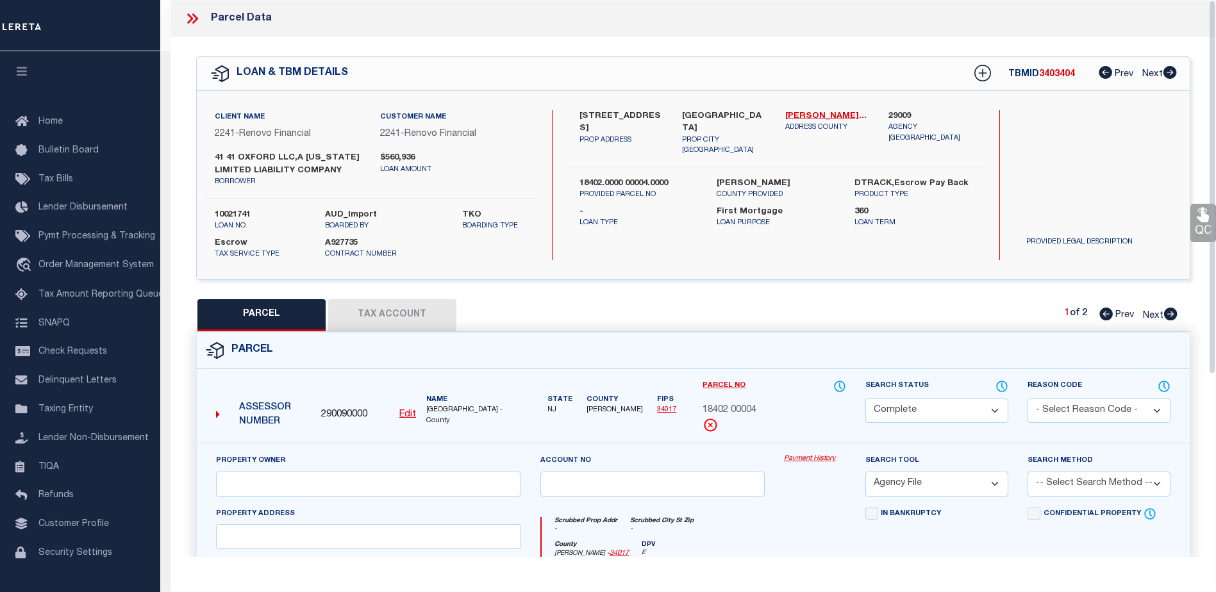
click at [811, 458] on link "Payment History" at bounding box center [815, 459] width 62 height 11
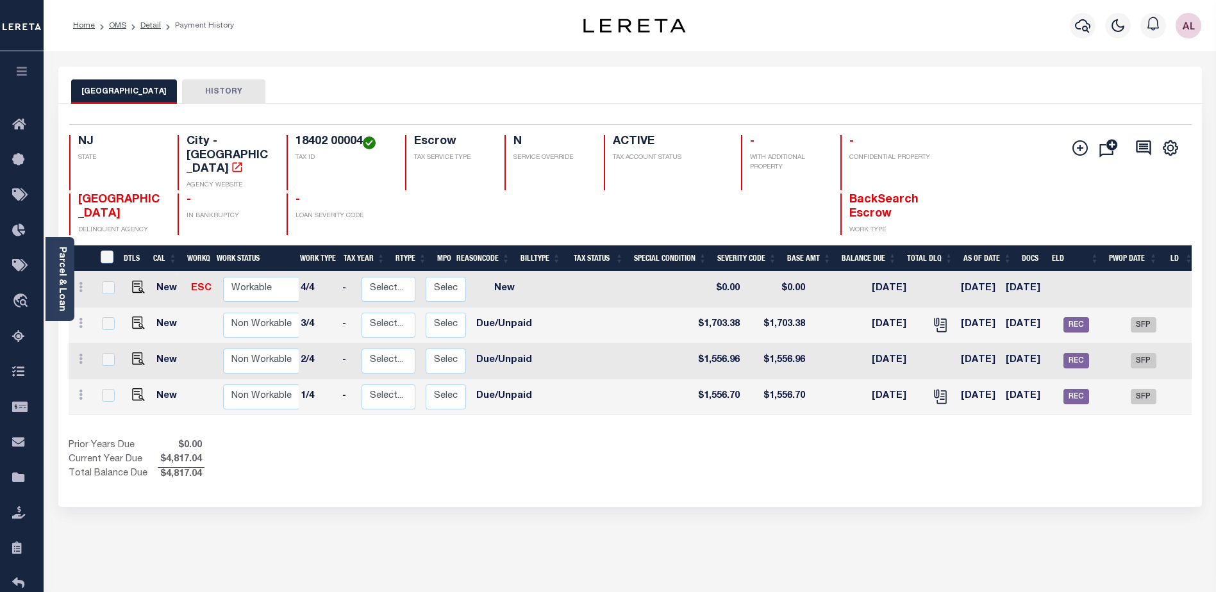
scroll to position [0, 143]
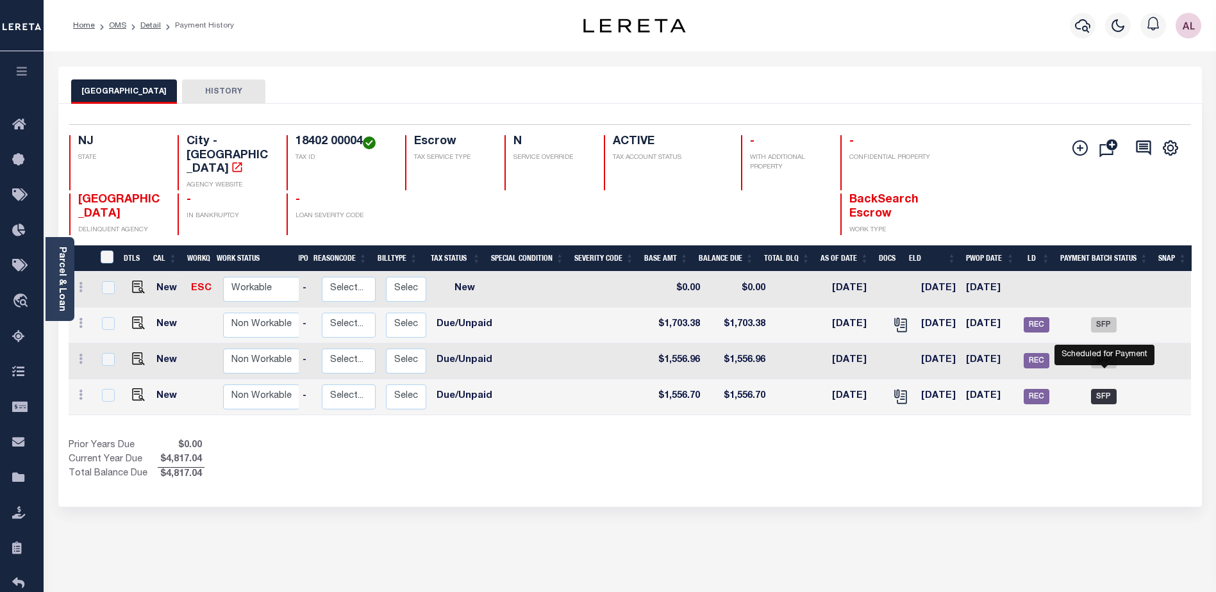
click at [1106, 389] on span "SFP" at bounding box center [1104, 396] width 26 height 15
checkbox input "true"
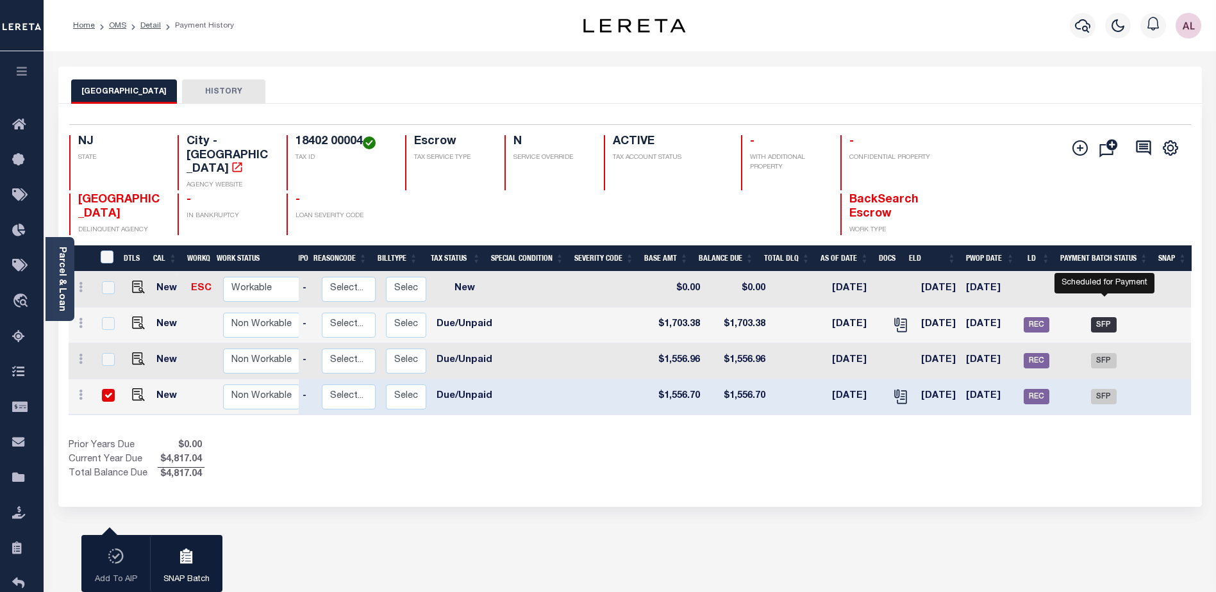
click at [1109, 317] on span "SFP" at bounding box center [1104, 324] width 26 height 15
checkbox input "true"
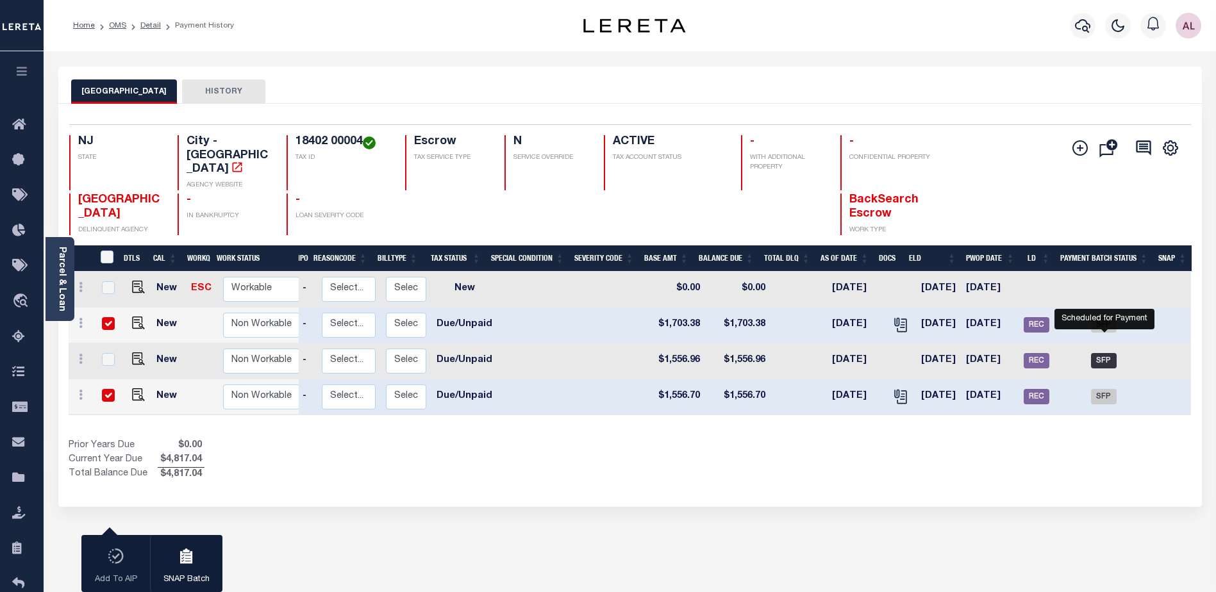
click at [1098, 353] on span "SFP" at bounding box center [1104, 360] width 26 height 15
checkbox input "true"
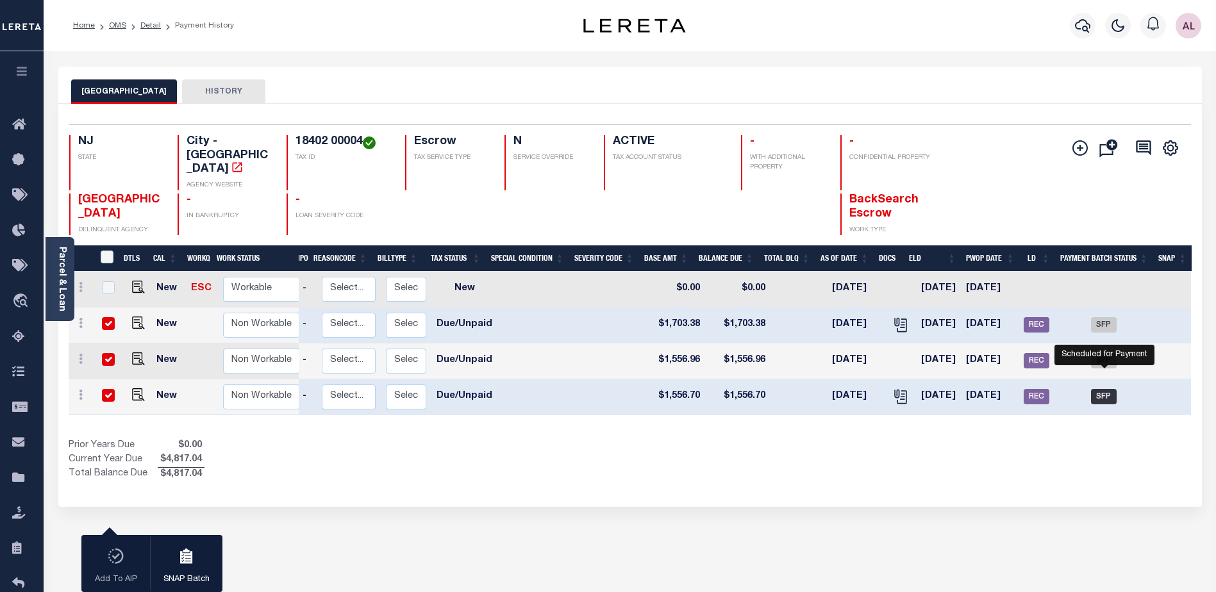
click at [1114, 389] on span "SFP" at bounding box center [1104, 396] width 26 height 15
checkbox input "false"
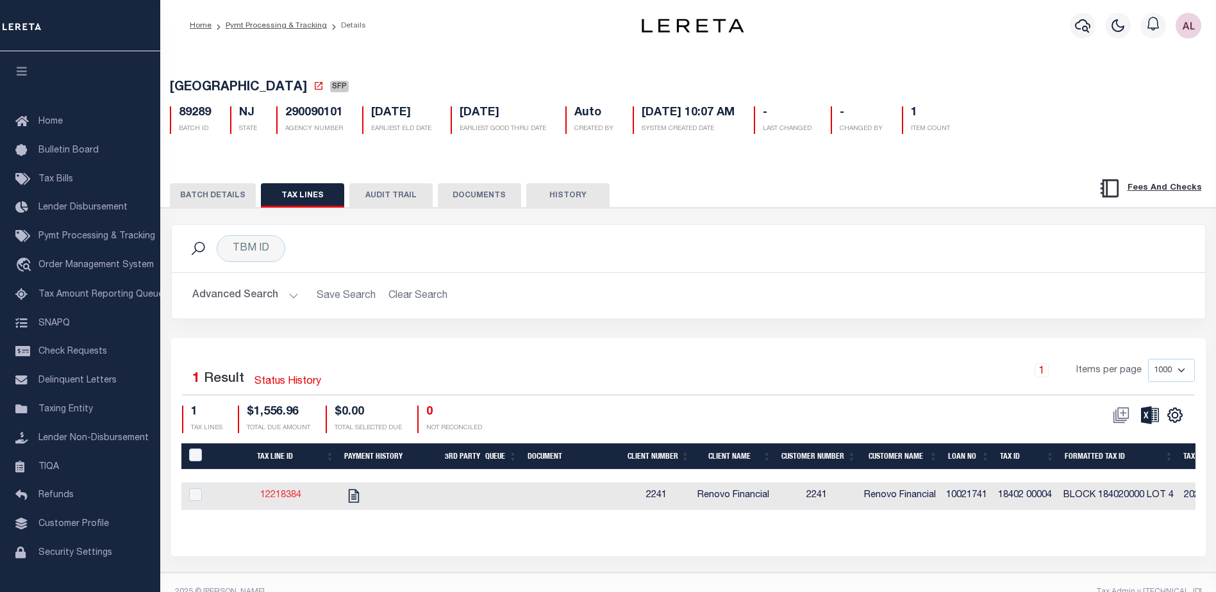
click at [292, 500] on link "12218384" at bounding box center [280, 495] width 41 height 9
checkbox input "true"
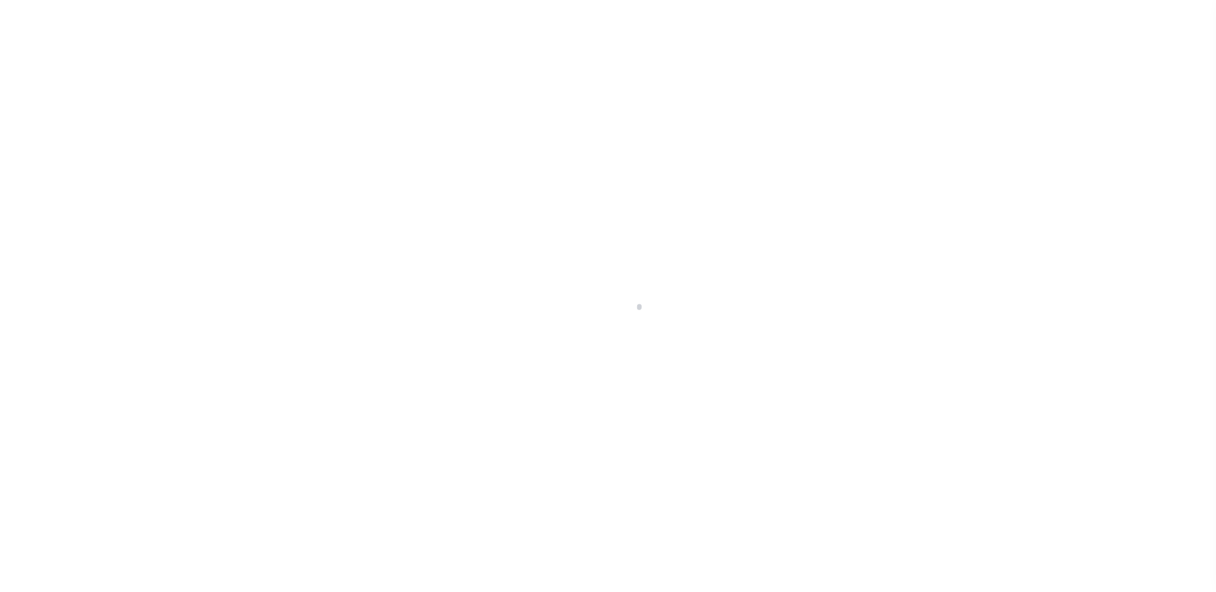
select select "DUE"
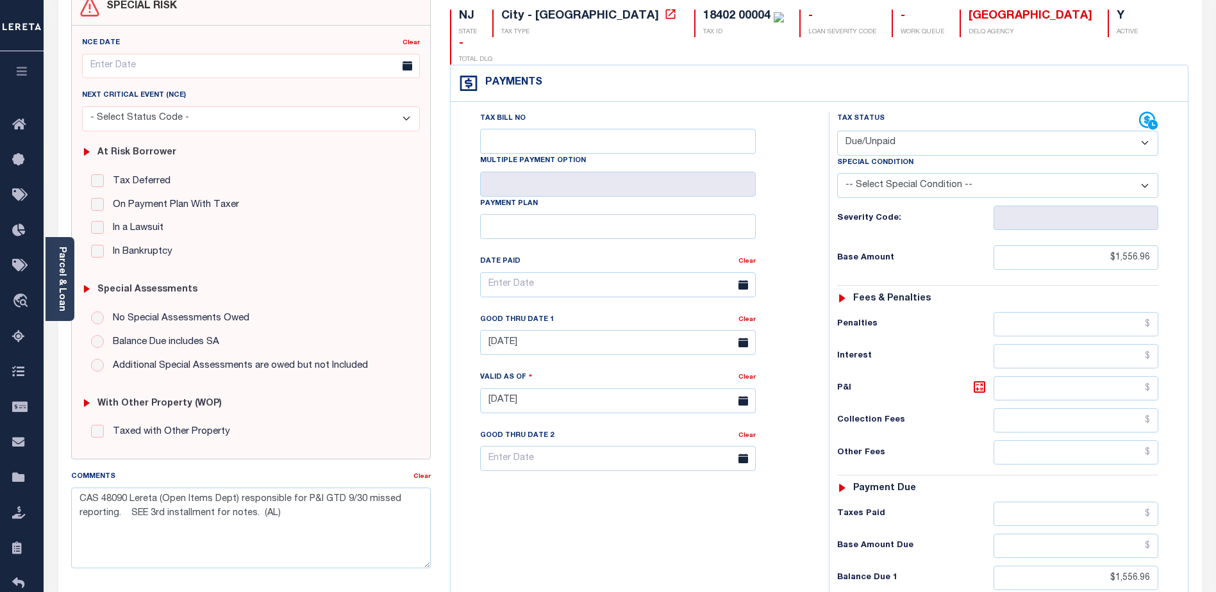
scroll to position [192, 0]
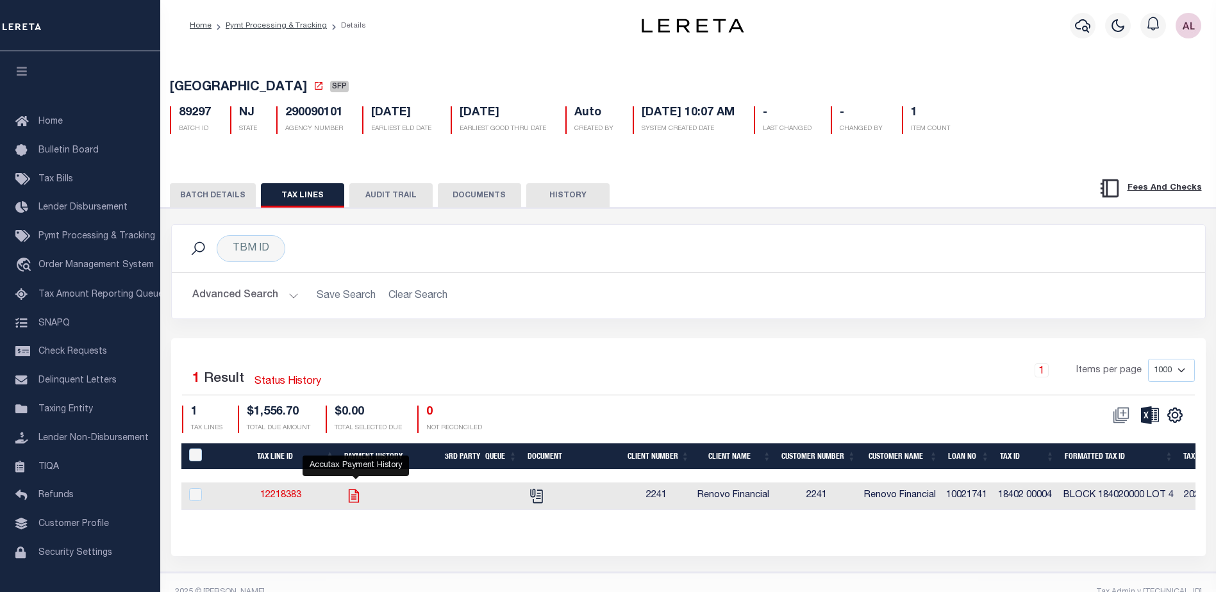
click at [357, 498] on icon "" at bounding box center [354, 495] width 10 height 13
checkbox input "true"
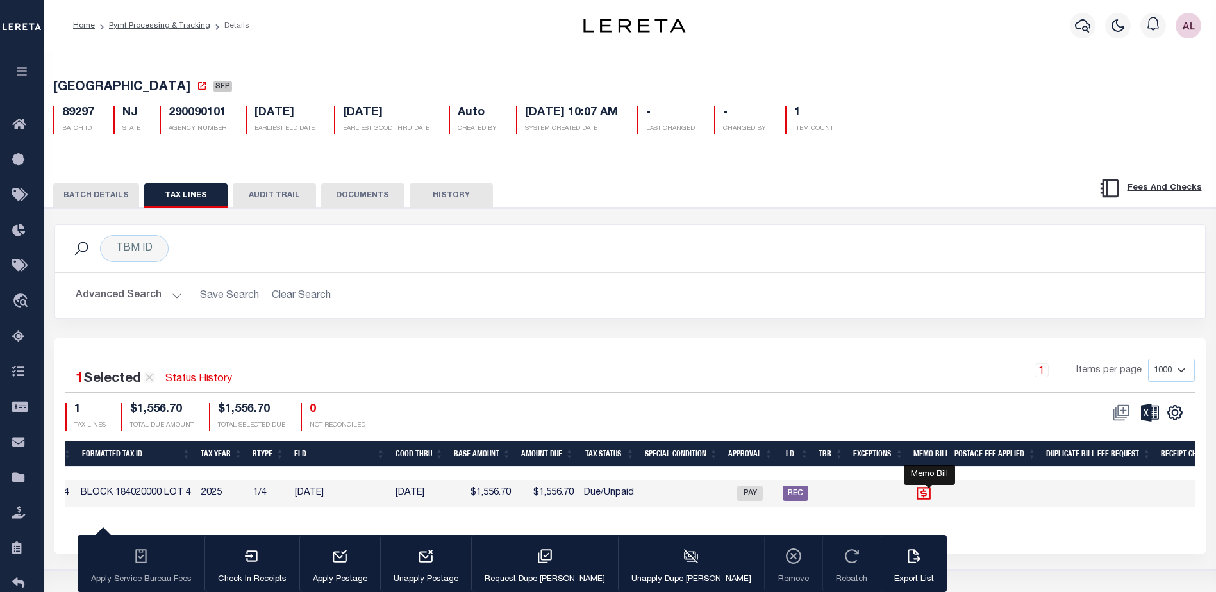
click at [932, 497] on icon "" at bounding box center [925, 494] width 14 height 13
checkbox input "false"
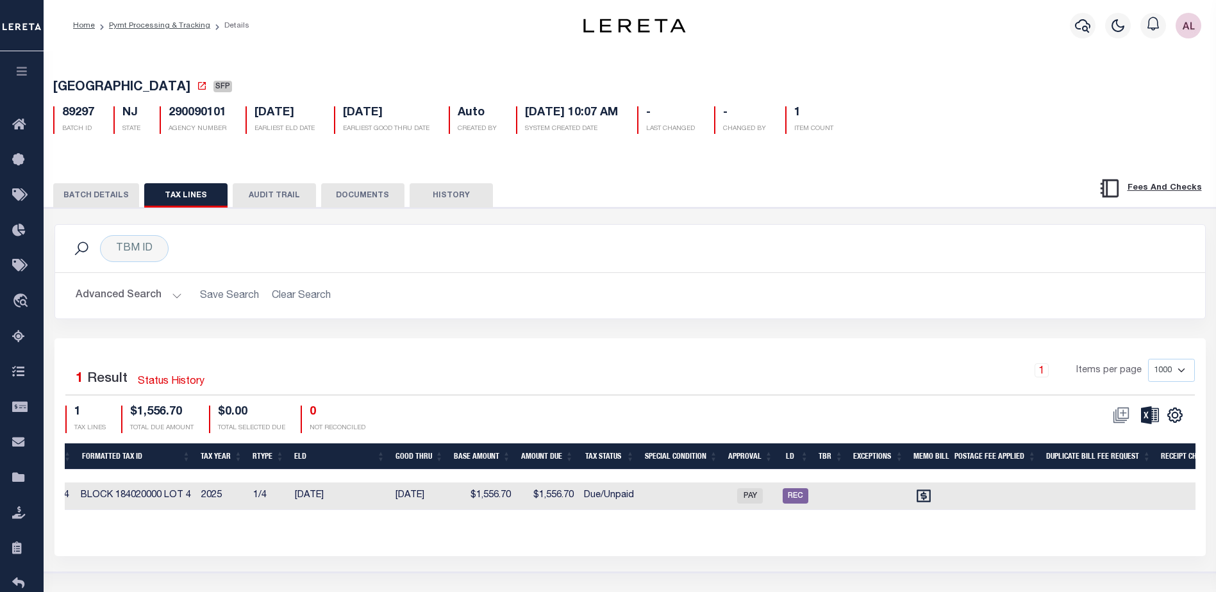
drag, startPoint x: 710, startPoint y: 523, endPoint x: 622, endPoint y: 524, distance: 88.5
click at [623, 523] on div "Tax Line ID Payment History 3rd Party Queue Document Client Number Client Name …" at bounding box center [630, 487] width 1131 height 87
drag, startPoint x: 600, startPoint y: 512, endPoint x: 533, endPoint y: 520, distance: 67.8
click at [534, 510] on div "Tax Line ID Payment History 3rd Party Queue Document Client Number Client Name …" at bounding box center [630, 497] width 1131 height 28
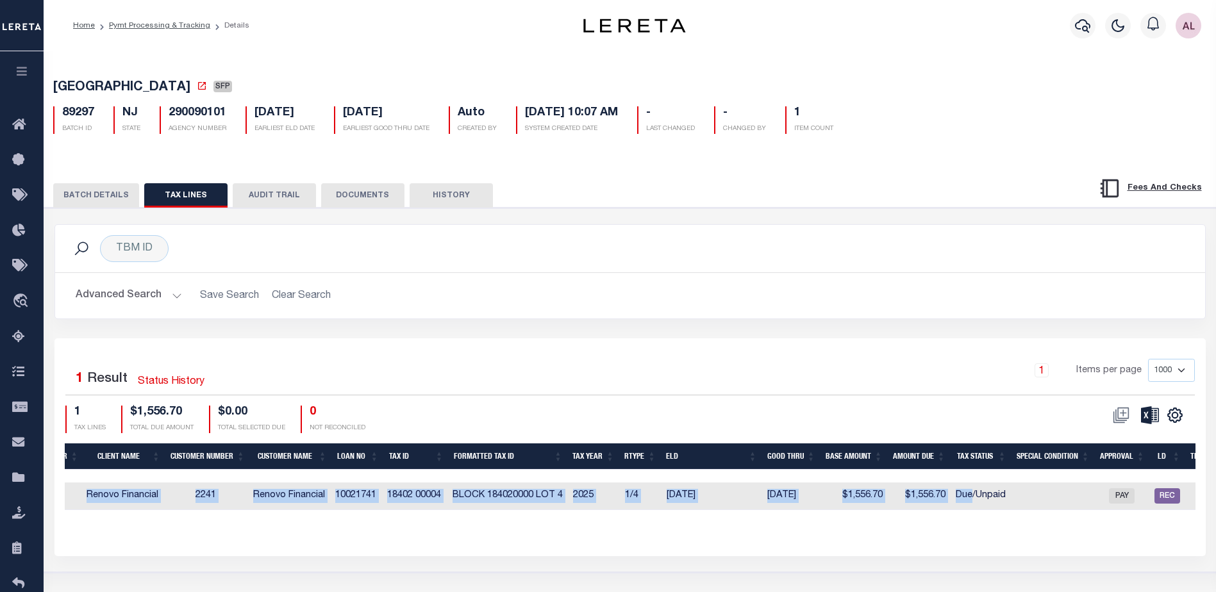
scroll to position [0, 314]
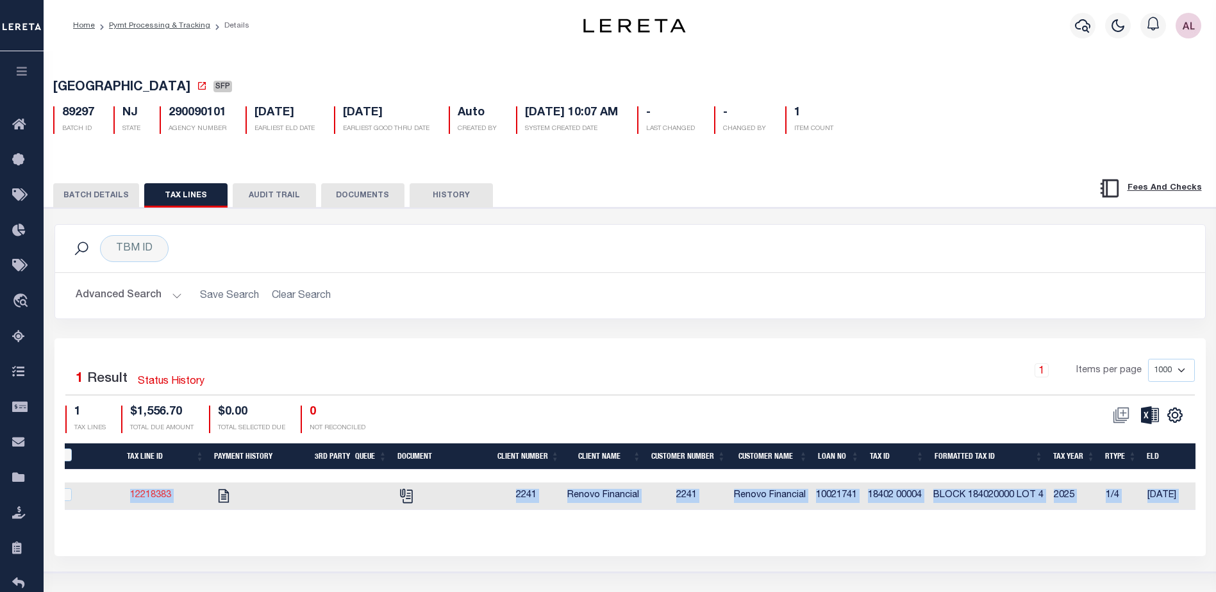
click at [157, 498] on link "12218383" at bounding box center [150, 495] width 41 height 9
checkbox input "true"
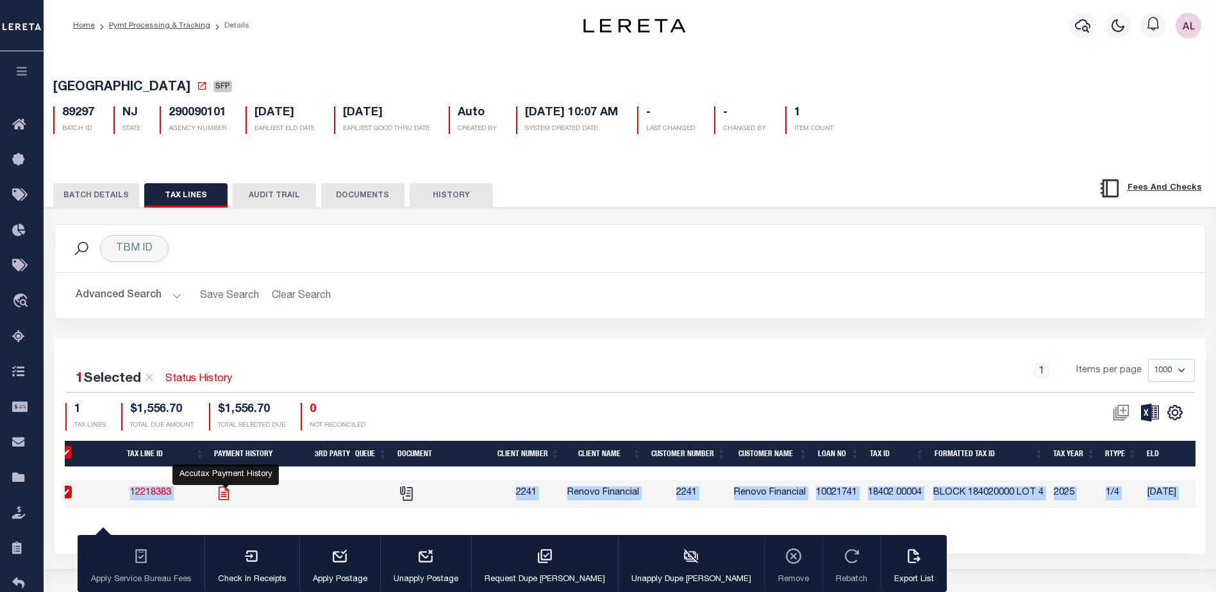
click at [224, 496] on icon "" at bounding box center [224, 493] width 10 height 13
checkbox input "false"
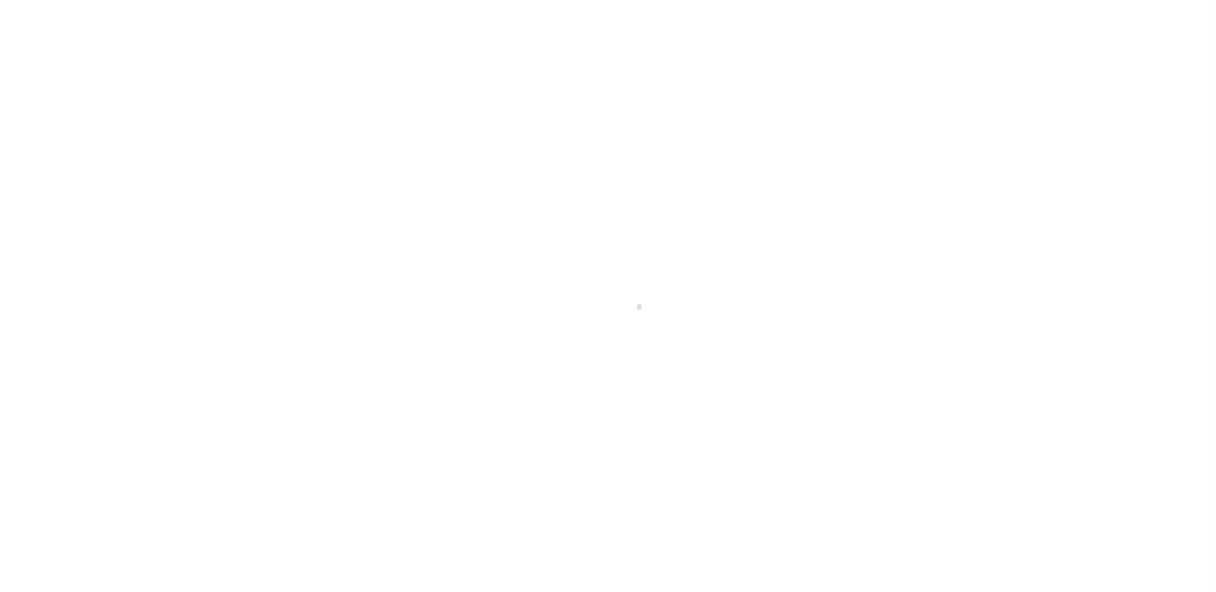
select select "DUE"
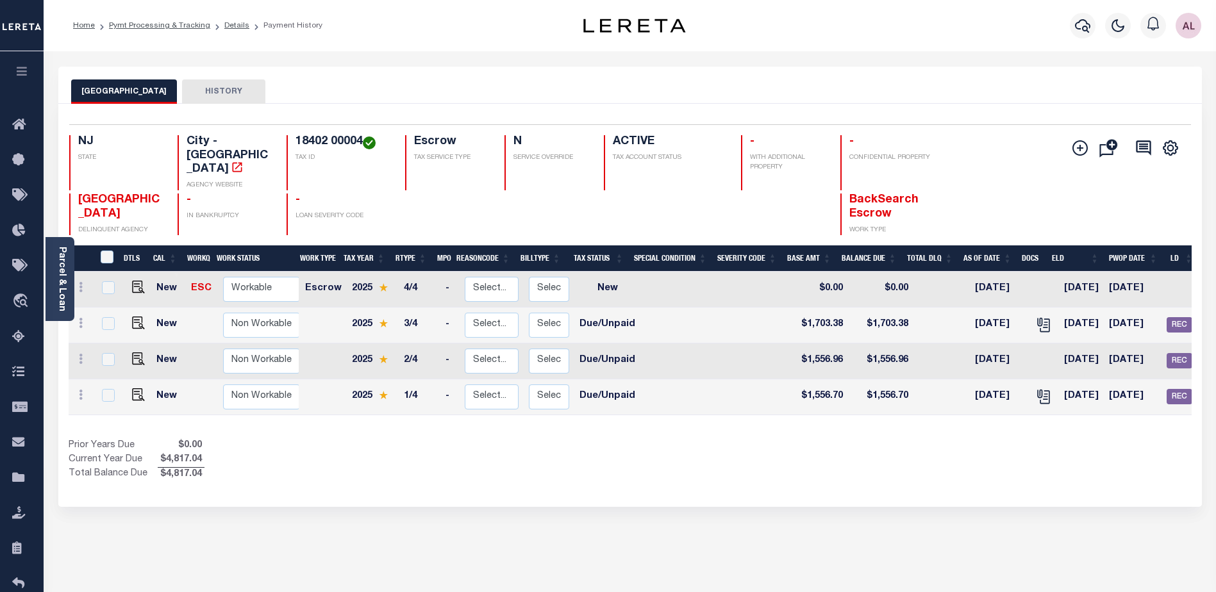
scroll to position [0, 143]
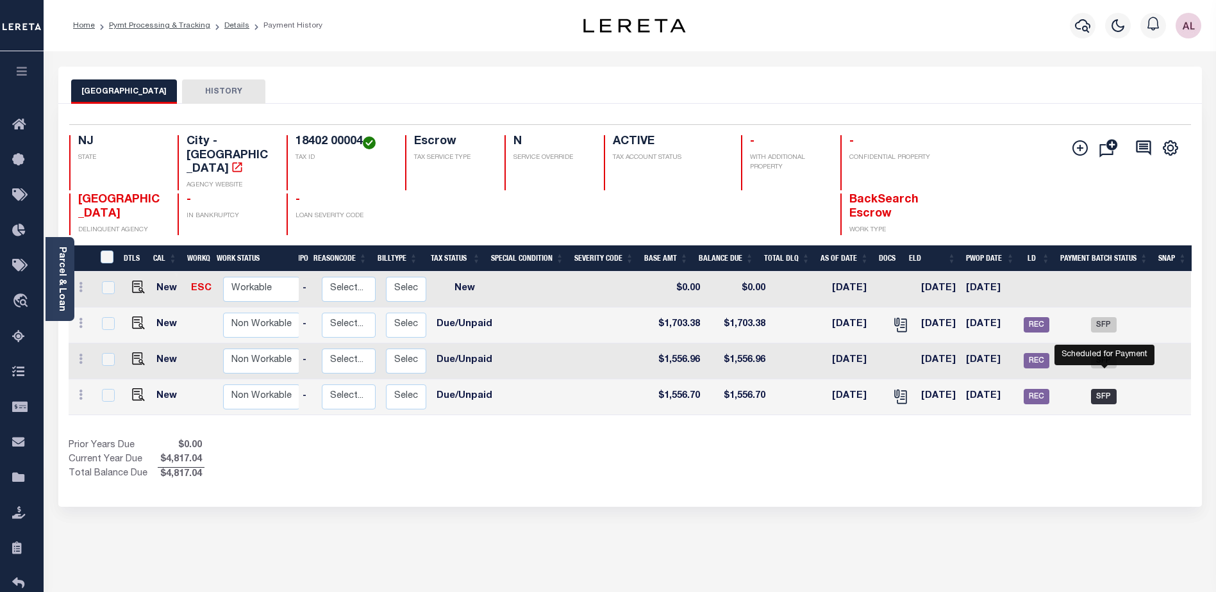
click at [1103, 389] on span "SFP" at bounding box center [1104, 396] width 26 height 15
checkbox input "true"
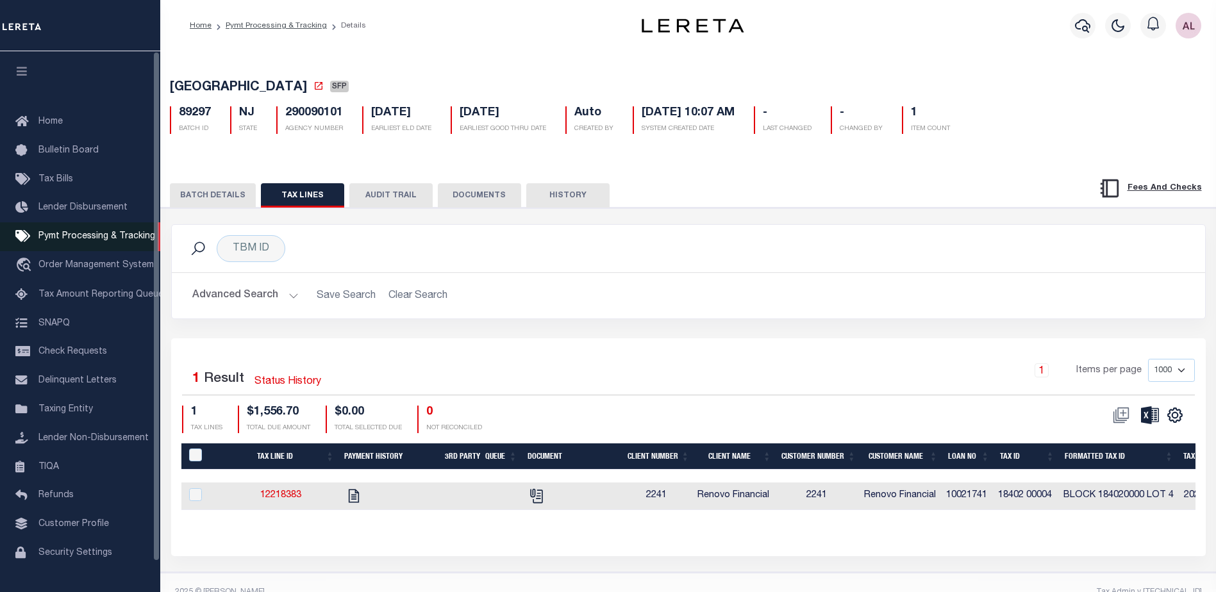
click at [90, 241] on span "Pymt Processing & Tracking" at bounding box center [96, 236] width 117 height 9
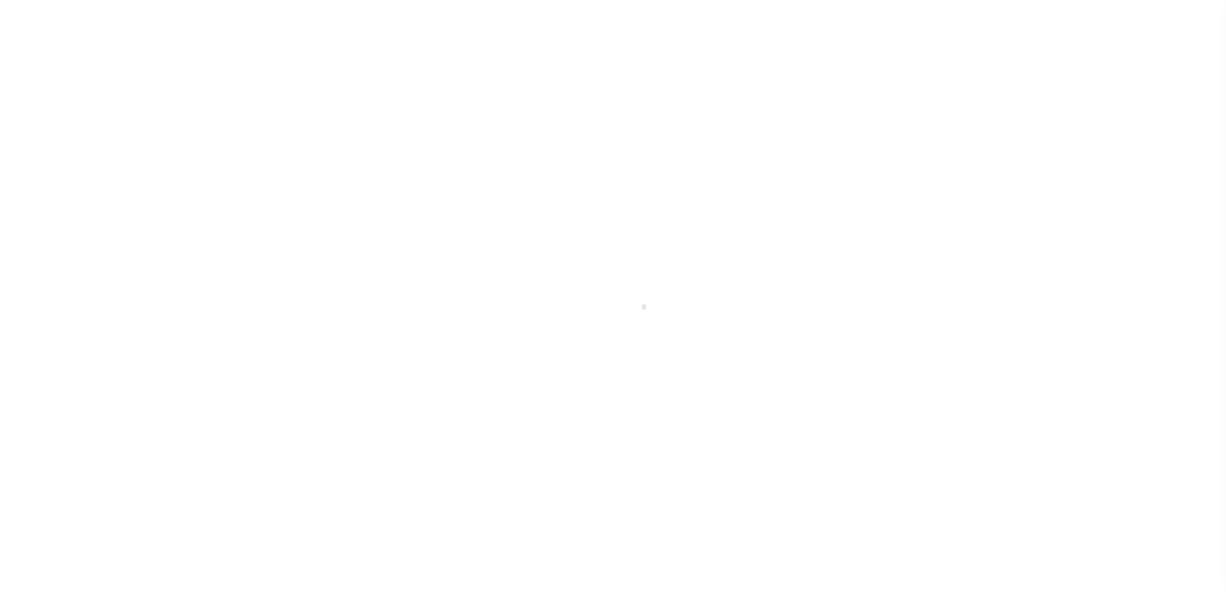
select select "1000"
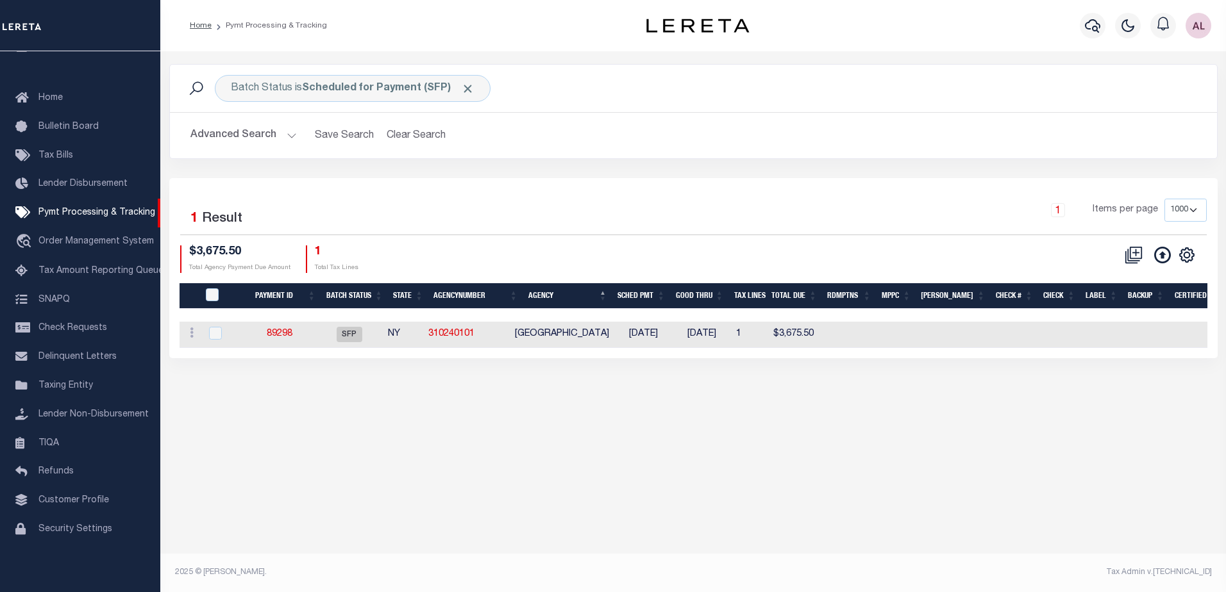
click at [287, 137] on button "Advanced Search" at bounding box center [243, 135] width 106 height 25
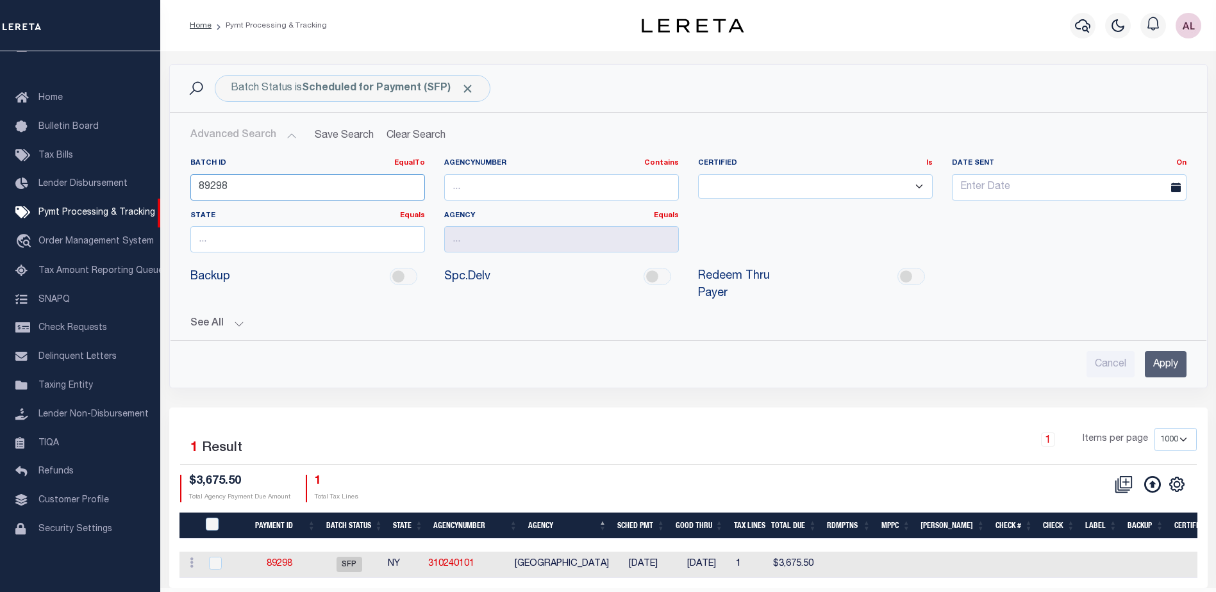
click at [223, 186] on input "89298" at bounding box center [307, 187] width 235 height 26
type input "89296"
click at [1150, 351] on input "Apply" at bounding box center [1166, 364] width 42 height 26
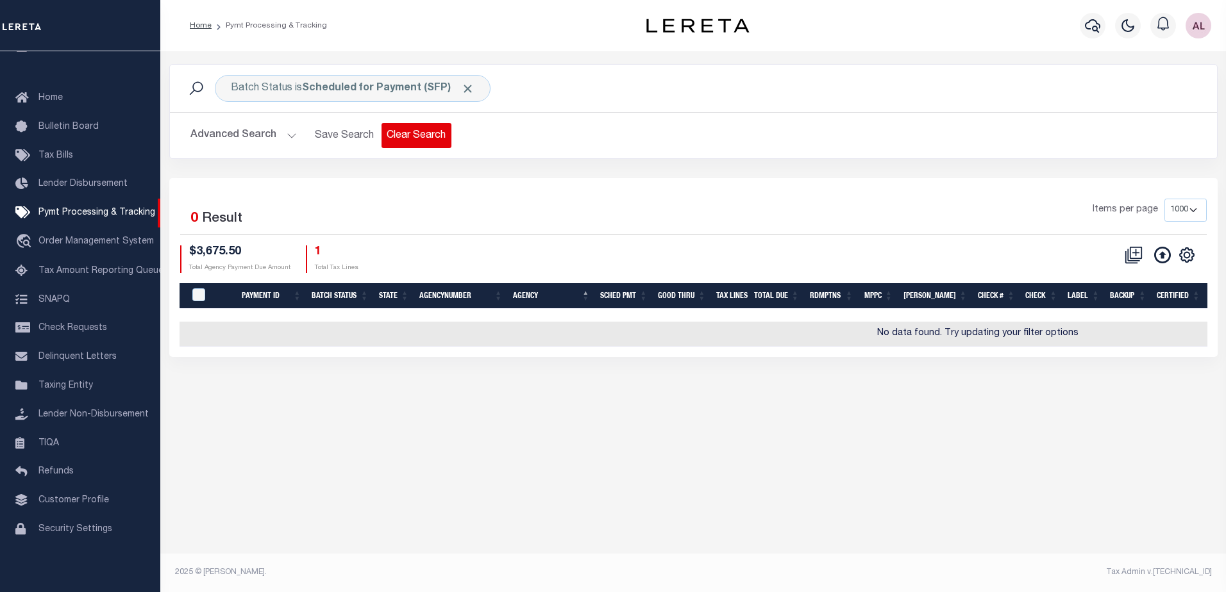
click at [402, 137] on button "Clear Search" at bounding box center [417, 135] width 70 height 25
click at [290, 135] on button "Advanced Search" at bounding box center [243, 135] width 106 height 25
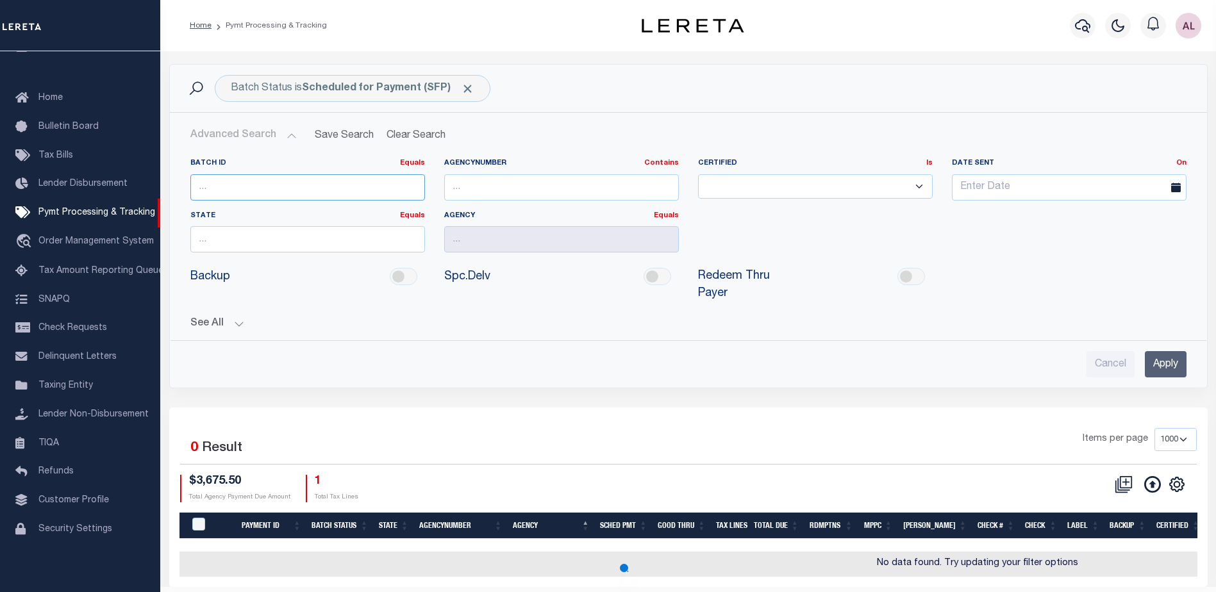
click at [249, 181] on input "number" at bounding box center [307, 187] width 235 height 26
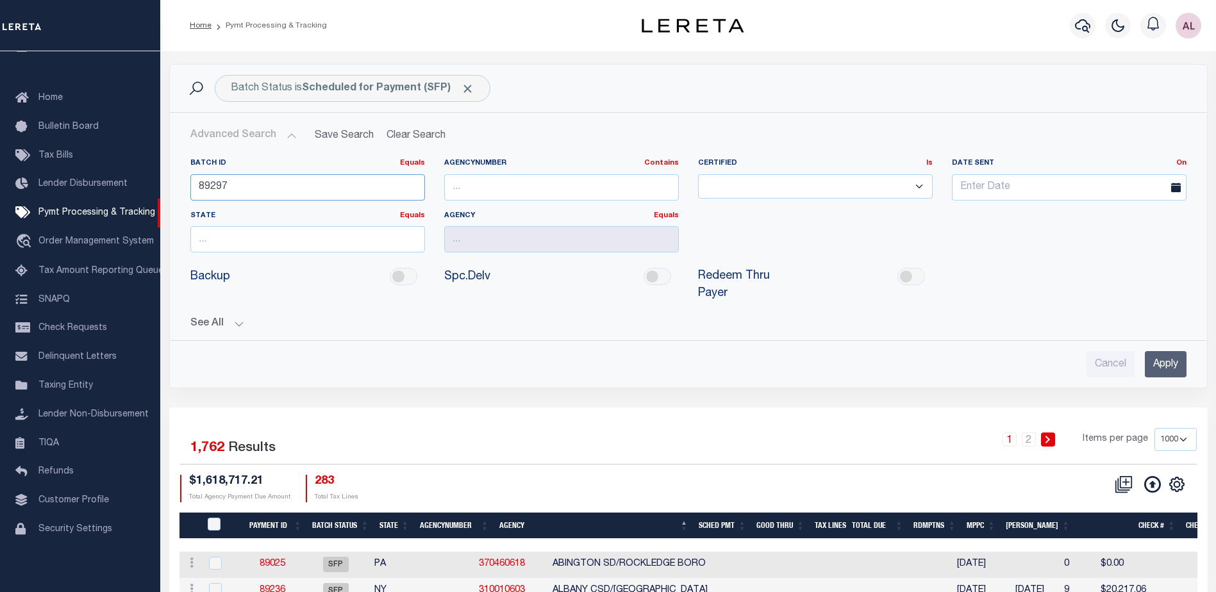
type input "89297"
click at [1165, 351] on input "Apply" at bounding box center [1166, 364] width 42 height 26
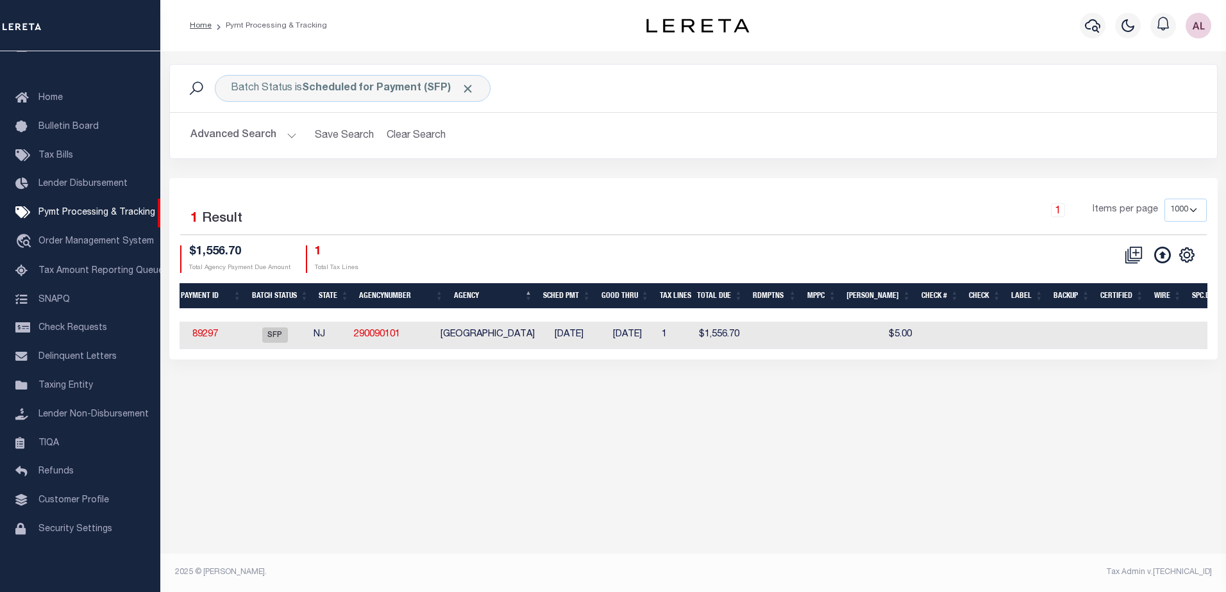
scroll to position [0, 53]
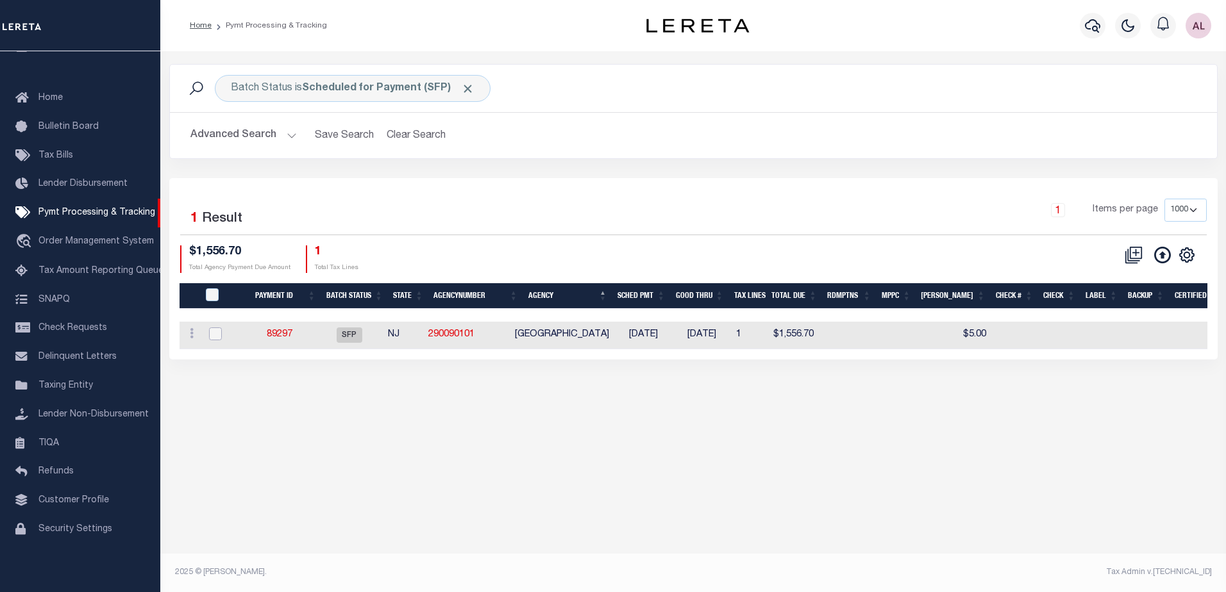
click at [215, 335] on input "checkbox" at bounding box center [215, 334] width 13 height 13
checkbox input "true"
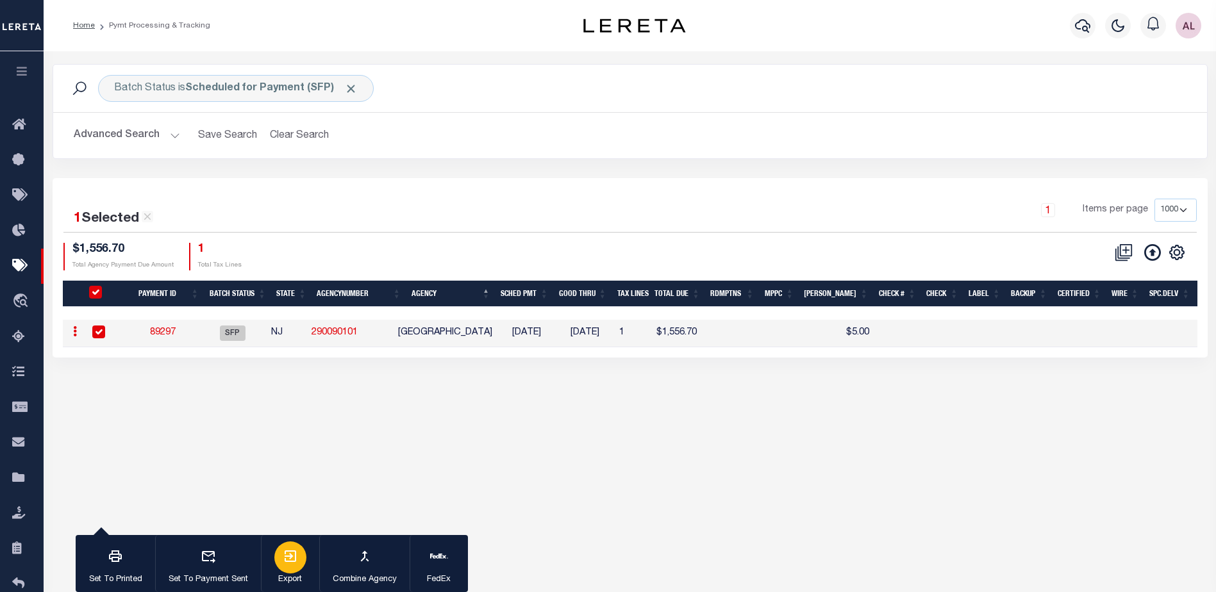
click at [290, 559] on icon "button" at bounding box center [291, 557] width 12 height 12
click at [172, 135] on button "Advanced Search" at bounding box center [127, 135] width 106 height 25
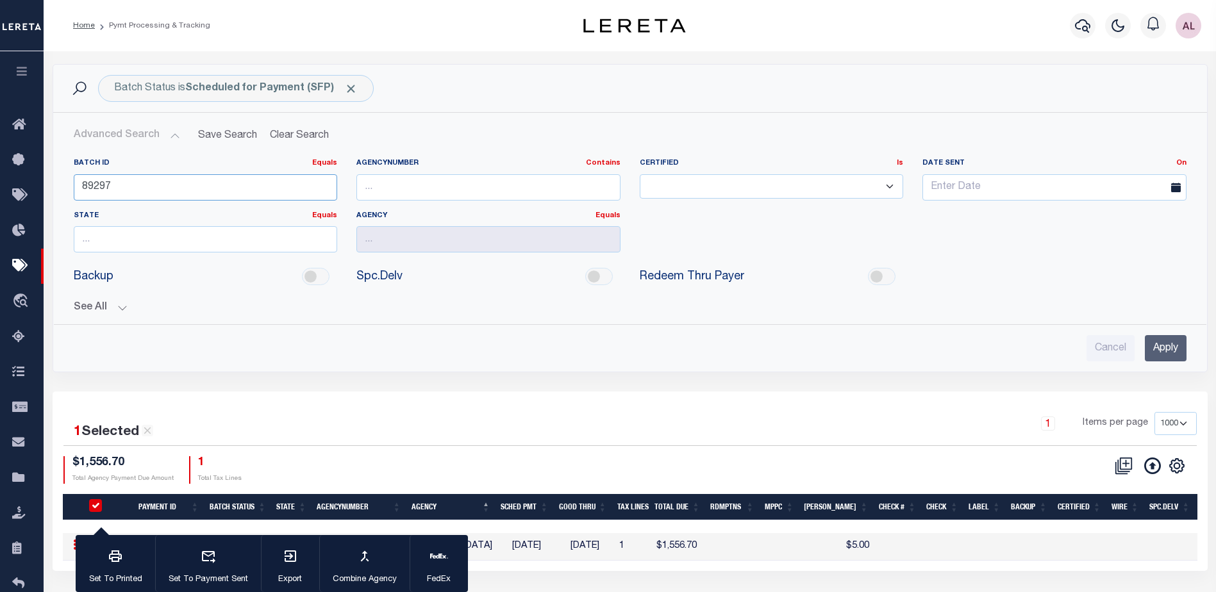
drag, startPoint x: 118, startPoint y: 185, endPoint x: 105, endPoint y: 183, distance: 12.9
click at [105, 183] on input "89297" at bounding box center [206, 187] width 264 height 26
type input "89296"
click at [1169, 348] on input "Apply" at bounding box center [1166, 348] width 42 height 26
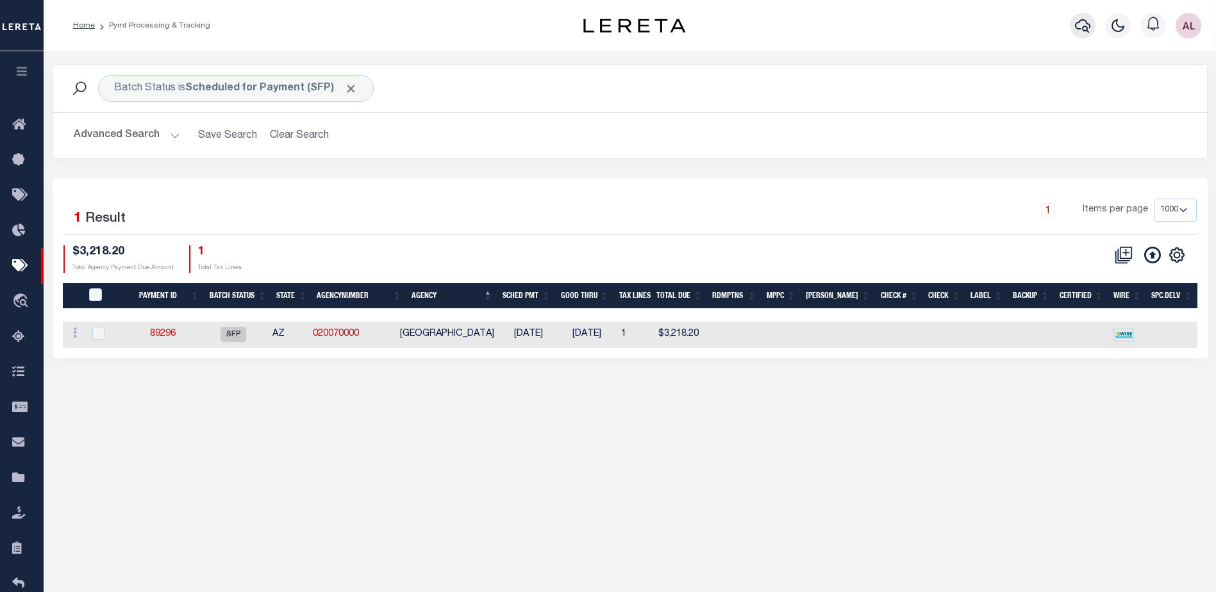
click at [1083, 29] on icon "button" at bounding box center [1082, 25] width 15 height 13
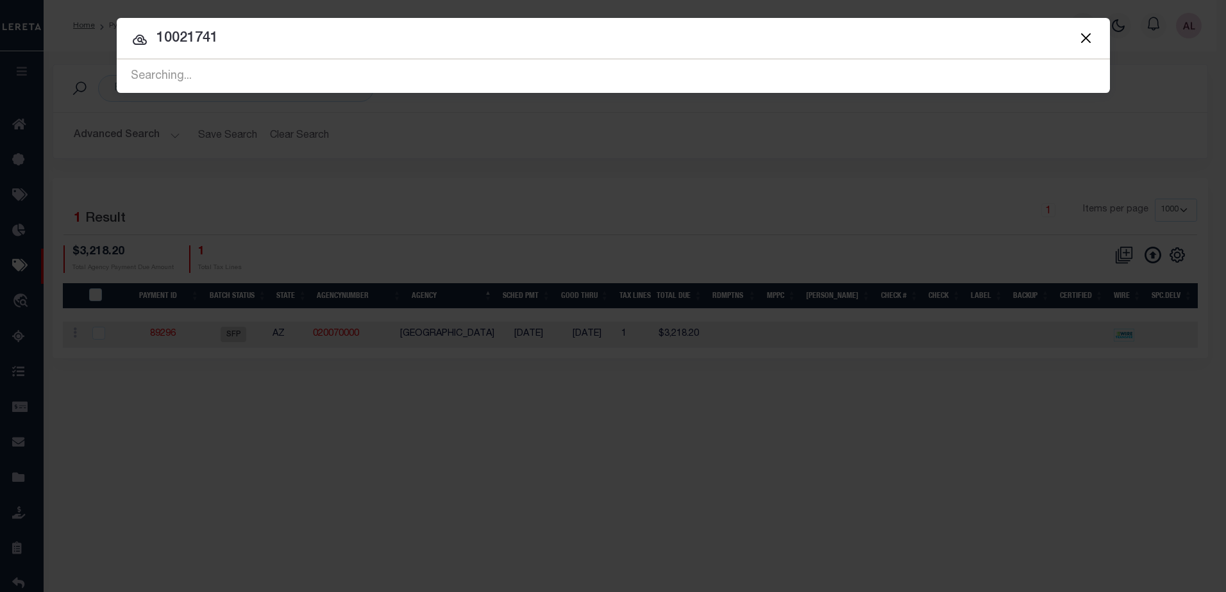
type input "10021741"
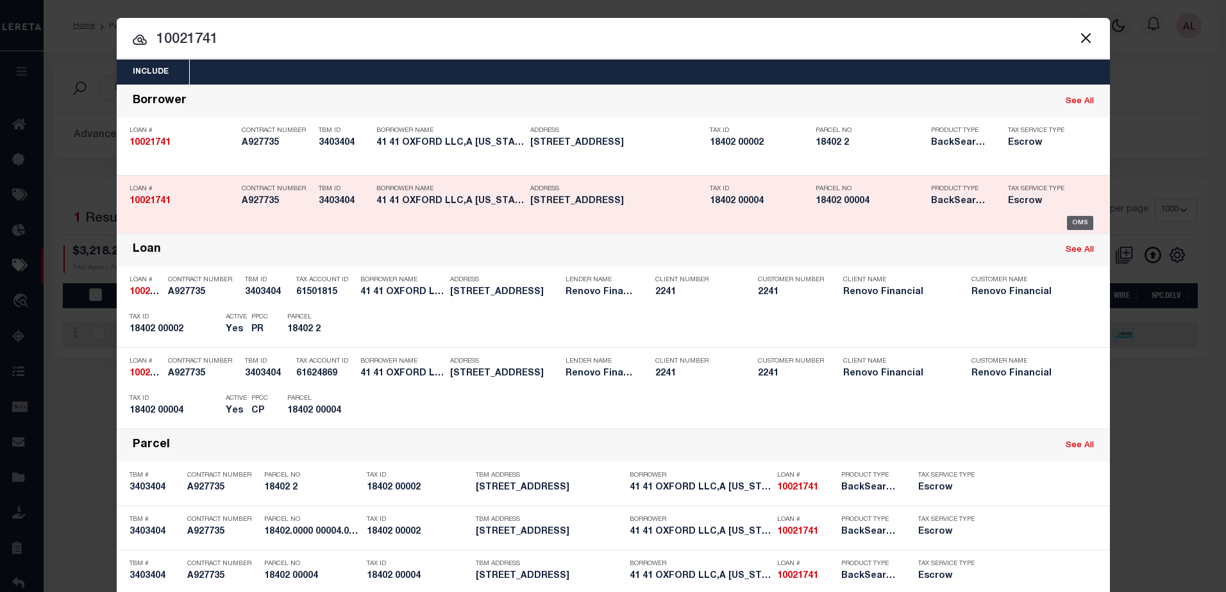
click at [1067, 221] on div "OMS" at bounding box center [1080, 223] width 26 height 14
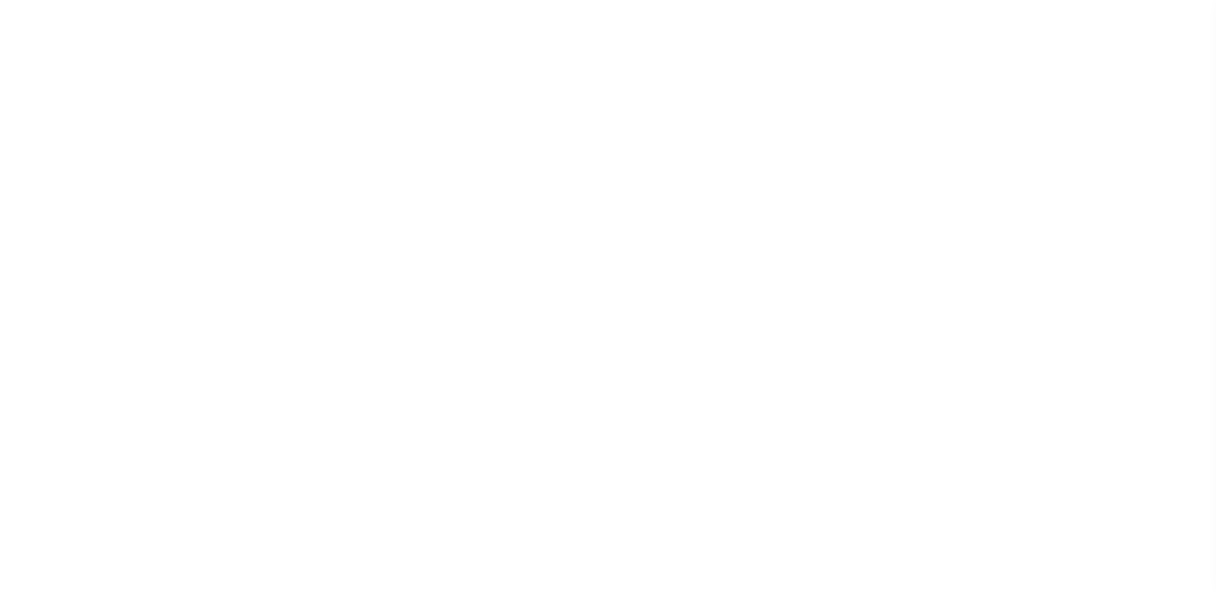
select select "10"
select select "Escrow"
type input "[STREET_ADDRESS]"
type input "18402.0000 00004.0000"
select select
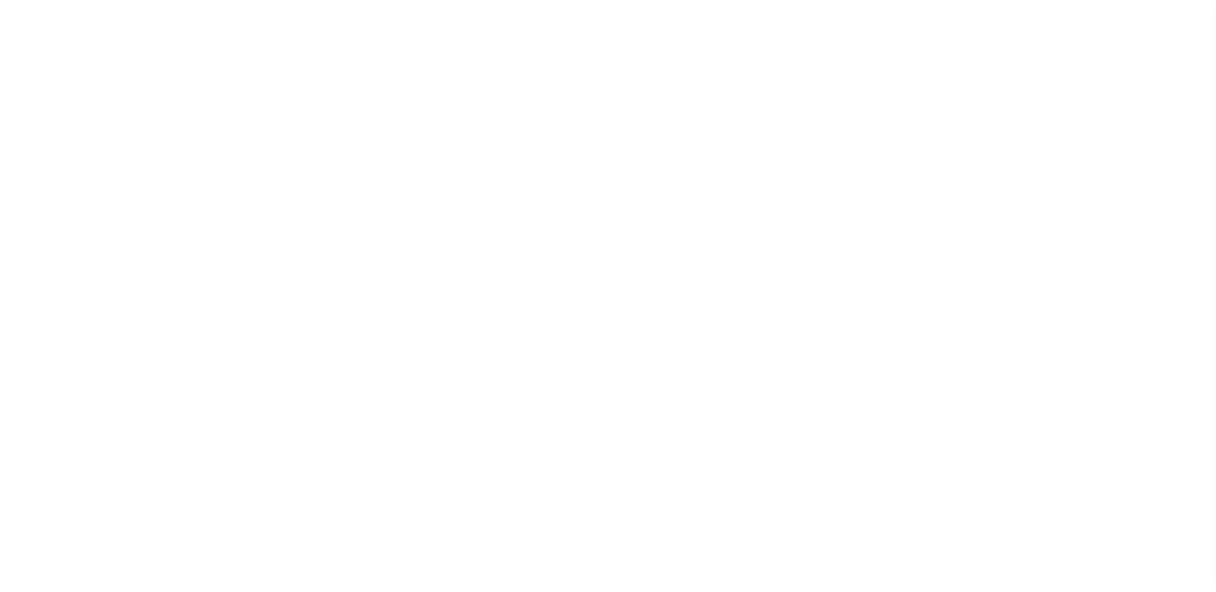
type input "[GEOGRAPHIC_DATA]"
type input "a0kUS000007etY1"
type input "NJ"
select select
type textarea "Liability Limited to Customer Provided Parcel"
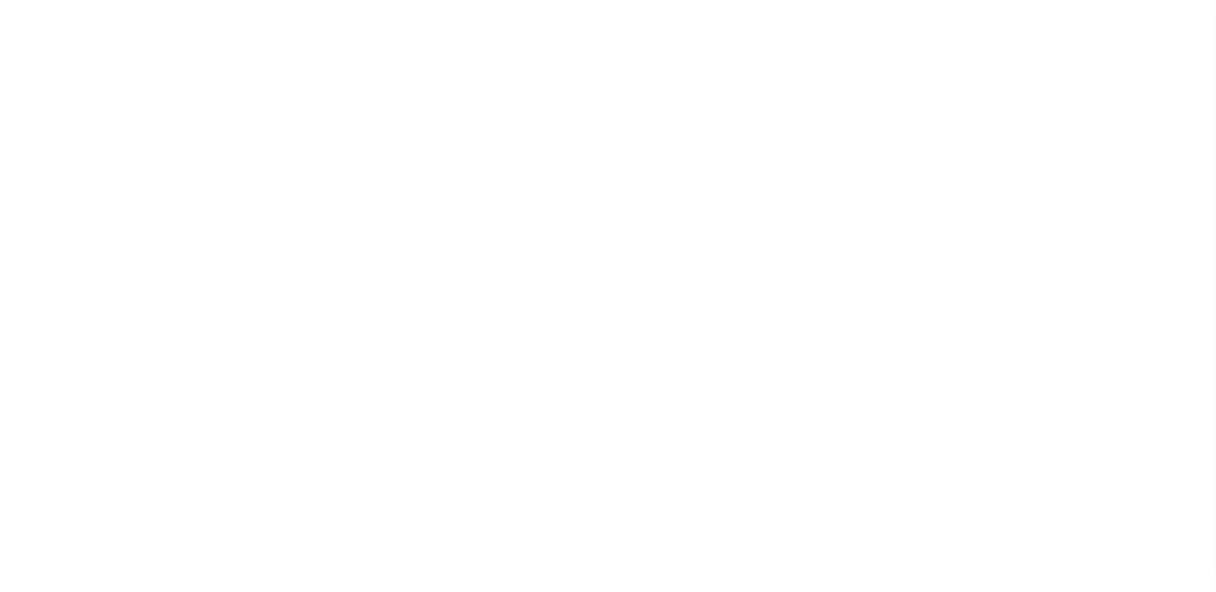
select select "25067"
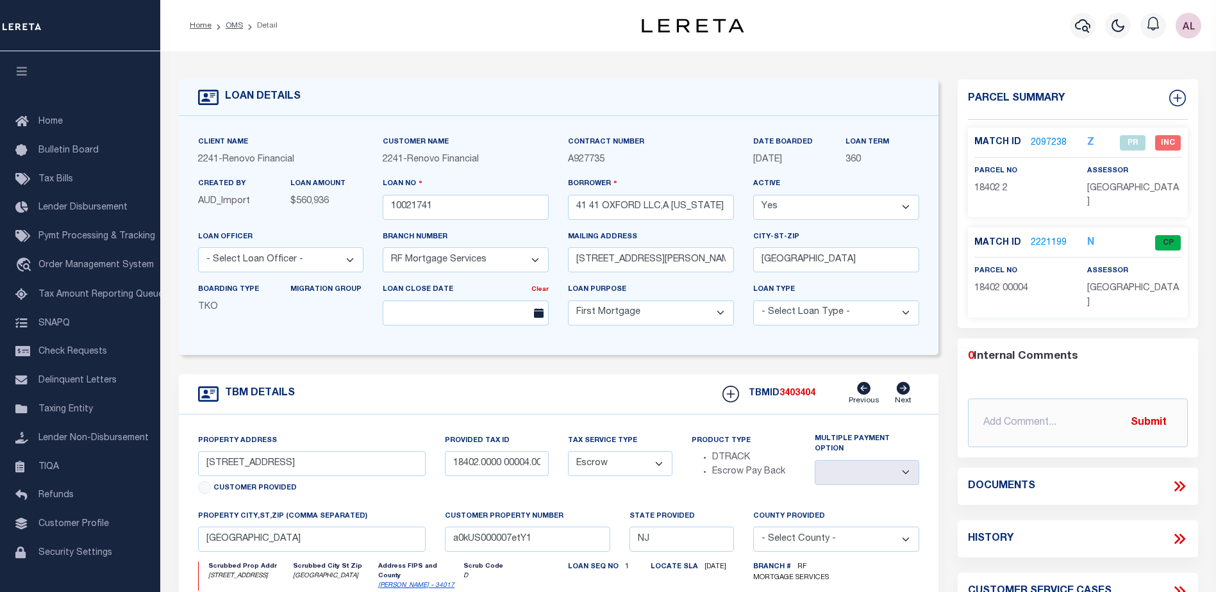
click at [1053, 237] on link "2221199" at bounding box center [1049, 243] width 36 height 13
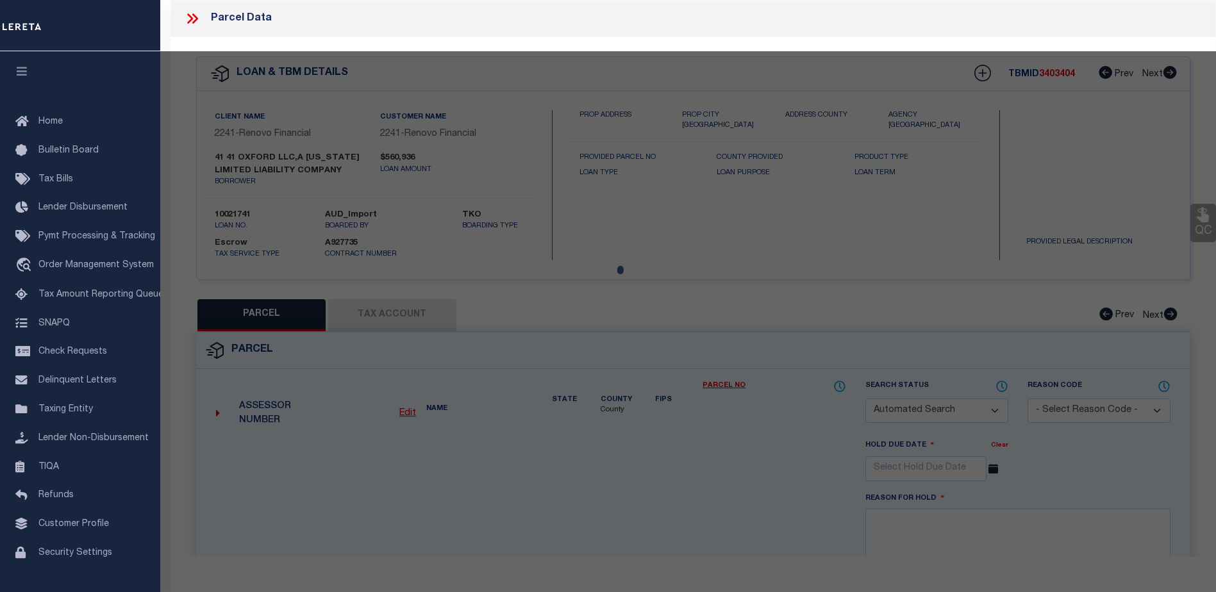
checkbox input "false"
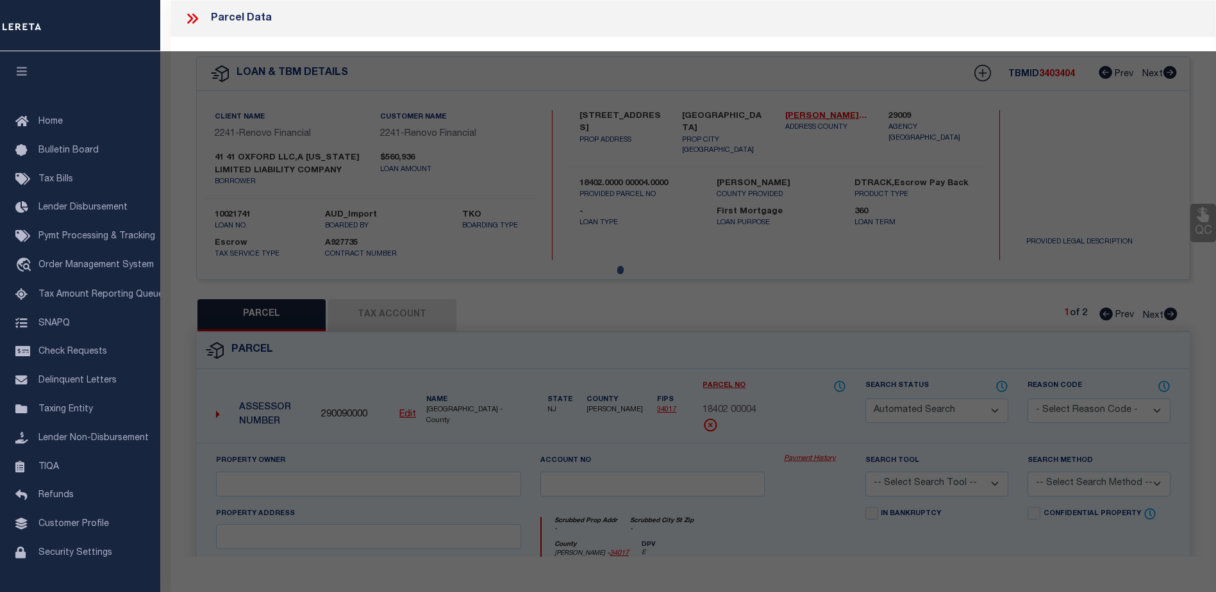
select select "CP"
select select "AGF"
select select
checkbox input "false"
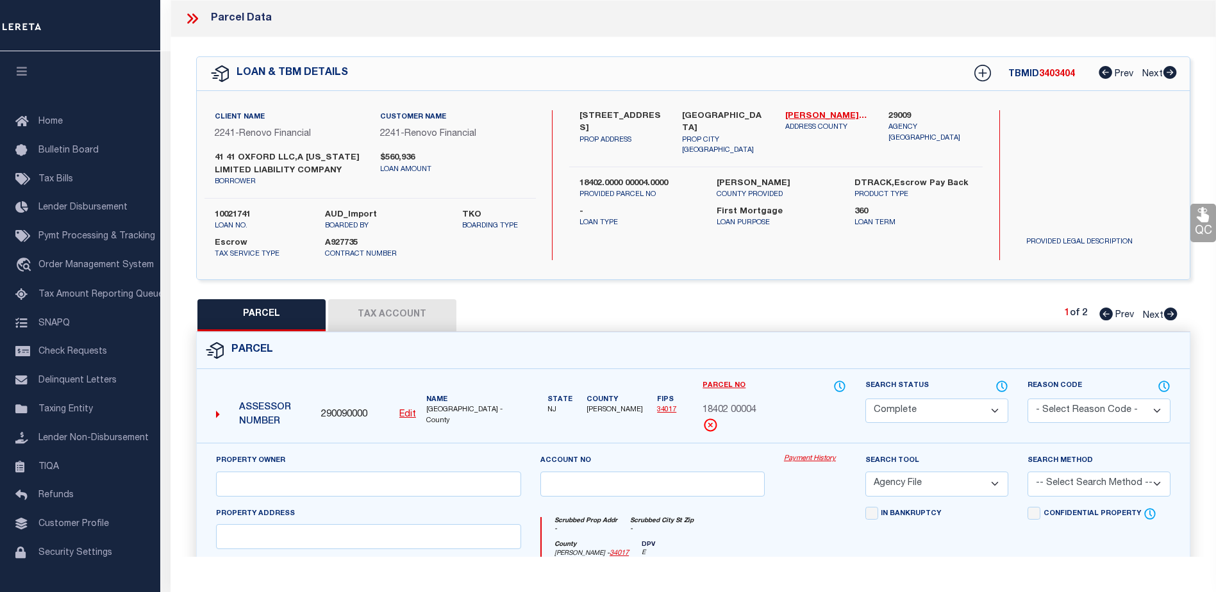
click at [808, 464] on link "Payment History" at bounding box center [815, 459] width 62 height 11
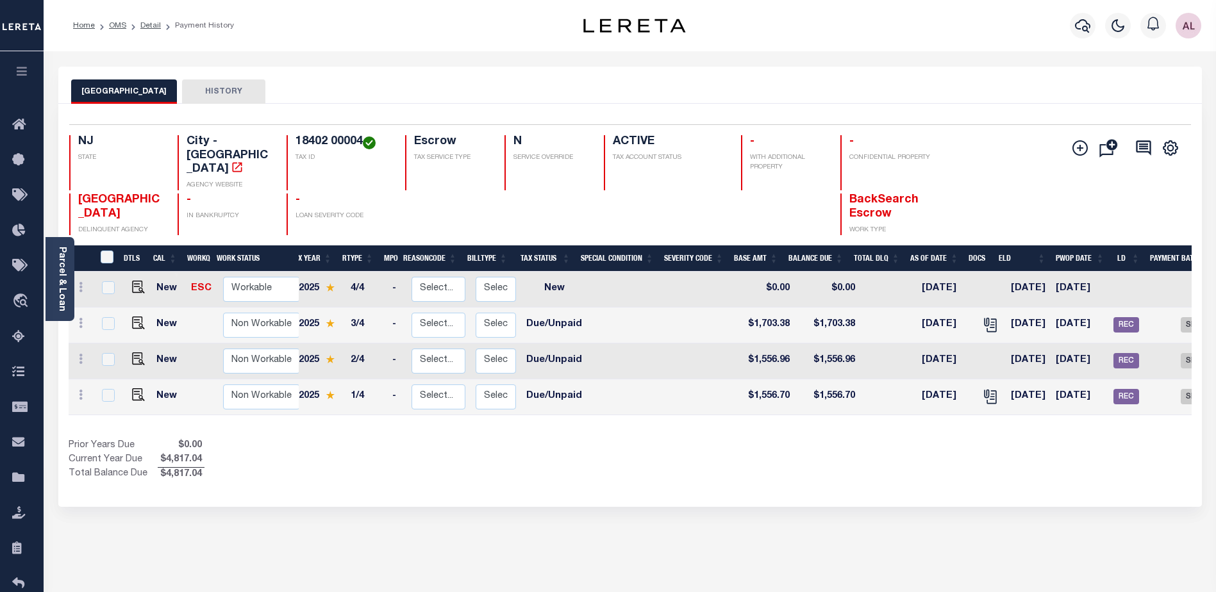
scroll to position [0, 143]
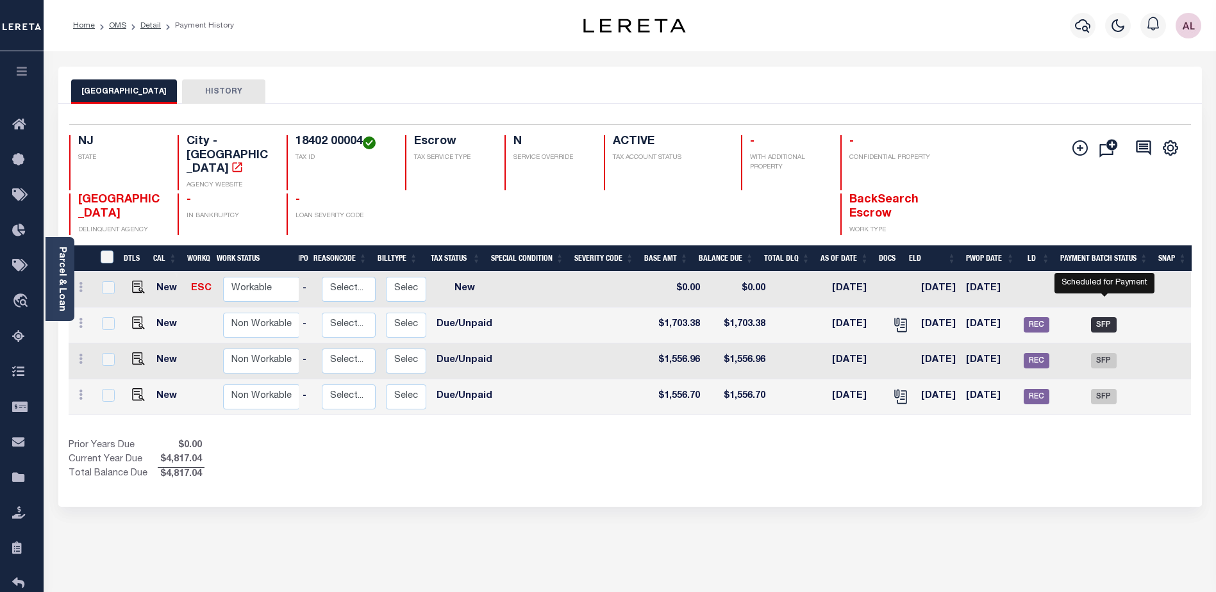
click at [1107, 317] on span "SFP" at bounding box center [1104, 324] width 26 height 15
checkbox input "true"
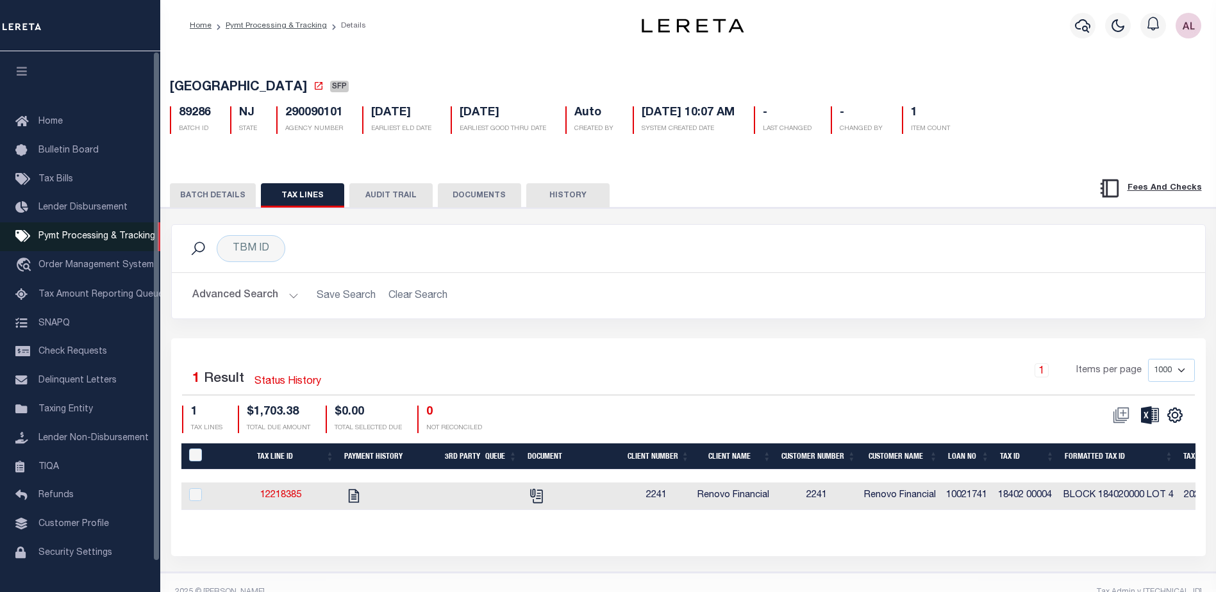
click at [62, 238] on span "Pymt Processing & Tracking" at bounding box center [96, 236] width 117 height 9
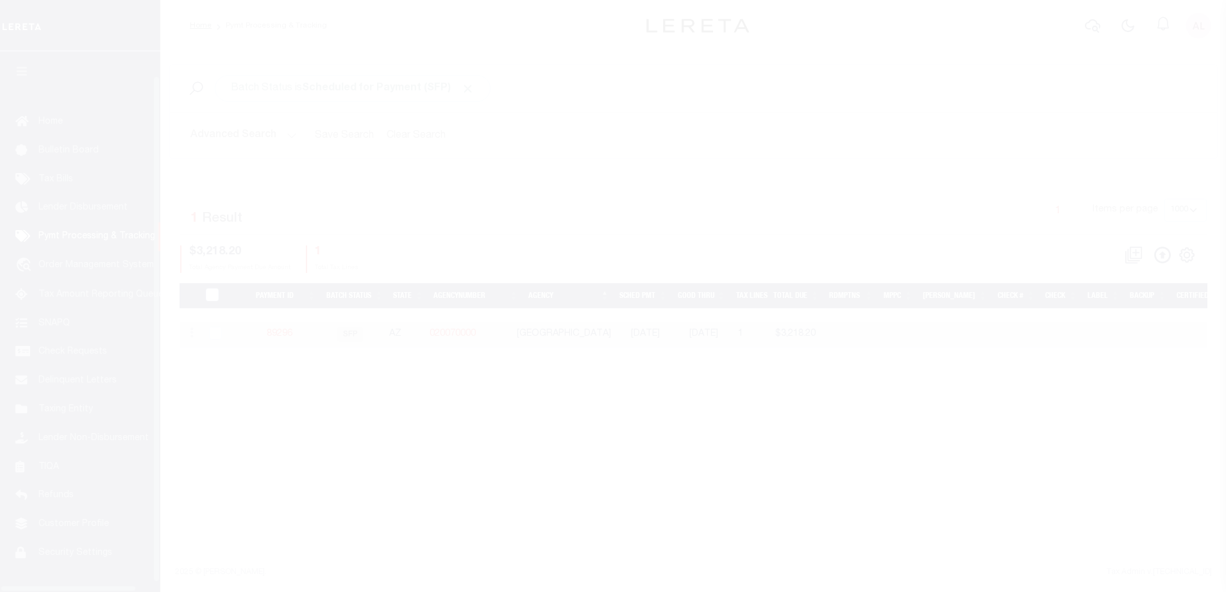
select select "1000"
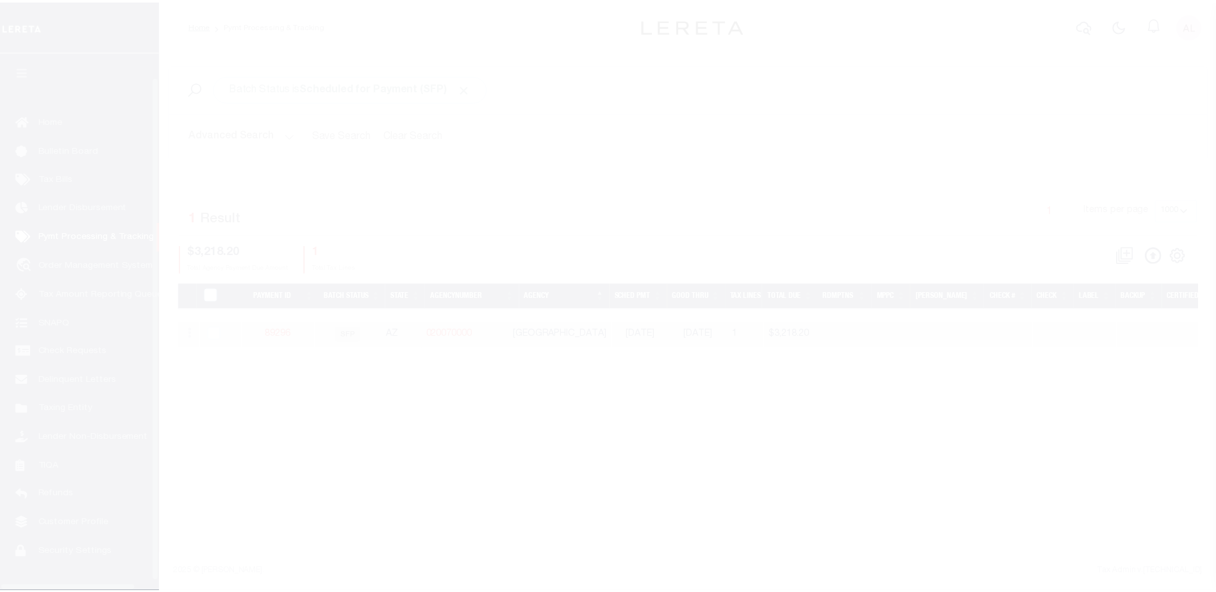
scroll to position [32, 0]
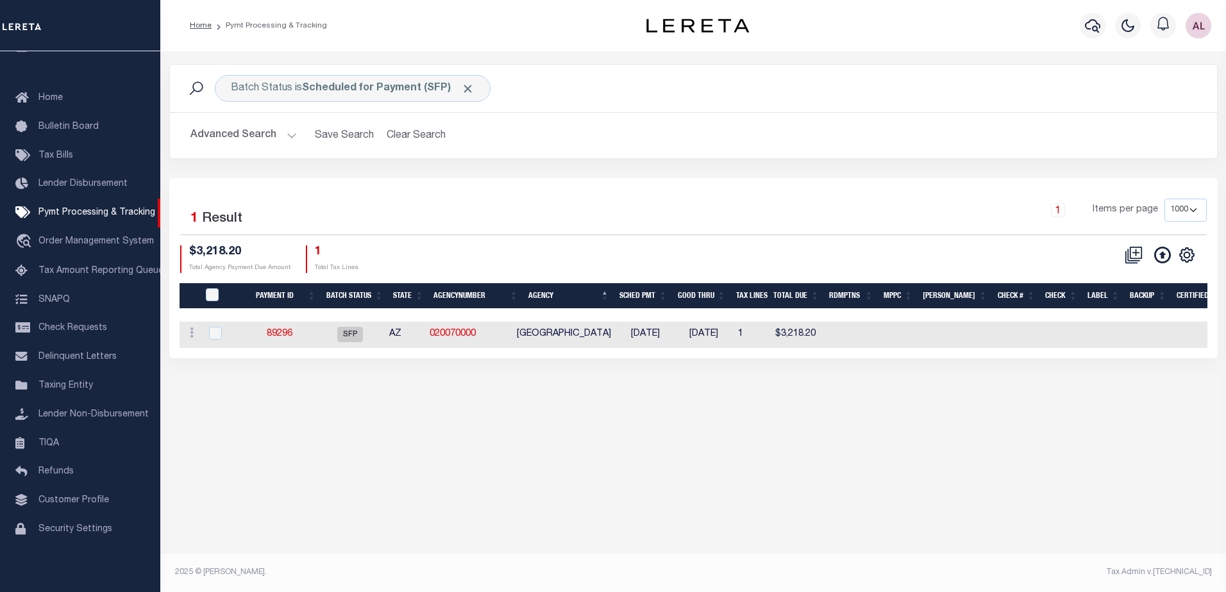
click at [287, 137] on button "Advanced Search" at bounding box center [243, 135] width 106 height 25
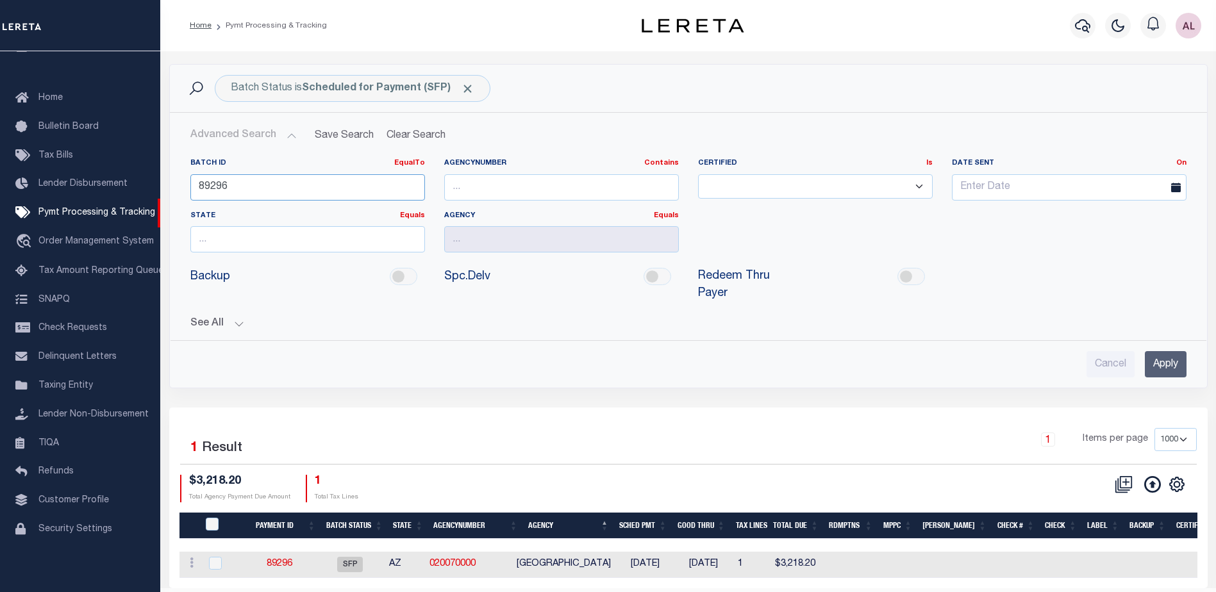
click at [216, 186] on input "89296" at bounding box center [307, 187] width 235 height 26
type input "89286"
click at [1170, 351] on input "Apply" at bounding box center [1166, 364] width 42 height 26
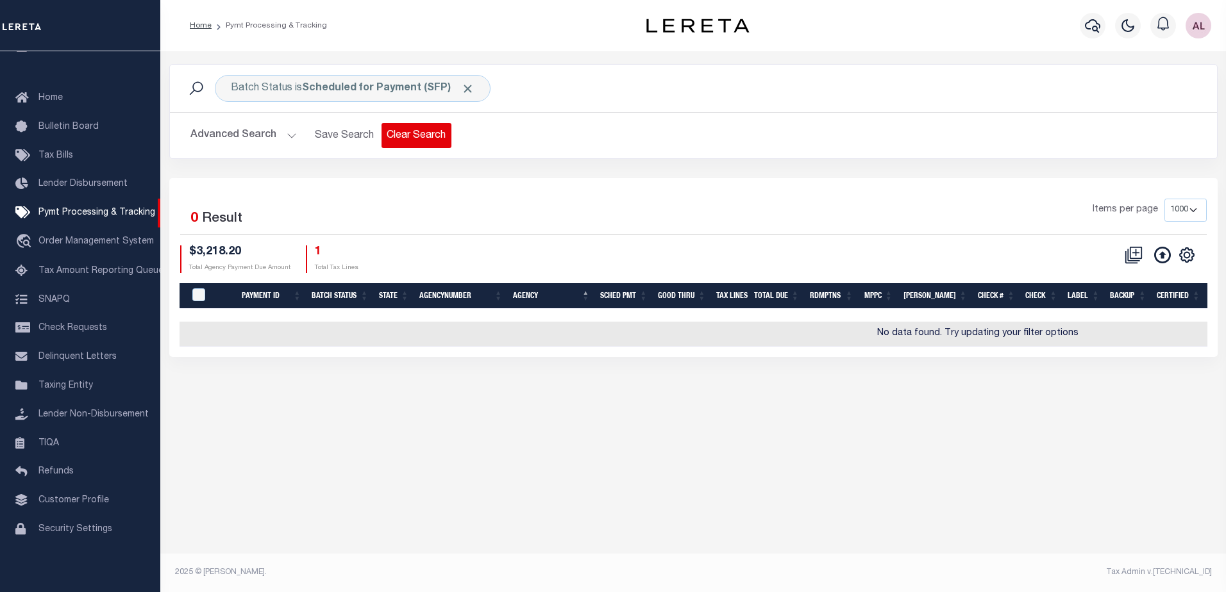
click at [429, 141] on button "Clear Search" at bounding box center [417, 135] width 70 height 25
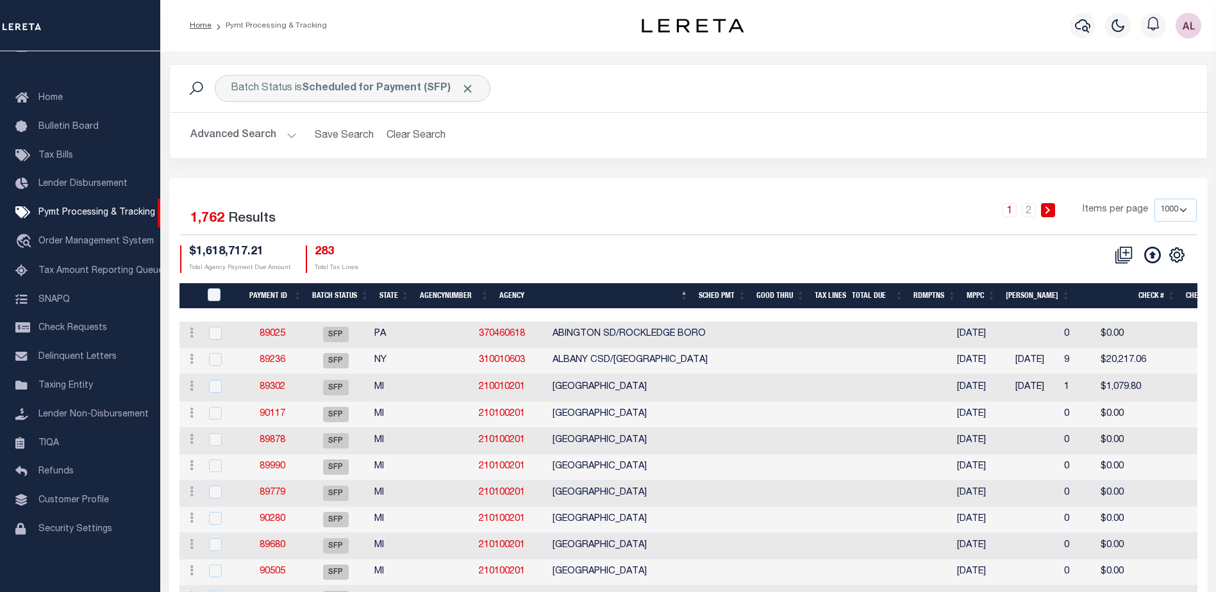
click at [391, 295] on th "State" at bounding box center [394, 296] width 40 height 26
click at [1177, 256] on icon at bounding box center [1177, 255] width 17 height 17
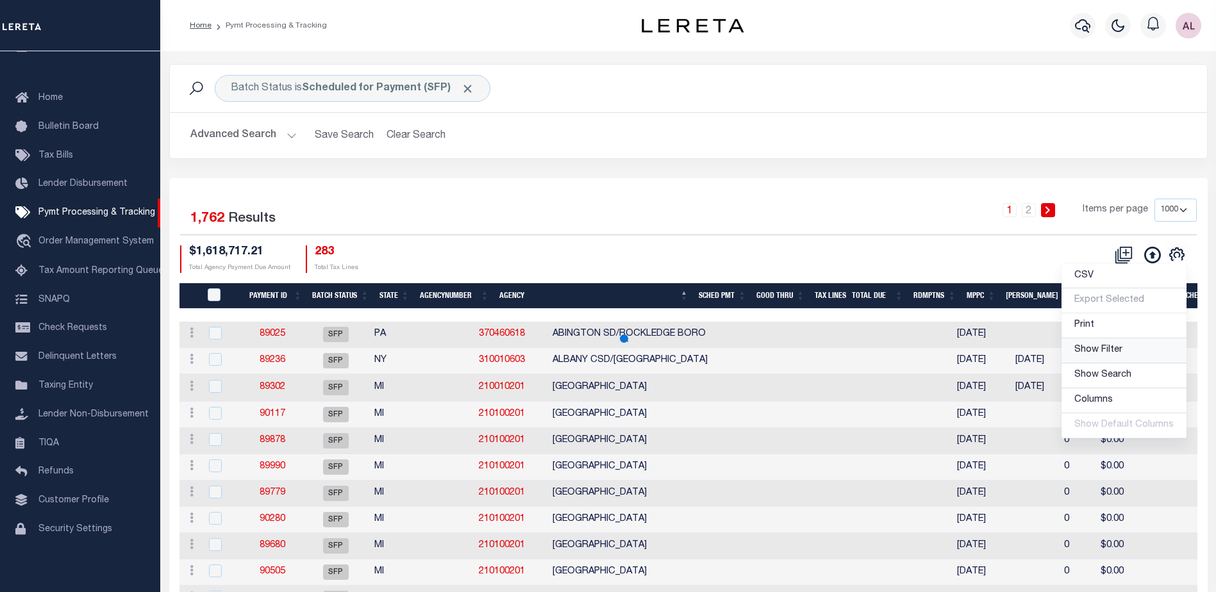
click at [1096, 349] on span "Show Filter" at bounding box center [1099, 350] width 48 height 9
select select
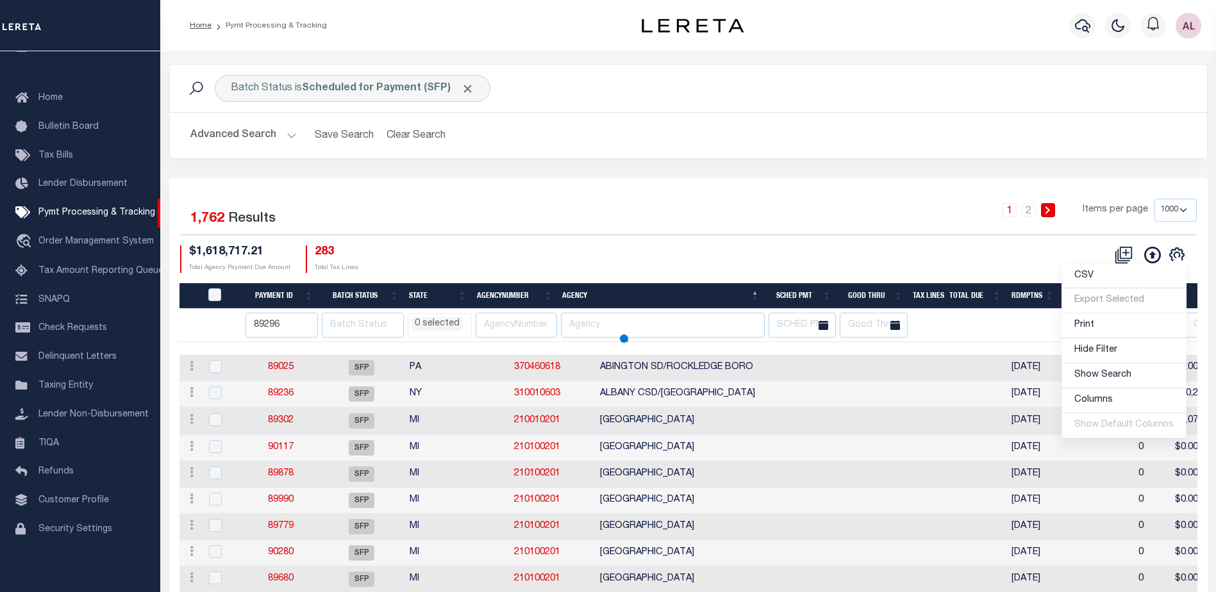
select select
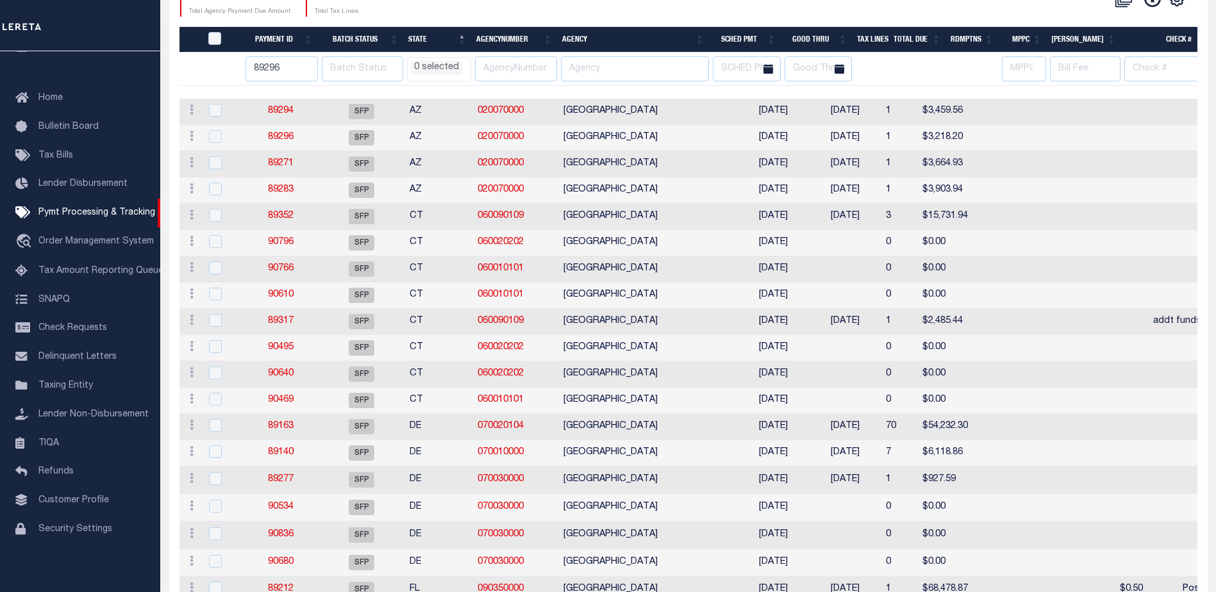
scroll to position [0, 0]
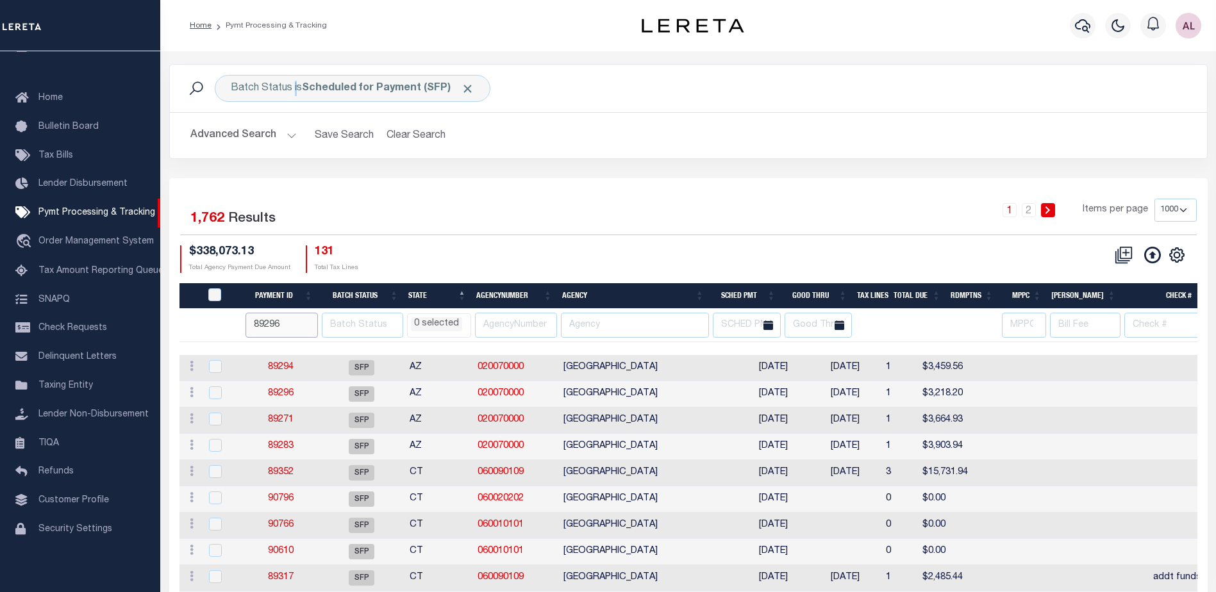
drag, startPoint x: 281, startPoint y: 319, endPoint x: 187, endPoint y: 310, distance: 94.0
click at [187, 310] on tr "89296 AK AL AR AZ CA CO CT DC DE FL GA GU HI IA ID IL IN KS KY LA MA MD ME MI M…" at bounding box center [1129, 325] width 1899 height 33
click at [442, 324] on li "0 selected" at bounding box center [436, 324] width 51 height 14
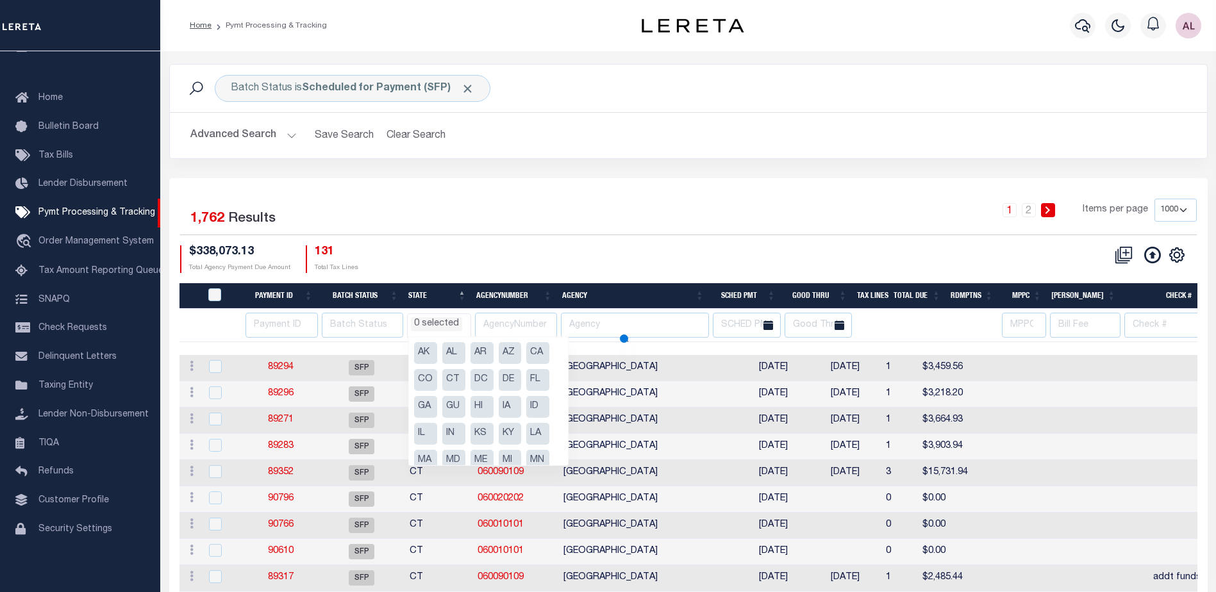
scroll to position [128, 0]
click at [478, 384] on li "NJ" at bounding box center [482, 387] width 23 height 22
select select "NJ"
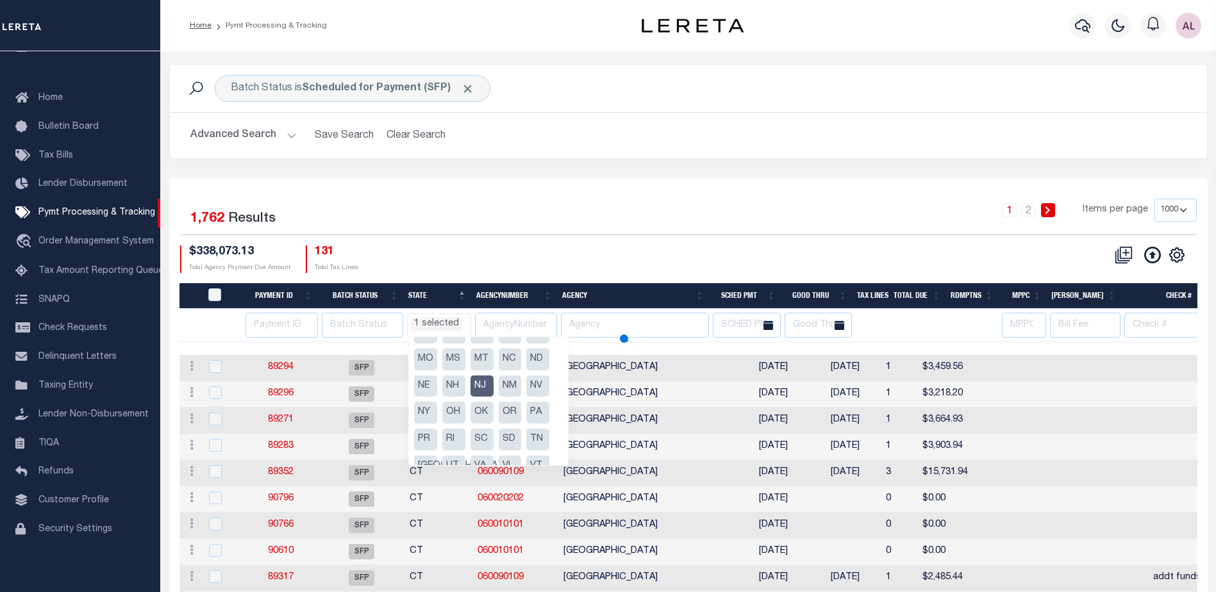
select select
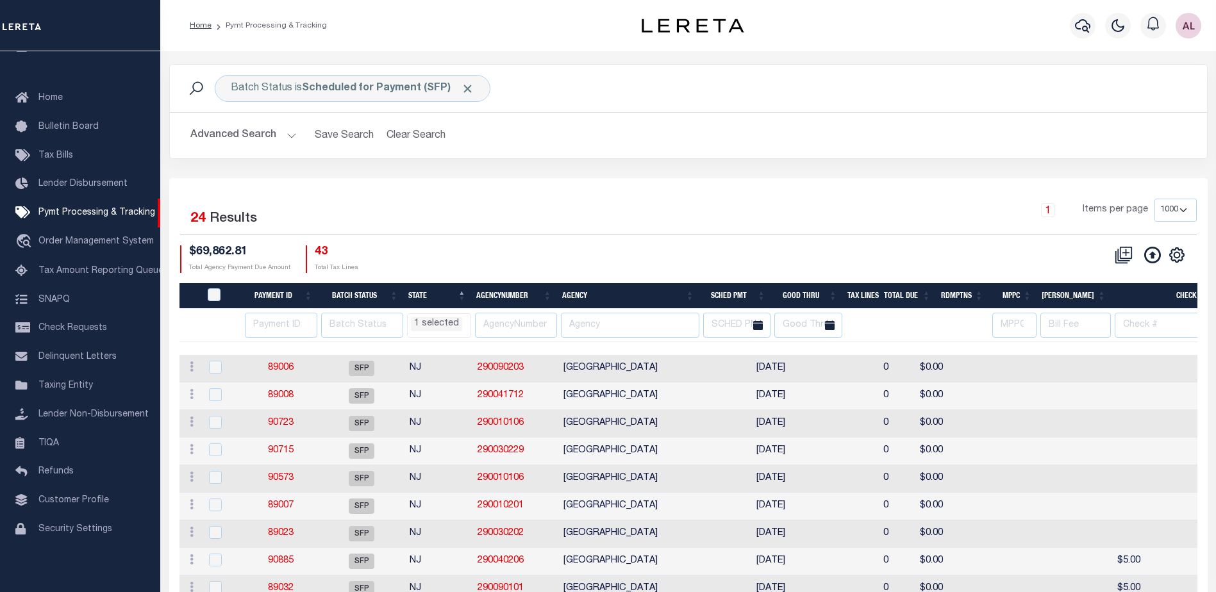
click at [551, 256] on div "$69,862.81 Total Agency Payment Due Amount 43 Total Tax Lines" at bounding box center [434, 260] width 508 height 28
select select "NJ"
select select
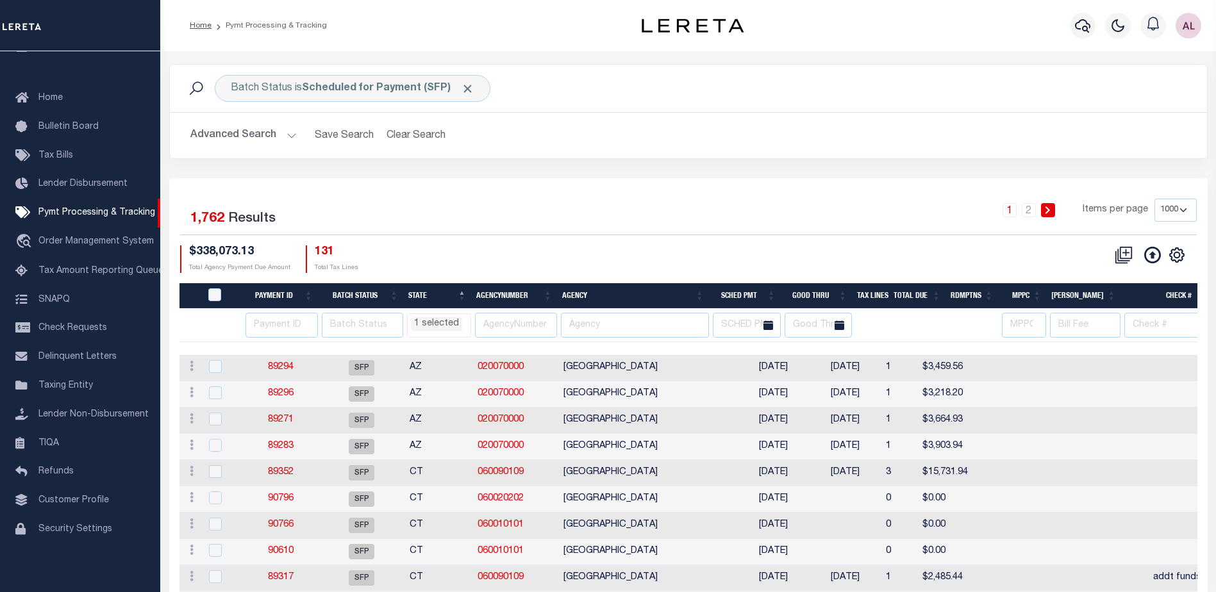
click at [449, 317] on li "1 selected" at bounding box center [436, 324] width 51 height 14
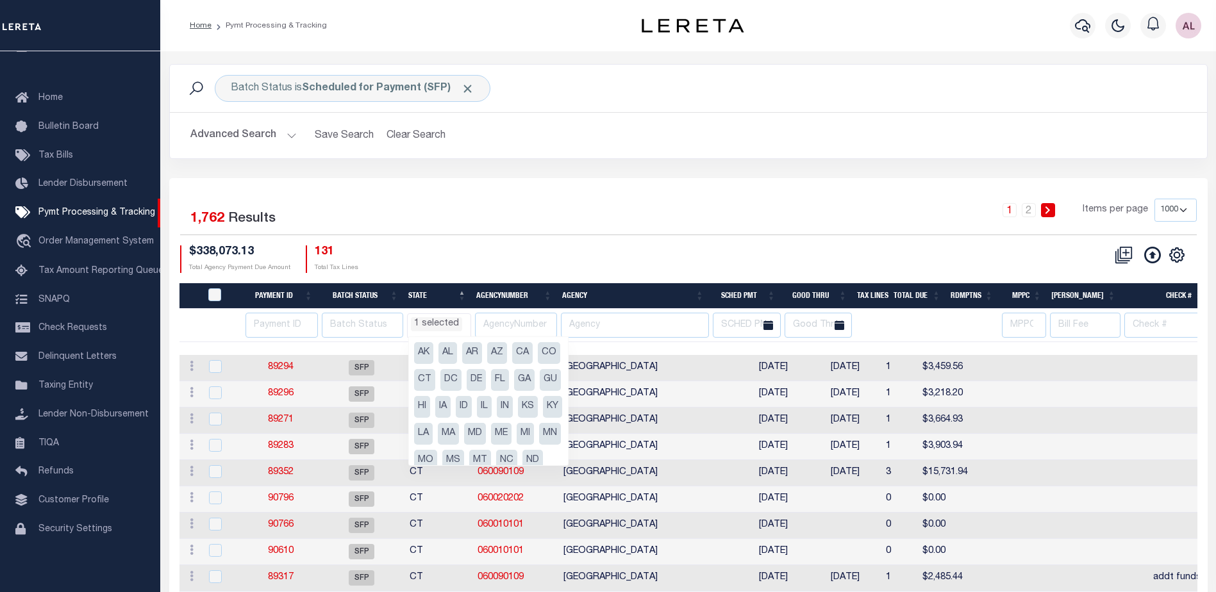
scroll to position [179, 0]
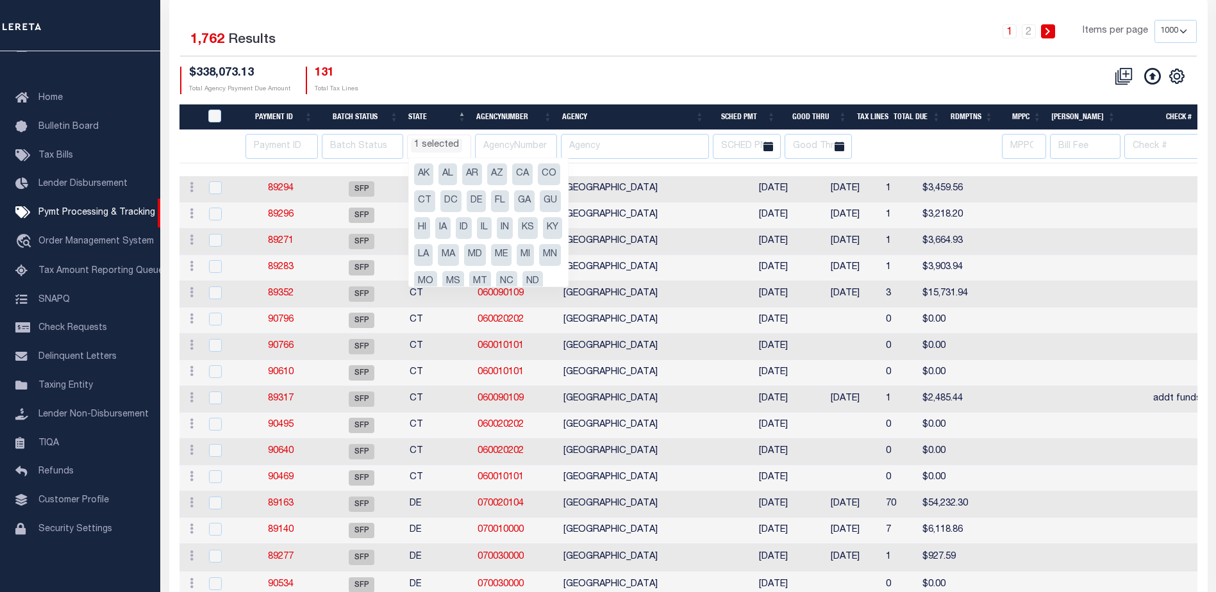
click at [453, 298] on li "NH" at bounding box center [449, 309] width 21 height 22
click at [455, 298] on li "NH" at bounding box center [449, 309] width 21 height 22
select select "NJ"
select select
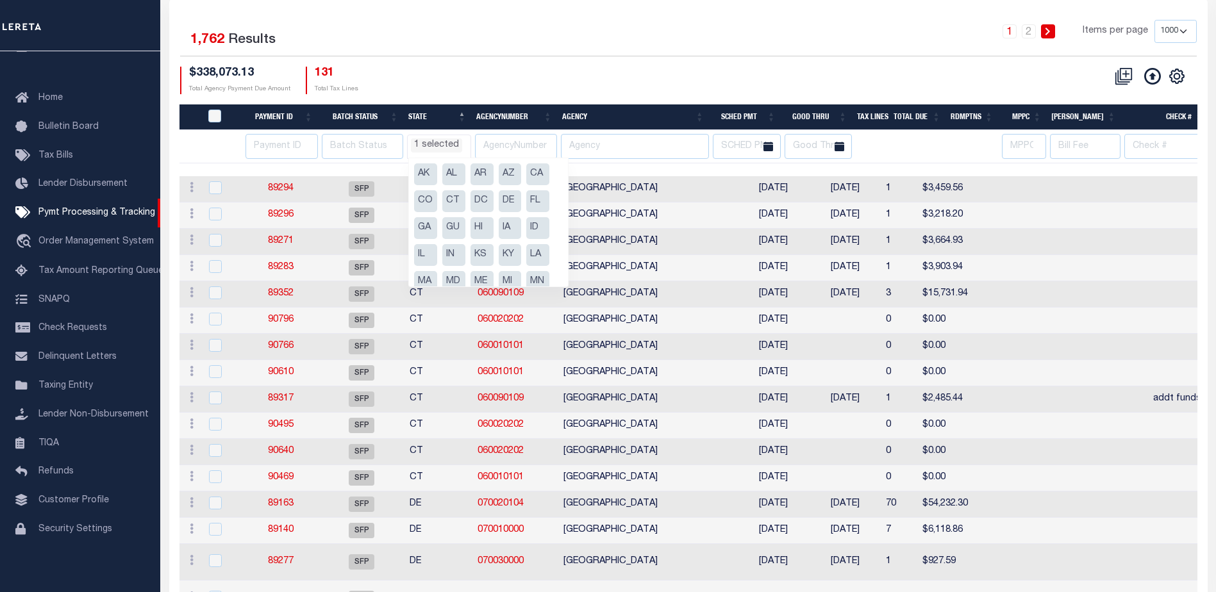
select select "NJ"
click at [480, 325] on li "NJ" at bounding box center [482, 336] width 23 height 22
click at [482, 325] on li "NJ" at bounding box center [482, 336] width 23 height 22
select select "NJ"
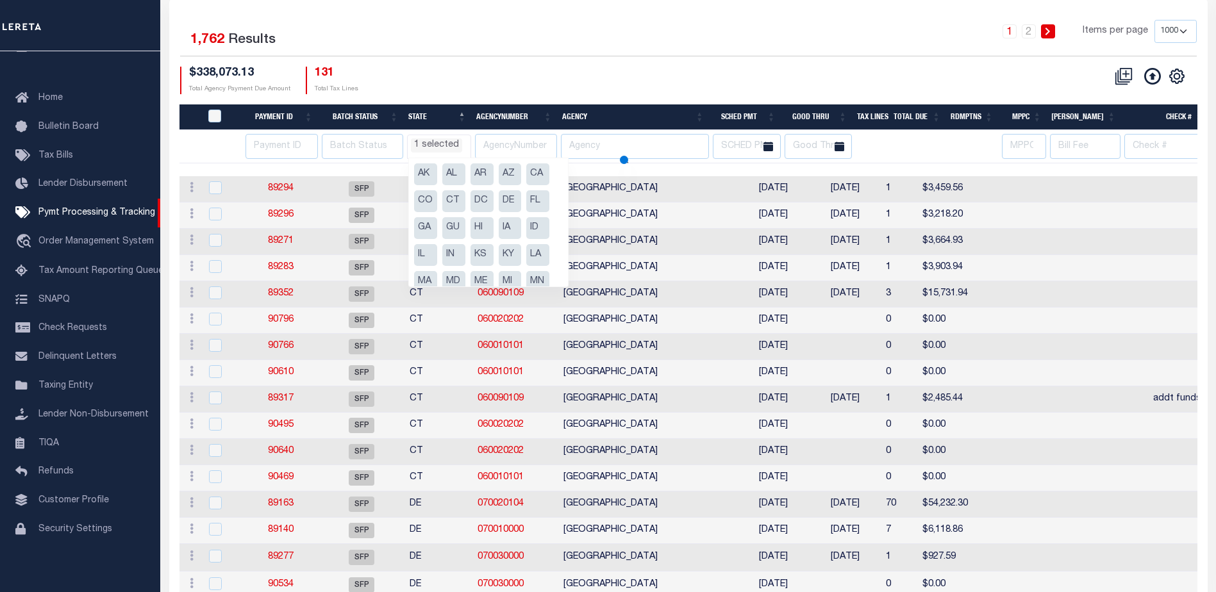
select select "NJ"
select select
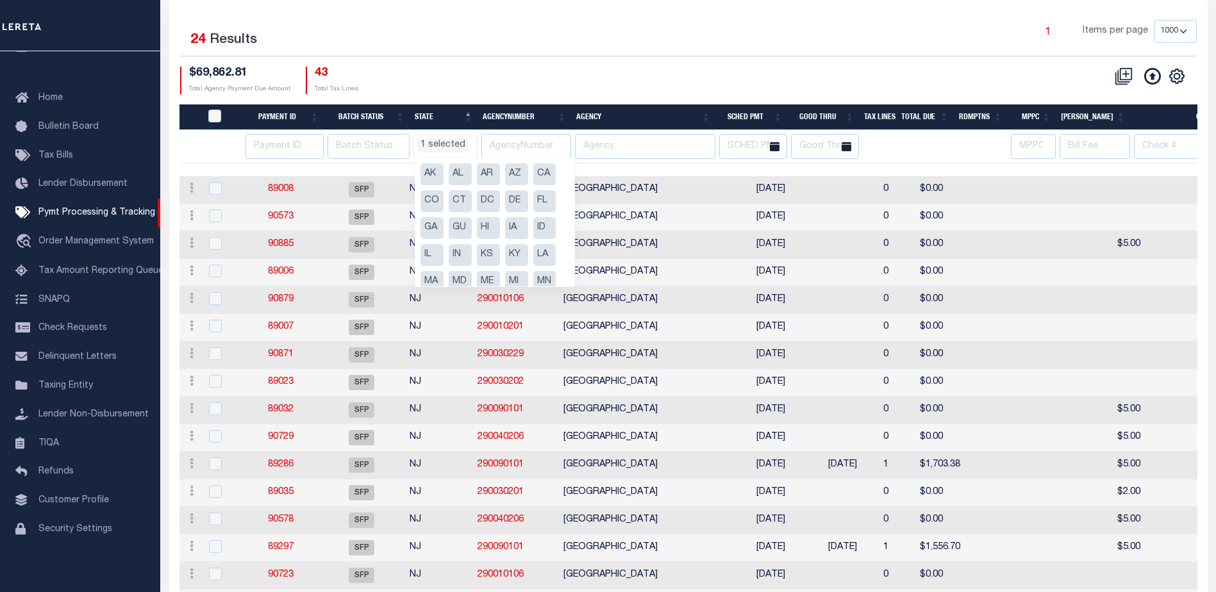
scroll to position [123, 0]
select select "NJ"
select select
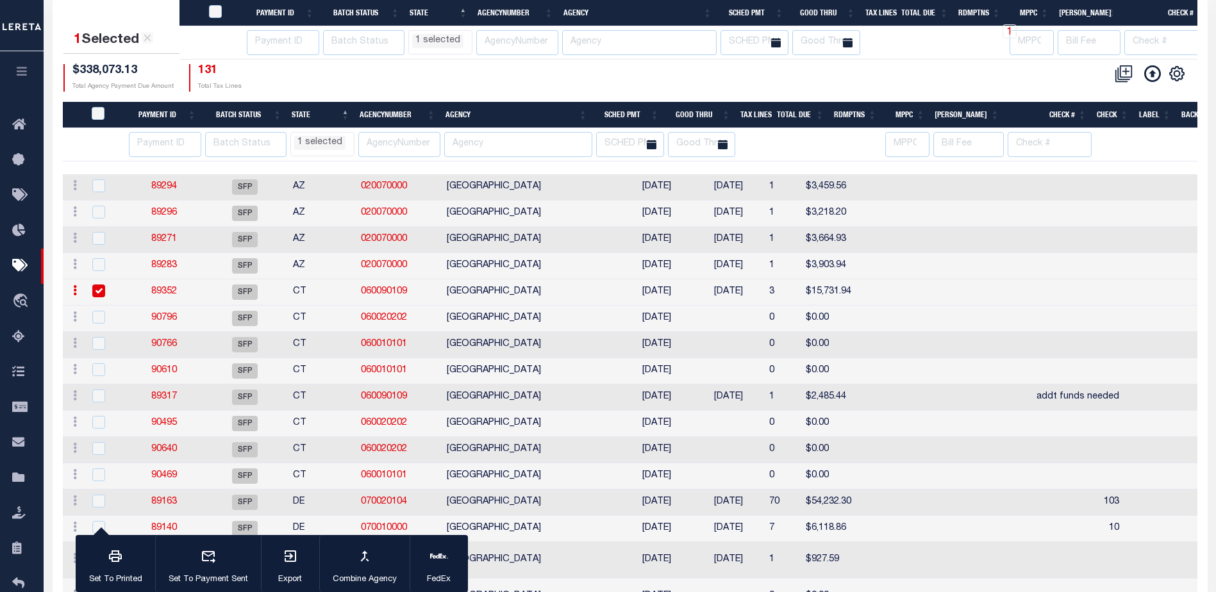
select select "NJ"
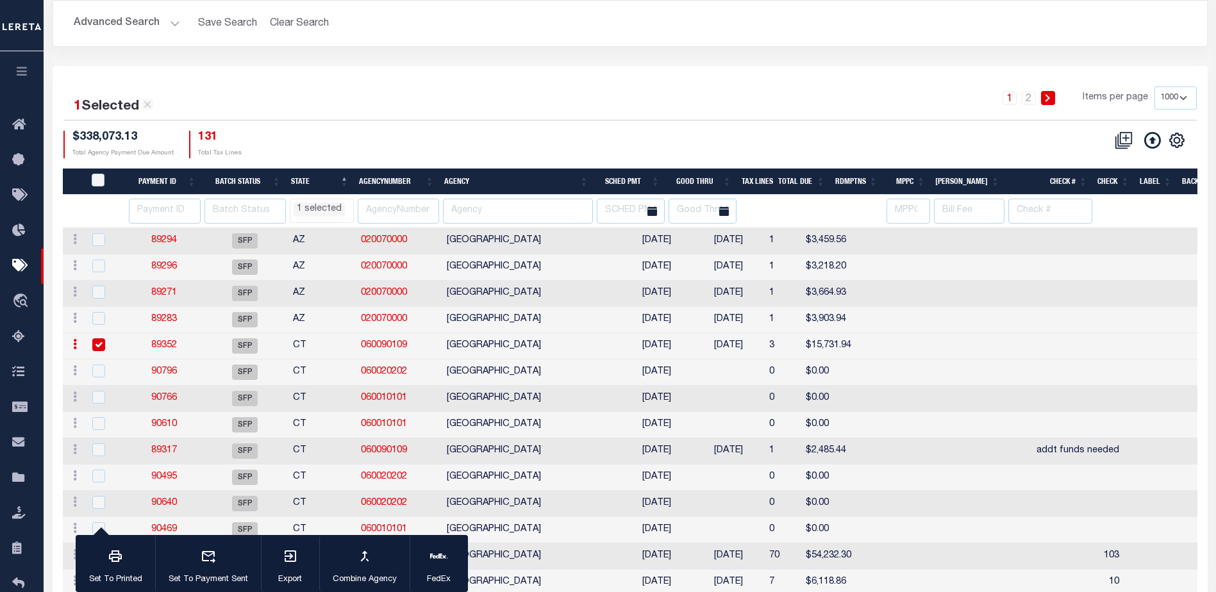
select select "NJ"
select select
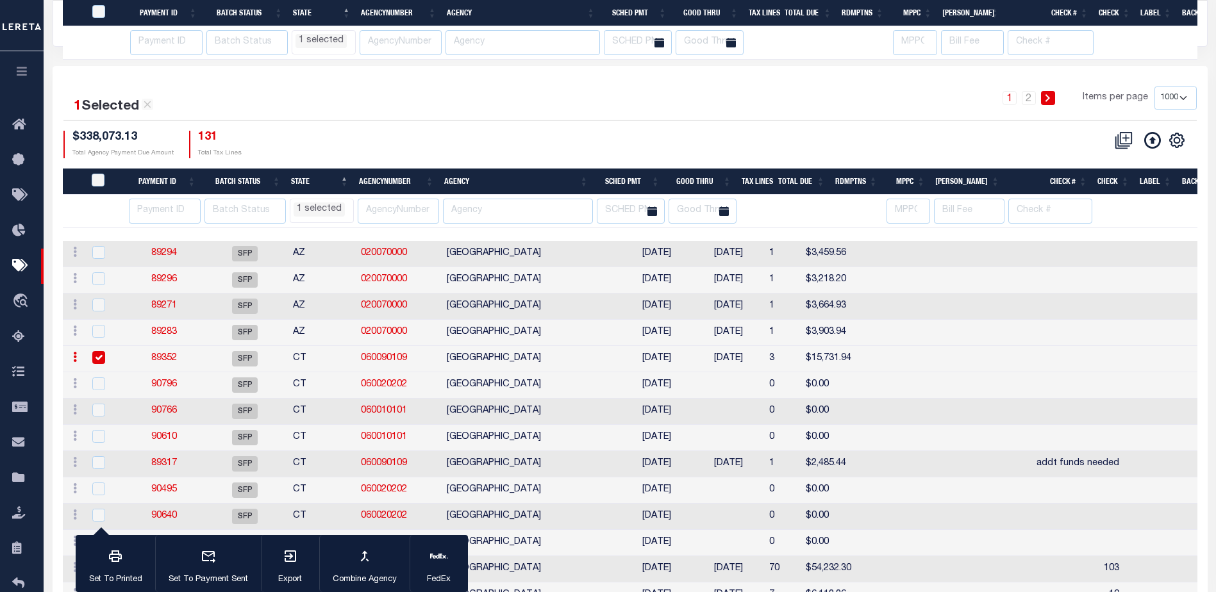
scroll to position [305, 0]
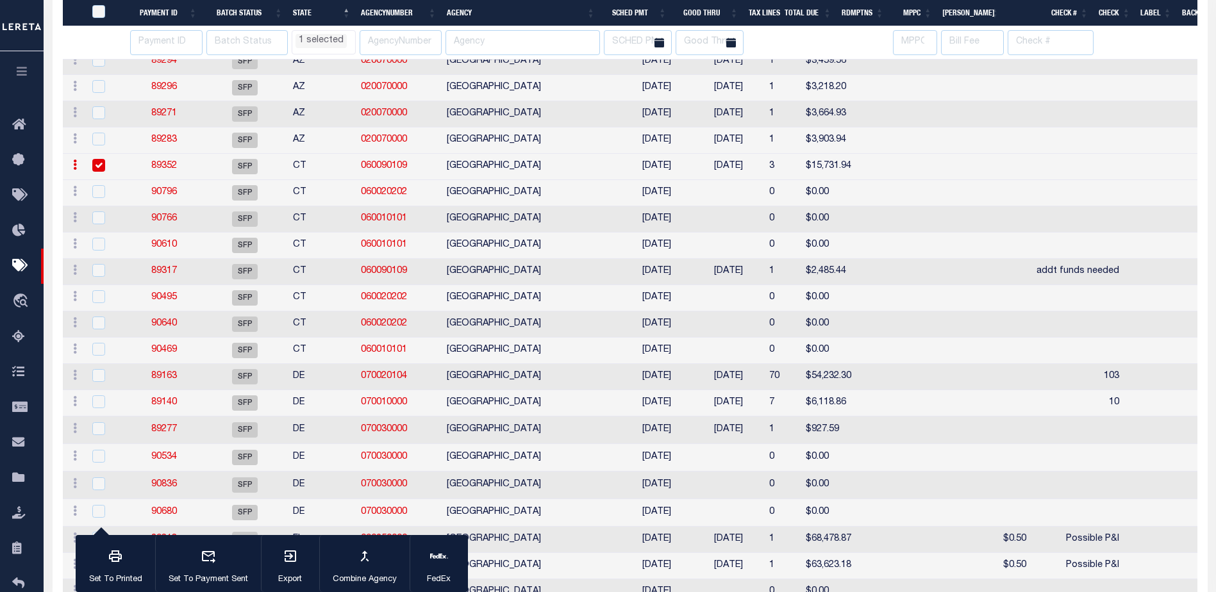
select select "NJ"
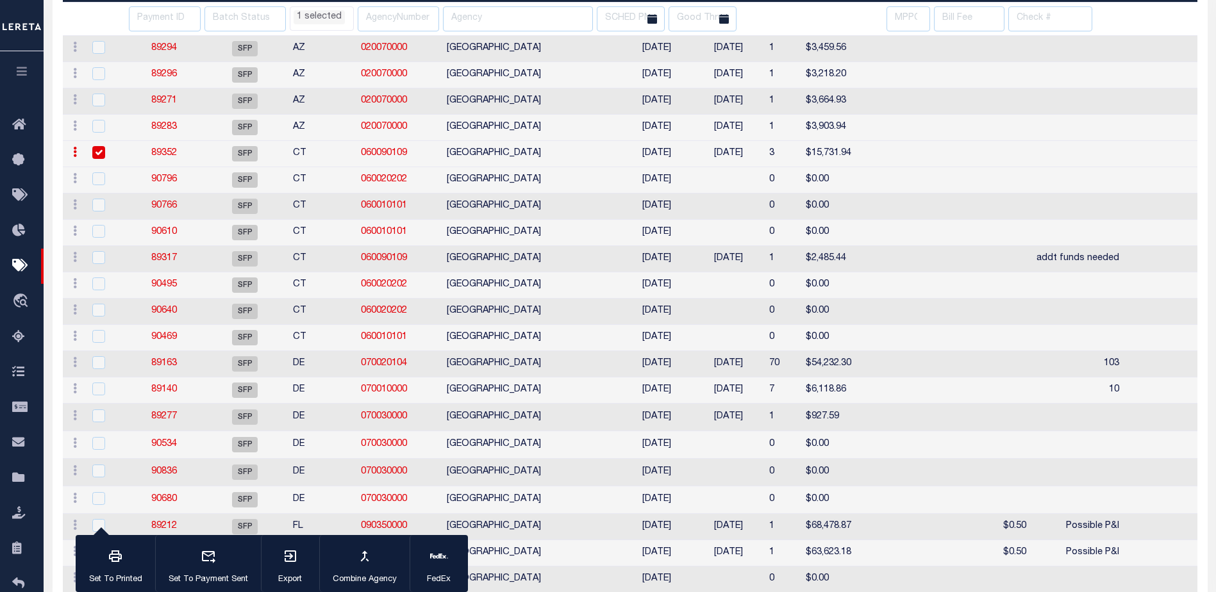
select select "NJ"
select select
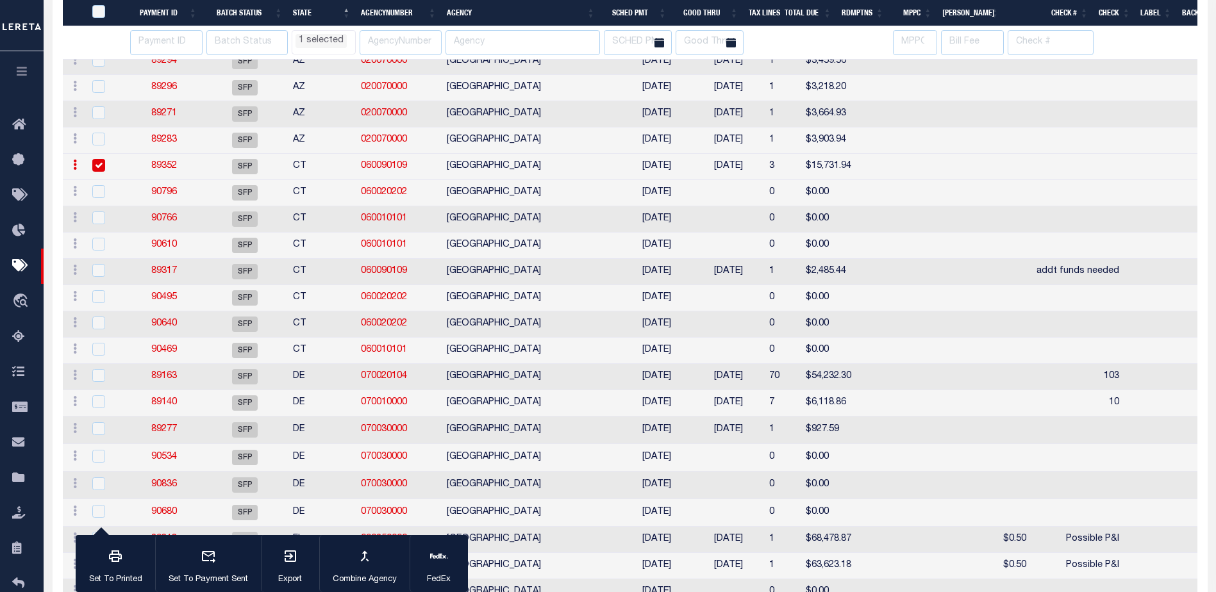
scroll to position [369, 0]
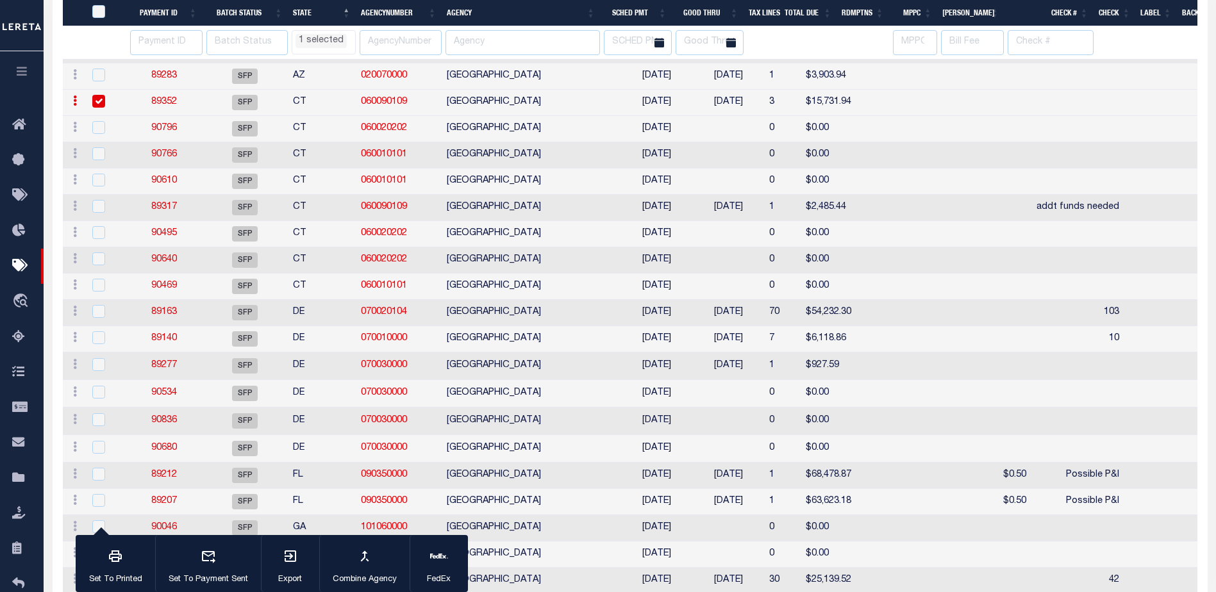
select select "NJ"
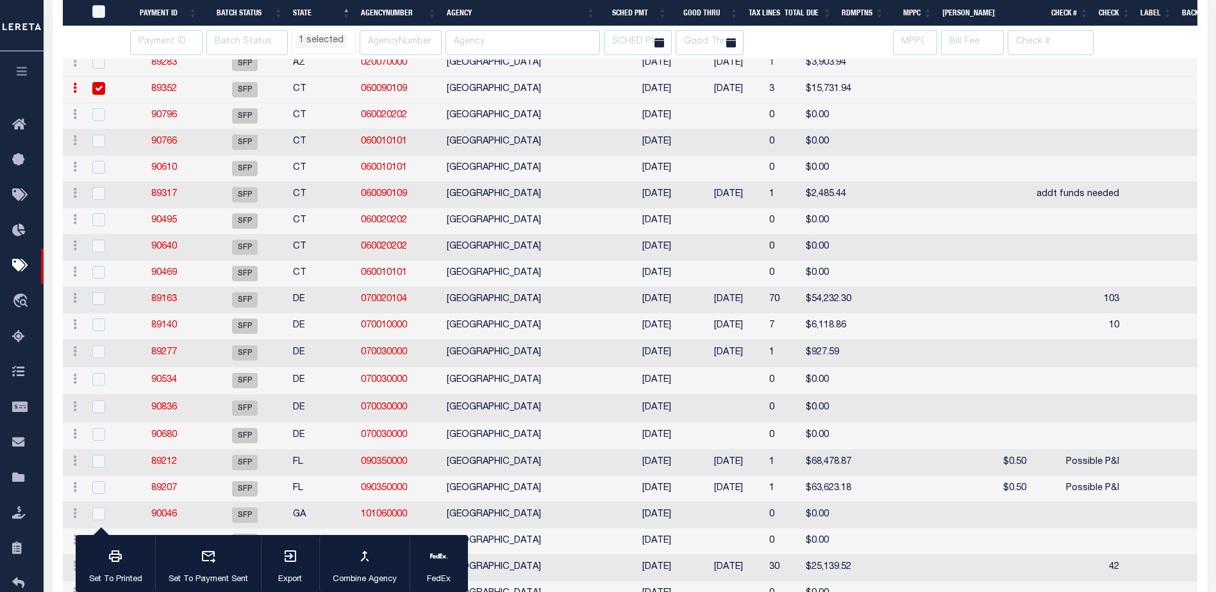
select select "NJ"
click at [343, 52] on span "1 selected" at bounding box center [324, 42] width 64 height 24
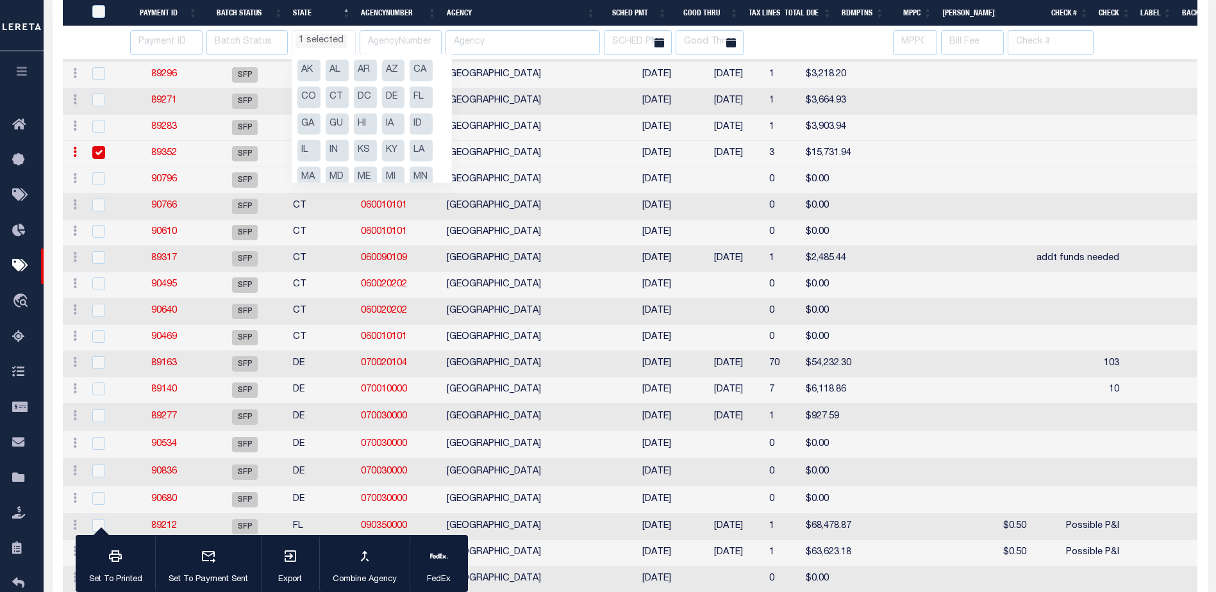
scroll to position [149, 0]
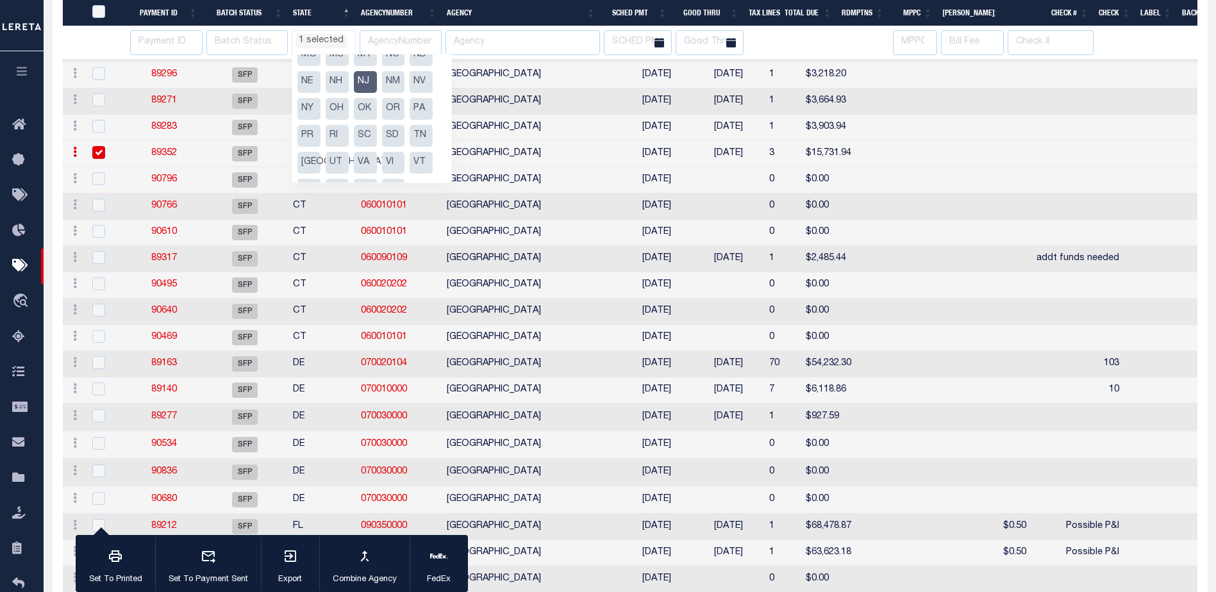
click at [361, 82] on li "NJ" at bounding box center [365, 82] width 23 height 22
click at [360, 82] on li "NJ" at bounding box center [365, 82] width 23 height 22
select select "NJ"
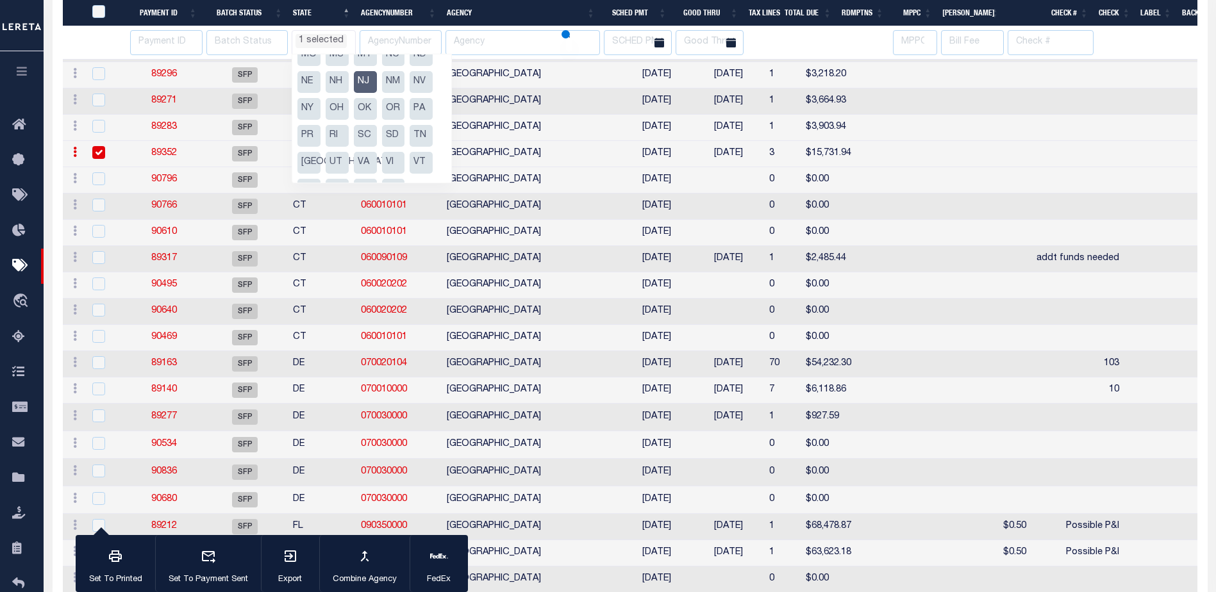
select select
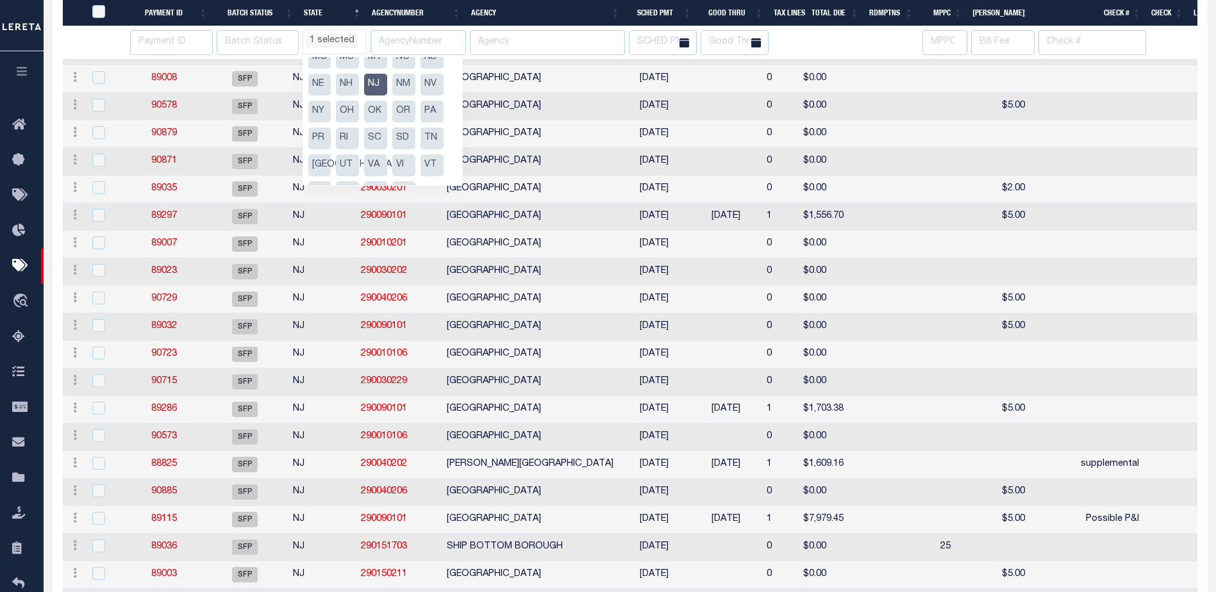
scroll to position [307, 0]
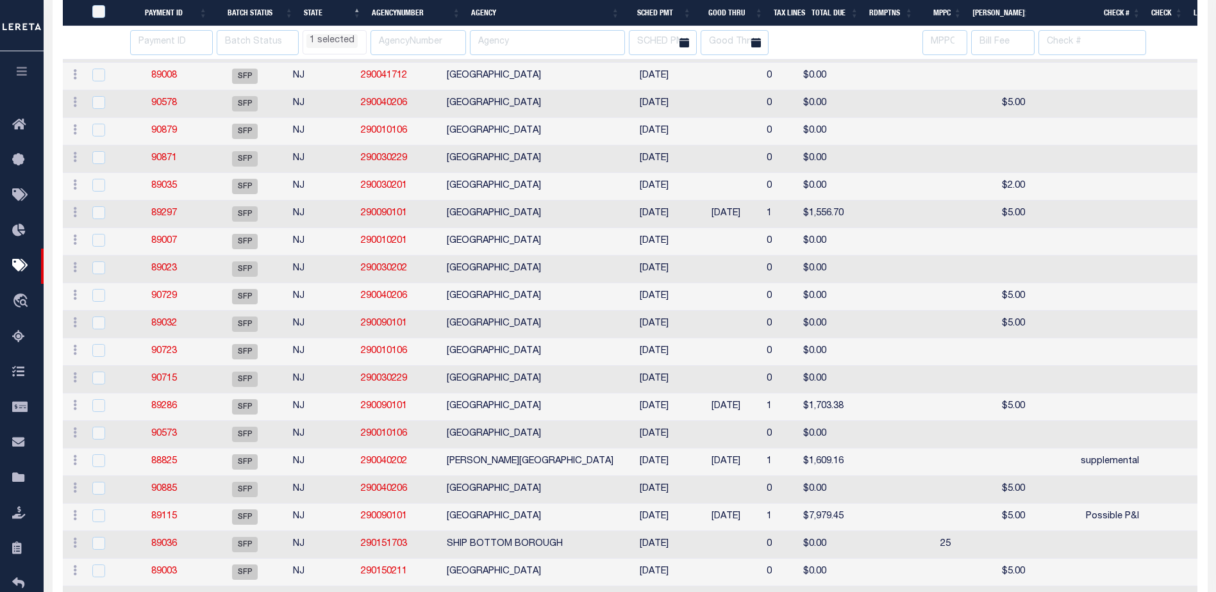
click at [568, 17] on th "Agency" at bounding box center [545, 13] width 159 height 26
select select "NJ"
select select
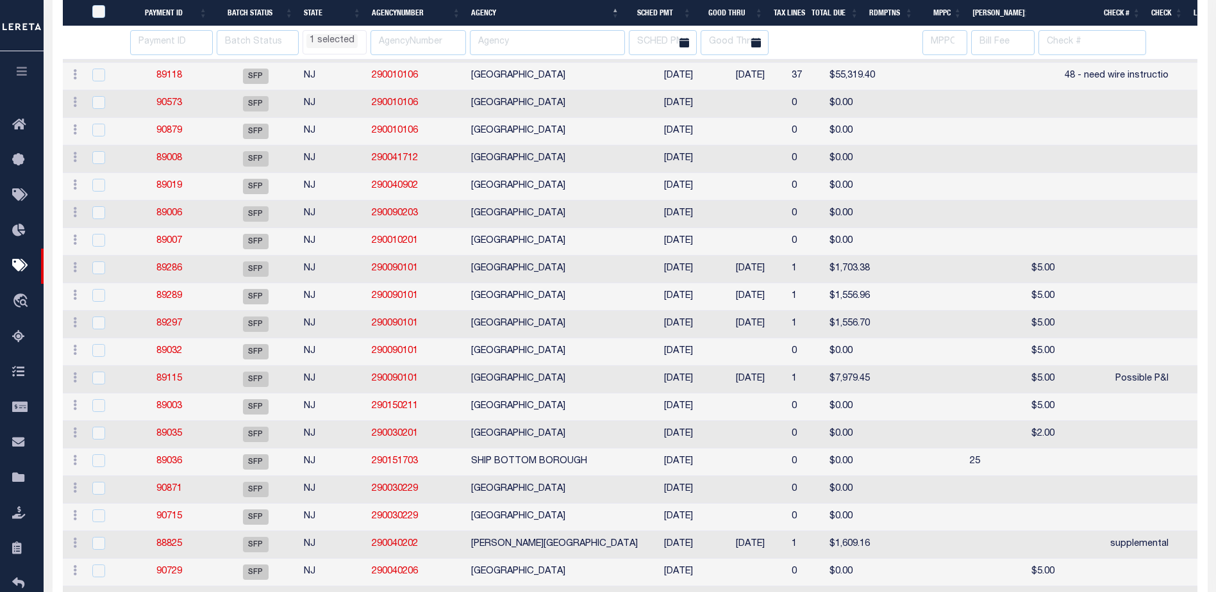
click at [538, 271] on td "[GEOGRAPHIC_DATA]" at bounding box center [554, 270] width 177 height 28
checkbox input "true"
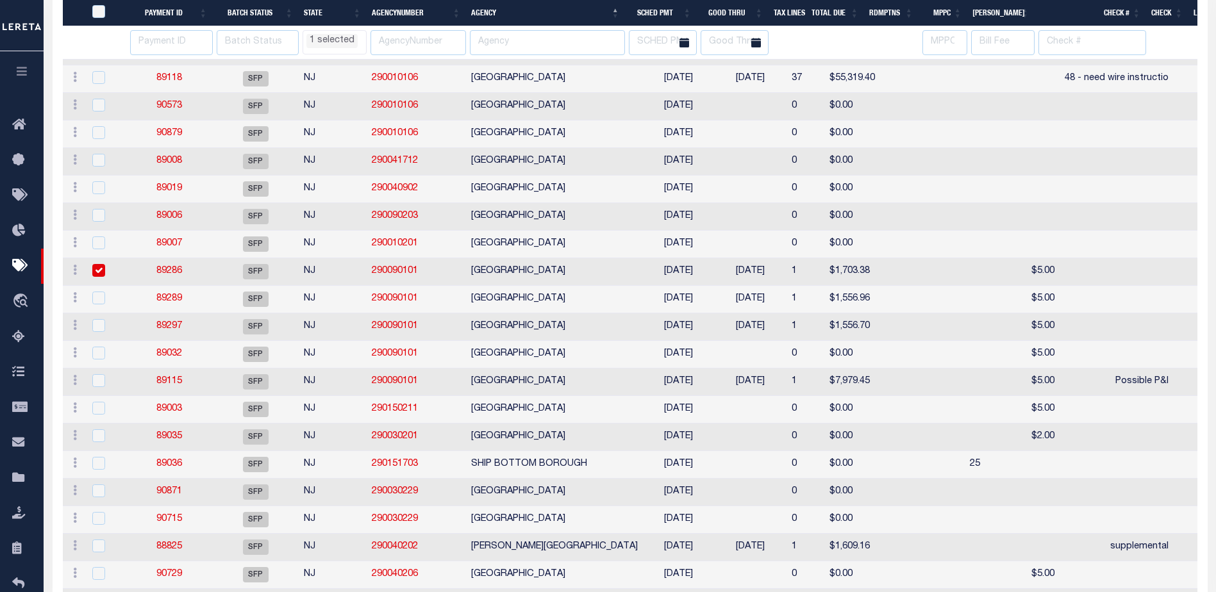
select select "NJ"
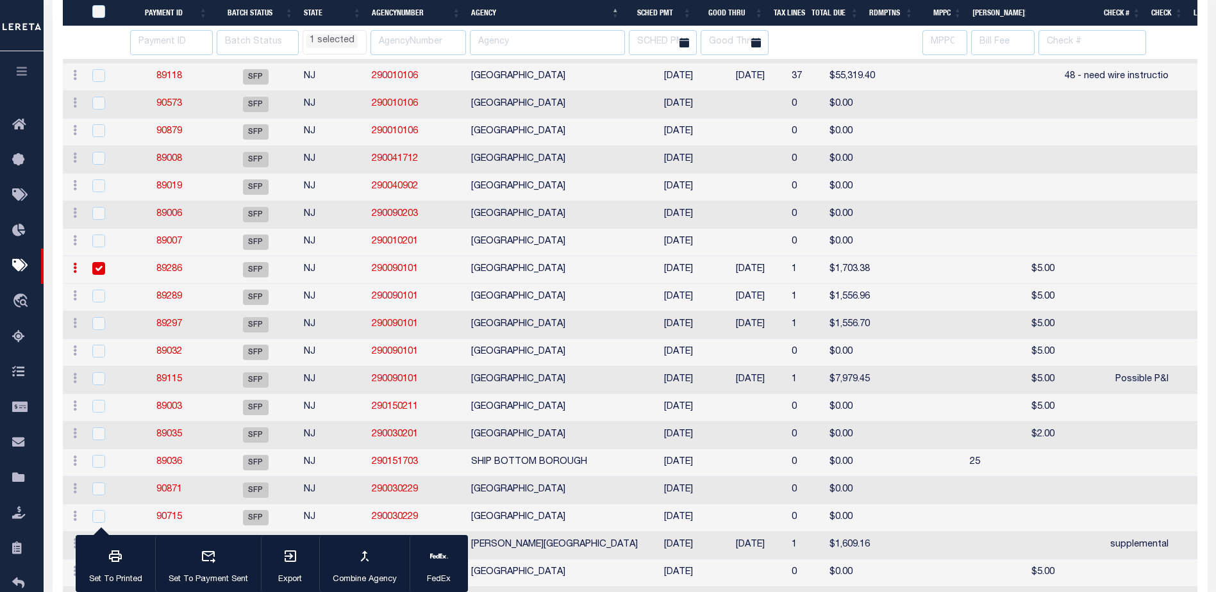
click at [547, 300] on td "[GEOGRAPHIC_DATA]" at bounding box center [554, 298] width 177 height 28
select select "NJ"
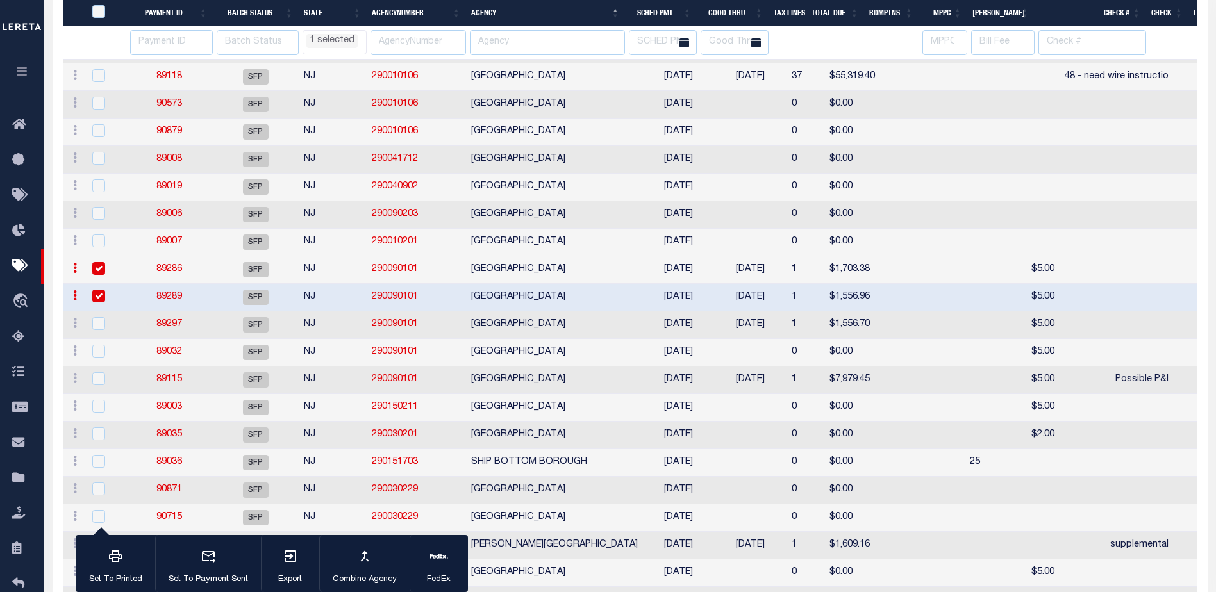
select select "NJ"
select select
checkbox input "true"
select select "NJ"
select select
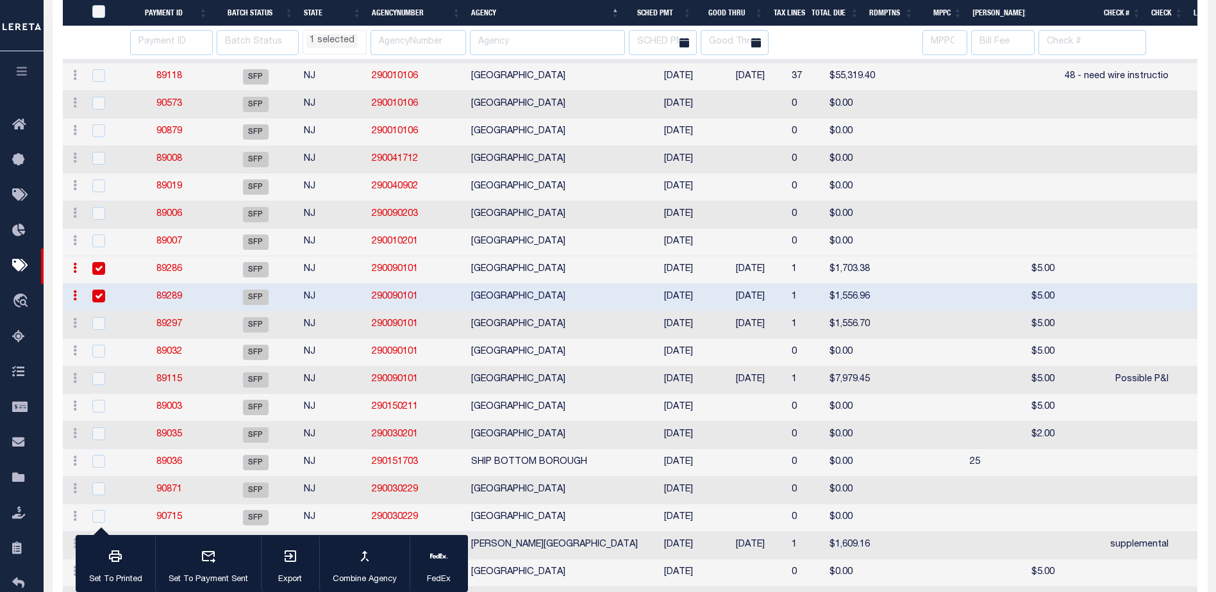
click at [558, 332] on td "[GEOGRAPHIC_DATA]" at bounding box center [554, 326] width 177 height 28
checkbox input "true"
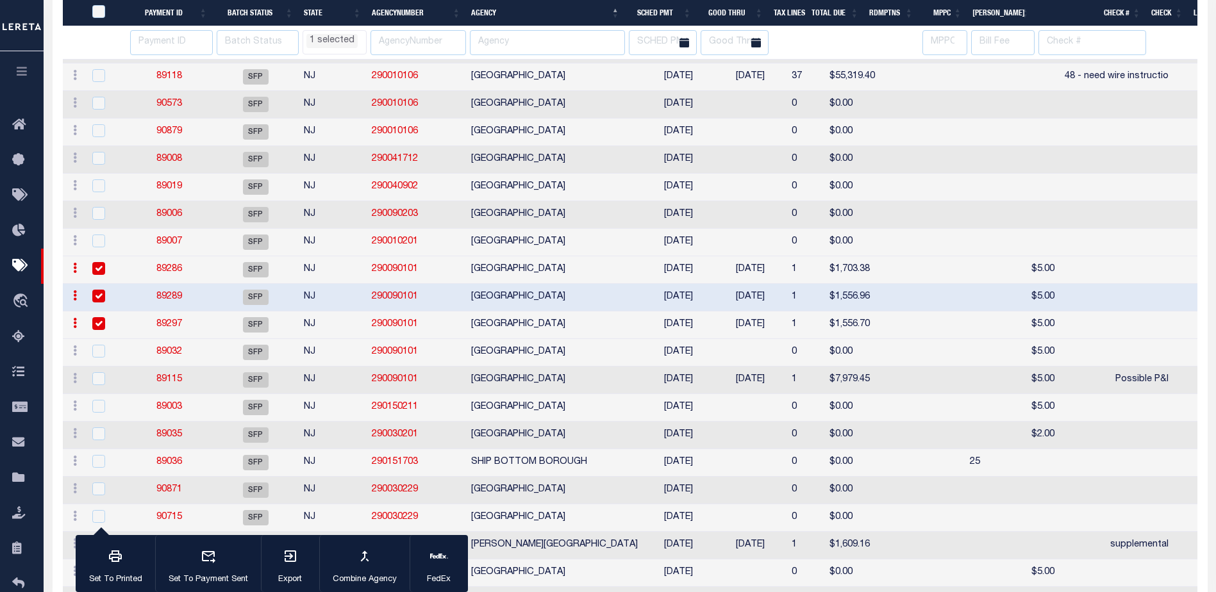
select select "NJ"
select select
click at [287, 560] on icon "button" at bounding box center [290, 556] width 15 height 15
click at [171, 274] on link "89286" at bounding box center [169, 269] width 26 height 9
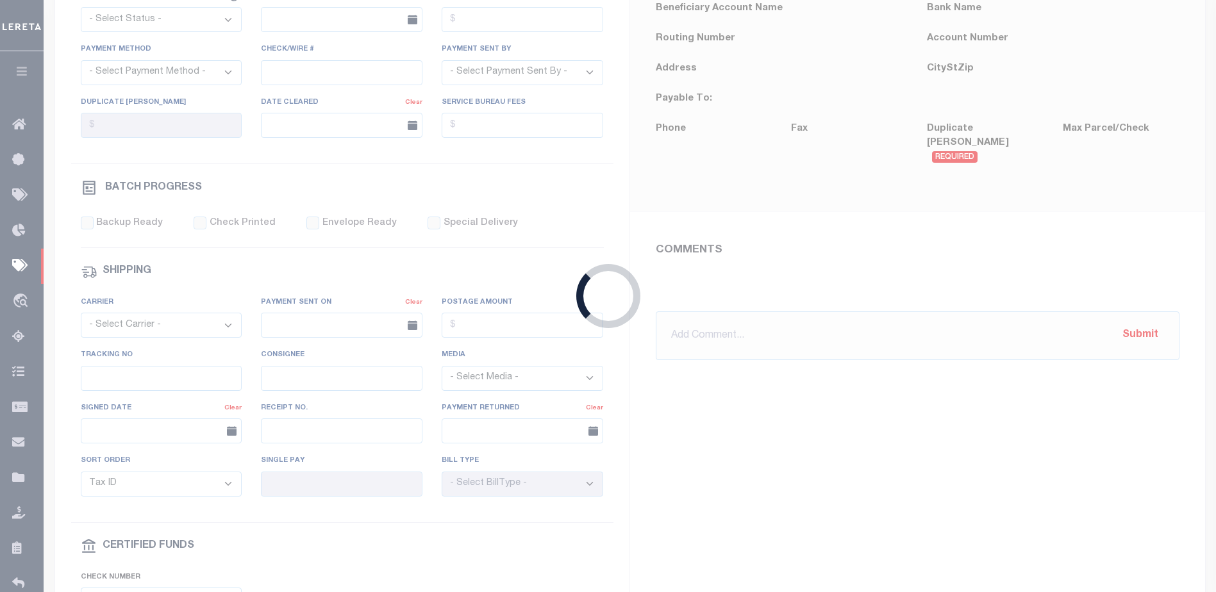
select select "SFP"
type input "07/23/2025"
type input "N"
radio input "true"
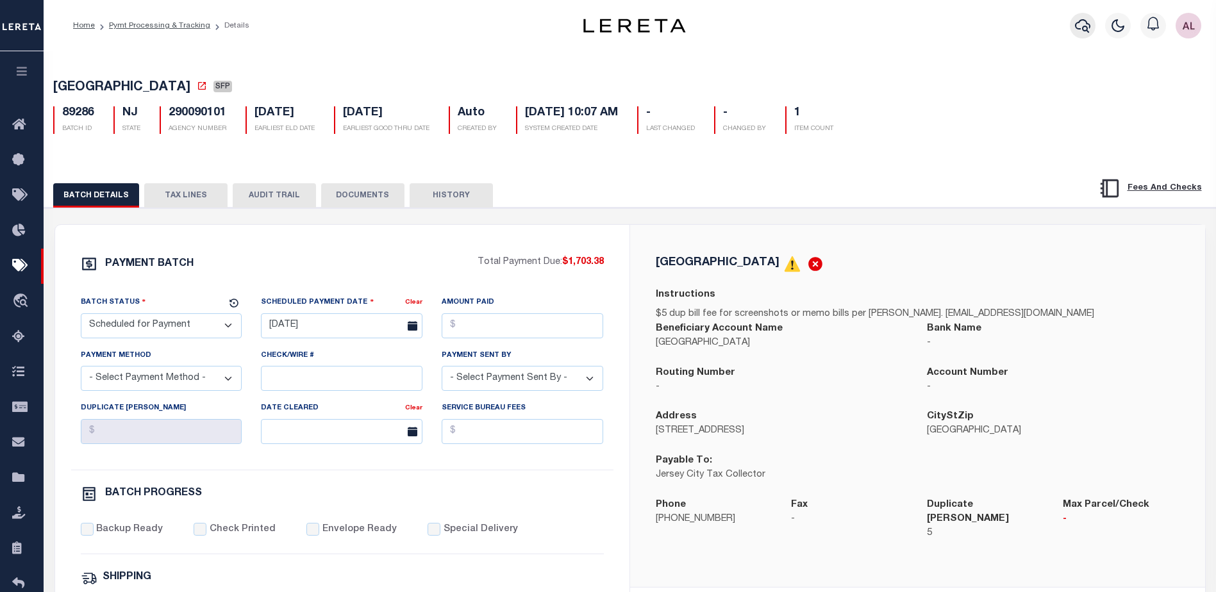
click at [1082, 24] on icon "button" at bounding box center [1082, 25] width 15 height 15
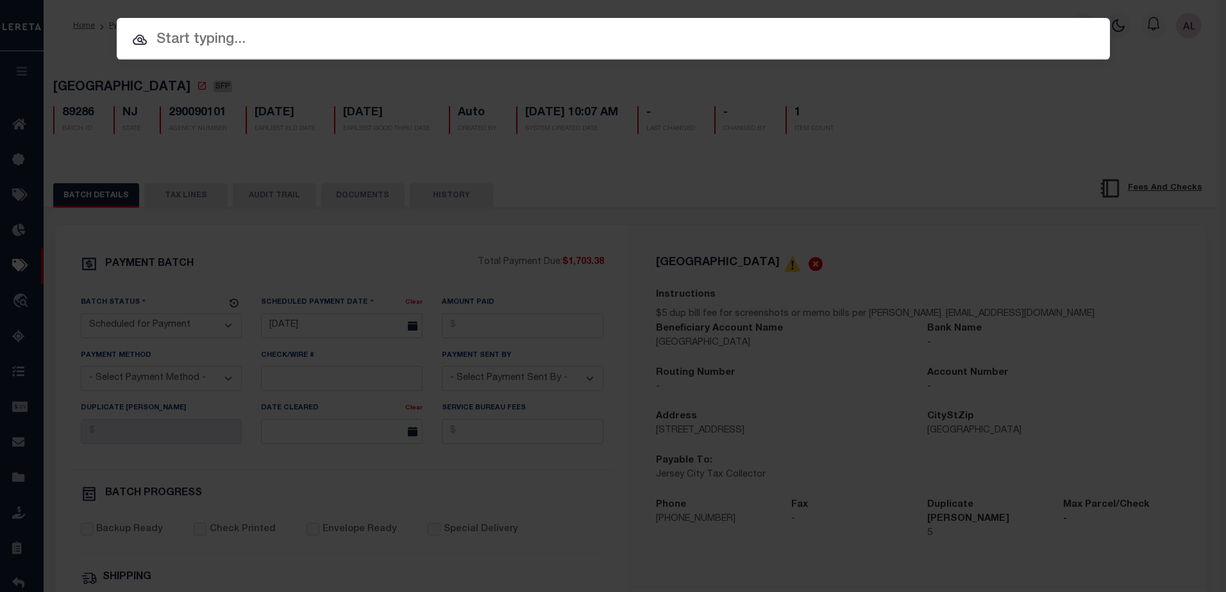
click at [223, 34] on input "text" at bounding box center [613, 40] width 993 height 22
click at [675, 40] on input "text" at bounding box center [613, 40] width 993 height 22
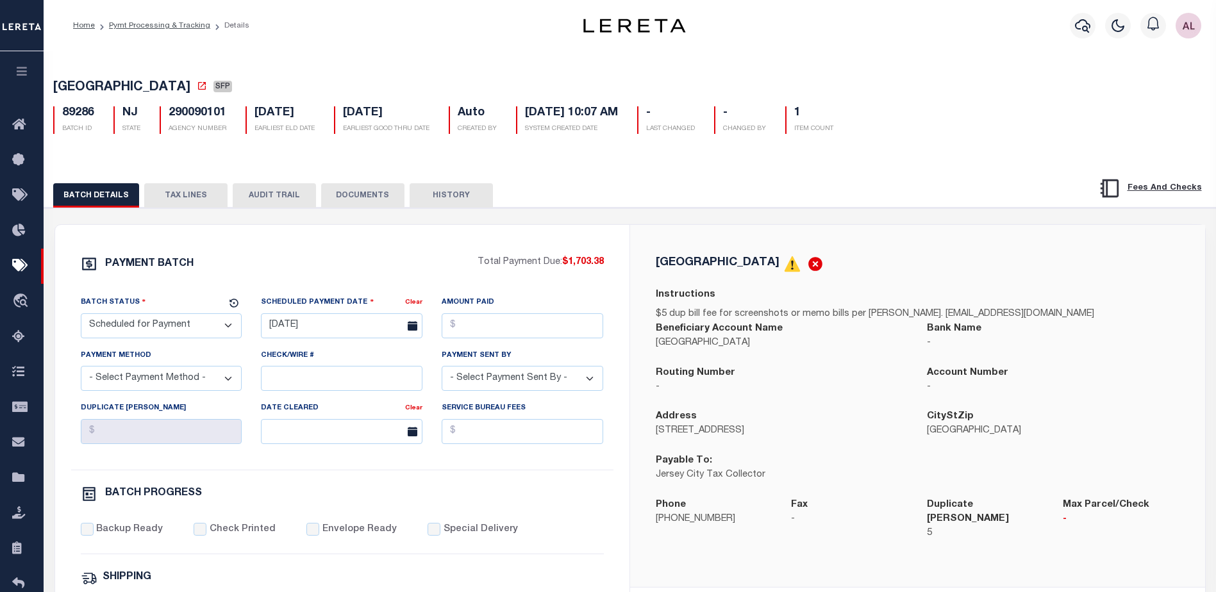
click at [206, 196] on button "TAX LINES" at bounding box center [185, 195] width 83 height 24
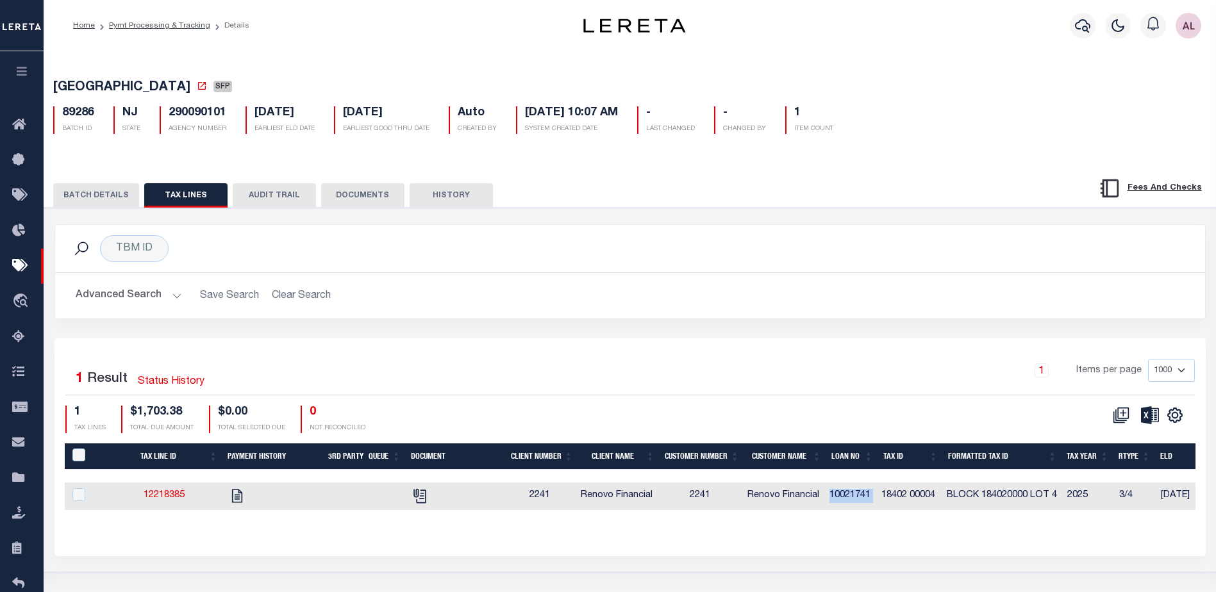
drag, startPoint x: 880, startPoint y: 498, endPoint x: 833, endPoint y: 500, distance: 47.5
click at [833, 500] on tr "12218385 2241 Renovo Financial 2241 Renovo Financial 10021741 18402 00004 BLOCK…" at bounding box center [1145, 497] width 2160 height 28
copy td "10021741"
click at [170, 500] on link "12218385" at bounding box center [164, 495] width 41 height 9
checkbox input "true"
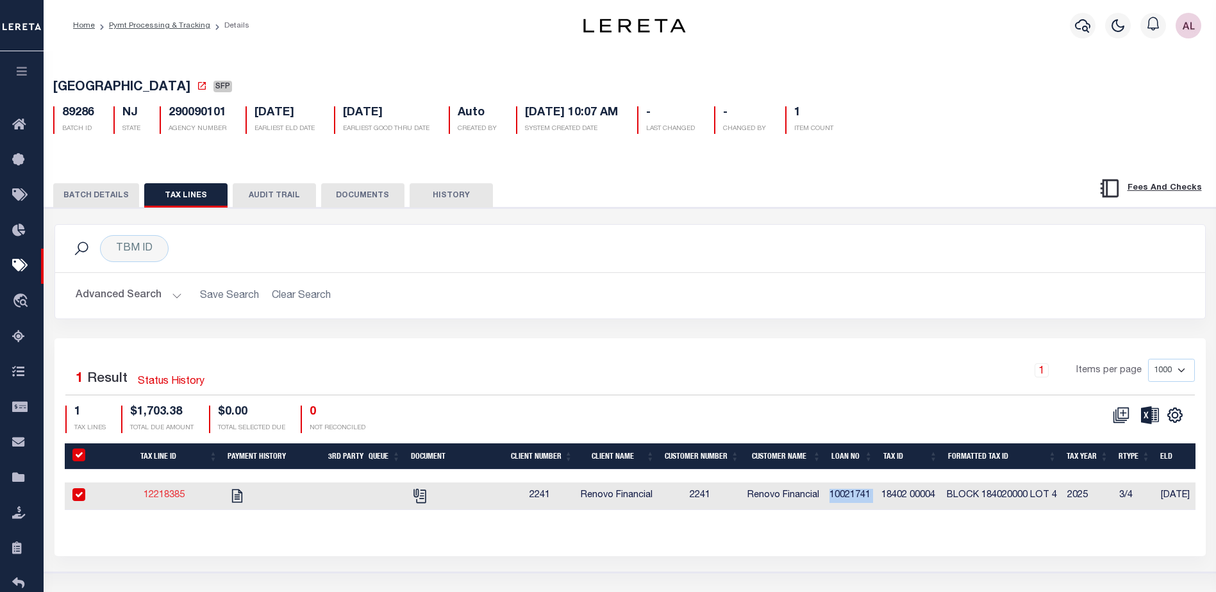
checkbox input "true"
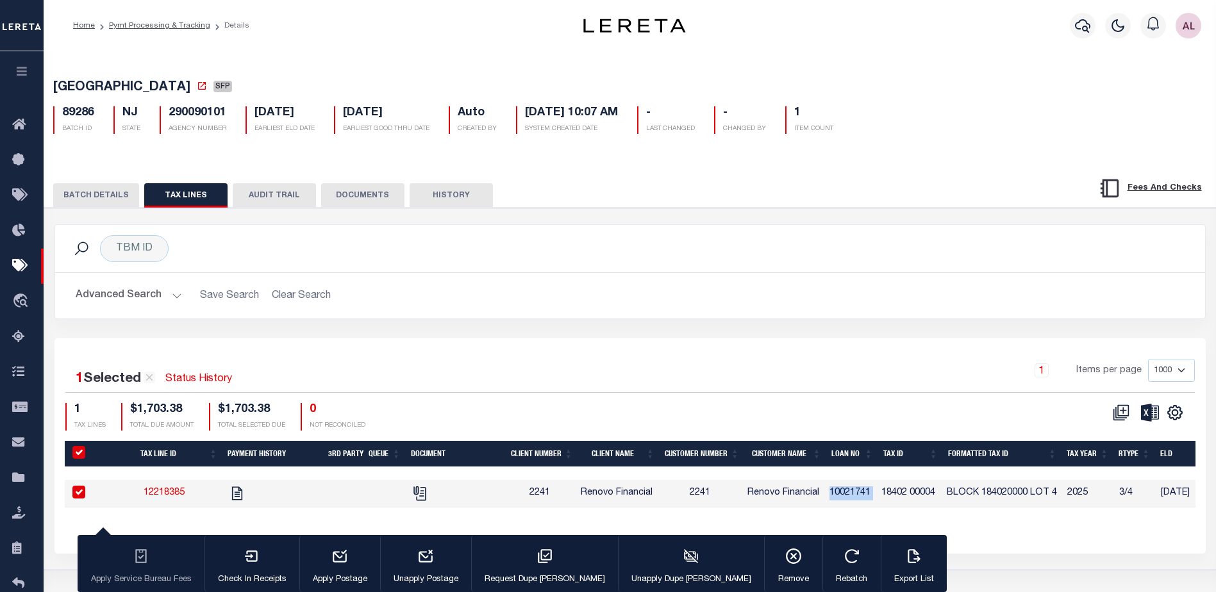
select select "NJ"
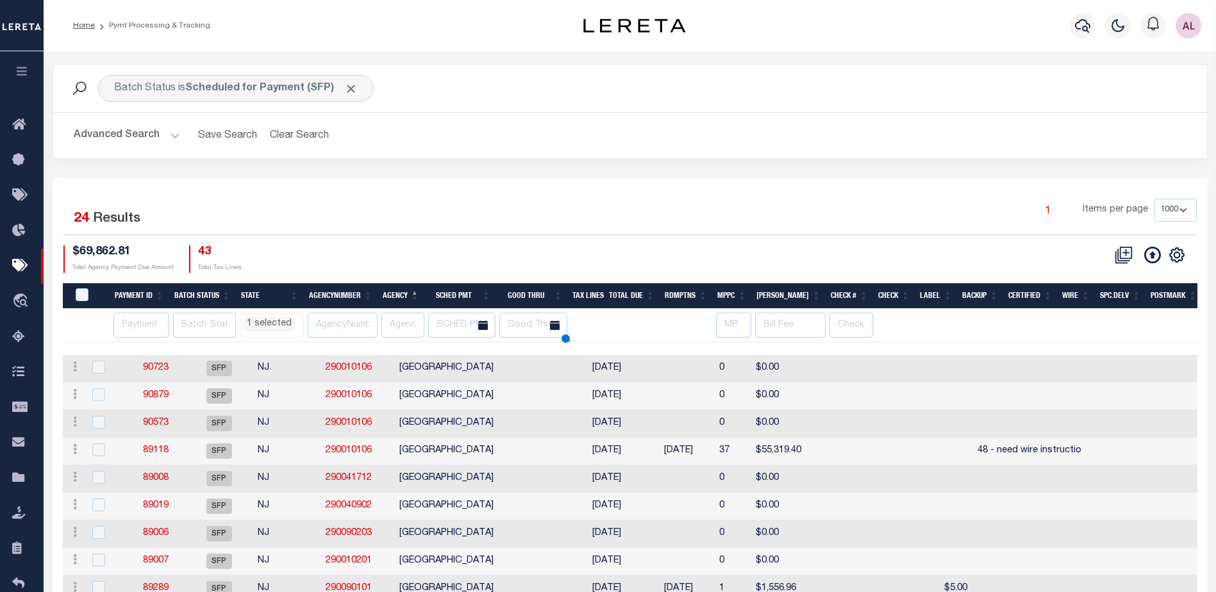
scroll to position [87, 0]
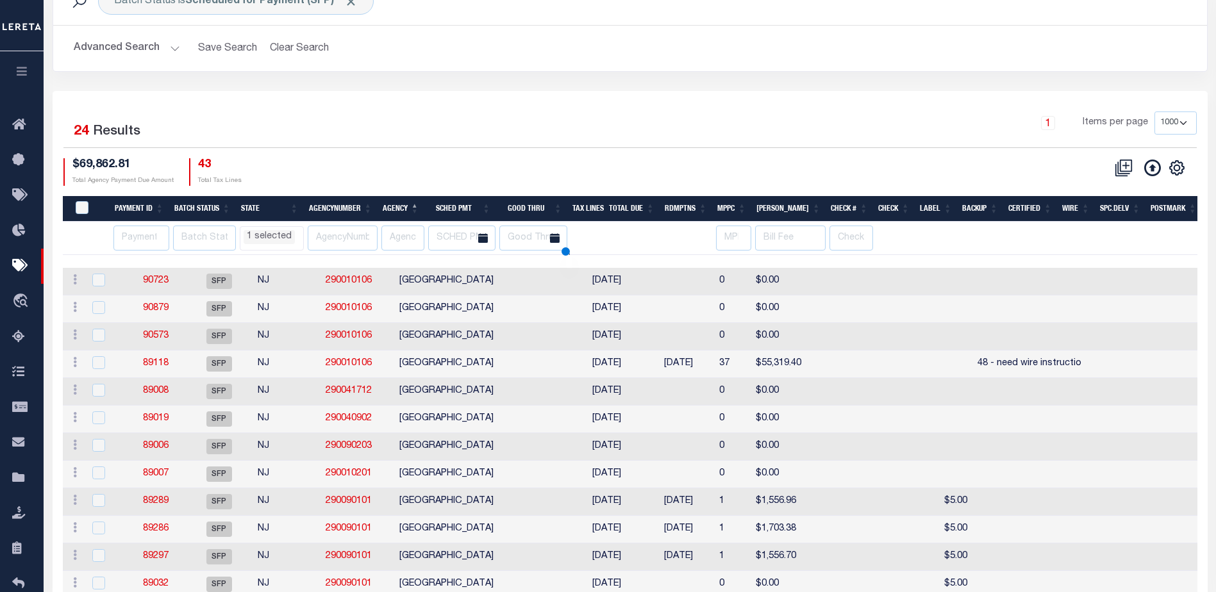
select select "NJ"
select select
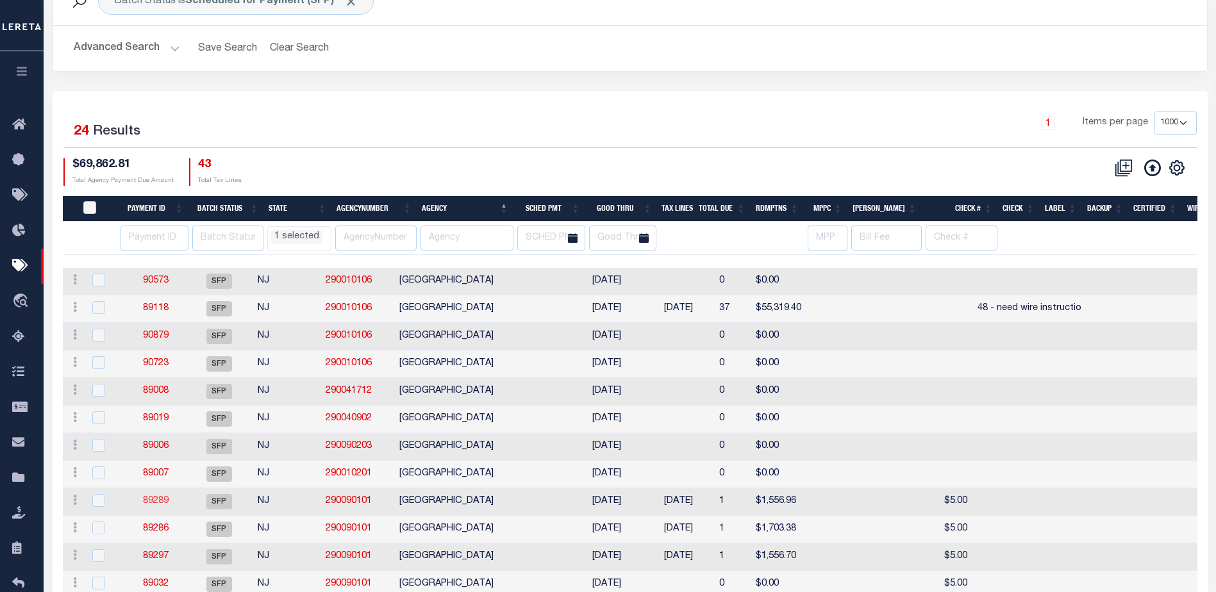
click at [153, 505] on link "89289" at bounding box center [156, 501] width 26 height 9
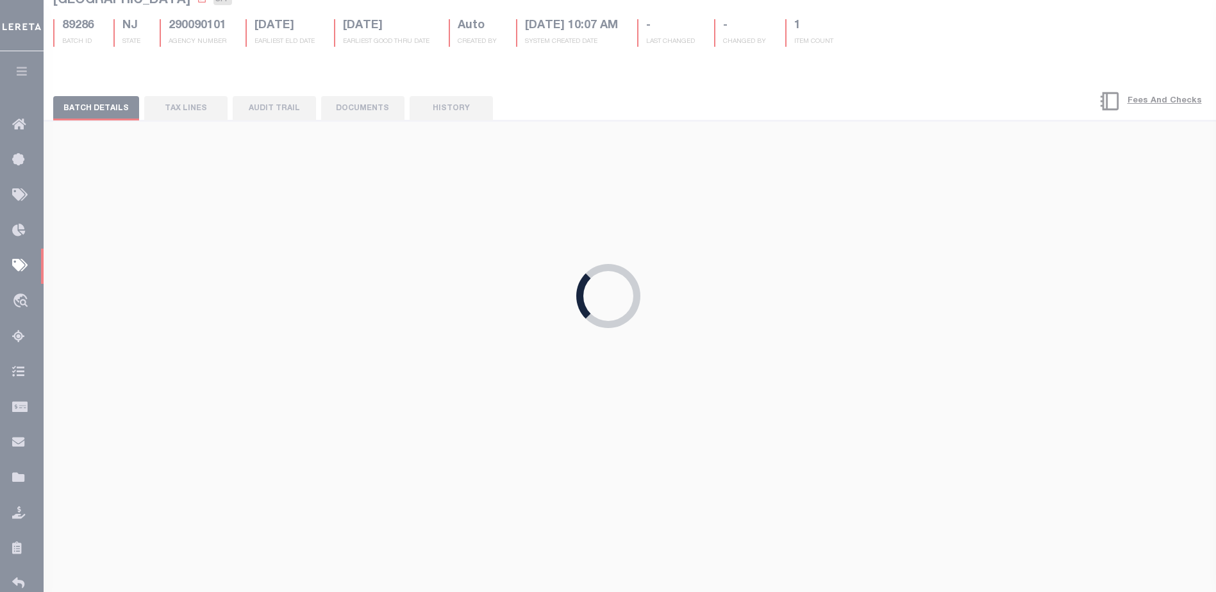
type input "04/22/2025"
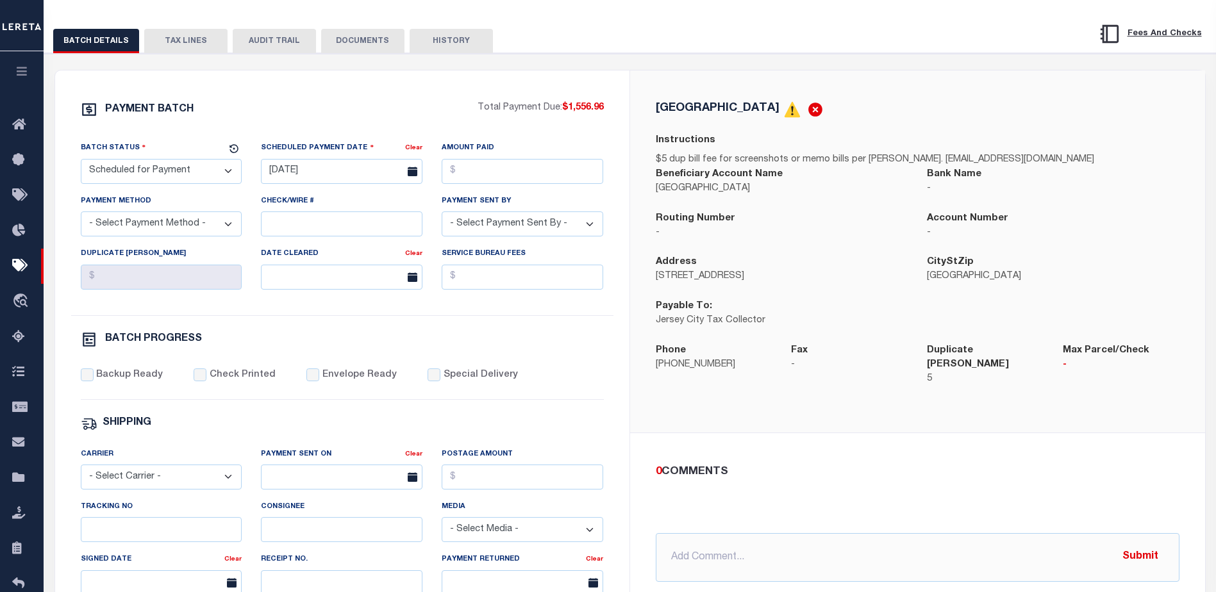
scroll to position [192, 0]
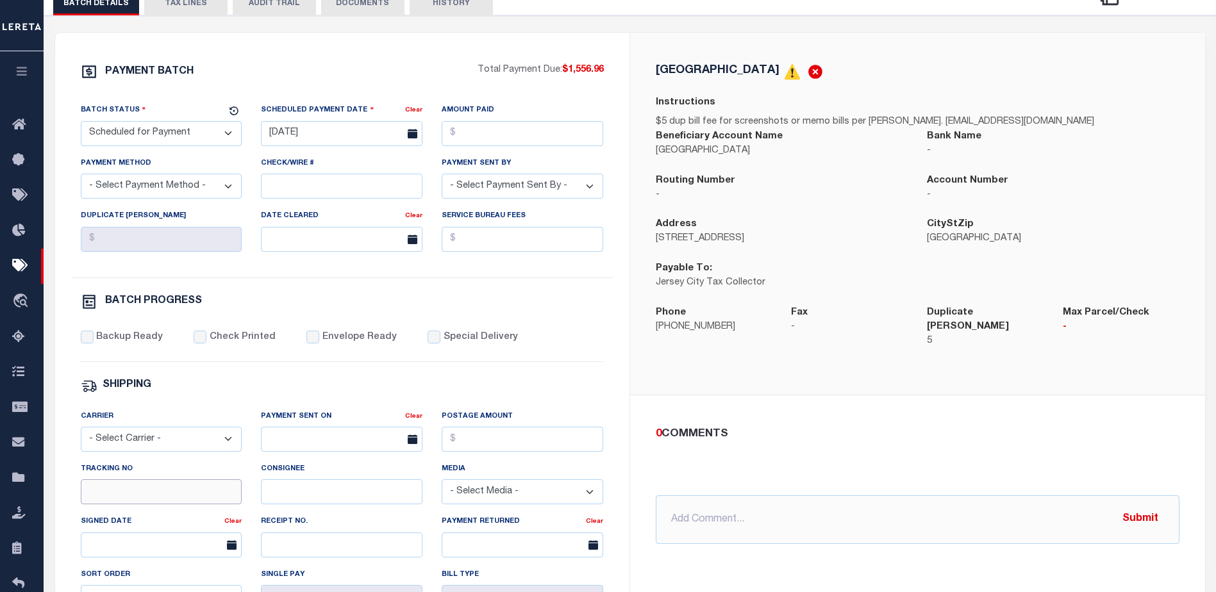
click at [122, 503] on input "Tracking No" at bounding box center [162, 492] width 162 height 25
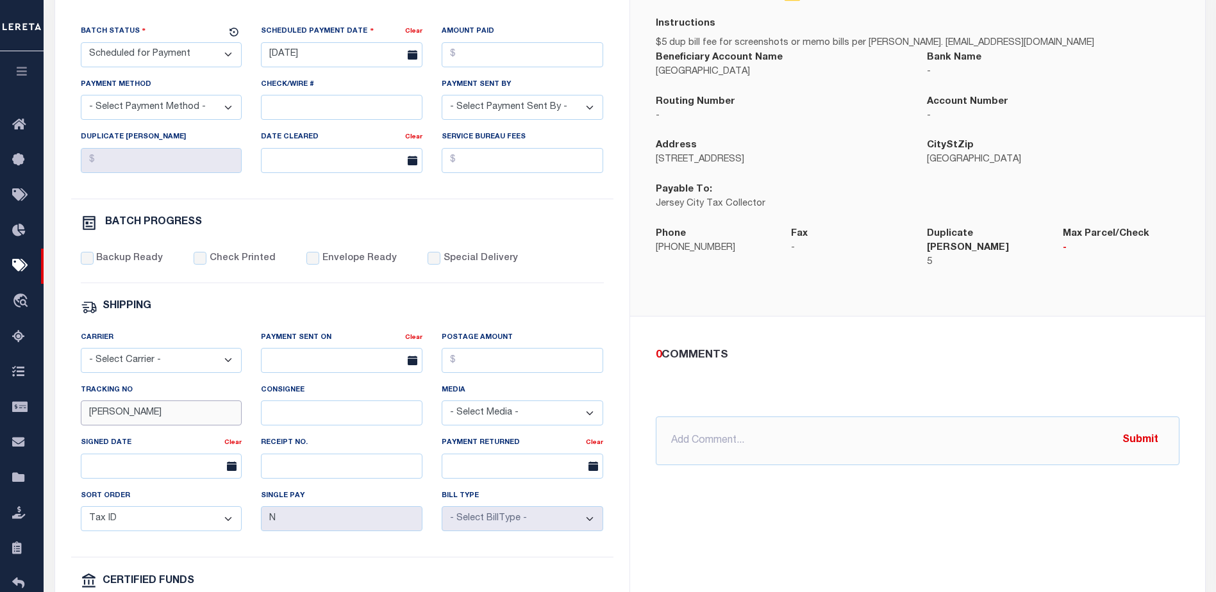
scroll to position [321, 0]
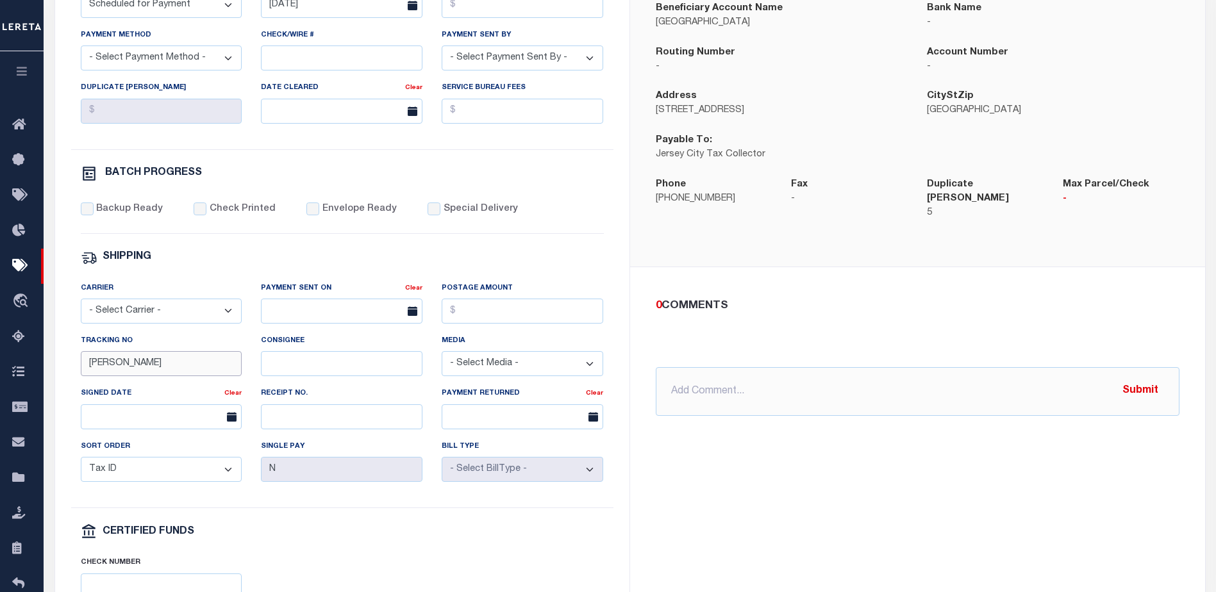
type input "Audria"
click at [1105, 530] on div "JERSEY CITY Instructions $5 dup bill fee for screenshots or memo bills per Mrs.…" at bounding box center [917, 279] width 575 height 750
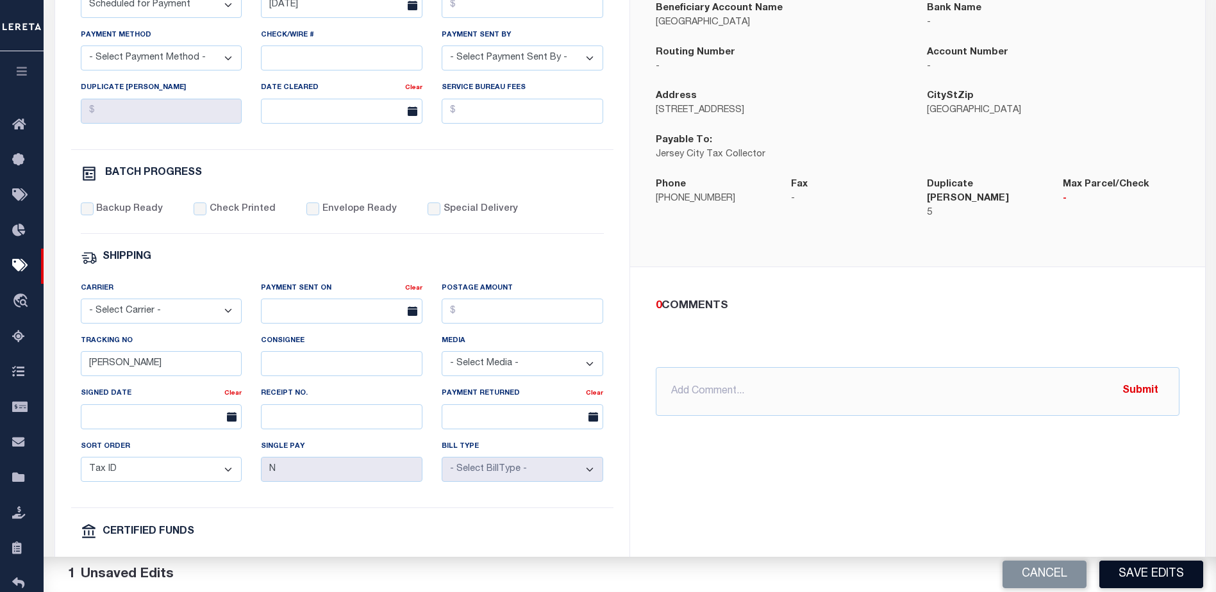
click at [1138, 574] on button "Save Edits" at bounding box center [1152, 575] width 104 height 28
select select "NJ"
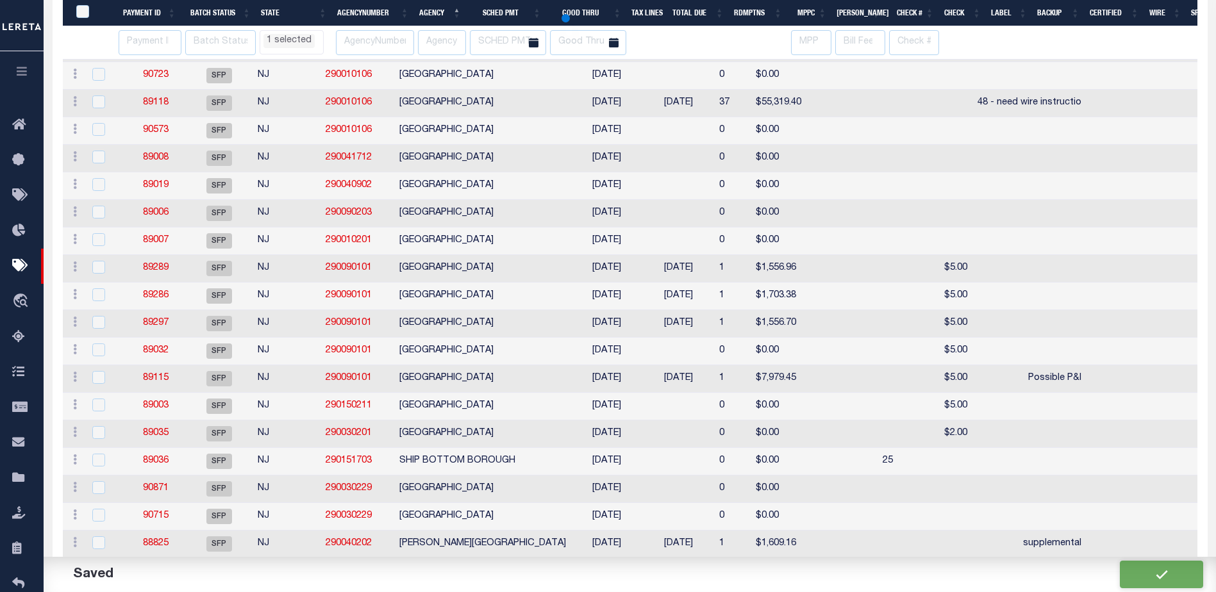
select select "NJ"
select select
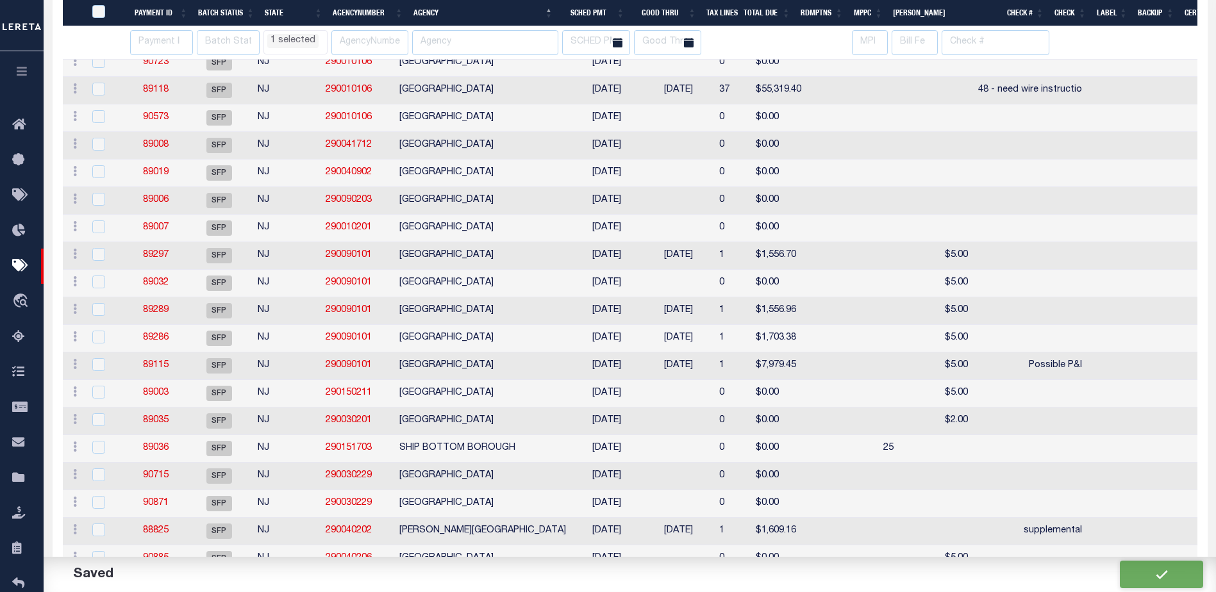
select select "NJ"
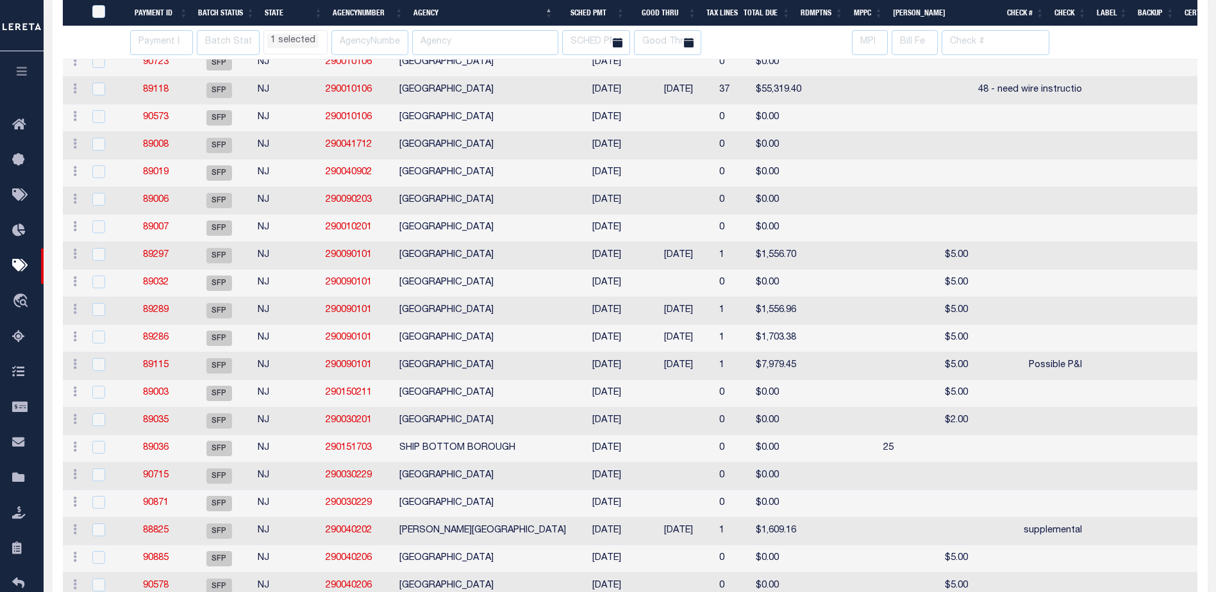
select select "NJ"
select select
click at [154, 315] on link "89289" at bounding box center [156, 310] width 26 height 9
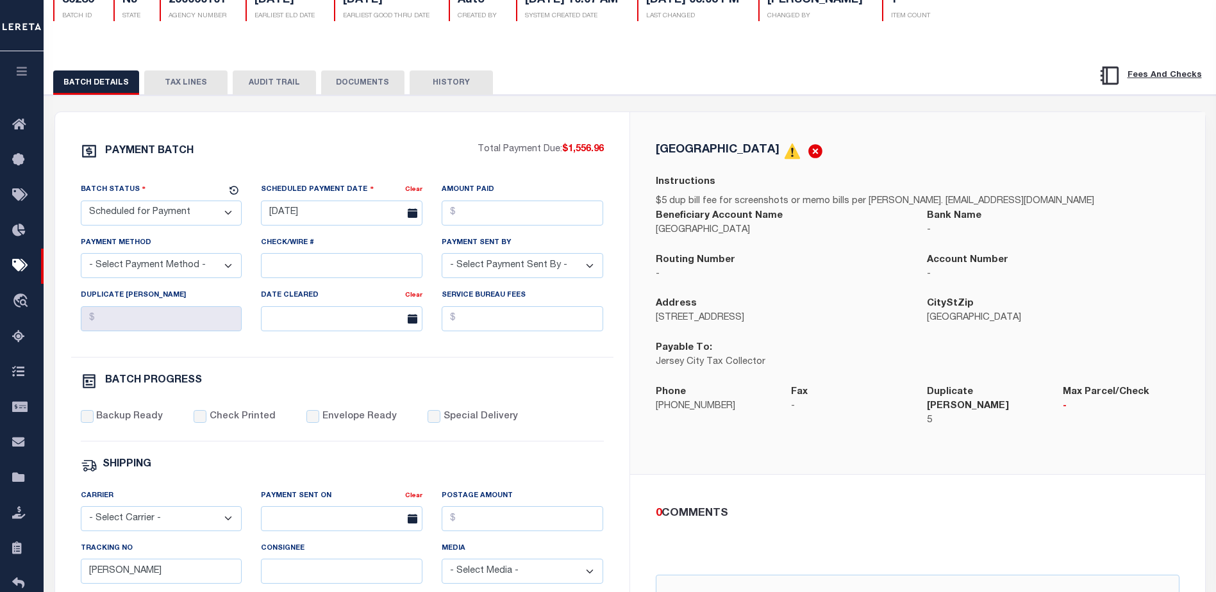
scroll to position [192, 0]
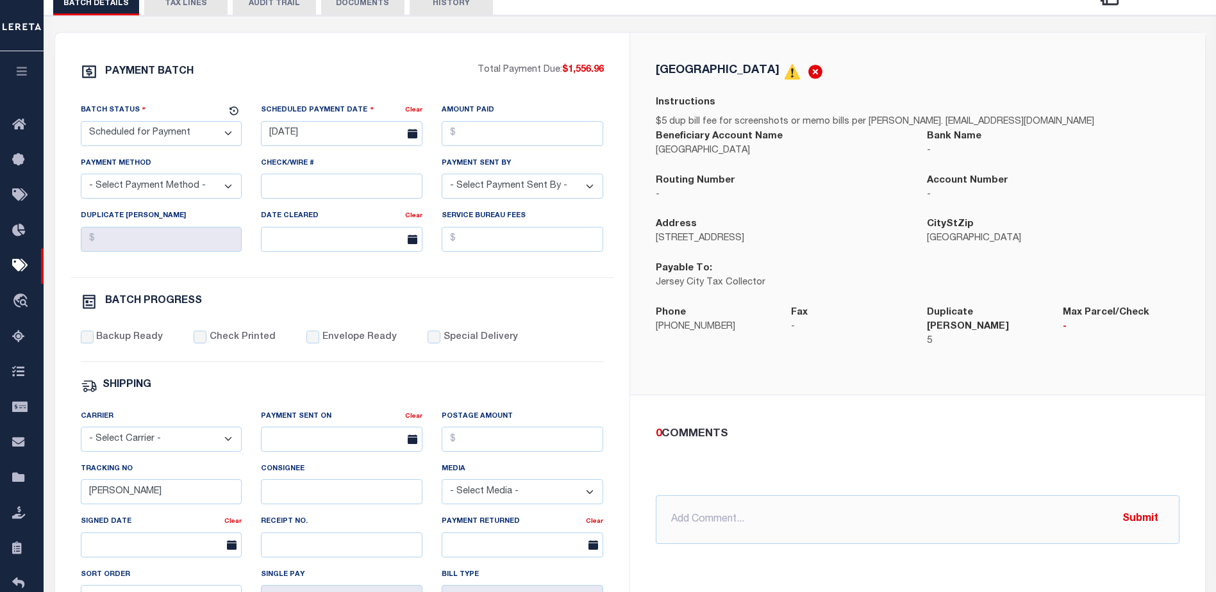
select select "NJ"
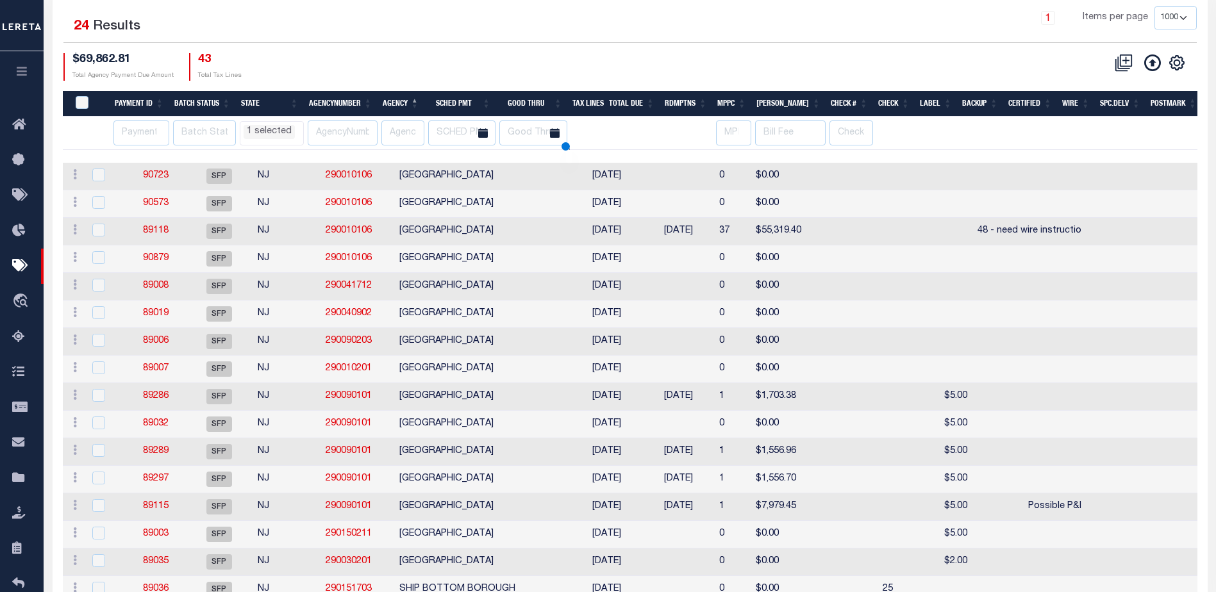
scroll to position [297, 0]
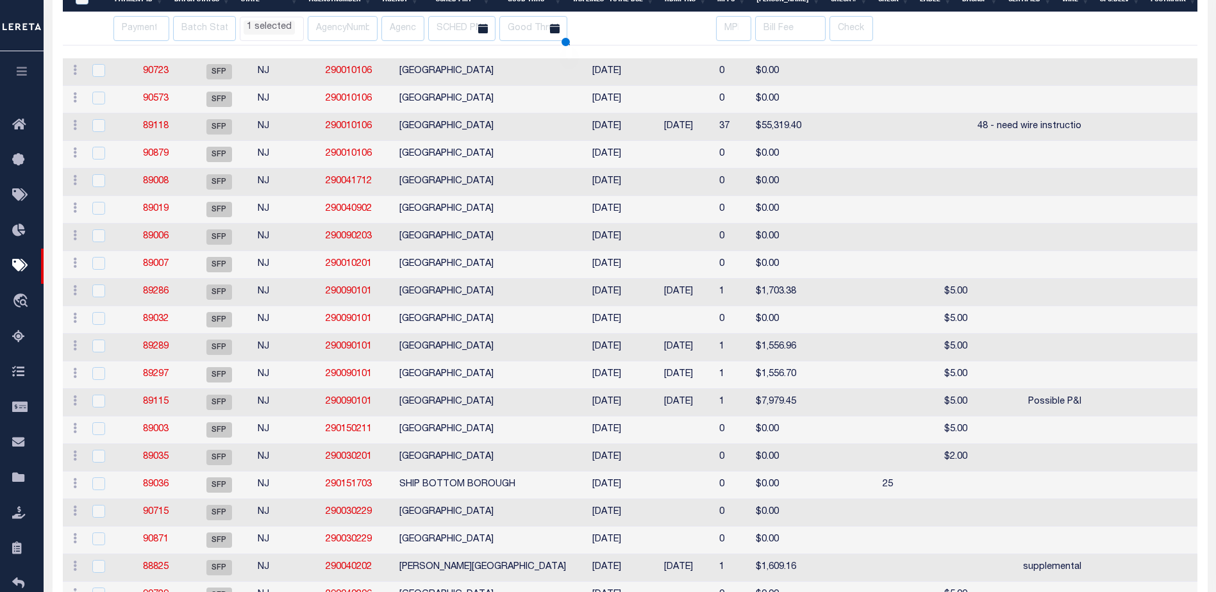
select select "NJ"
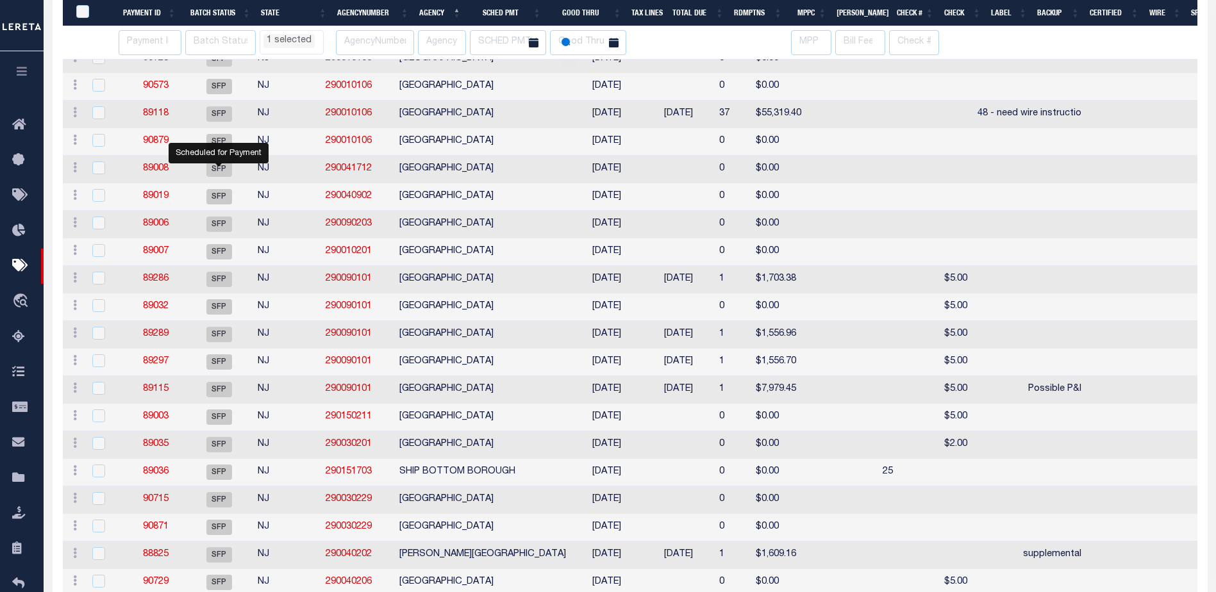
select select "NJ"
select select
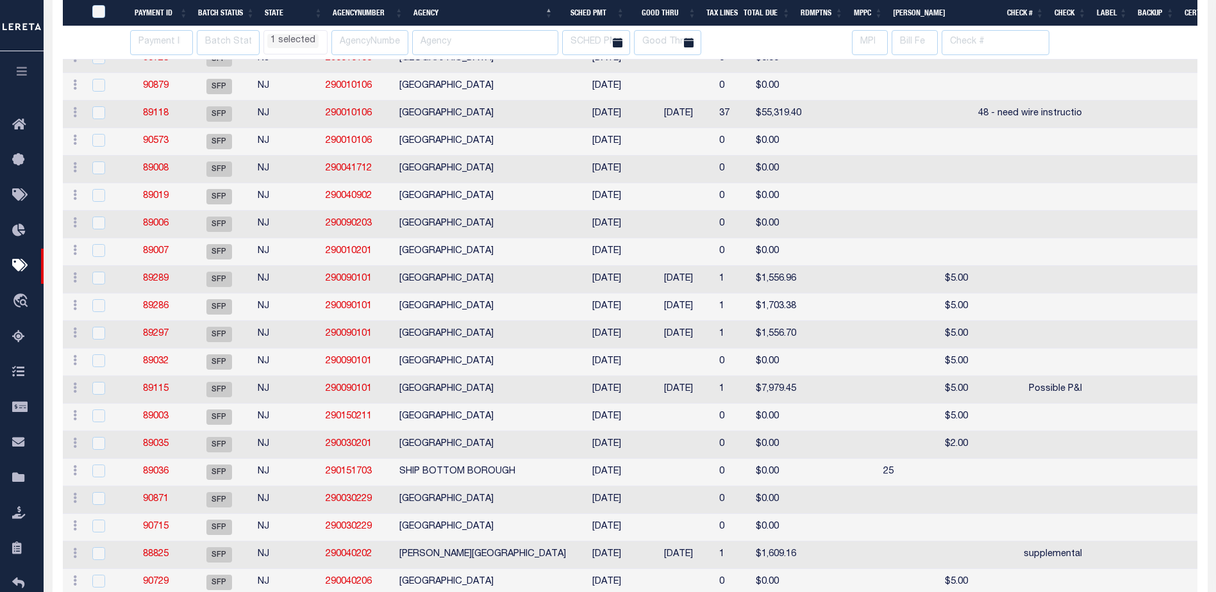
select select "NJ"
select select
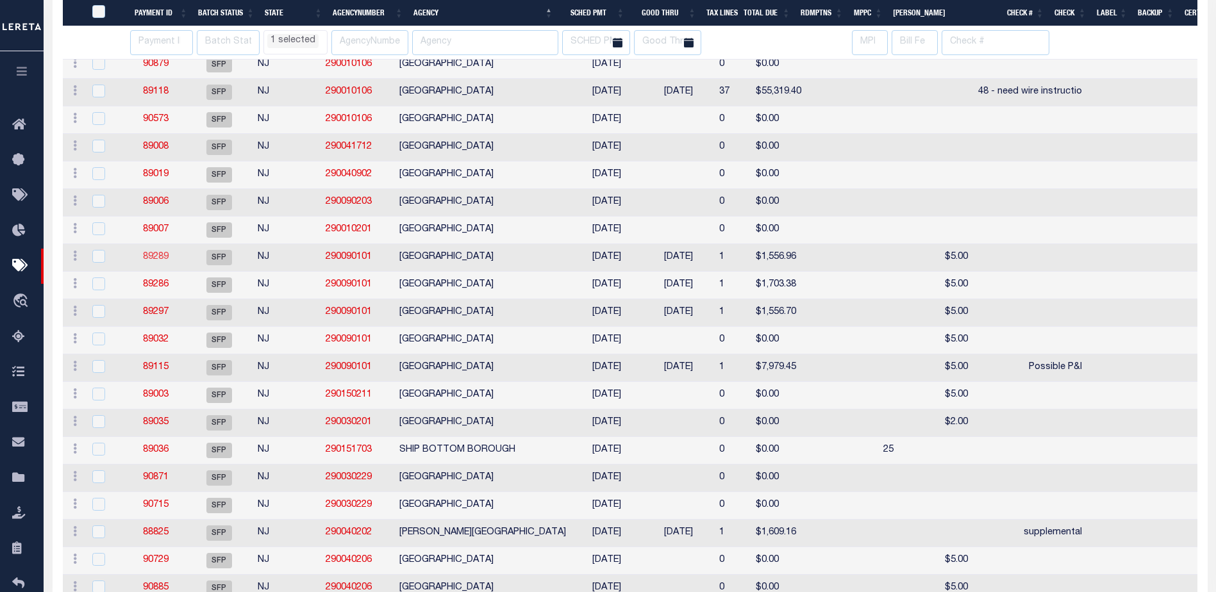
click at [152, 262] on link "89289" at bounding box center [156, 257] width 26 height 9
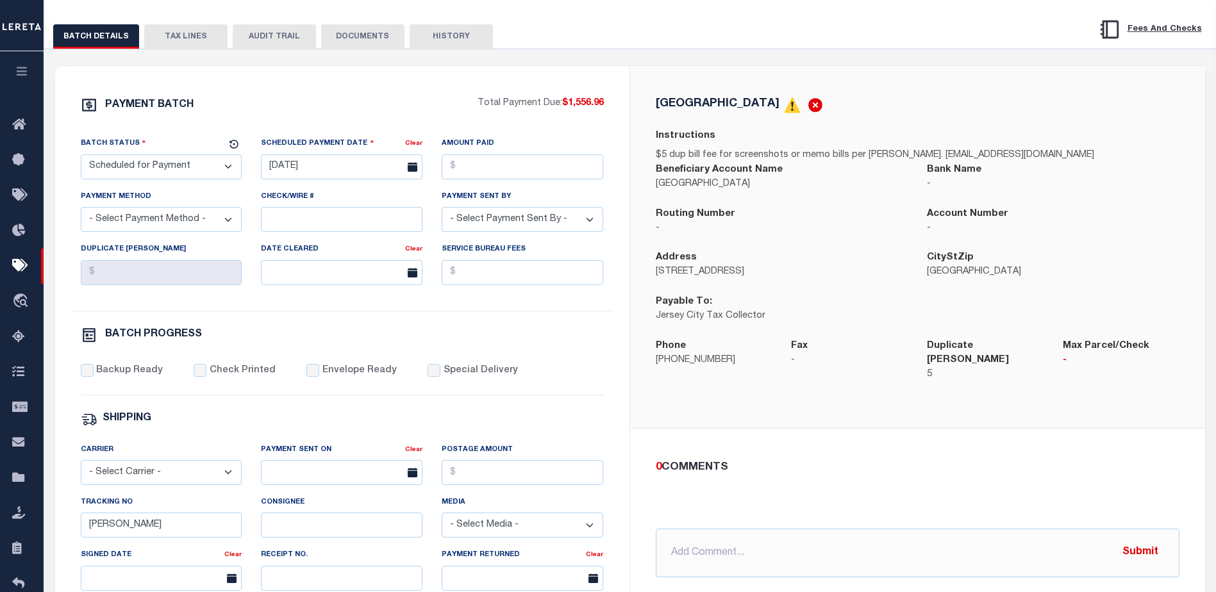
scroll to position [64, 0]
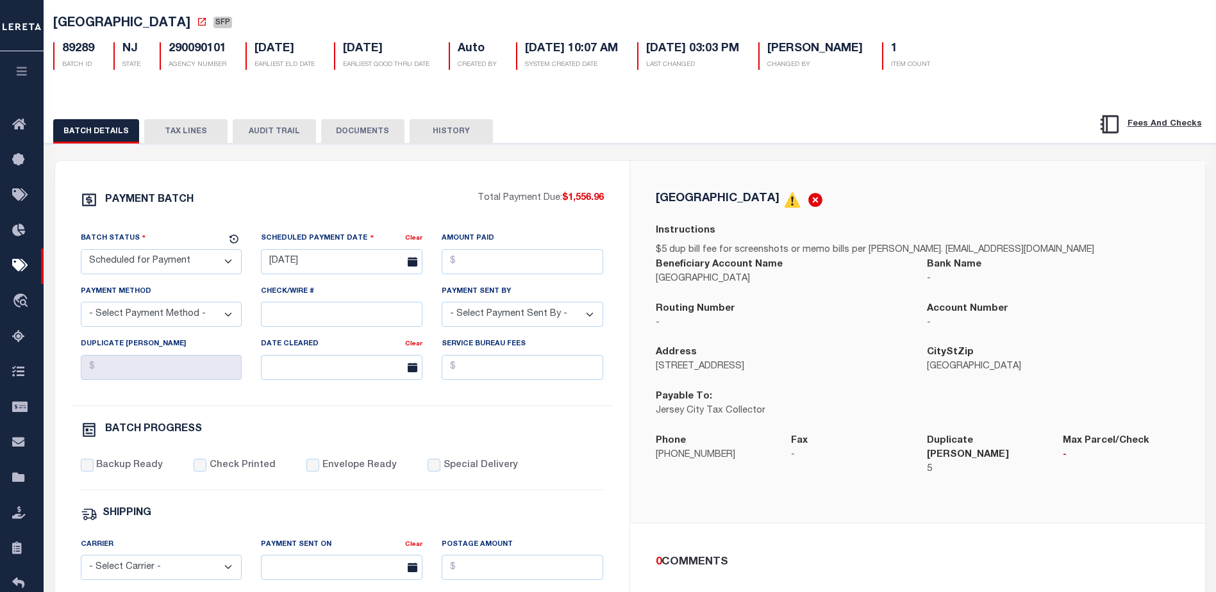
select select "NJ"
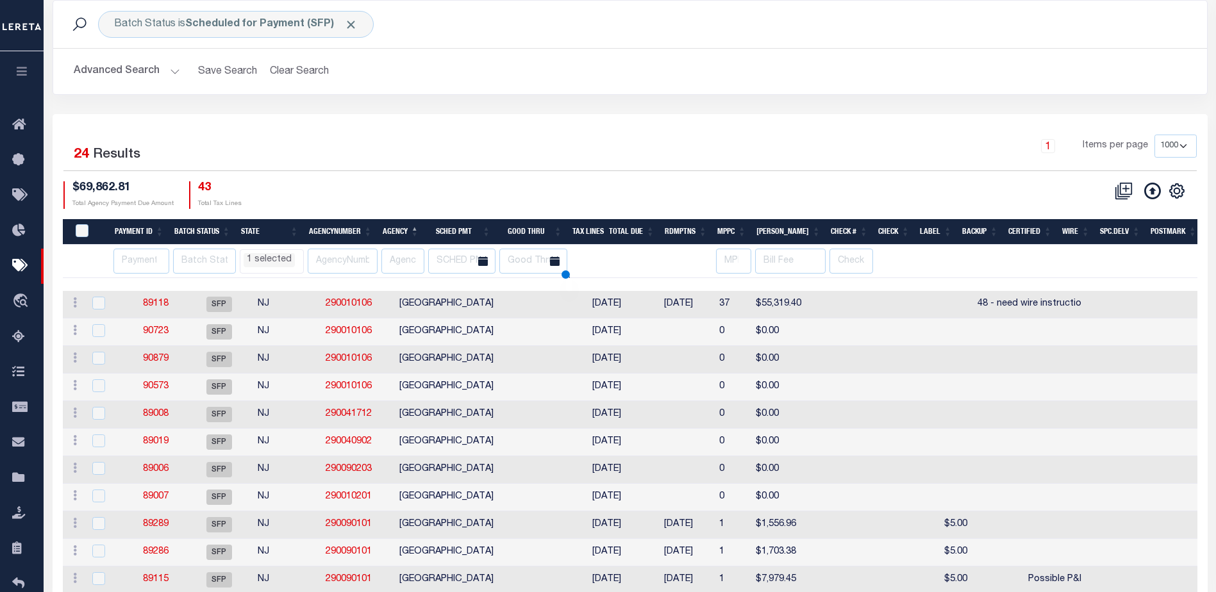
scroll to position [235, 0]
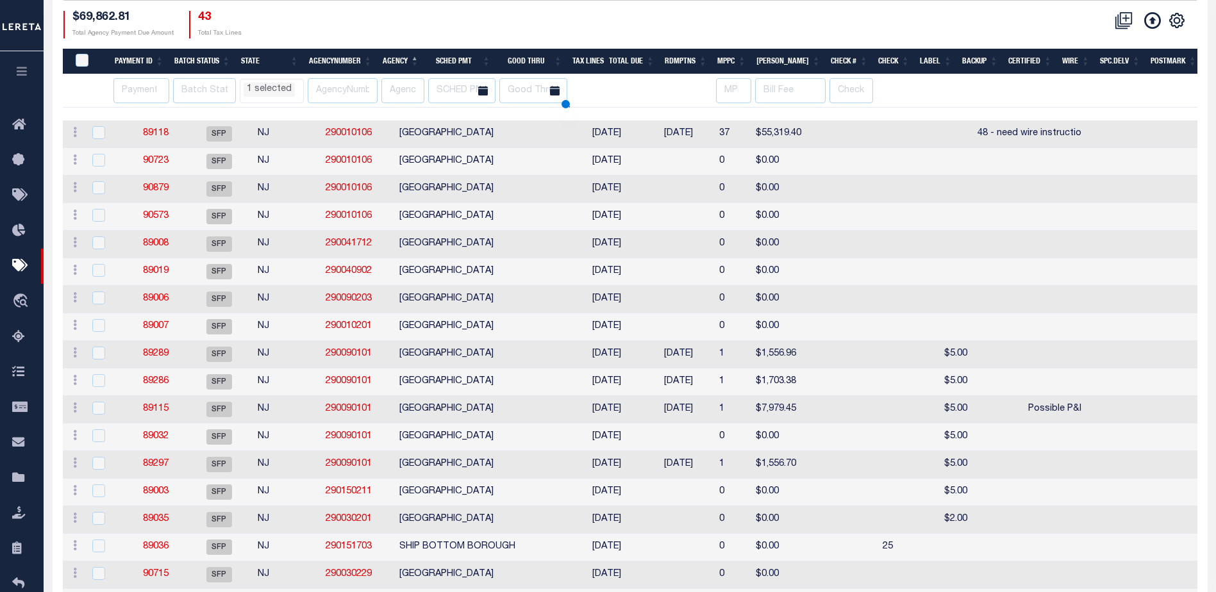
select select "NJ"
select select
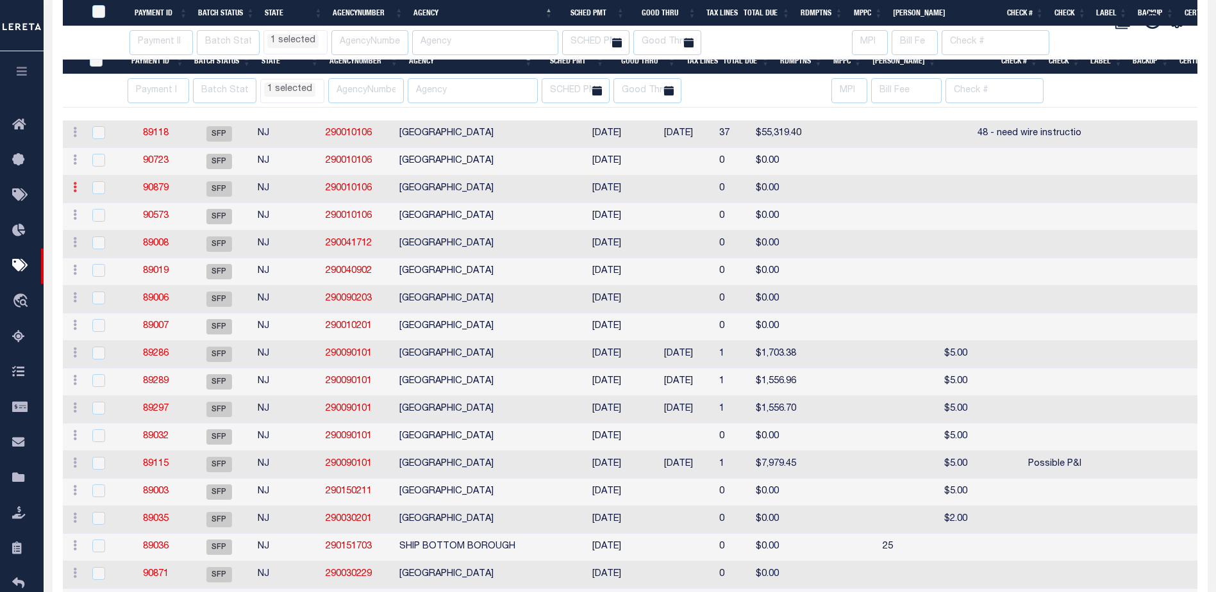
select select "NJ"
select select
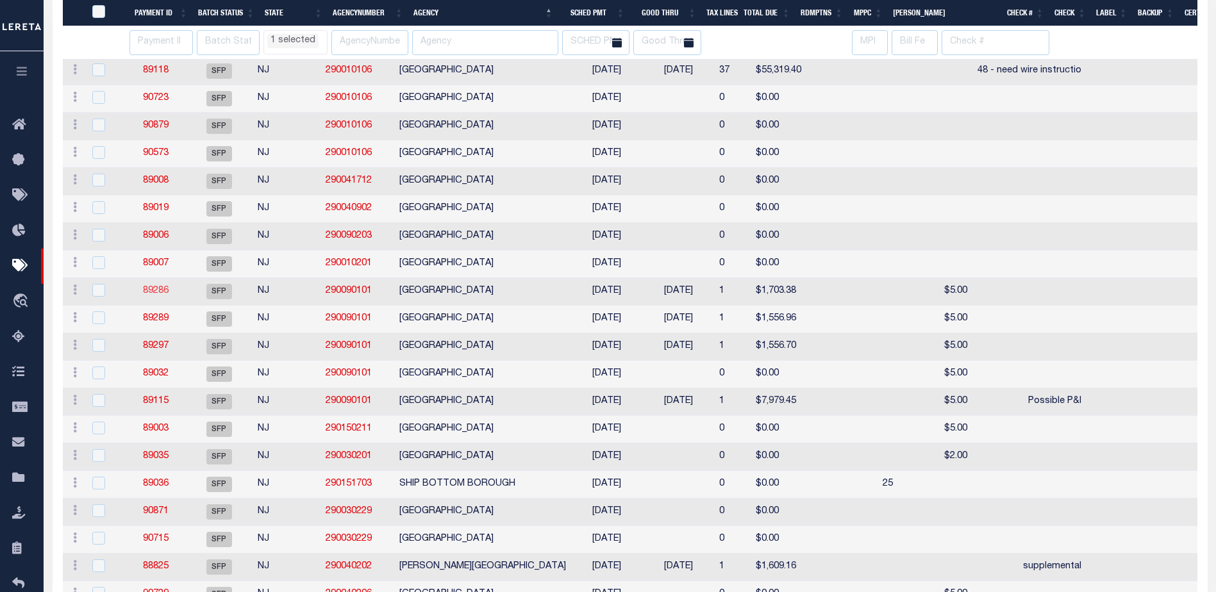
click at [157, 296] on link "89286" at bounding box center [156, 291] width 26 height 9
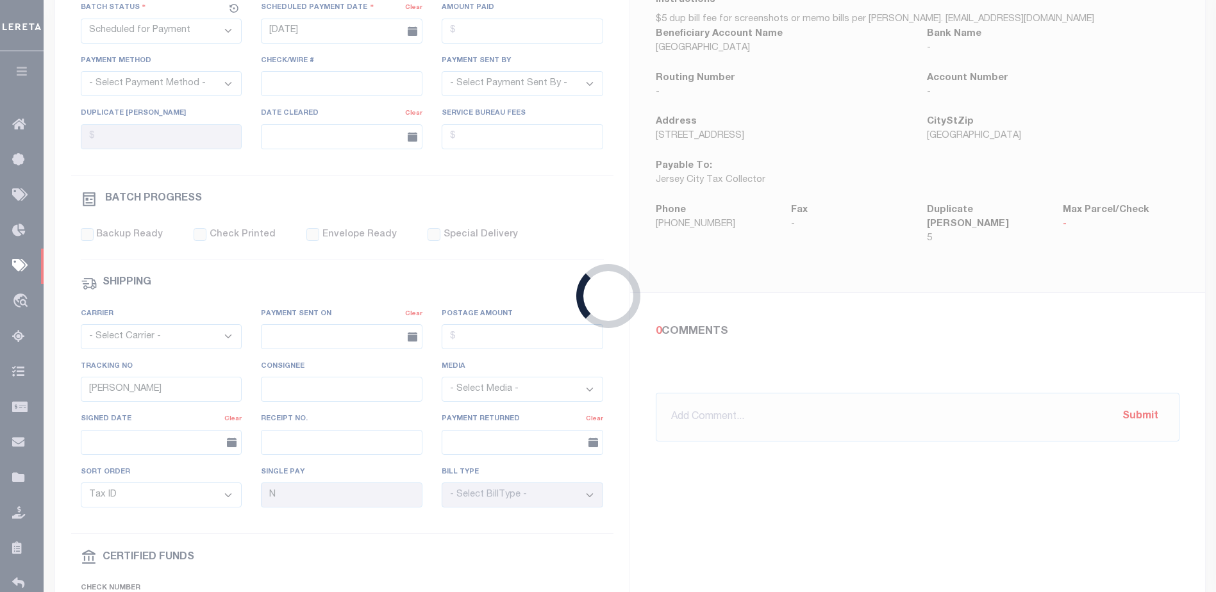
type input "07/23/2025"
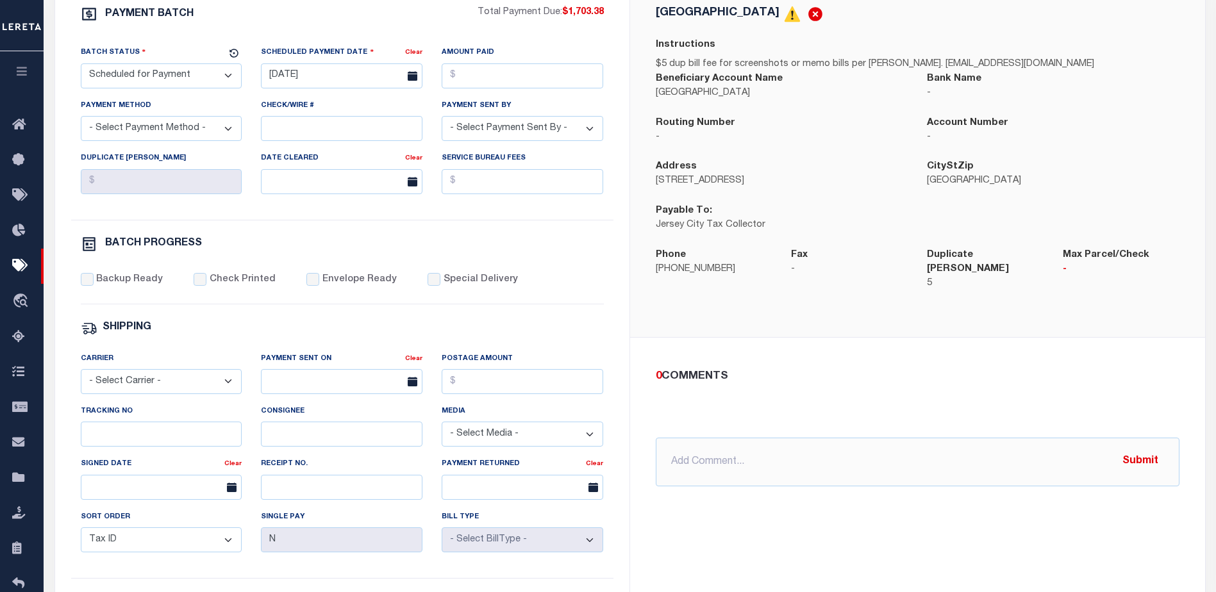
scroll to position [321, 0]
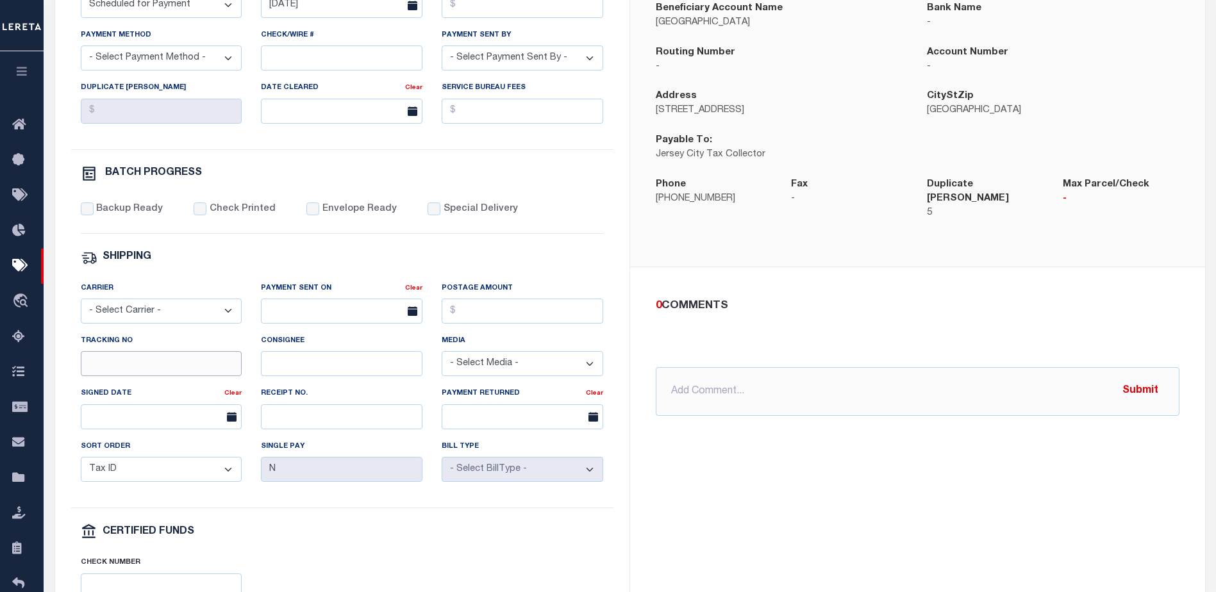
click at [111, 365] on input "Tracking No" at bounding box center [162, 363] width 162 height 25
type input "Audria"
drag, startPoint x: 991, startPoint y: 507, endPoint x: 1021, endPoint y: 512, distance: 29.8
click at [992, 506] on div "JERSEY CITY Instructions $5 dup bill fee for screenshots or memo bills per Mrs.…" at bounding box center [917, 279] width 575 height 750
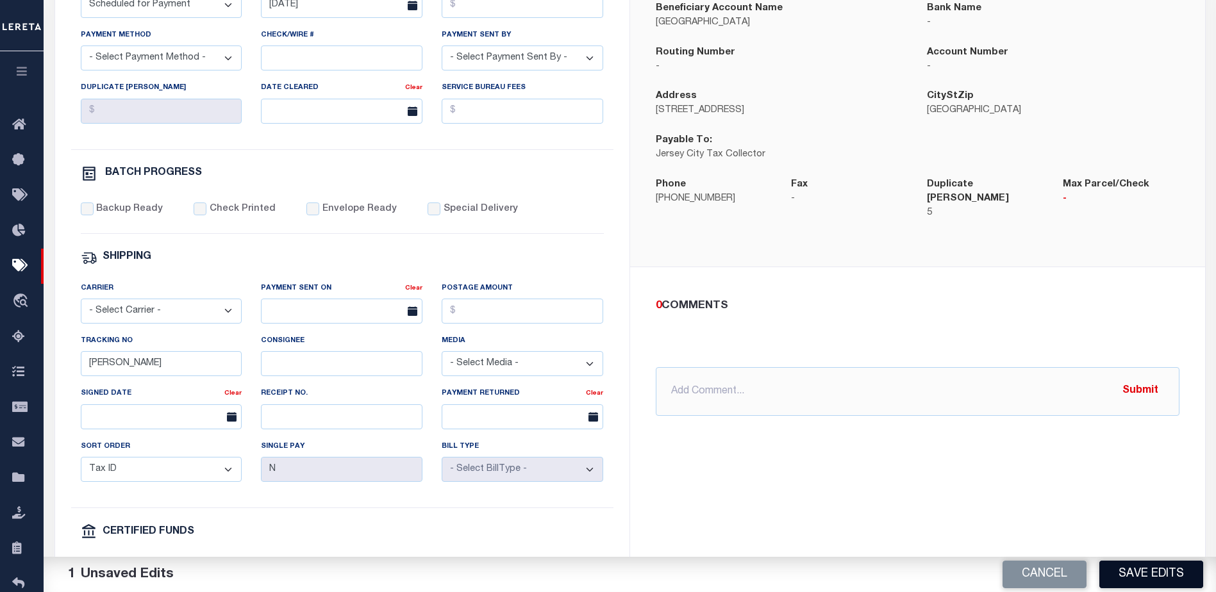
click at [1129, 576] on button "Save Edits" at bounding box center [1152, 575] width 104 height 28
select select "NJ"
select select
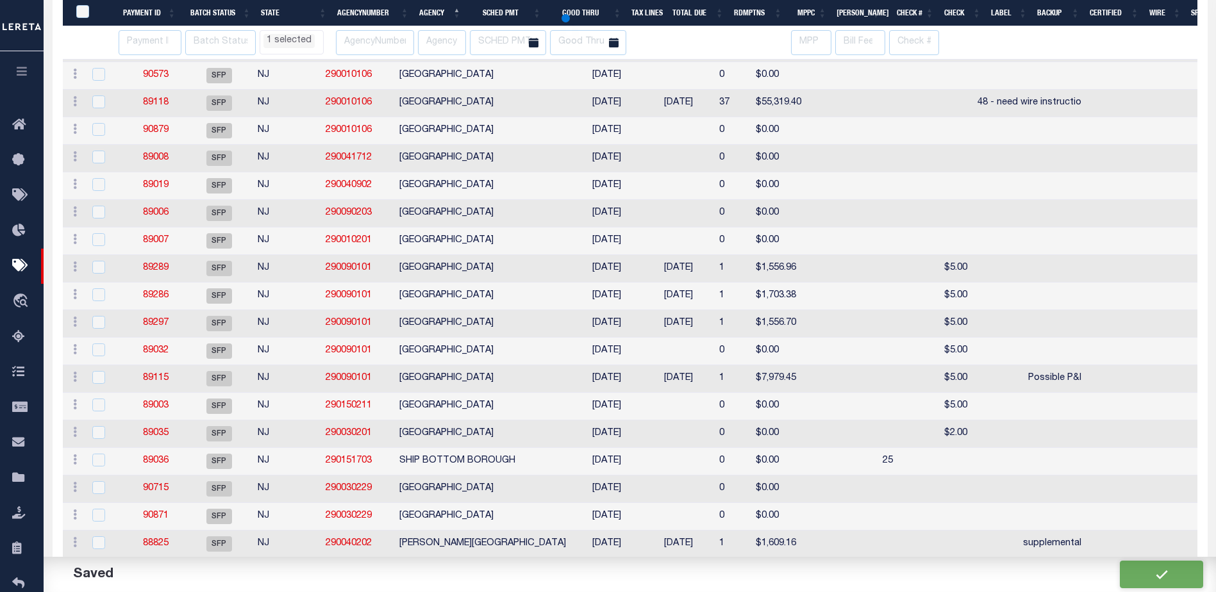
select select "NJ"
select select
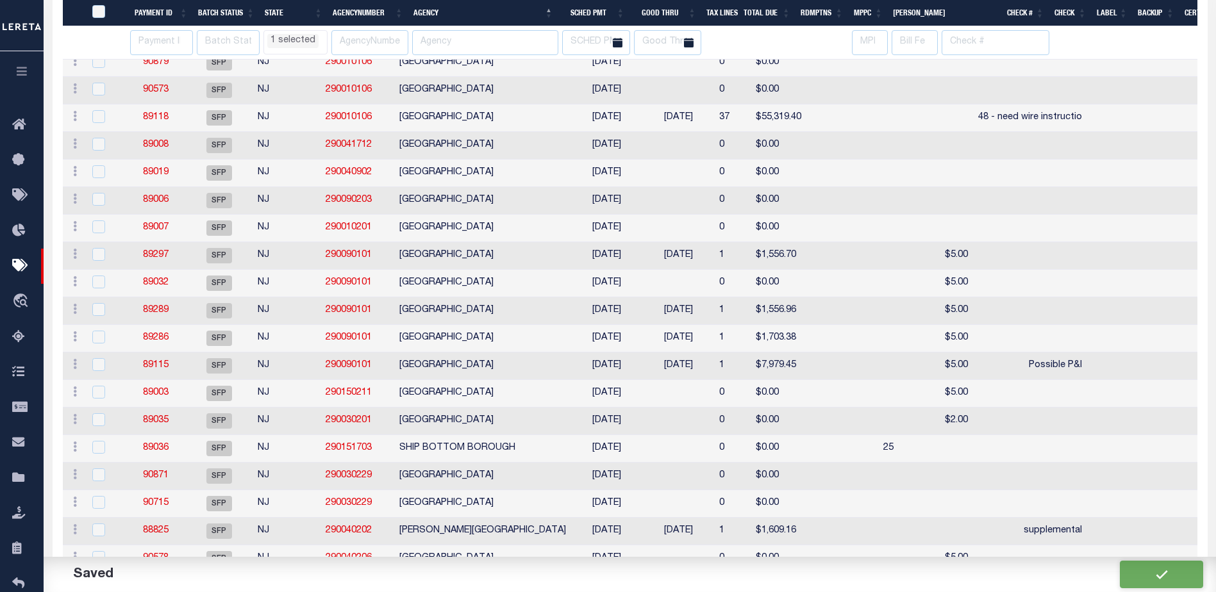
select select "NJ"
select select
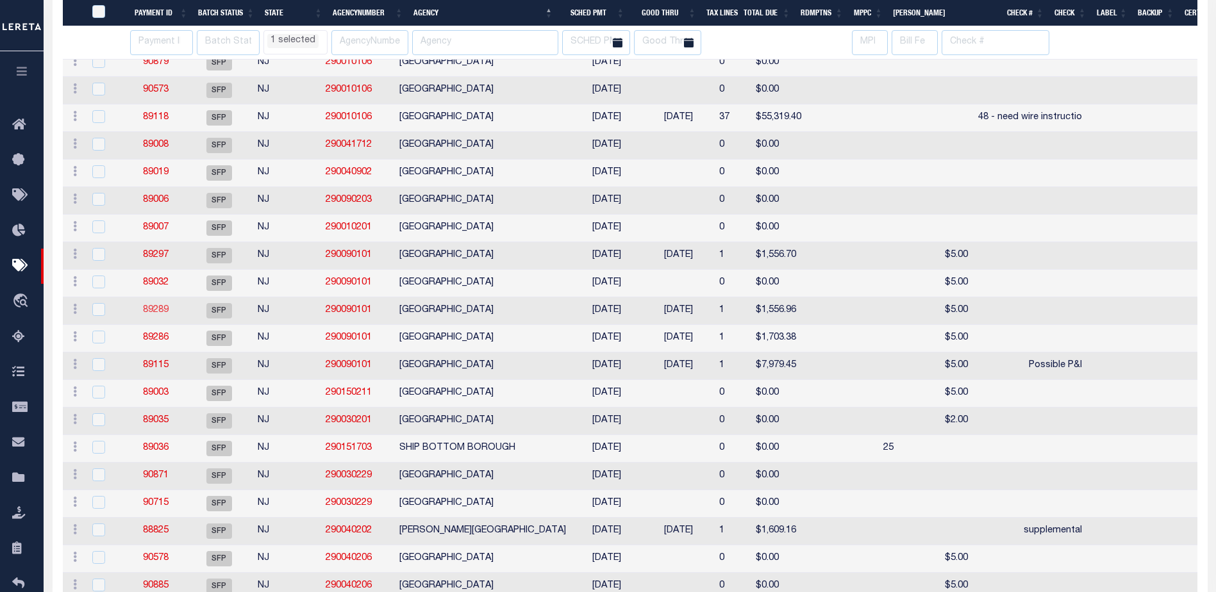
click at [155, 315] on link "89289" at bounding box center [156, 310] width 26 height 9
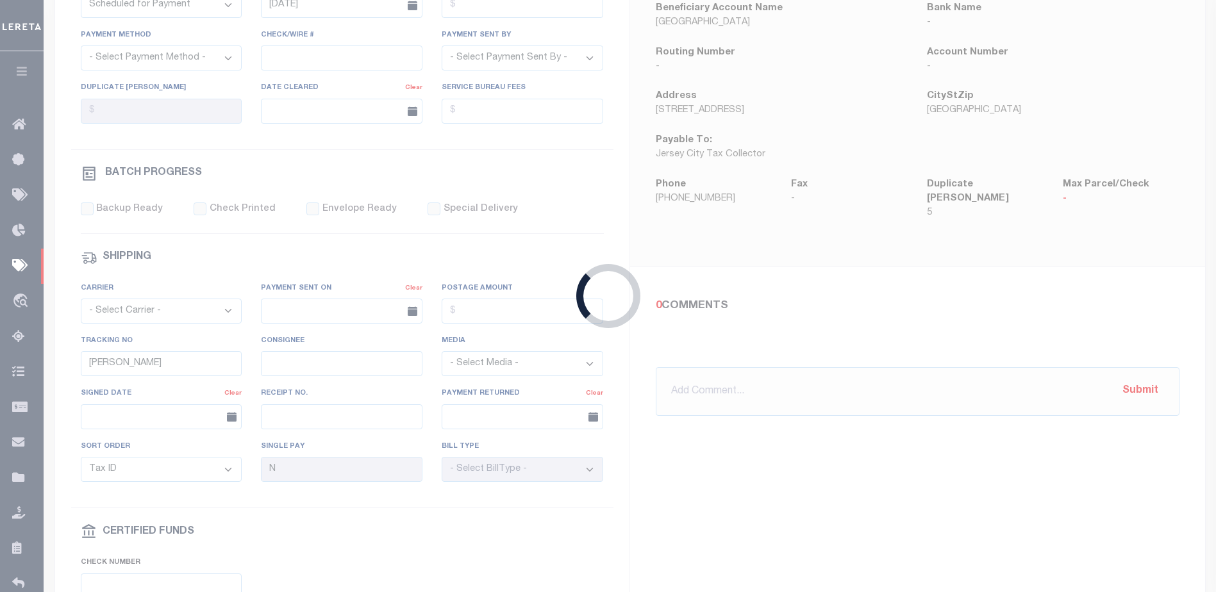
type input "04/22/2025"
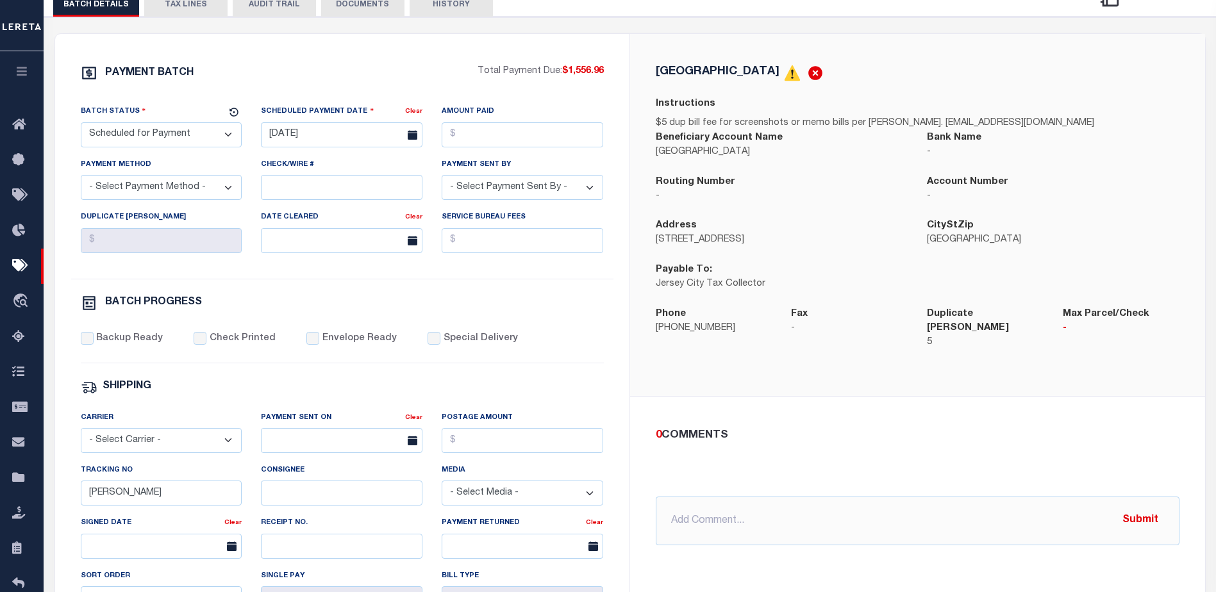
scroll to position [256, 0]
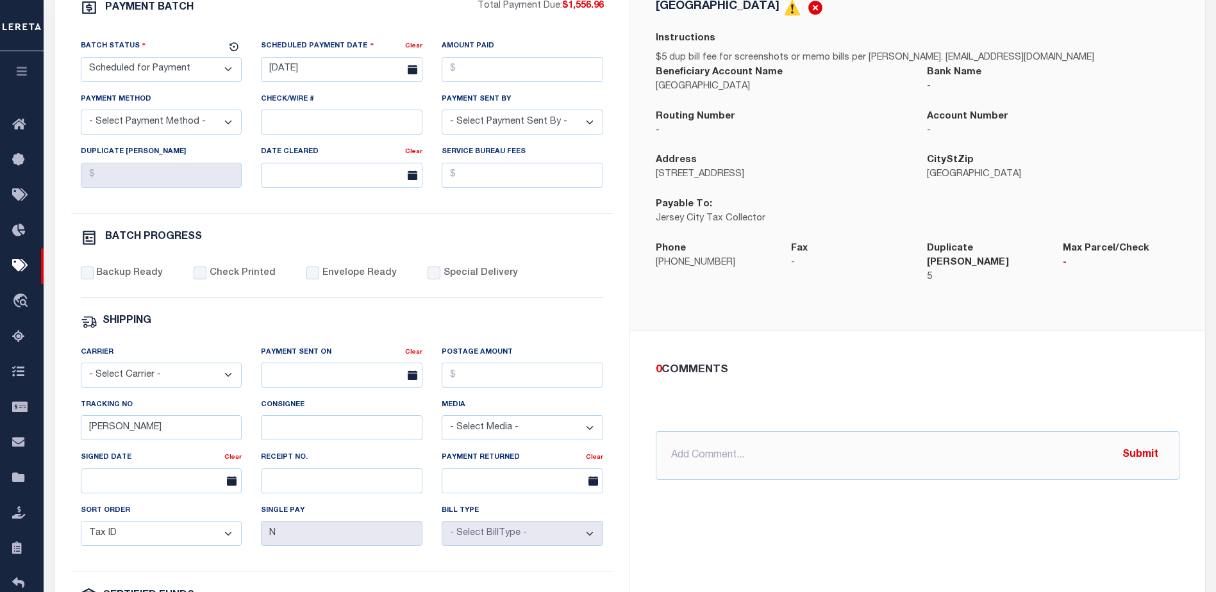
select select "NJ"
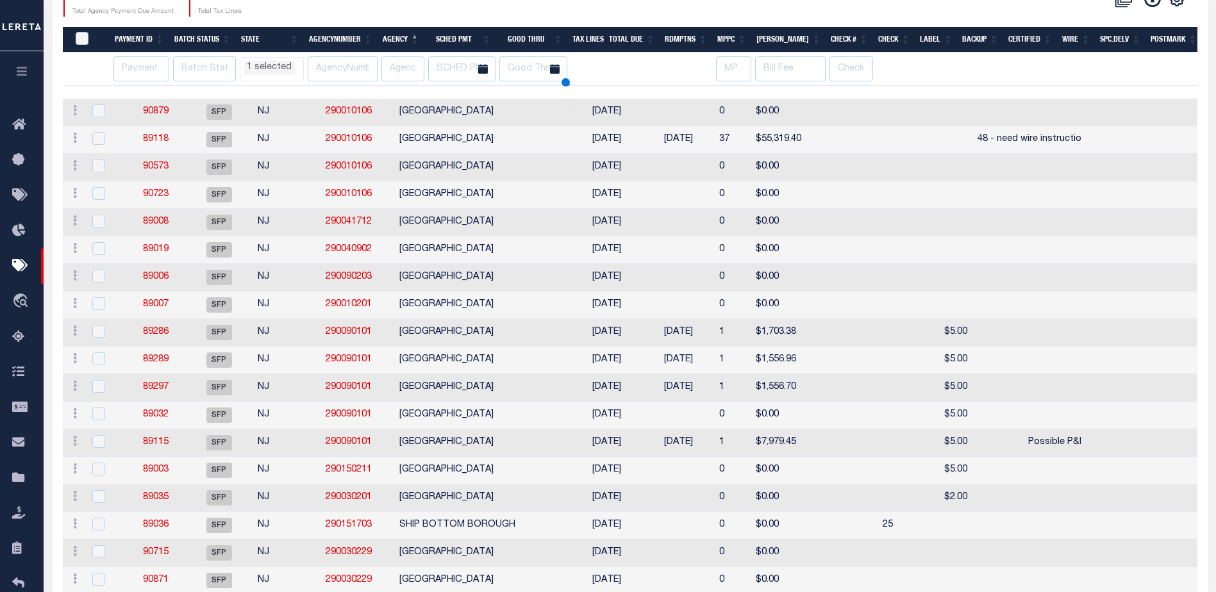
scroll to position [319, 0]
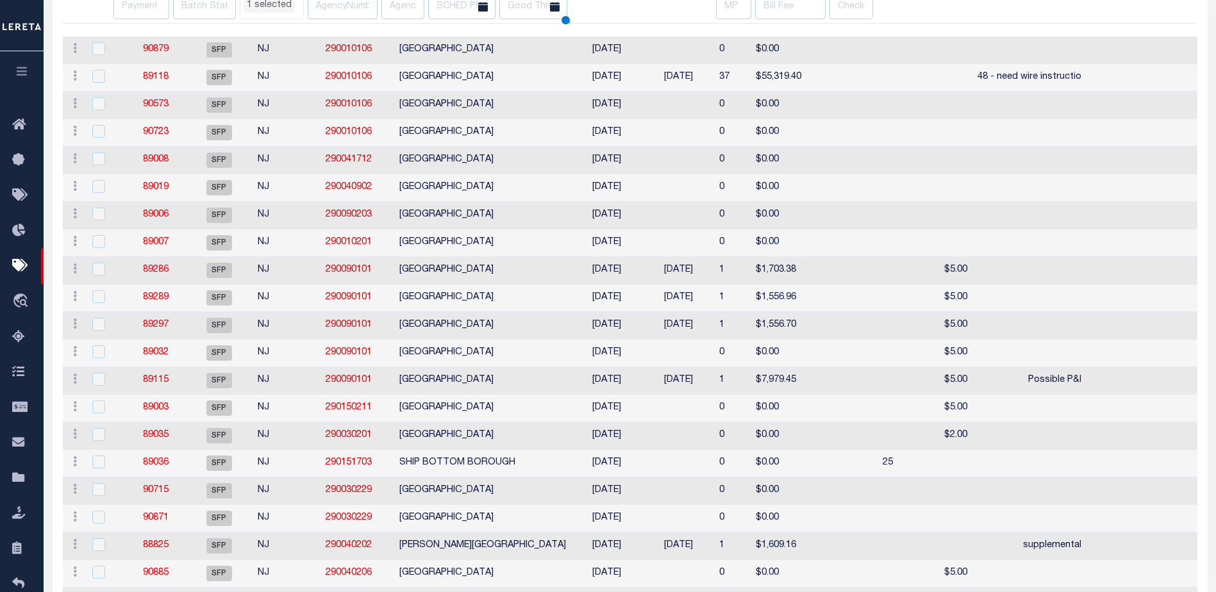
select select "NJ"
select select
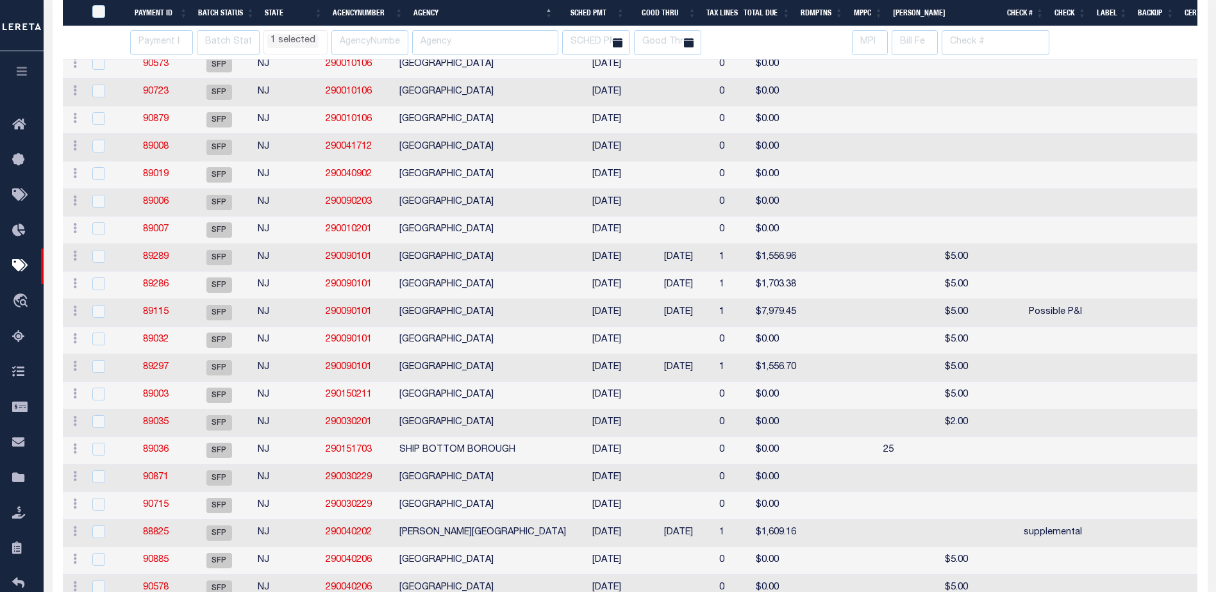
select select "NJ"
select select
click at [161, 372] on link "89297" at bounding box center [156, 367] width 26 height 9
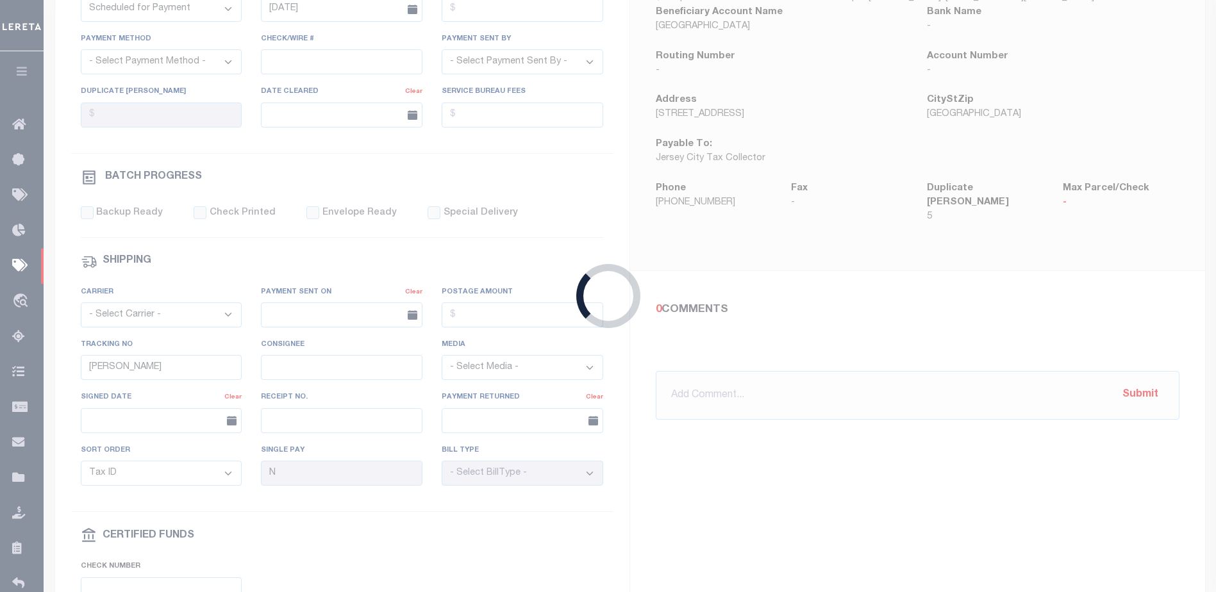
type input "01/22/2025"
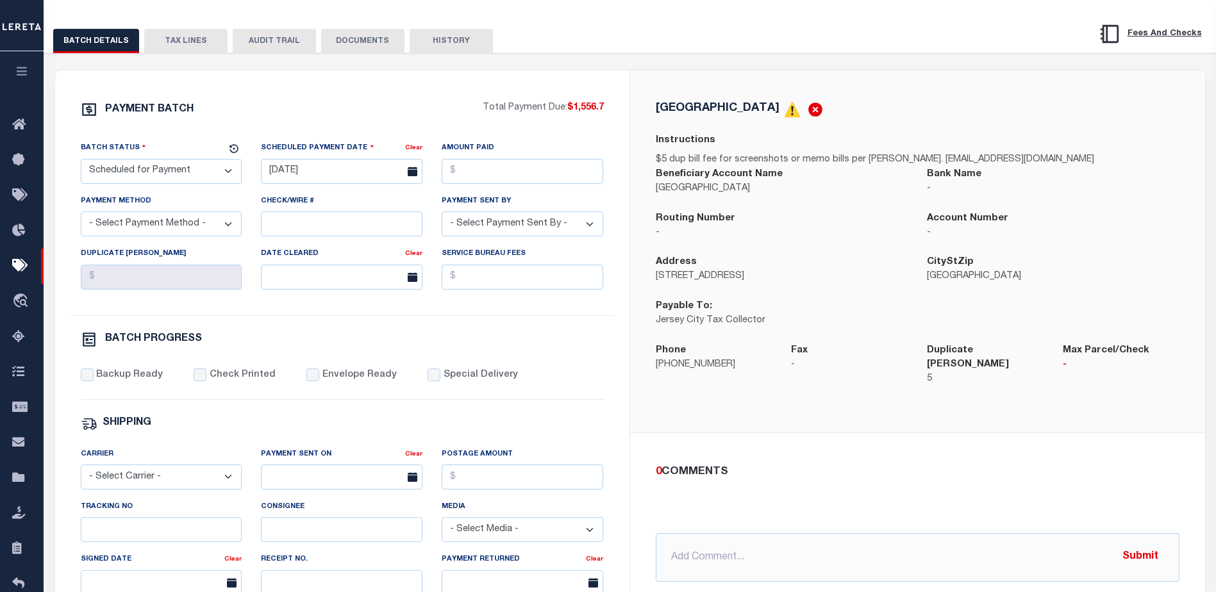
scroll to position [192, 0]
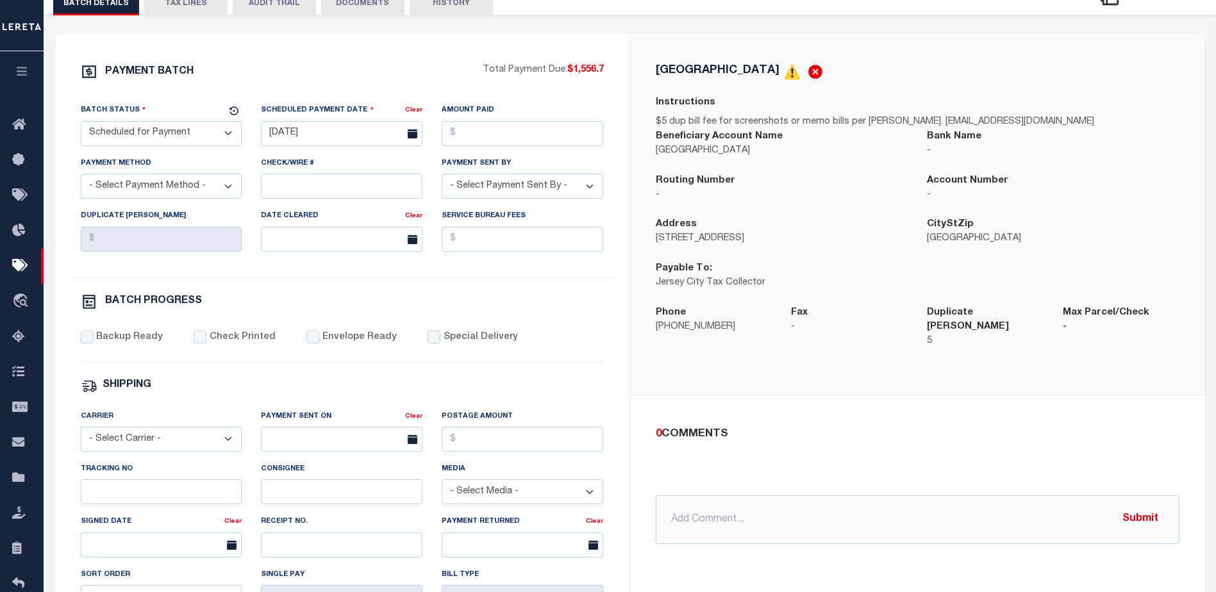
click at [104, 486] on div "Tracking No" at bounding box center [162, 483] width 162 height 42
click at [103, 500] on input "Tracking No" at bounding box center [162, 492] width 162 height 25
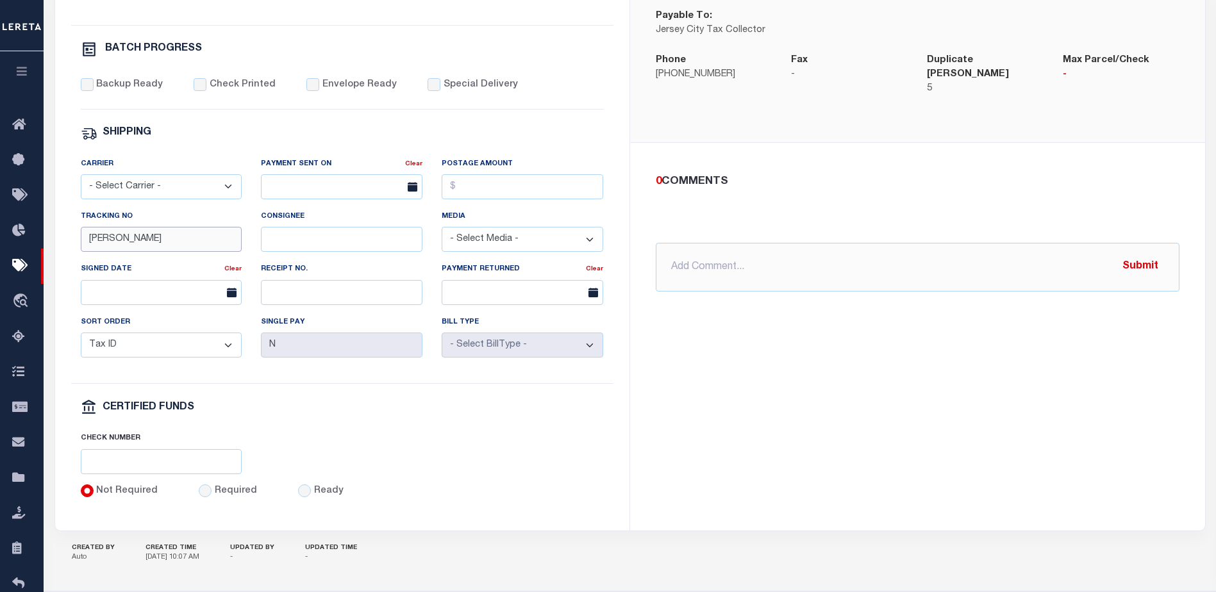
scroll to position [449, 0]
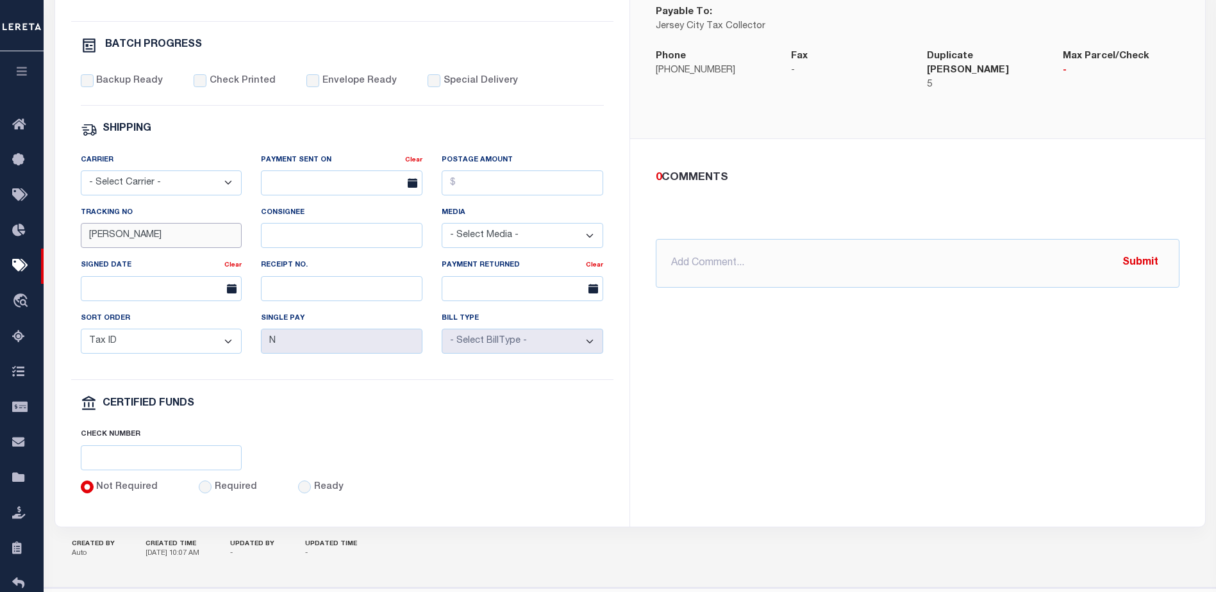
type input "Audria"
click at [984, 485] on div "JERSEY CITY Instructions $5 dup bill fee for screenshots or memo bills per Mrs.…" at bounding box center [917, 151] width 575 height 750
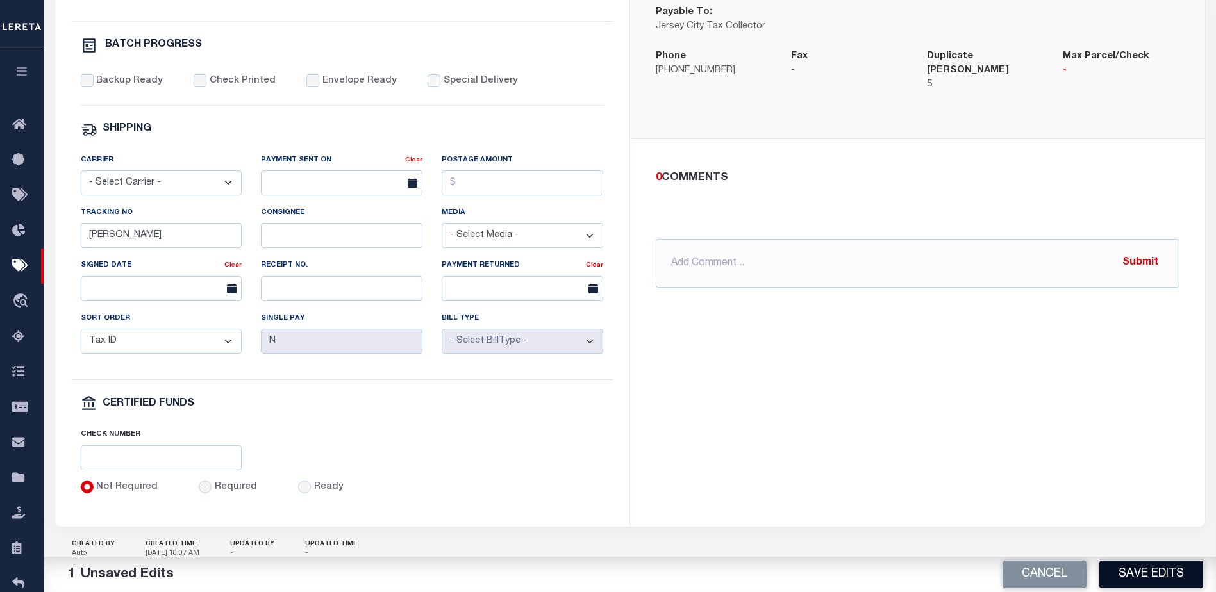
click at [1147, 578] on button "Save Edits" at bounding box center [1152, 575] width 104 height 28
select select "NJ"
select select
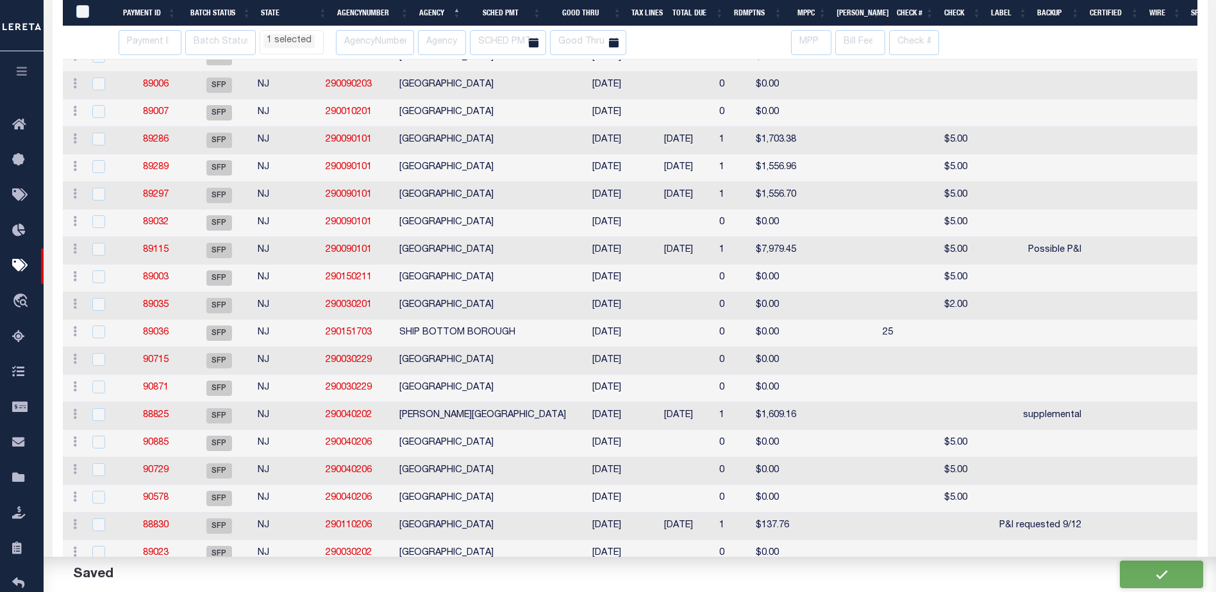
select select "NJ"
select select
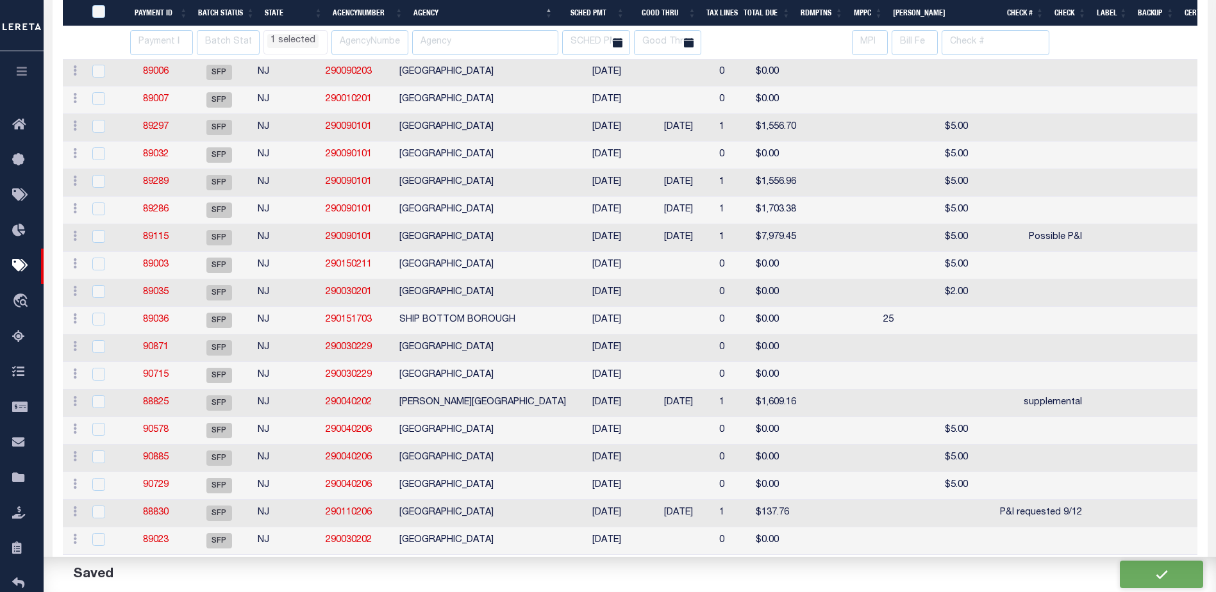
select select "NJ"
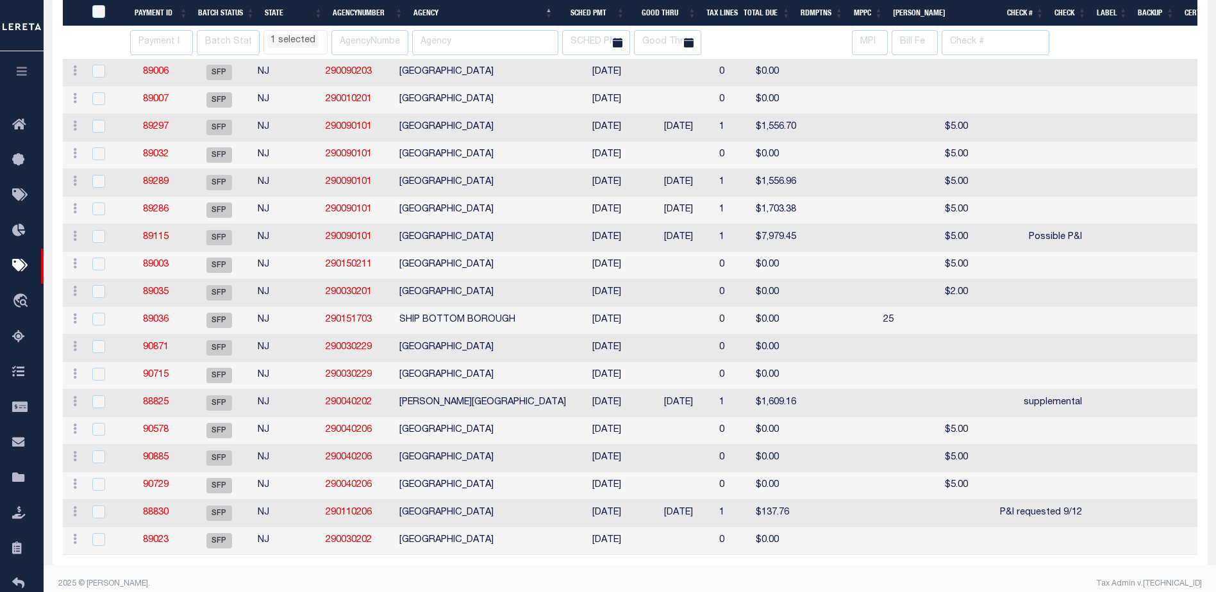
select select "NJ"
select select
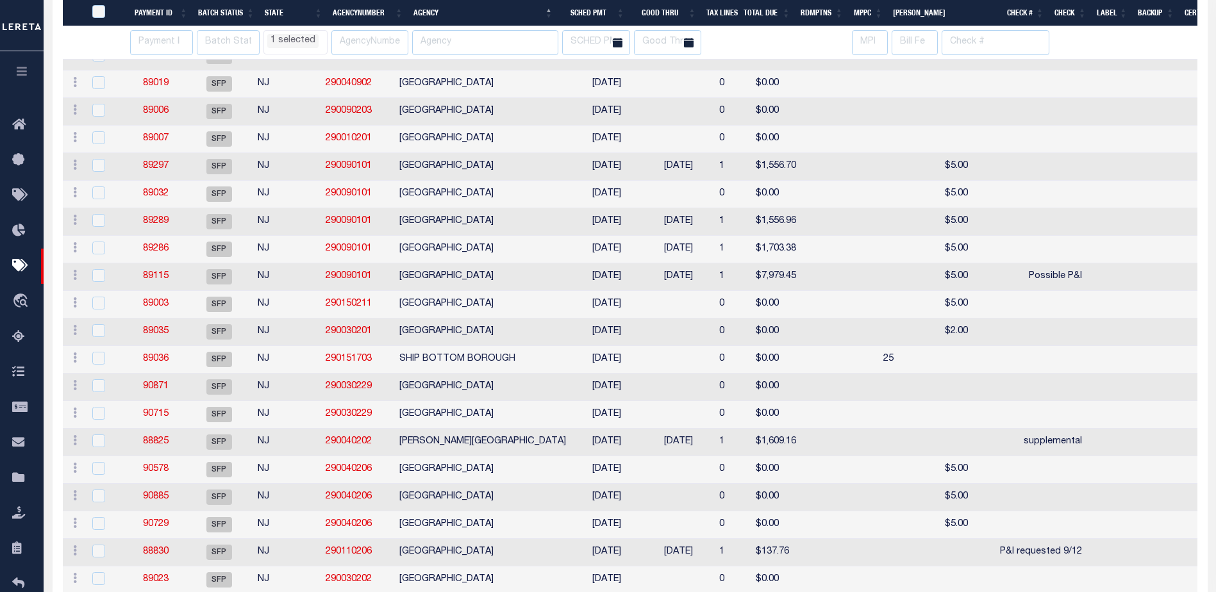
select select "NJ"
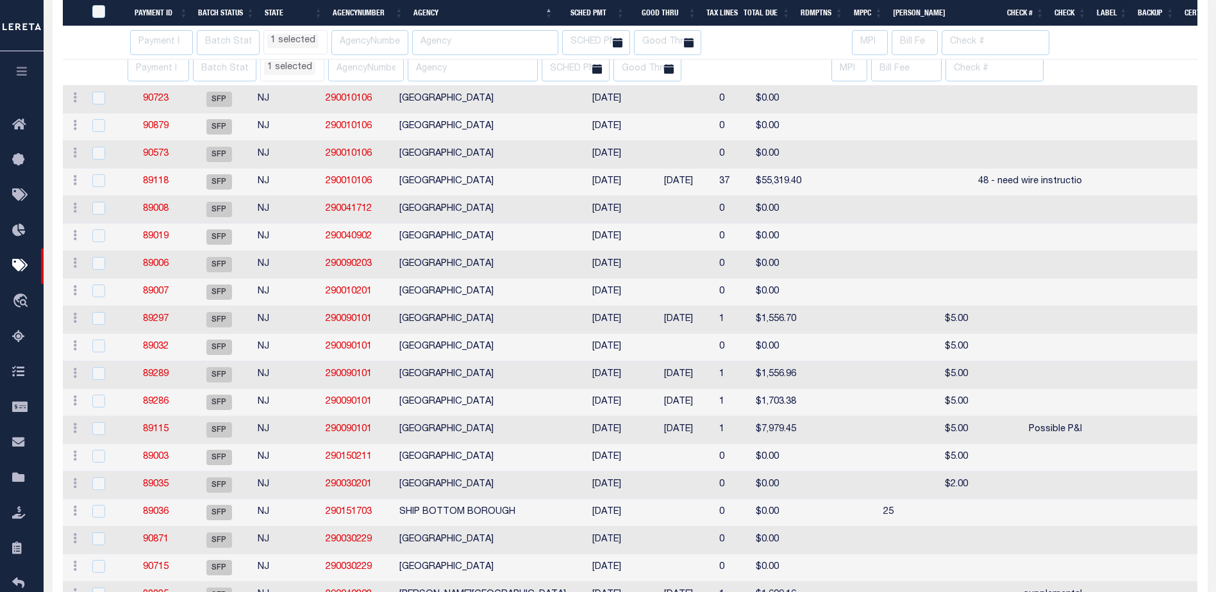
select select "NJ"
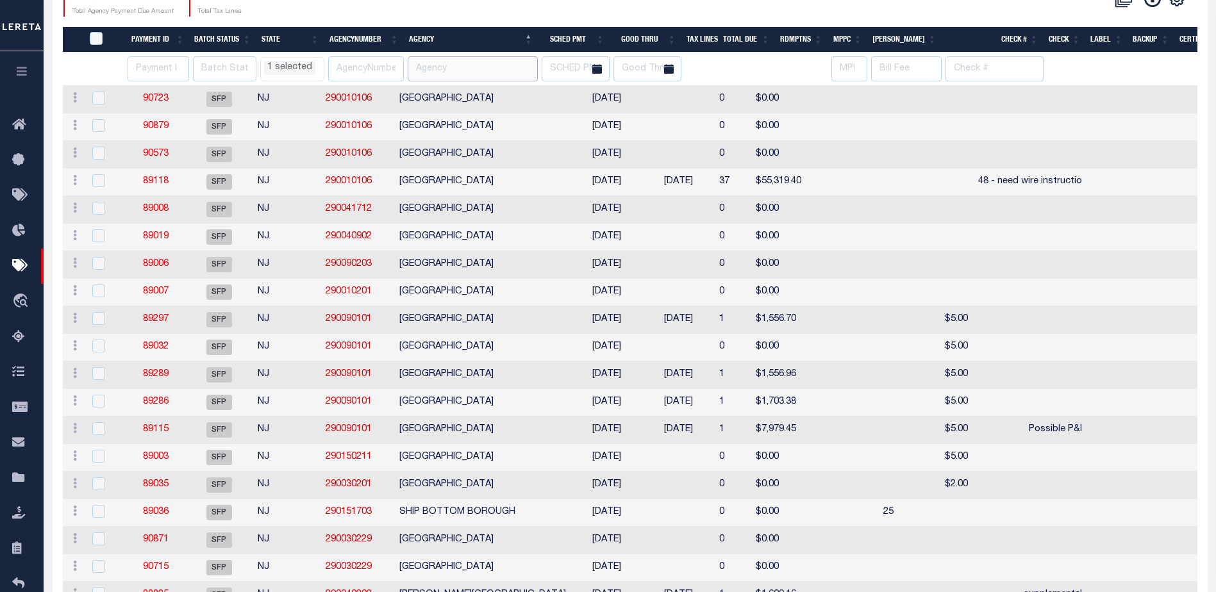
click at [458, 69] on input "text" at bounding box center [473, 68] width 130 height 25
type input "jersey"
select select "NJ"
select select
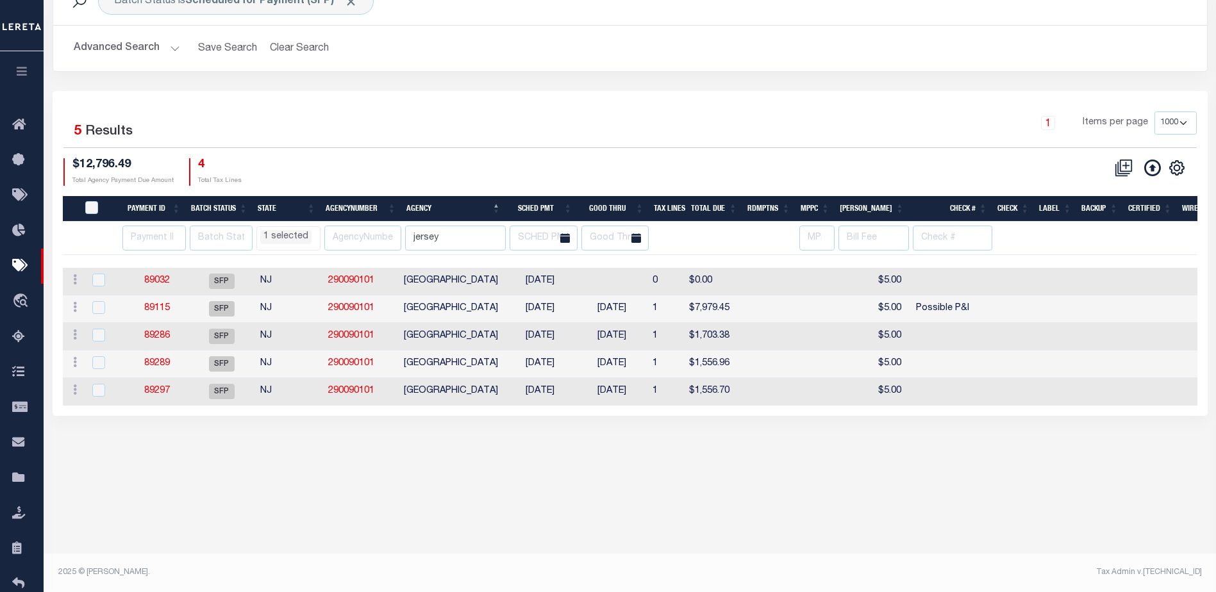
scroll to position [87, 0]
select select "NJ"
select select
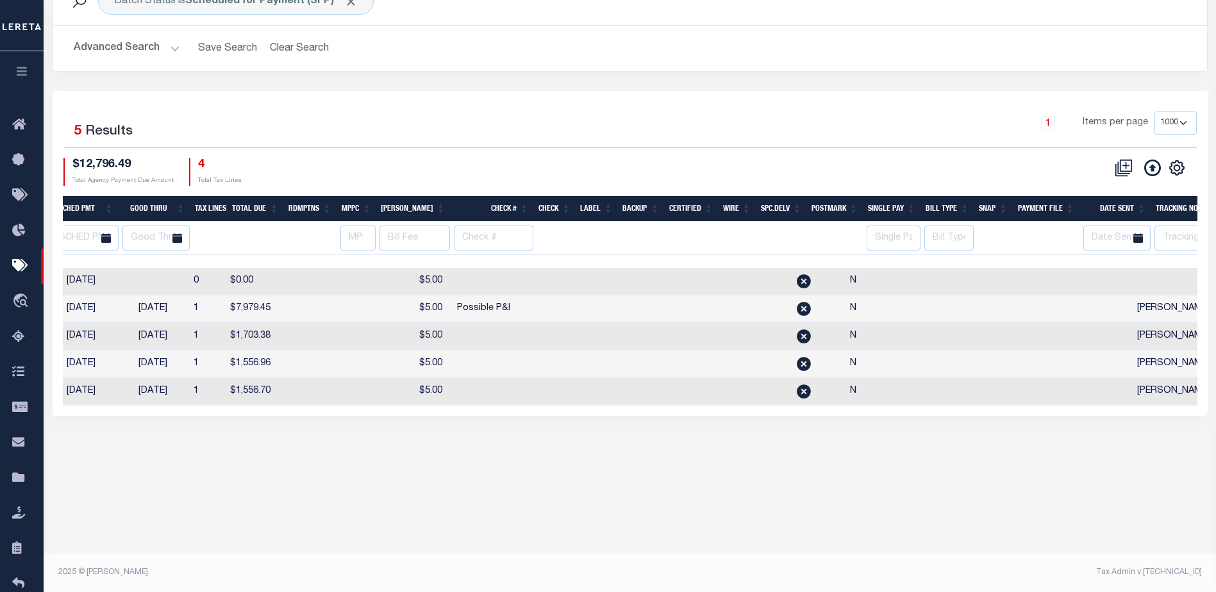
scroll to position [0, 455]
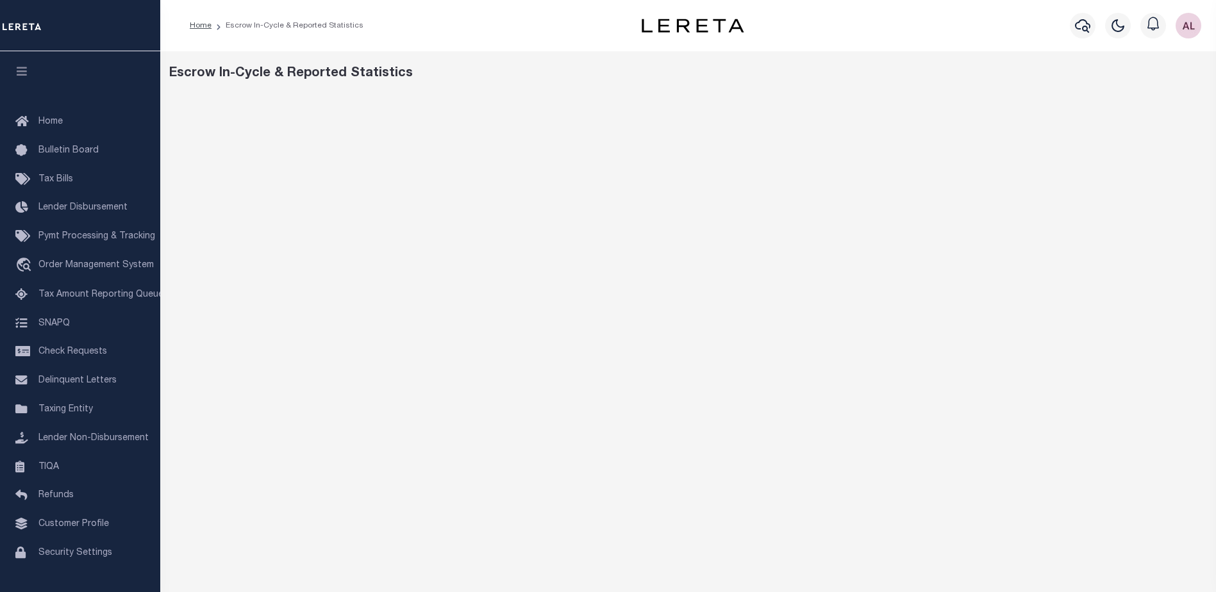
scroll to position [19, 0]
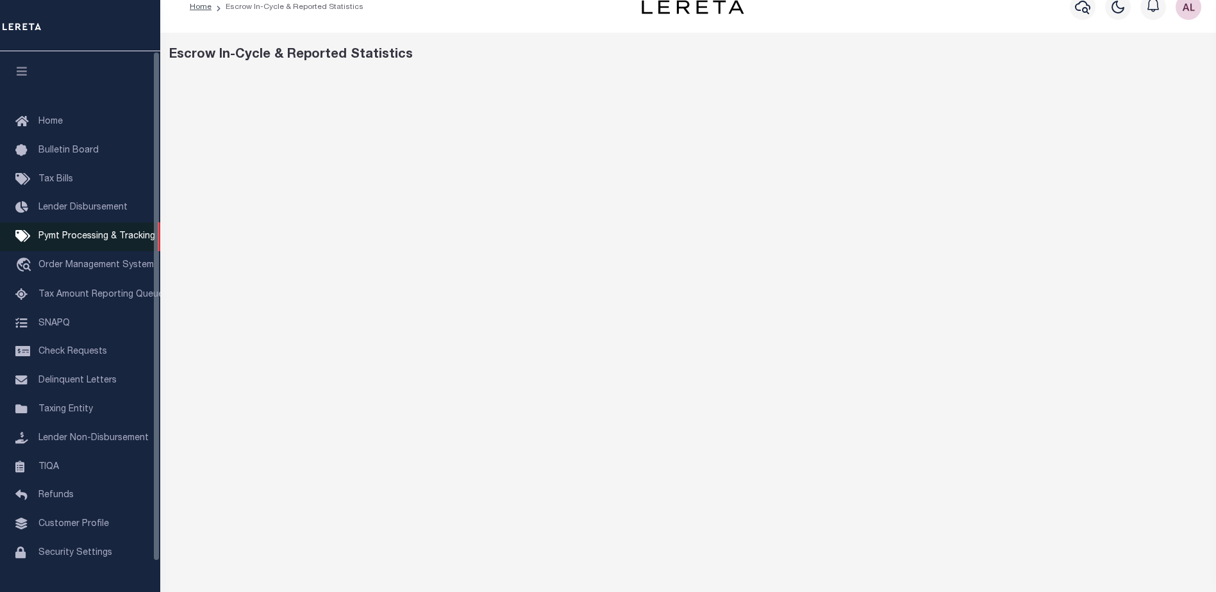
click at [113, 240] on span "Pymt Processing & Tracking" at bounding box center [96, 236] width 117 height 9
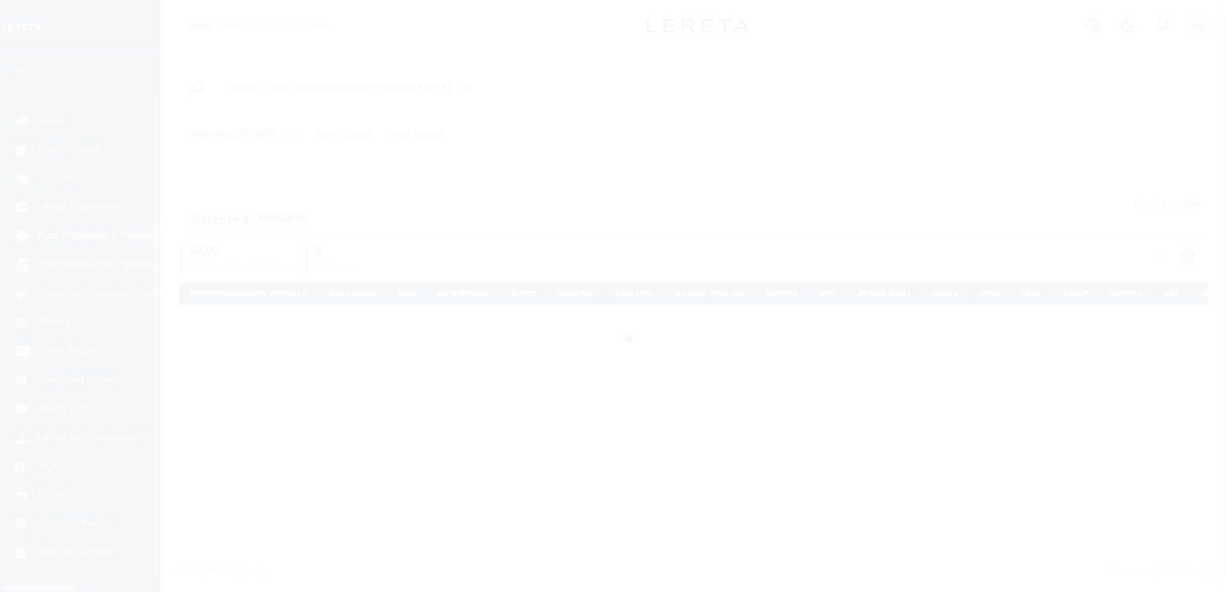
scroll to position [32, 0]
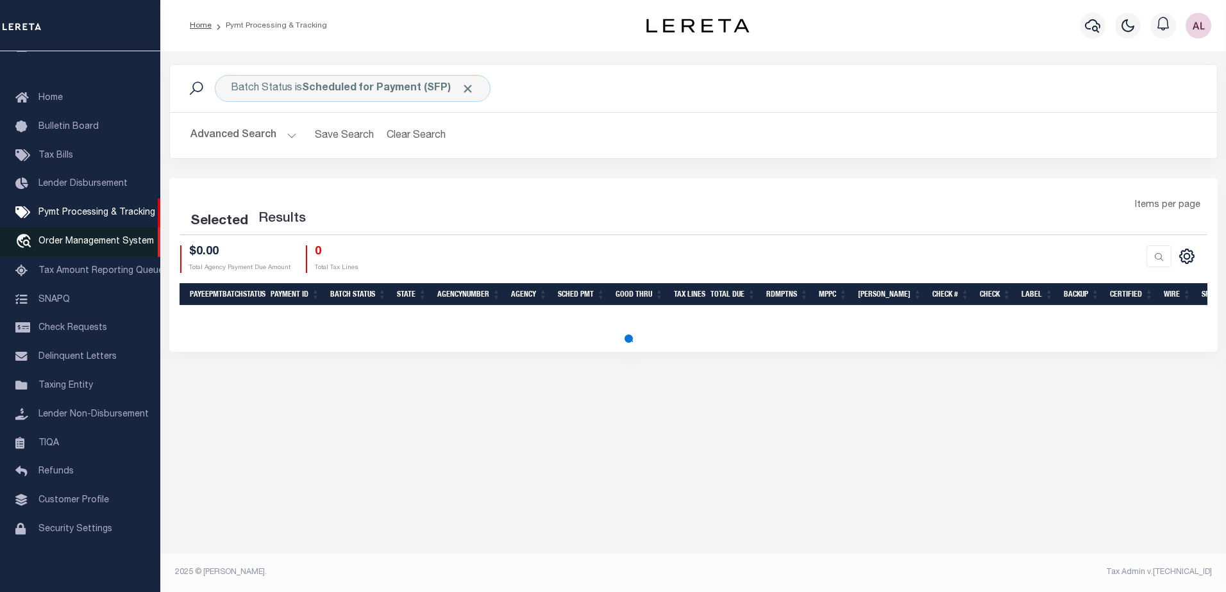
select select "1000"
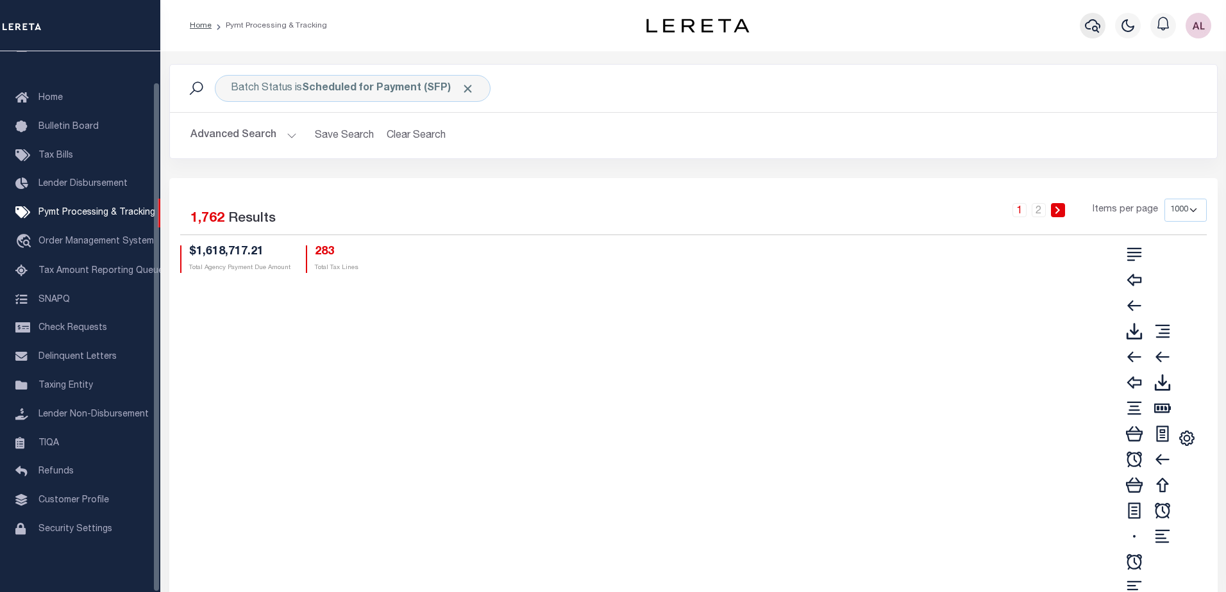
click at [1080, 35] on button "button" at bounding box center [1093, 26] width 26 height 26
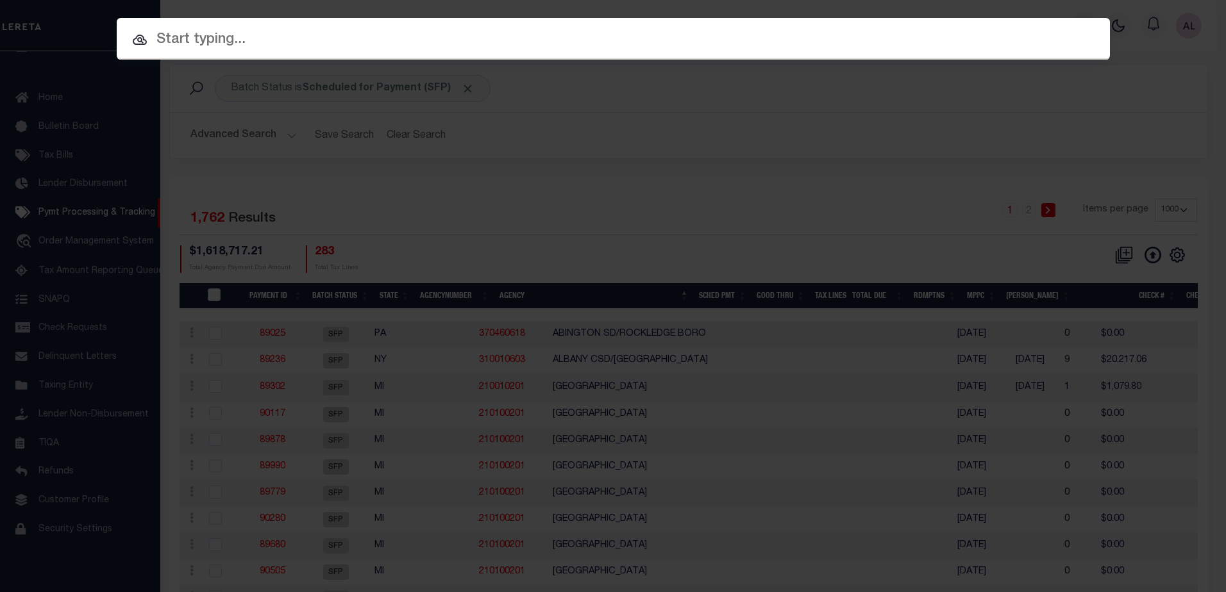
click at [226, 41] on input "text" at bounding box center [613, 40] width 993 height 22
drag, startPoint x: 226, startPoint y: 40, endPoint x: 208, endPoint y: 40, distance: 18.0
paste input "10021741"
type input "10021741"
click at [245, 141] on div "Include Loans TBM Customers Borrowers Payments (Lender Non-Disb) Payments (Lend…" at bounding box center [613, 296] width 1226 height 592
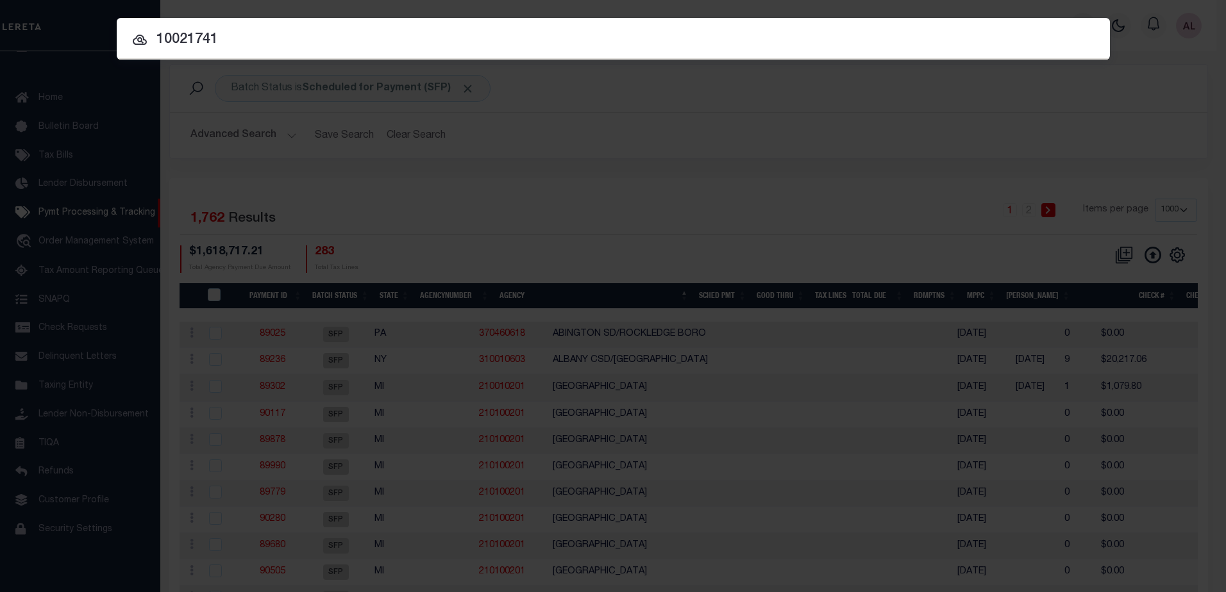
click at [233, 34] on input "10021741" at bounding box center [613, 40] width 993 height 22
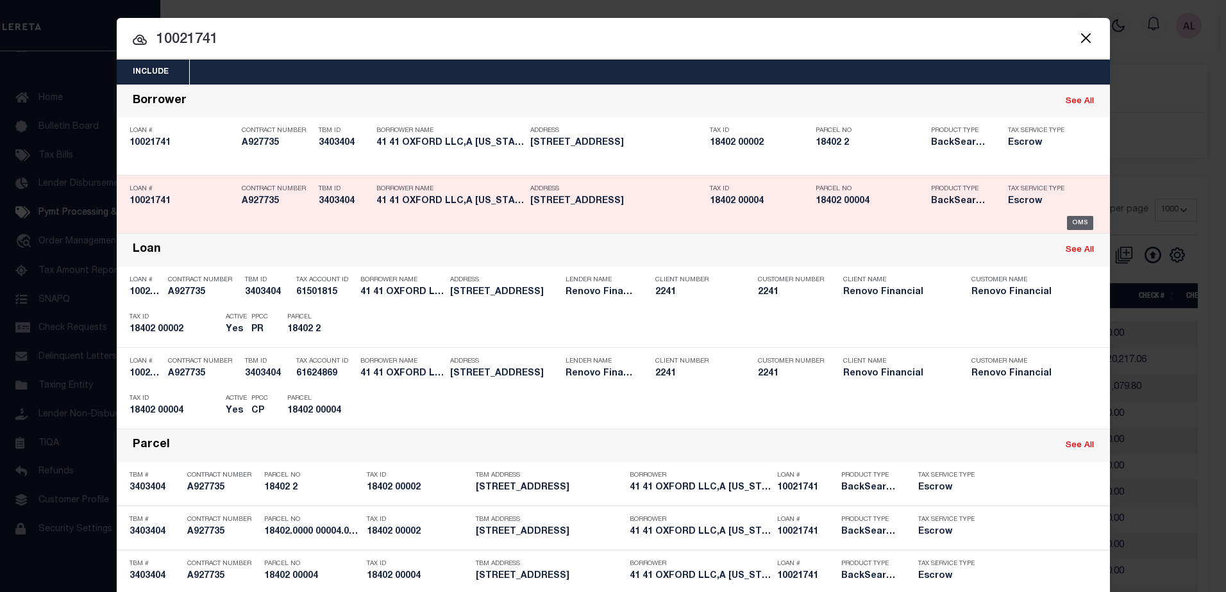
click at [1068, 221] on div "OMS" at bounding box center [1080, 223] width 26 height 14
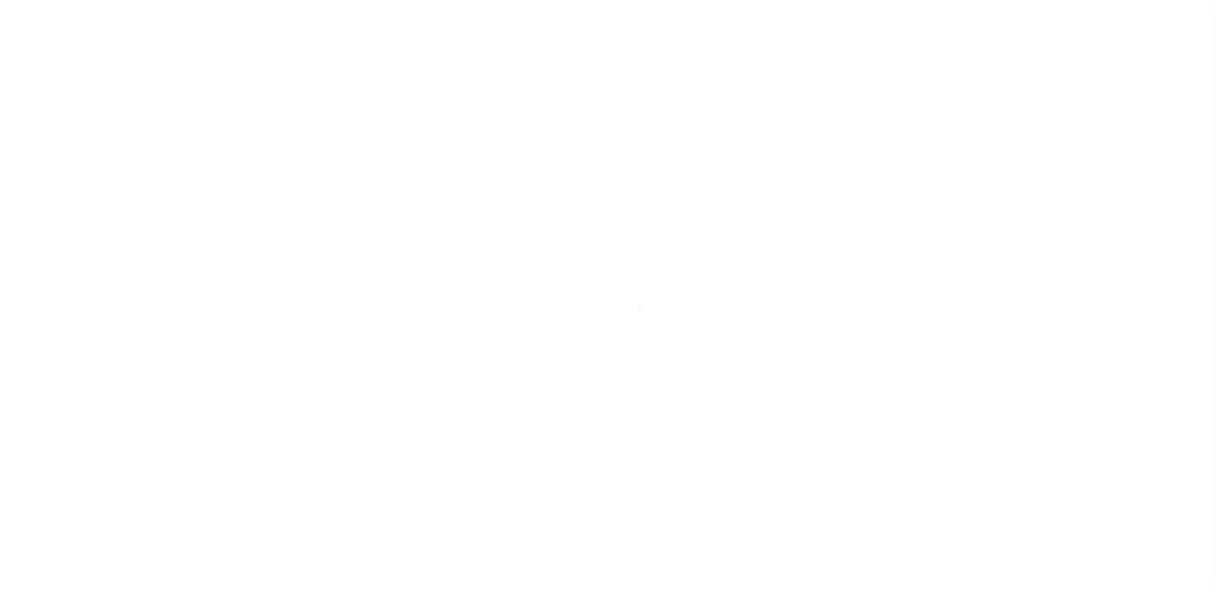
select select "10"
select select "Escrow"
type input "[STREET_ADDRESS]"
type input "18402.0000 00004.0000"
select select
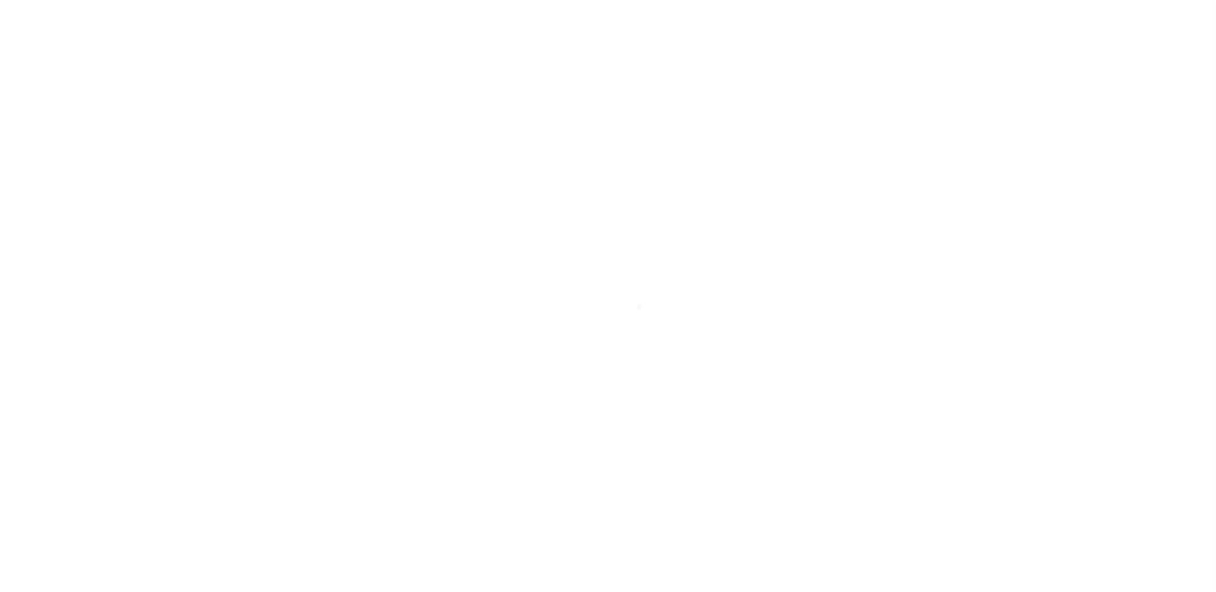
type input "[GEOGRAPHIC_DATA]"
type input "a0kUS000007etY1"
type input "NJ"
select select
type textarea "Liability Limited to Customer Provided Parcel"
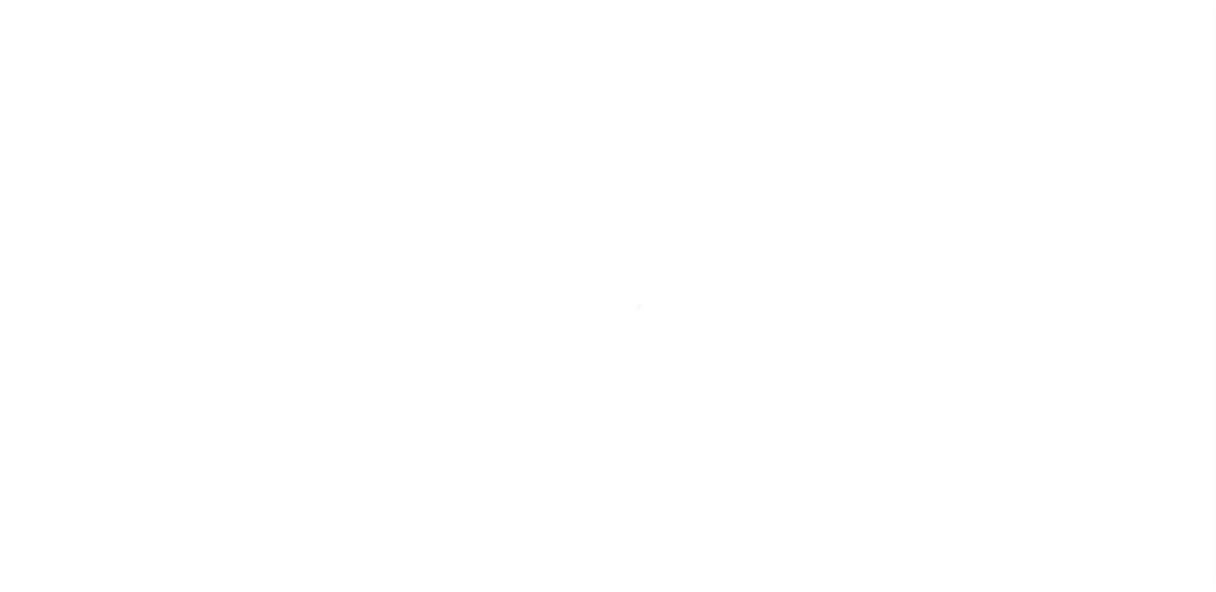
select select "25067"
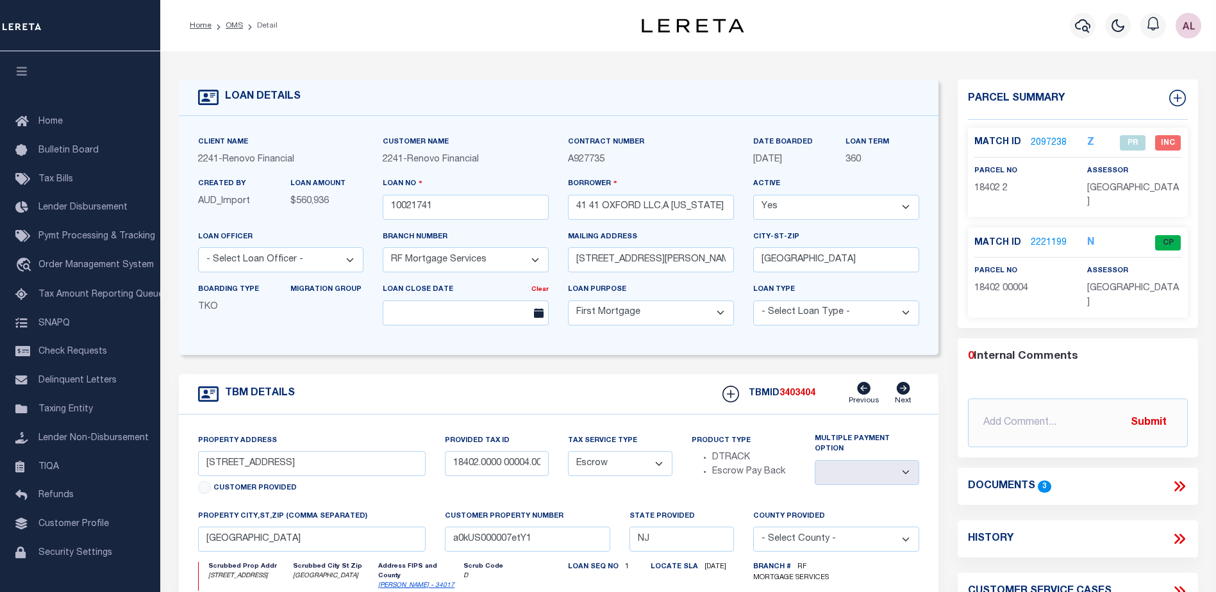
click at [1041, 237] on link "2221199" at bounding box center [1049, 243] width 36 height 13
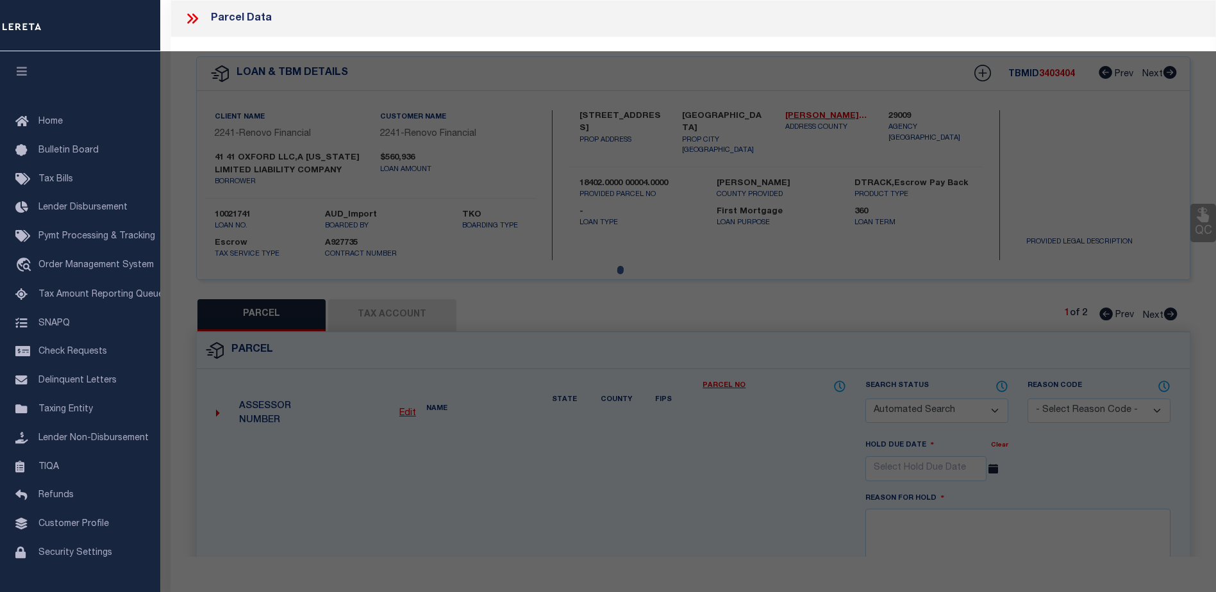
checkbox input "false"
select select "CP"
select select "AGF"
select select
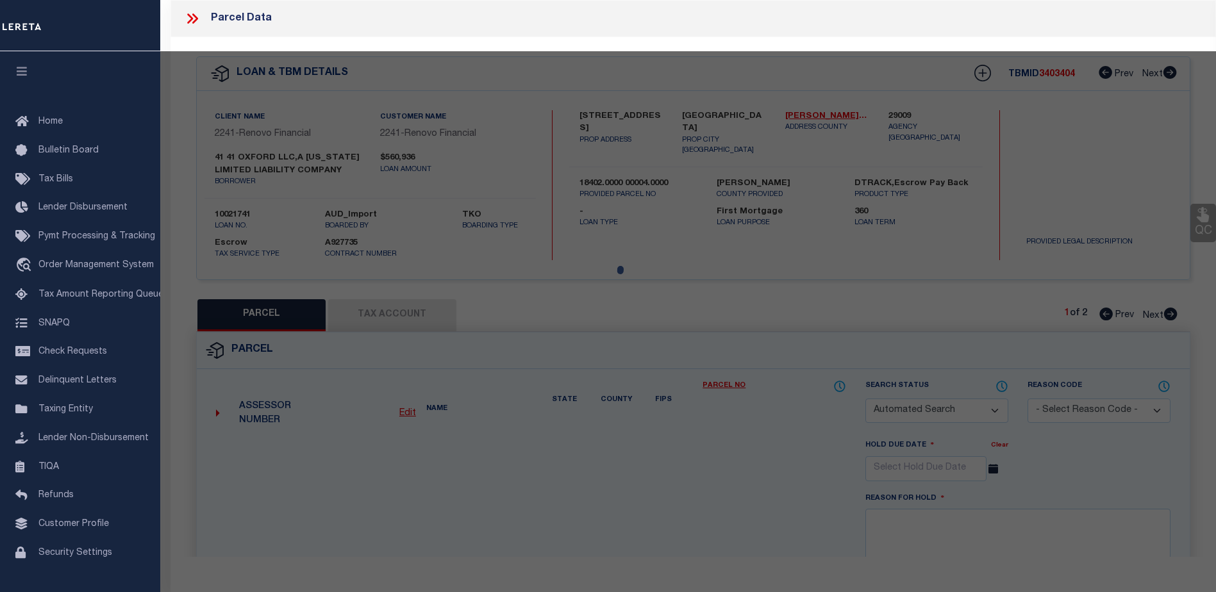
checkbox input "false"
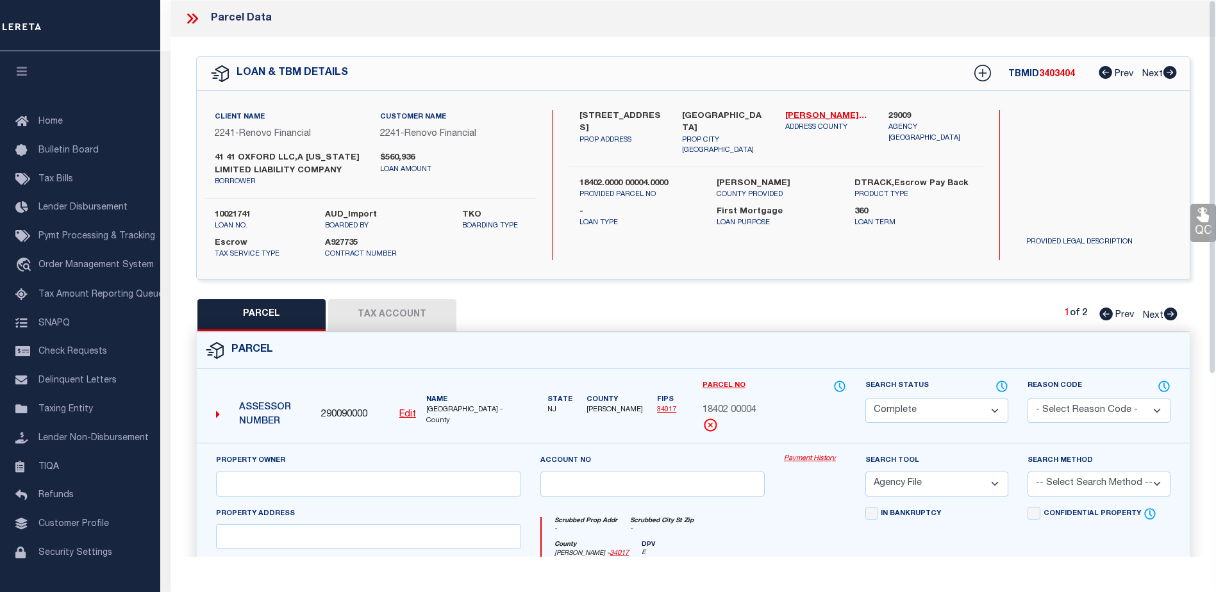
click at [814, 459] on link "Payment History" at bounding box center [815, 459] width 62 height 11
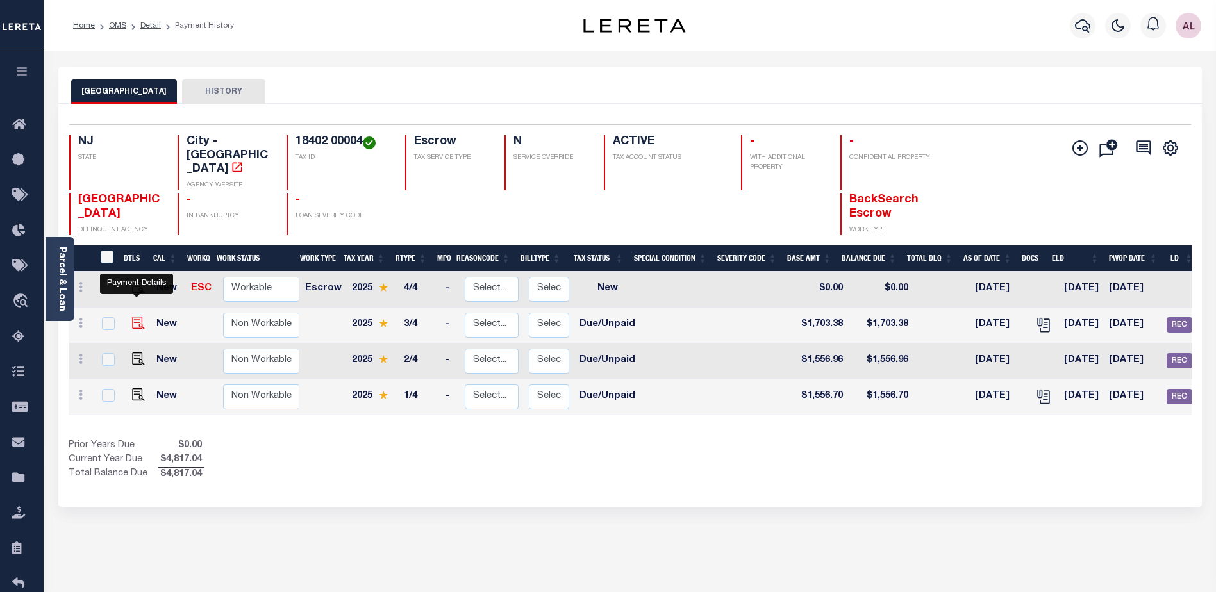
click at [137, 317] on img "" at bounding box center [138, 323] width 13 height 13
checkbox input "true"
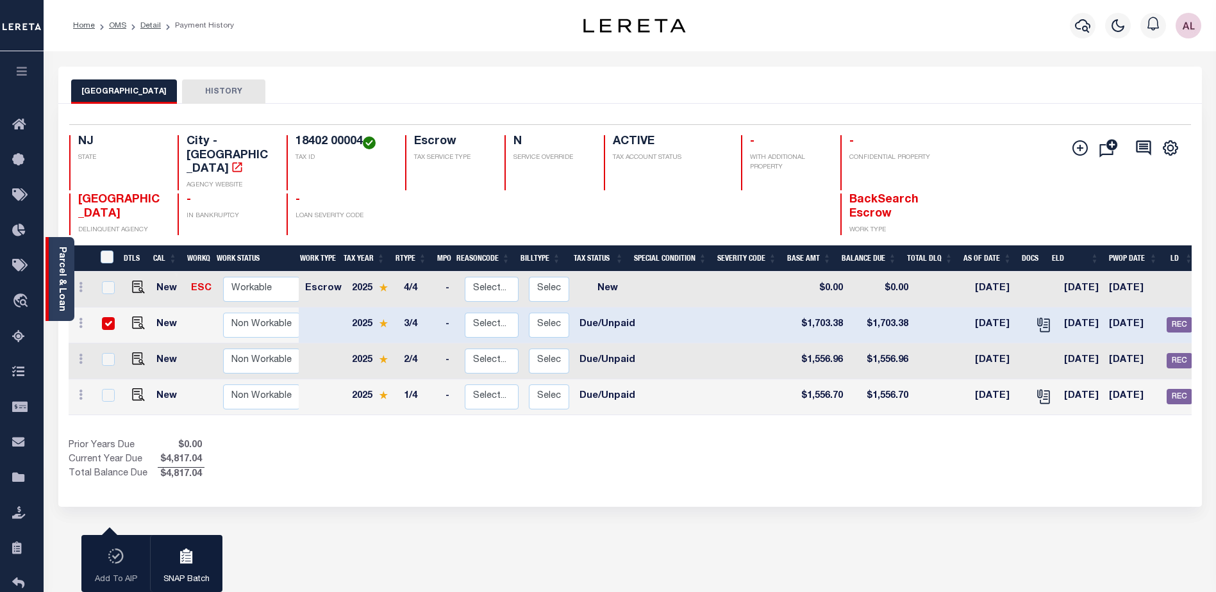
click at [64, 289] on link "Parcel & Loan" at bounding box center [61, 279] width 9 height 65
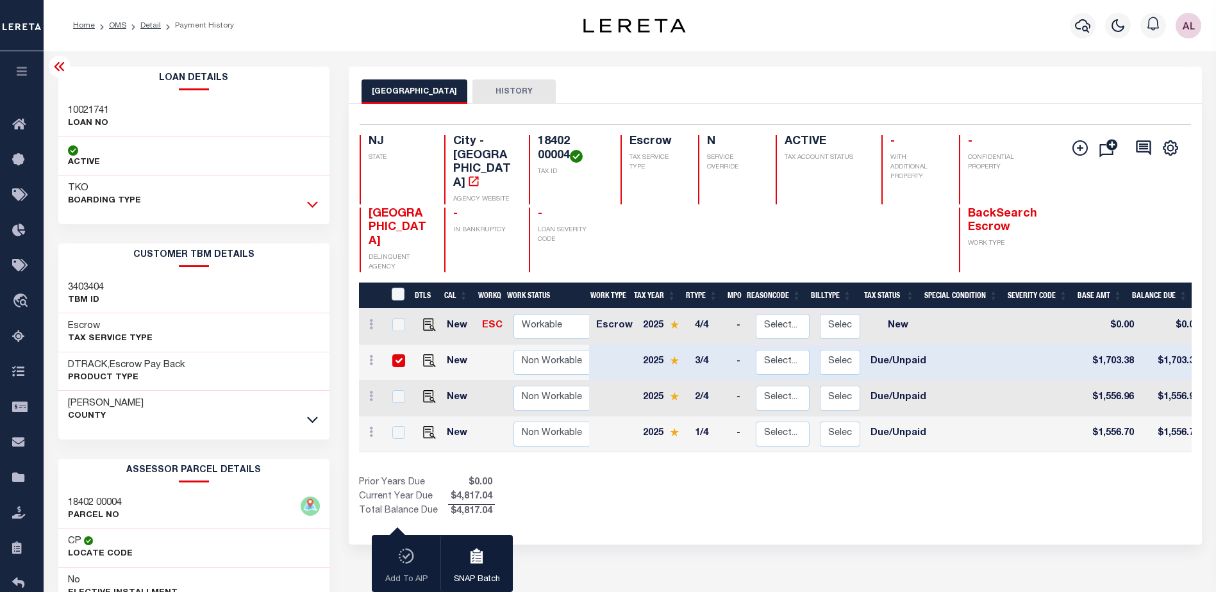
click at [313, 203] on icon at bounding box center [312, 203] width 11 height 13
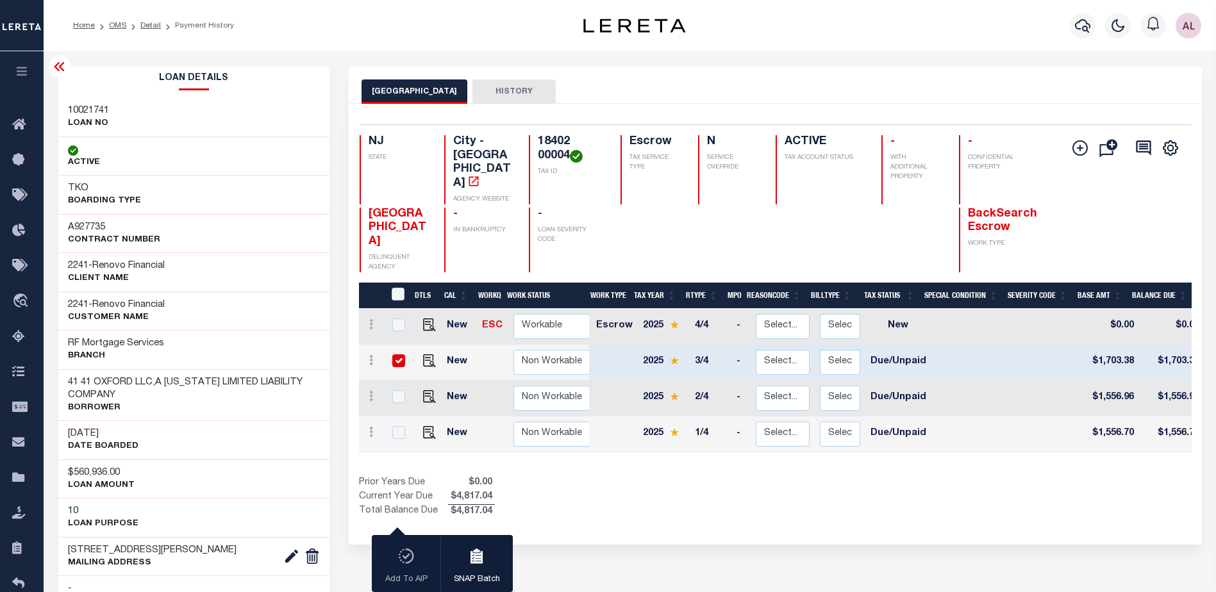
drag, startPoint x: 727, startPoint y: 425, endPoint x: 802, endPoint y: 426, distance: 75.7
click at [802, 426] on div "DTLS CAL WorkQ Work Status Work Type Tax Year RType MPO ReasonCode BillType Tax…" at bounding box center [775, 401] width 833 height 237
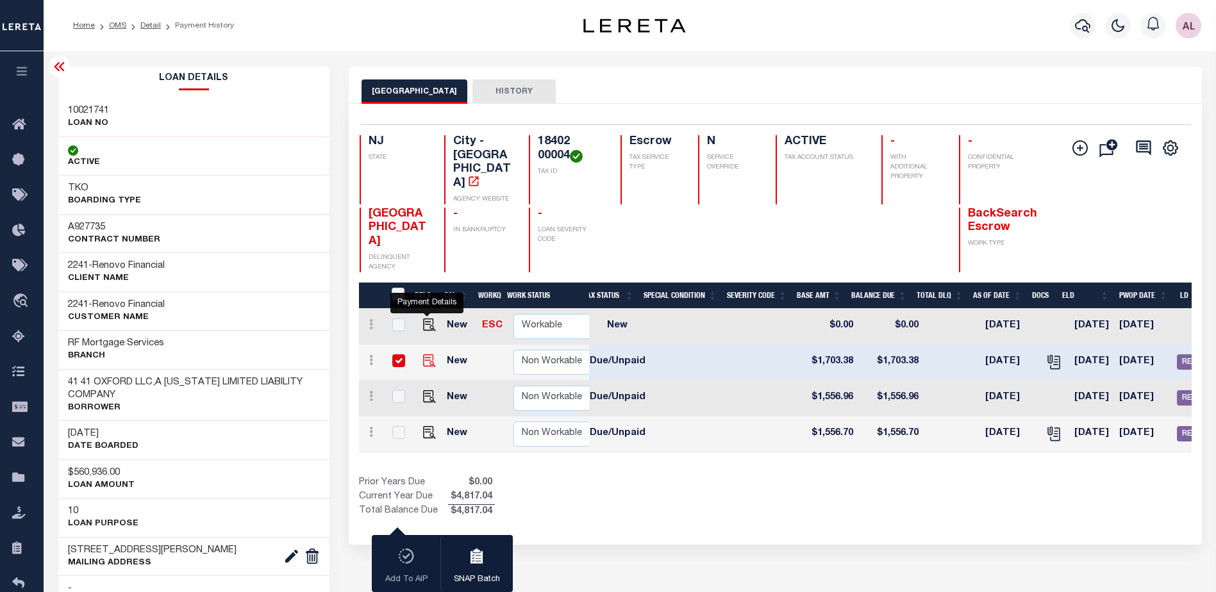
click at [426, 355] on img "" at bounding box center [429, 361] width 13 height 13
checkbox input "false"
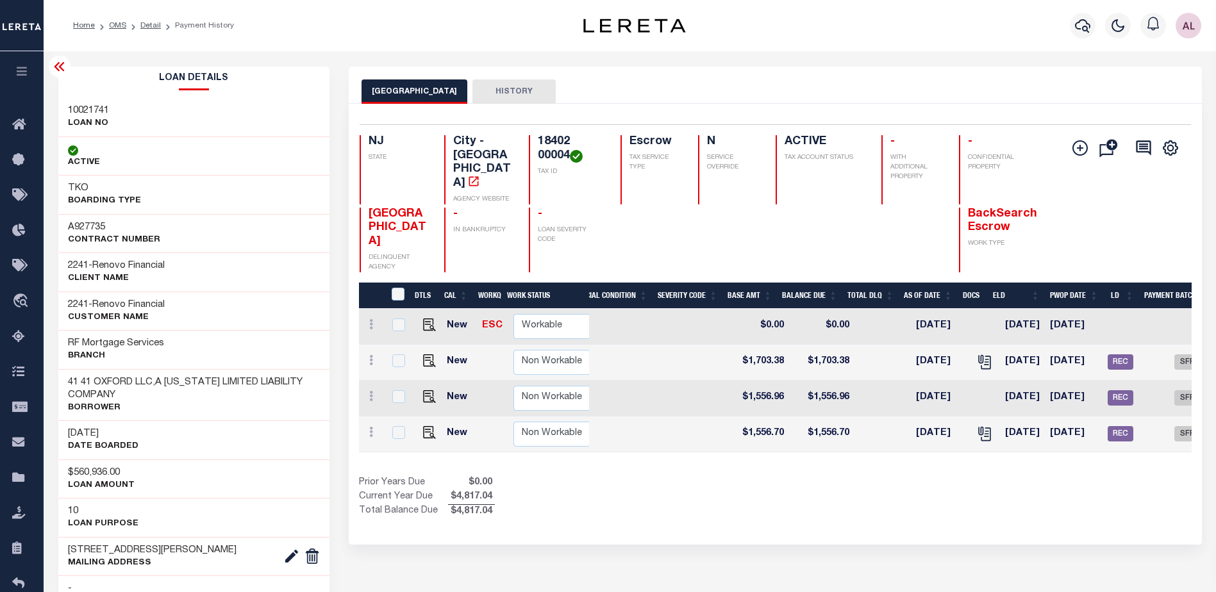
scroll to position [0, 366]
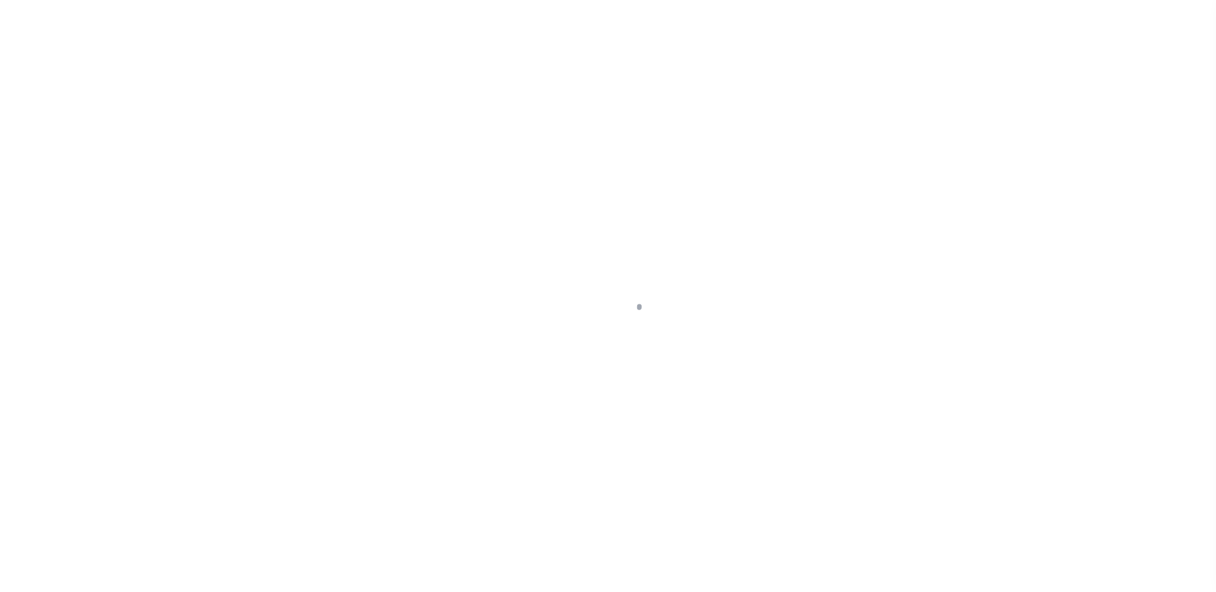
select select "DUE"
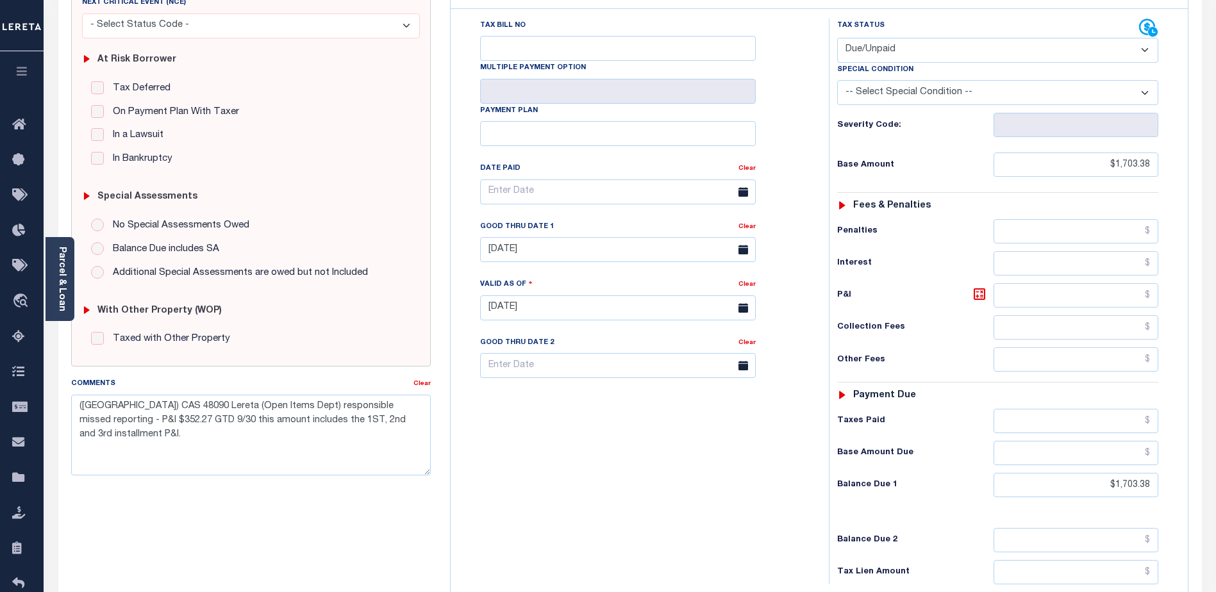
scroll to position [64, 0]
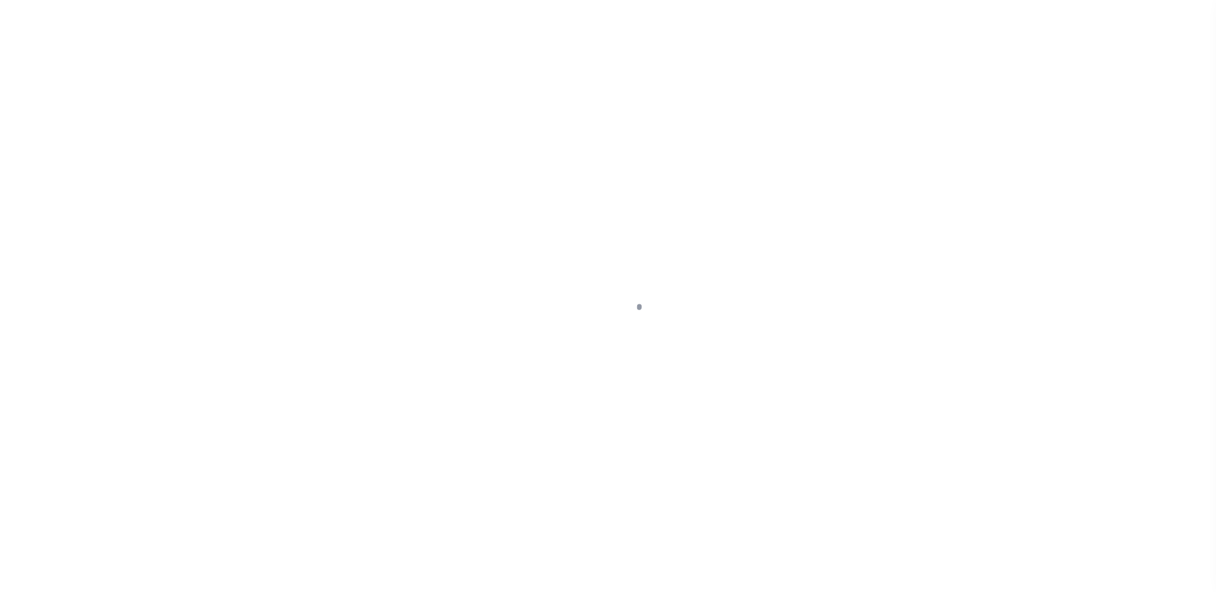
select select "DUE"
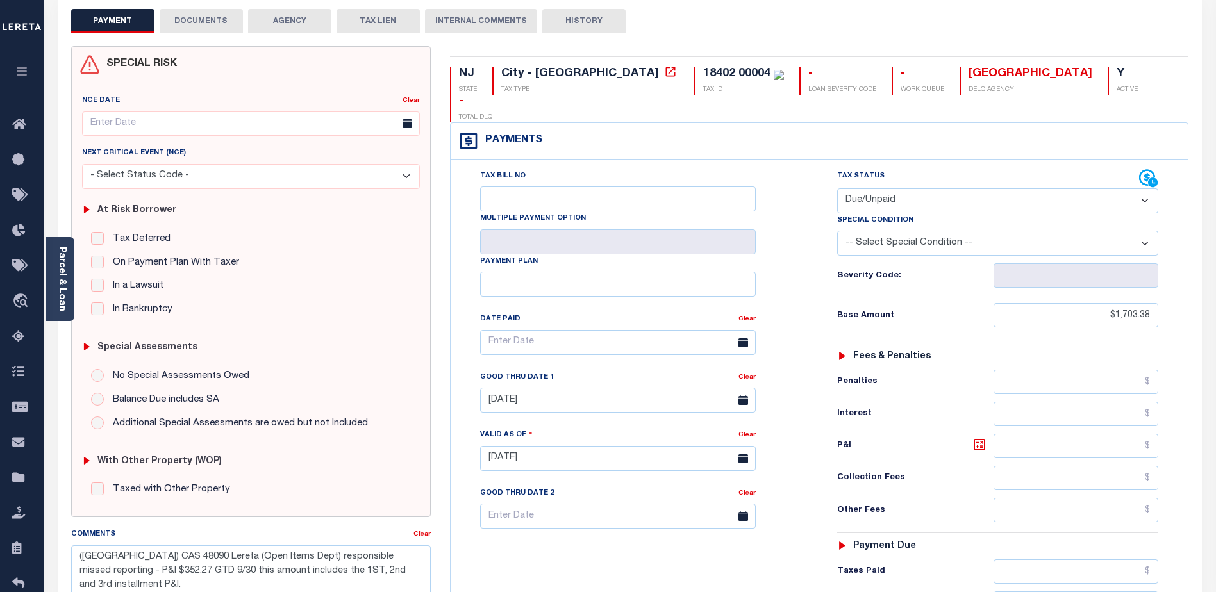
scroll to position [192, 0]
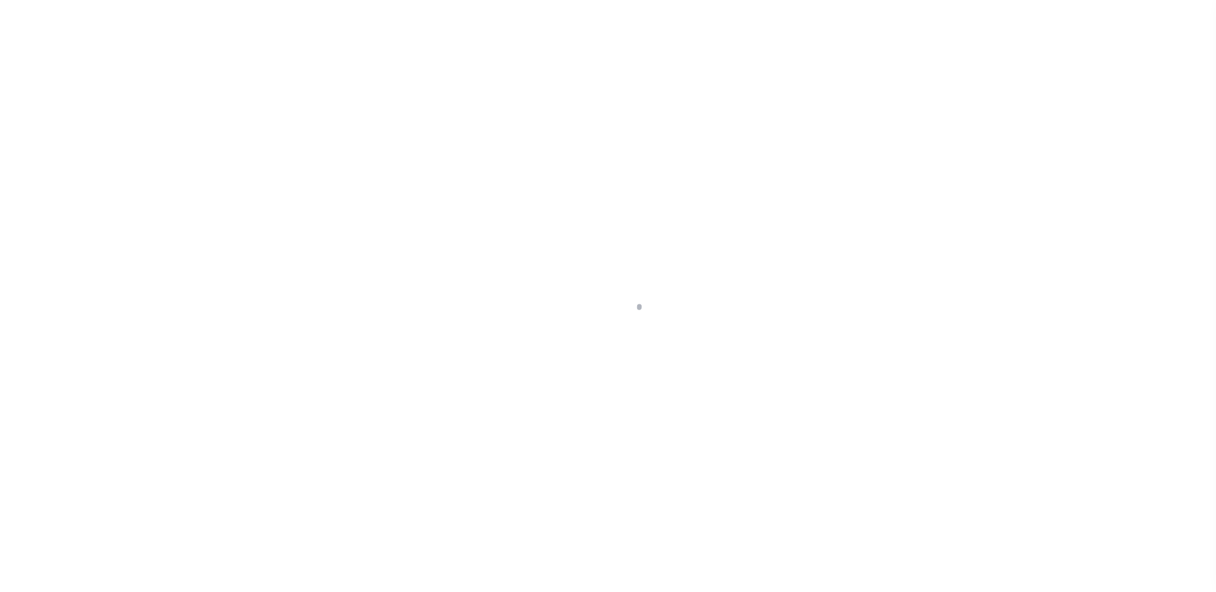
select select "DUE"
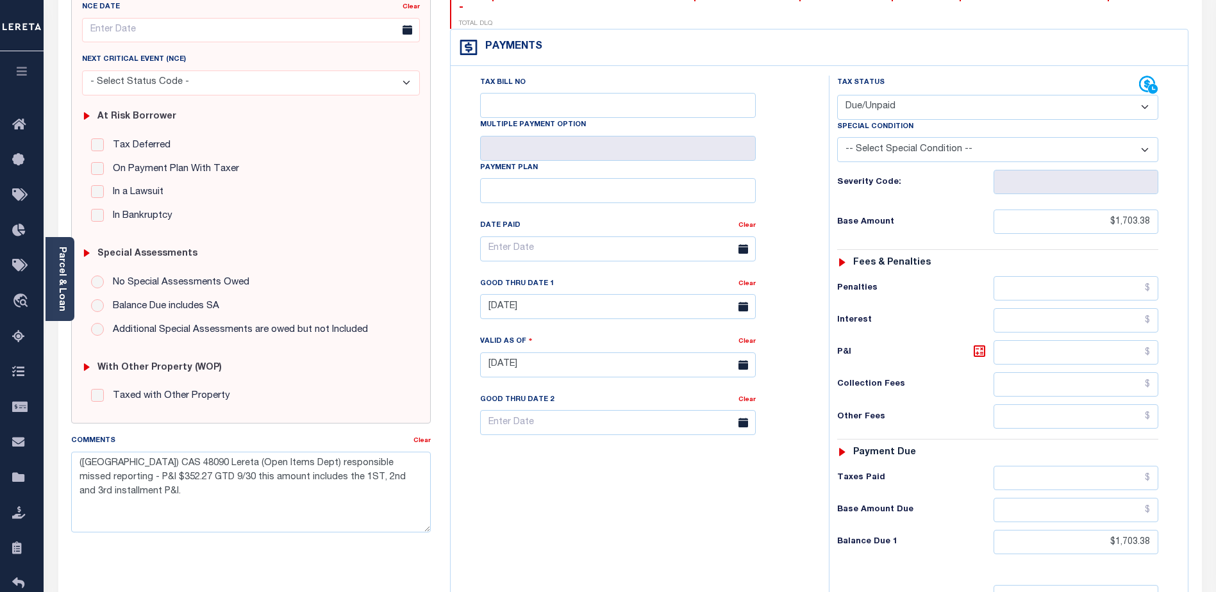
scroll to position [192, 0]
